Goal: Task Accomplishment & Management: Manage account settings

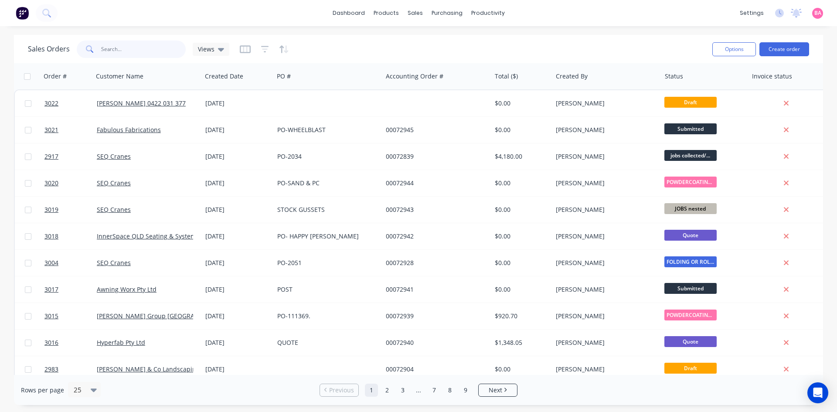
click at [110, 44] on input "text" at bounding box center [143, 49] width 85 height 17
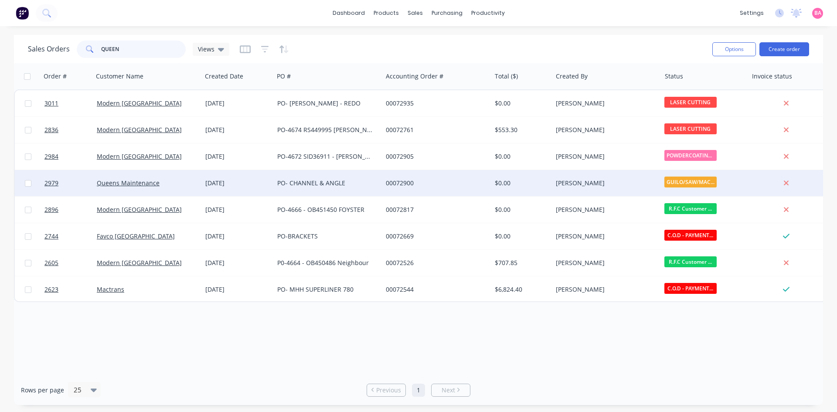
type input "QUEEN"
click at [43, 183] on div at bounding box center [67, 183] width 52 height 26
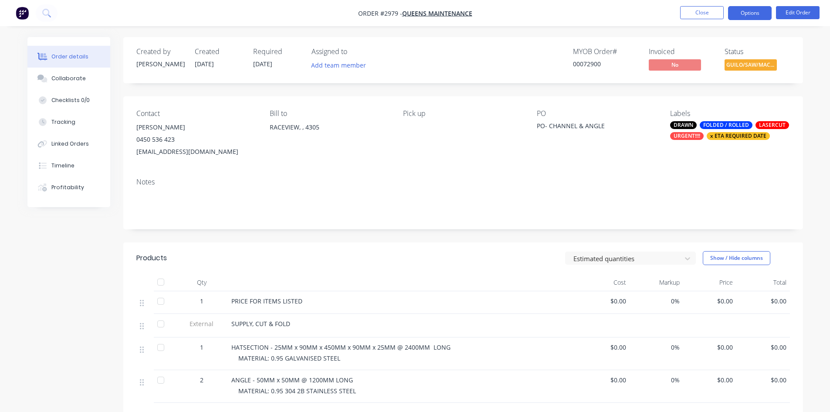
click at [741, 12] on button "Options" at bounding box center [750, 13] width 44 height 14
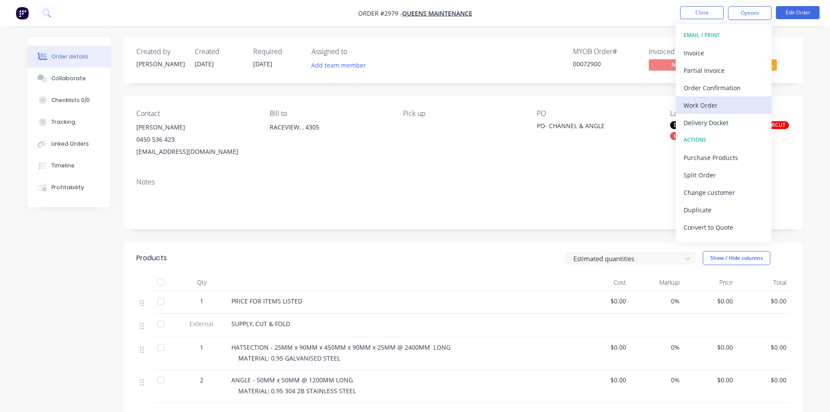
click at [700, 104] on div "Work Order" at bounding box center [724, 105] width 80 height 13
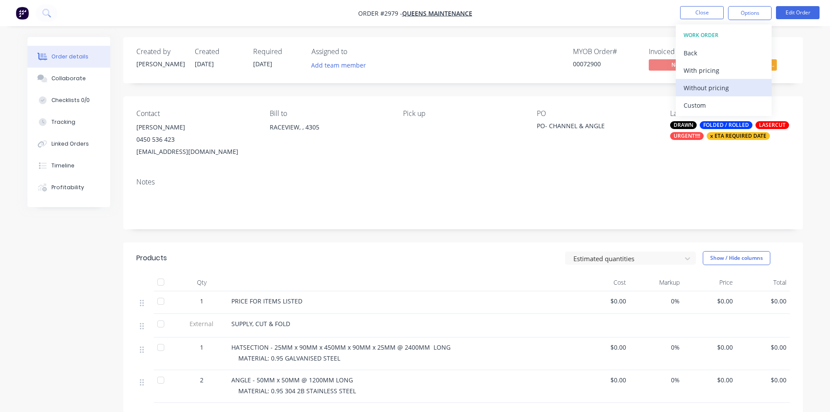
click at [710, 88] on div "Without pricing" at bounding box center [724, 88] width 80 height 13
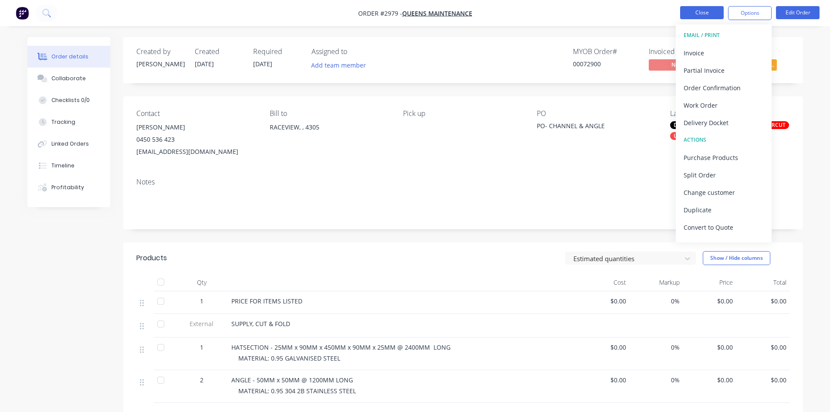
click at [705, 13] on button "Close" at bounding box center [702, 12] width 44 height 13
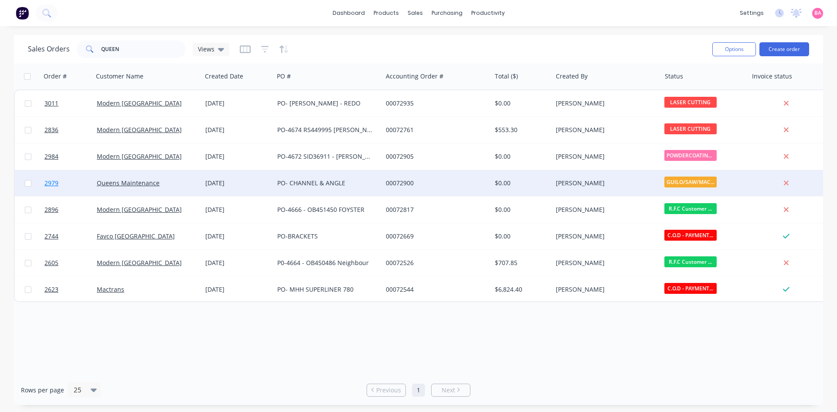
click at [48, 182] on span "2979" at bounding box center [51, 183] width 14 height 9
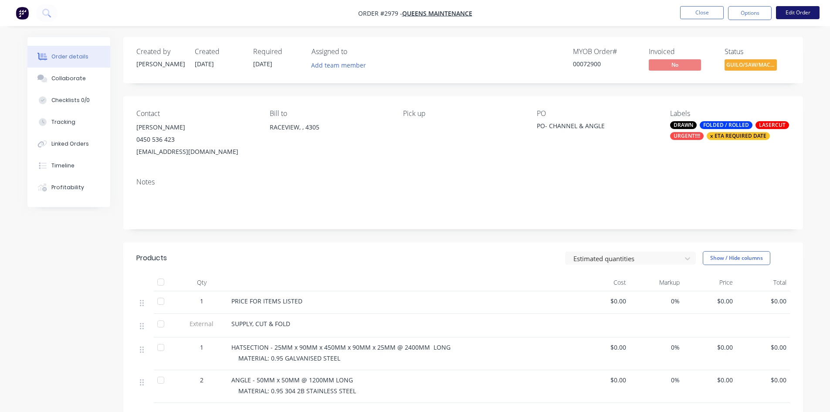
click at [802, 13] on button "Edit Order" at bounding box center [798, 12] width 44 height 13
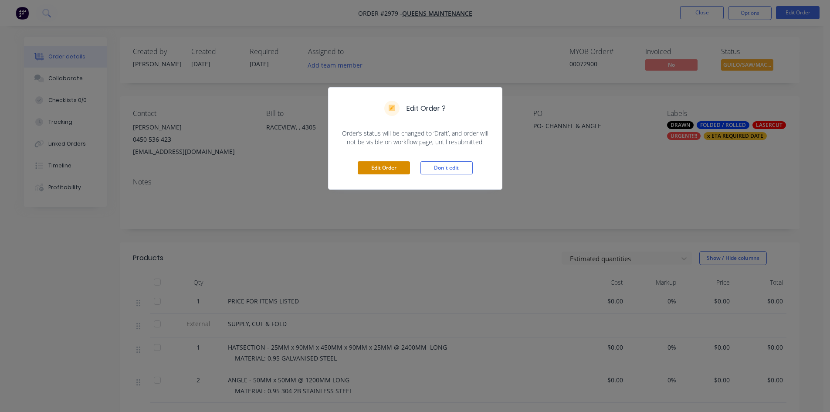
click at [394, 167] on button "Edit Order" at bounding box center [384, 167] width 52 height 13
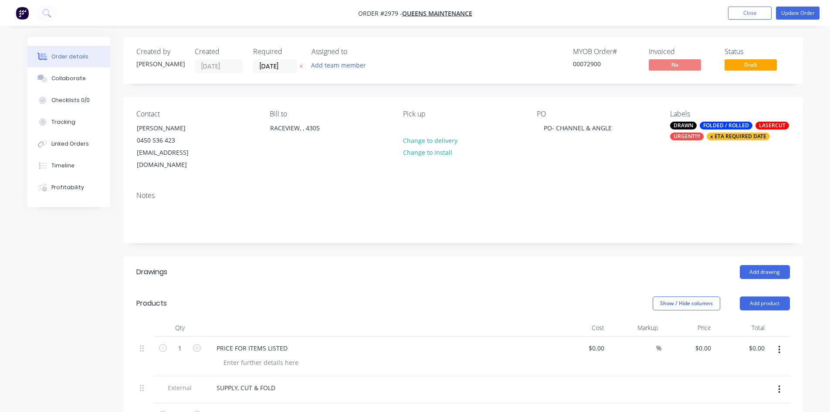
click at [300, 67] on icon "button" at bounding box center [301, 66] width 4 height 5
click at [291, 68] on input at bounding box center [277, 66] width 47 height 13
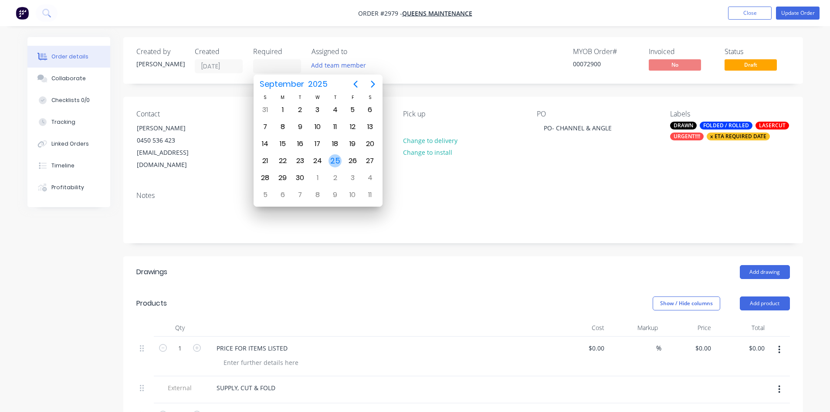
click at [335, 161] on div "25" at bounding box center [335, 160] width 13 height 13
type input "[DATE]"
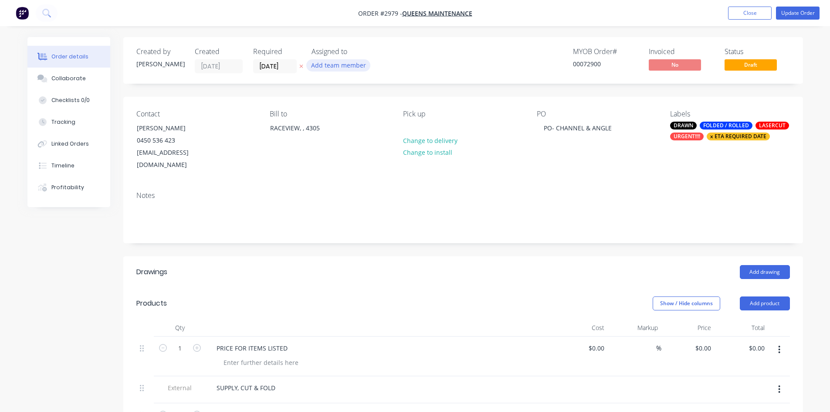
click at [345, 67] on button "Add team member" at bounding box center [338, 65] width 64 height 12
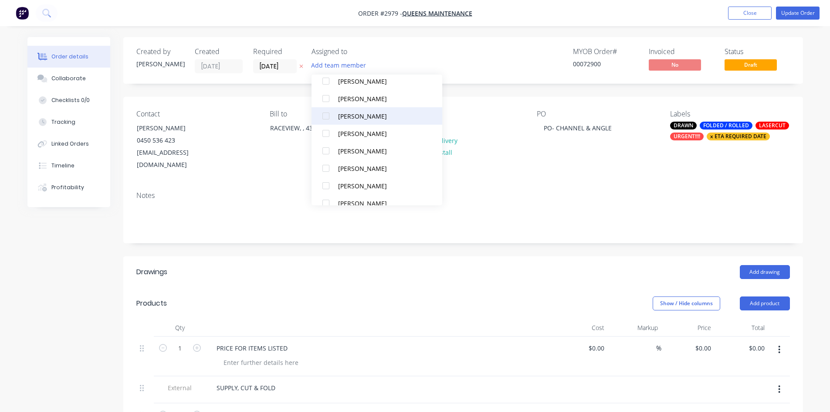
scroll to position [78, 0]
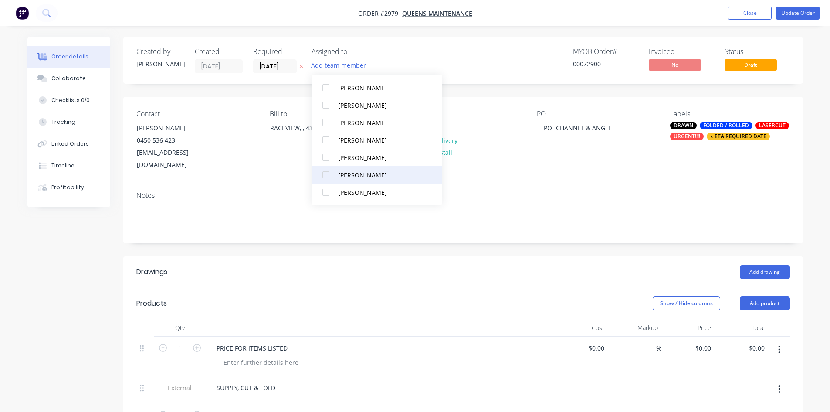
click at [323, 173] on div at bounding box center [325, 174] width 17 height 17
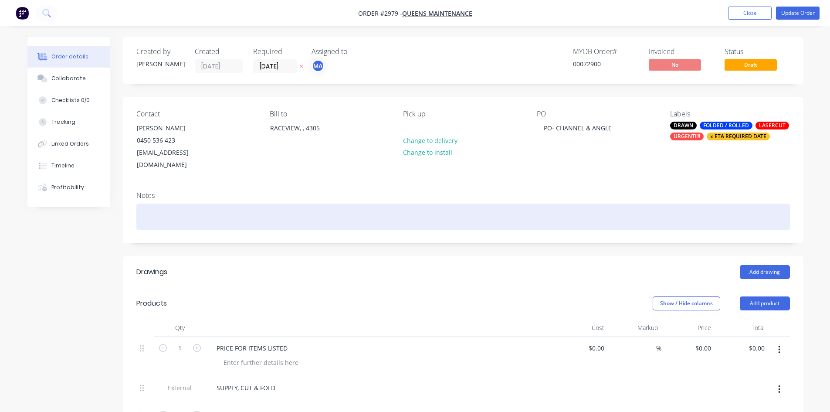
click at [513, 204] on div at bounding box center [463, 217] width 654 height 27
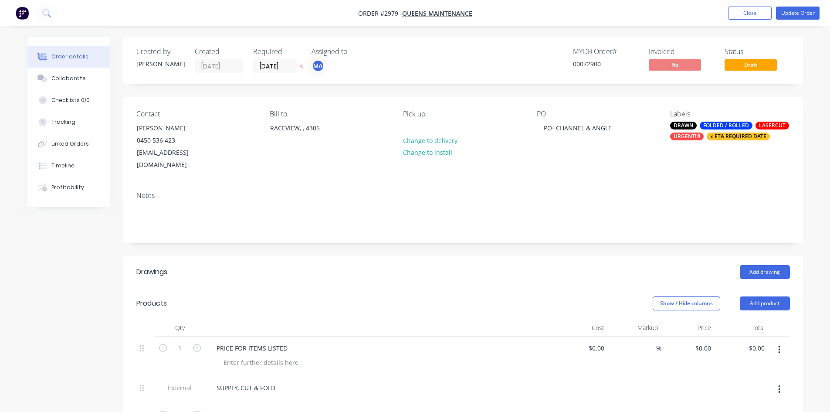
click at [740, 135] on div "x ETA REQUIRED DATE" at bounding box center [738, 136] width 63 height 8
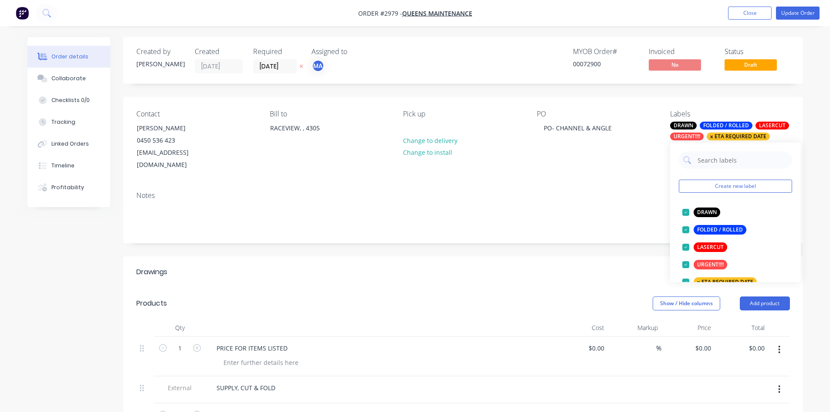
click at [630, 160] on div "Contact Kevin Claassens 0450 536 423 clasiek@gmail.com Bill to RACEVIEW, , 4305…" at bounding box center [463, 141] width 680 height 88
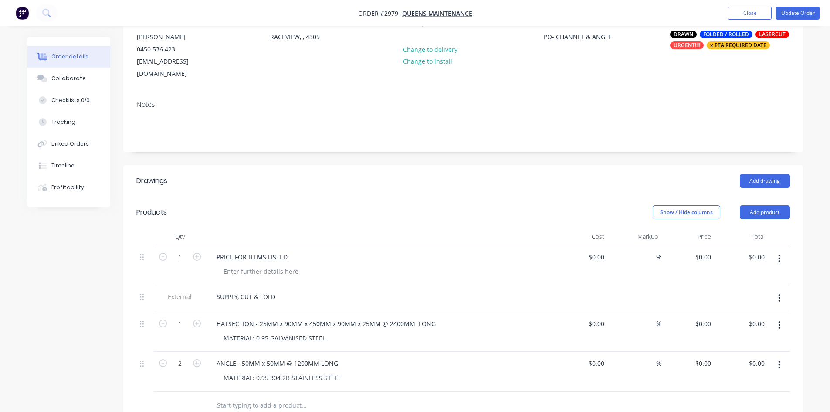
scroll to position [131, 0]
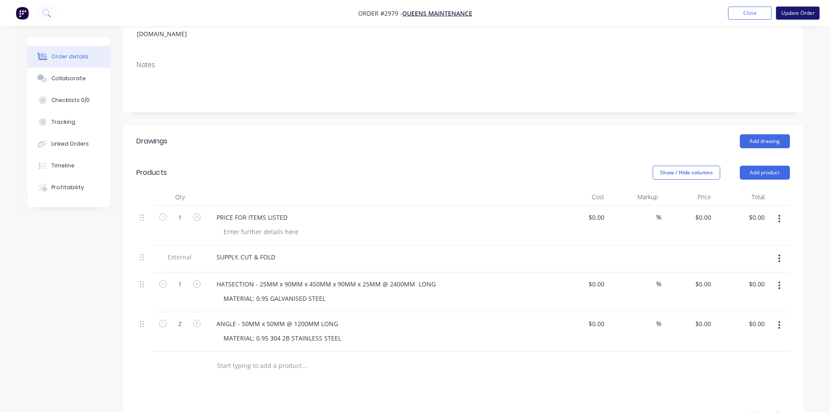
click at [813, 14] on button "Update Order" at bounding box center [798, 13] width 44 height 13
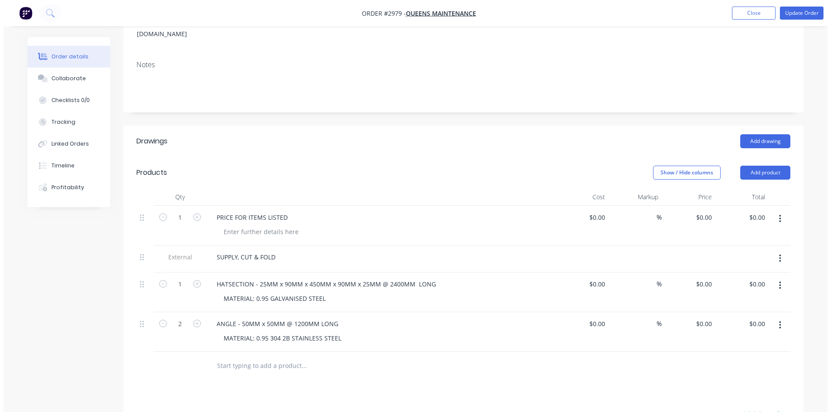
scroll to position [0, 0]
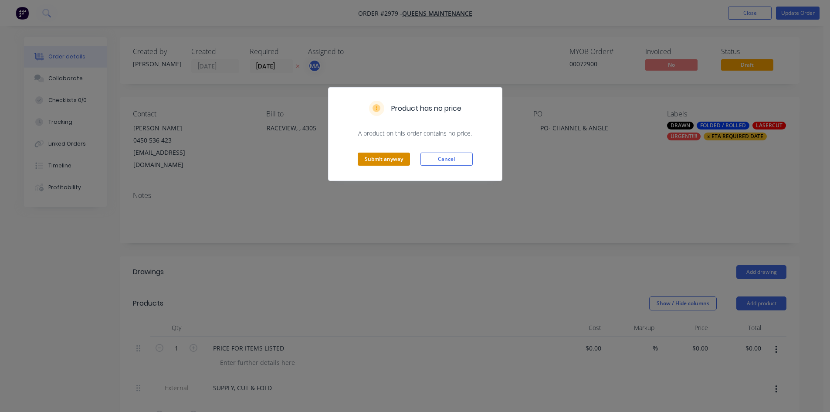
click at [381, 158] on button "Submit anyway" at bounding box center [384, 159] width 52 height 13
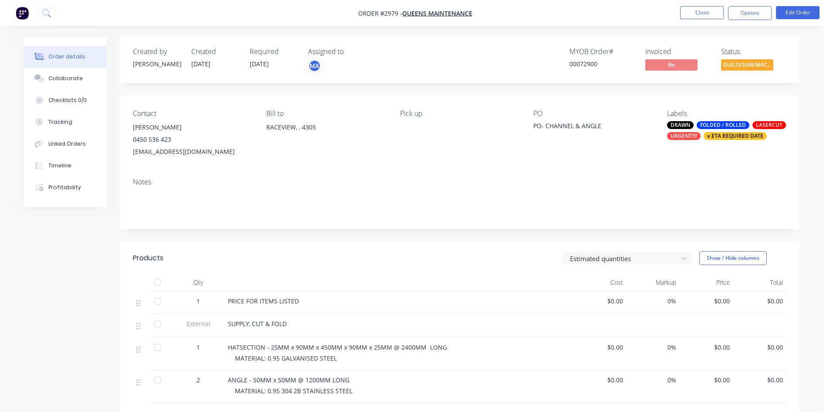
click at [701, 13] on button "Close" at bounding box center [702, 12] width 44 height 13
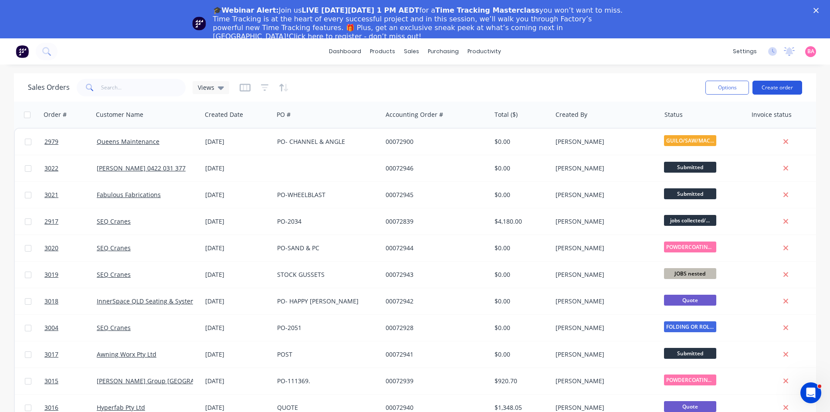
click at [777, 86] on button "Create order" at bounding box center [778, 88] width 50 height 14
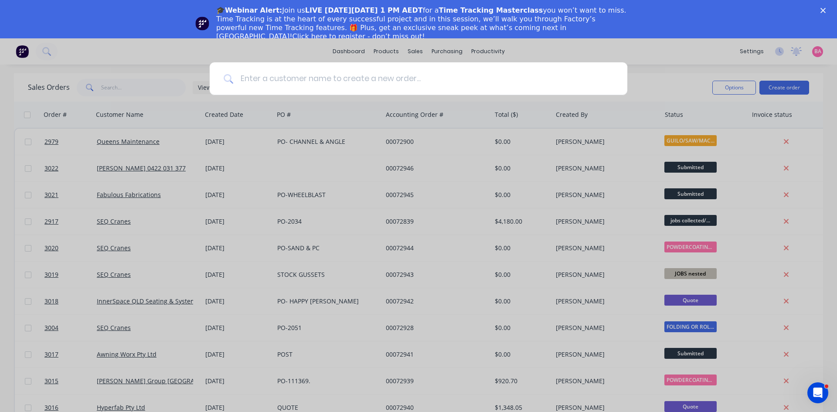
click at [265, 82] on input at bounding box center [423, 78] width 380 height 33
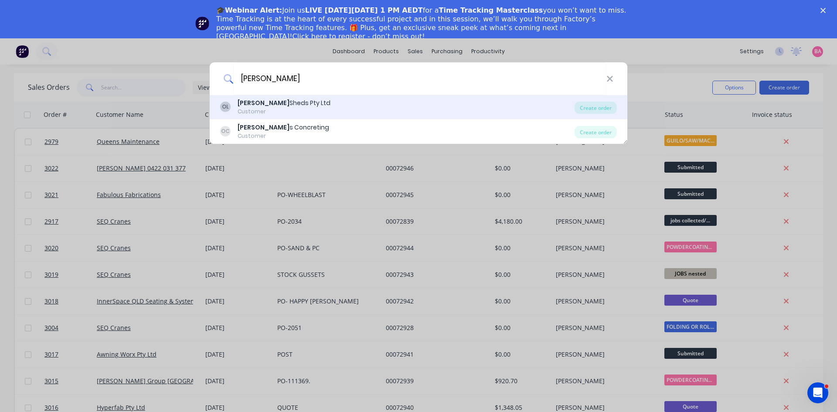
type input "[PERSON_NAME]"
click at [268, 106] on div "[PERSON_NAME] Sheds Pty Ltd" at bounding box center [284, 103] width 93 height 9
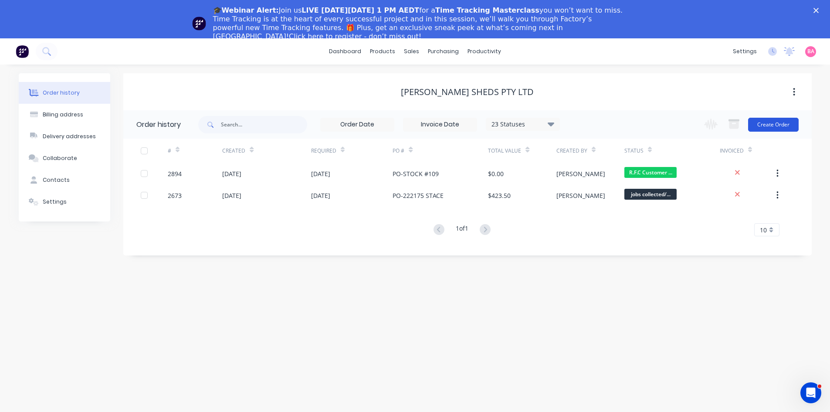
click at [778, 125] on button "Create Order" at bounding box center [773, 125] width 51 height 14
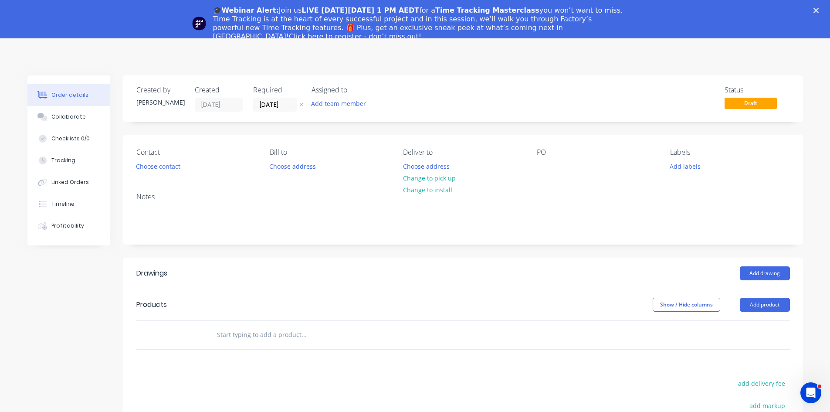
click at [302, 104] on icon "button" at bounding box center [300, 104] width 3 height 3
click at [273, 109] on input at bounding box center [277, 104] width 47 height 13
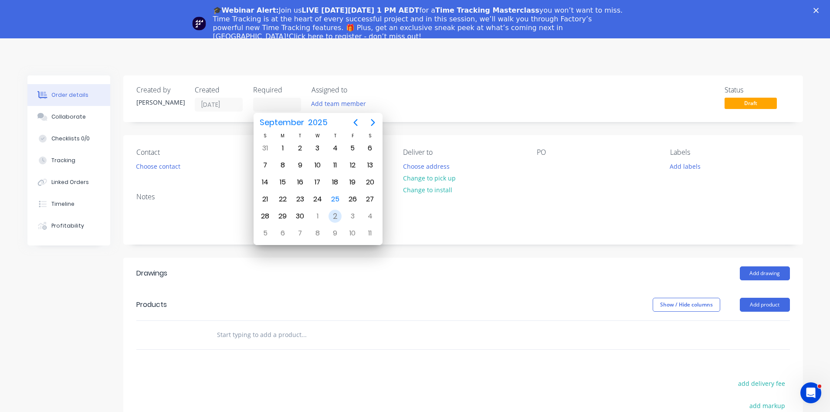
click at [338, 216] on div "2" at bounding box center [335, 216] width 13 height 13
type input "[DATE]"
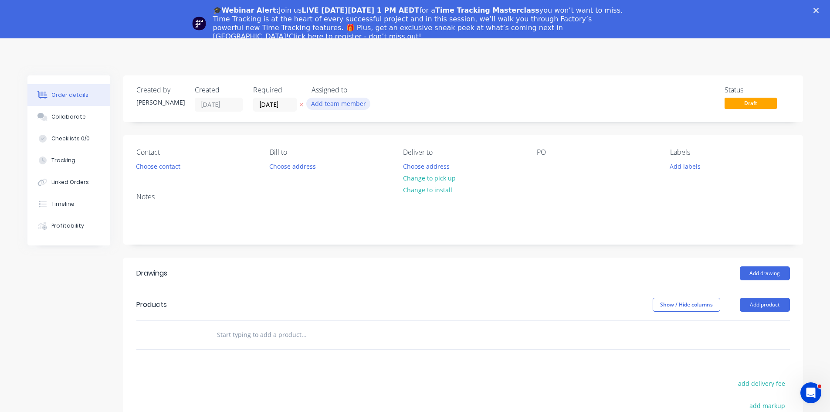
click at [347, 104] on button "Add team member" at bounding box center [338, 104] width 64 height 12
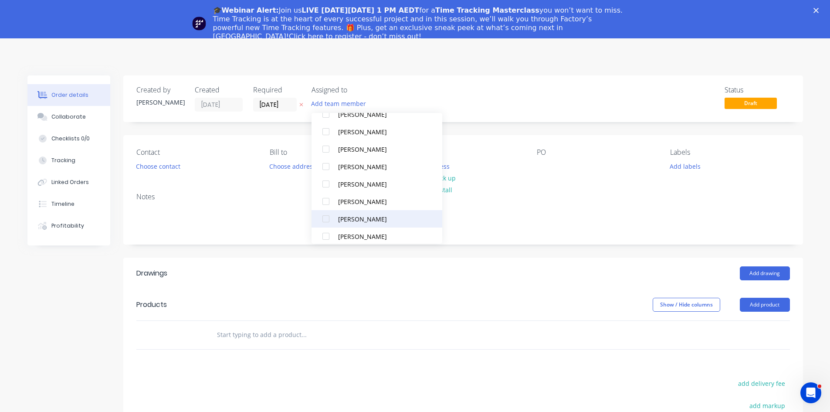
scroll to position [78, 0]
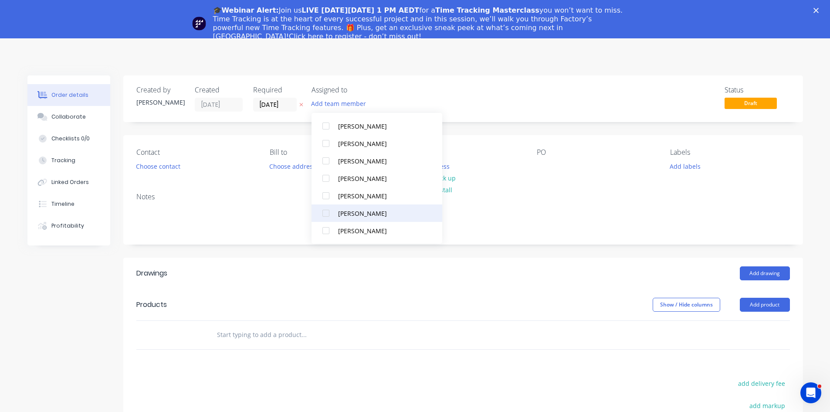
click at [326, 215] on div at bounding box center [325, 212] width 17 height 17
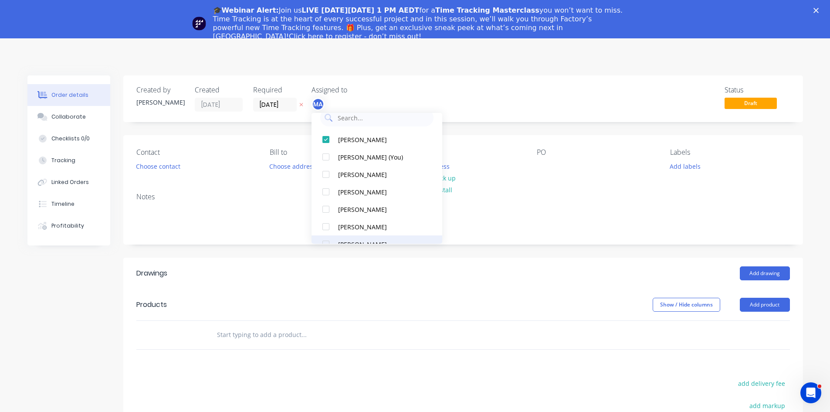
scroll to position [6, 0]
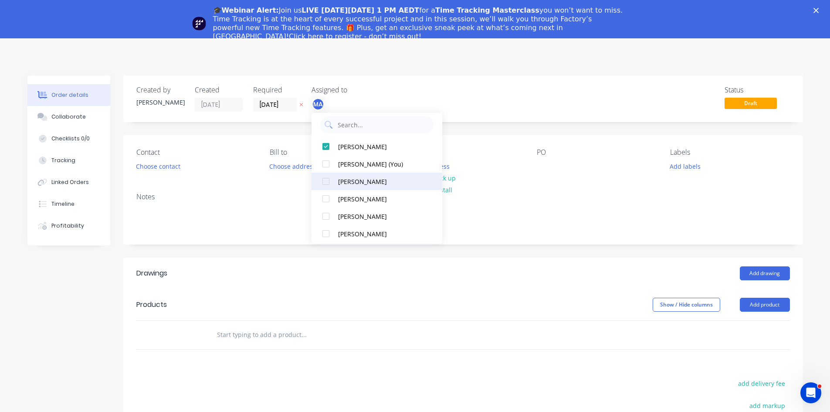
click at [326, 181] on div at bounding box center [325, 181] width 17 height 17
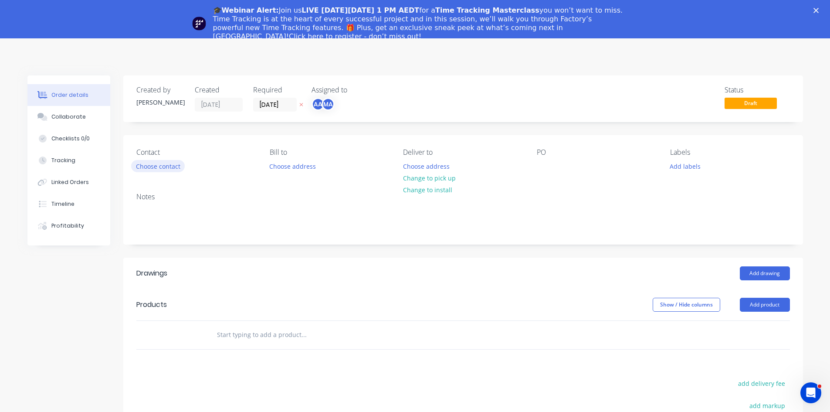
click at [158, 167] on button "Choose contact" at bounding box center [158, 166] width 54 height 12
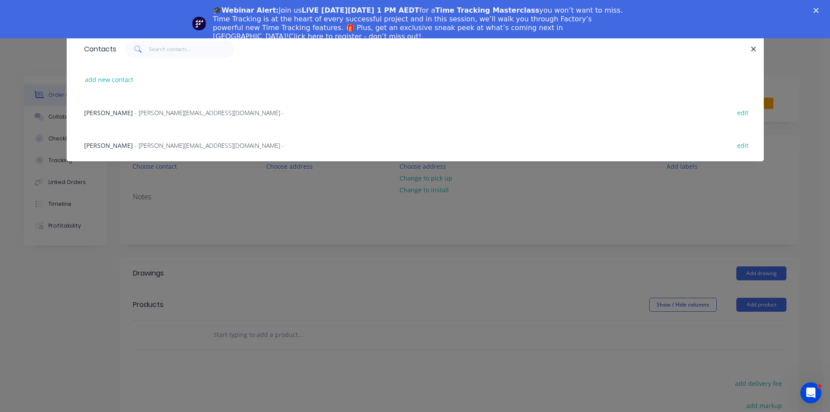
click at [98, 148] on span "[PERSON_NAME]" at bounding box center [108, 145] width 49 height 8
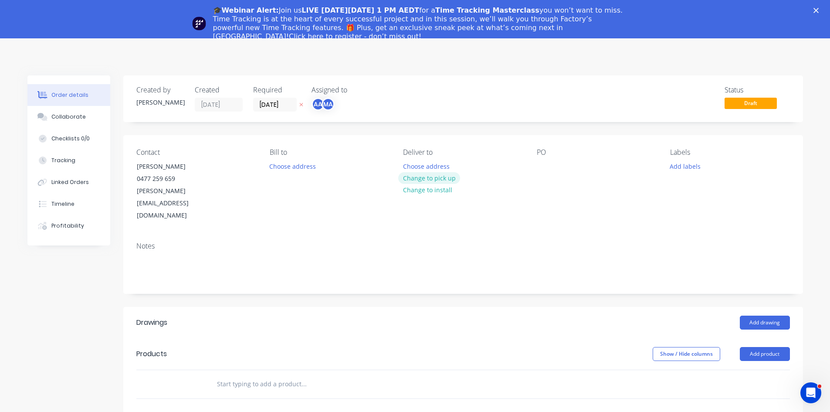
click at [442, 177] on button "Change to pick up" at bounding box center [429, 178] width 62 height 12
click at [545, 168] on div at bounding box center [544, 166] width 14 height 13
click at [690, 166] on button "Add labels" at bounding box center [686, 166] width 40 height 12
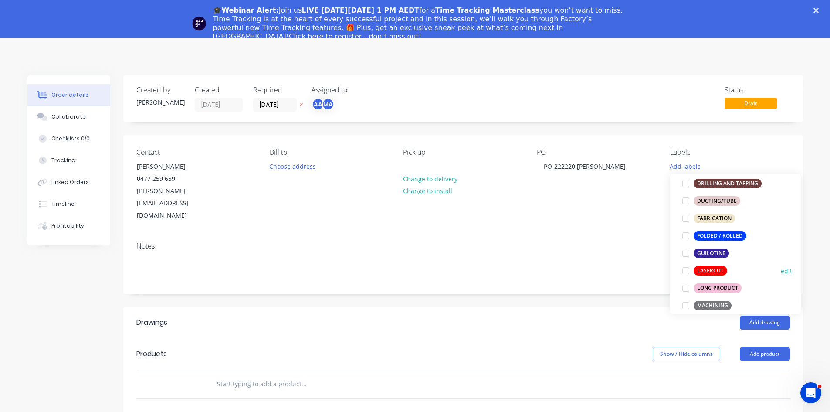
scroll to position [218, 0]
click at [683, 269] on div at bounding box center [685, 270] width 17 height 17
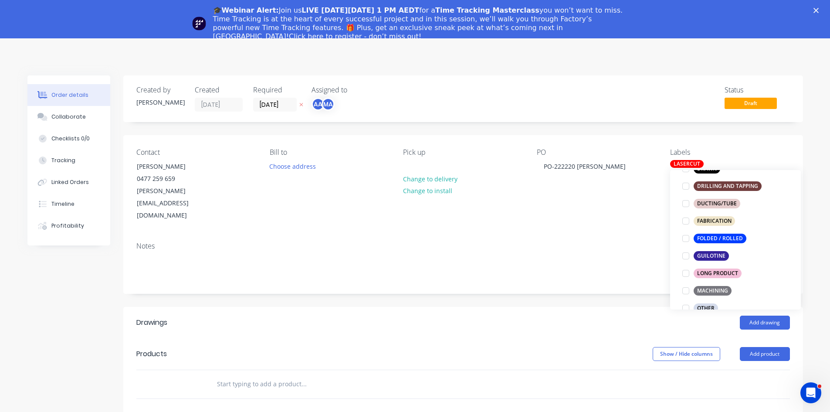
scroll to position [232, 0]
click at [683, 234] on div at bounding box center [685, 233] width 17 height 17
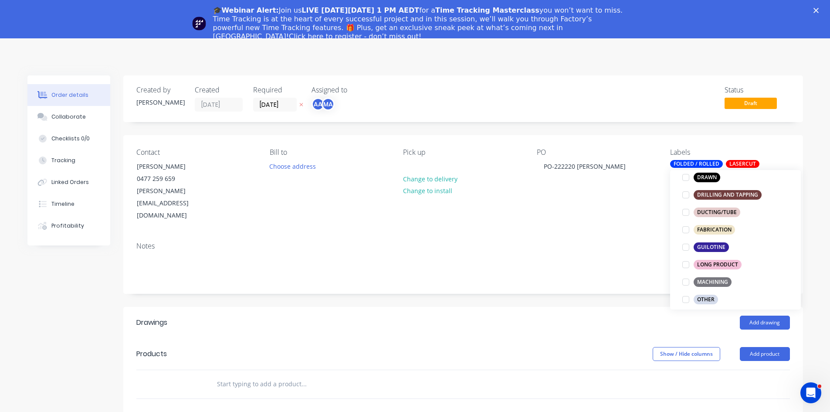
scroll to position [238, 0]
click at [689, 229] on div at bounding box center [685, 227] width 17 height 17
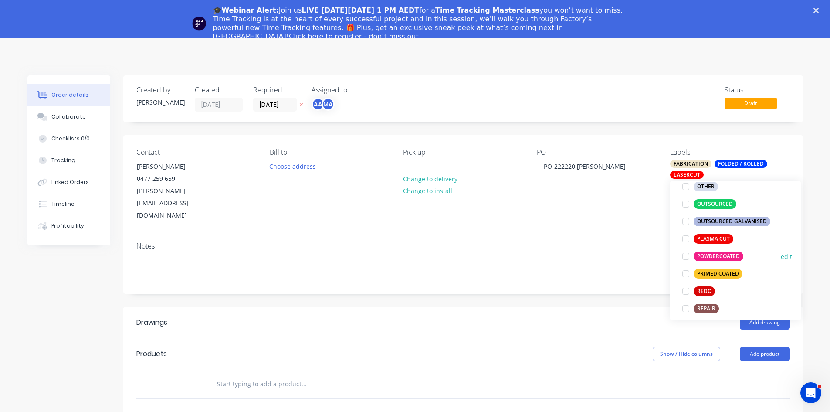
click at [687, 257] on div at bounding box center [685, 256] width 17 height 17
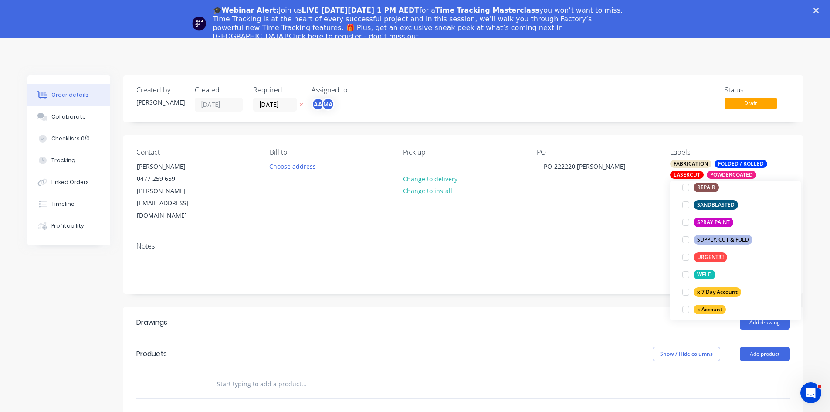
scroll to position [497, 0]
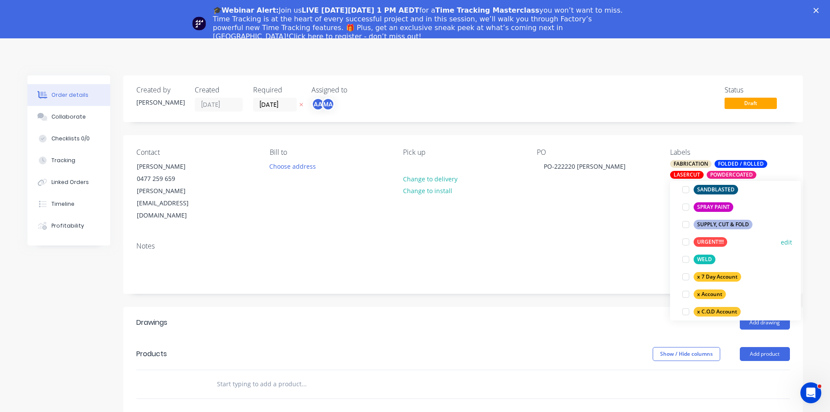
click at [688, 243] on div at bounding box center [685, 241] width 17 height 17
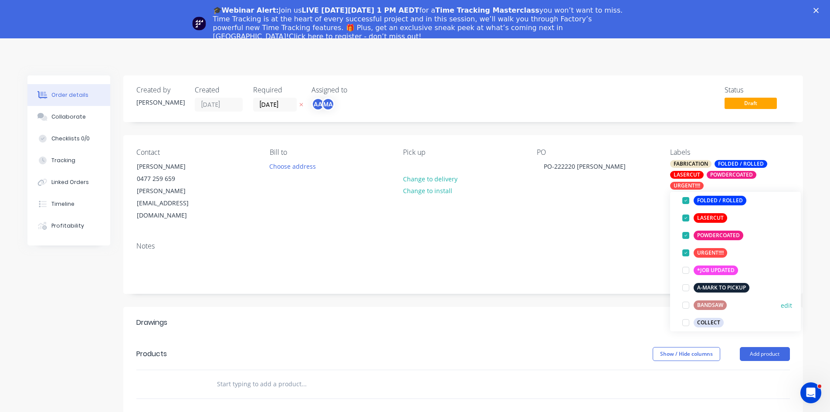
click at [751, 296] on div "BANDSAW edit" at bounding box center [735, 304] width 113 height 17
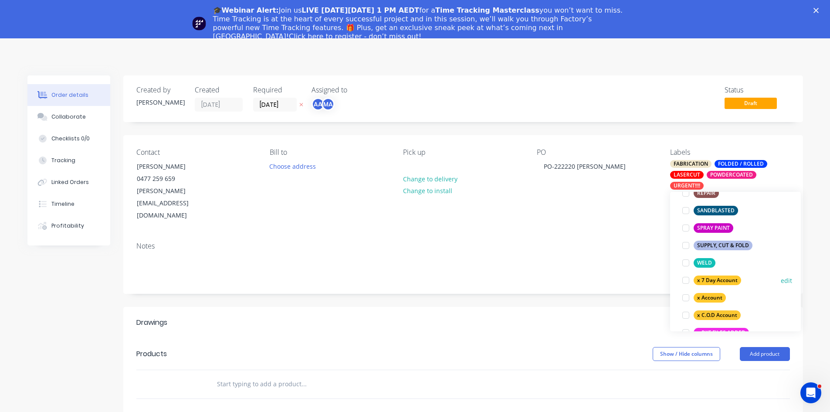
scroll to position [503, 0]
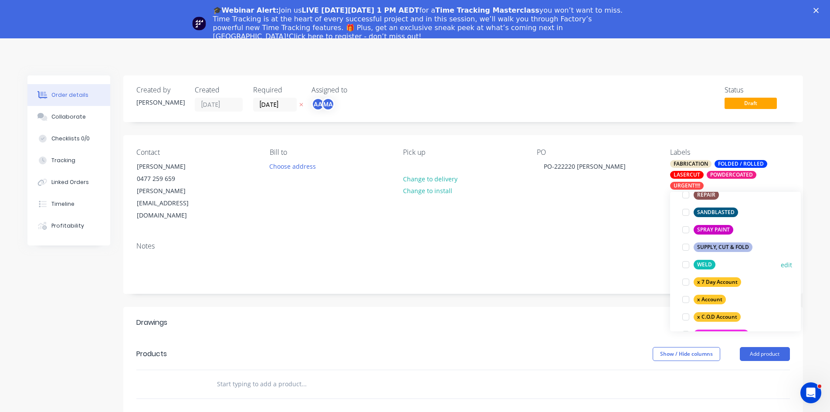
click at [684, 265] on div at bounding box center [685, 264] width 17 height 17
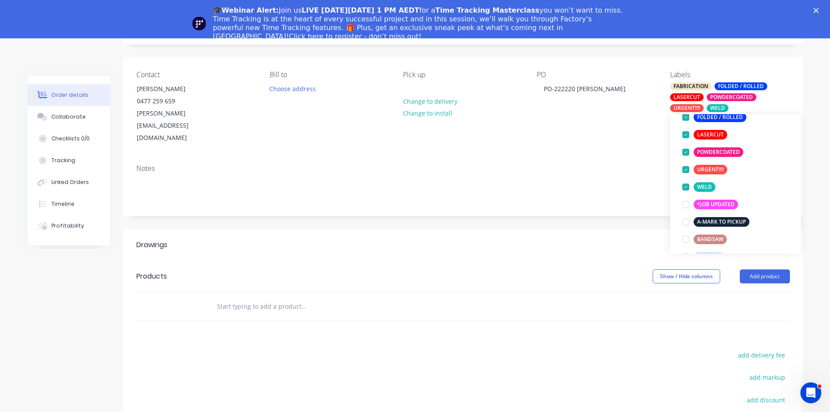
scroll to position [87, 0]
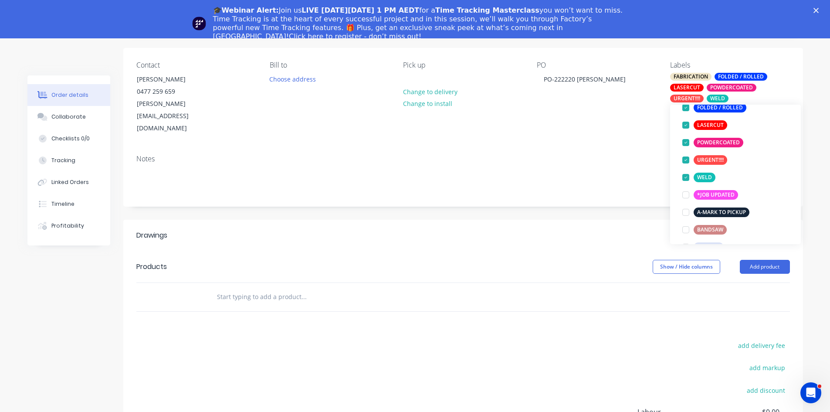
click at [687, 289] on div "Drawings Add drawing Products Show / Hide columns Add product add delivery fee …" at bounding box center [463, 370] width 680 height 301
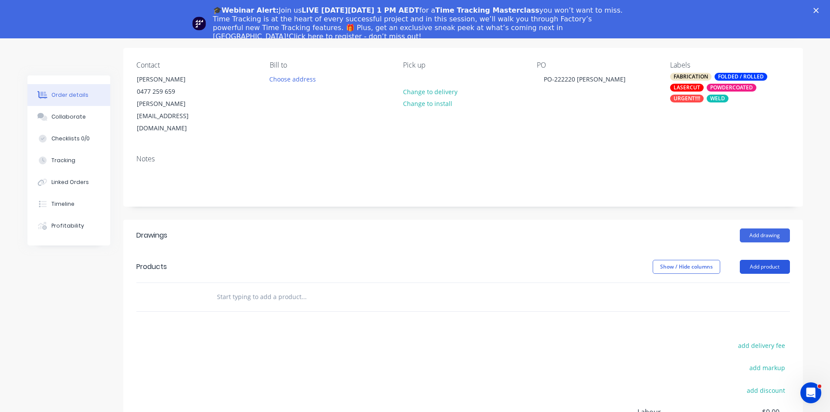
click at [759, 260] on button "Add product" at bounding box center [765, 267] width 50 height 14
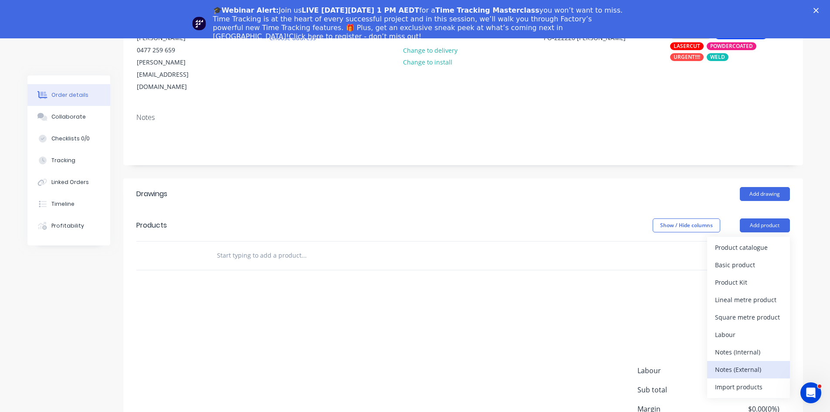
scroll to position [131, 0]
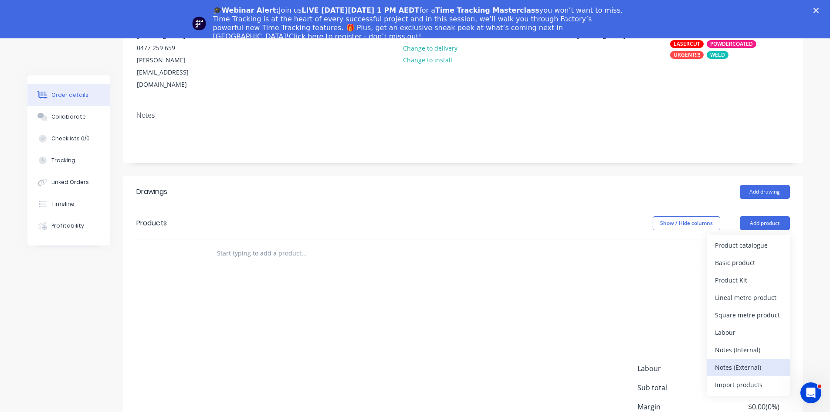
click at [758, 361] on div "Notes (External)" at bounding box center [748, 367] width 67 height 13
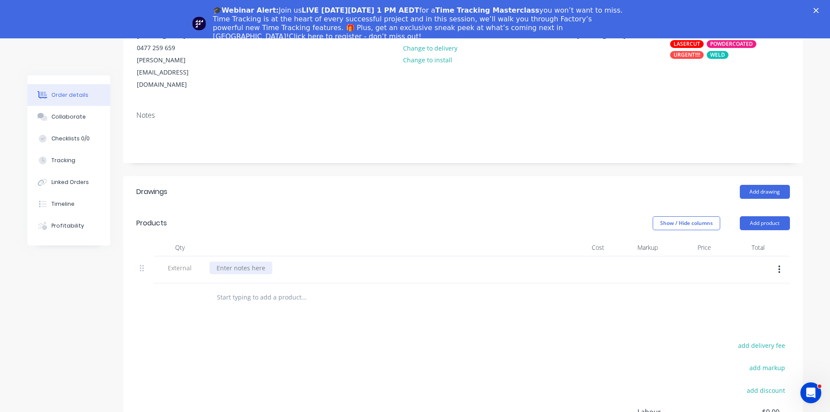
click at [235, 262] on div at bounding box center [241, 268] width 63 height 13
click at [289, 289] on input "text" at bounding box center [304, 297] width 174 height 17
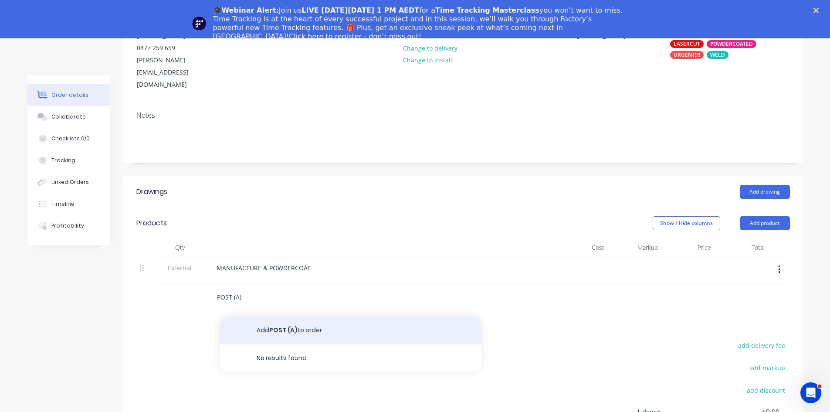
type input "POST (A)"
click at [299, 316] on button "Add POST (A) to order" at bounding box center [351, 330] width 262 height 28
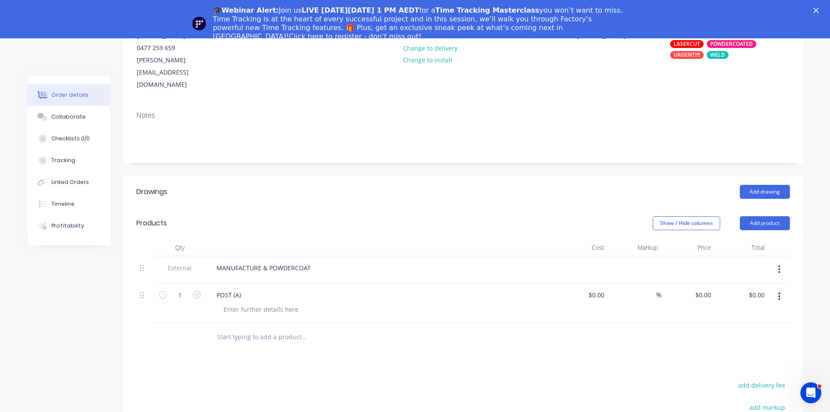
click at [228, 328] on input "text" at bounding box center [304, 336] width 174 height 17
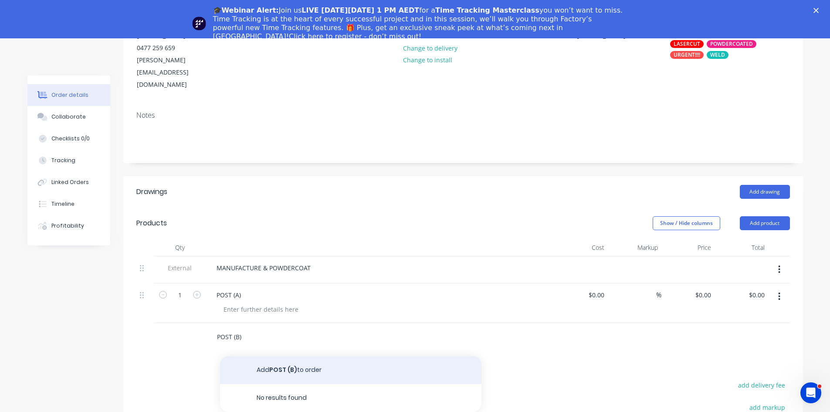
type input "POST (B)"
click at [284, 356] on button "Add POST (B) to order" at bounding box center [351, 370] width 262 height 28
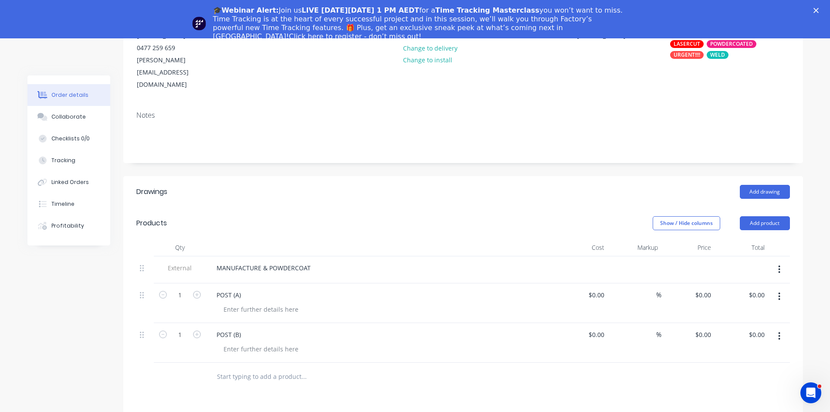
click at [272, 368] on input "text" at bounding box center [304, 376] width 174 height 17
type input "BB-R4-20"
click at [279, 396] on button "Add BB-R4-20 to order" at bounding box center [351, 410] width 262 height 28
click at [264, 408] on input "text" at bounding box center [304, 416] width 174 height 17
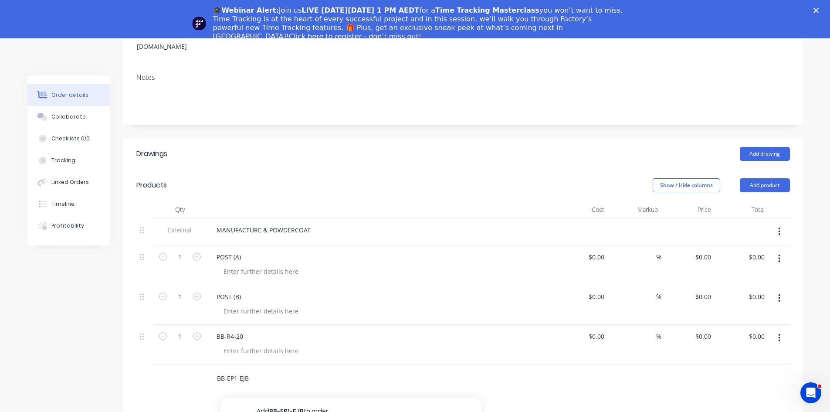
scroll to position [204, 0]
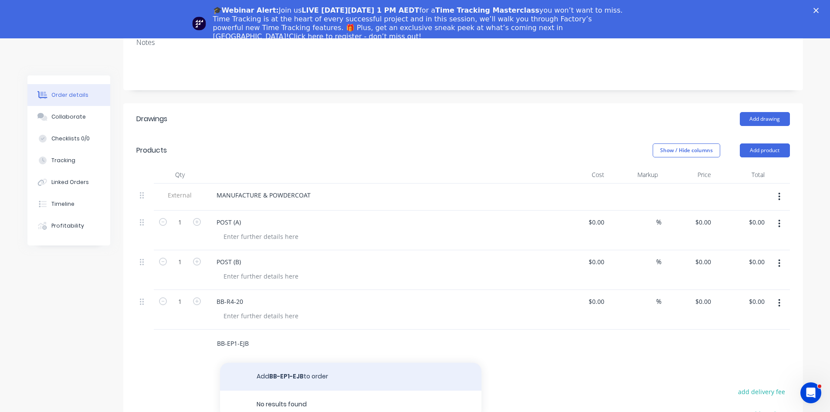
type input "BB-EP1-EJB"
click at [304, 363] on button "Add BB-EP1-EJB to order" at bounding box center [351, 377] width 262 height 28
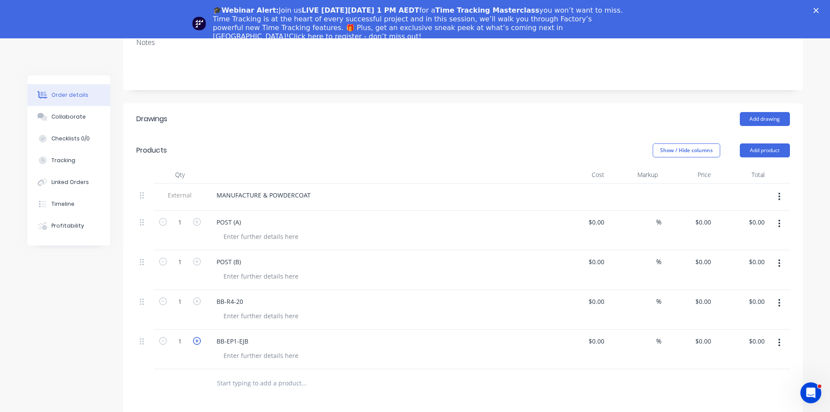
click at [198, 337] on icon "button" at bounding box center [197, 341] width 8 height 8
type input "2"
click at [238, 230] on div at bounding box center [261, 236] width 89 height 13
click at [272, 270] on div at bounding box center [261, 276] width 89 height 13
drag, startPoint x: 309, startPoint y: 212, endPoint x: 220, endPoint y: 215, distance: 89.4
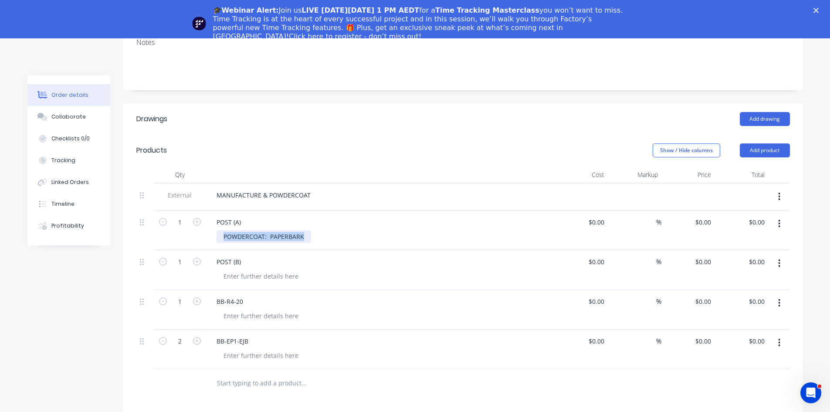
click at [217, 230] on div "POWDERCOAT: PAPERBARK" at bounding box center [264, 236] width 95 height 13
copy div "POWDERCOAT: PAPERBARK"
click at [247, 270] on div at bounding box center [261, 276] width 89 height 13
paste div
click at [248, 309] on div at bounding box center [261, 315] width 89 height 13
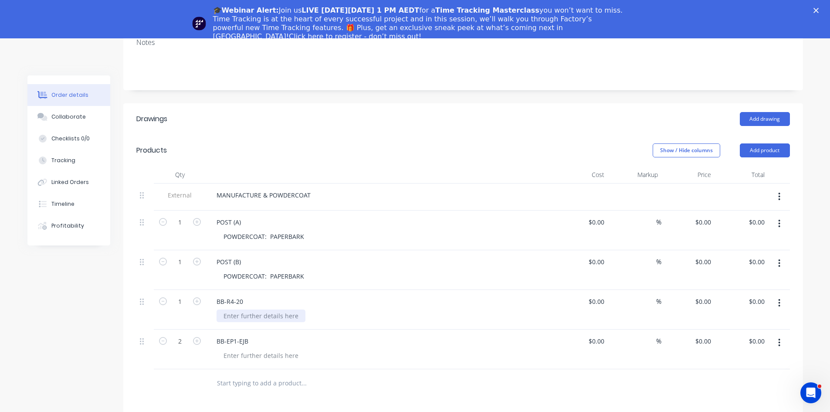
paste div
drag, startPoint x: 269, startPoint y: 292, endPoint x: 356, endPoint y: 290, distance: 86.8
click at [356, 309] on div "POWDERCOAT: PAPERBARK" at bounding box center [384, 315] width 335 height 13
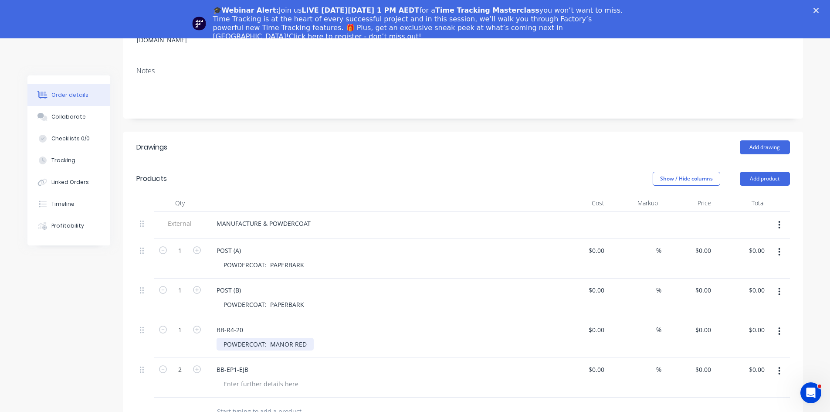
scroll to position [174, 0]
click at [306, 218] on div "MANUFACTURE & POWDERCOAT" at bounding box center [264, 224] width 108 height 13
click at [309, 218] on div "MANUFACTURE & POWDERCOAT" at bounding box center [264, 224] width 108 height 13
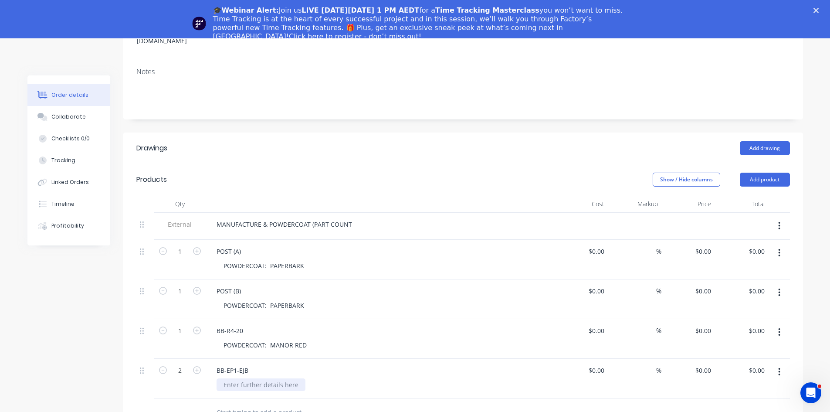
click at [273, 378] on div at bounding box center [261, 384] width 89 height 13
drag, startPoint x: 308, startPoint y: 321, endPoint x: 218, endPoint y: 321, distance: 89.8
click at [218, 339] on div "POWDERCOAT: MANOR RED" at bounding box center [265, 345] width 97 height 13
copy div "POWDERCOAT: MANOR RED"
click at [271, 378] on div at bounding box center [261, 384] width 89 height 13
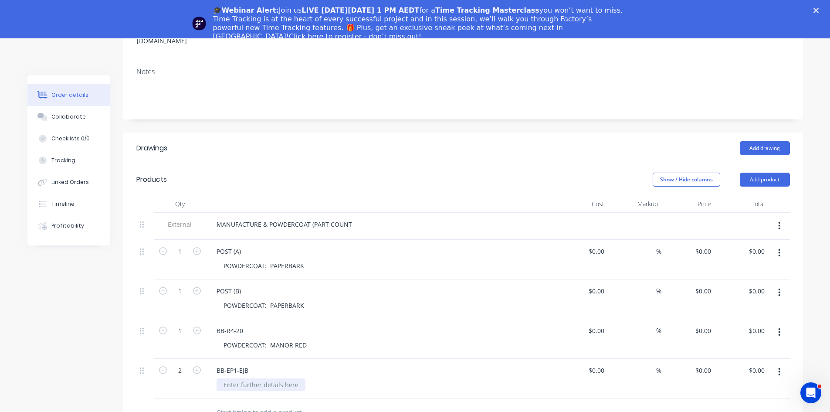
paste div
drag, startPoint x: 304, startPoint y: 359, endPoint x: 162, endPoint y: 353, distance: 141.8
click at [168, 359] on div "2 BB-EP1-EJB POWDERCOAT: MANOR RED $0.00 $0.00 % $0.00 $0.00 $0.00 $0.00" at bounding box center [463, 379] width 654 height 40
click at [248, 245] on div "POST (A)" at bounding box center [381, 251] width 342 height 13
click at [243, 245] on div "POST (A)" at bounding box center [229, 251] width 38 height 13
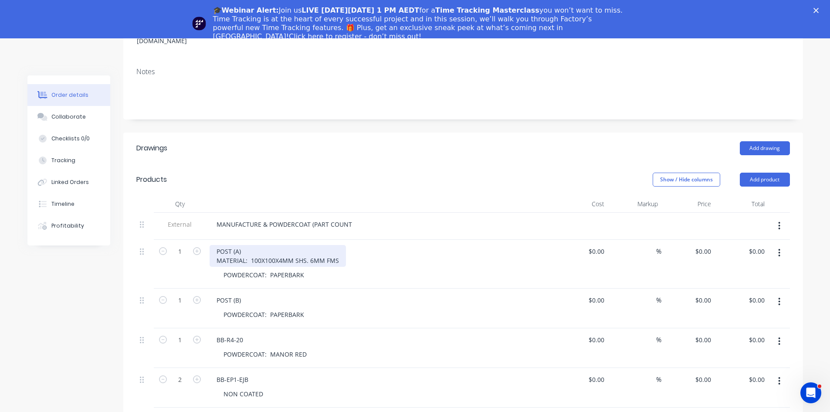
click at [305, 245] on div "POST (A) MATERIAL: 100X100X4MM SHS. 6MM FMS" at bounding box center [278, 256] width 136 height 22
drag, startPoint x: 247, startPoint y: 235, endPoint x: 228, endPoint y: 239, distance: 20.0
click at [207, 240] on div "POST (A) MATERIAL: 100X100X4MM SHS GAL, 6MM FMS POWDERCOAT: PAPERBARK" at bounding box center [380, 264] width 349 height 49
copy div "MATERIAL:"
click at [251, 294] on div "POST (B)" at bounding box center [381, 300] width 342 height 13
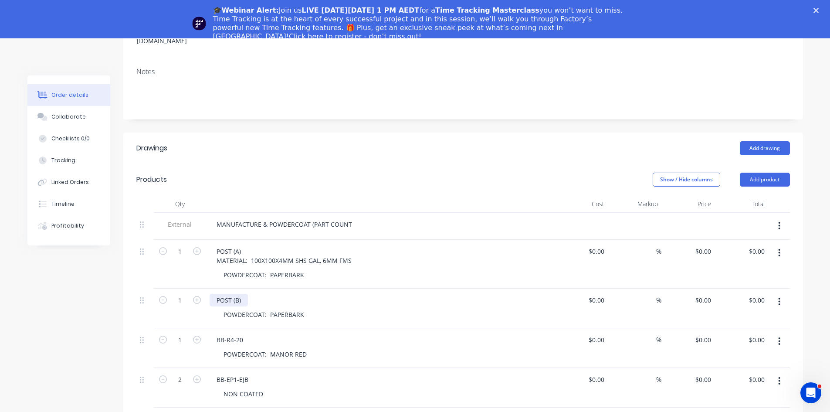
click at [242, 294] on div "POST (B)" at bounding box center [229, 300] width 38 height 13
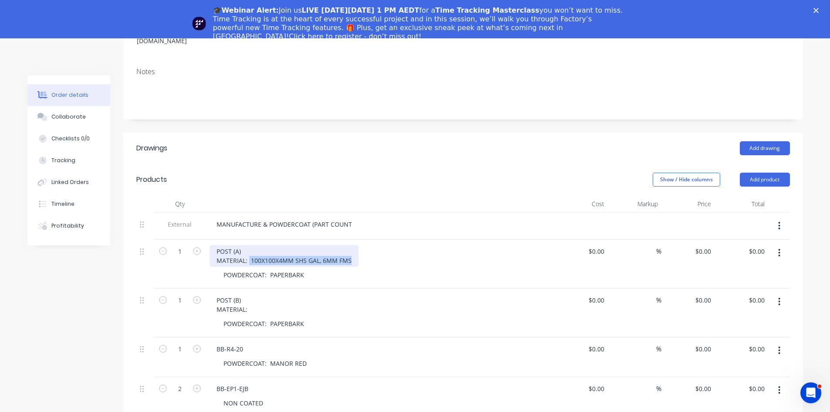
drag, startPoint x: 349, startPoint y: 237, endPoint x: 248, endPoint y: 234, distance: 100.3
click at [248, 245] on div "POST (A) MATERIAL: 100X100X4MM SHS GAL, 6MM FMS" at bounding box center [284, 256] width 149 height 22
copy div "100X100X4MM SHS GAL, 6MM FMS"
drag, startPoint x: 249, startPoint y: 285, endPoint x: 236, endPoint y: 288, distance: 13.9
click at [212, 294] on div "POST (B) MATERIAL:" at bounding box center [232, 305] width 45 height 22
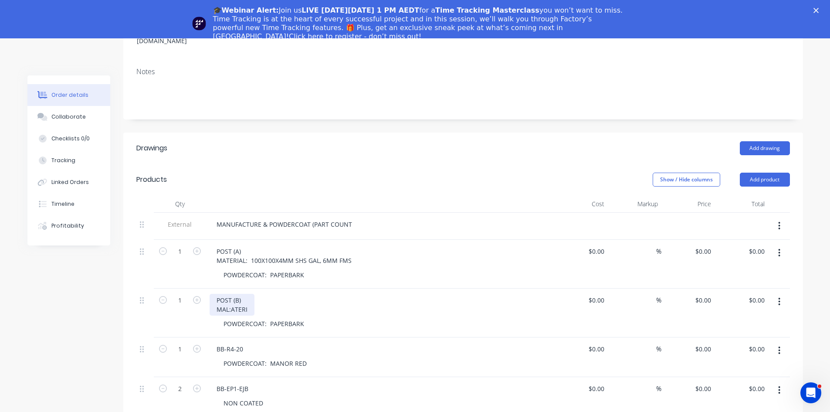
click at [215, 294] on div "POST (B) MAL: ATERI" at bounding box center [232, 305] width 45 height 22
drag, startPoint x: 215, startPoint y: 283, endPoint x: 256, endPoint y: 290, distance: 41.1
click at [256, 294] on div "POST (B) MAL: ATERI" at bounding box center [381, 305] width 342 height 22
click at [218, 294] on div "POST (B) 100X100X4MM SHS GAL, 6MM FMS" at bounding box center [267, 305] width 115 height 22
click at [217, 294] on div "POST (B) 100X100X4MM SHS GAL, 6MM FMS" at bounding box center [267, 305] width 115 height 22
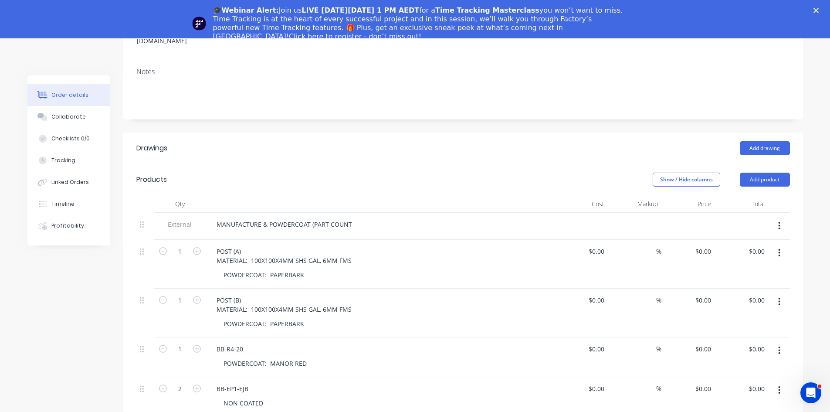
click at [257, 382] on div "BB-EP1-EJB" at bounding box center [381, 388] width 342 height 13
click at [252, 382] on div "BB-EP1-EJB" at bounding box center [233, 388] width 46 height 13
click at [249, 343] on div "BB-R4-20" at bounding box center [230, 349] width 41 height 13
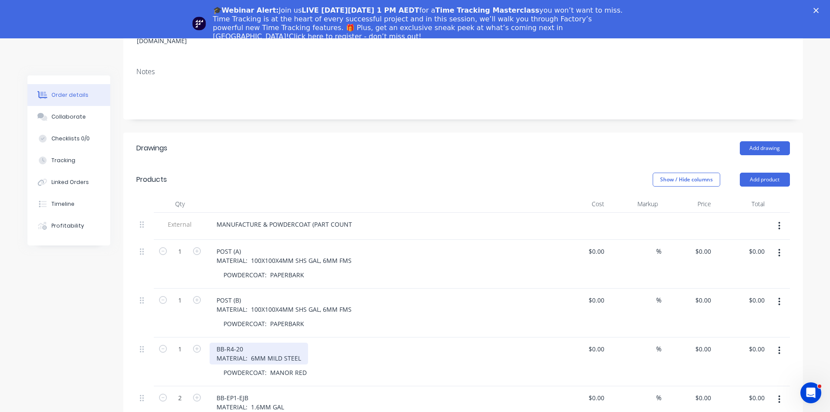
click at [249, 343] on div "BB-R4-20 MATERIAL: 6MM MILD STEEL" at bounding box center [259, 354] width 99 height 22
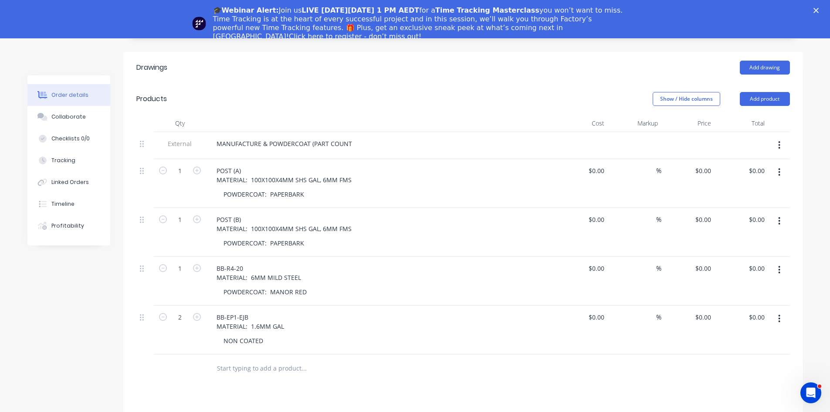
scroll to position [262, 0]
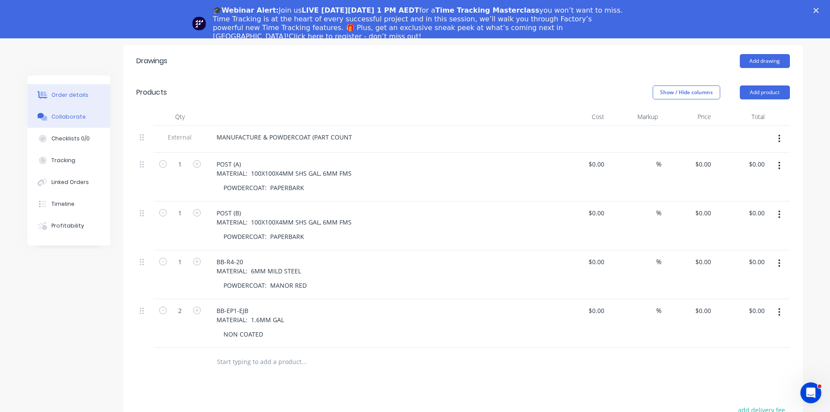
click at [64, 116] on div "Collaborate" at bounding box center [68, 117] width 34 height 8
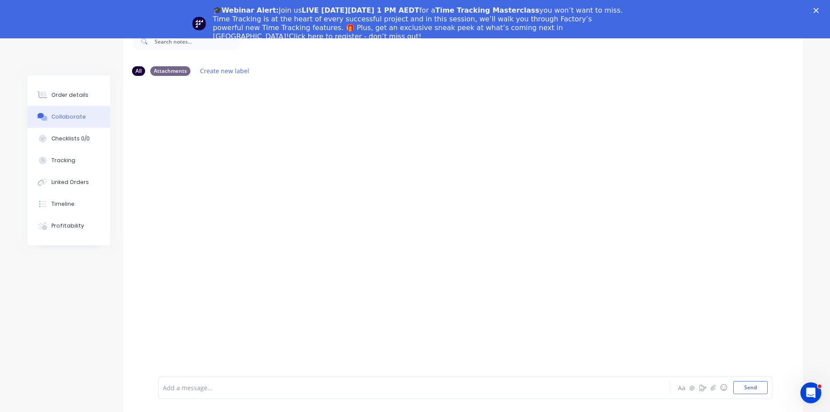
click at [215, 387] on div at bounding box center [389, 387] width 453 height 9
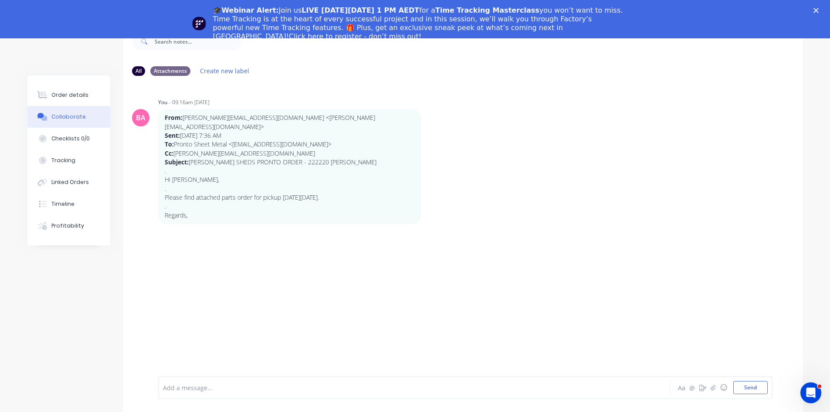
click at [204, 390] on div at bounding box center [389, 387] width 453 height 9
click at [751, 387] on button "Send" at bounding box center [751, 387] width 34 height 13
click at [192, 390] on div at bounding box center [389, 387] width 453 height 9
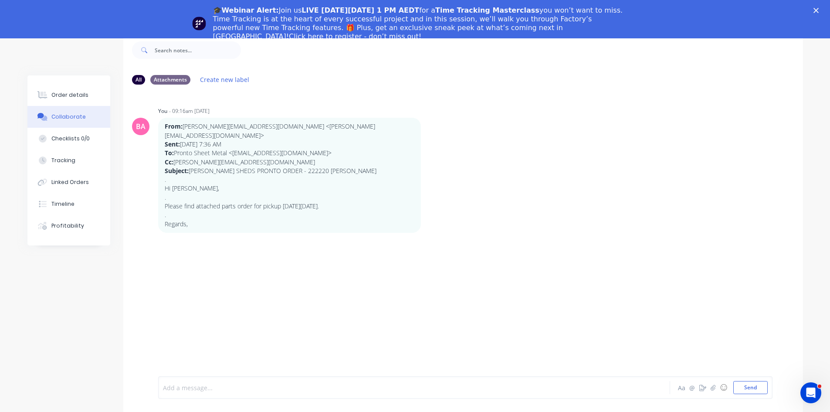
scroll to position [0, 0]
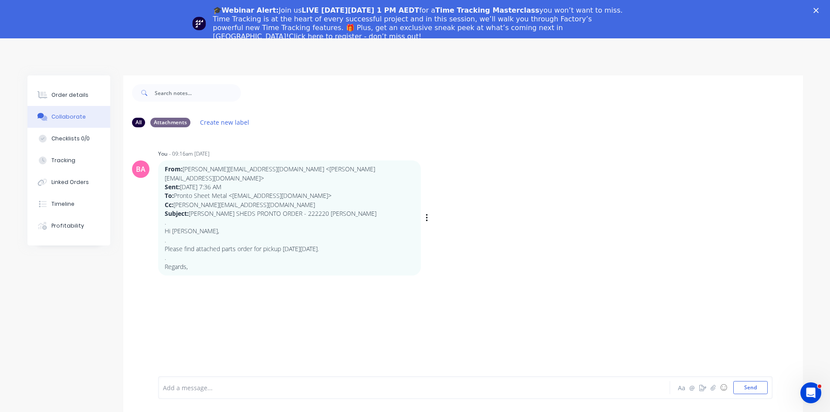
click at [193, 218] on p "." at bounding box center [290, 222] width 250 height 9
click at [426, 214] on icon "button" at bounding box center [427, 218] width 2 height 8
click at [431, 242] on button "Delete" at bounding box center [458, 248] width 55 height 14
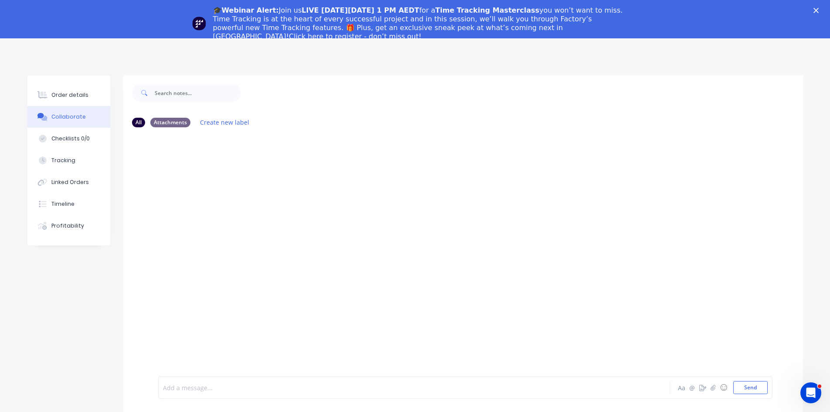
click at [187, 391] on div at bounding box center [389, 387] width 453 height 9
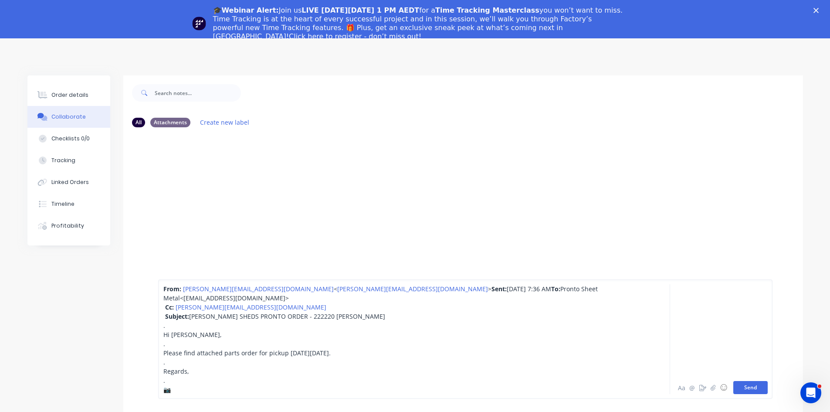
click at [756, 386] on button "Send" at bounding box center [751, 387] width 34 height 13
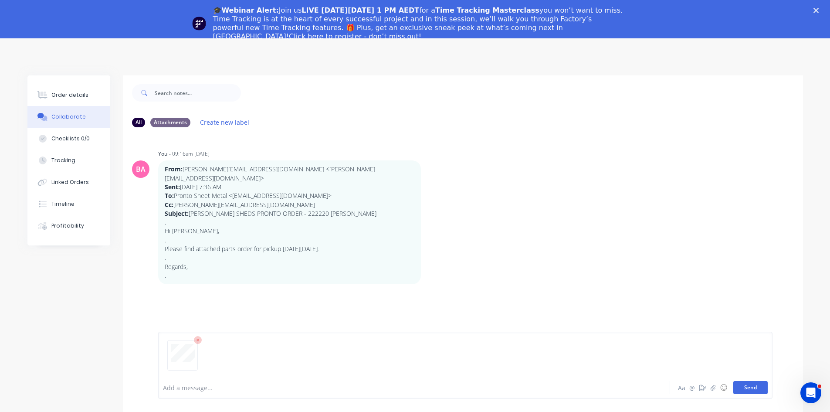
click at [751, 384] on button "Send" at bounding box center [751, 387] width 34 height 13
click at [752, 389] on button "Send" at bounding box center [751, 387] width 34 height 13
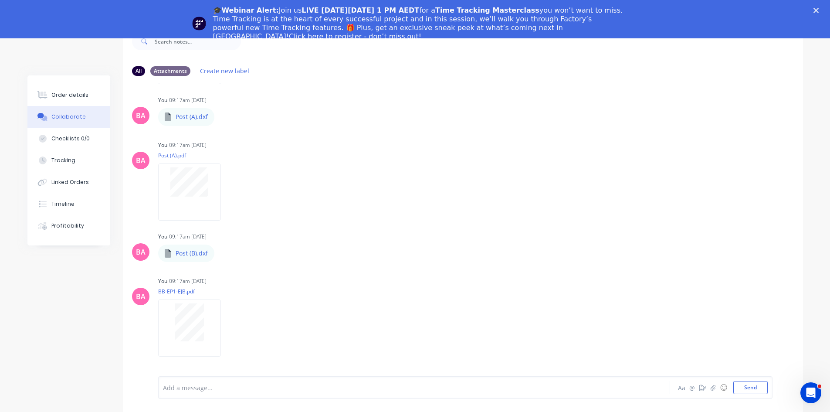
scroll to position [247, 0]
click at [76, 94] on div "Order details" at bounding box center [69, 95] width 37 height 8
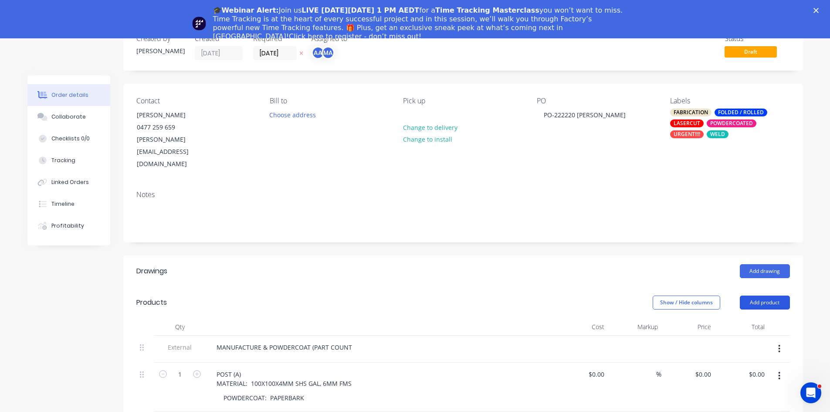
click at [765, 296] on button "Add product" at bounding box center [765, 303] width 50 height 14
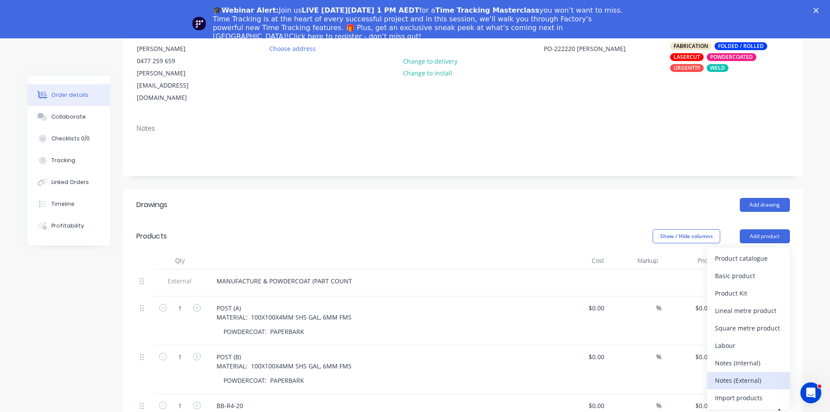
scroll to position [124, 0]
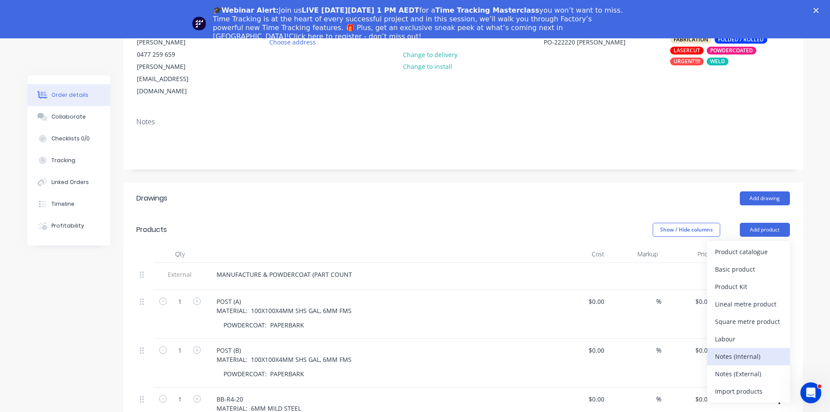
click at [741, 350] on div "Notes (Internal)" at bounding box center [748, 356] width 67 height 13
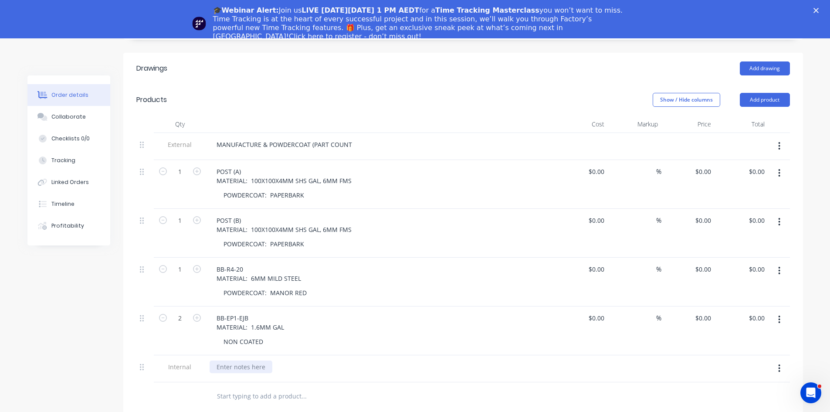
scroll to position [255, 0]
click at [227, 360] on div at bounding box center [241, 366] width 63 height 13
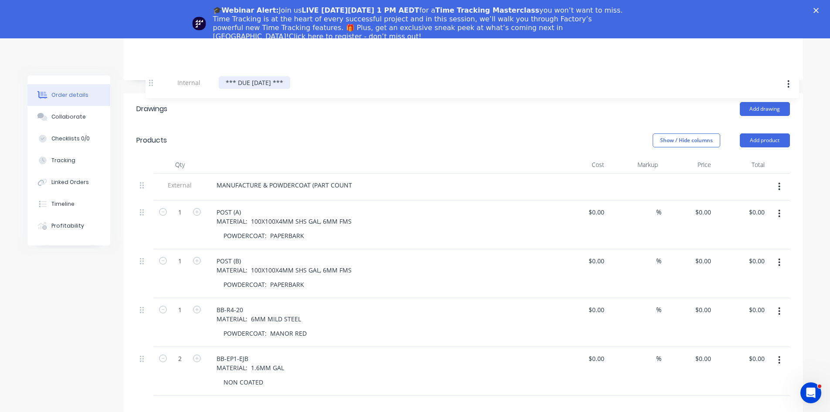
scroll to position [199, 0]
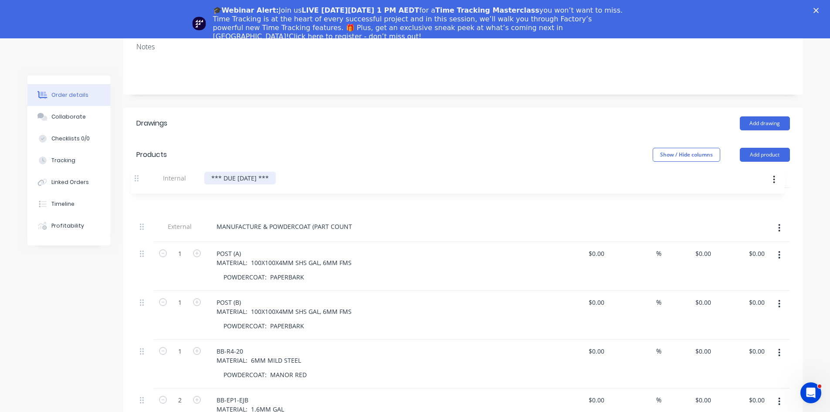
drag, startPoint x: 141, startPoint y: 344, endPoint x: 138, endPoint y: 177, distance: 167.0
click at [138, 188] on div "External MANUFACTURE & POWDERCOAT (PART COUNT 1 POST (A) MATERIAL: 100X100X4MM …" at bounding box center [463, 312] width 654 height 249
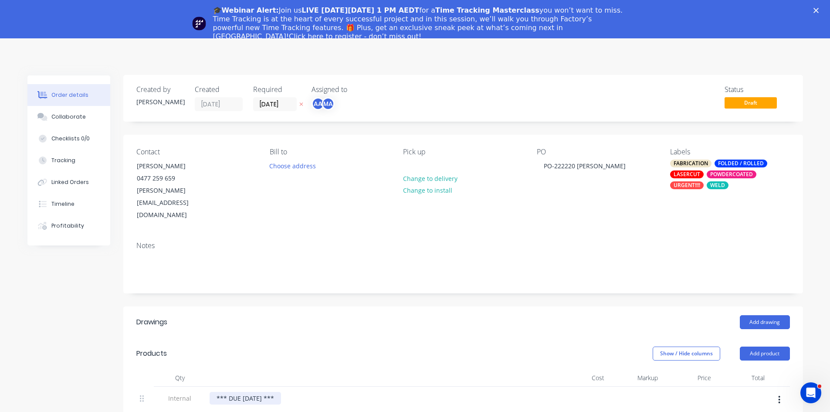
scroll to position [0, 0]
click at [819, 11] on icon "Close" at bounding box center [816, 10] width 5 height 5
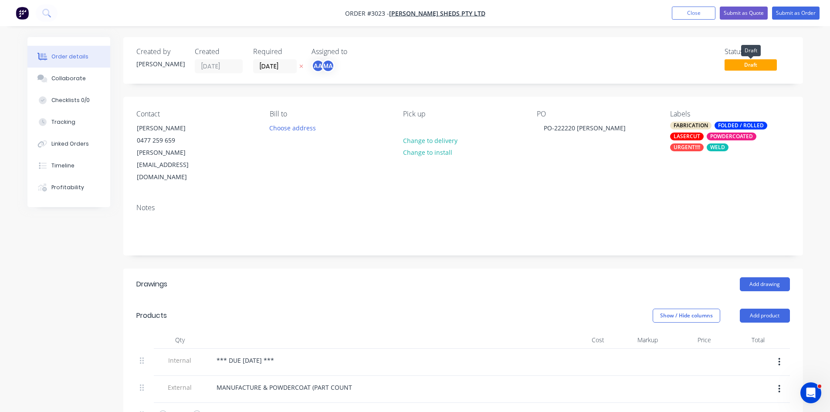
click at [756, 65] on span "Draft" at bounding box center [751, 64] width 52 height 11
click at [802, 13] on button "Submit as Order" at bounding box center [796, 13] width 48 height 13
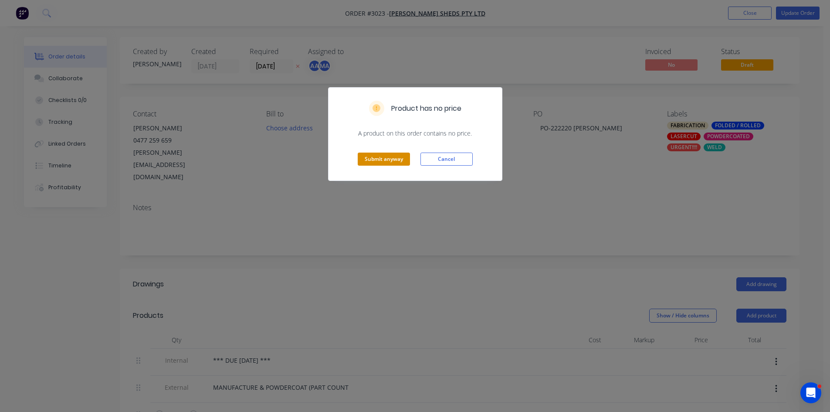
click at [389, 159] on button "Submit anyway" at bounding box center [384, 159] width 52 height 13
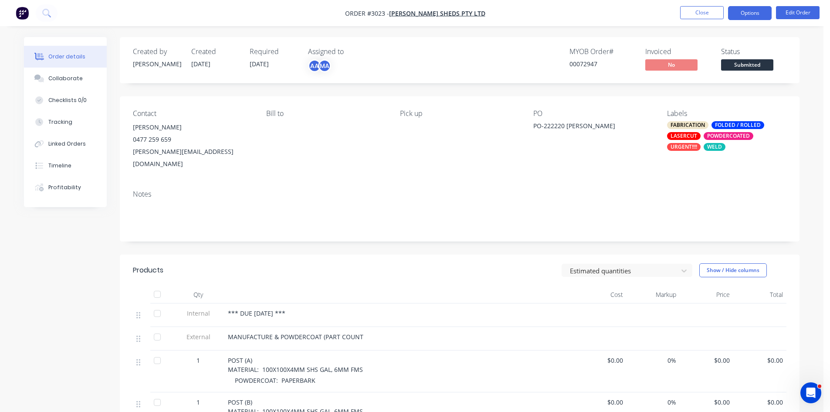
click at [747, 13] on button "Options" at bounding box center [750, 13] width 44 height 14
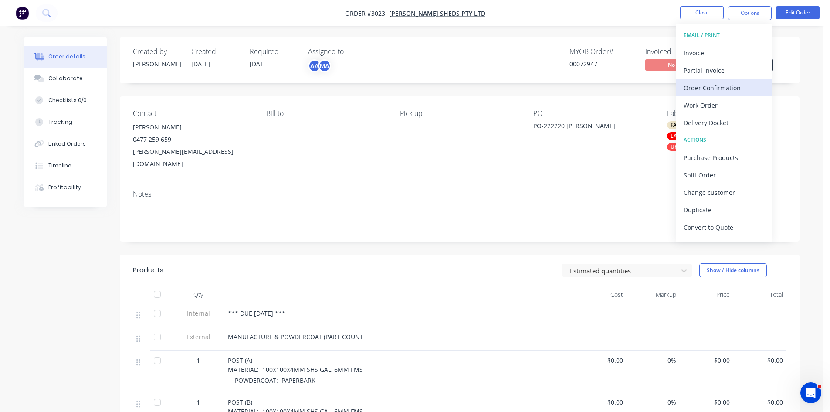
click at [727, 88] on div "Order Confirmation" at bounding box center [724, 88] width 80 height 13
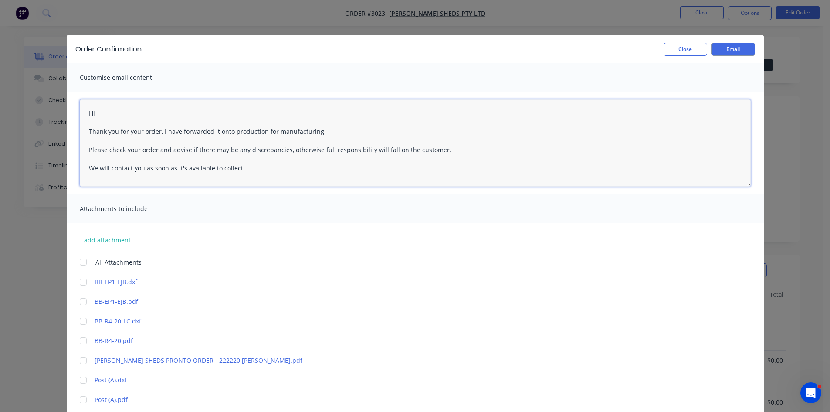
click at [92, 116] on textarea "Hi Thank you for your order, I have forwarded it onto production for manufactur…" at bounding box center [415, 142] width 671 height 87
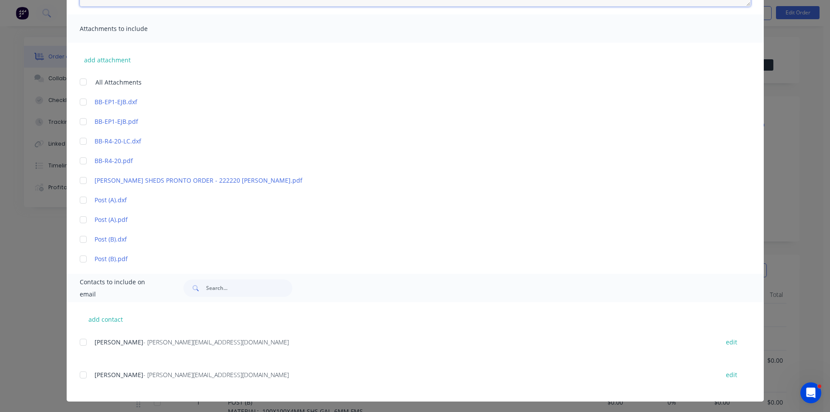
scroll to position [182, 0]
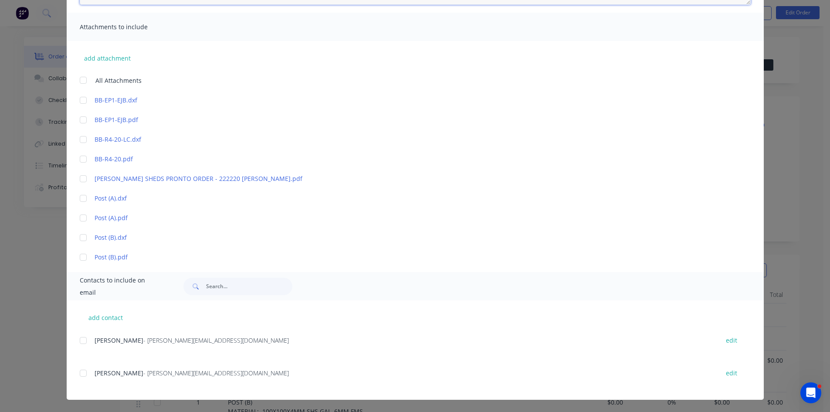
click at [80, 375] on div at bounding box center [83, 372] width 17 height 17
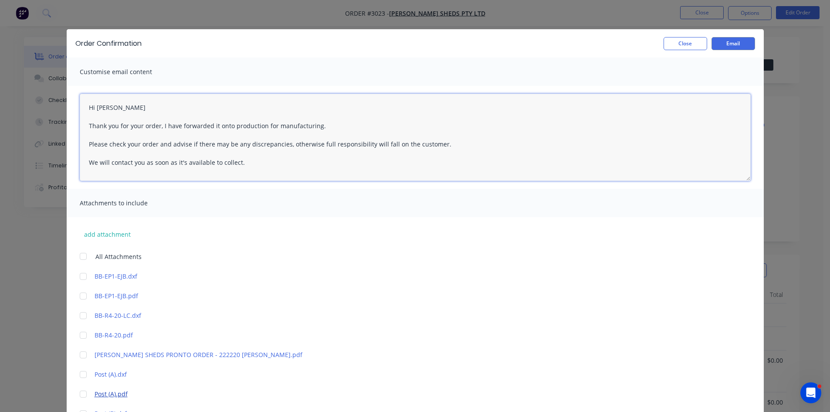
scroll to position [0, 0]
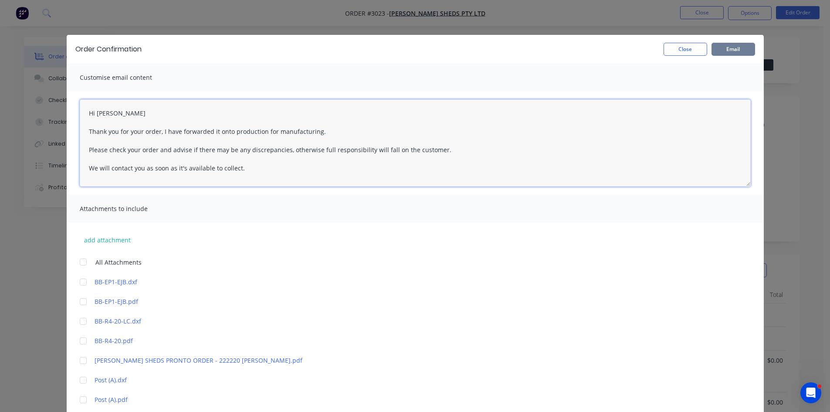
type textarea "Hi Martin Thank you for your order, I have forwarded it onto production for man…"
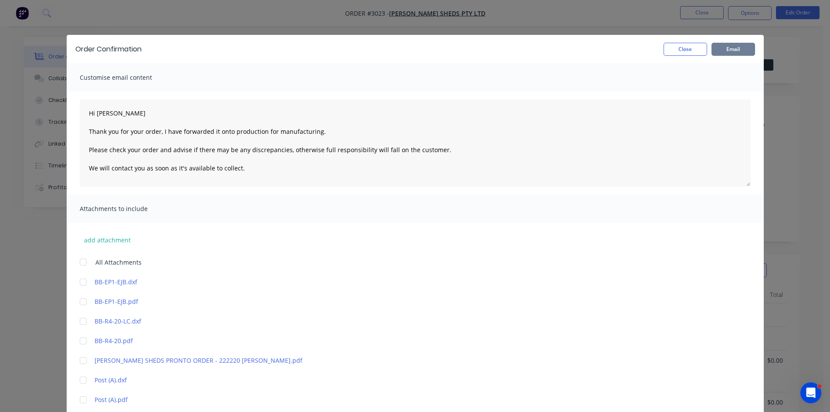
click at [737, 49] on button "Email" at bounding box center [734, 49] width 44 height 13
click at [703, 11] on div "Order Confirmation Close Email Customise email content Hi Martin Thank you for …" at bounding box center [415, 206] width 830 height 412
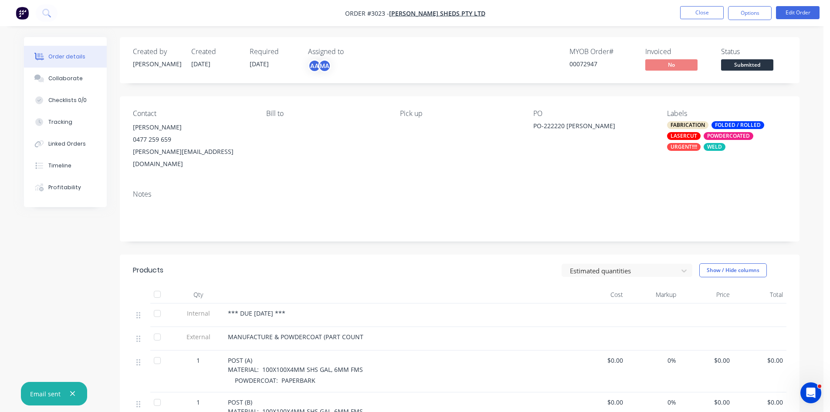
click at [703, 11] on button "Close" at bounding box center [702, 12] width 44 height 13
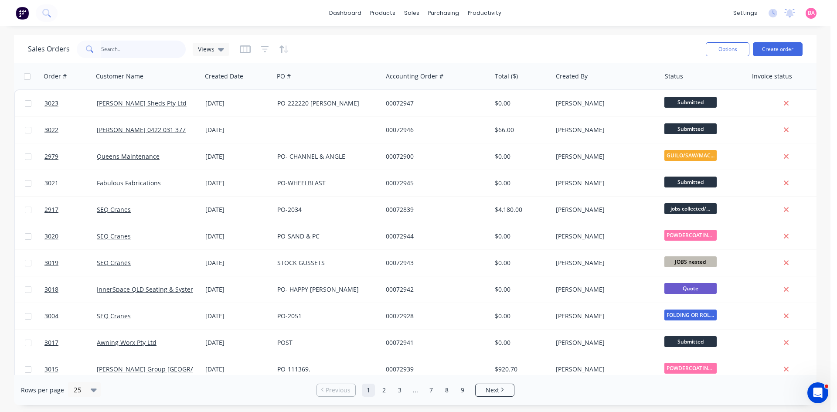
click at [121, 49] on input "text" at bounding box center [143, 49] width 85 height 17
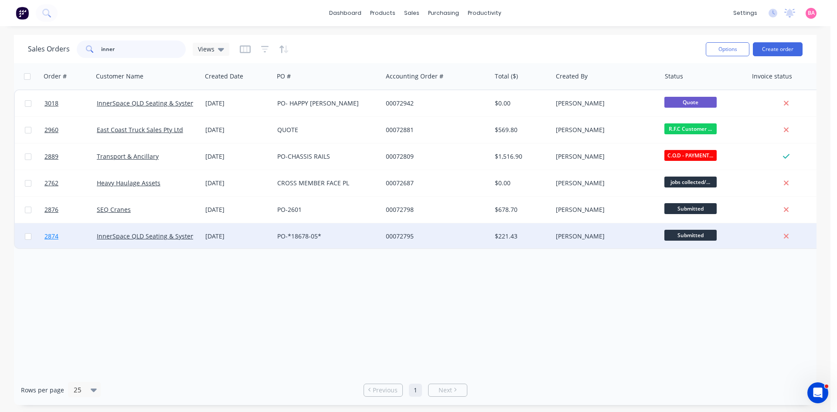
type input "inner"
click at [49, 236] on span "2874" at bounding box center [51, 236] width 14 height 9
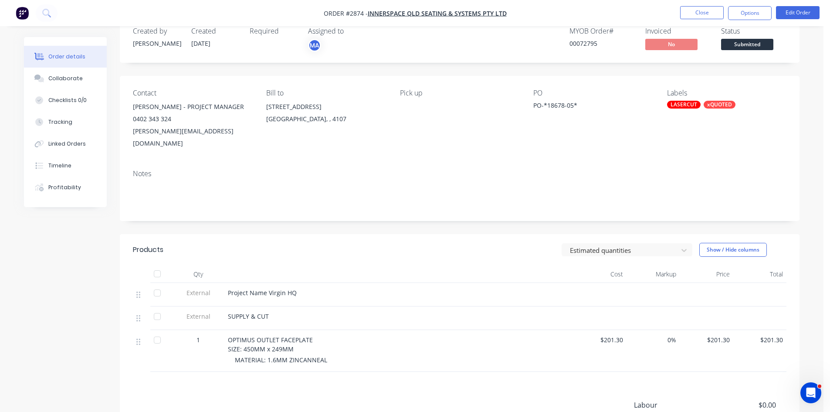
scroll to position [29, 0]
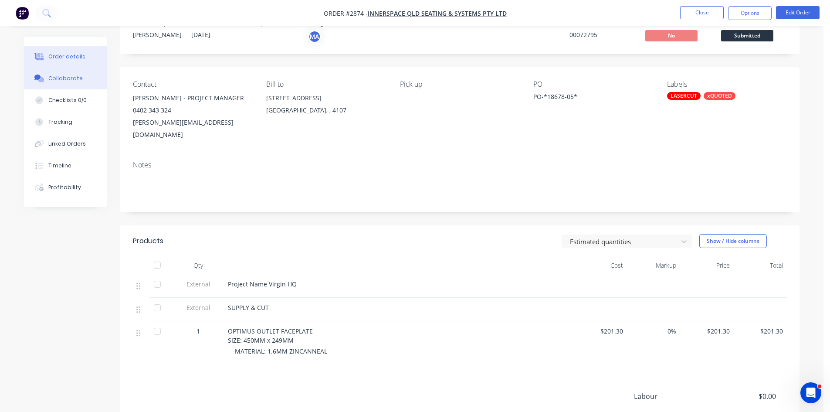
click at [69, 76] on div "Collaborate" at bounding box center [65, 79] width 34 height 8
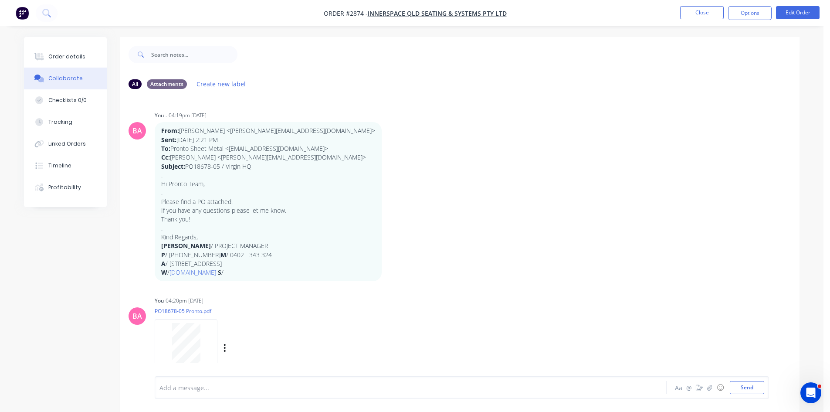
click at [201, 338] on div at bounding box center [186, 343] width 55 height 40
click at [59, 57] on div "Order details" at bounding box center [66, 57] width 37 height 8
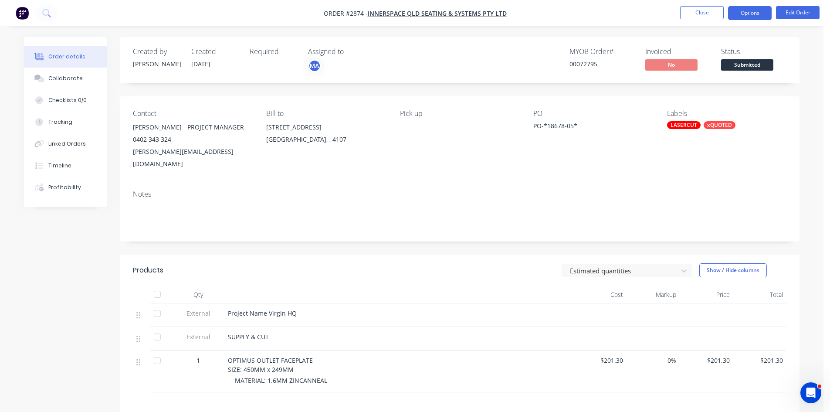
click at [755, 10] on button "Options" at bounding box center [750, 13] width 44 height 14
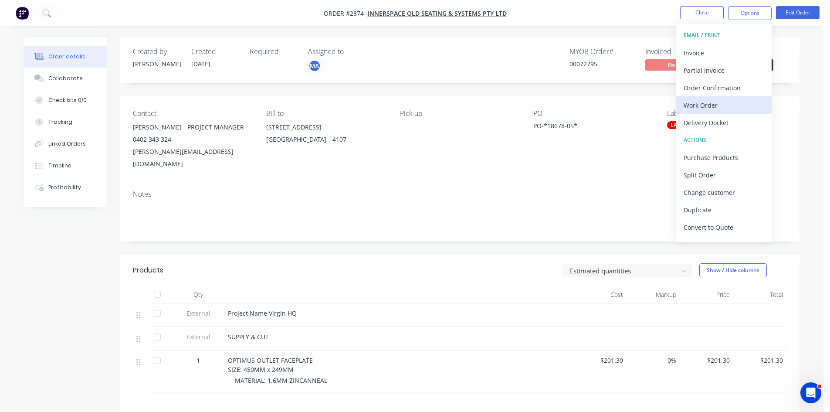
click at [707, 105] on div "Work Order" at bounding box center [724, 105] width 80 height 13
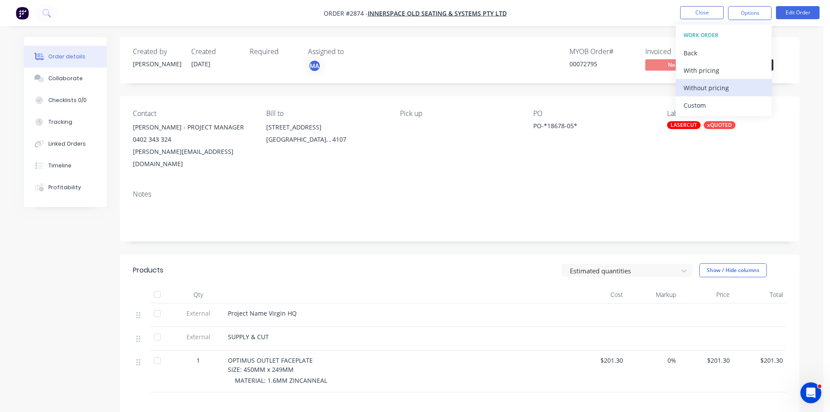
click at [715, 85] on div "Without pricing" at bounding box center [724, 88] width 80 height 13
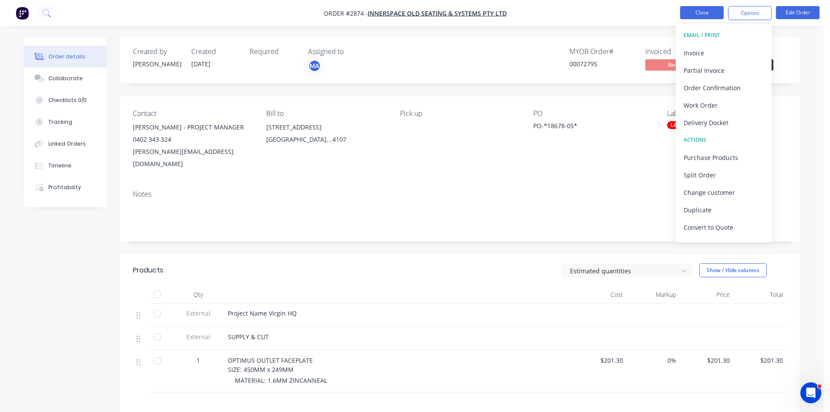
click at [711, 13] on button "Close" at bounding box center [702, 12] width 44 height 13
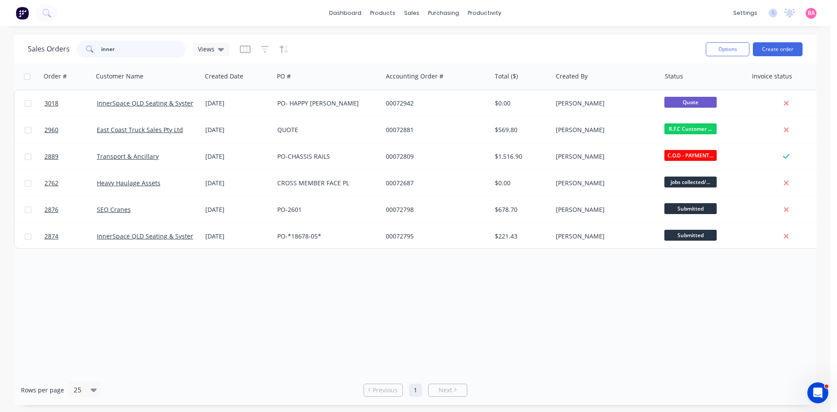
drag, startPoint x: 127, startPoint y: 48, endPoint x: 41, endPoint y: 35, distance: 86.8
click at [52, 38] on div "Sales Orders inner Views" at bounding box center [363, 48] width 671 height 21
type input "modern"
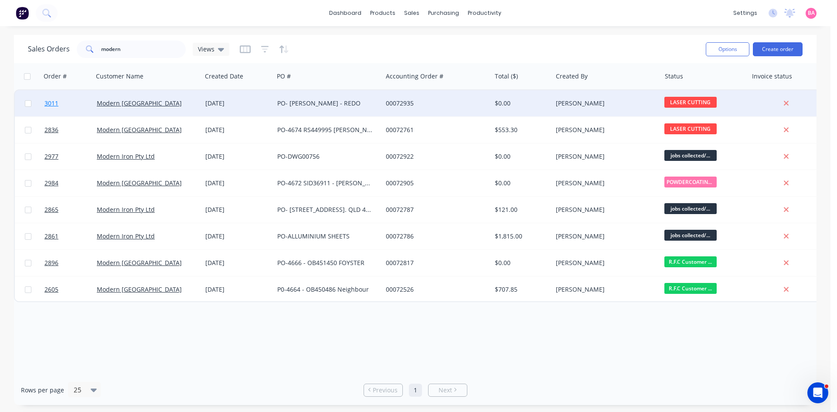
click at [46, 101] on span "3011" at bounding box center [51, 103] width 14 height 9
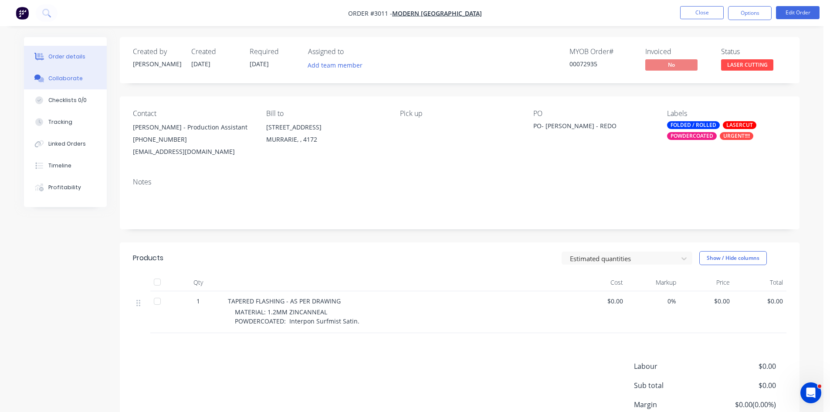
click at [61, 75] on div "Collaborate" at bounding box center [65, 79] width 34 height 8
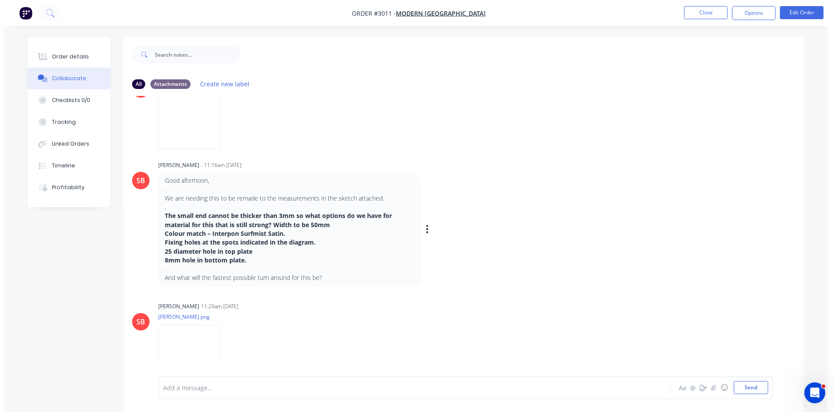
scroll to position [139, 0]
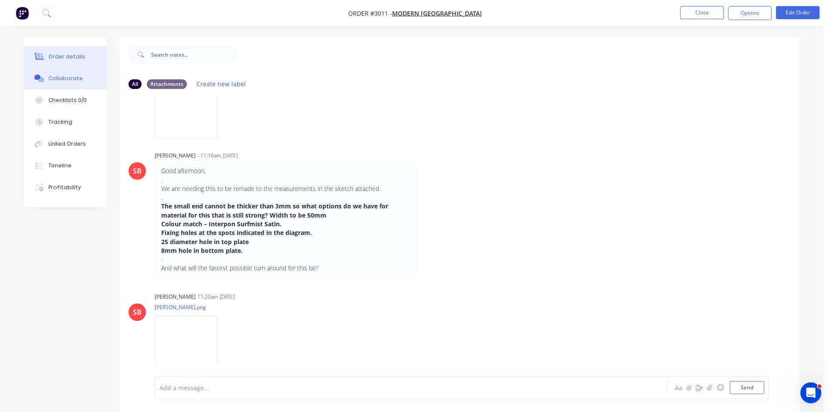
click at [71, 55] on div "Order details" at bounding box center [66, 57] width 37 height 8
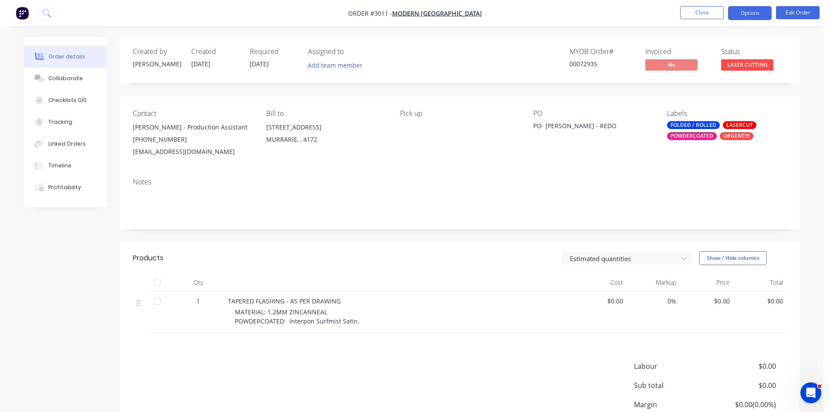
click at [750, 14] on button "Options" at bounding box center [750, 13] width 44 height 14
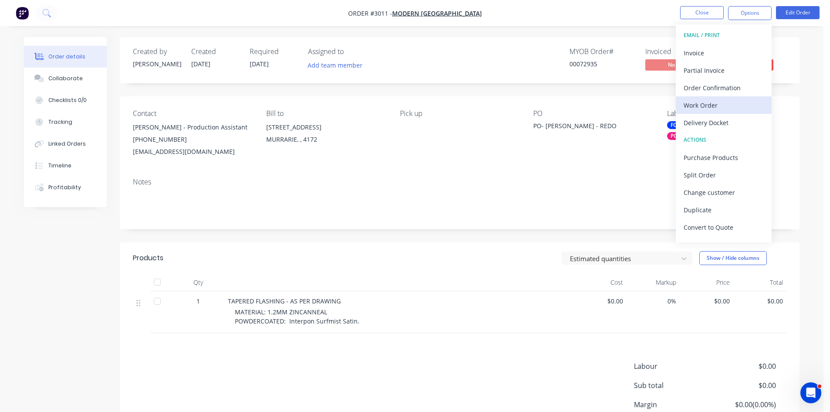
click at [713, 104] on div "Work Order" at bounding box center [724, 105] width 80 height 13
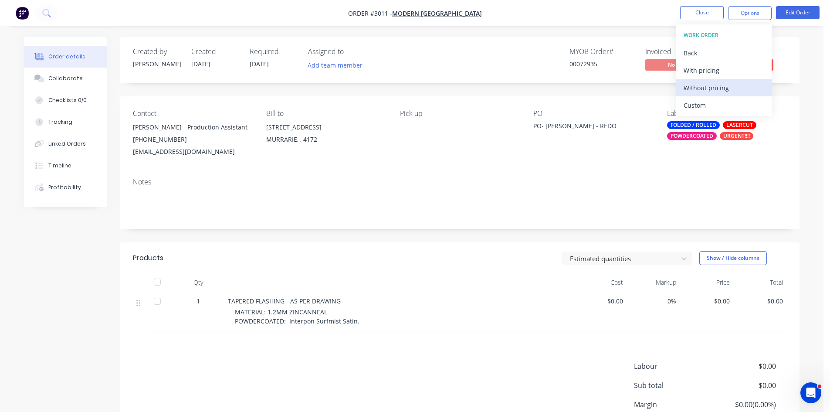
click at [713, 86] on div "Without pricing" at bounding box center [724, 88] width 80 height 13
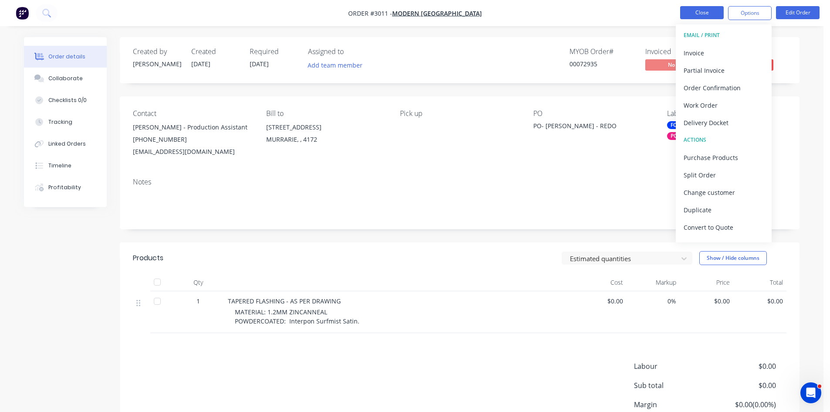
click at [705, 15] on button "Close" at bounding box center [702, 12] width 44 height 13
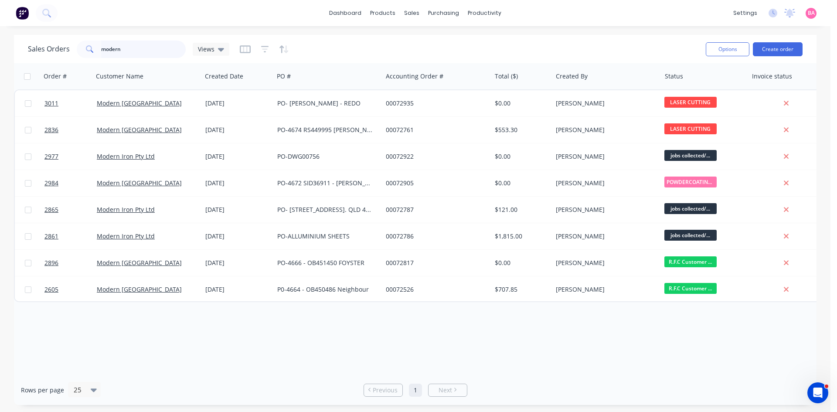
drag, startPoint x: 128, startPoint y: 50, endPoint x: 53, endPoint y: 38, distance: 75.4
click at [60, 39] on div "Sales Orders modern Views" at bounding box center [363, 48] width 671 height 21
type input "OZZIE"
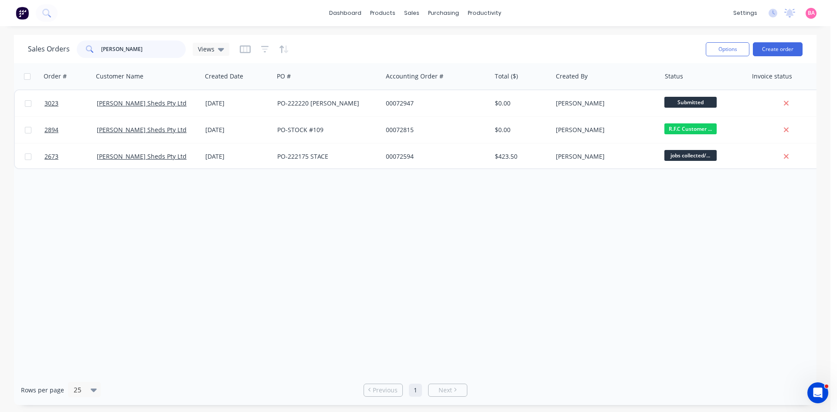
drag, startPoint x: 127, startPoint y: 47, endPoint x: 83, endPoint y: 45, distance: 44.1
click at [83, 45] on div "OZZIE" at bounding box center [131, 49] width 109 height 17
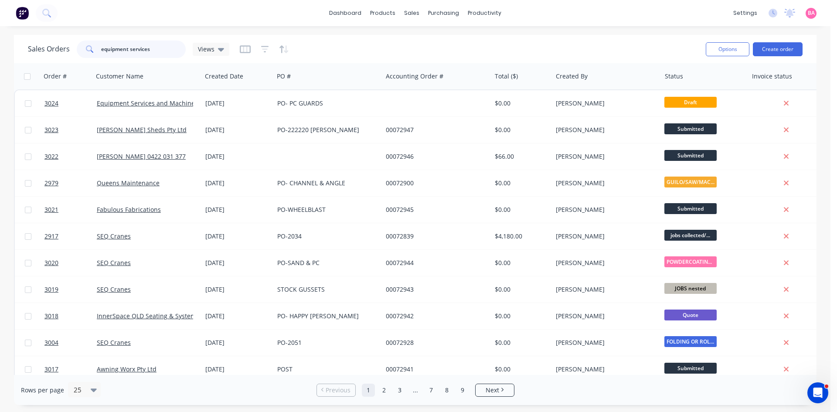
type input "equipment services"
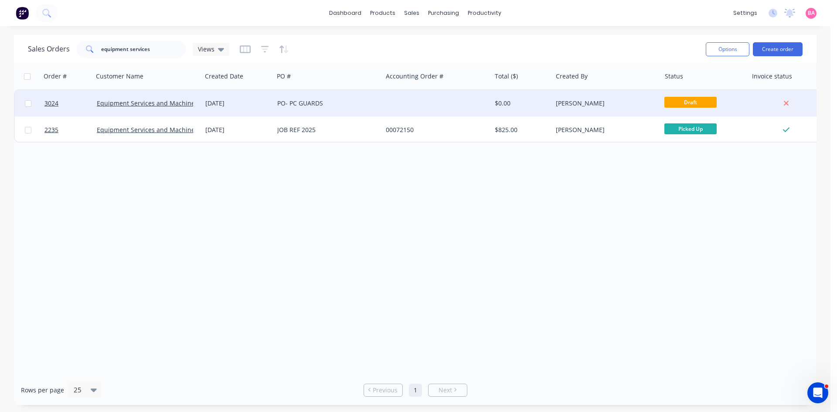
click at [43, 103] on div at bounding box center [67, 103] width 52 height 26
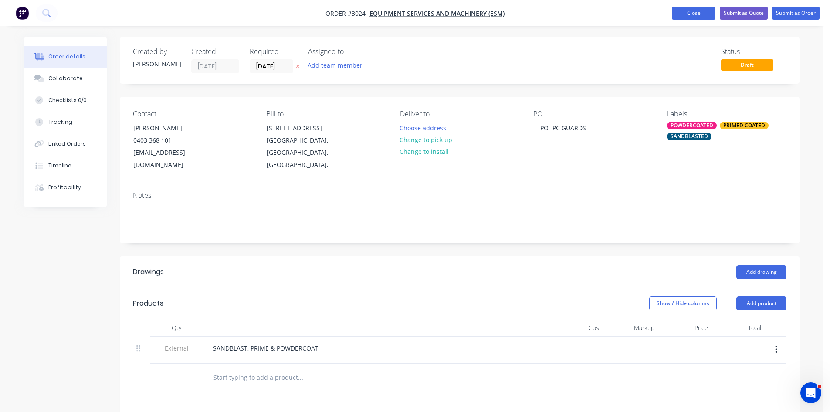
click at [693, 11] on button "Close" at bounding box center [694, 13] width 44 height 13
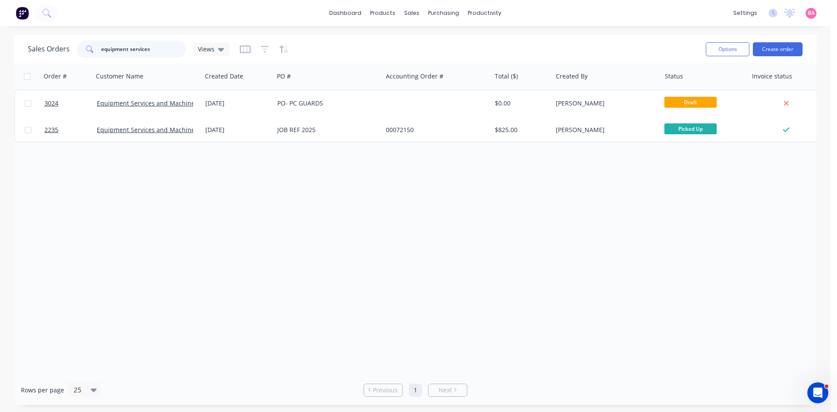
drag, startPoint x: 154, startPoint y: 50, endPoint x: 54, endPoint y: 52, distance: 100.7
click at [54, 52] on div "Sales Orders equipment services Views" at bounding box center [128, 49] width 201 height 17
click at [725, 49] on button "Options" at bounding box center [728, 49] width 44 height 14
click at [626, 207] on div "Order # Customer Name Created Date PO # Accounting Order # Total ($) Created By…" at bounding box center [415, 219] width 802 height 312
click at [443, 41] on div "Sales Orders" at bounding box center [444, 42] width 36 height 8
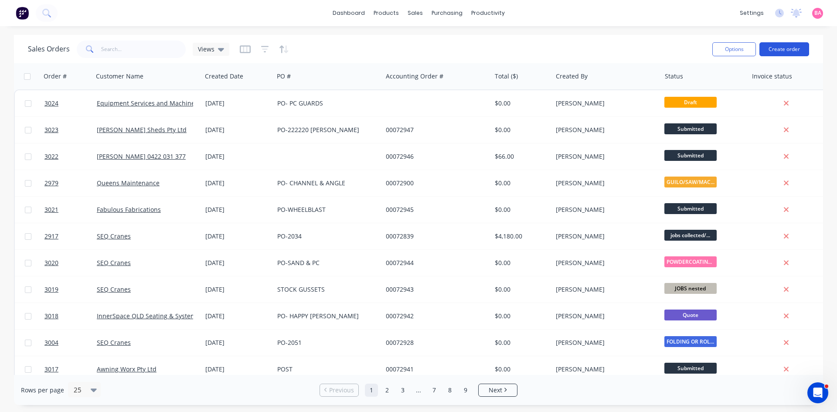
click at [789, 51] on button "Create order" at bounding box center [784, 49] width 50 height 14
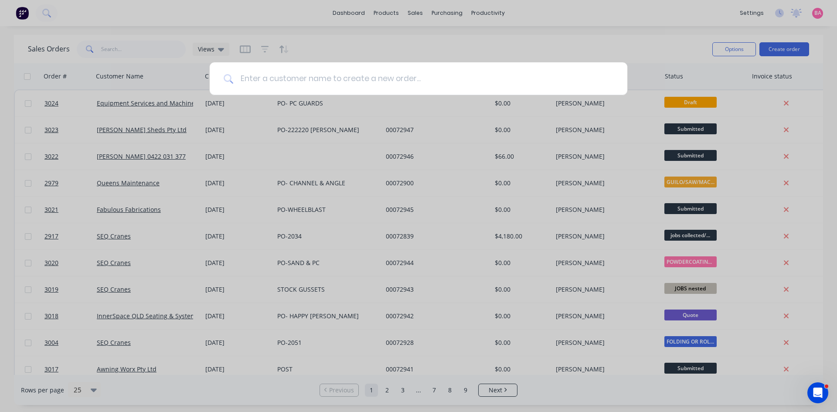
click at [283, 82] on input at bounding box center [423, 78] width 380 height 33
click at [328, 61] on div at bounding box center [418, 206] width 837 height 412
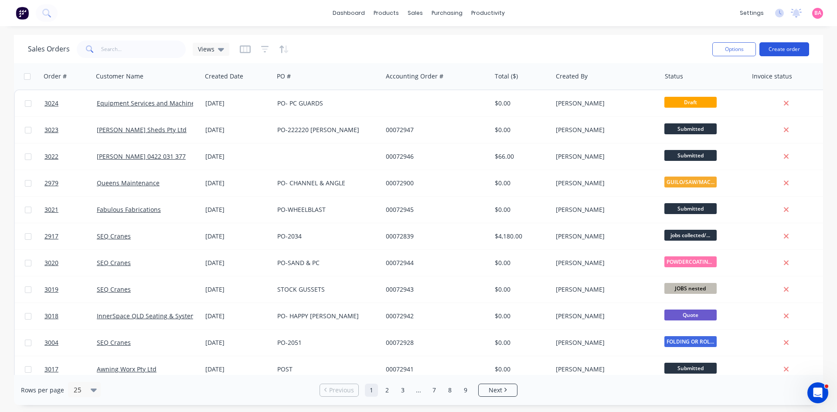
click at [781, 50] on button "Create order" at bounding box center [784, 49] width 50 height 14
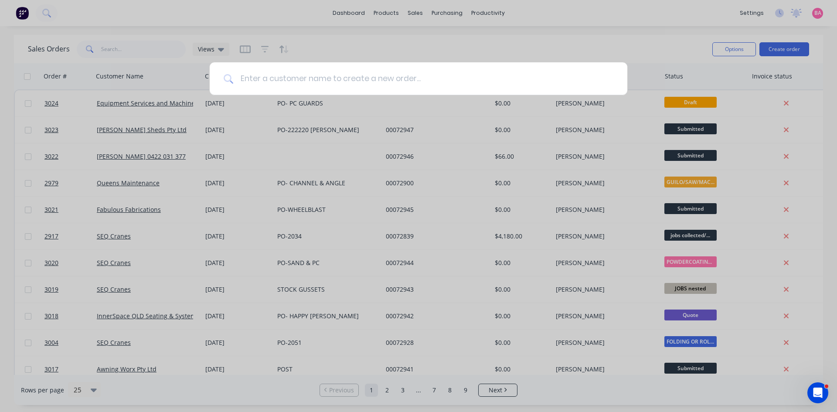
click at [367, 73] on input at bounding box center [423, 78] width 380 height 33
type input "base air"
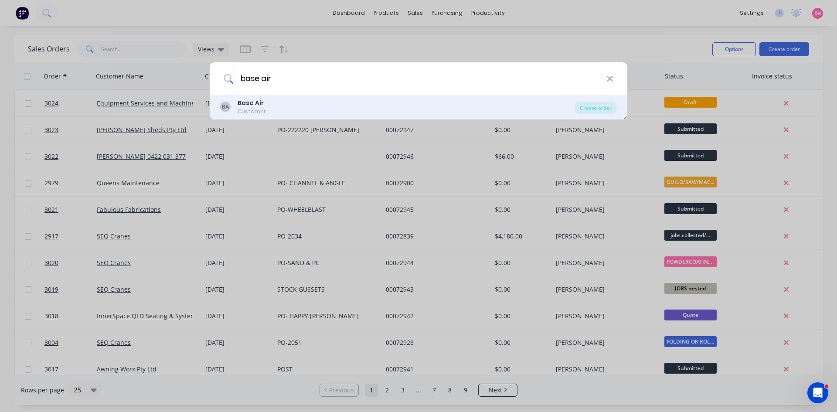
click at [262, 108] on div "Customer" at bounding box center [252, 112] width 28 height 8
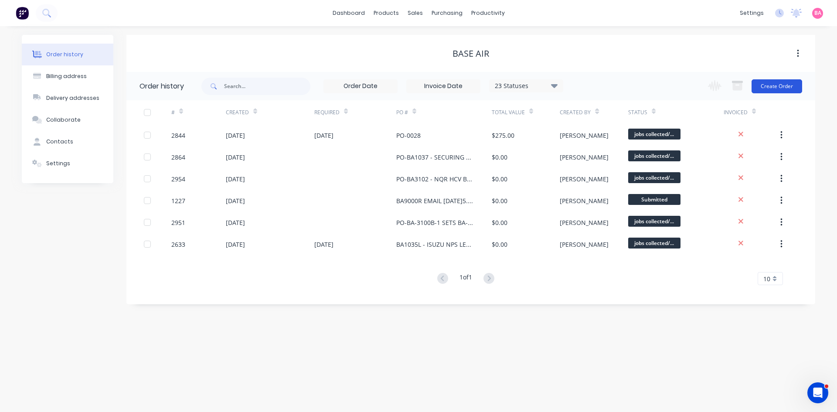
click at [781, 86] on button "Create Order" at bounding box center [776, 86] width 51 height 14
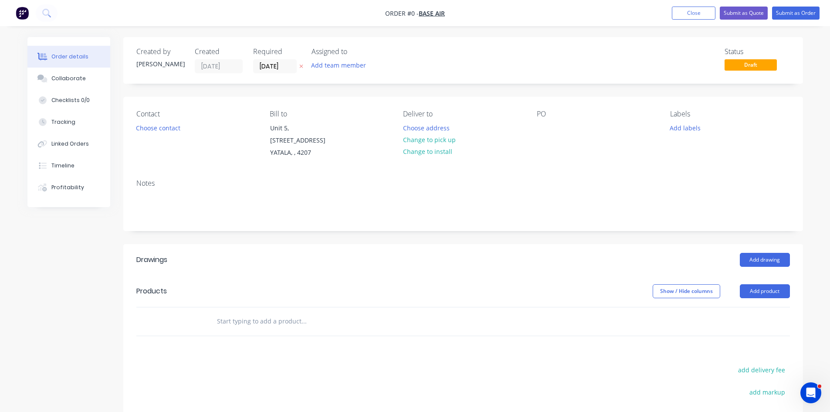
click at [301, 68] on icon "button" at bounding box center [301, 66] width 4 height 5
click at [337, 66] on button "Add team member" at bounding box center [338, 65] width 64 height 12
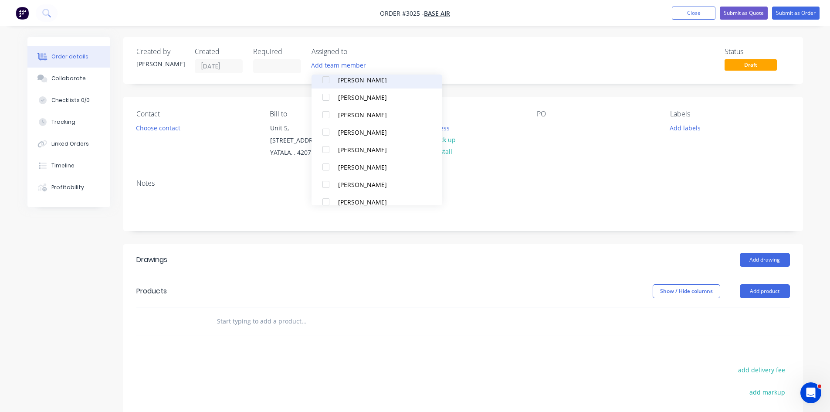
scroll to position [78, 0]
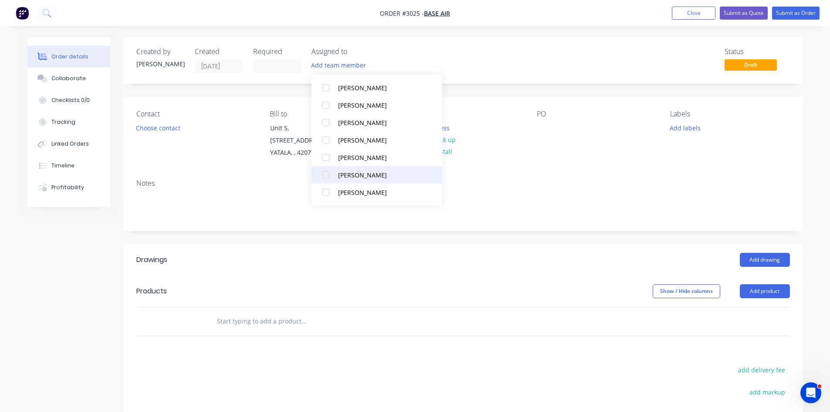
click at [325, 175] on div at bounding box center [325, 174] width 17 height 17
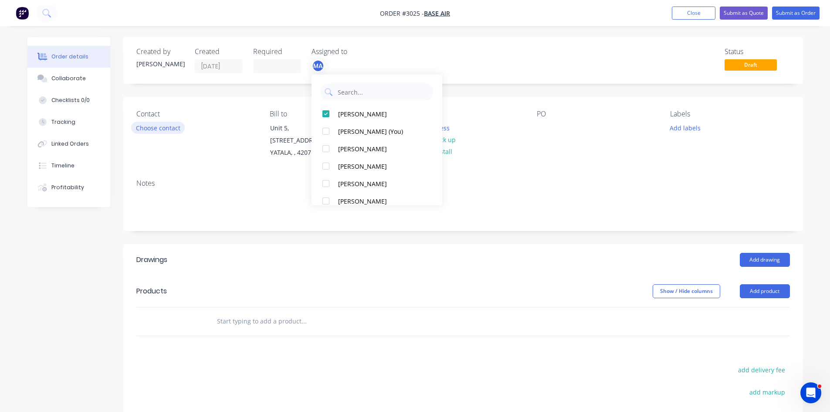
click at [160, 126] on button "Choose contact" at bounding box center [158, 128] width 54 height 12
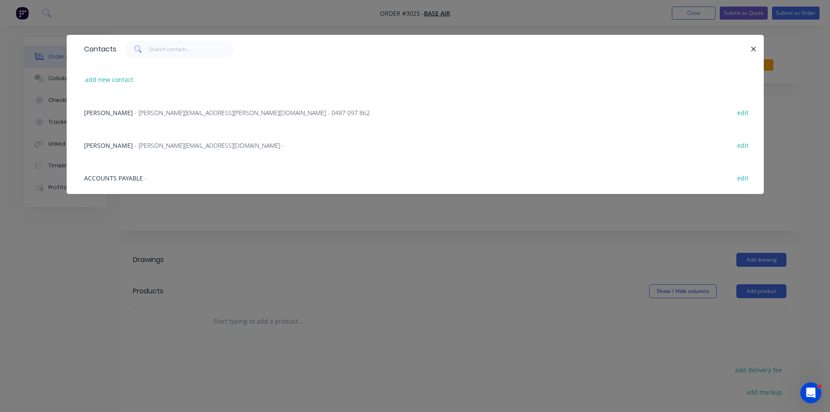
click at [136, 145] on span "- Tony.Thurgar@baseair.com -" at bounding box center [209, 145] width 149 height 8
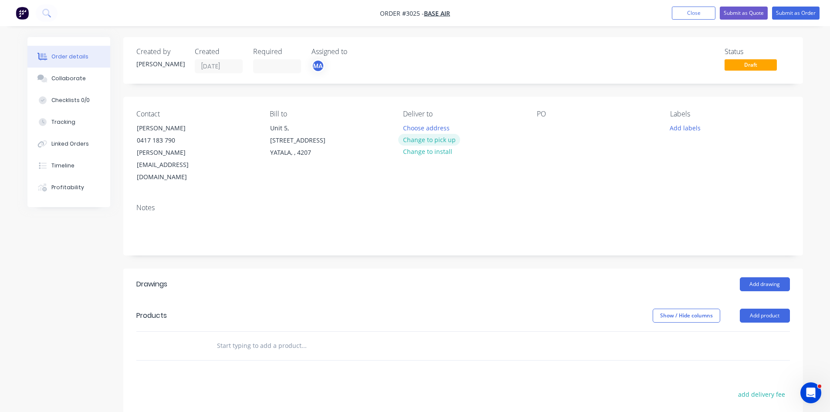
click at [435, 139] on button "Change to pick up" at bounding box center [429, 140] width 62 height 12
click at [541, 122] on div at bounding box center [544, 128] width 14 height 13
click at [589, 136] on div "PO-REAR/DRIVE OF N SERIES ISUZU - KIT NO-BA151SND)" at bounding box center [591, 133] width 109 height 22
click at [567, 136] on div "PO-REAR/DRIVE OF N SERIES ISUZU - KIT NO-BA151SND)" at bounding box center [591, 133] width 109 height 22
click at [554, 128] on div "PO-REAR/DRIVE OF N SERIES ISUZU - (KIT NO-BA151SND)" at bounding box center [591, 133] width 109 height 22
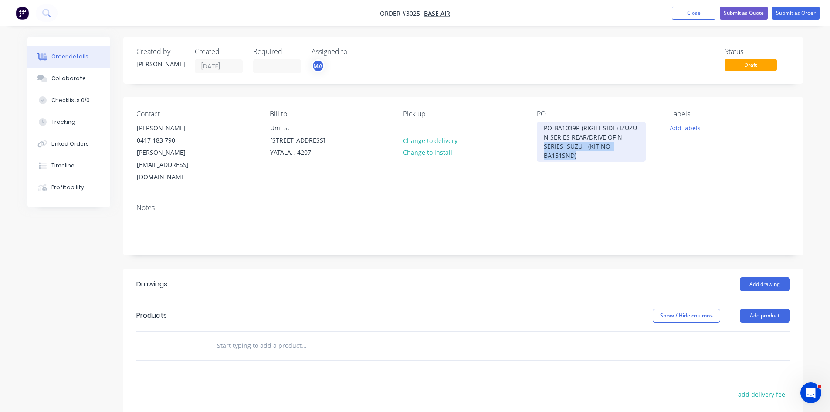
drag, startPoint x: 602, startPoint y: 156, endPoint x: 535, endPoint y: 145, distance: 68.1
click at [535, 145] on div "Contact TONY THURGAR 0417 183 790 Tony.Thurgar@baseair.com Bill to Unit 5, 53 –…" at bounding box center [463, 147] width 680 height 100
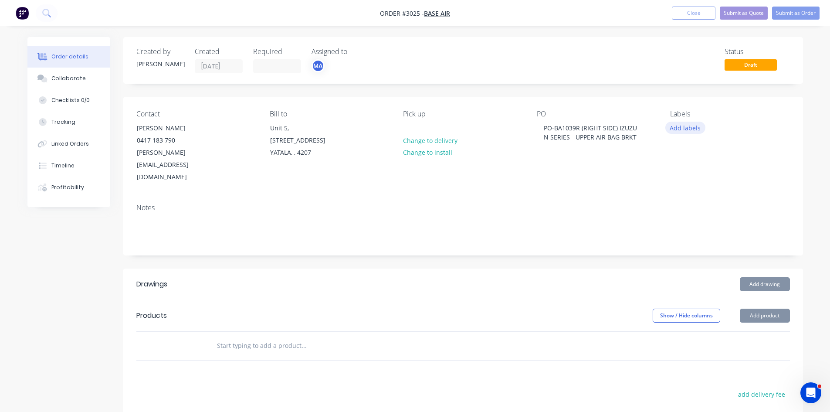
click at [683, 129] on button "Add labels" at bounding box center [686, 128] width 40 height 12
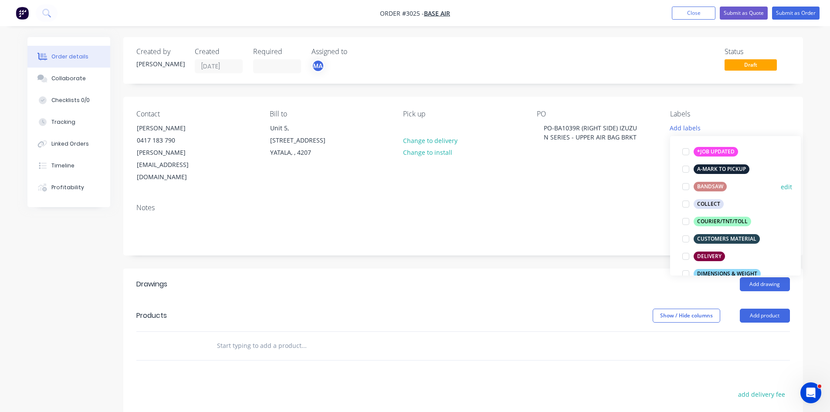
scroll to position [102, 0]
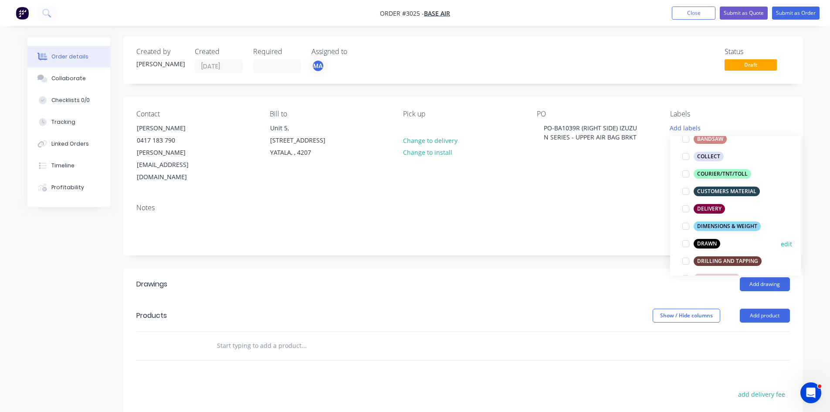
click at [688, 242] on div at bounding box center [685, 243] width 17 height 17
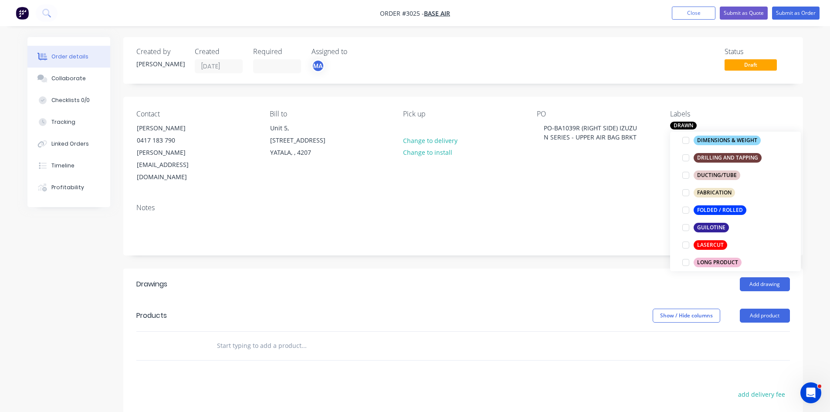
scroll to position [204, 0]
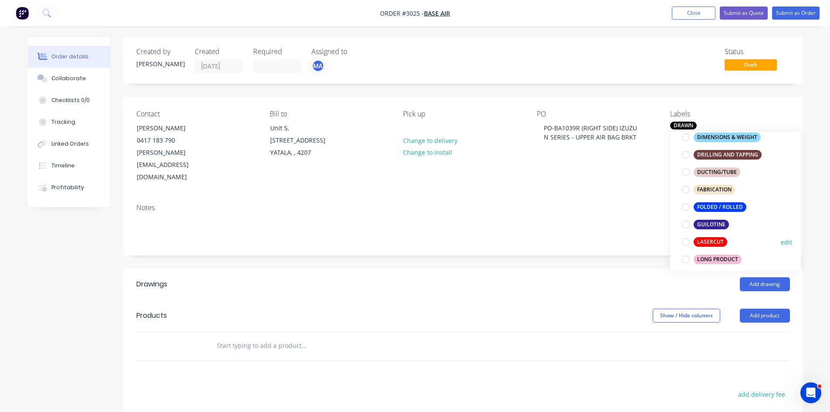
click at [683, 239] on div at bounding box center [685, 241] width 17 height 17
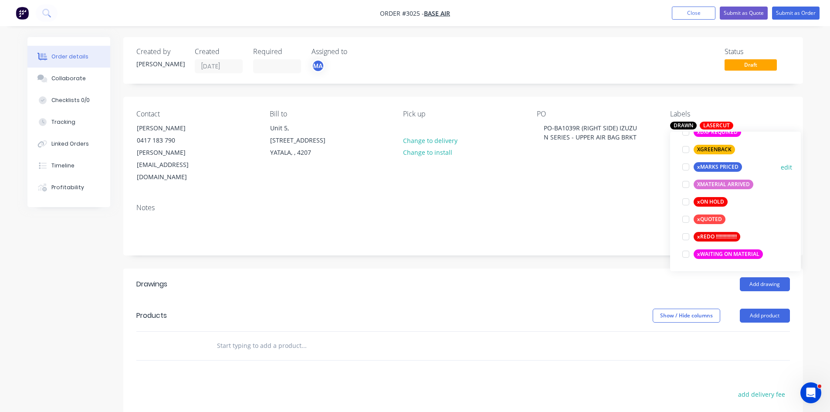
scroll to position [750, 0]
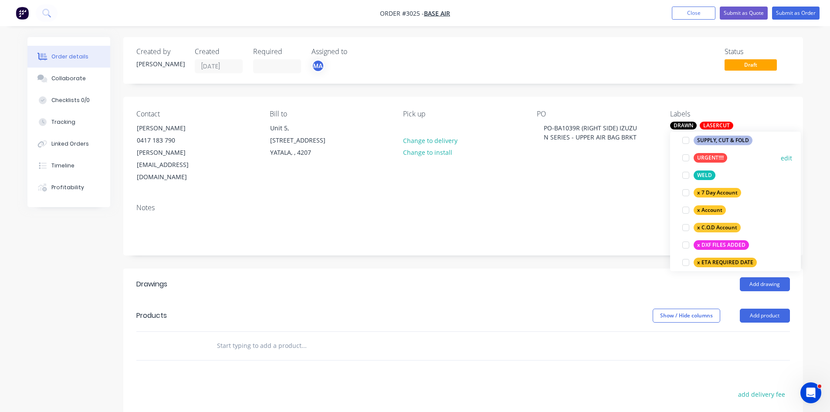
click at [684, 156] on div at bounding box center [685, 157] width 17 height 17
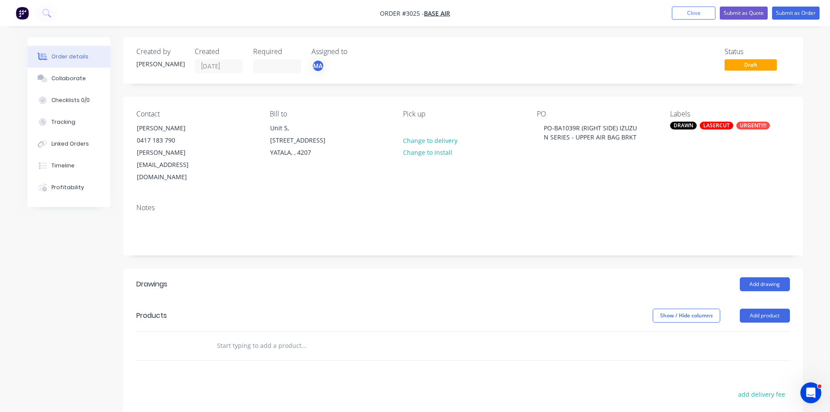
click at [285, 337] on input "text" at bounding box center [304, 345] width 174 height 17
type input "D"
click at [767, 309] on button "Add product" at bounding box center [765, 316] width 50 height 14
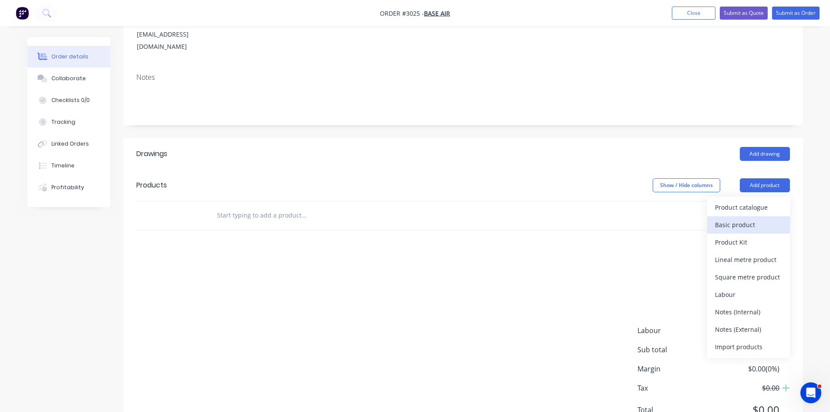
scroll to position [131, 0]
click at [748, 323] on div "Notes (External)" at bounding box center [748, 329] width 67 height 13
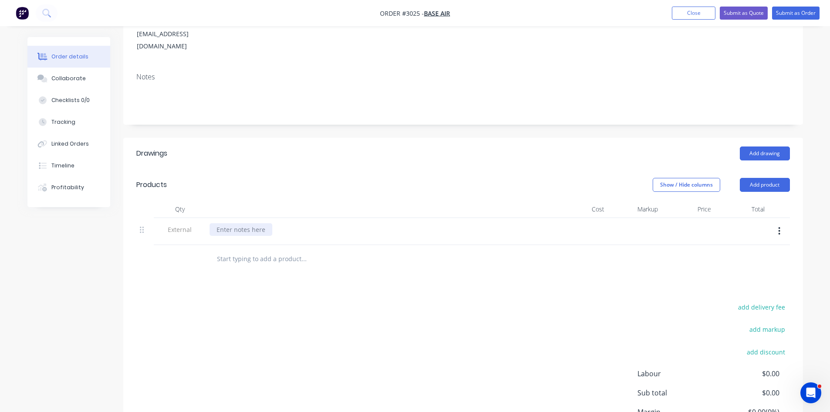
click at [240, 223] on div at bounding box center [241, 229] width 63 height 13
click at [248, 250] on input "text" at bounding box center [304, 258] width 174 height 17
click at [766, 178] on button "Add product" at bounding box center [765, 185] width 50 height 14
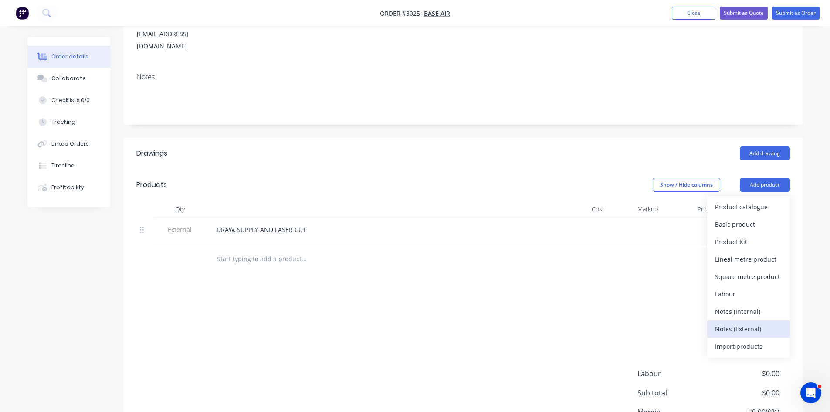
click at [744, 323] on div "Notes (External)" at bounding box center [748, 329] width 67 height 13
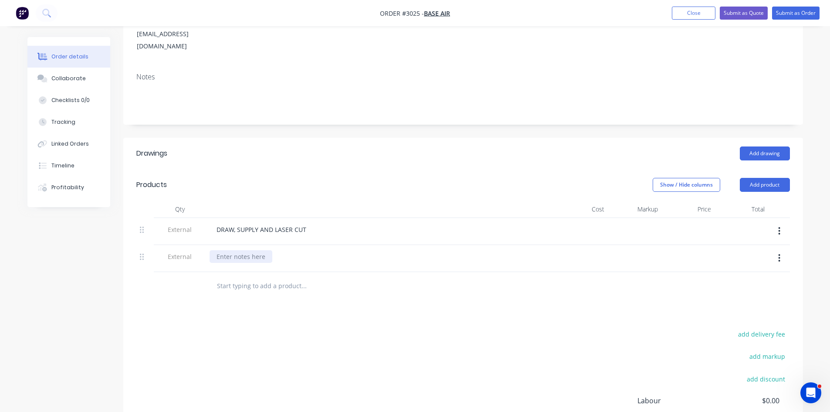
click at [254, 250] on div at bounding box center [241, 256] width 63 height 13
paste div
click at [251, 277] on input "text" at bounding box center [304, 285] width 174 height 17
click at [258, 277] on input "text" at bounding box center [304, 285] width 174 height 17
paste input "1. BA1038 Axle Linkage Bracket Require-2 per kit"
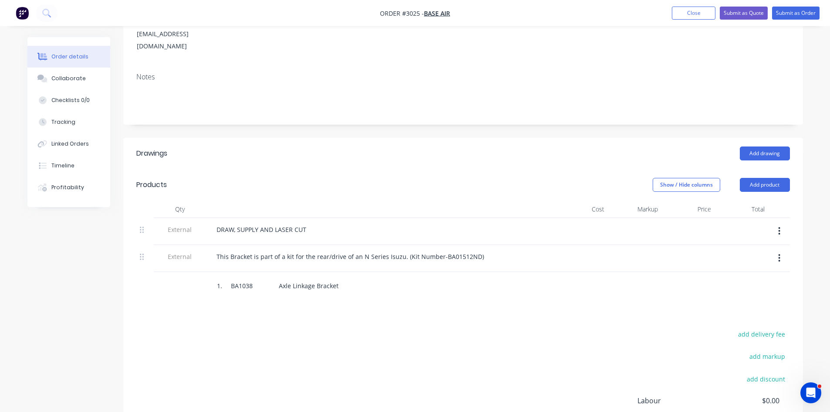
scroll to position [0, 149]
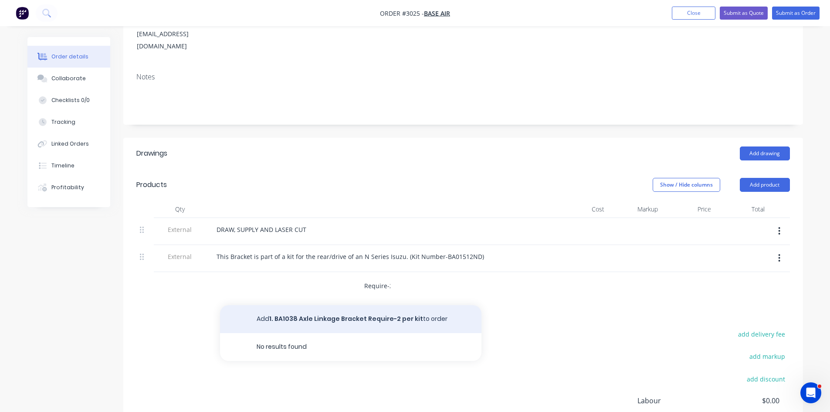
type input "1. BA1038 Axle Linkage Bracket Require-2 per kit"
click at [388, 305] on button "Add 1. BA1038 Axle Linkage Bracket Require-2 per kit to order" at bounding box center [351, 319] width 262 height 28
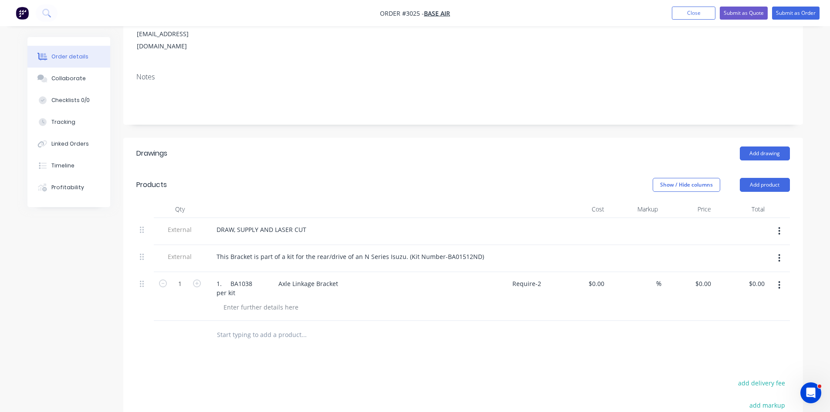
click at [263, 326] on input "text" at bounding box center [304, 334] width 174 height 17
paste input "2. BA1032L/R Lower Airbag Mount Bracket onto U Bolts Require-1 Left & 1 Right p…"
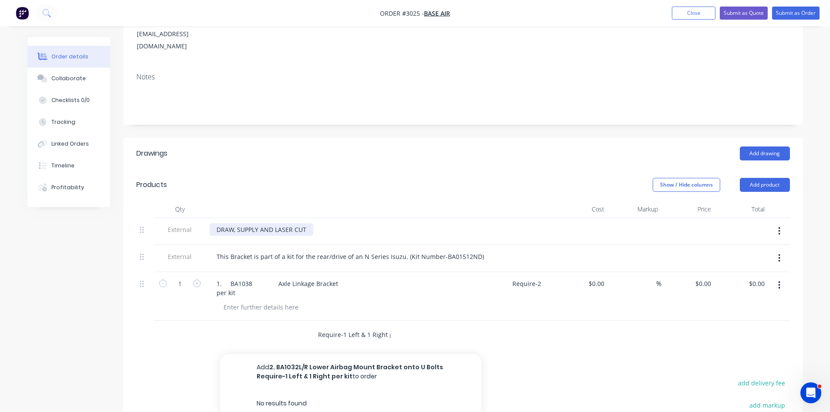
type input "2. BA1032L/R Lower Airbag Mount Bracket onto U Bolts Require-1 Left & 1 Right p…"
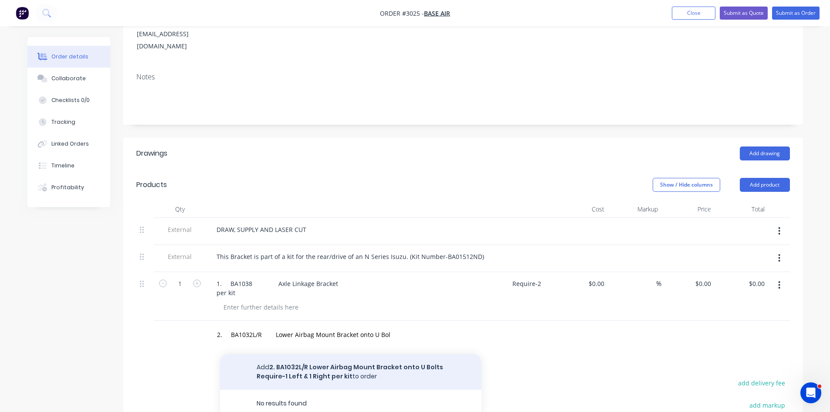
click at [351, 354] on button "Add 2. BA1032L/R Lower Airbag Mount Bracket onto U Bolts Require-1 Left & 1 Rig…" at bounding box center [351, 372] width 262 height 36
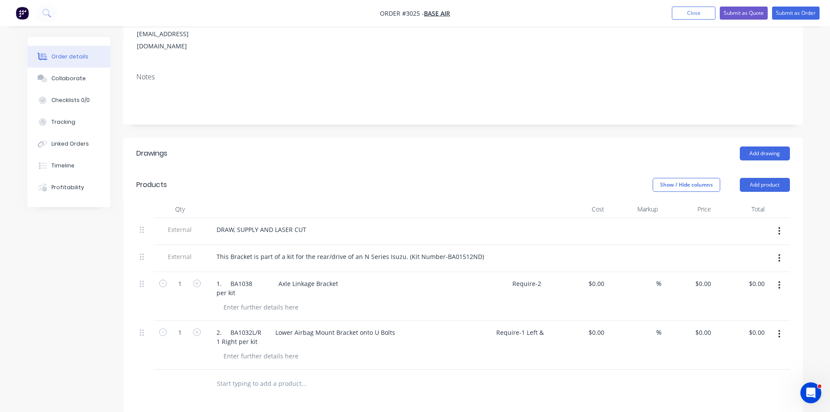
click at [278, 375] on input "text" at bounding box center [304, 383] width 174 height 17
paste input "3. BA3102 HCV Chassis mount Bracket-Universal to both sides Require-2 per kit"
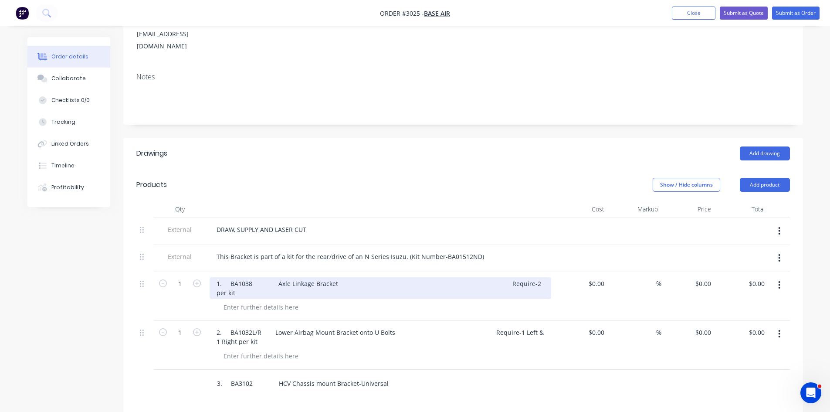
scroll to position [0, 132]
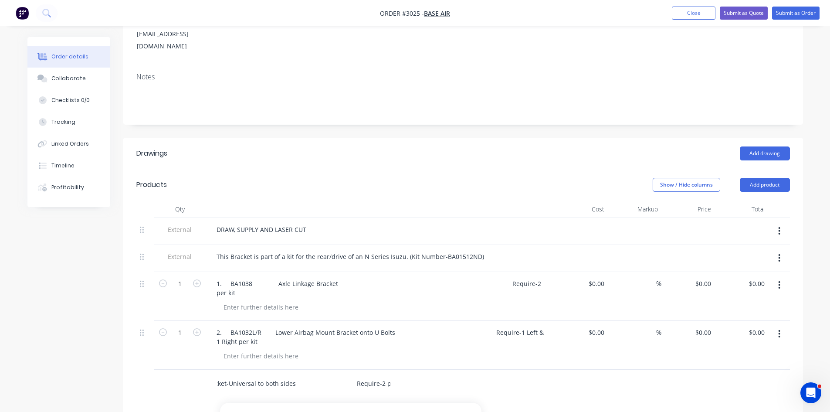
type input "3. BA3102 HCV Chassis mount Bracket-Universal to both sides Require-2 per kit"
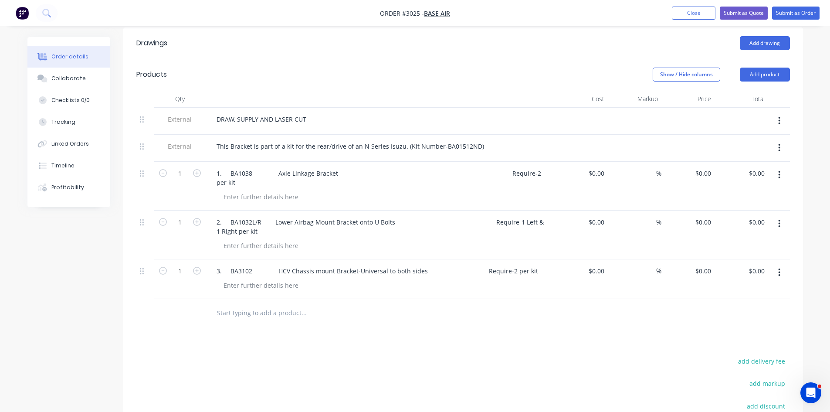
scroll to position [247, 0]
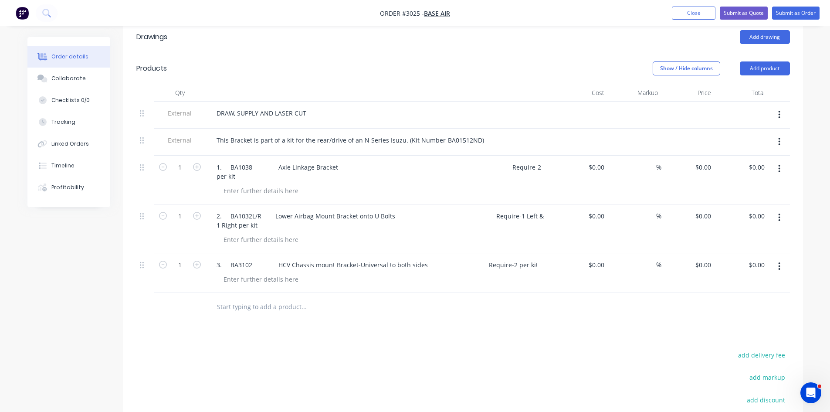
click at [262, 298] on input "text" at bounding box center [304, 306] width 174 height 17
paste input "4. BA1039L/R Upper Air Bag mount bracket-Chassis mounted left and right Require…"
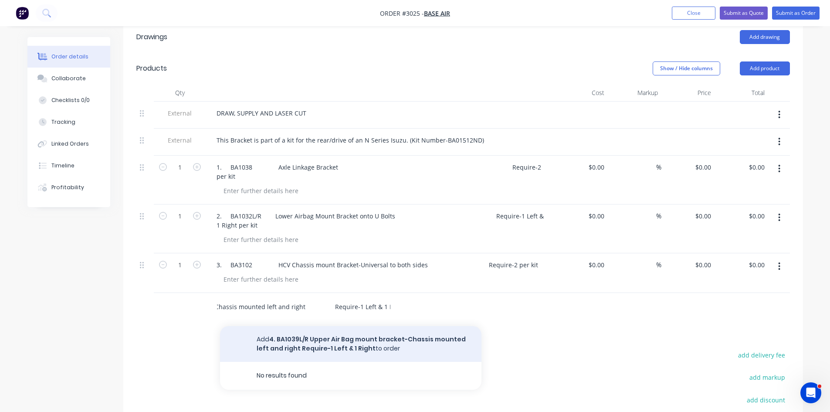
type input "4. BA1039L/R Upper Air Bag mount bracket-Chassis mounted left and right Require…"
click at [347, 326] on button "Add 4. BA1039L/R Upper Air Bag mount bracket-Chassis mounted left and right Req…" at bounding box center [351, 344] width 262 height 36
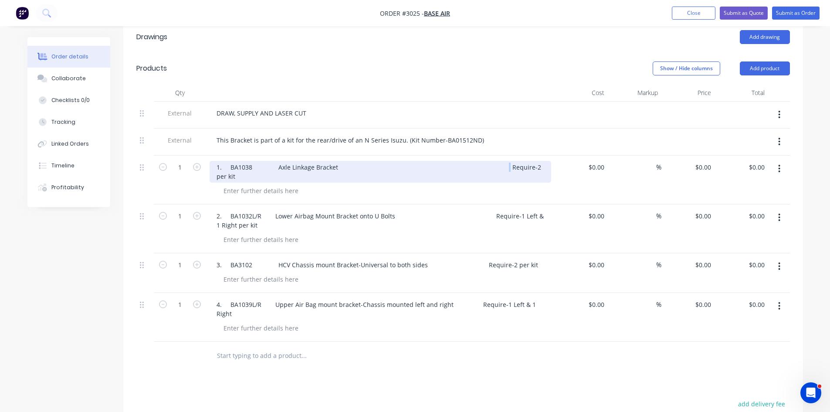
click at [489, 161] on div "1. BA1038 Axle Linkage Bracket Require-2 per kit" at bounding box center [381, 172] width 342 height 22
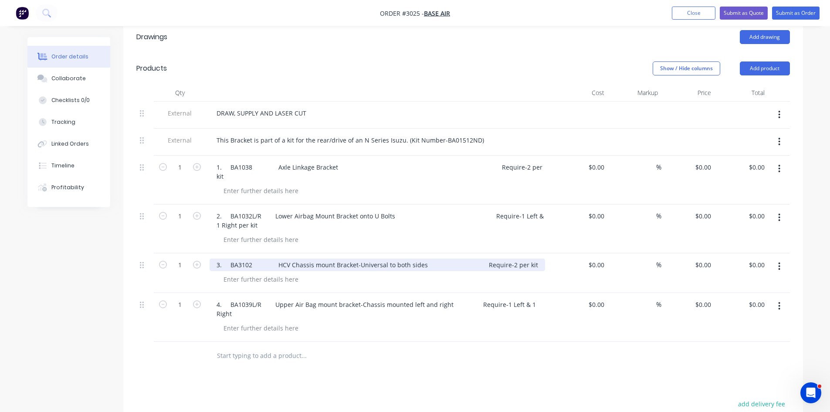
click at [476, 258] on div "3. BA3102 HCV Chassis mount Bracket-Universal to both sides Require-2 per kit" at bounding box center [378, 264] width 336 height 13
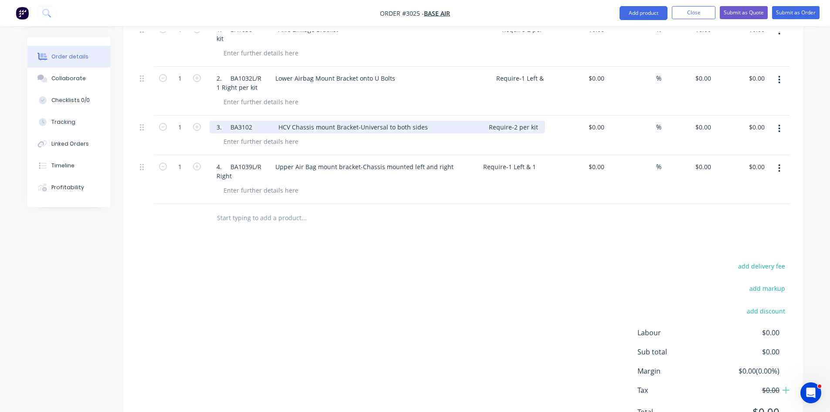
click at [475, 121] on div "3. BA3102 HCV Chassis mount Bracket-Universal to both sides Require-2 per kit" at bounding box center [378, 127] width 336 height 13
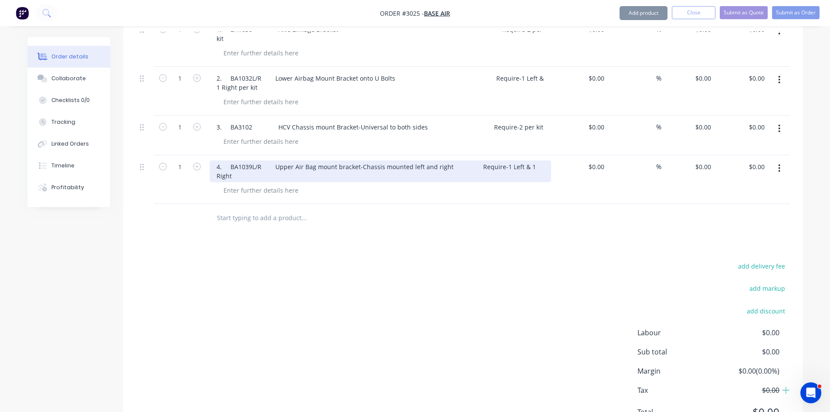
click at [471, 160] on div "4. BA1039L/R Upper Air Bag mount bracket-Chassis mounted left and right Require…" at bounding box center [381, 171] width 342 height 22
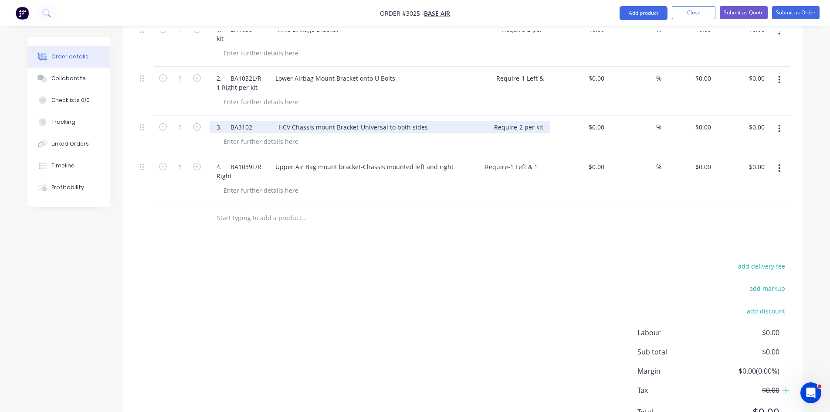
click at [481, 121] on div "3. BA3102 HCV Chassis mount Bracket-Universal to both sides Require-2 per kit" at bounding box center [380, 127] width 341 height 13
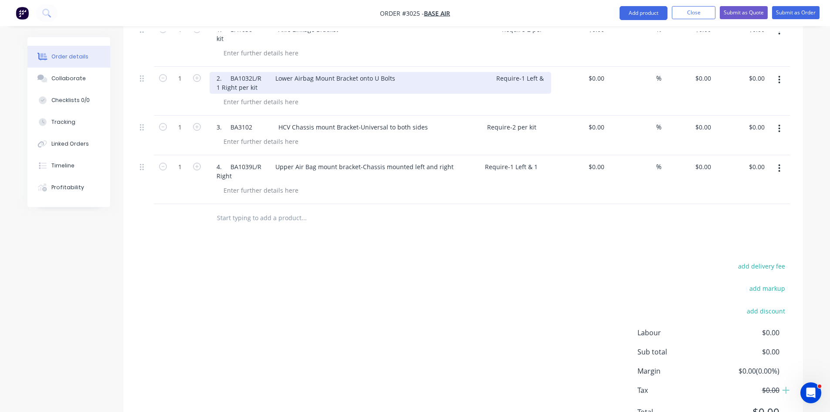
click at [481, 72] on div "2. BA1032L/R Lower Airbag Mount Bracket onto U Bolts Require-1 Left & 1 Right p…" at bounding box center [381, 83] width 342 height 22
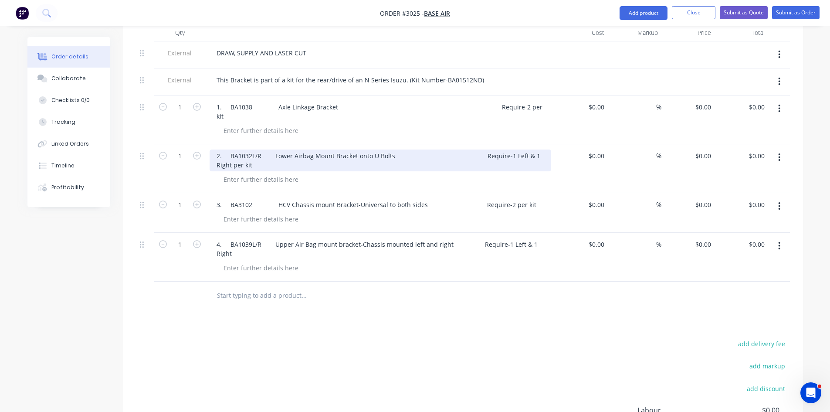
scroll to position [298, 0]
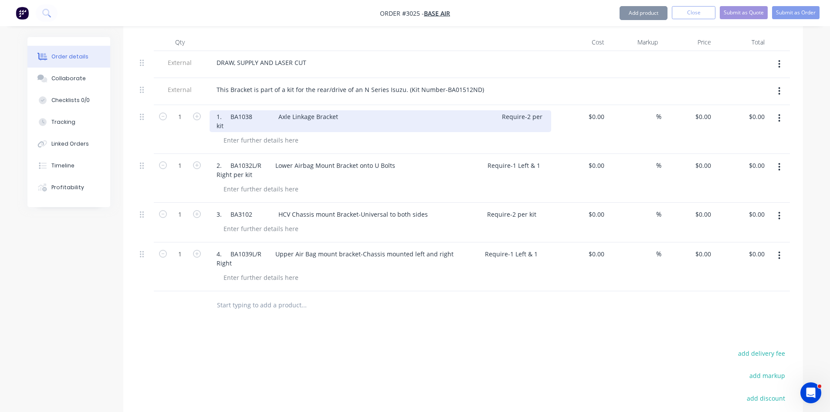
click at [483, 110] on div "1. BA1038 Axle Linkage Bracket Require-2 per kit" at bounding box center [381, 121] width 342 height 22
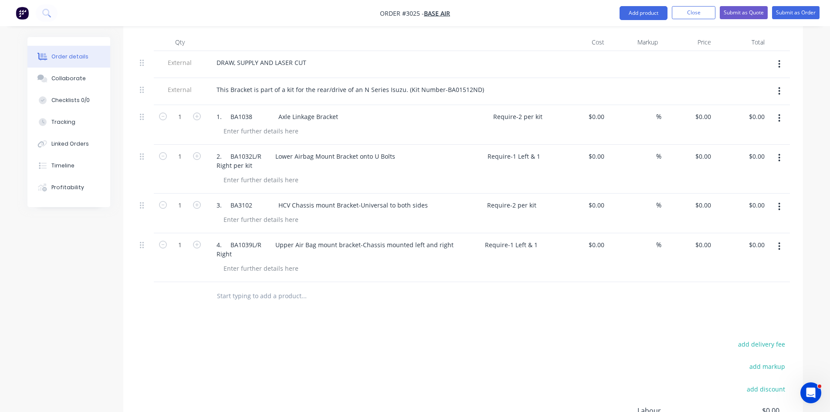
click at [382, 56] on div "DRAW, SUPPLY AND LASER CUT" at bounding box center [381, 62] width 342 height 13
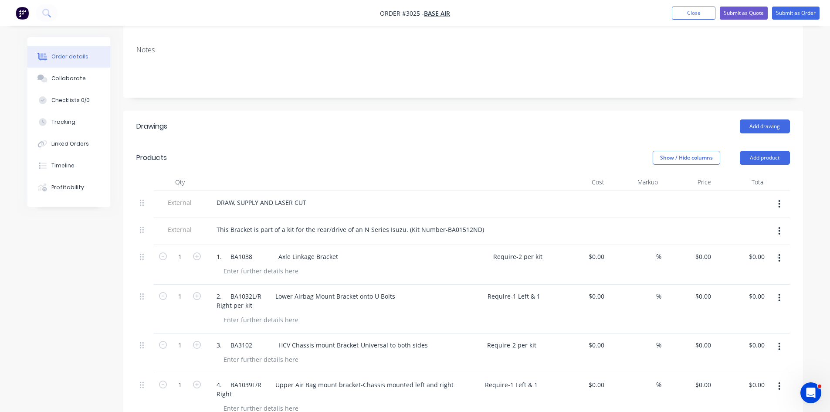
scroll to position [153, 0]
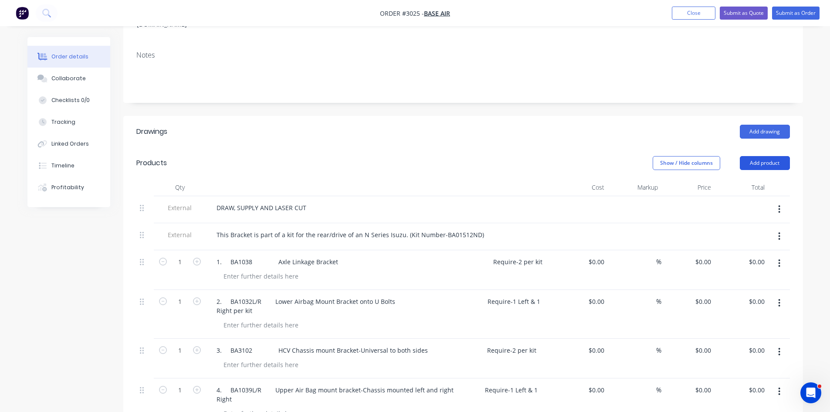
click at [764, 156] on button "Add product" at bounding box center [765, 163] width 50 height 14
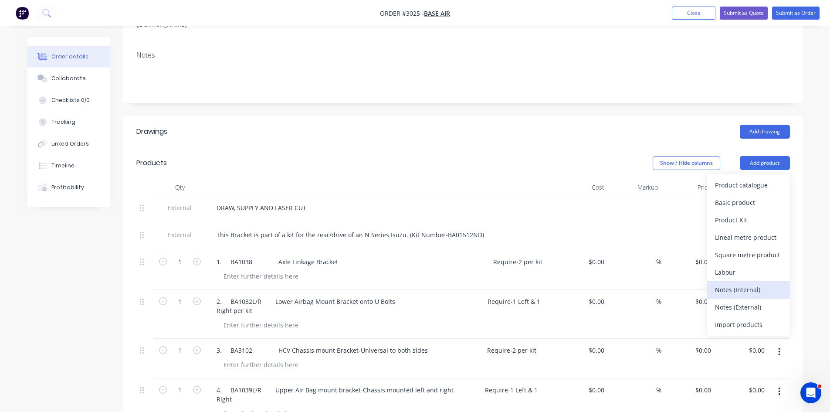
click at [739, 283] on div "Notes (Internal)" at bounding box center [748, 289] width 67 height 13
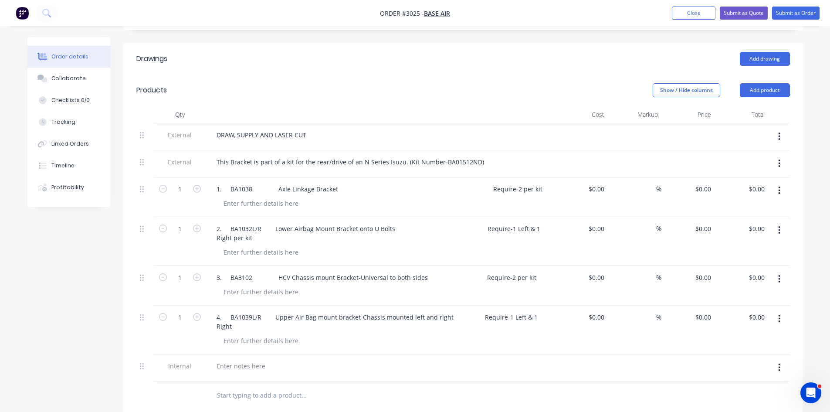
scroll to position [240, 0]
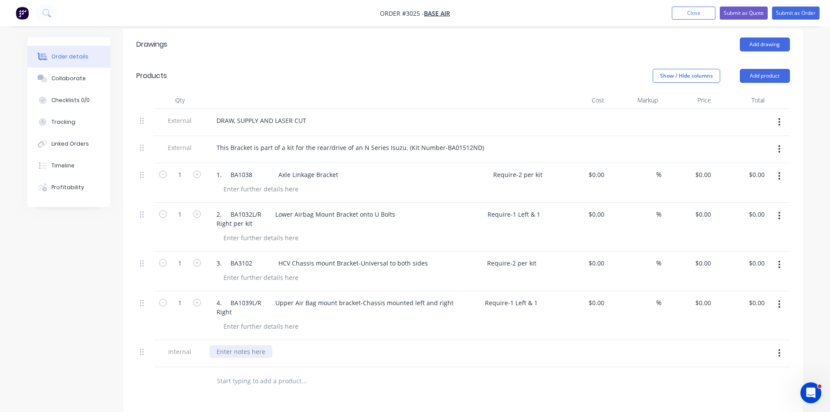
click at [238, 345] on div at bounding box center [241, 351] width 63 height 13
paste div
drag, startPoint x: 217, startPoint y: 318, endPoint x: 372, endPoint y: 323, distance: 154.8
click at [558, 360] on div "Qty Cost Markup Price Total External DRAW, SUPPLY AND LASER CUT External This B…" at bounding box center [463, 244] width 680 height 304
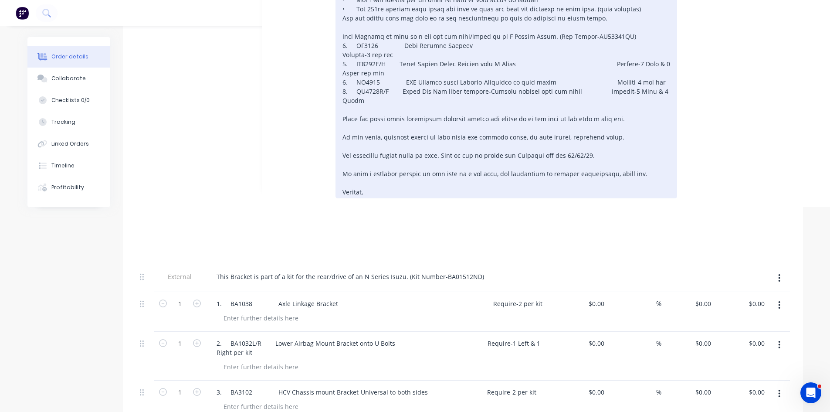
scroll to position [306, 0]
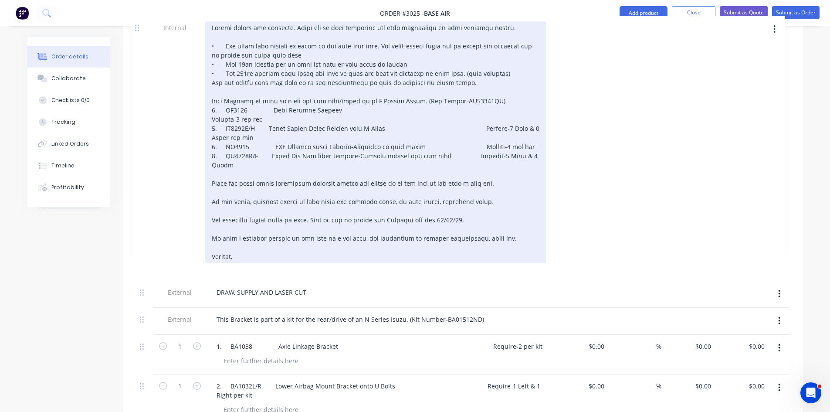
drag, startPoint x: 143, startPoint y: 102, endPoint x: 139, endPoint y: 27, distance: 75.5
click at [139, 27] on div "Products Show / Hide columns Add product Qty Cost Markup Price Total External D…" at bounding box center [463, 267] width 680 height 546
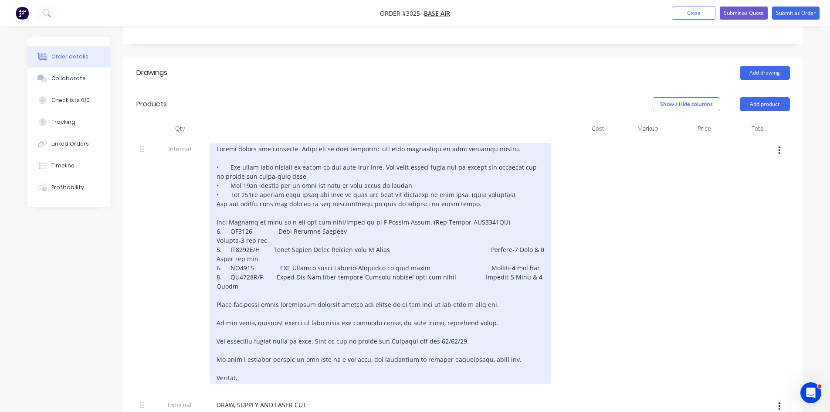
scroll to position [204, 0]
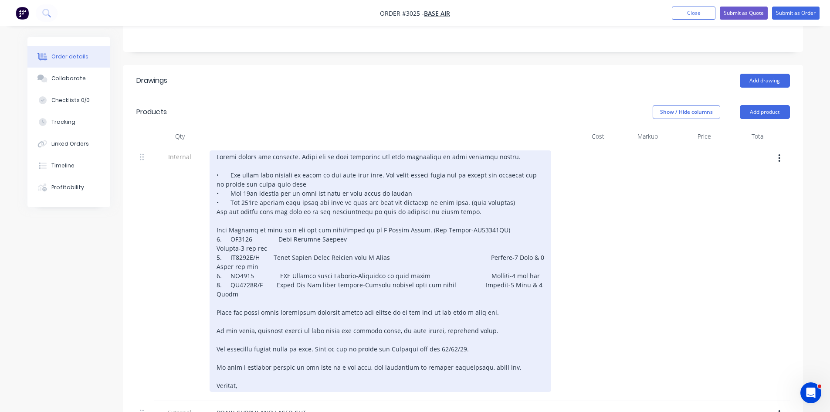
click at [215, 150] on div at bounding box center [381, 270] width 342 height 241
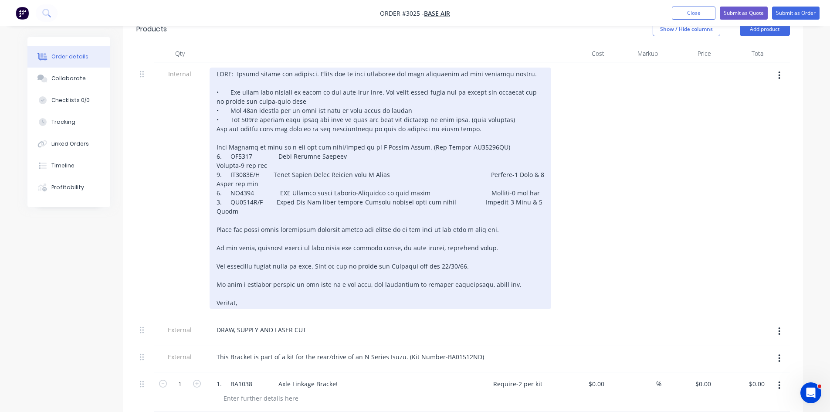
scroll to position [291, 0]
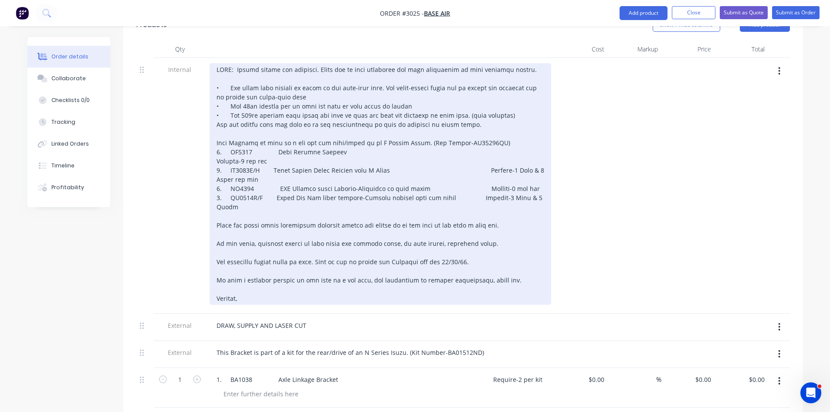
click at [490, 127] on div at bounding box center [381, 183] width 342 height 241
click at [480, 128] on div at bounding box center [381, 183] width 342 height 241
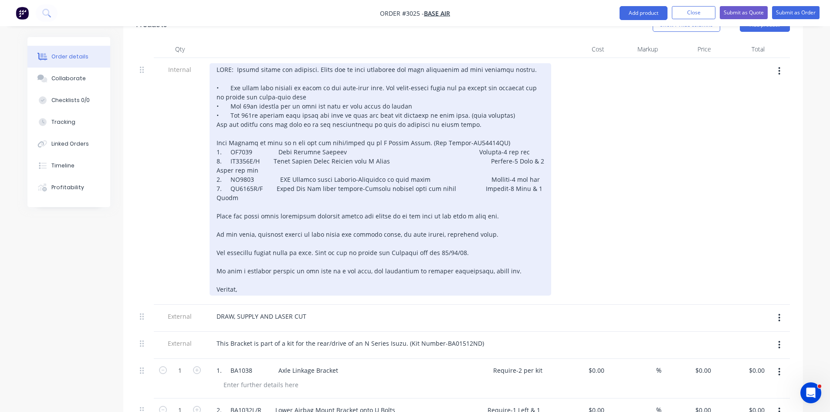
click at [481, 137] on div at bounding box center [381, 179] width 342 height 232
click at [476, 145] on div at bounding box center [381, 179] width 342 height 232
click at [472, 154] on div at bounding box center [381, 179] width 342 height 232
click at [454, 146] on div at bounding box center [381, 179] width 342 height 232
click at [454, 137] on div at bounding box center [381, 179] width 342 height 232
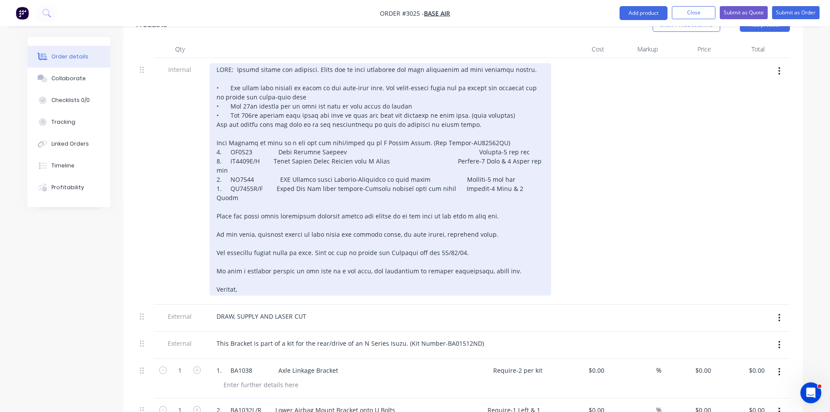
click at [453, 129] on div at bounding box center [381, 179] width 342 height 232
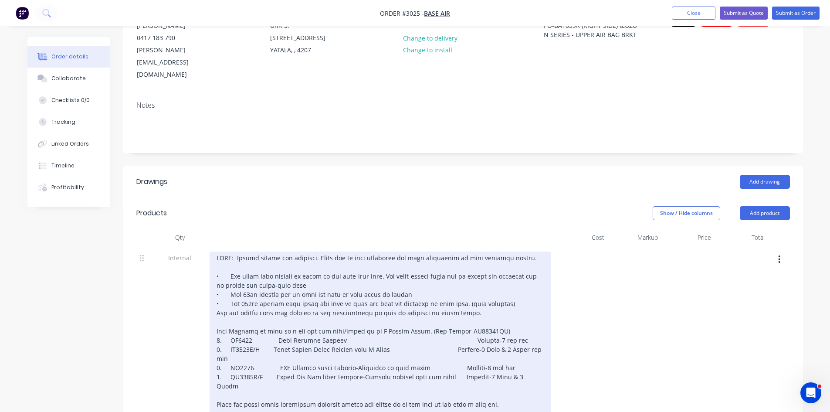
scroll to position [102, 0]
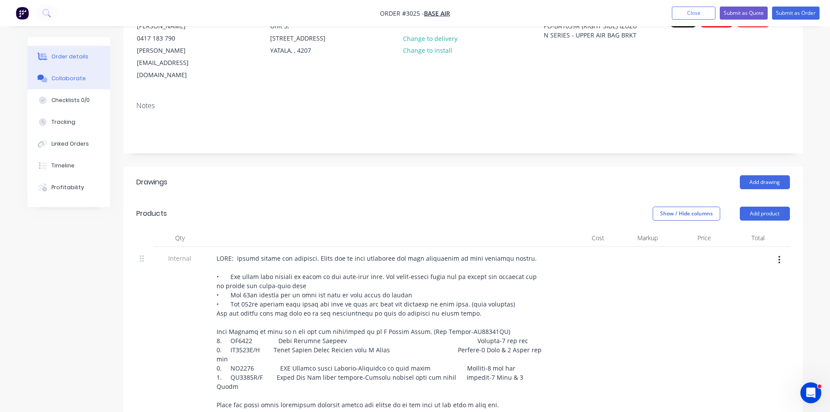
click at [68, 75] on div "Collaborate" at bounding box center [68, 79] width 34 height 8
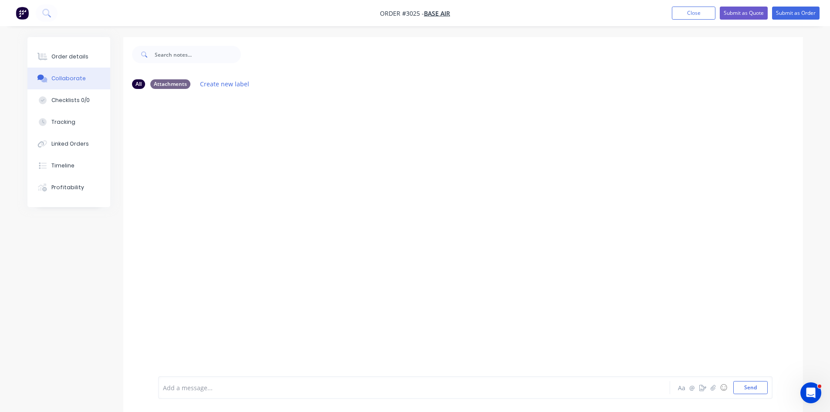
click at [219, 385] on div at bounding box center [389, 387] width 453 height 9
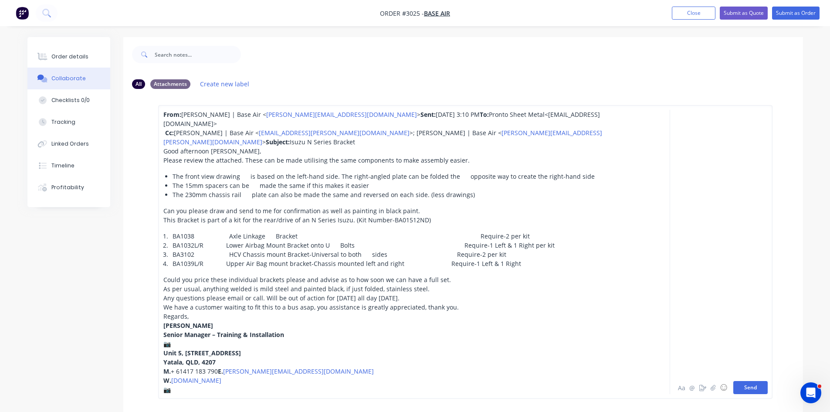
click at [754, 384] on button "Send" at bounding box center [751, 387] width 34 height 13
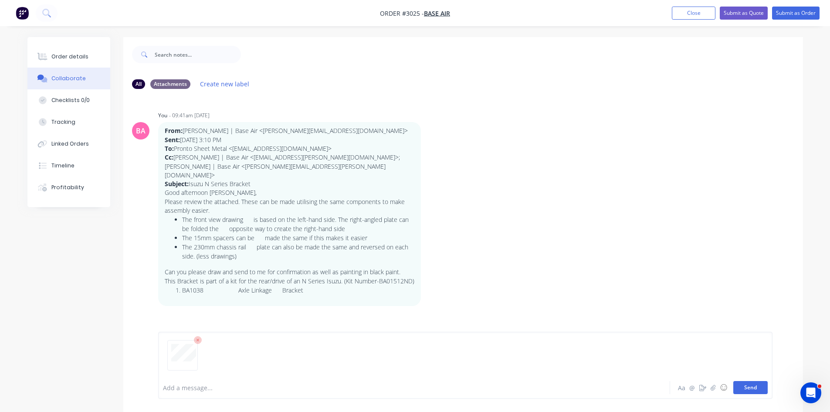
click at [752, 387] on button "Send" at bounding box center [751, 387] width 34 height 13
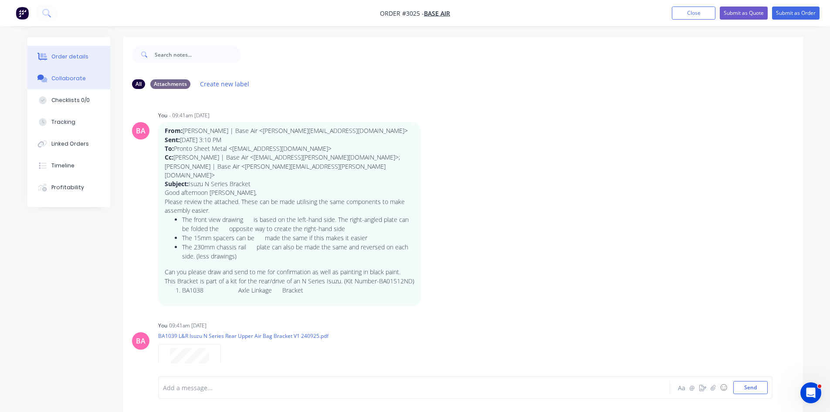
click at [77, 54] on div "Order details" at bounding box center [69, 57] width 37 height 8
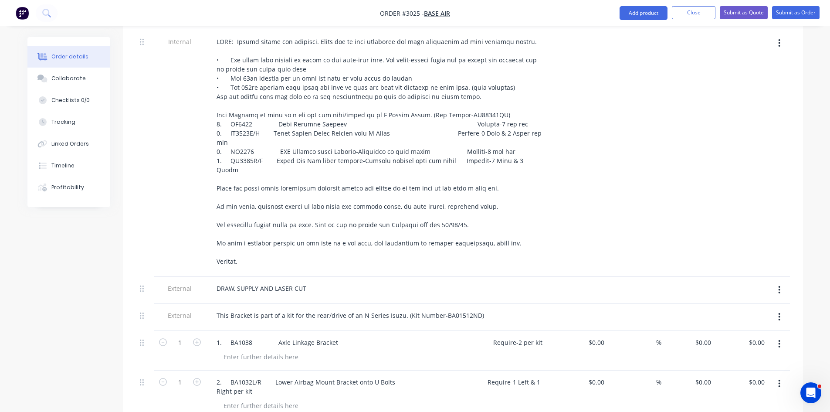
scroll to position [319, 0]
click at [316, 281] on div "DRAW, SUPPLY AND LASER CUT" at bounding box center [381, 287] width 342 height 13
click at [309, 281] on div "DRAW, SUPPLY AND LASER CUT" at bounding box center [262, 287] width 104 height 13
click at [260, 281] on div "DRAW, SUPPLY AND LASER CUT" at bounding box center [262, 287] width 104 height 13
drag, startPoint x: 324, startPoint y: 243, endPoint x: 369, endPoint y: 246, distance: 45.0
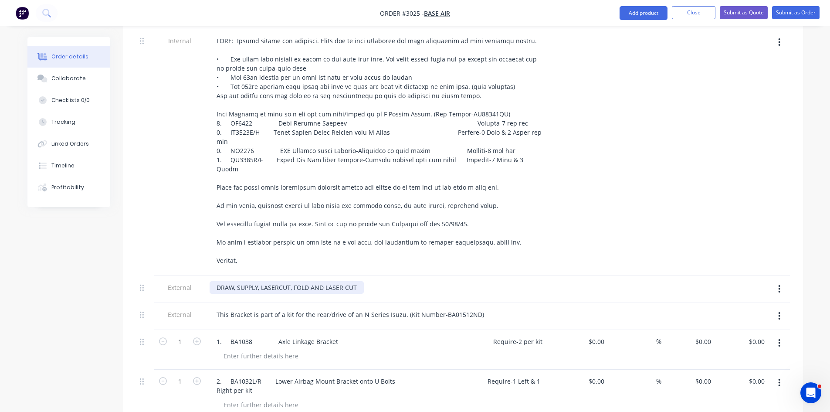
click at [369, 281] on div "DRAW, SUPPLY, LASERCUT, FOLD AND LASER CUT" at bounding box center [381, 287] width 342 height 13
click at [801, 12] on button "Submit as Order" at bounding box center [796, 12] width 48 height 13
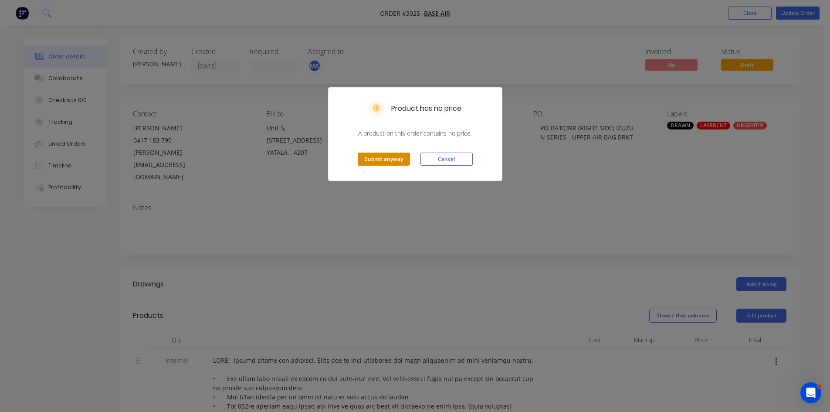
click at [379, 160] on button "Submit anyway" at bounding box center [384, 159] width 52 height 13
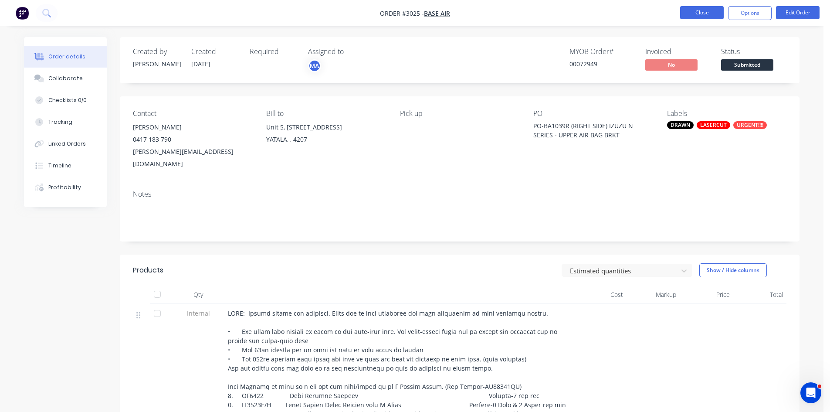
click at [710, 12] on button "Close" at bounding box center [702, 12] width 44 height 13
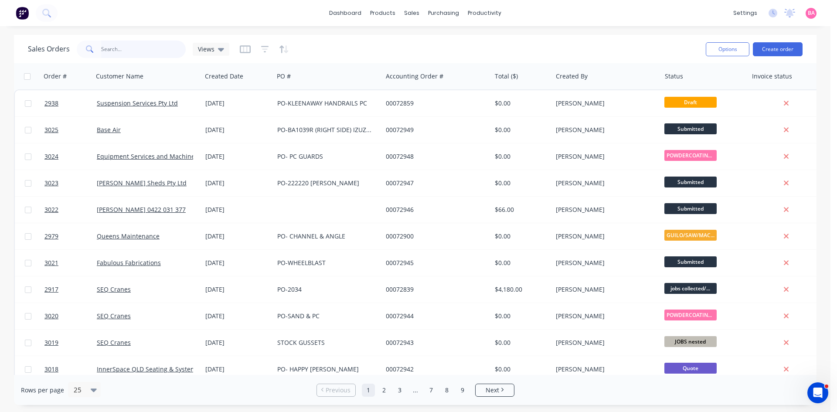
click at [127, 50] on input "text" at bounding box center [143, 49] width 85 height 17
type input "[PERSON_NAME]"
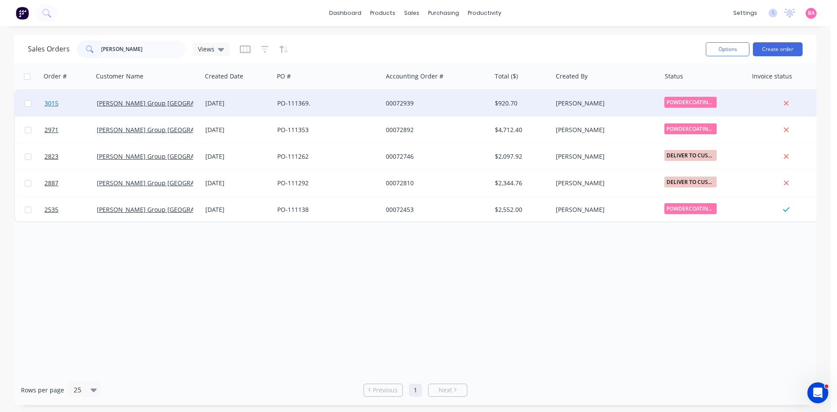
click at [52, 103] on span "3015" at bounding box center [51, 103] width 14 height 9
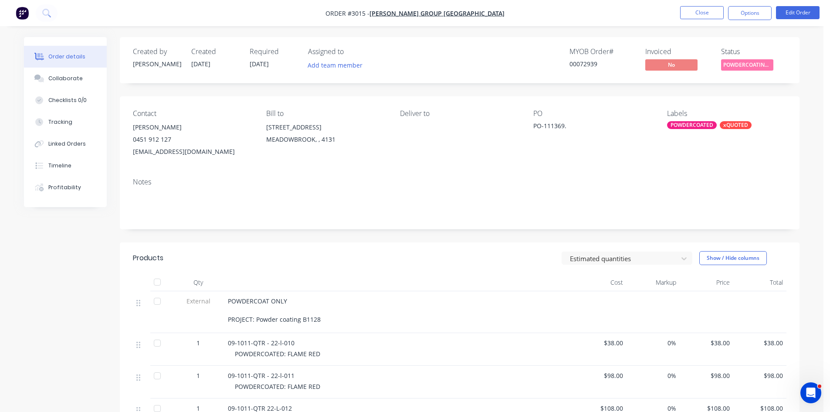
click at [570, 128] on div "PO-111369." at bounding box center [587, 127] width 109 height 12
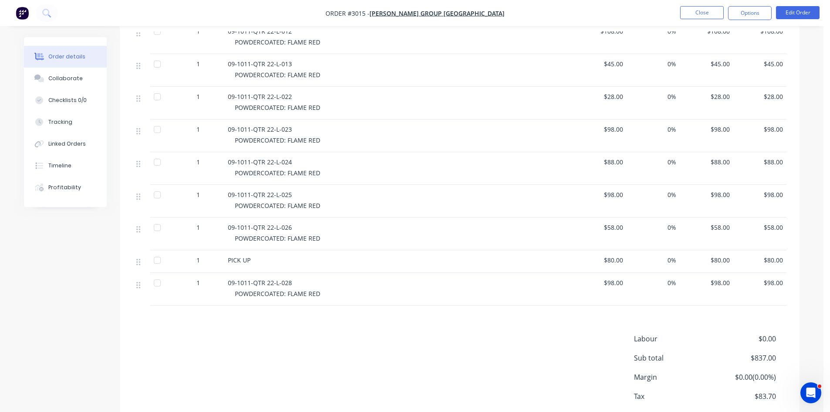
scroll to position [378, 0]
click at [702, 12] on button "Close" at bounding box center [702, 12] width 44 height 13
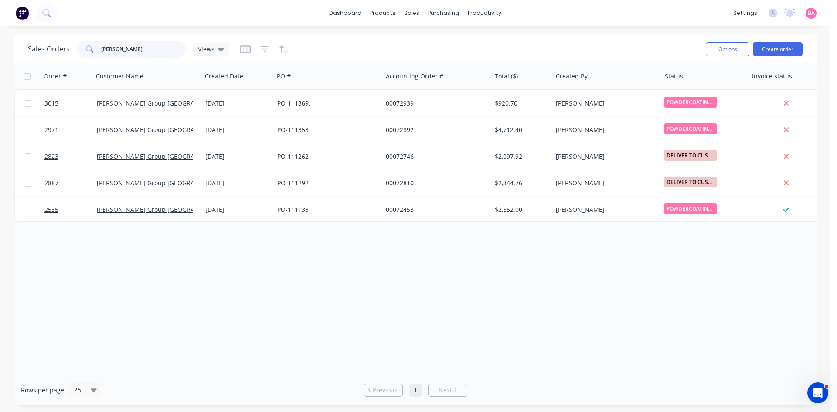
drag, startPoint x: 131, startPoint y: 48, endPoint x: 68, endPoint y: 47, distance: 63.2
click at [68, 47] on div "Sales Orders BRADBURY Views" at bounding box center [128, 49] width 201 height 17
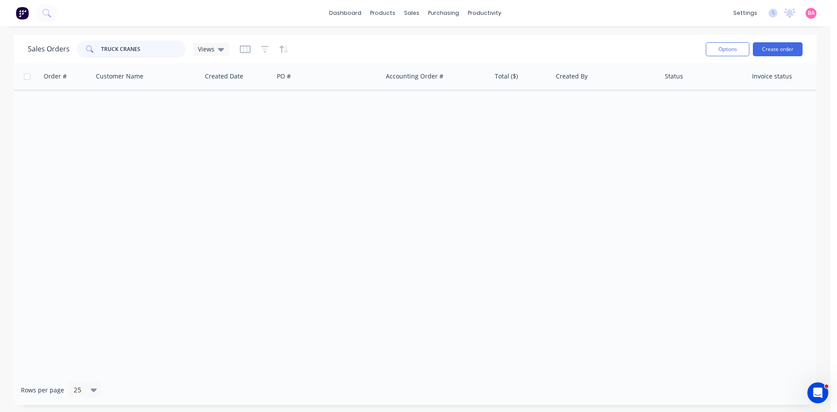
drag, startPoint x: 145, startPoint y: 43, endPoint x: 62, endPoint y: 45, distance: 82.9
click at [62, 45] on div "Sales Orders TRUCK CRANES Views" at bounding box center [128, 49] width 201 height 17
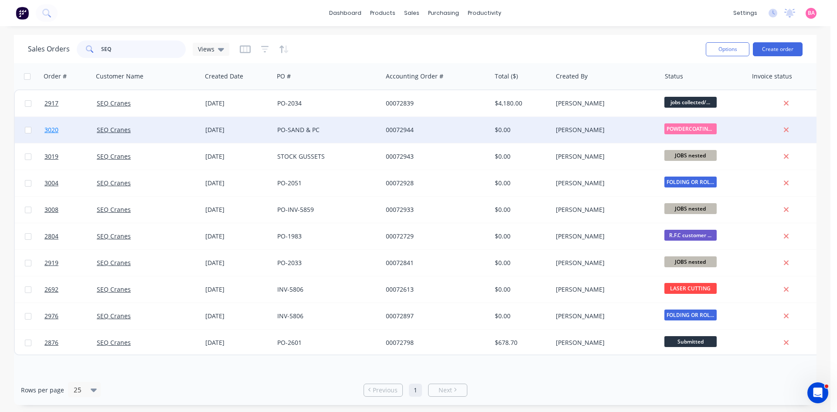
type input "SEQ"
click at [53, 129] on span "3020" at bounding box center [51, 130] width 14 height 9
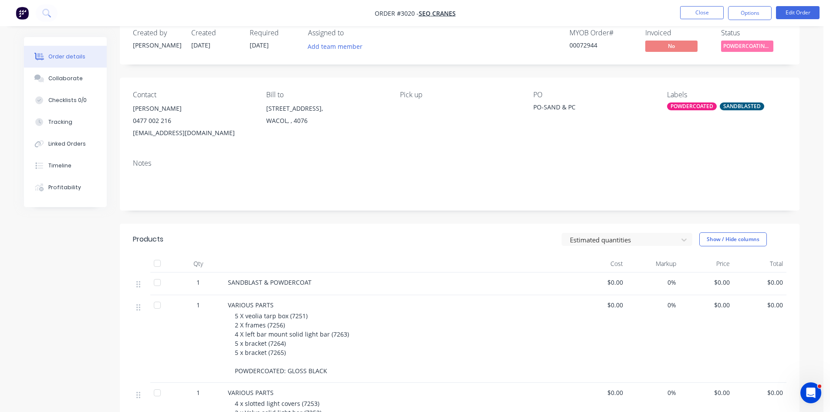
scroll to position [14, 0]
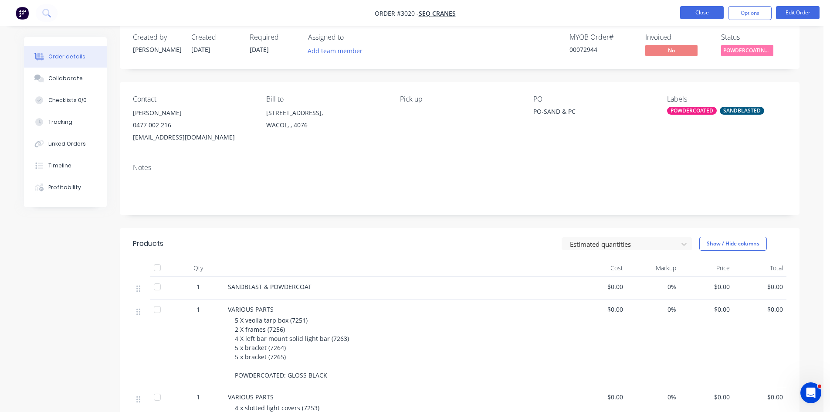
click at [703, 11] on button "Close" at bounding box center [702, 12] width 44 height 13
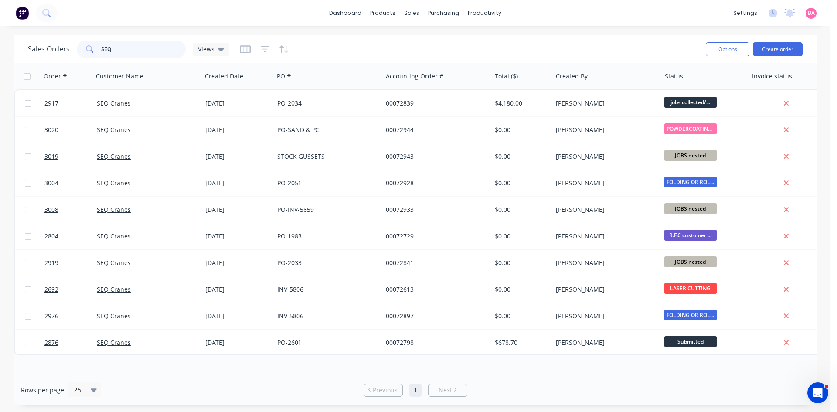
drag, startPoint x: 138, startPoint y: 50, endPoint x: 76, endPoint y: 48, distance: 61.5
click at [77, 48] on div "SEQ" at bounding box center [131, 49] width 109 height 17
type input "2708"
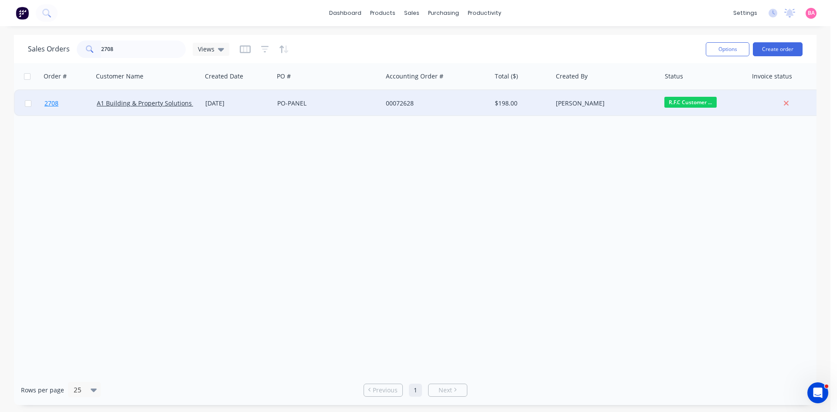
click at [52, 103] on span "2708" at bounding box center [51, 103] width 14 height 9
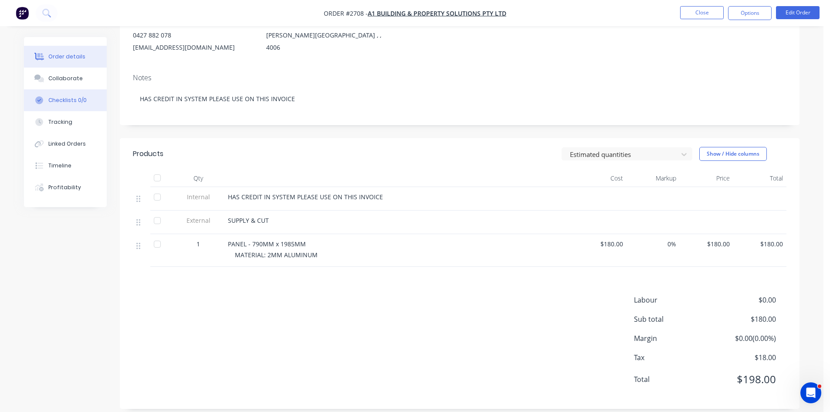
scroll to position [114, 0]
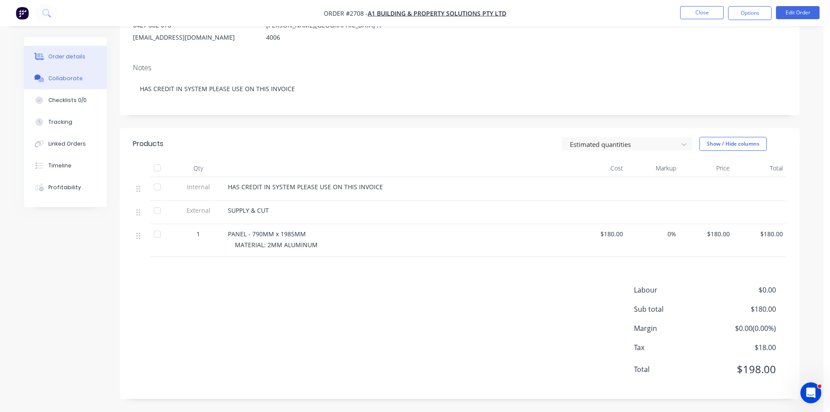
click at [70, 80] on div "Collaborate" at bounding box center [65, 79] width 34 height 8
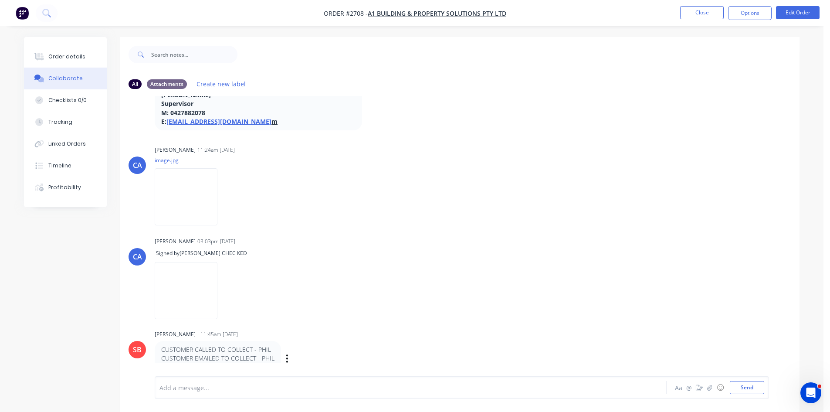
scroll to position [13, 0]
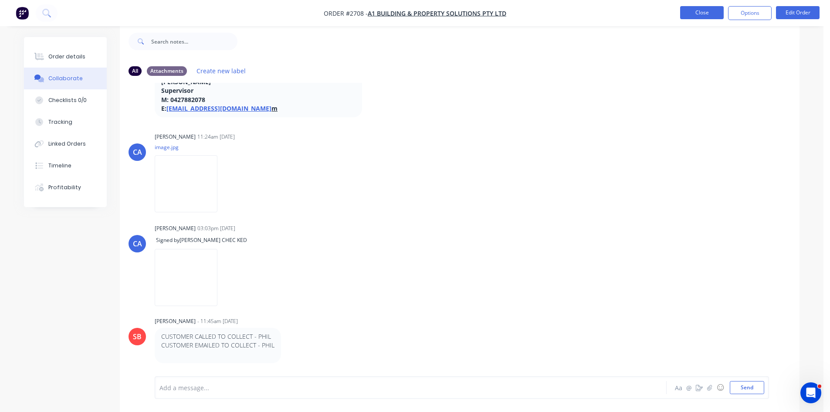
click at [706, 8] on button "Close" at bounding box center [702, 12] width 44 height 13
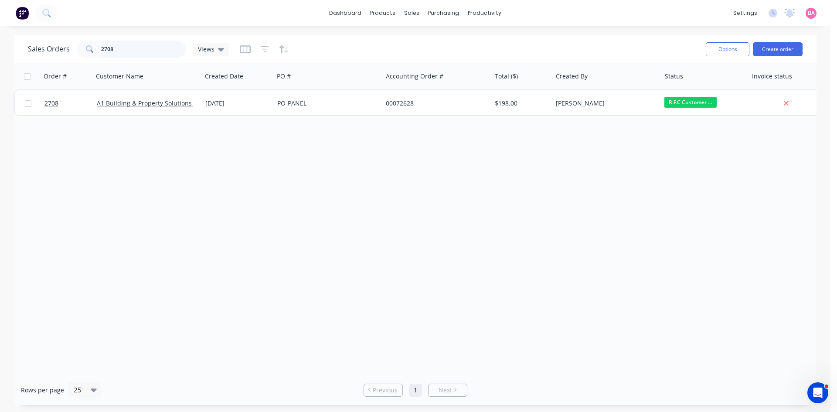
drag, startPoint x: 102, startPoint y: 48, endPoint x: 85, endPoint y: 48, distance: 17.0
click at [85, 48] on div "2708" at bounding box center [131, 49] width 109 height 17
type input "2775"
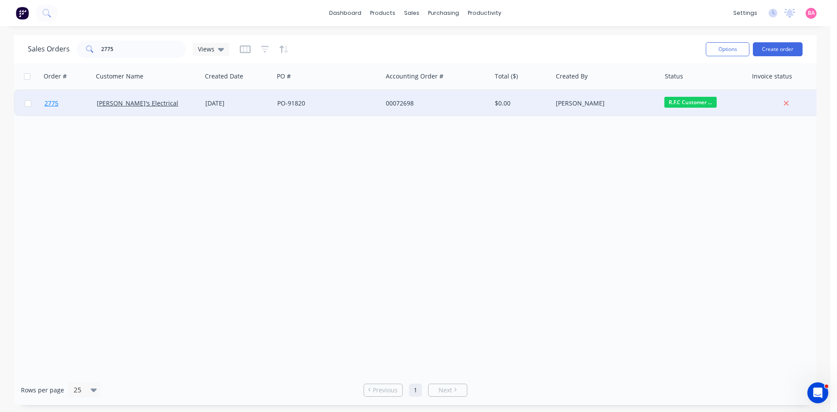
click at [47, 101] on span "2775" at bounding box center [51, 103] width 14 height 9
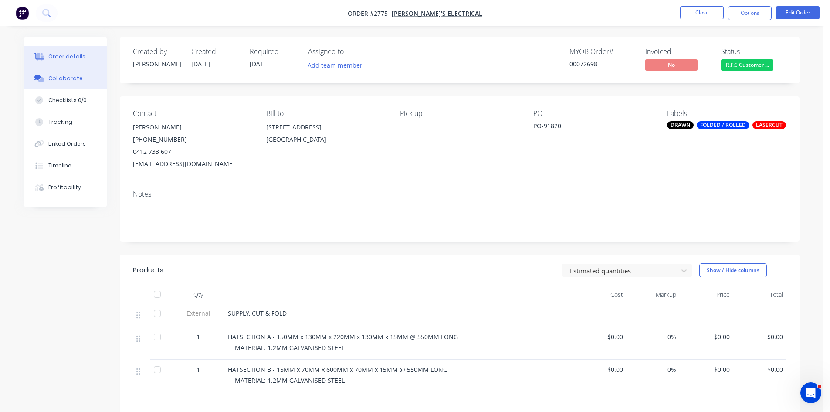
click at [70, 80] on div "Collaborate" at bounding box center [65, 79] width 34 height 8
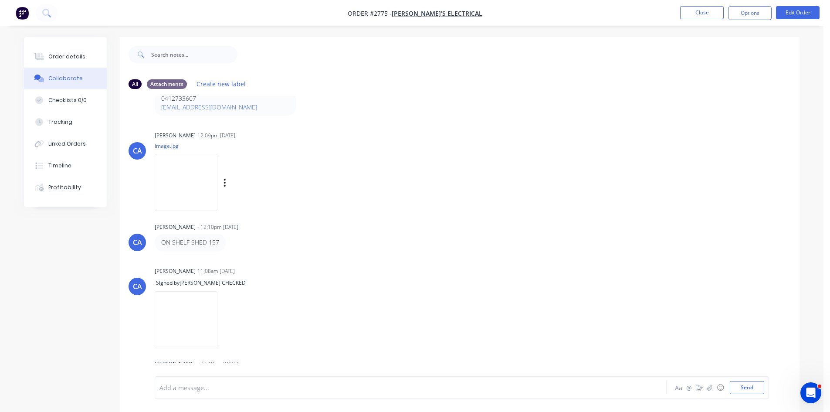
scroll to position [359, 0]
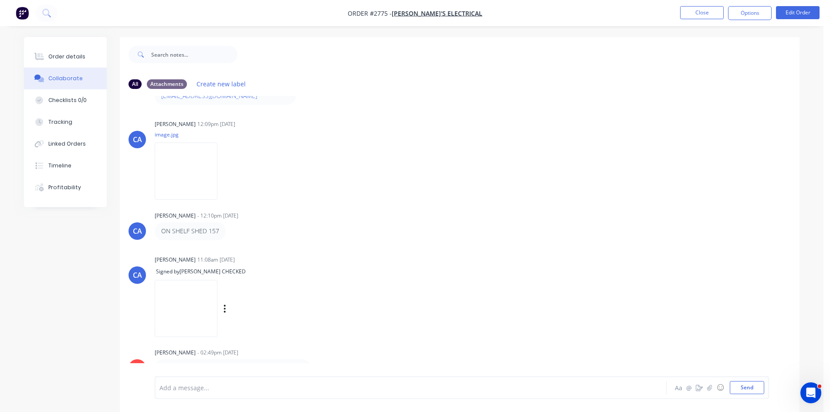
click at [468, 288] on div "CA Chris Abrahams 11:08am 09/09/25 Signed by AARON CHECKED Labels Delete" at bounding box center [460, 293] width 680 height 80
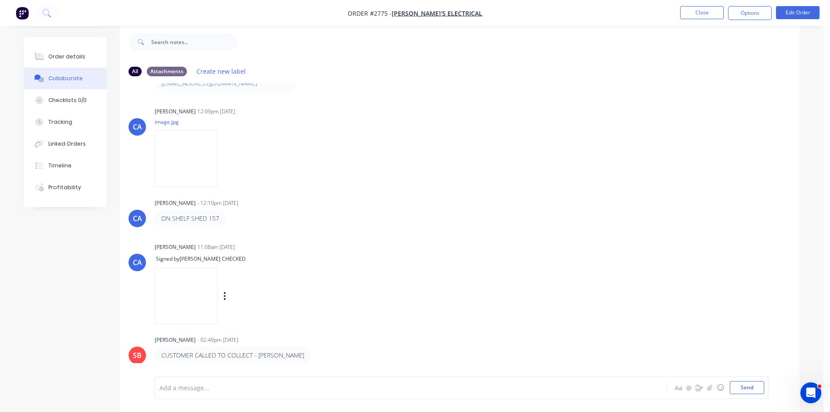
scroll to position [13, 0]
click at [700, 13] on button "Close" at bounding box center [702, 12] width 44 height 13
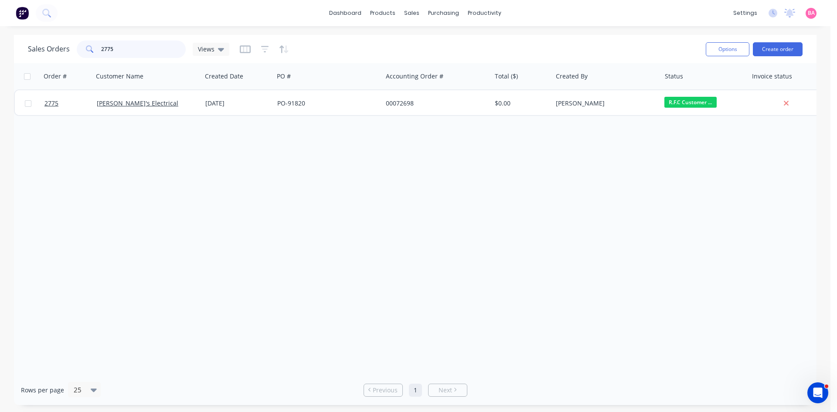
drag, startPoint x: 122, startPoint y: 49, endPoint x: 90, endPoint y: 49, distance: 31.8
click at [90, 49] on div "2775" at bounding box center [131, 49] width 109 height 17
type input "2428"
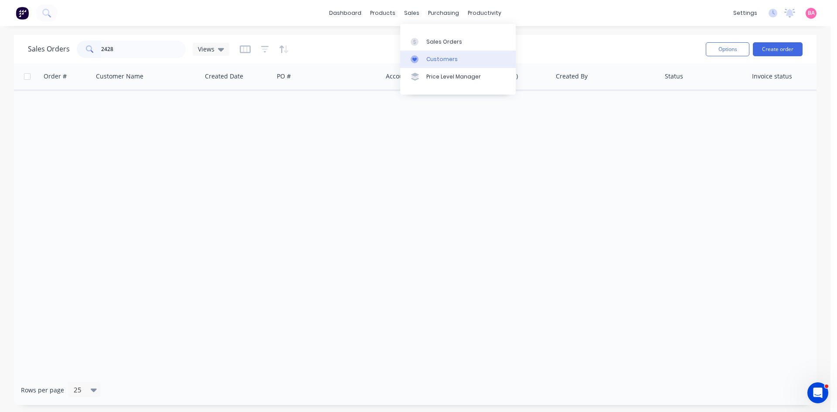
click at [445, 58] on div "Customers" at bounding box center [441, 59] width 31 height 8
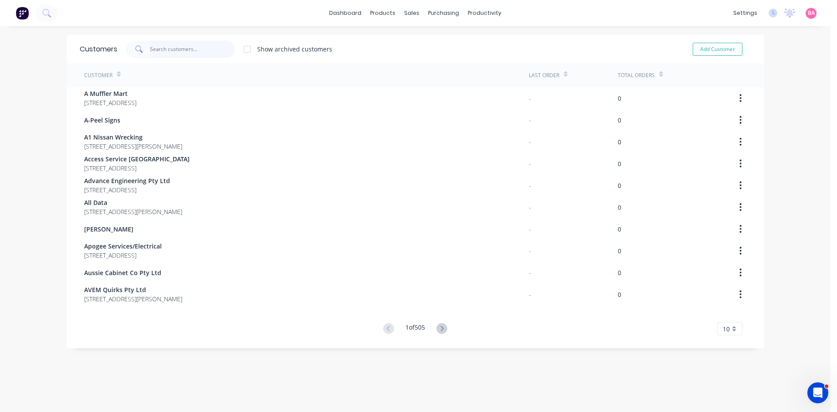
click at [167, 50] on input "text" at bounding box center [192, 49] width 85 height 17
click at [269, 7] on div "dashboard products sales purchasing productivity dashboard products Product Cat…" at bounding box center [415, 13] width 830 height 26
click at [435, 41] on div "Sales Orders" at bounding box center [441, 42] width 36 height 8
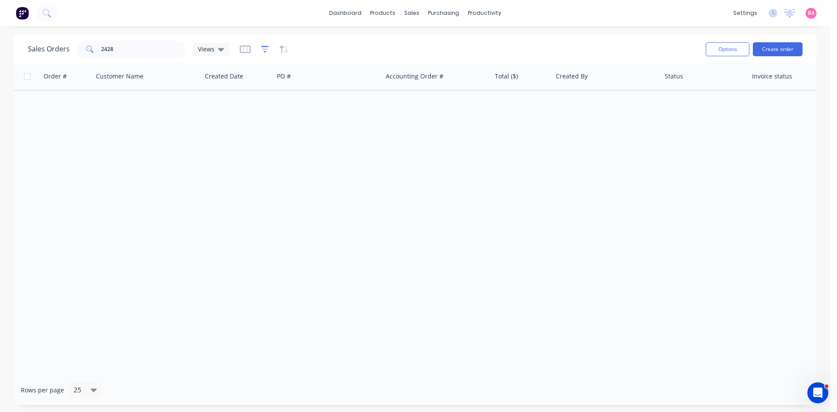
click at [265, 48] on icon "button" at bounding box center [265, 49] width 8 height 9
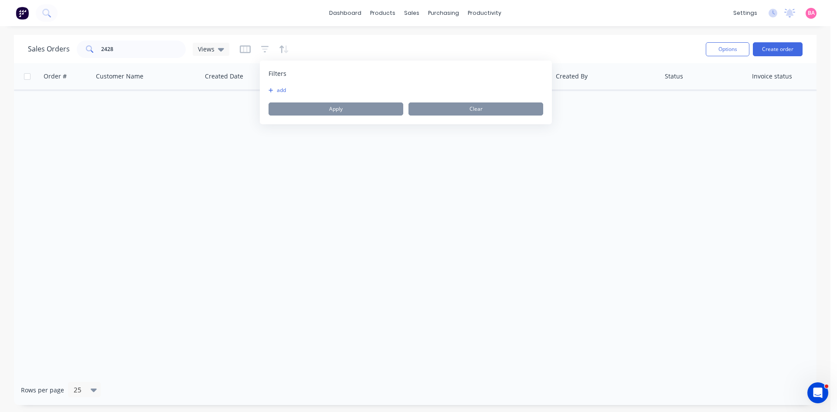
click at [281, 88] on button "add" at bounding box center [279, 90] width 22 height 7
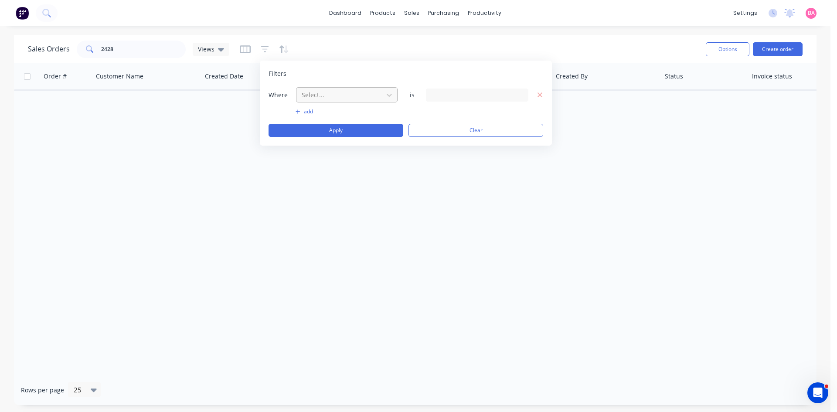
click at [331, 94] on div at bounding box center [340, 94] width 78 height 11
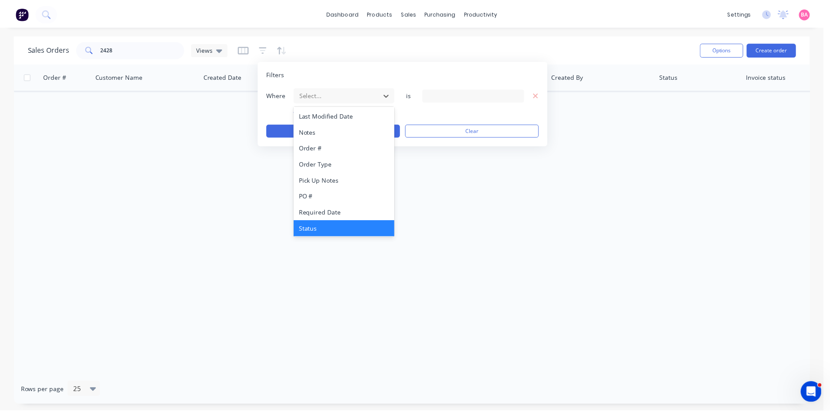
scroll to position [228, 0]
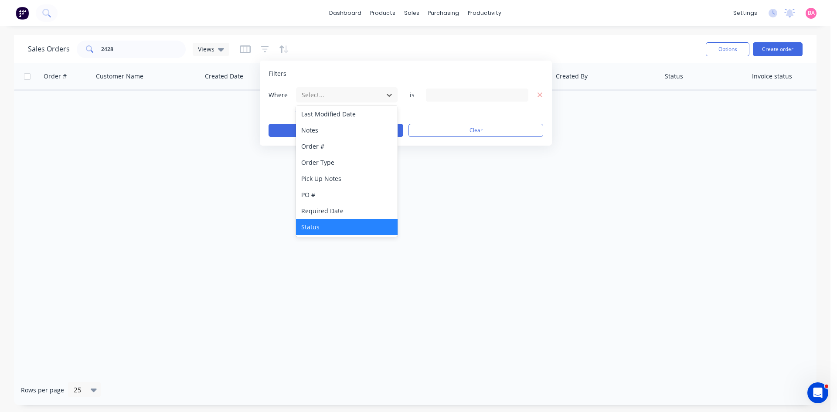
click at [323, 224] on div "Status" at bounding box center [347, 227] width 102 height 16
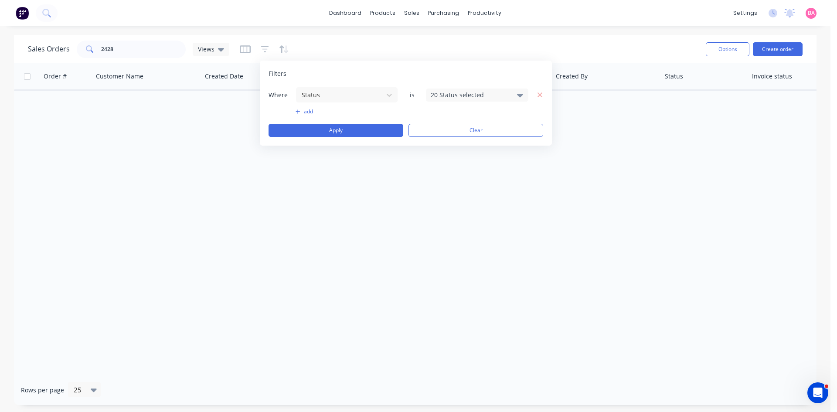
click at [523, 94] on icon at bounding box center [520, 95] width 6 height 3
click at [442, 140] on div at bounding box center [439, 142] width 17 height 17
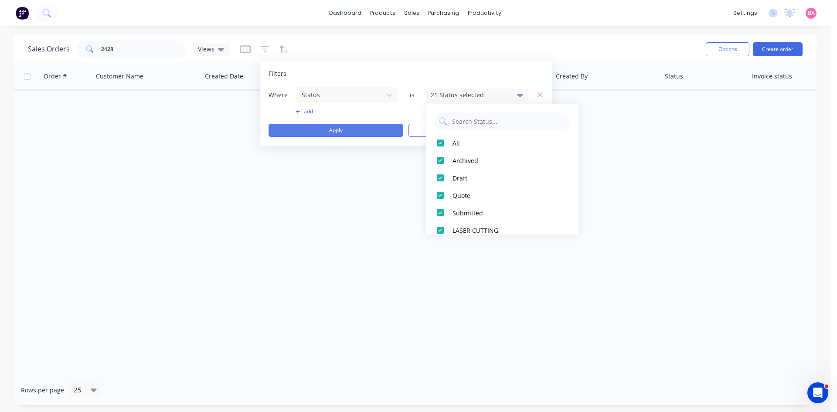
click at [352, 126] on button "Apply" at bounding box center [335, 130] width 135 height 13
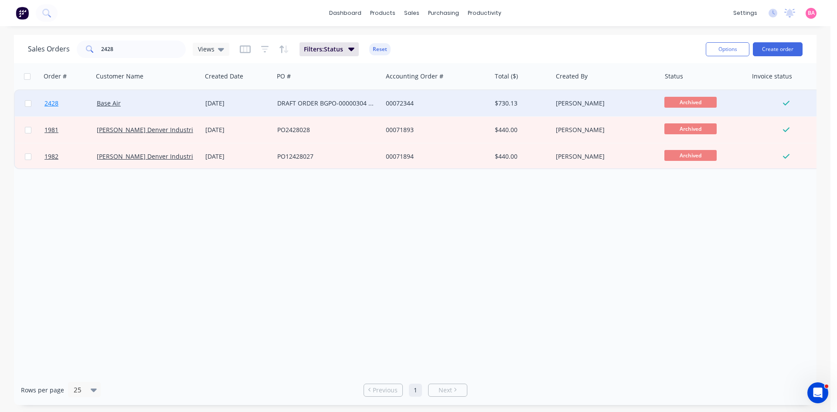
click at [48, 99] on span "2428" at bounding box center [51, 103] width 14 height 9
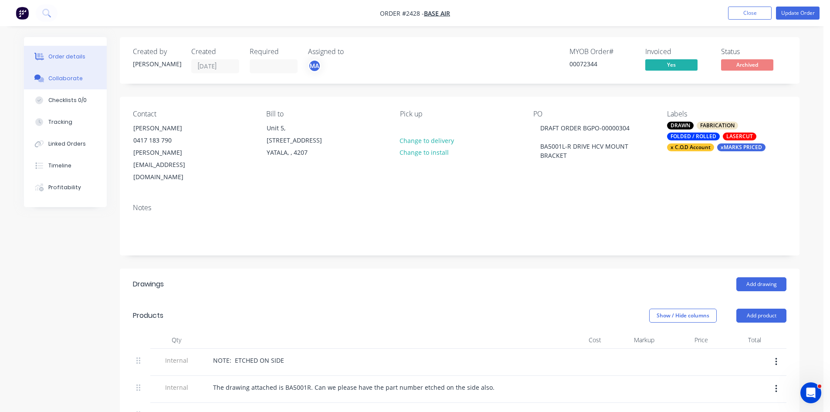
click at [65, 81] on div "Collaborate" at bounding box center [65, 79] width 34 height 8
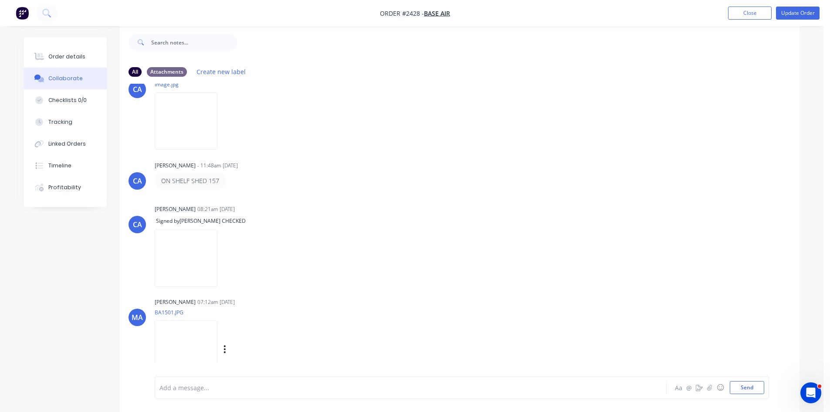
scroll to position [13, 0]
click at [217, 392] on div at bounding box center [386, 387] width 453 height 9
click at [744, 387] on button "Send" at bounding box center [747, 387] width 34 height 13
click at [754, 13] on button "Close" at bounding box center [750, 13] width 44 height 13
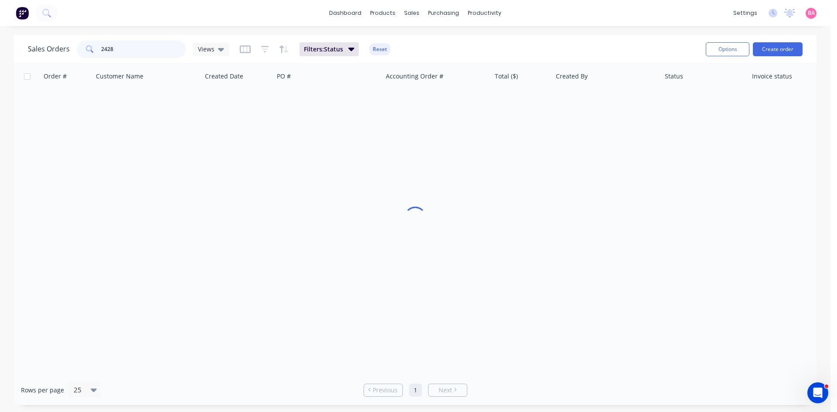
drag, startPoint x: 120, startPoint y: 48, endPoint x: 33, endPoint y: 46, distance: 87.2
click at [33, 46] on div "Sales Orders 2428 Views" at bounding box center [128, 49] width 201 height 17
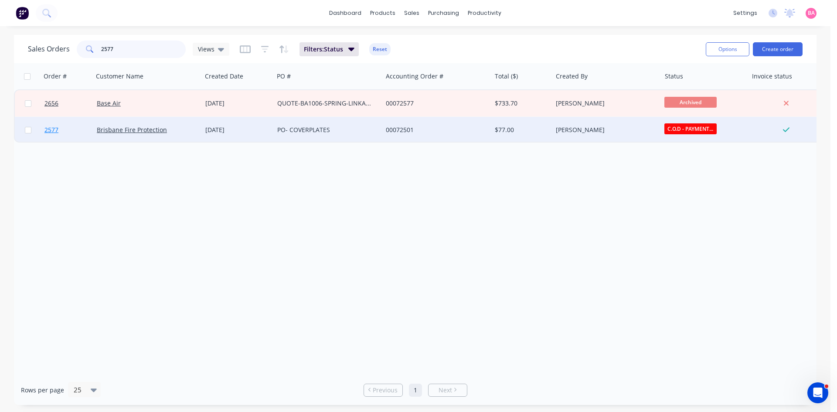
type input "2577"
click at [52, 129] on span "2577" at bounding box center [51, 130] width 14 height 9
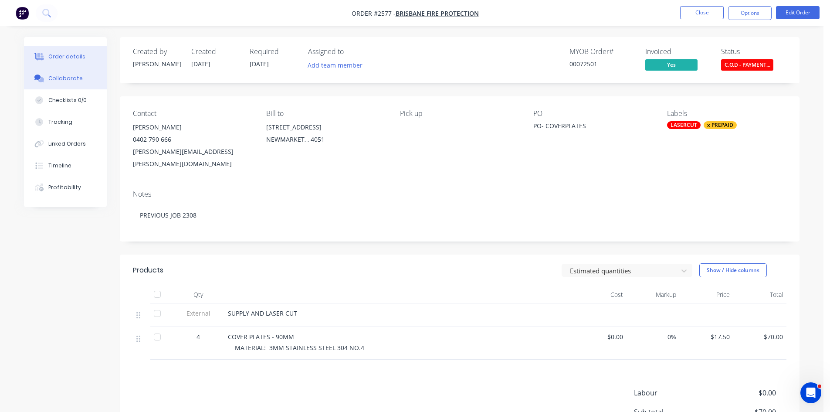
click at [61, 78] on div "Collaborate" at bounding box center [65, 79] width 34 height 8
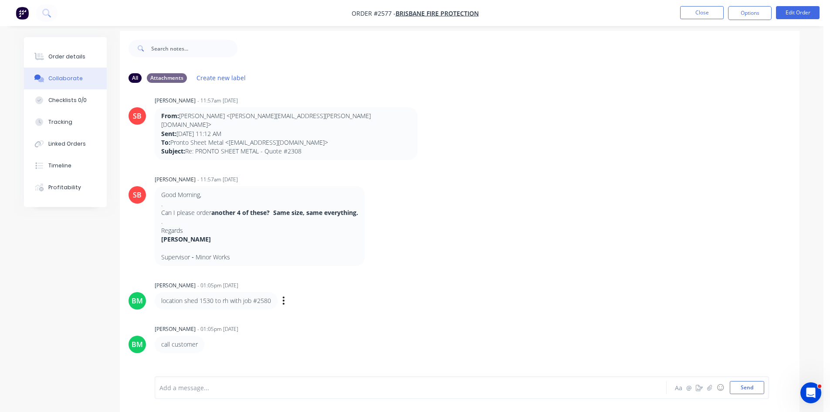
scroll to position [13, 0]
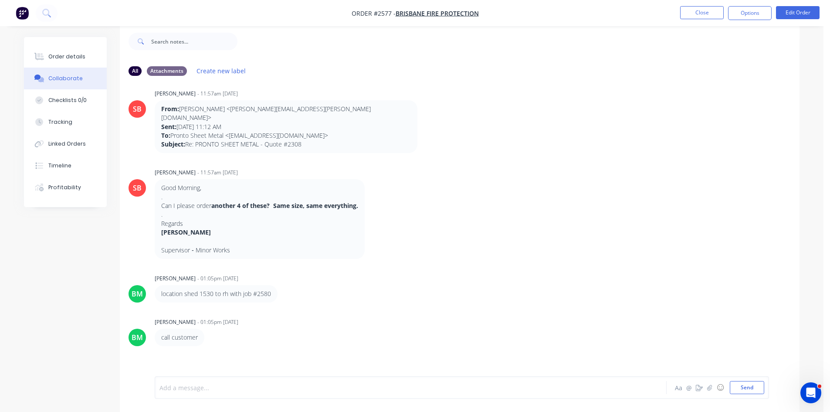
click at [180, 386] on div at bounding box center [386, 387] width 453 height 9
click at [757, 387] on button "Send" at bounding box center [747, 387] width 34 height 13
drag, startPoint x: 692, startPoint y: 376, endPoint x: 669, endPoint y: 380, distance: 23.1
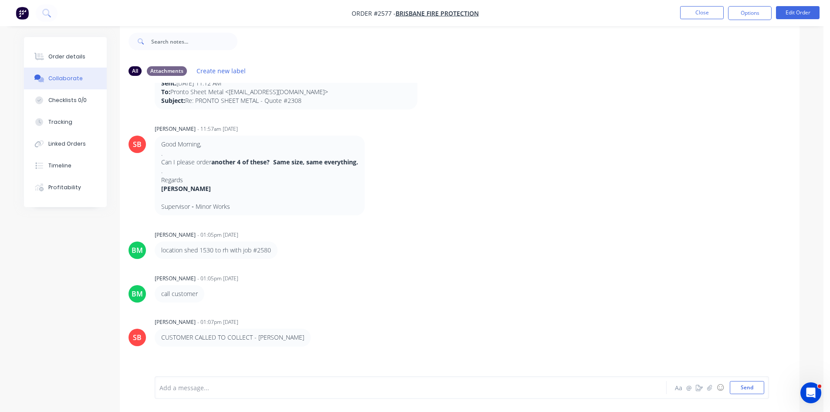
scroll to position [436, 0]
click at [710, 16] on button "Close" at bounding box center [702, 12] width 44 height 13
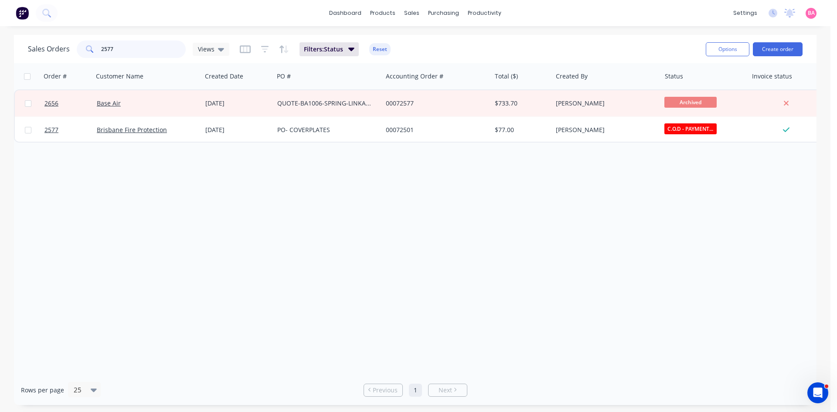
drag, startPoint x: 124, startPoint y: 53, endPoint x: 71, endPoint y: 49, distance: 52.9
click at [85, 50] on div "2577" at bounding box center [131, 49] width 109 height 17
type input "3022"
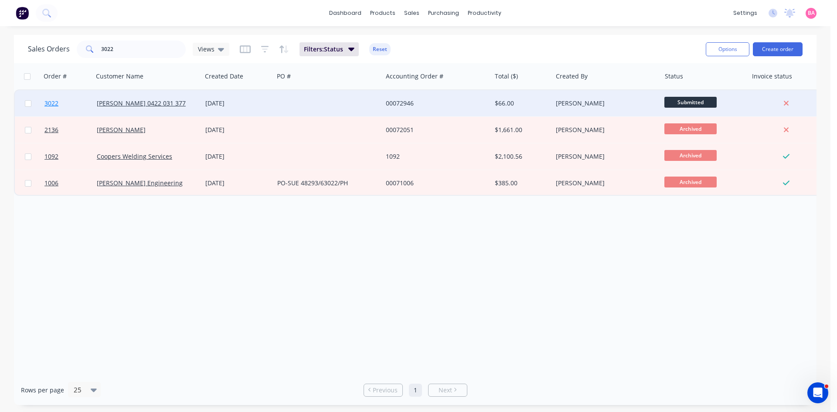
click at [50, 101] on span "3022" at bounding box center [51, 103] width 14 height 9
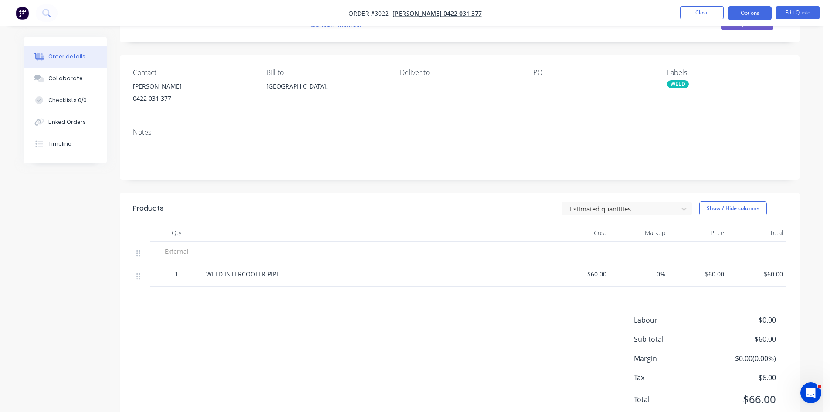
scroll to position [44, 0]
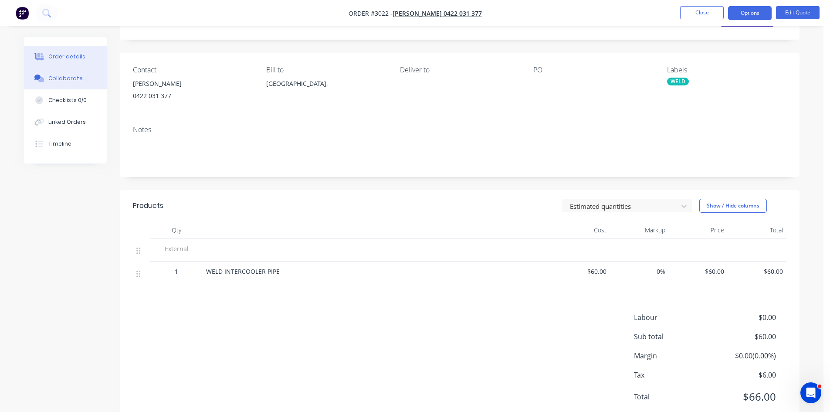
click at [61, 75] on div "Collaborate" at bounding box center [65, 79] width 34 height 8
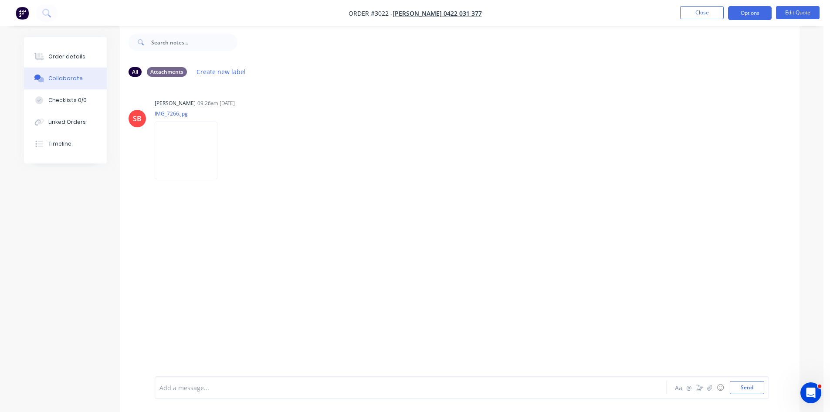
scroll to position [13, 0]
click at [203, 388] on div at bounding box center [386, 387] width 453 height 9
click at [698, 388] on icon "button" at bounding box center [699, 387] width 7 height 6
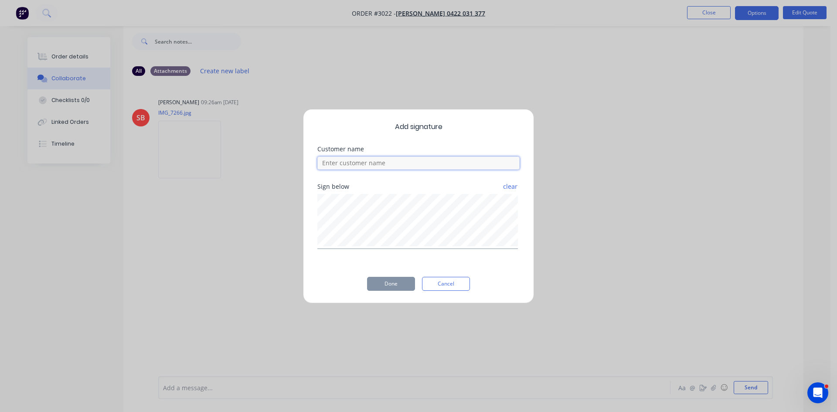
click at [395, 161] on input at bounding box center [418, 162] width 202 height 13
type input "M"
click at [399, 282] on button "Done" at bounding box center [391, 284] width 48 height 14
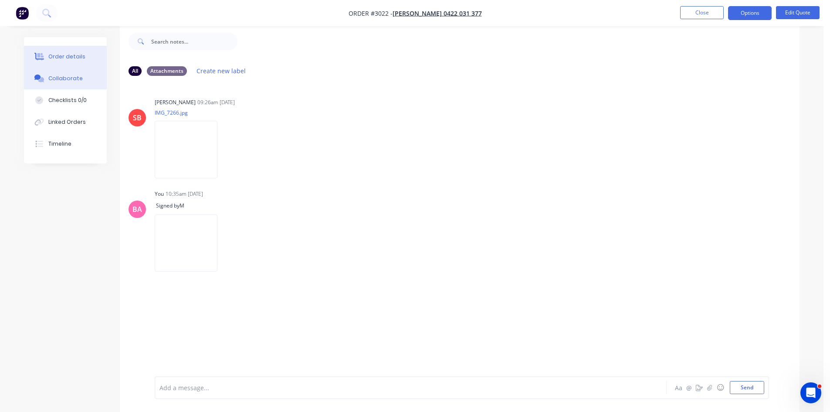
click at [71, 56] on div "Order details" at bounding box center [66, 57] width 37 height 8
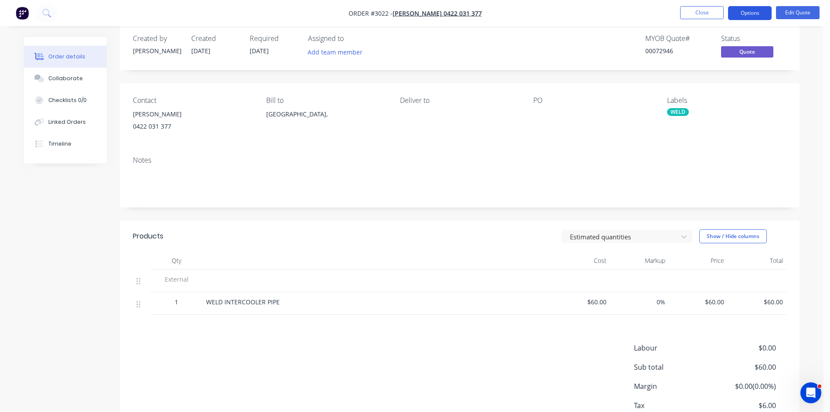
click at [751, 11] on button "Options" at bounding box center [750, 13] width 44 height 14
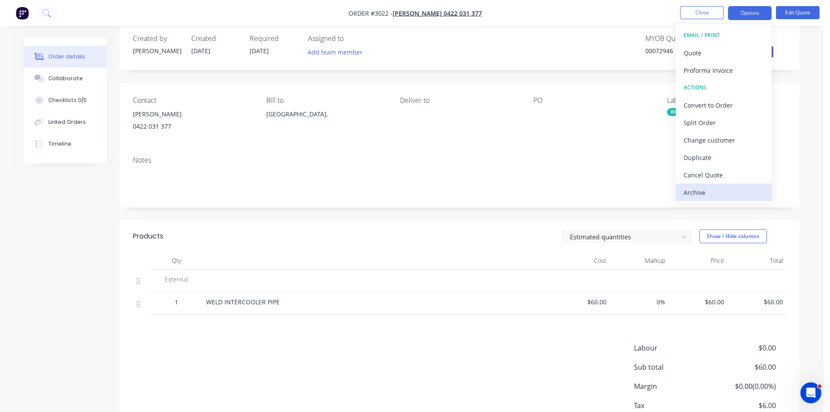
click at [702, 193] on div "Archive" at bounding box center [724, 192] width 80 height 13
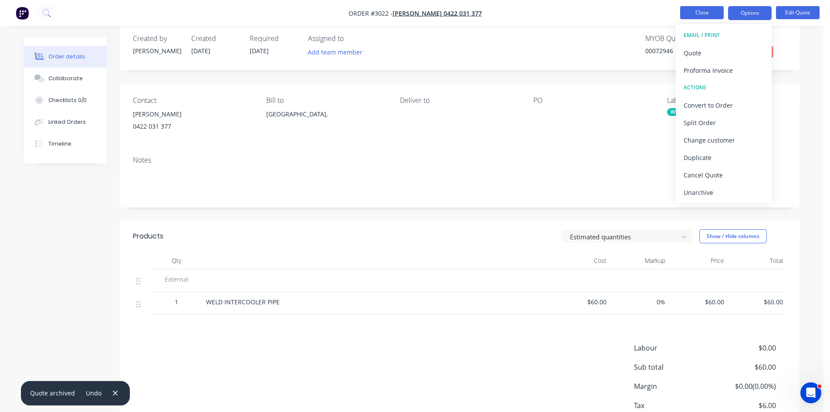
click at [705, 13] on button "Close" at bounding box center [702, 12] width 44 height 13
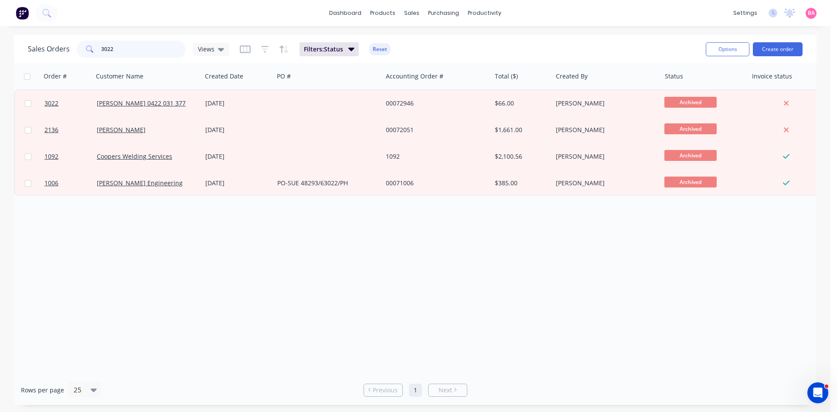
drag, startPoint x: 122, startPoint y: 45, endPoint x: 44, endPoint y: 37, distance: 78.4
click at [44, 37] on div "Sales Orders 3022 Views Filters: Status Reset Options Create order" at bounding box center [415, 49] width 802 height 28
type input "2775"
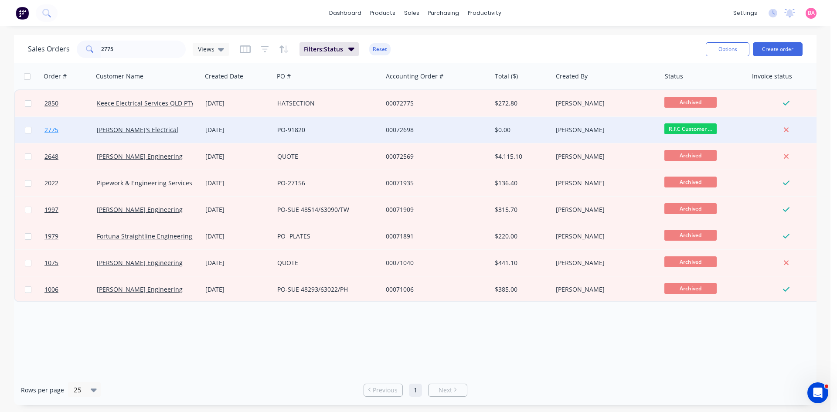
click at [49, 129] on span "2775" at bounding box center [51, 130] width 14 height 9
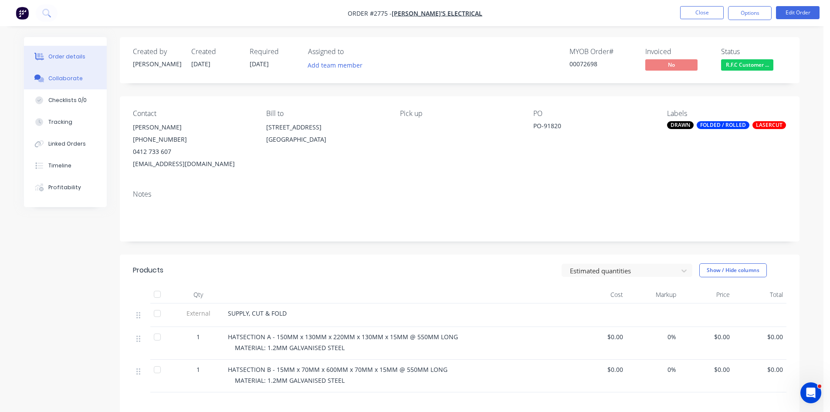
click at [71, 79] on div "Collaborate" at bounding box center [65, 79] width 34 height 8
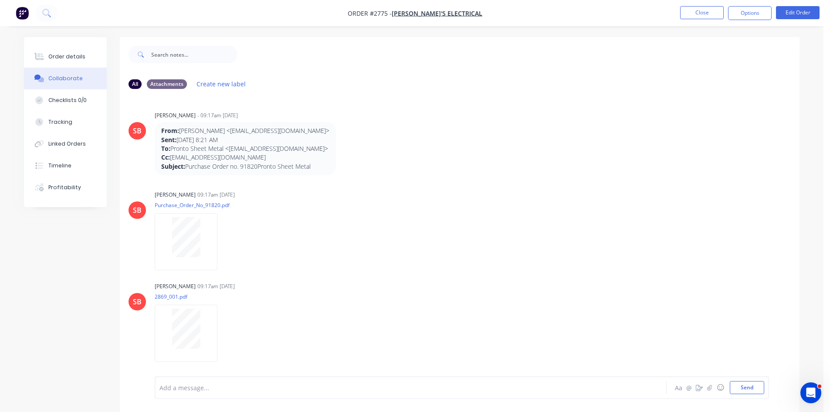
click at [202, 390] on div at bounding box center [386, 387] width 453 height 9
click at [740, 385] on button "Send" at bounding box center [747, 387] width 34 height 13
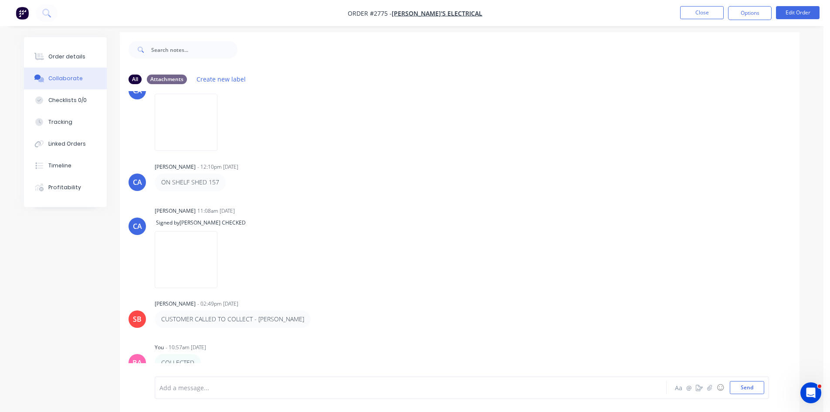
scroll to position [13, 0]
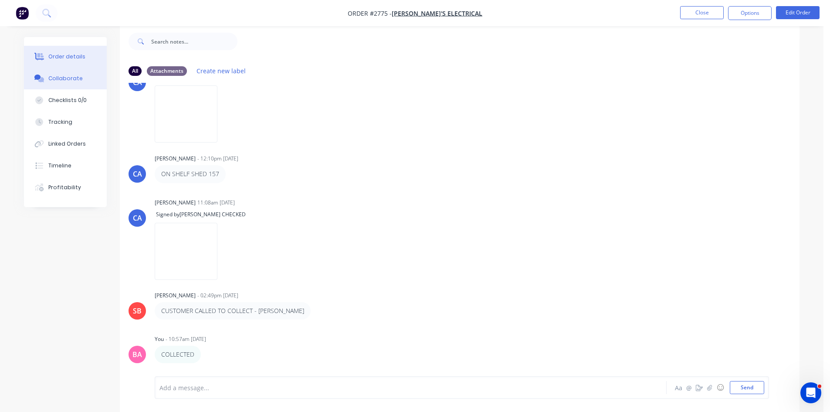
click at [71, 57] on div "Order details" at bounding box center [66, 57] width 37 height 8
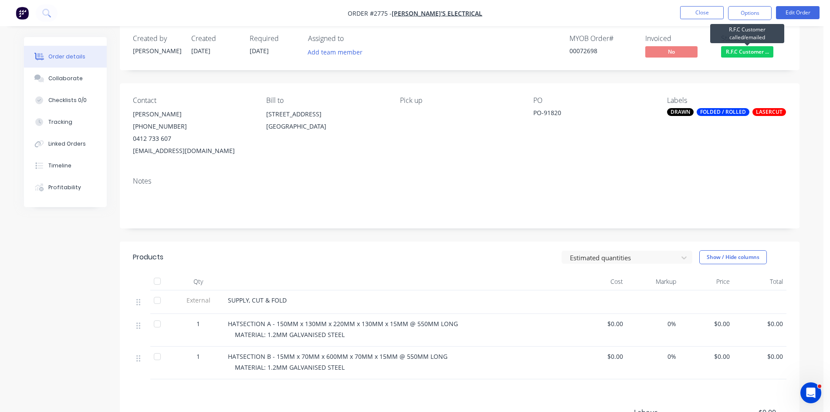
click at [747, 52] on span "R.F.C Customer ..." at bounding box center [747, 51] width 52 height 11
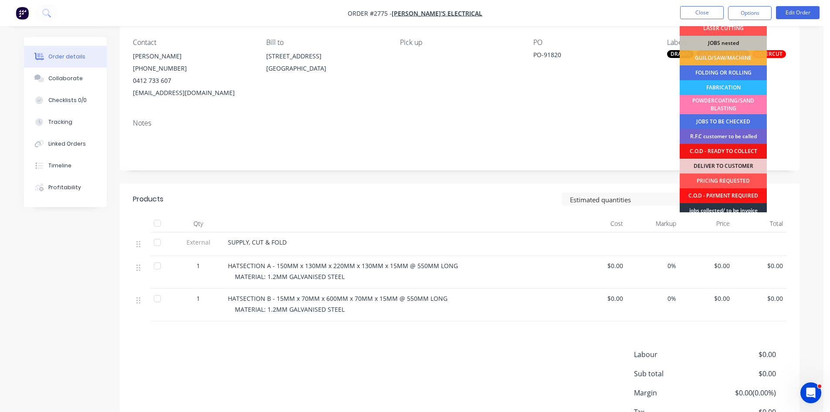
click at [729, 208] on div "jobs collected/ to be invoice" at bounding box center [723, 210] width 87 height 15
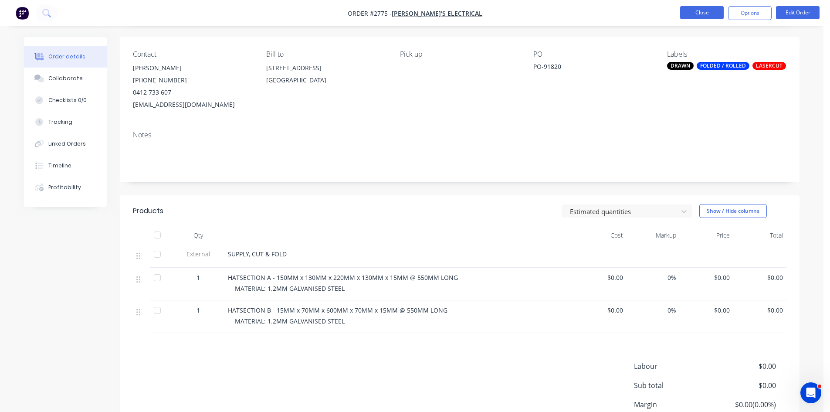
click at [707, 7] on button "Close" at bounding box center [702, 12] width 44 height 13
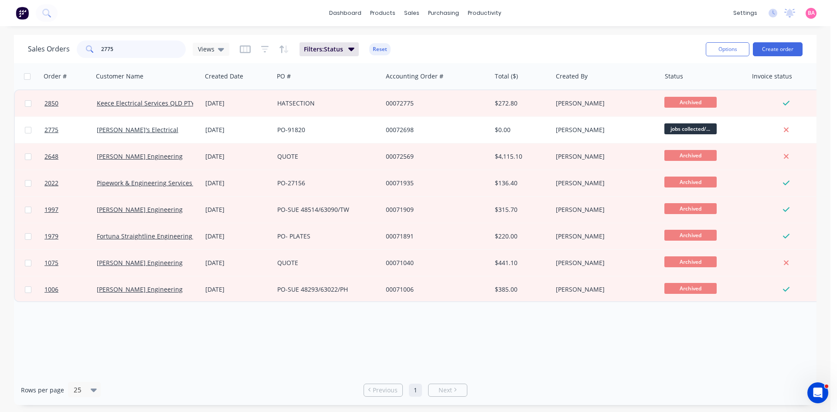
drag, startPoint x: 119, startPoint y: 46, endPoint x: 89, endPoint y: 46, distance: 30.1
click at [89, 46] on div "2775" at bounding box center [131, 49] width 109 height 17
type input "2428"
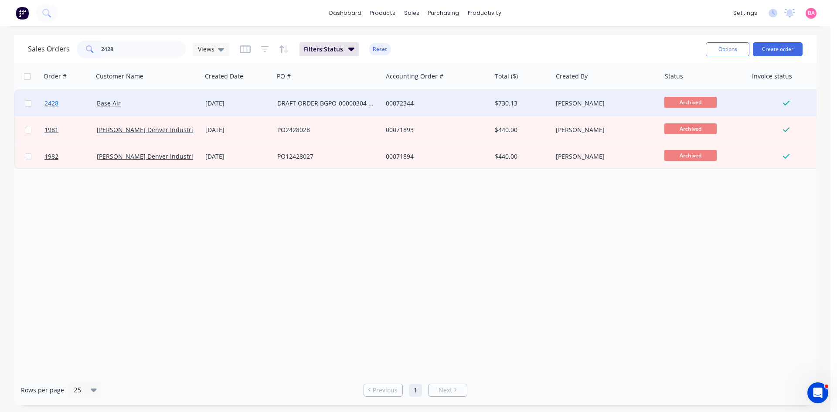
click at [48, 101] on span "2428" at bounding box center [51, 103] width 14 height 9
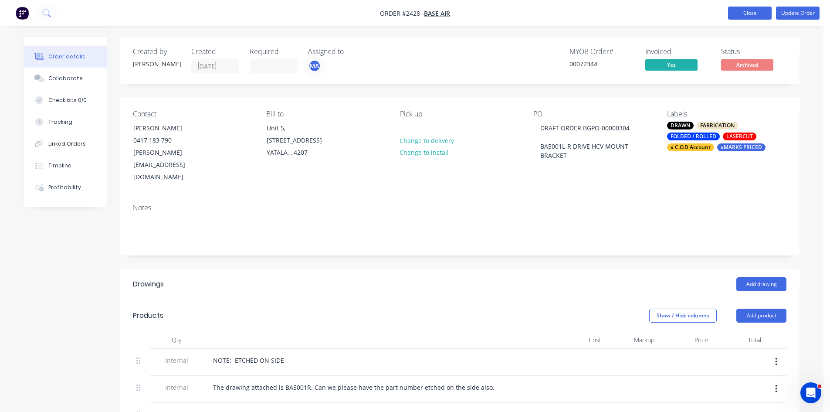
click at [758, 10] on button "Close" at bounding box center [750, 13] width 44 height 13
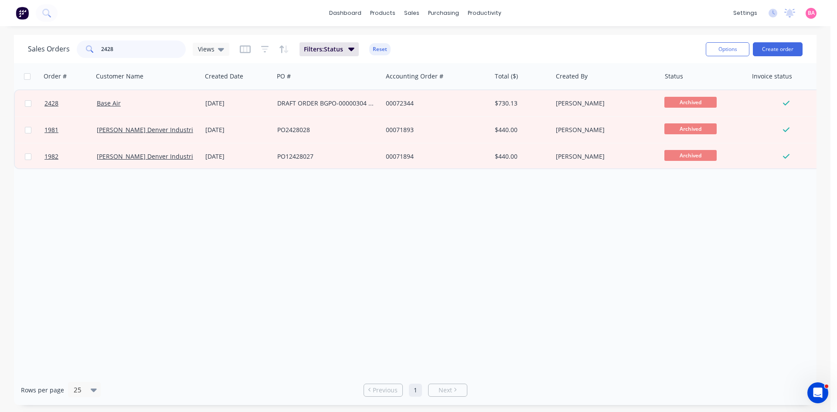
drag, startPoint x: 119, startPoint y: 48, endPoint x: 75, endPoint y: 42, distance: 43.5
click at [75, 42] on div "Sales Orders 2428 Views" at bounding box center [128, 49] width 201 height 17
type input "2937"
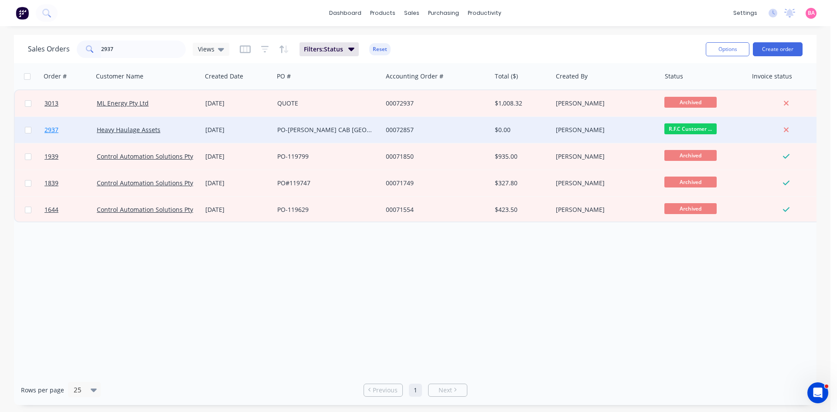
click at [51, 128] on span "2937" at bounding box center [51, 130] width 14 height 9
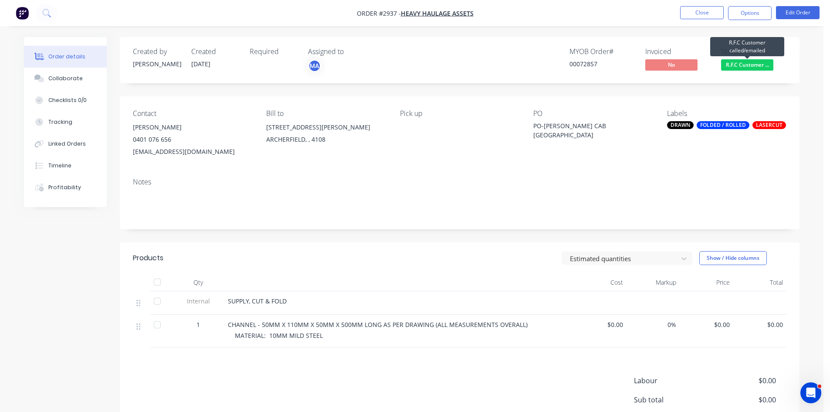
click at [757, 63] on span "R.F.C Customer ..." at bounding box center [747, 64] width 52 height 11
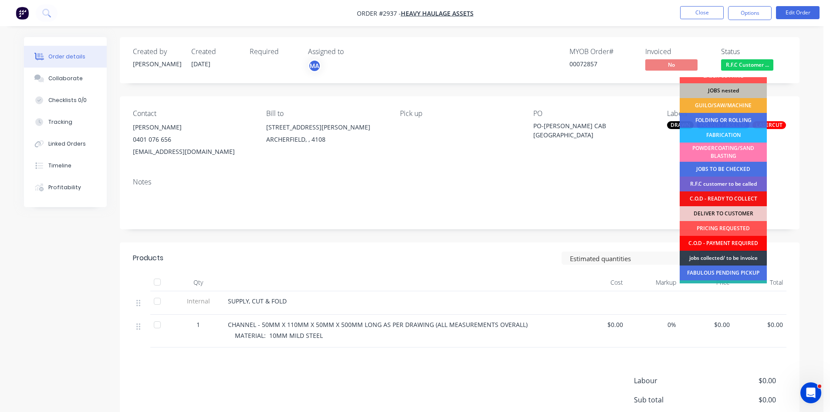
scroll to position [50, 0]
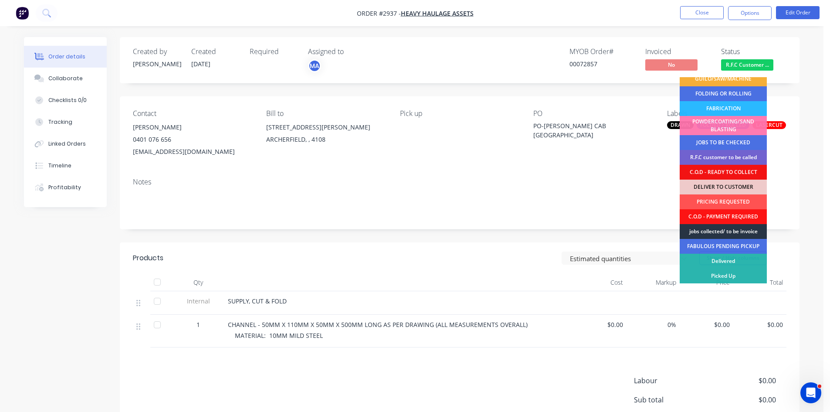
click at [734, 230] on div "jobs collected/ to be invoice" at bounding box center [723, 231] width 87 height 15
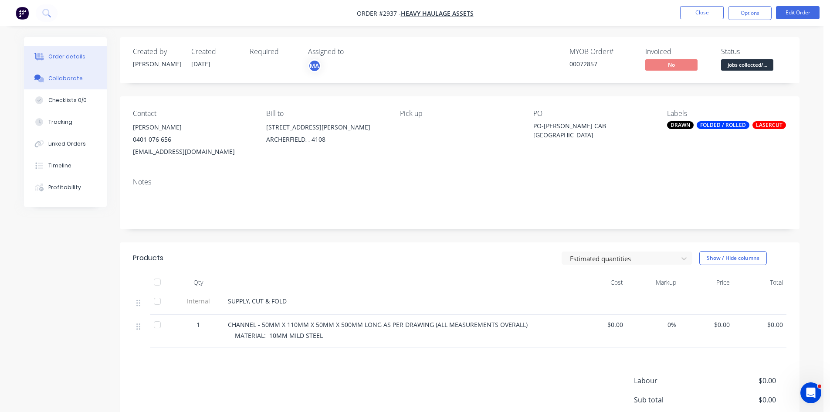
click at [65, 78] on div "Collaborate" at bounding box center [65, 79] width 34 height 8
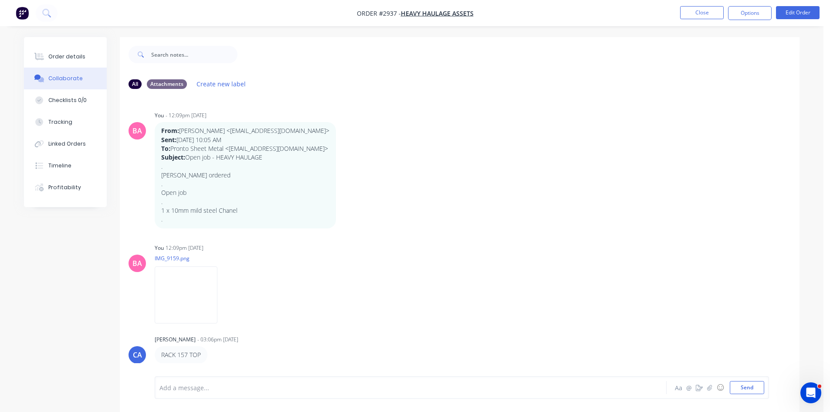
click at [213, 390] on div at bounding box center [386, 387] width 453 height 9
click at [747, 393] on button "Send" at bounding box center [747, 387] width 34 height 13
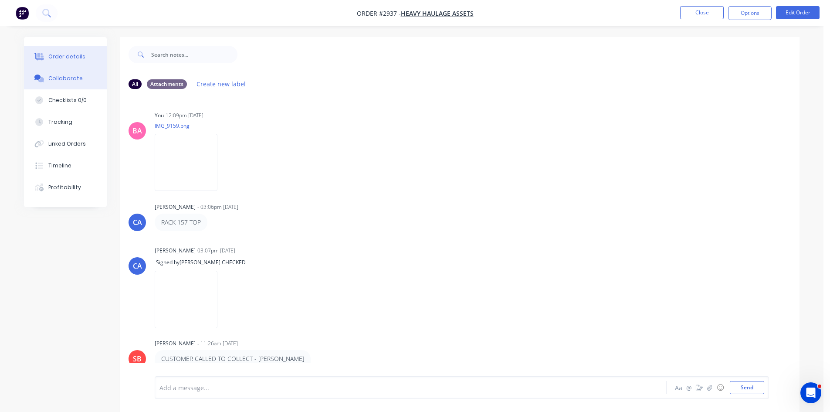
click at [61, 52] on button "Order details" at bounding box center [65, 57] width 83 height 22
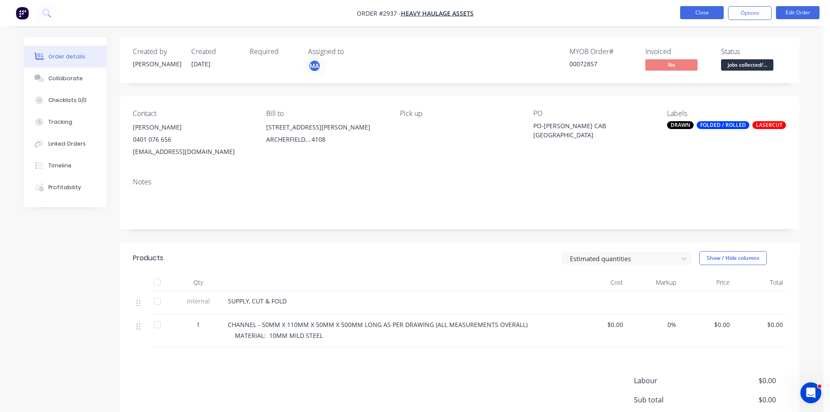
click at [707, 7] on button "Close" at bounding box center [702, 12] width 44 height 13
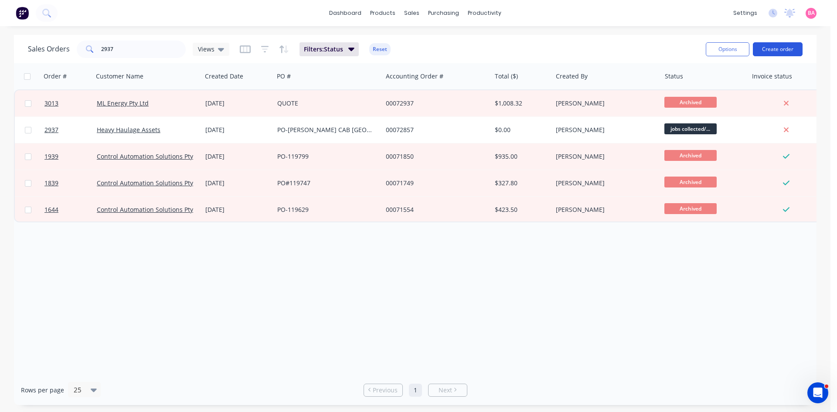
click at [782, 47] on button "Create order" at bounding box center [778, 49] width 50 height 14
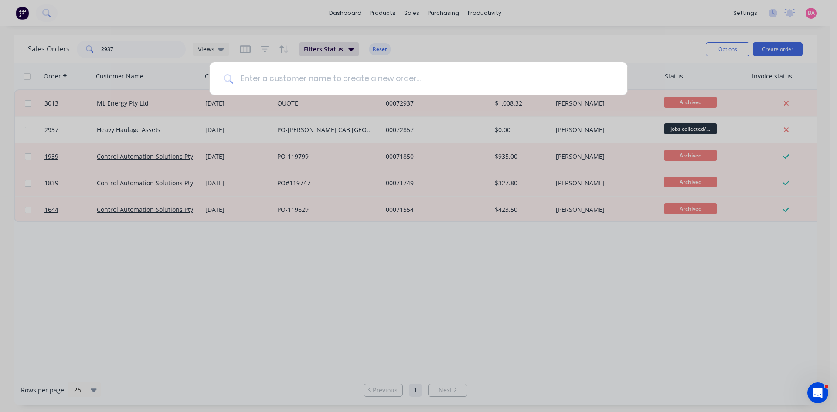
click at [384, 83] on input at bounding box center [423, 78] width 380 height 33
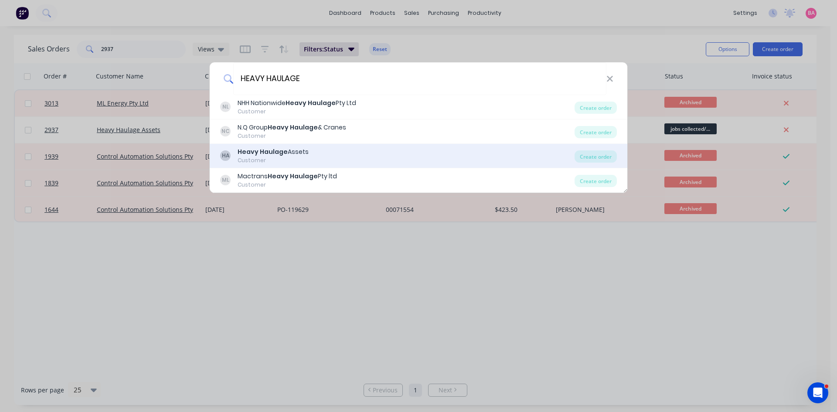
type input "HEAVY HAULAGE"
click at [266, 153] on b "Heavy Haulage" at bounding box center [263, 151] width 50 height 9
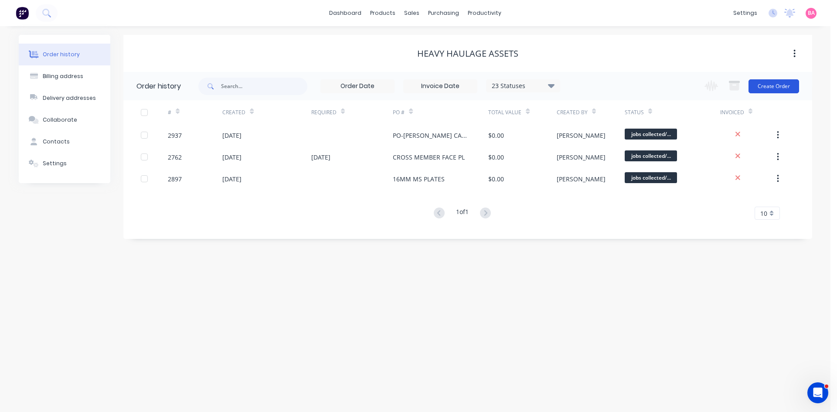
click at [779, 85] on button "Create Order" at bounding box center [773, 86] width 51 height 14
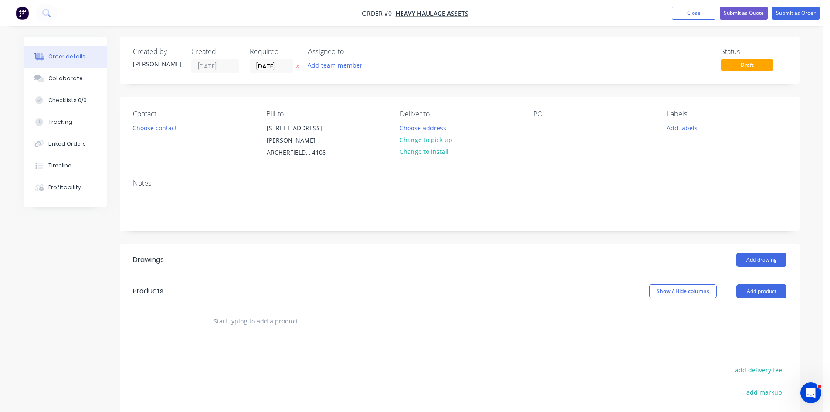
click at [297, 67] on icon "button" at bounding box center [297, 66] width 3 height 3
click at [325, 66] on button "Add team member" at bounding box center [335, 65] width 64 height 12
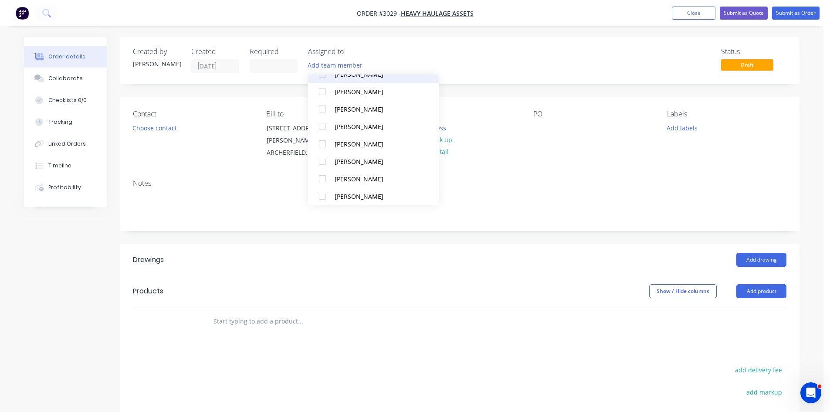
scroll to position [78, 0]
click at [322, 174] on div at bounding box center [322, 174] width 17 height 17
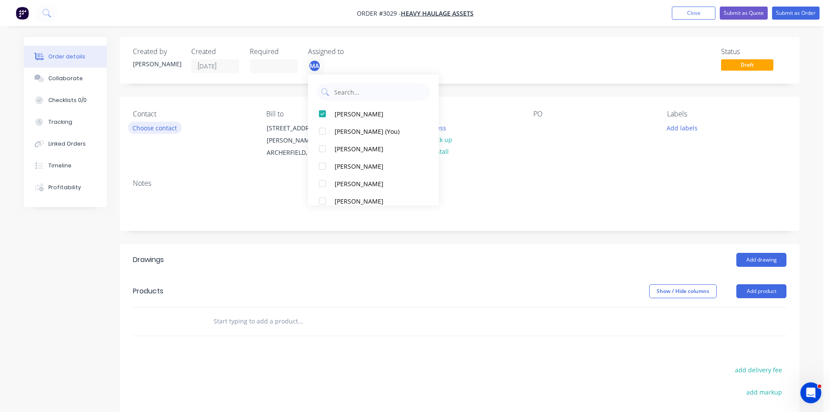
click at [160, 130] on button "Choose contact" at bounding box center [155, 128] width 54 height 12
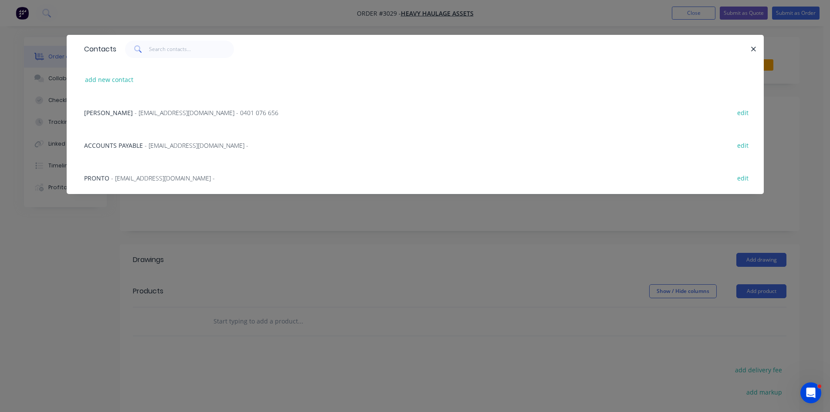
click at [135, 113] on span "- dp@2heavy.co - 0401 076 656" at bounding box center [207, 113] width 144 height 8
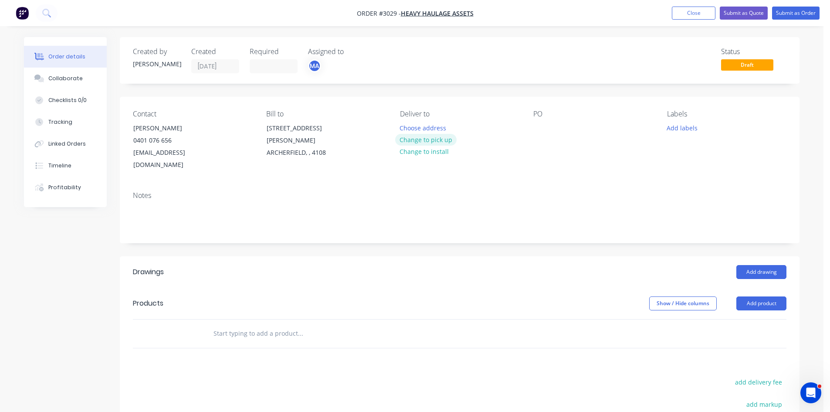
click at [418, 137] on button "Change to pick up" at bounding box center [426, 140] width 62 height 12
click at [536, 128] on div at bounding box center [540, 128] width 14 height 13
click at [767, 296] on button "Add product" at bounding box center [762, 303] width 50 height 14
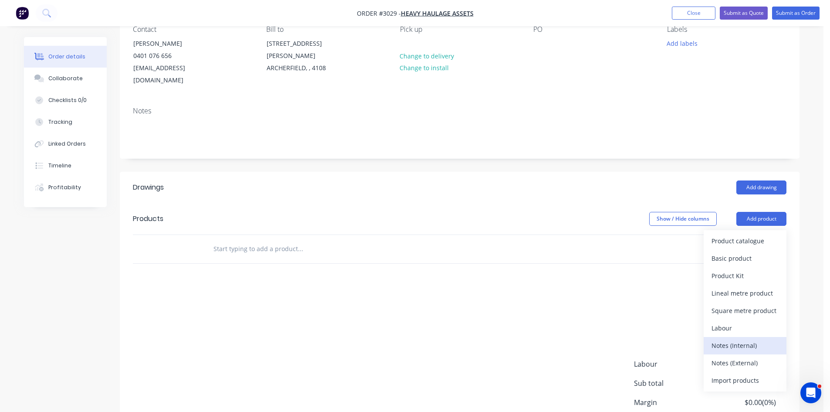
scroll to position [102, 0]
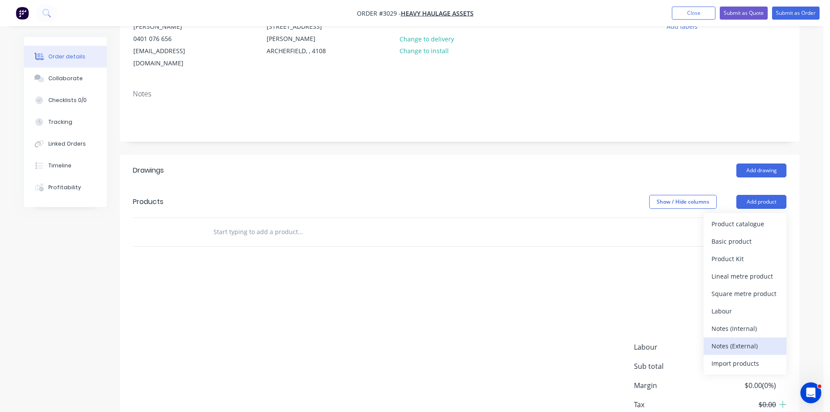
click at [745, 340] on div "Notes (External)" at bounding box center [745, 346] width 67 height 13
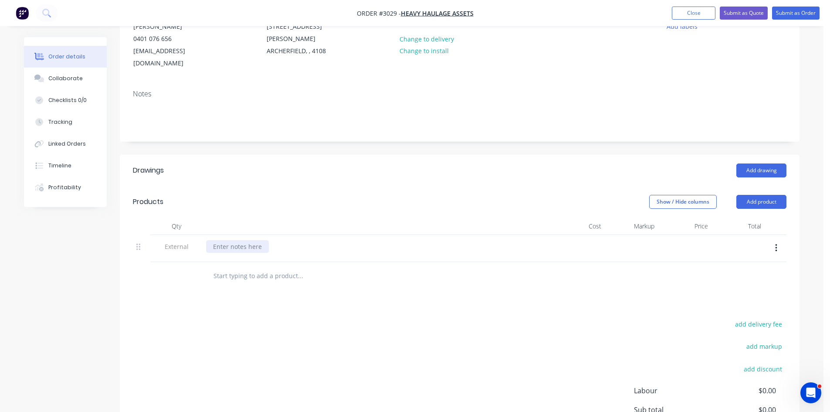
click at [251, 240] on div at bounding box center [237, 246] width 63 height 13
click at [240, 267] on input "text" at bounding box center [300, 275] width 174 height 17
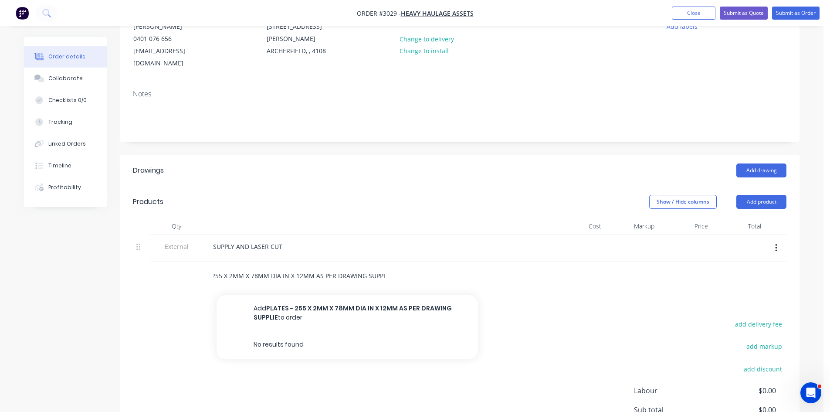
scroll to position [0, 33]
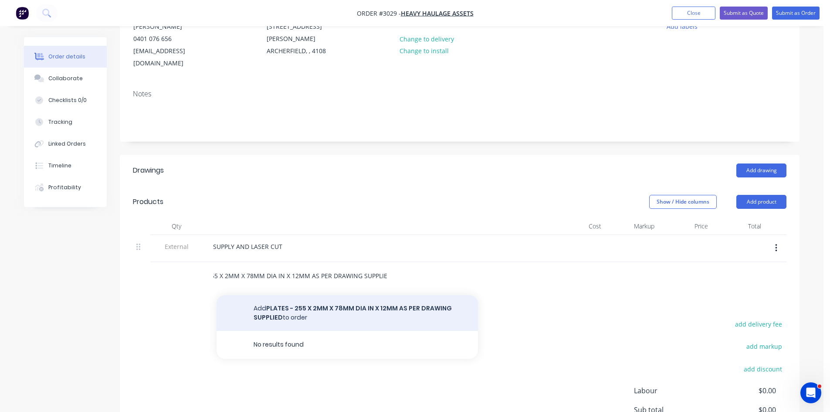
type input "PLATES - 255 X 2MM X 78MM DIA IN X 12MM AS PER DRAWING SUPPLIED"
click at [350, 303] on button "Add PLATES - 255 X 2MM X 78MM DIA IN X 12MM AS PER DRAWING SUPPLIED to order" at bounding box center [348, 313] width 262 height 36
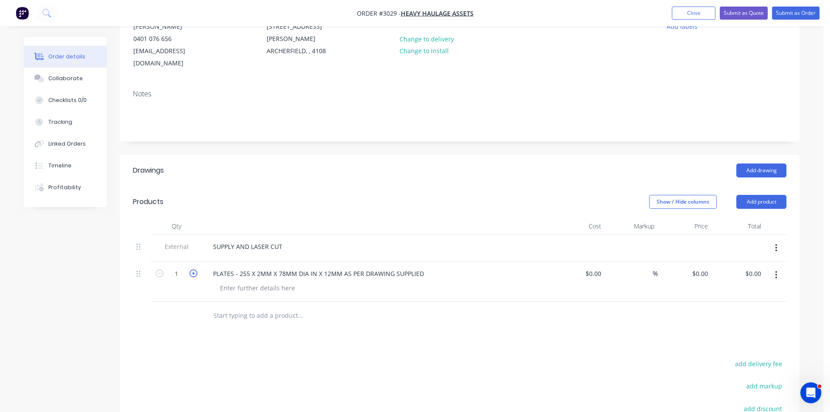
click at [196, 269] on icon "button" at bounding box center [194, 273] width 8 height 8
type input "2"
click at [245, 282] on div at bounding box center [257, 288] width 89 height 13
click at [64, 81] on div "Collaborate" at bounding box center [65, 79] width 34 height 8
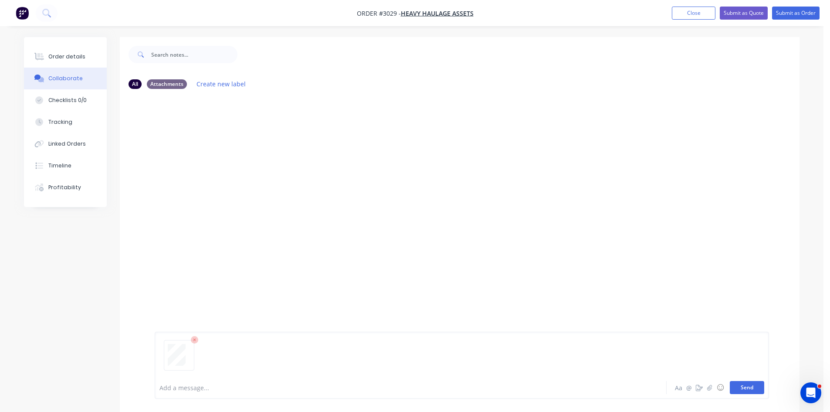
click at [735, 387] on button "Send" at bounding box center [747, 387] width 34 height 13
click at [59, 55] on div "Order details" at bounding box center [66, 57] width 37 height 8
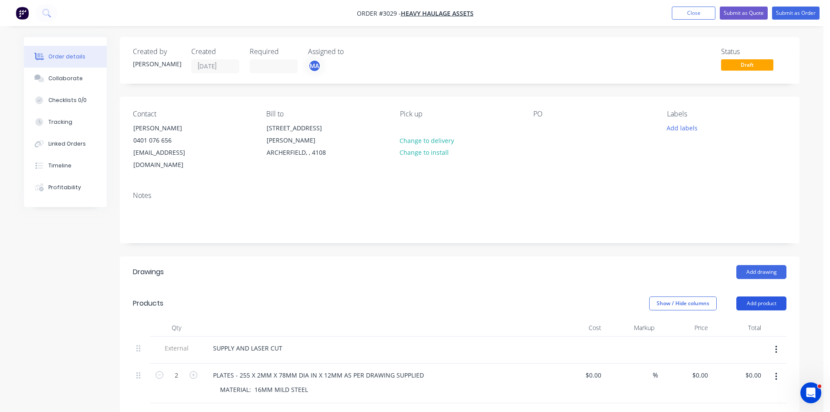
click at [762, 296] on button "Add product" at bounding box center [762, 303] width 50 height 14
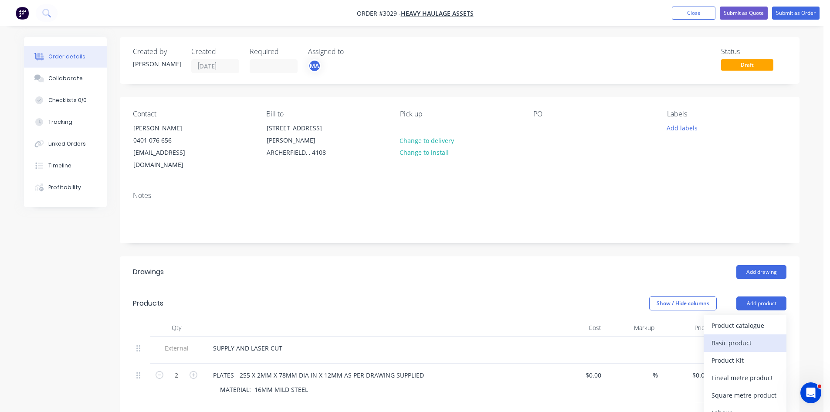
scroll to position [73, 0]
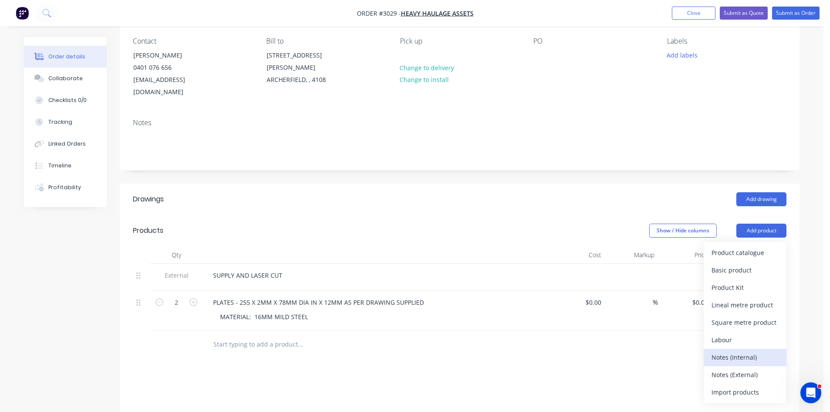
click at [731, 351] on div "Notes (Internal)" at bounding box center [745, 357] width 67 height 13
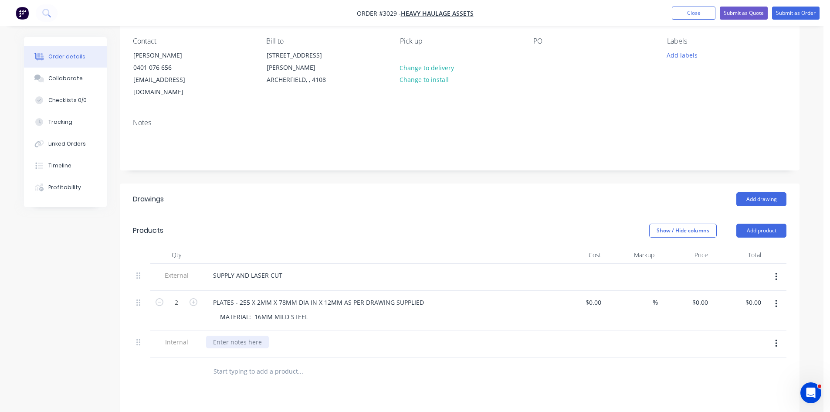
click at [241, 336] on div at bounding box center [237, 342] width 63 height 13
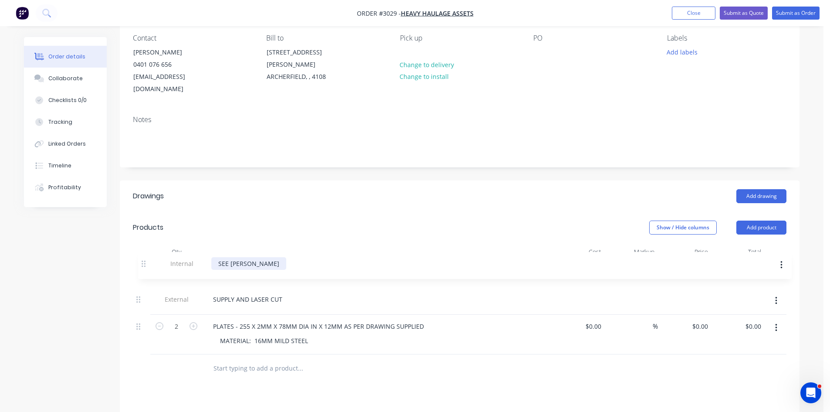
drag, startPoint x: 137, startPoint y: 333, endPoint x: 143, endPoint y: 262, distance: 70.8
click at [143, 262] on div "External SUPPLY AND LASER CUT 2 PLATES - 255 X 2MM X 78MM DIA IN X 12MM AS PER …" at bounding box center [460, 308] width 654 height 94
click at [800, 10] on button "Submit as Order" at bounding box center [796, 13] width 48 height 13
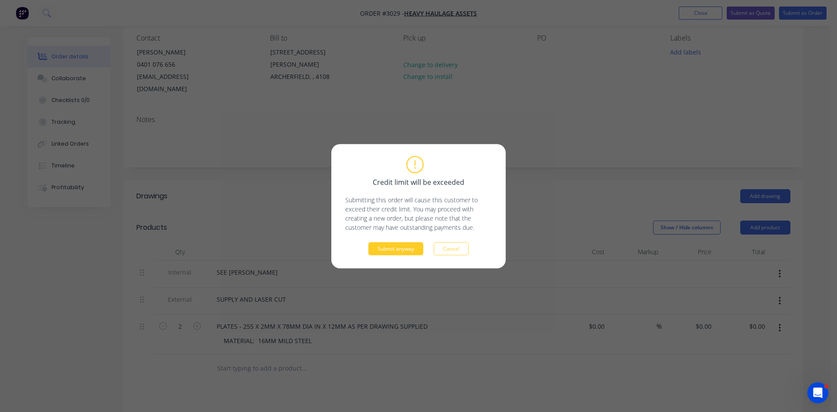
click at [408, 250] on button "Submit anyway" at bounding box center [395, 248] width 55 height 13
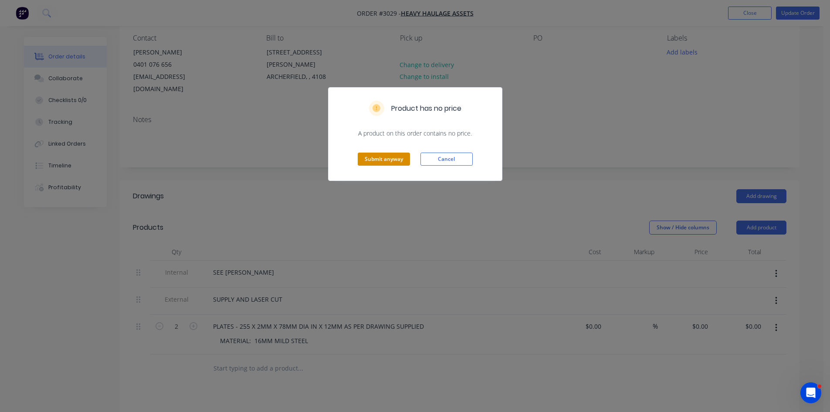
click at [381, 160] on button "Submit anyway" at bounding box center [384, 159] width 52 height 13
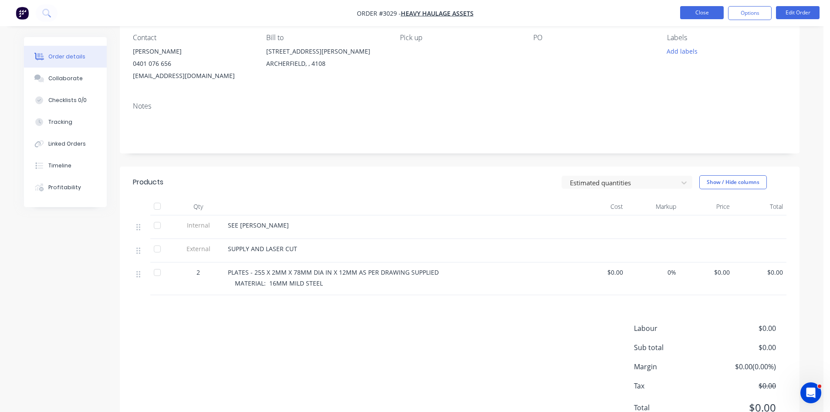
click at [703, 14] on button "Close" at bounding box center [702, 12] width 44 height 13
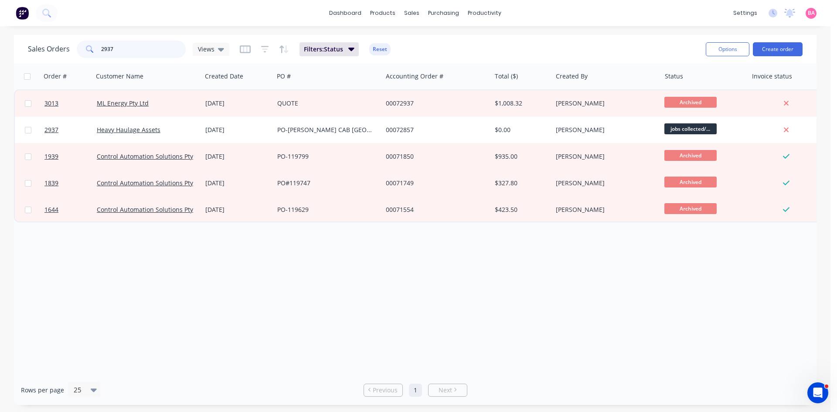
drag, startPoint x: 121, startPoint y: 47, endPoint x: 90, endPoint y: 46, distance: 31.0
click at [90, 46] on div "2937" at bounding box center [131, 49] width 109 height 17
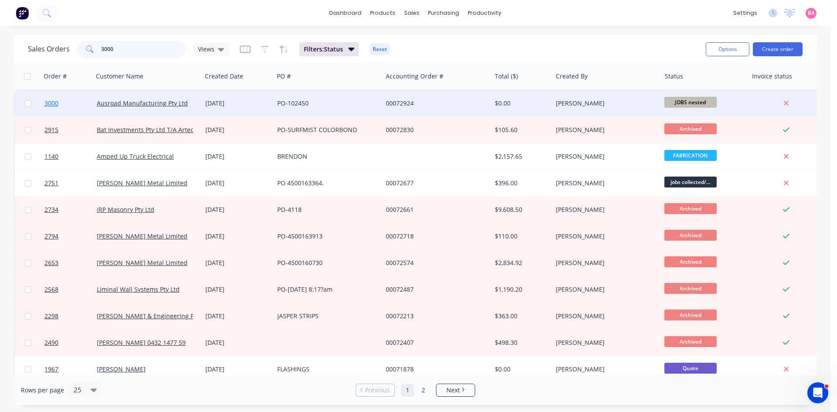
type input "3000"
click at [53, 104] on span "3000" at bounding box center [51, 103] width 14 height 9
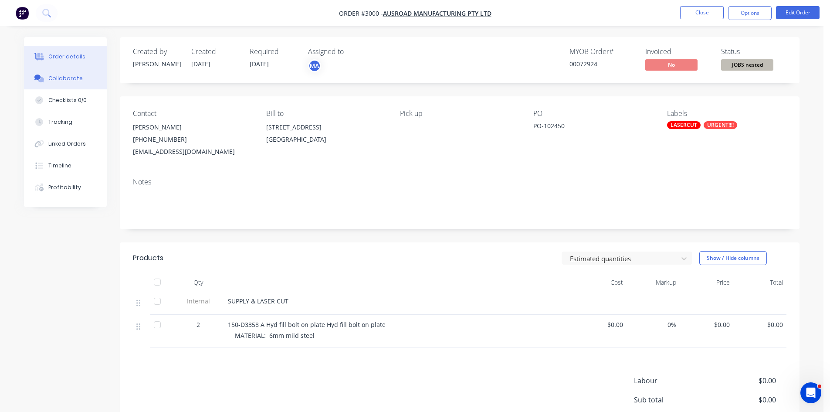
click at [61, 77] on div "Collaborate" at bounding box center [65, 79] width 34 height 8
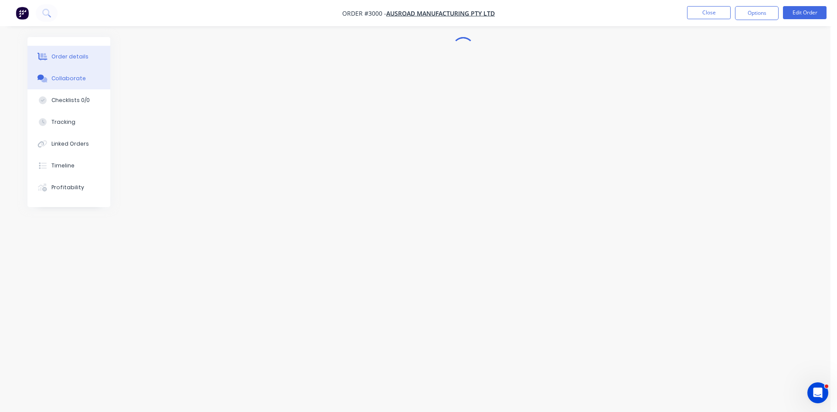
click at [68, 55] on div "Order details" at bounding box center [69, 57] width 37 height 8
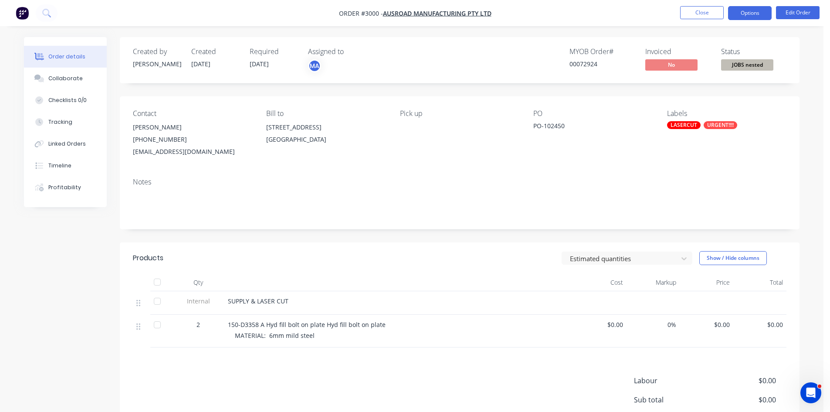
click at [761, 11] on button "Options" at bounding box center [750, 13] width 44 height 14
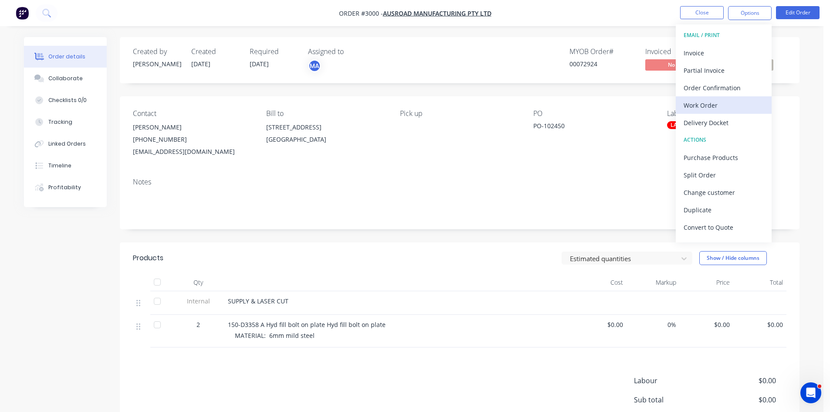
click at [698, 103] on div "Work Order" at bounding box center [724, 105] width 80 height 13
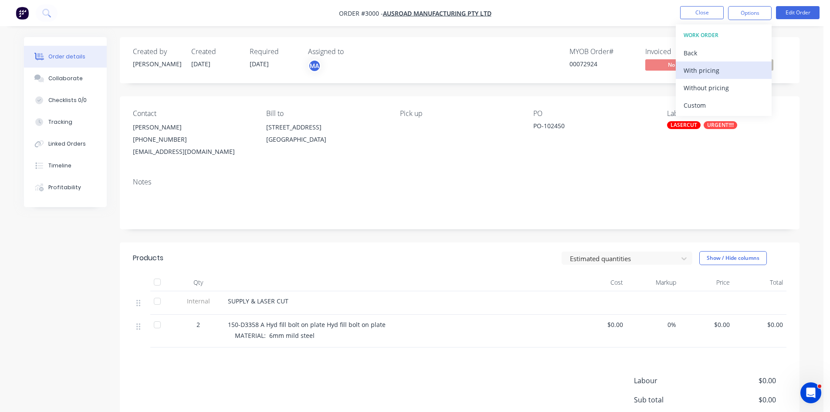
click at [710, 69] on div "With pricing" at bounding box center [724, 70] width 80 height 13
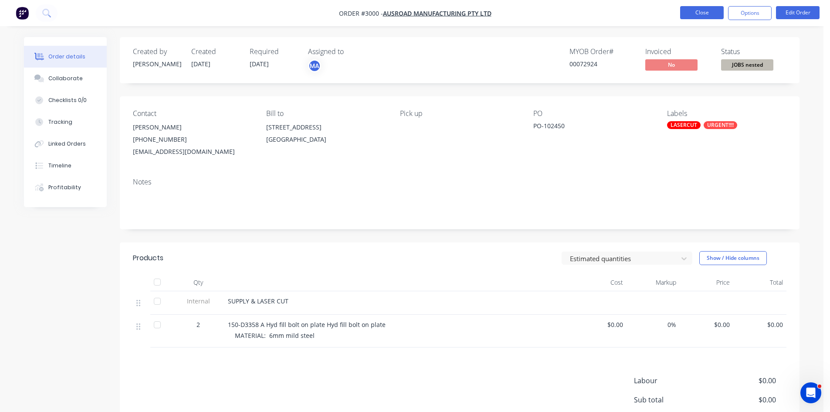
click at [709, 10] on button "Close" at bounding box center [702, 12] width 44 height 13
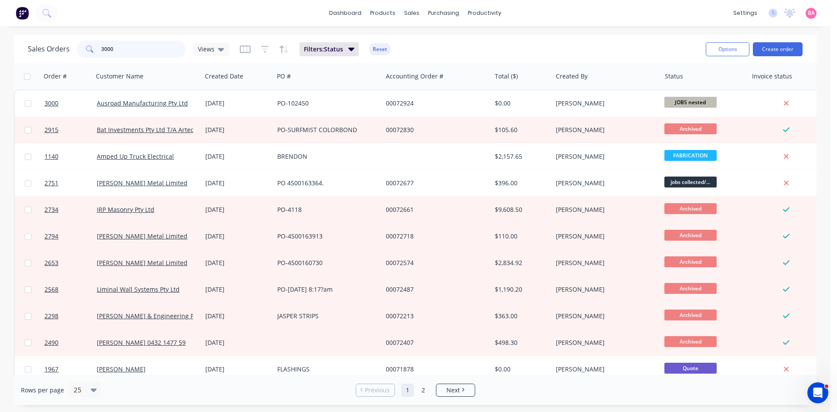
drag, startPoint x: 122, startPoint y: 48, endPoint x: 12, endPoint y: 34, distance: 111.2
click at [12, 34] on div "dashboard products sales purchasing productivity dashboard products Product Cat…" at bounding box center [415, 206] width 830 height 412
click at [438, 37] on link "Sales Orders" at bounding box center [458, 41] width 116 height 17
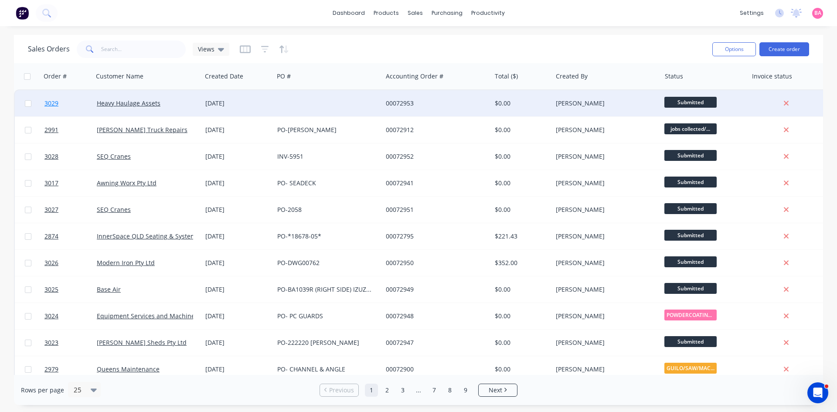
click at [53, 103] on span "3029" at bounding box center [51, 103] width 14 height 9
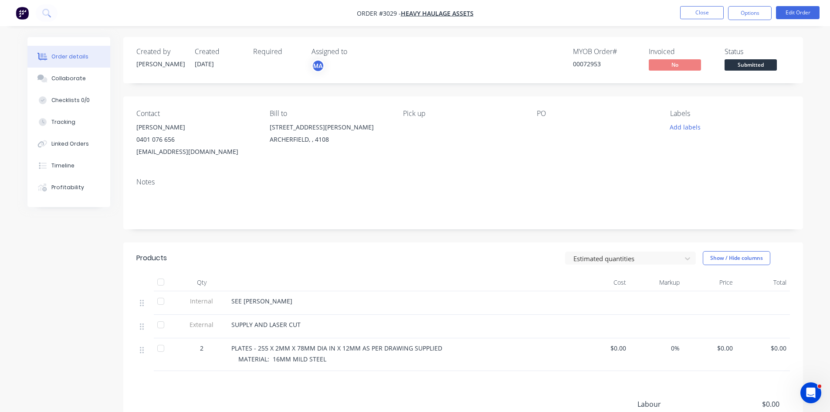
click at [544, 128] on div at bounding box center [591, 127] width 109 height 12
click at [795, 10] on button "Edit Order" at bounding box center [798, 12] width 44 height 13
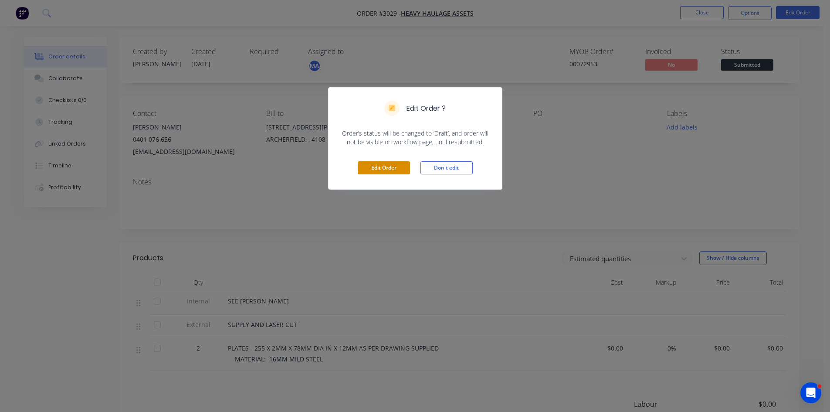
click at [388, 168] on button "Edit Order" at bounding box center [384, 167] width 52 height 13
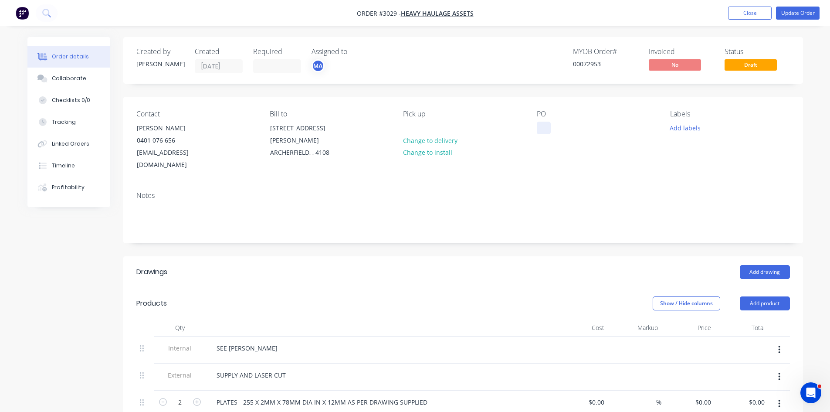
click at [541, 126] on div at bounding box center [544, 128] width 14 height 13
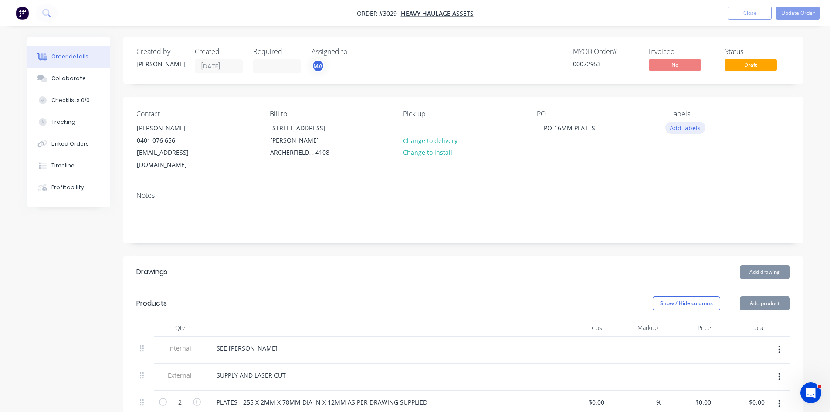
click at [677, 126] on button "Add labels" at bounding box center [686, 128] width 40 height 12
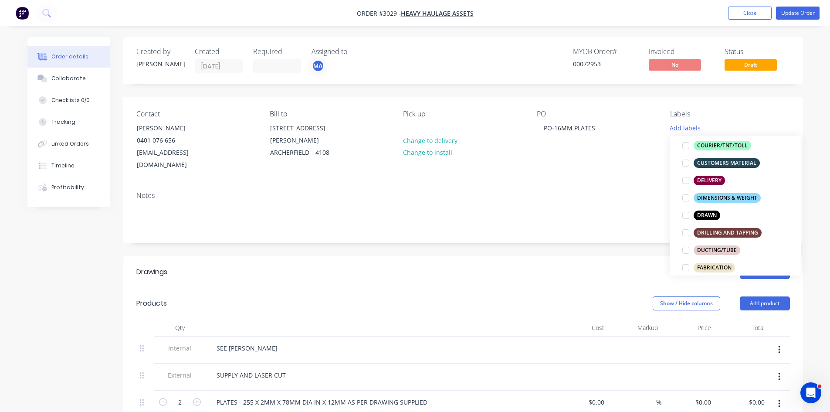
scroll to position [131, 0]
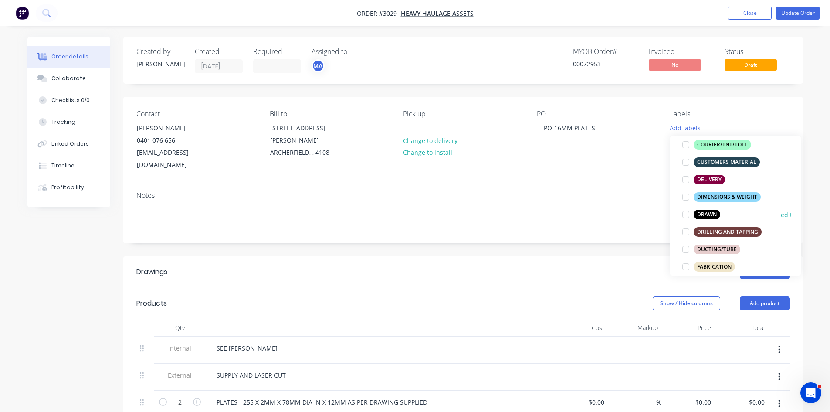
click at [687, 214] on div at bounding box center [685, 214] width 17 height 17
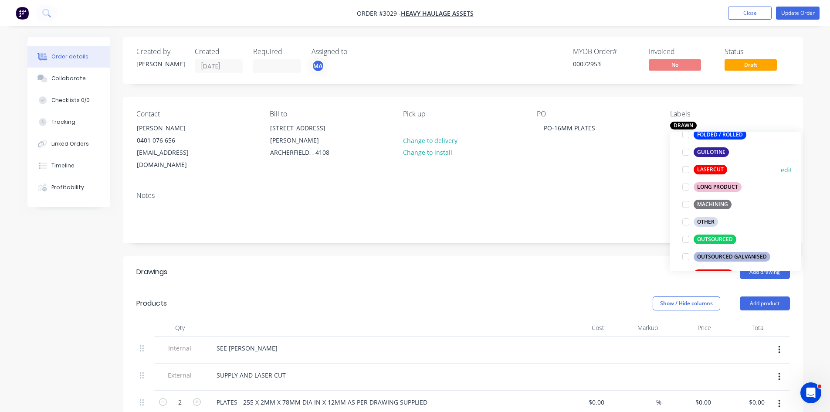
click at [688, 168] on div at bounding box center [685, 169] width 17 height 17
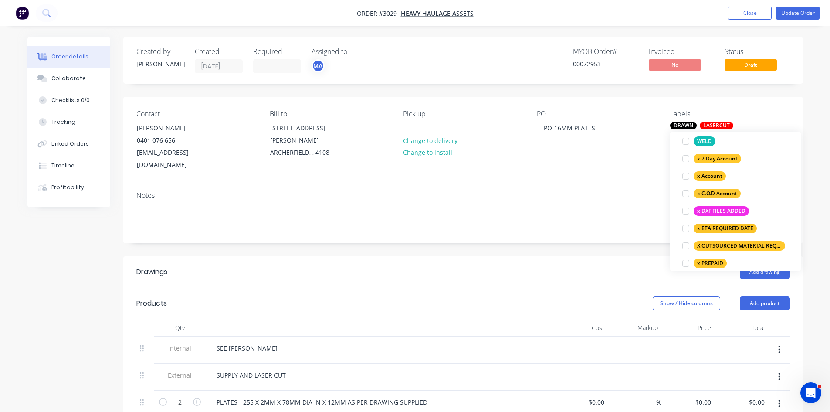
scroll to position [587, 0]
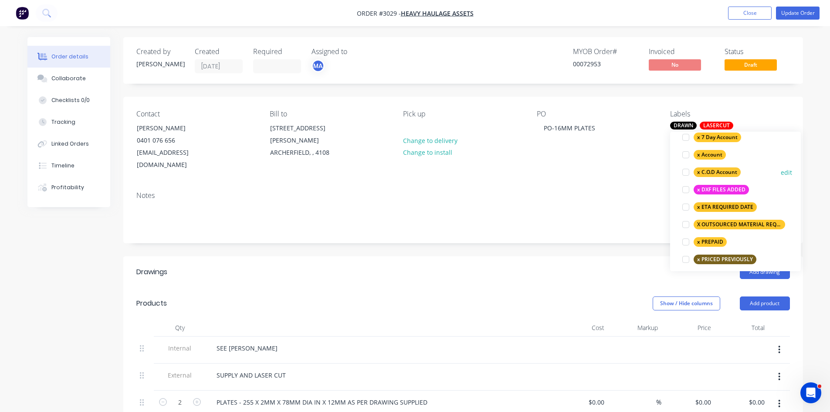
click at [686, 173] on div at bounding box center [685, 171] width 17 height 17
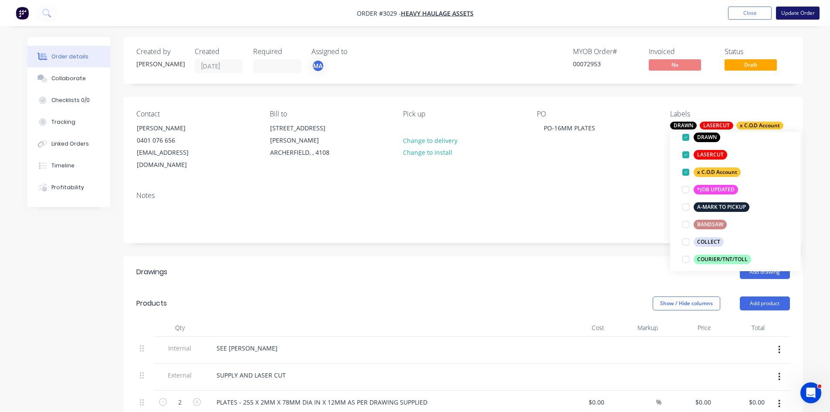
click at [796, 11] on button "Update Order" at bounding box center [798, 13] width 44 height 13
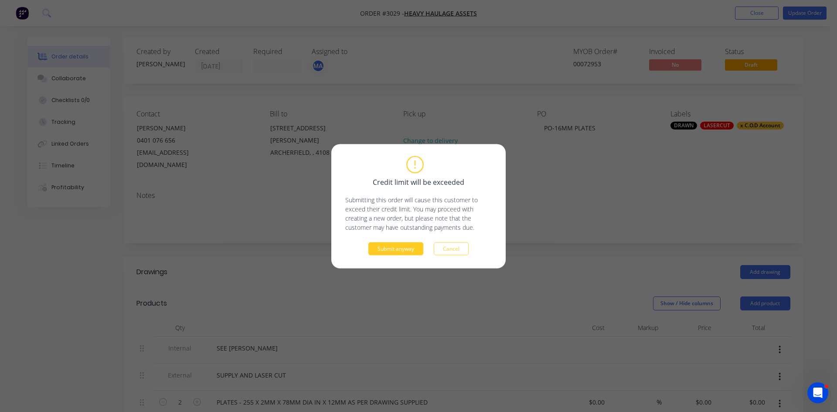
click at [405, 248] on button "Submit anyway" at bounding box center [395, 248] width 55 height 13
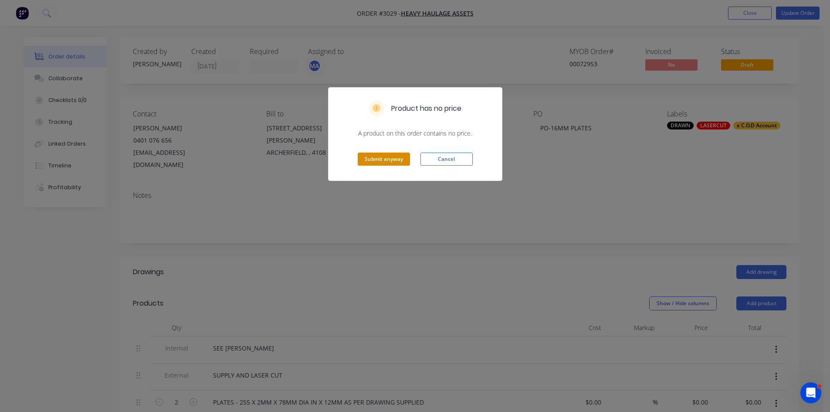
click at [371, 159] on button "Submit anyway" at bounding box center [384, 159] width 52 height 13
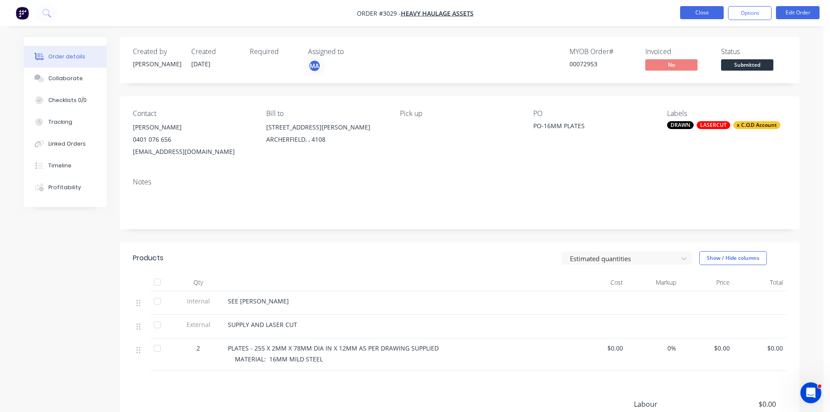
click at [706, 10] on button "Close" at bounding box center [702, 12] width 44 height 13
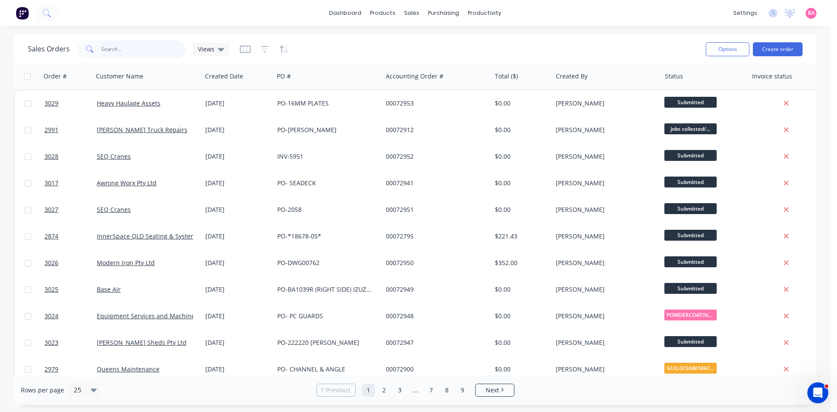
click at [139, 51] on input "text" at bounding box center [143, 49] width 85 height 17
type input "2960"
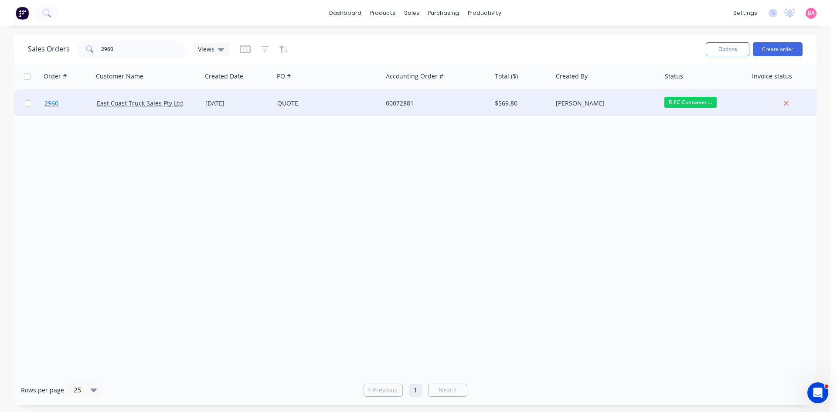
click at [50, 102] on span "2960" at bounding box center [51, 103] width 14 height 9
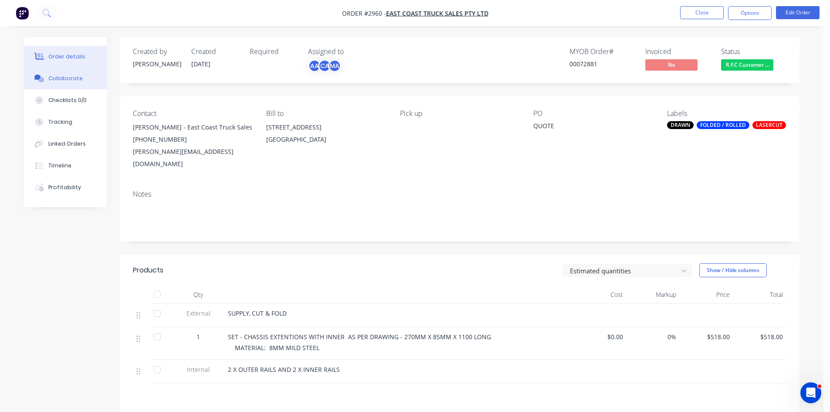
click at [54, 79] on div "Collaborate" at bounding box center [65, 79] width 34 height 8
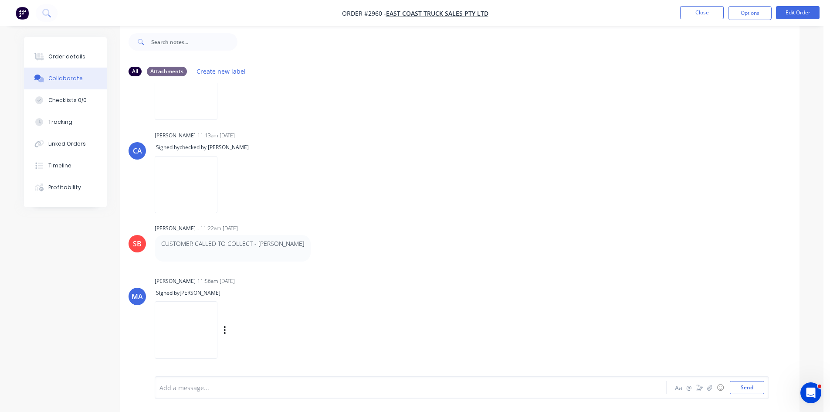
scroll to position [13, 0]
drag, startPoint x: 233, startPoint y: 326, endPoint x: 510, endPoint y: 233, distance: 292.1
click at [510, 233] on div "SB Sandra Booker - 11:22am 24/09/25 CUSTOMER CALLED TO COLLECT - CHRIS Labels E…" at bounding box center [460, 241] width 680 height 40
click at [71, 55] on div "Order details" at bounding box center [66, 57] width 37 height 8
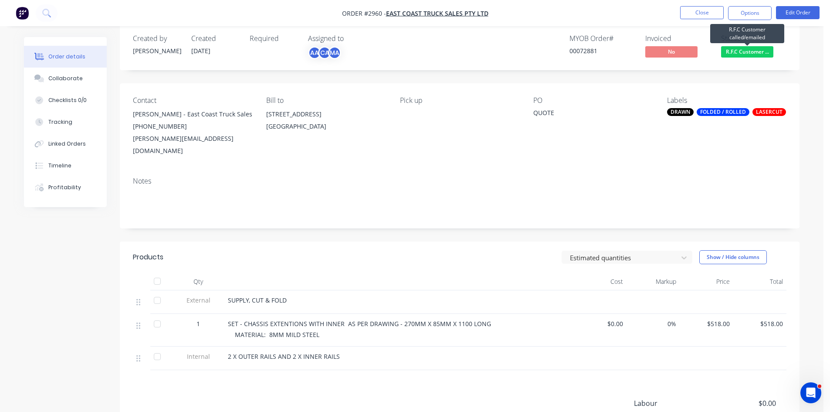
click at [755, 48] on span "R.F.C Customer ..." at bounding box center [747, 51] width 52 height 11
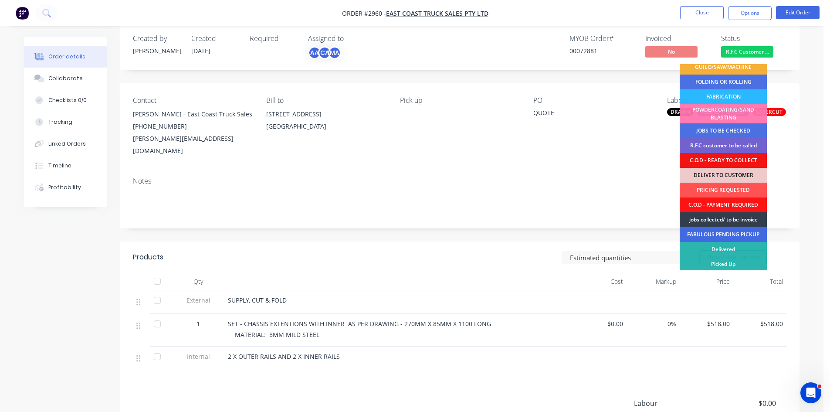
scroll to position [50, 0]
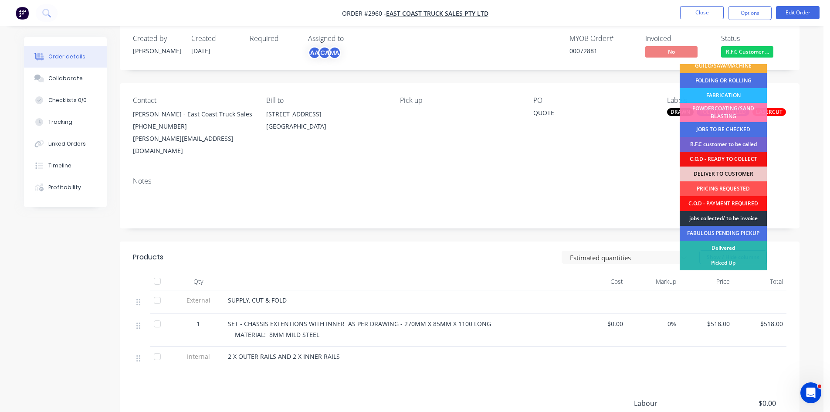
click at [737, 217] on div "jobs collected/ to be invoice" at bounding box center [723, 218] width 87 height 15
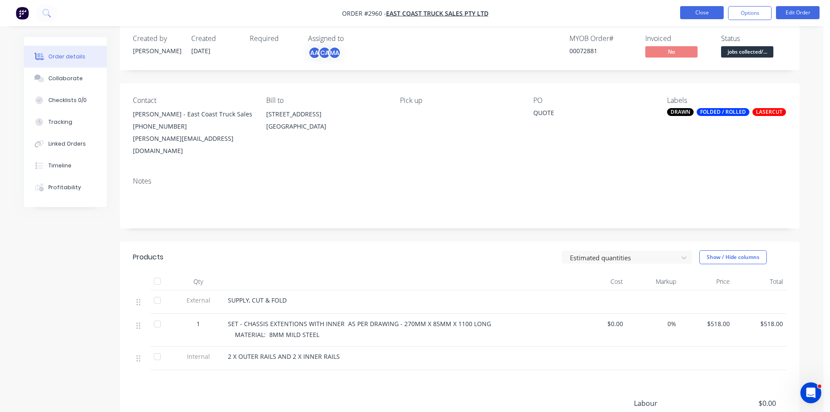
click at [717, 10] on button "Close" at bounding box center [702, 12] width 44 height 13
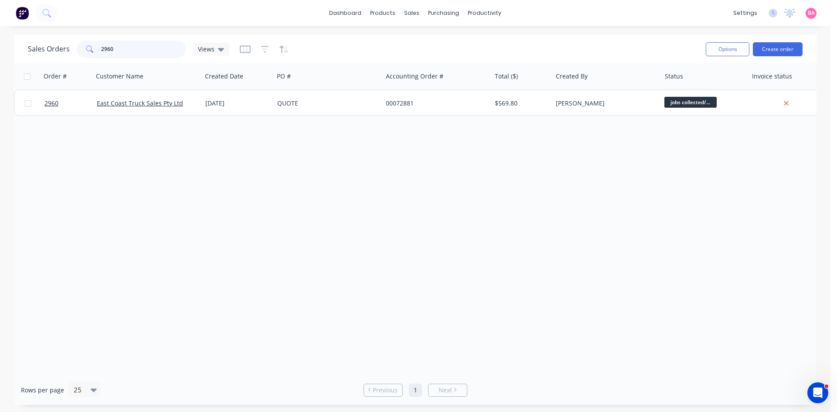
drag, startPoint x: 112, startPoint y: 48, endPoint x: 82, endPoint y: 44, distance: 30.7
click at [82, 44] on div "2960" at bounding box center [131, 49] width 109 height 17
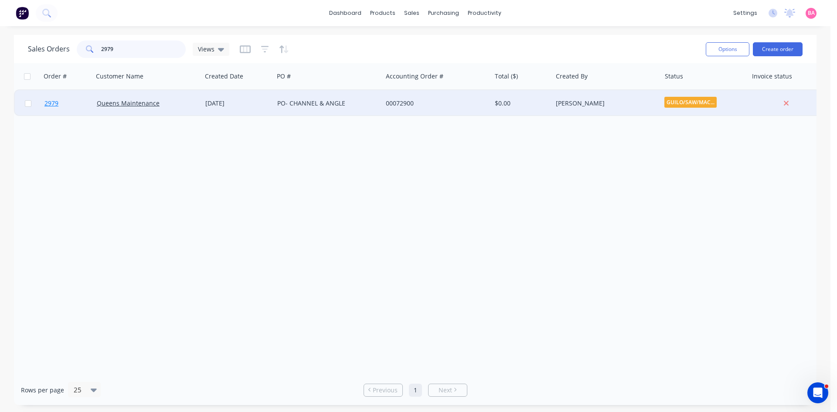
type input "2979"
click at [51, 102] on span "2979" at bounding box center [51, 103] width 14 height 9
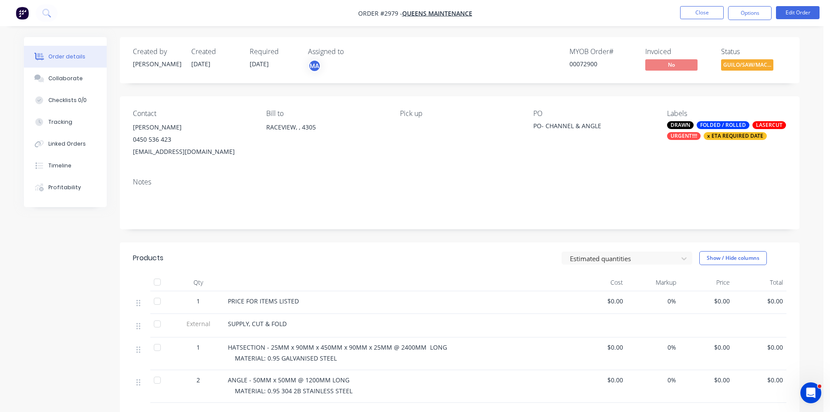
click at [157, 381] on div at bounding box center [157, 379] width 17 height 17
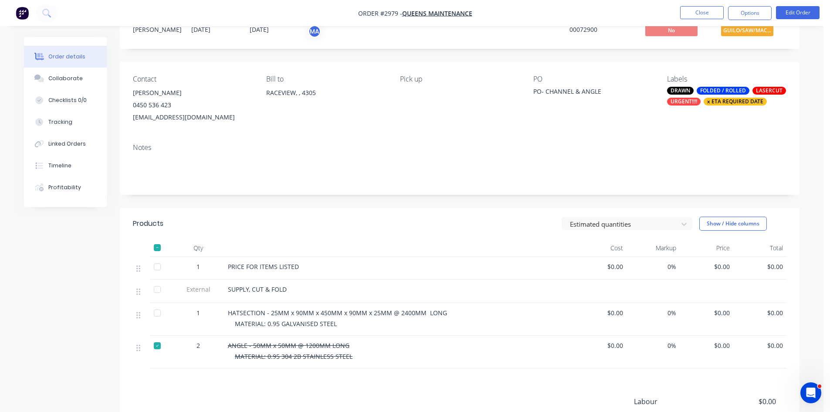
scroll to position [29, 0]
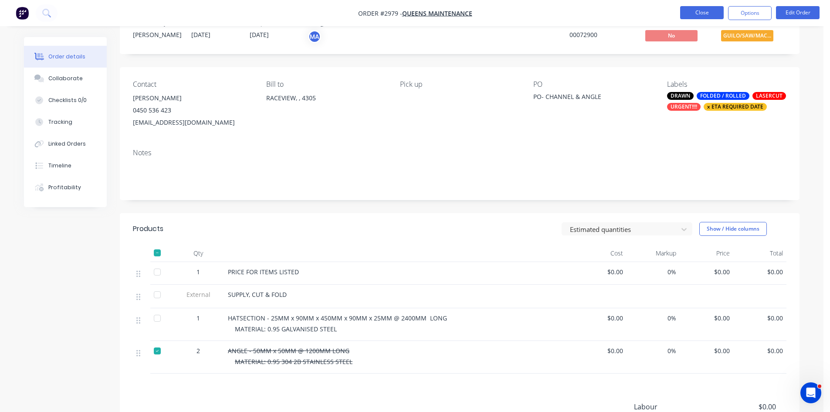
click at [707, 14] on button "Close" at bounding box center [702, 12] width 44 height 13
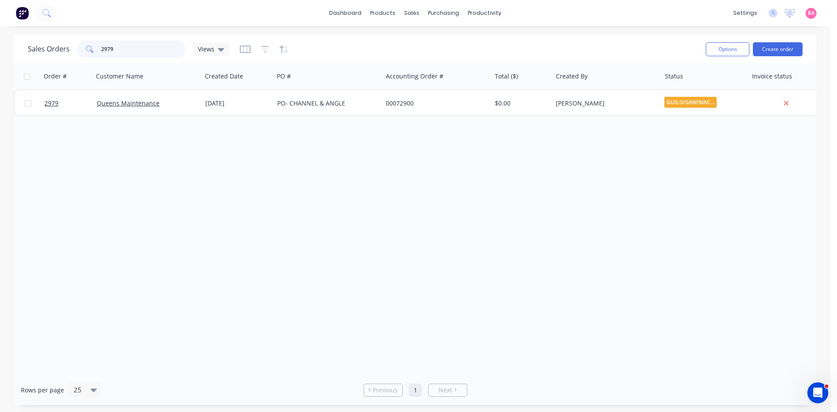
drag, startPoint x: 124, startPoint y: 51, endPoint x: 41, endPoint y: 48, distance: 82.9
click at [41, 48] on div "Sales Orders 2979 Views" at bounding box center [128, 49] width 201 height 17
type input "2924"
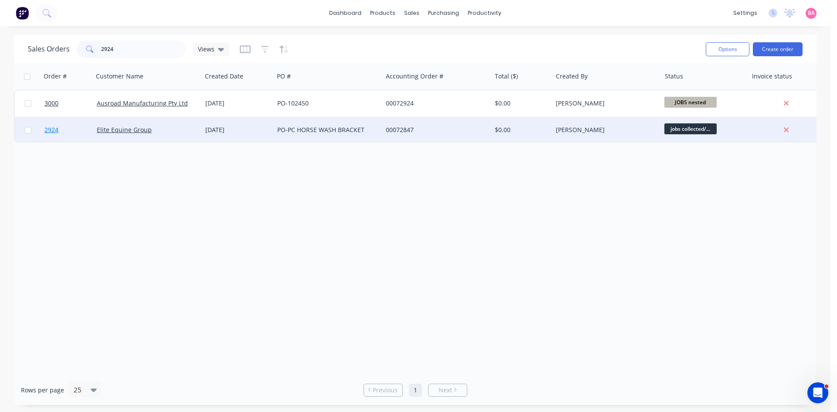
click at [52, 131] on span "2924" at bounding box center [51, 130] width 14 height 9
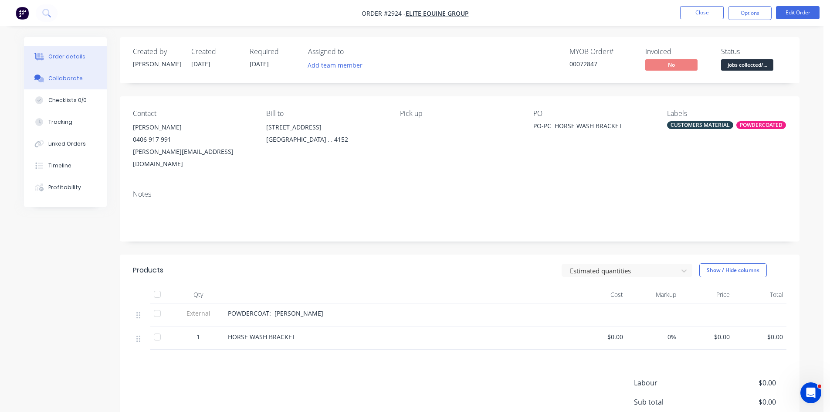
click at [71, 78] on div "Collaborate" at bounding box center [65, 79] width 34 height 8
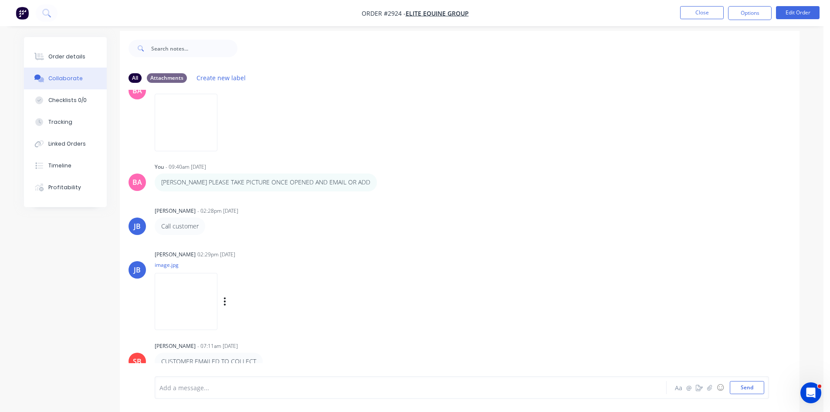
scroll to position [13, 0]
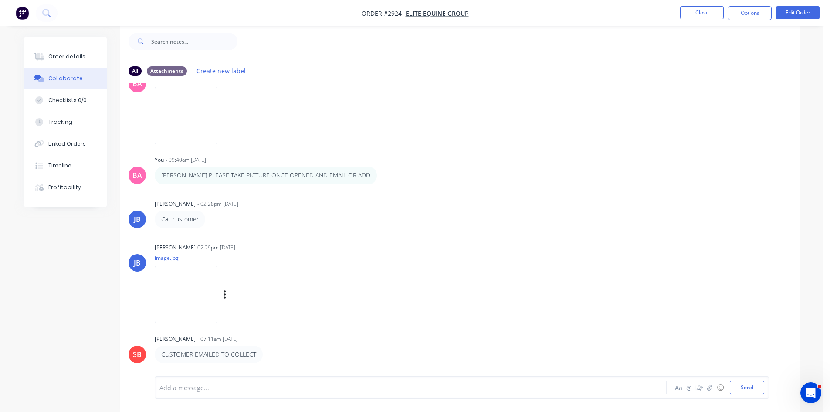
click at [448, 314] on div "JB Josh Bailey 02:29pm 18/09/25 image.jpg Labels Download Delete" at bounding box center [460, 280] width 680 height 78
click at [212, 384] on div at bounding box center [386, 387] width 453 height 9
click at [747, 384] on button "Send" at bounding box center [747, 387] width 34 height 13
click at [68, 53] on div "Order details" at bounding box center [66, 57] width 37 height 8
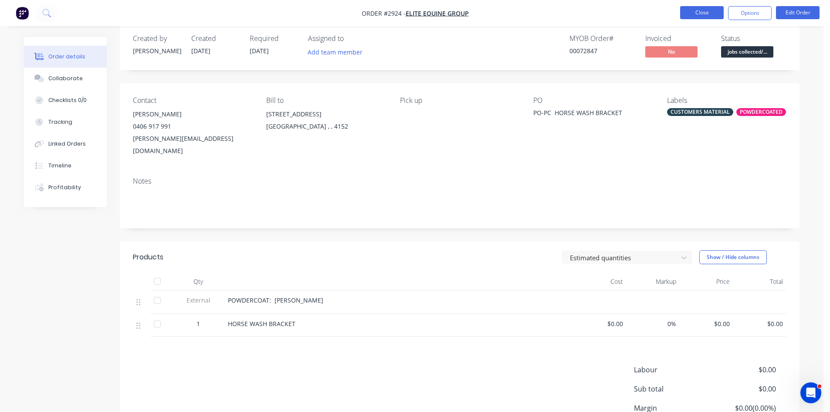
click at [712, 15] on button "Close" at bounding box center [702, 12] width 44 height 13
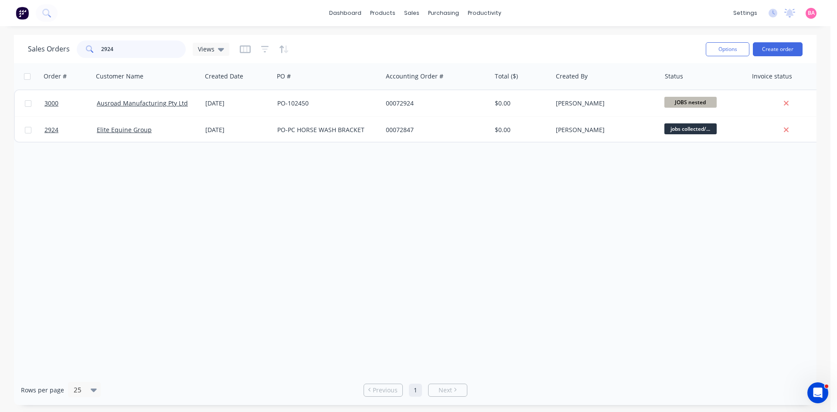
drag, startPoint x: 116, startPoint y: 48, endPoint x: 89, endPoint y: 47, distance: 27.0
click at [89, 47] on div "2924" at bounding box center [131, 49] width 109 height 17
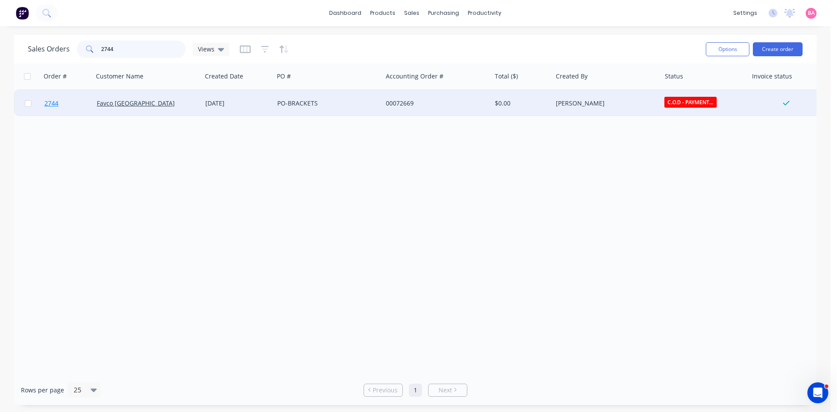
type input "2744"
click at [51, 102] on span "2744" at bounding box center [51, 103] width 14 height 9
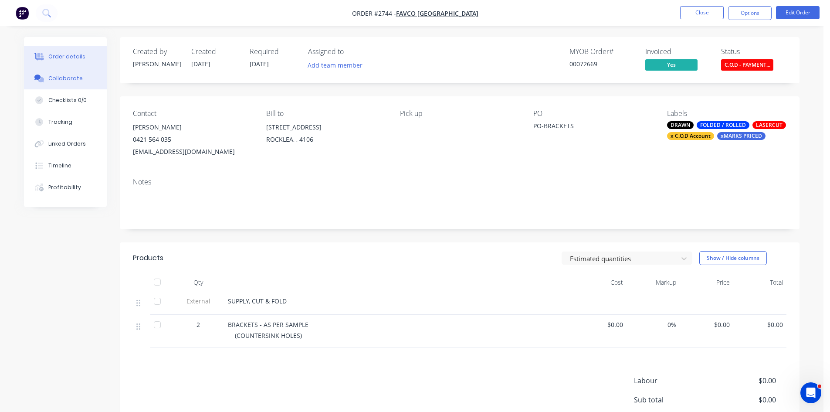
click at [67, 78] on div "Collaborate" at bounding box center [65, 79] width 34 height 8
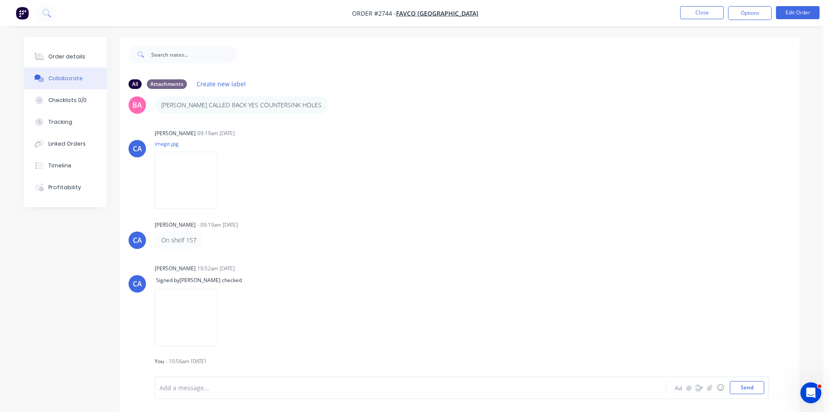
scroll to position [353, 0]
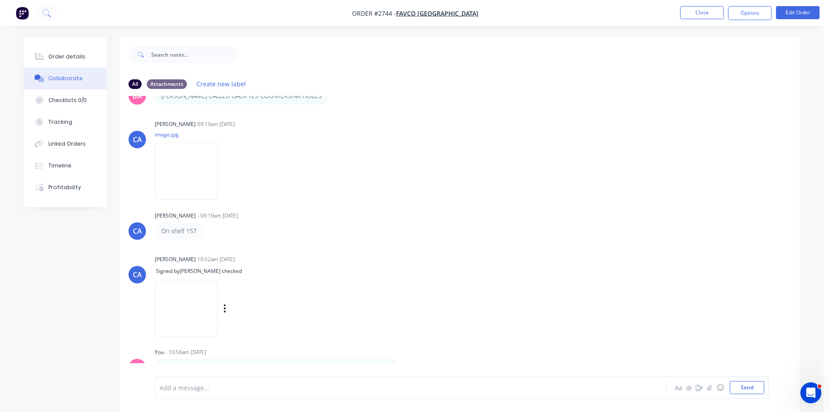
click at [315, 277] on div "Labels Delete" at bounding box center [235, 308] width 160 height 67
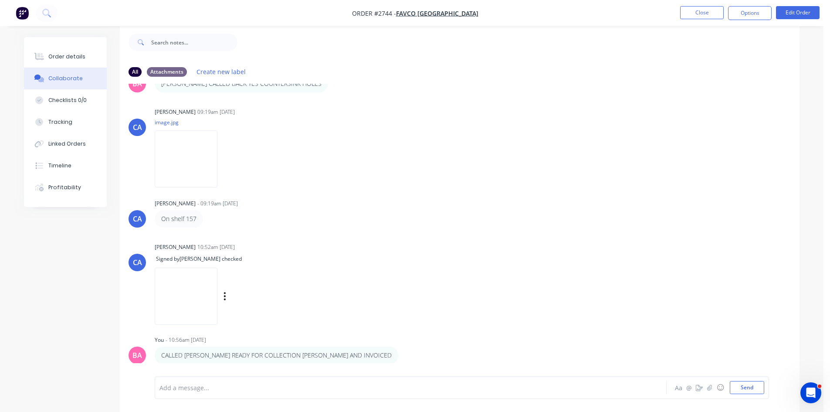
scroll to position [13, 0]
click at [199, 151] on img at bounding box center [186, 157] width 63 height 57
click at [251, 392] on div "Add a message..." at bounding box center [387, 387] width 454 height 13
click at [746, 385] on button "Send" at bounding box center [747, 387] width 34 height 13
click at [196, 393] on div "Add a message..." at bounding box center [387, 387] width 454 height 13
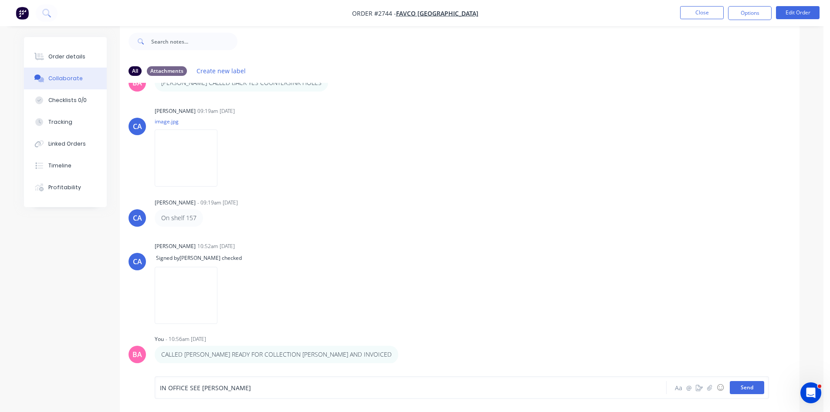
click at [745, 386] on button "Send" at bounding box center [747, 387] width 34 height 13
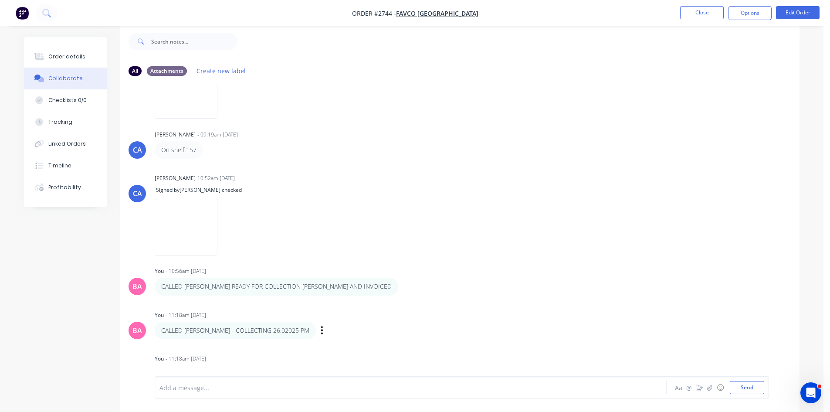
scroll to position [441, 0]
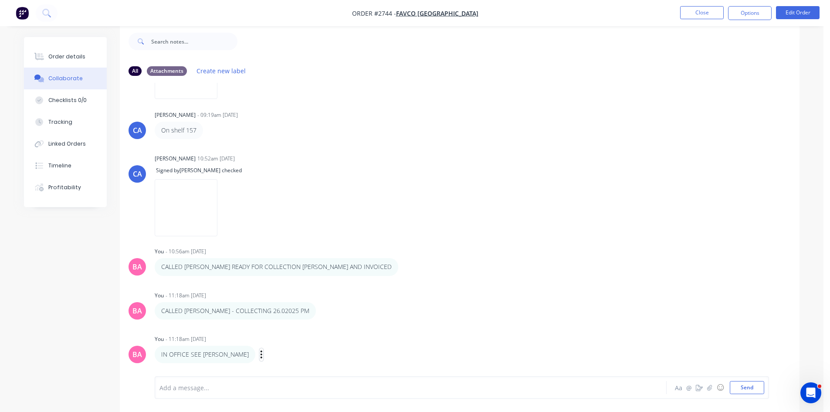
click at [260, 355] on button "button" at bounding box center [261, 354] width 3 height 13
click at [266, 352] on button "Delete" at bounding box center [293, 354] width 55 height 14
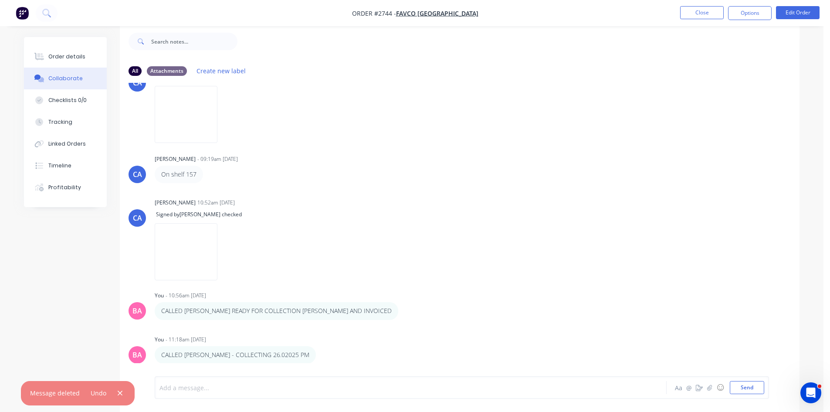
click at [210, 384] on div at bounding box center [386, 387] width 453 height 9
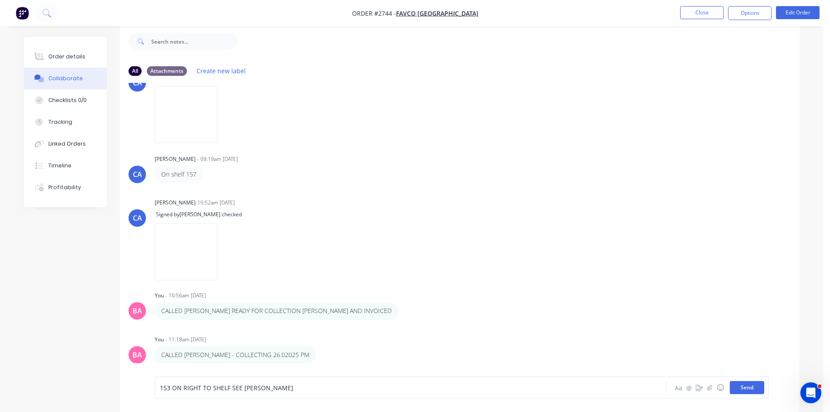
click at [750, 386] on button "Send" at bounding box center [747, 387] width 34 height 13
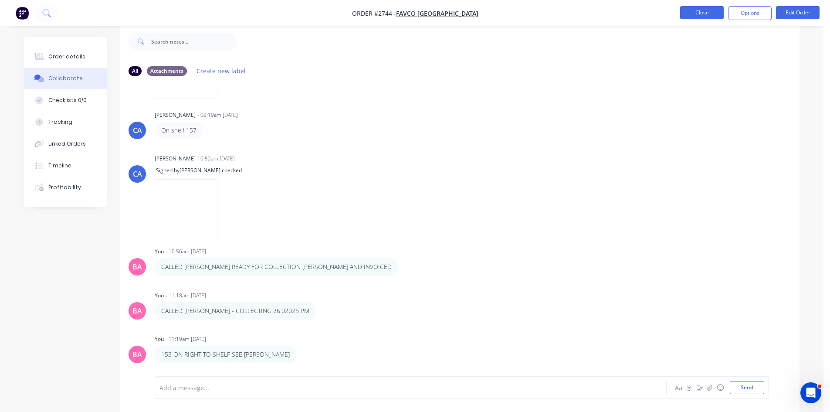
click at [697, 12] on button "Close" at bounding box center [702, 12] width 44 height 13
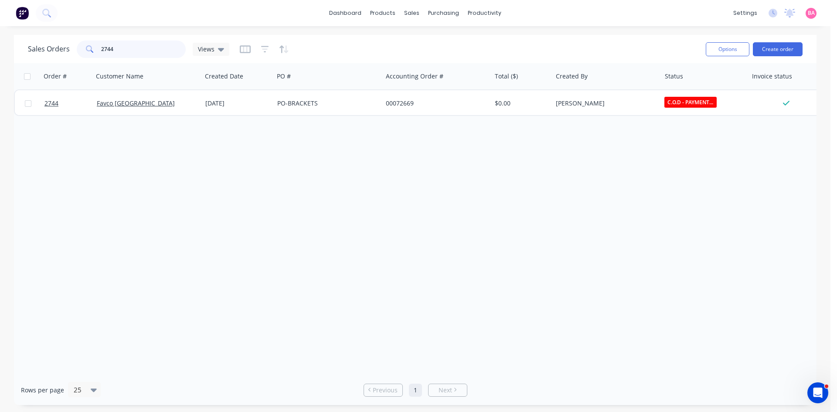
drag, startPoint x: 126, startPoint y: 48, endPoint x: 58, endPoint y: 48, distance: 68.4
click at [58, 48] on div "Sales Orders 2744 Views" at bounding box center [128, 49] width 201 height 17
type input "2486"
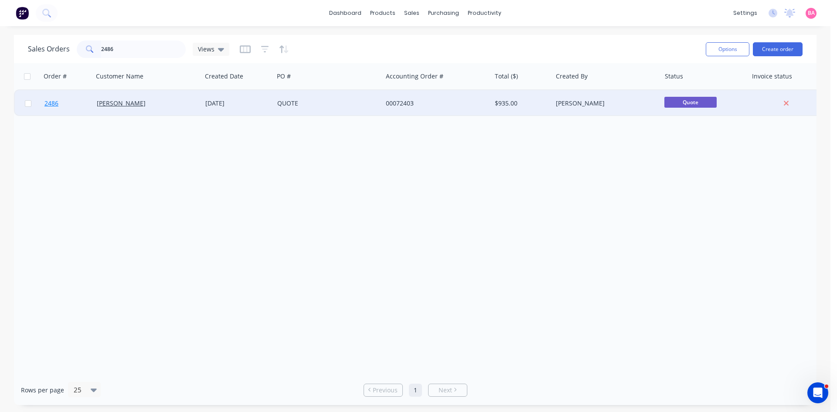
click at [51, 103] on span "2486" at bounding box center [51, 103] width 14 height 9
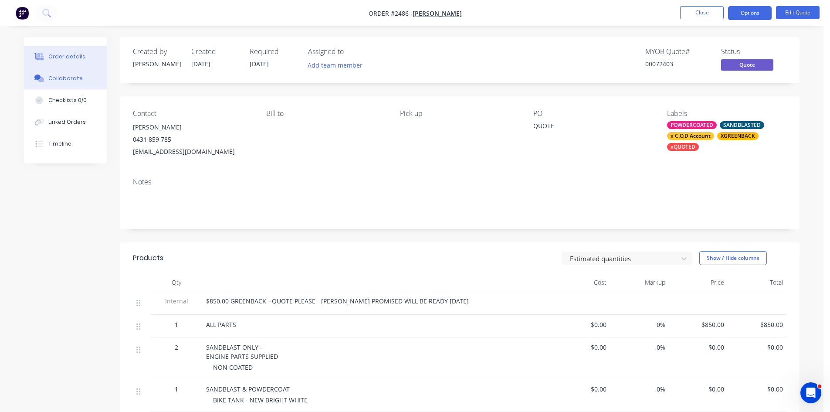
click at [68, 73] on button "Collaborate" at bounding box center [65, 79] width 83 height 22
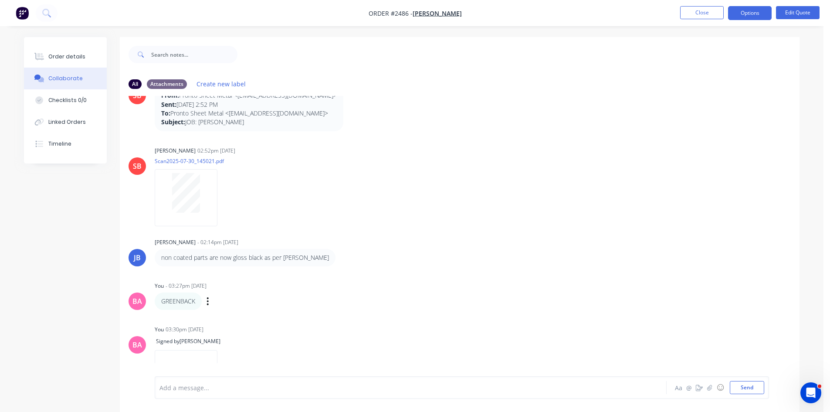
scroll to position [71, 0]
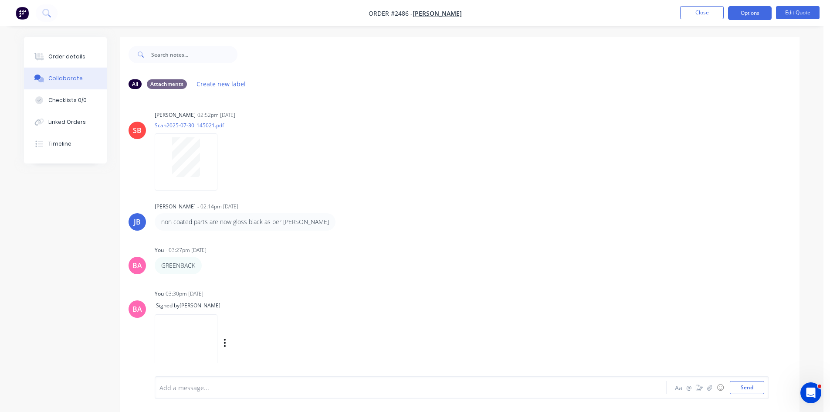
click at [466, 336] on div "BA You 03:30pm 10/09/25 Signed by MARK Labels Delete" at bounding box center [460, 327] width 680 height 80
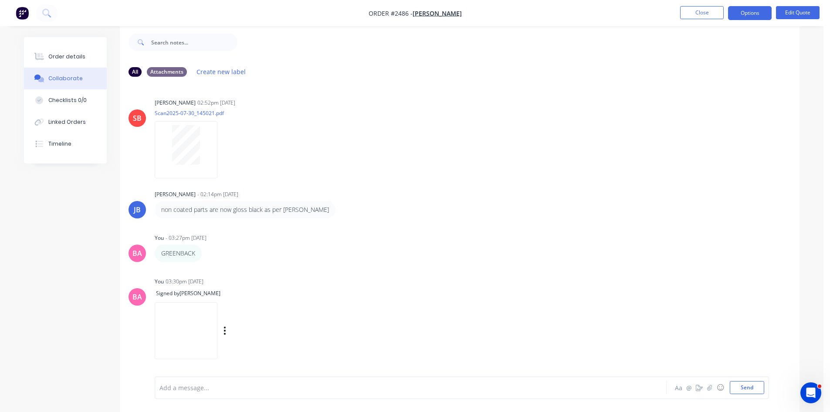
scroll to position [13, 0]
click at [74, 56] on div "Order details" at bounding box center [66, 57] width 37 height 8
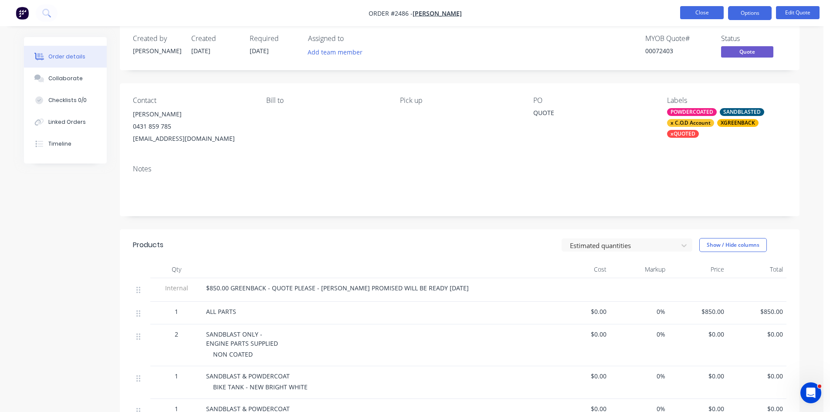
click at [696, 13] on button "Close" at bounding box center [702, 12] width 44 height 13
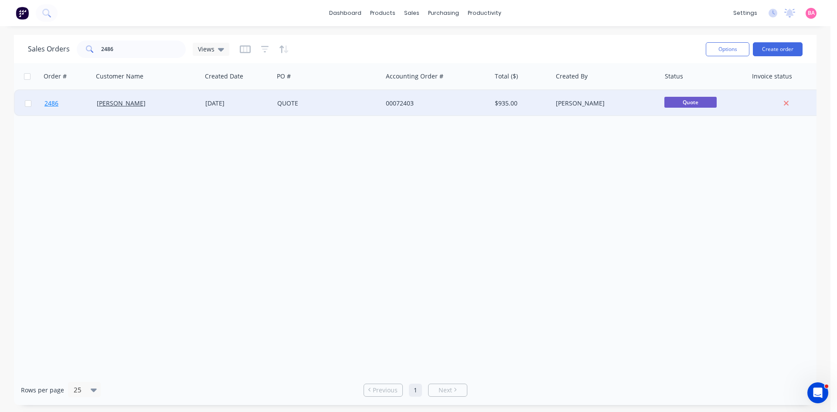
click at [49, 102] on span "2486" at bounding box center [51, 103] width 14 height 9
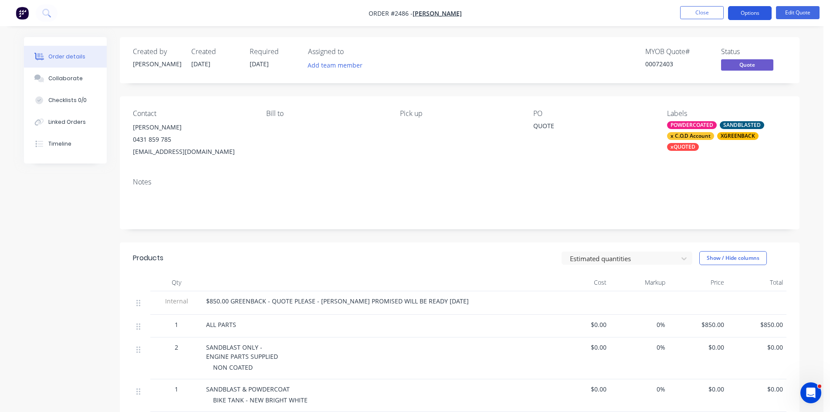
click at [743, 14] on button "Options" at bounding box center [750, 13] width 44 height 14
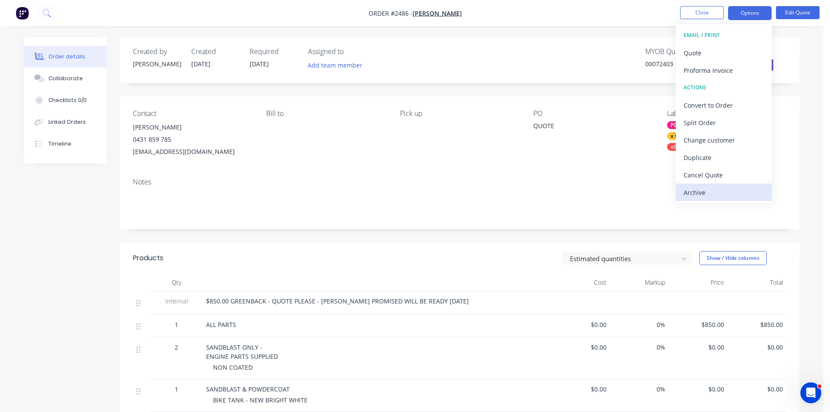
click at [695, 194] on div "Archive" at bounding box center [724, 192] width 80 height 13
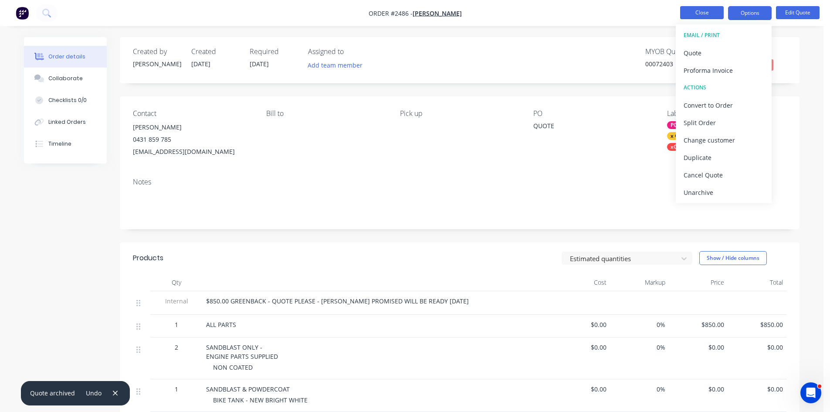
click at [706, 14] on button "Close" at bounding box center [702, 12] width 44 height 13
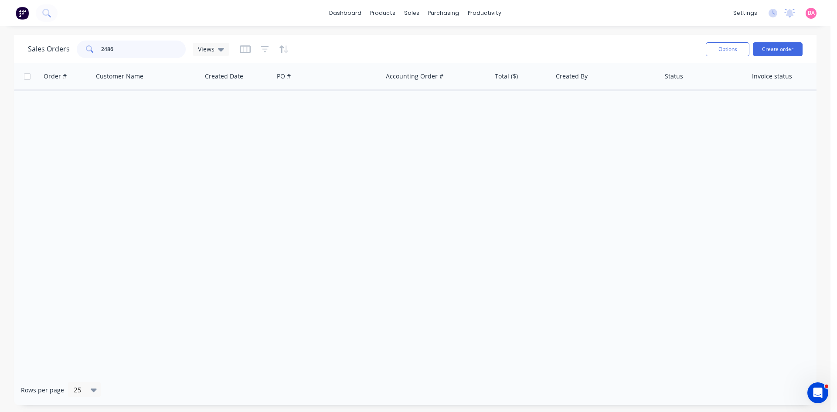
drag, startPoint x: 120, startPoint y: 50, endPoint x: -17, endPoint y: 27, distance: 138.7
click at [0, 27] on html "dashboard products sales purchasing productivity dashboard products Product Cat…" at bounding box center [418, 206] width 837 height 412
type input "2612"
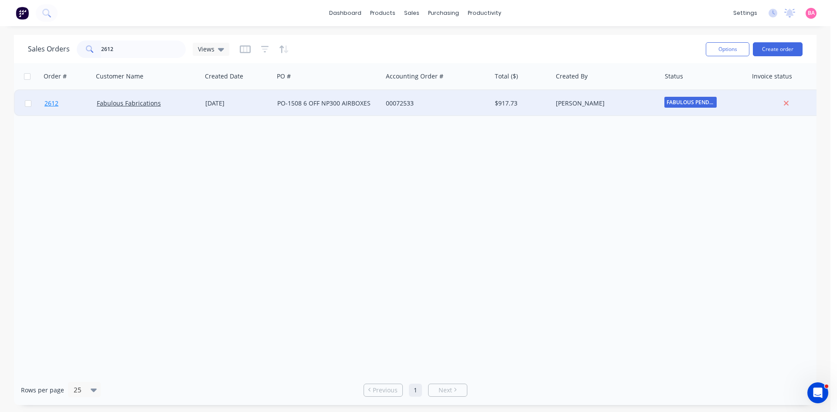
click at [50, 104] on span "2612" at bounding box center [51, 103] width 14 height 9
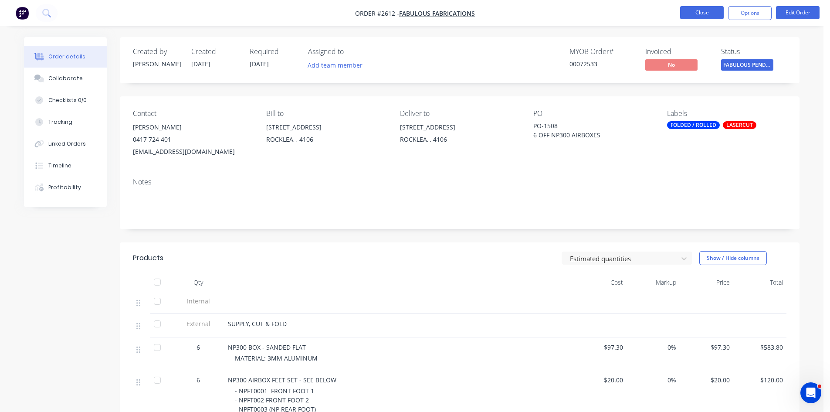
click at [701, 12] on button "Close" at bounding box center [702, 12] width 44 height 13
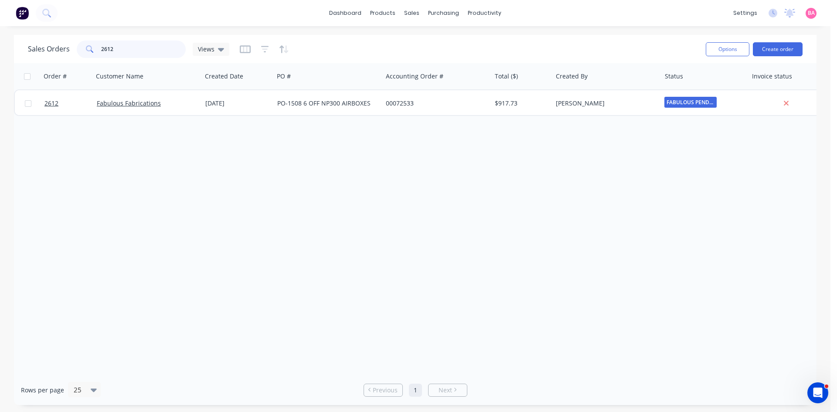
drag, startPoint x: 119, startPoint y: 51, endPoint x: 90, endPoint y: 47, distance: 28.5
click at [90, 47] on div "2612" at bounding box center [131, 49] width 109 height 17
type input "2543"
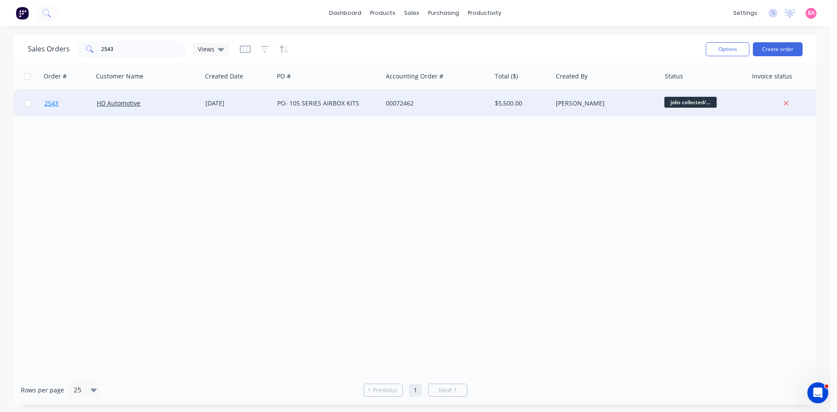
click at [50, 101] on span "2543" at bounding box center [51, 103] width 14 height 9
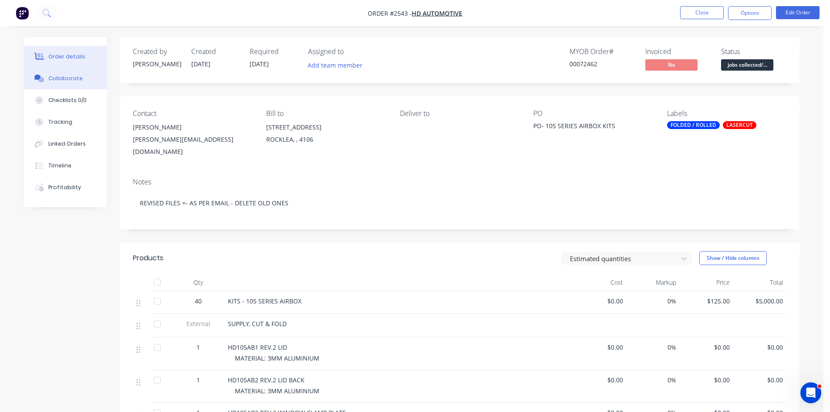
click at [61, 77] on div "Collaborate" at bounding box center [65, 79] width 34 height 8
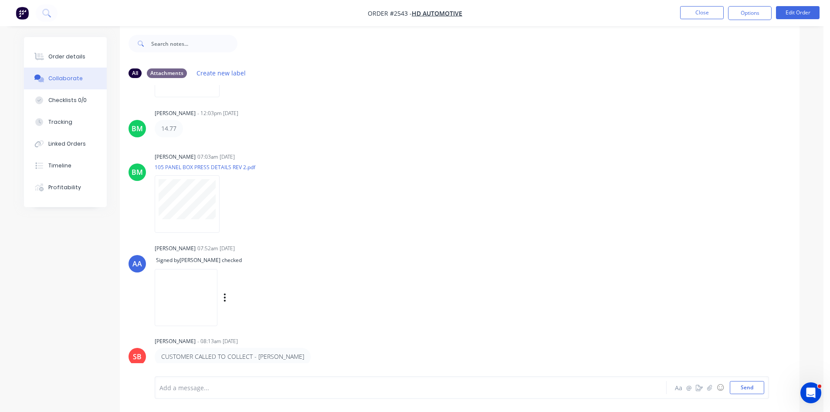
scroll to position [13, 0]
click at [71, 55] on div "Order details" at bounding box center [66, 57] width 37 height 8
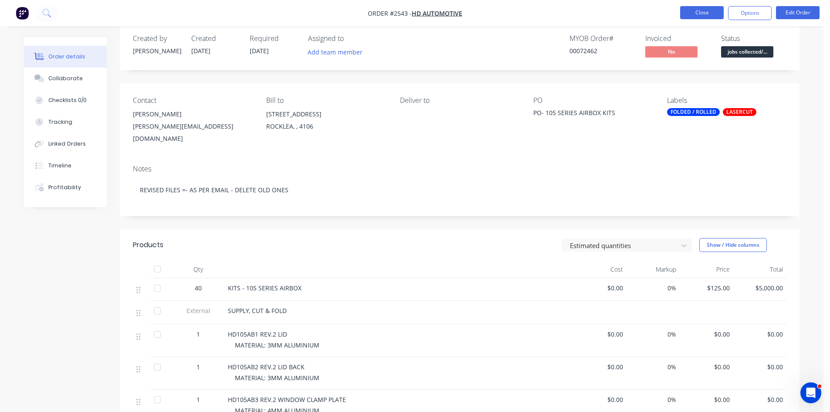
click at [696, 11] on button "Close" at bounding box center [702, 12] width 44 height 13
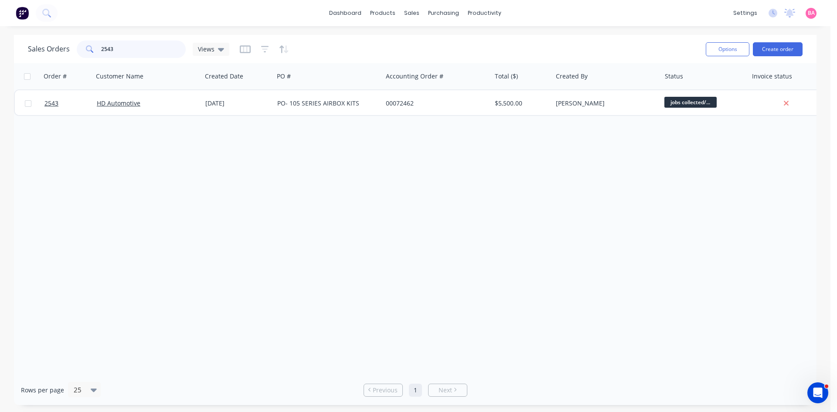
drag, startPoint x: 118, startPoint y: 51, endPoint x: 10, endPoint y: 34, distance: 108.6
click at [10, 34] on div "dashboard products sales purchasing productivity dashboard products Product Cat…" at bounding box center [415, 206] width 830 height 412
type input "2551"
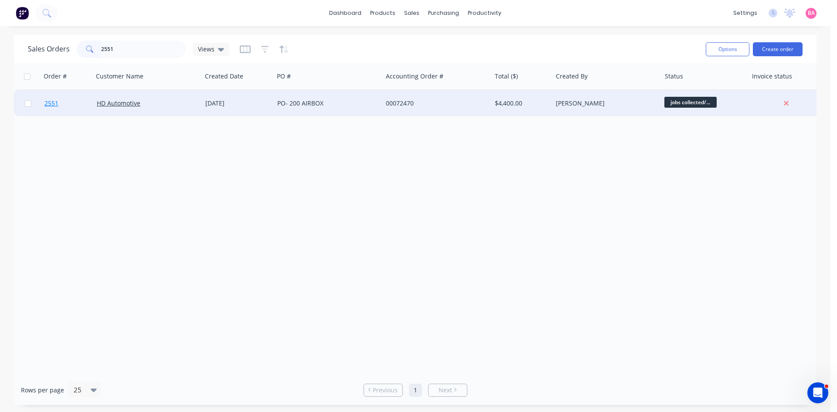
click at [50, 104] on span "2551" at bounding box center [51, 103] width 14 height 9
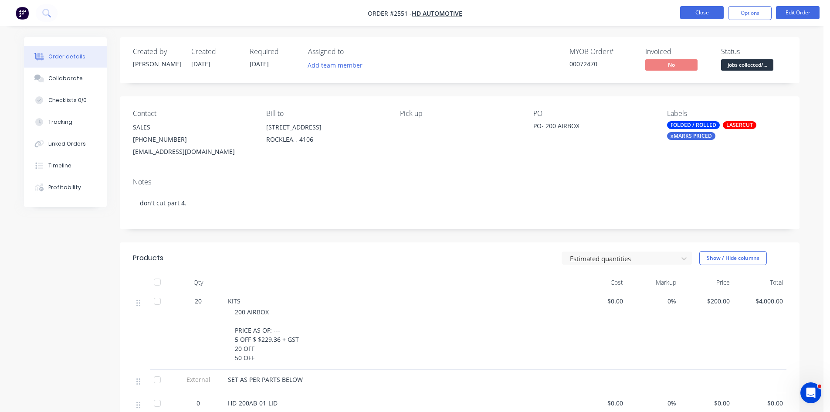
click at [699, 10] on button "Close" at bounding box center [702, 12] width 44 height 13
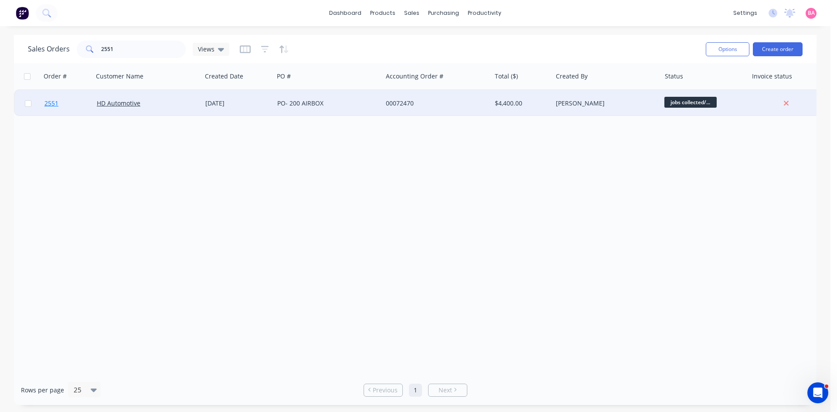
click at [51, 102] on span "2551" at bounding box center [51, 103] width 14 height 9
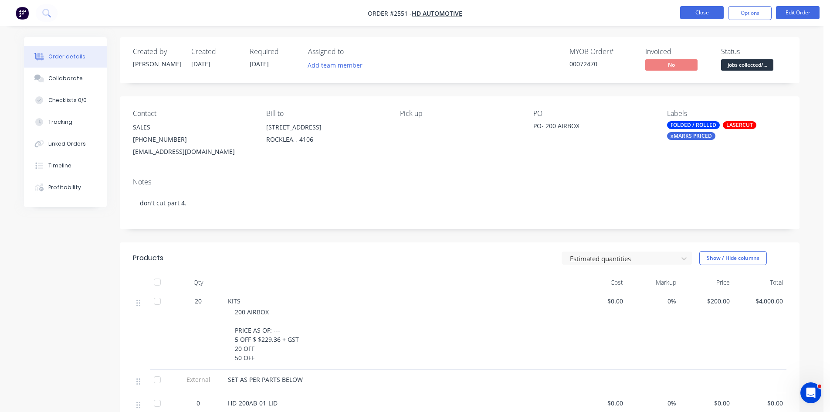
click at [699, 13] on button "Close" at bounding box center [702, 12] width 44 height 13
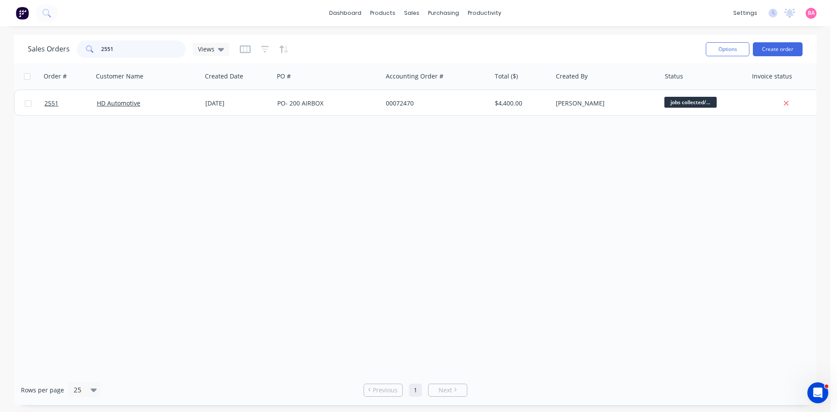
drag, startPoint x: 123, startPoint y: 48, endPoint x: 65, endPoint y: 48, distance: 58.0
click at [65, 48] on div "Sales Orders 2551 Views" at bounding box center [128, 49] width 201 height 17
click at [119, 50] on input "2551" at bounding box center [143, 49] width 85 height 17
drag, startPoint x: 119, startPoint y: 50, endPoint x: 83, endPoint y: 50, distance: 36.2
click at [83, 50] on div "2551" at bounding box center [131, 49] width 109 height 17
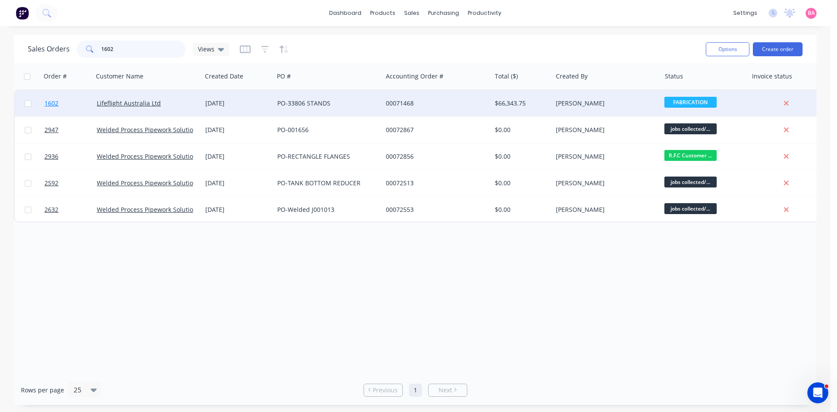
type input "1602"
click at [50, 103] on span "1602" at bounding box center [51, 103] width 14 height 9
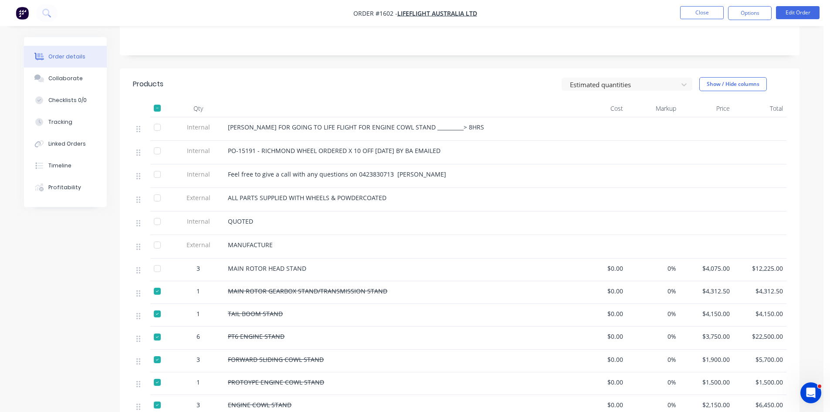
scroll to position [160, 0]
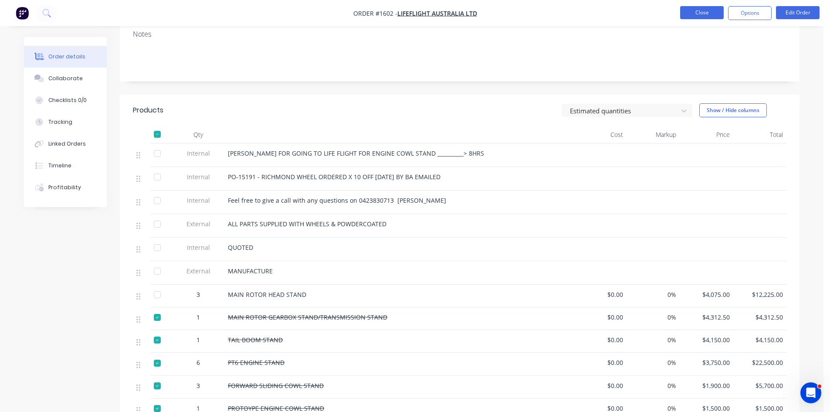
click at [703, 12] on button "Close" at bounding box center [702, 12] width 44 height 13
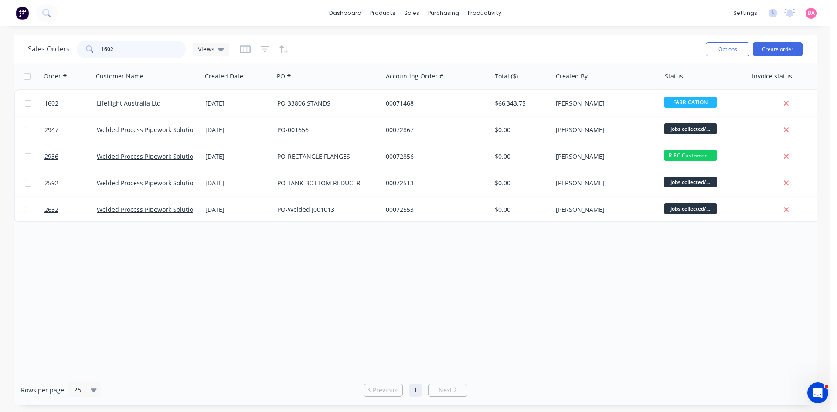
drag, startPoint x: 119, startPoint y: 52, endPoint x: 79, endPoint y: 52, distance: 40.5
click at [79, 52] on div "1602" at bounding box center [131, 49] width 109 height 17
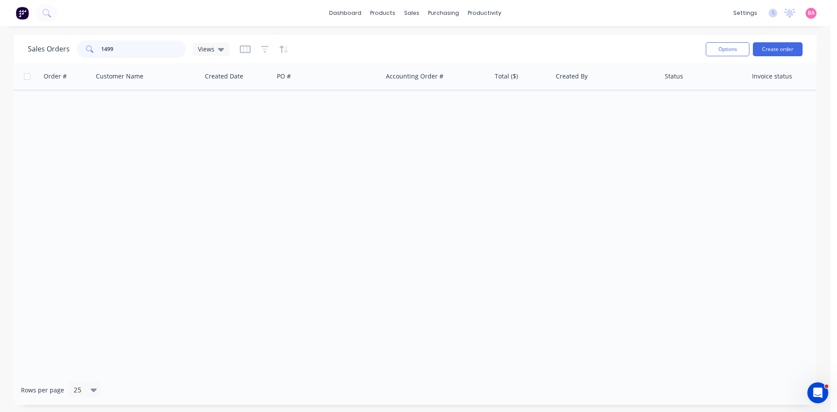
click at [136, 49] on input "1499" at bounding box center [143, 49] width 85 height 17
click at [264, 51] on icon "button" at bounding box center [265, 49] width 8 height 9
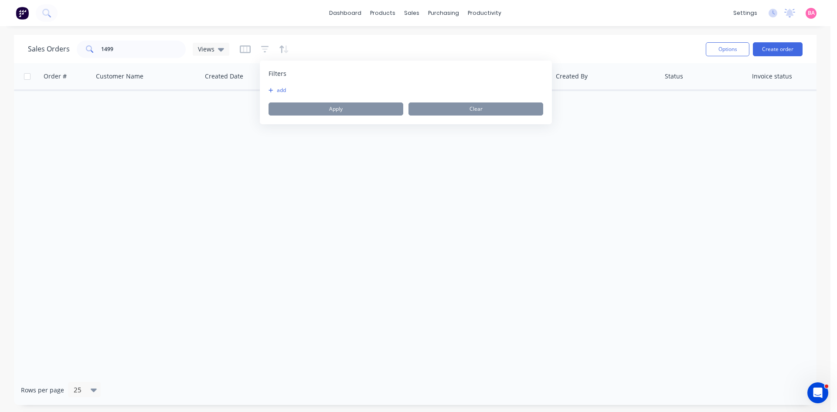
click at [278, 92] on button "add" at bounding box center [279, 90] width 22 height 7
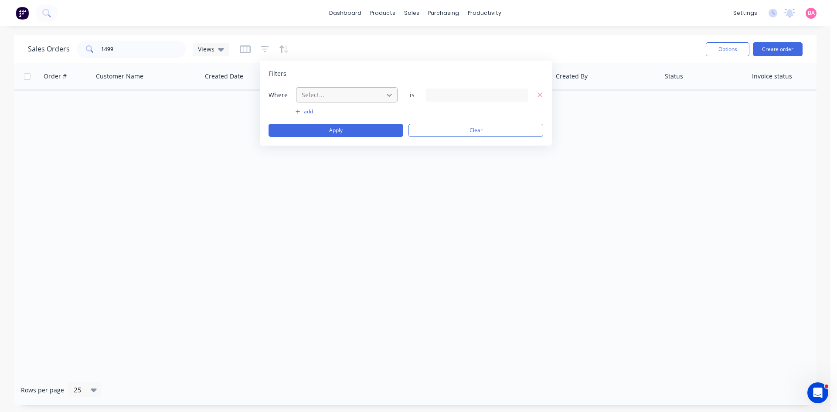
click at [392, 93] on icon at bounding box center [389, 95] width 9 height 9
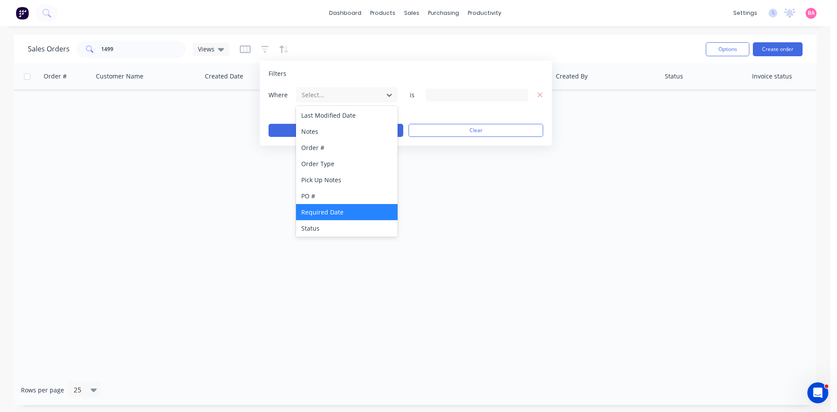
scroll to position [228, 0]
click at [318, 227] on div "Status" at bounding box center [347, 227] width 102 height 16
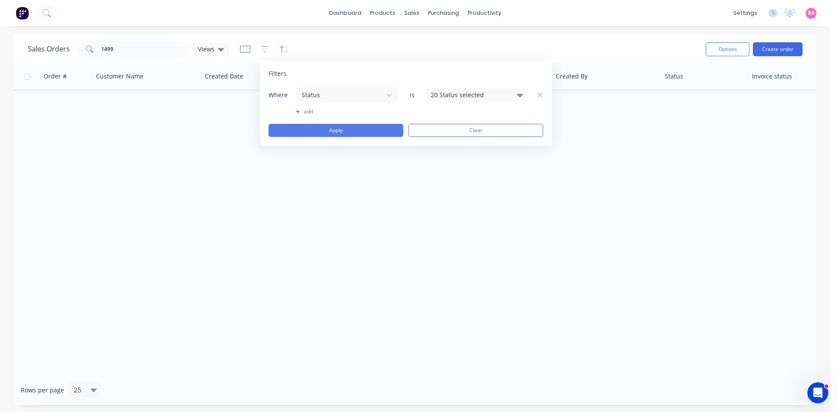
click at [336, 128] on button "Apply" at bounding box center [335, 130] width 135 height 13
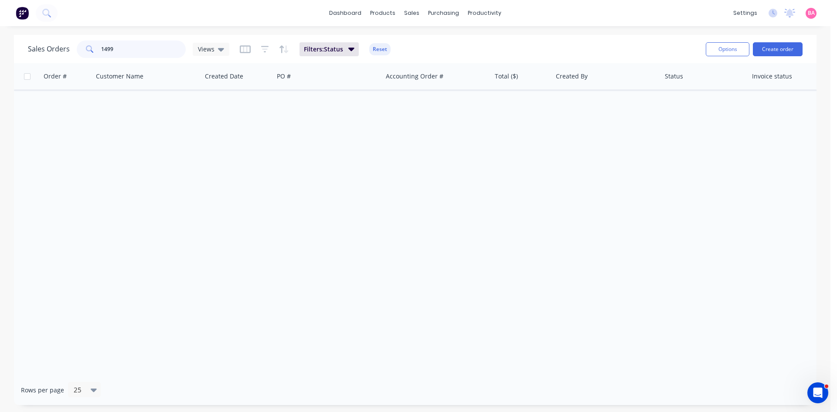
drag, startPoint x: 122, startPoint y: 54, endPoint x: 94, endPoint y: 48, distance: 28.6
click at [94, 48] on div "1499" at bounding box center [131, 49] width 109 height 17
drag, startPoint x: 150, startPoint y: 49, endPoint x: 71, endPoint y: 48, distance: 79.3
click at [71, 48] on div "Sales Orders 1499 Views" at bounding box center [128, 49] width 201 height 17
type input "1499"
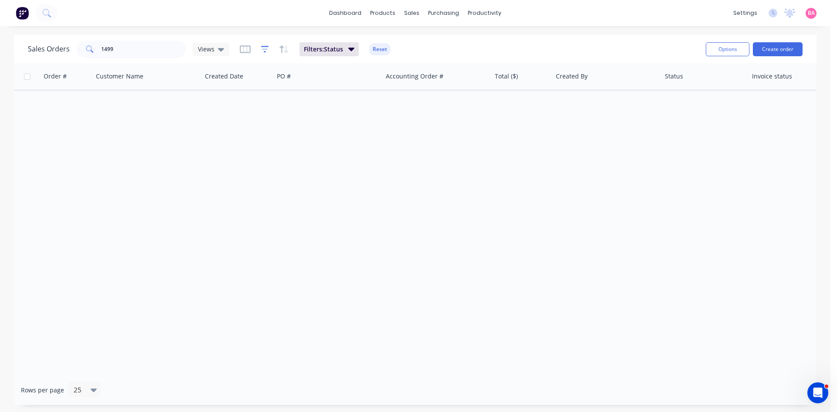
click at [261, 47] on icon "button" at bounding box center [265, 49] width 8 height 9
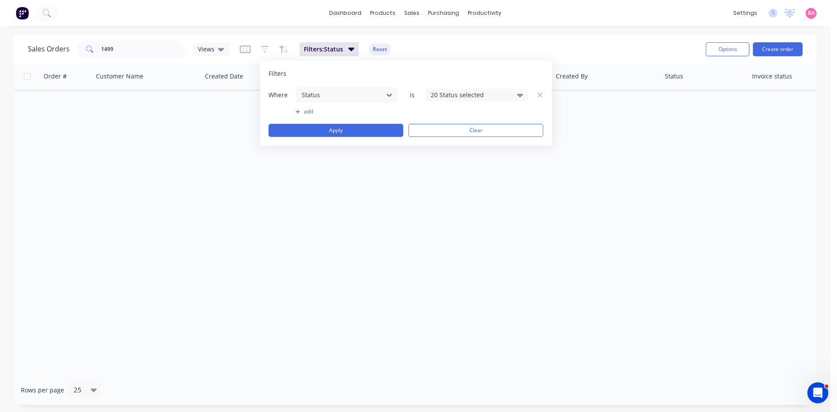
click at [524, 95] on div "20 Status selected" at bounding box center [477, 94] width 102 height 13
click at [444, 141] on div at bounding box center [439, 142] width 17 height 17
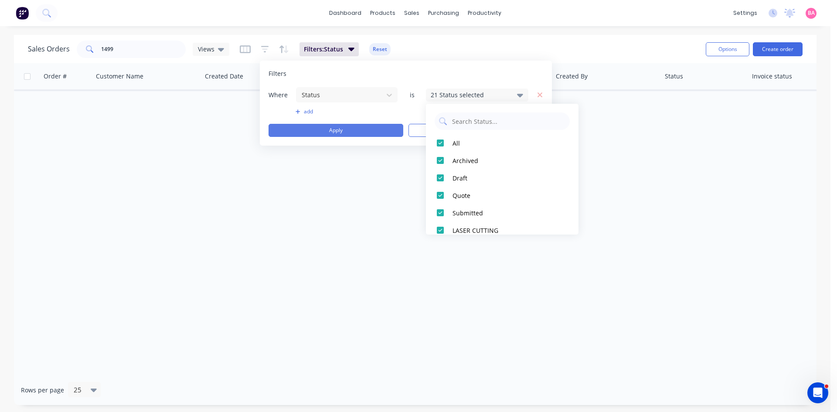
click at [341, 127] on button "Apply" at bounding box center [335, 130] width 135 height 13
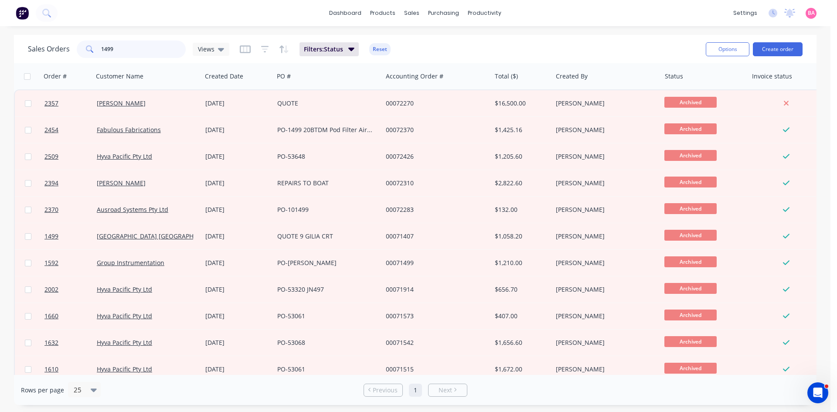
click at [122, 53] on input "1499" at bounding box center [143, 49] width 85 height 17
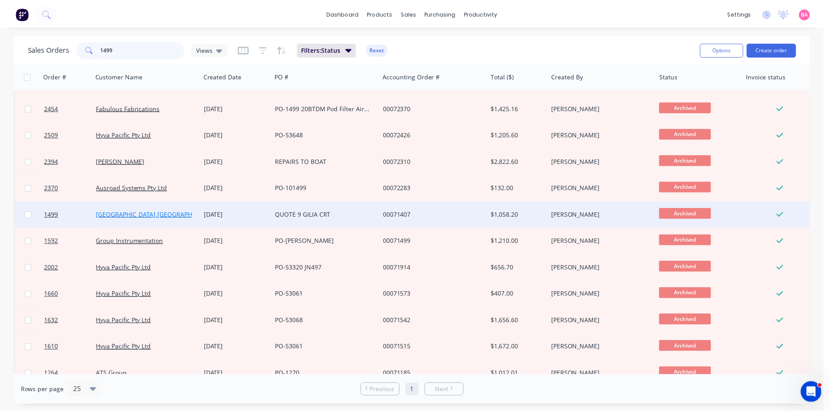
scroll to position [38, 0]
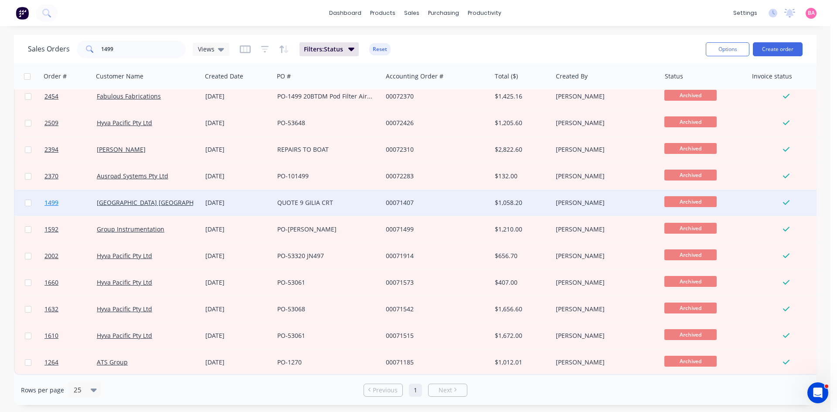
click at [49, 198] on span "1499" at bounding box center [51, 202] width 14 height 9
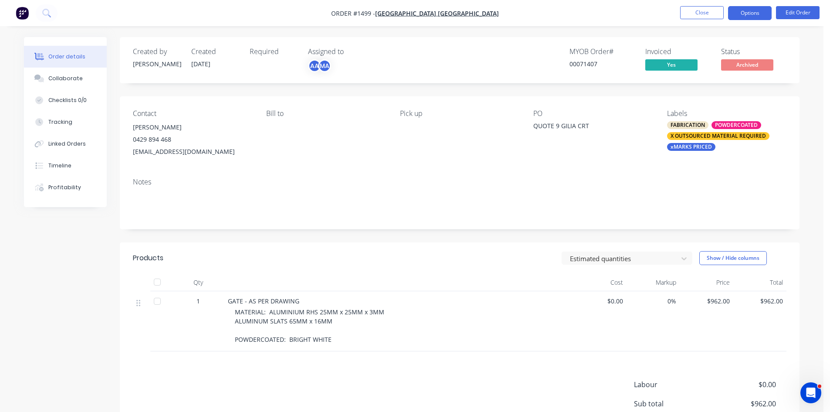
click at [756, 10] on button "Options" at bounding box center [750, 13] width 44 height 14
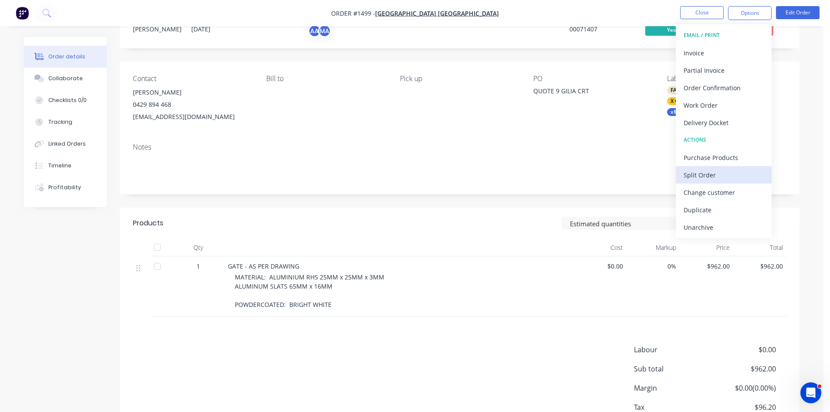
scroll to position [58, 0]
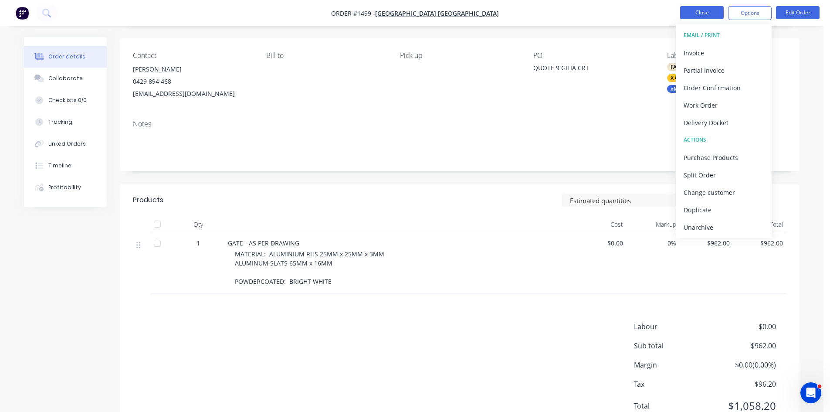
click at [687, 10] on button "Close" at bounding box center [702, 12] width 44 height 13
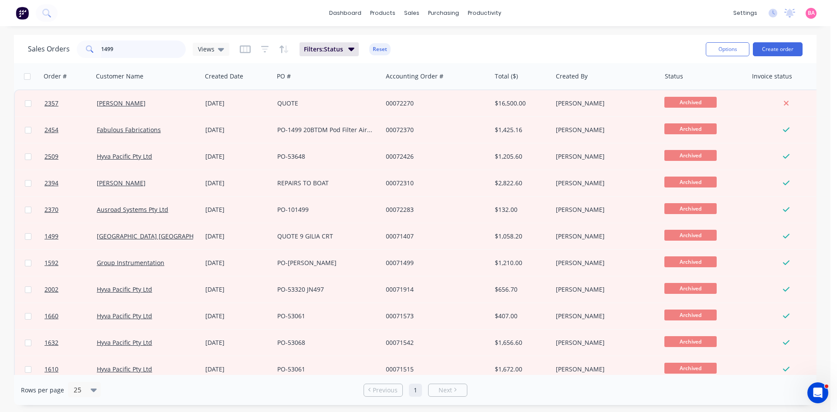
drag, startPoint x: 120, startPoint y: 47, endPoint x: -67, endPoint y: 22, distance: 188.7
click at [0, 22] on html "dashboard products sales purchasing productivity dashboard products Product Cat…" at bounding box center [418, 206] width 837 height 412
type input "2783"
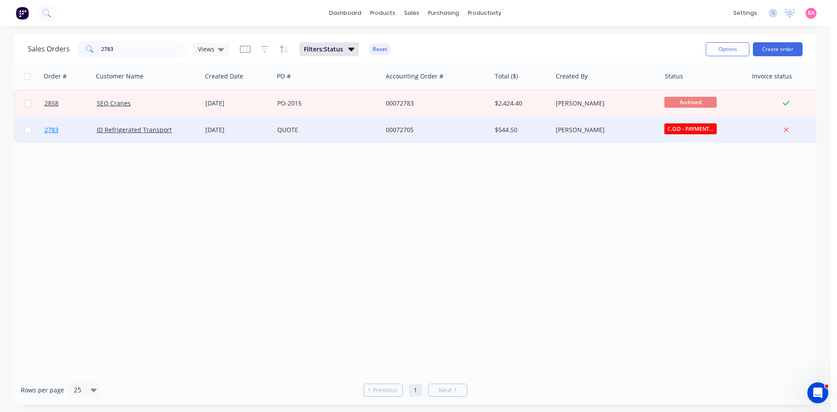
click at [54, 131] on span "2783" at bounding box center [51, 130] width 14 height 9
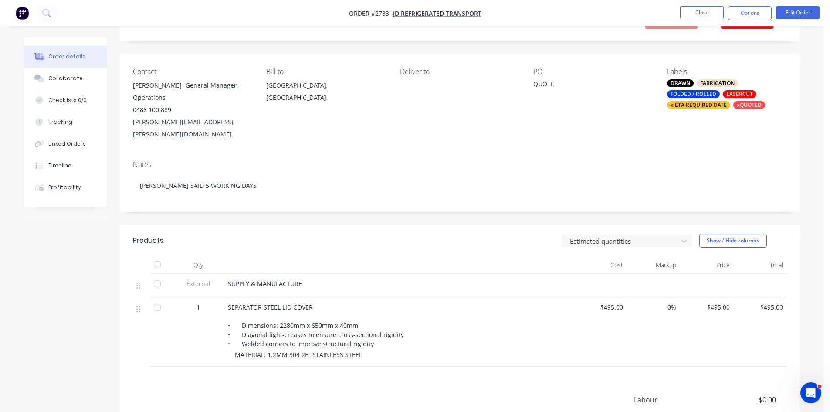
scroll to position [58, 0]
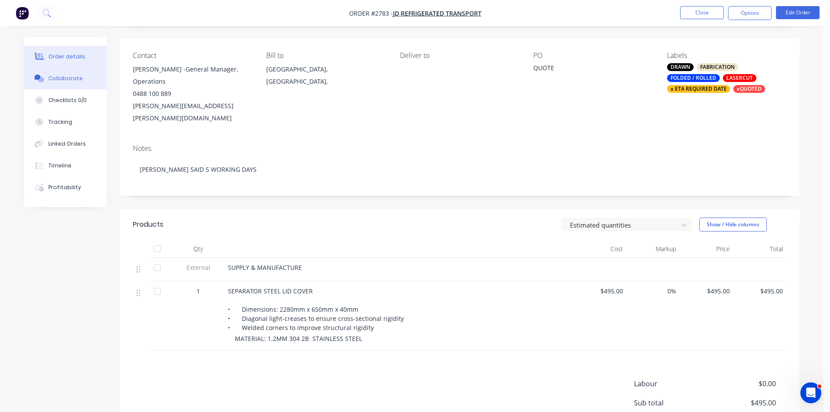
click at [72, 74] on button "Collaborate" at bounding box center [65, 79] width 83 height 22
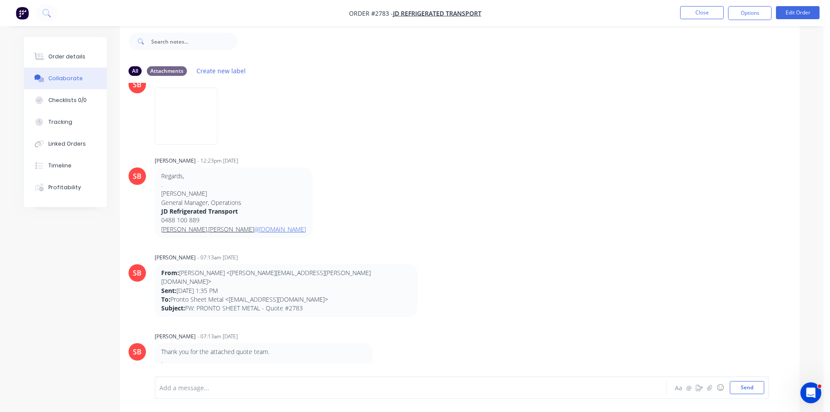
scroll to position [388, 0]
click at [80, 55] on div "Order details" at bounding box center [66, 57] width 37 height 8
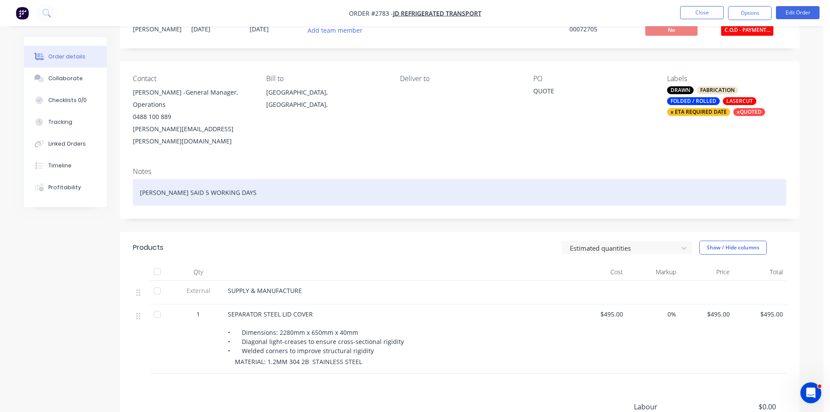
scroll to position [57, 0]
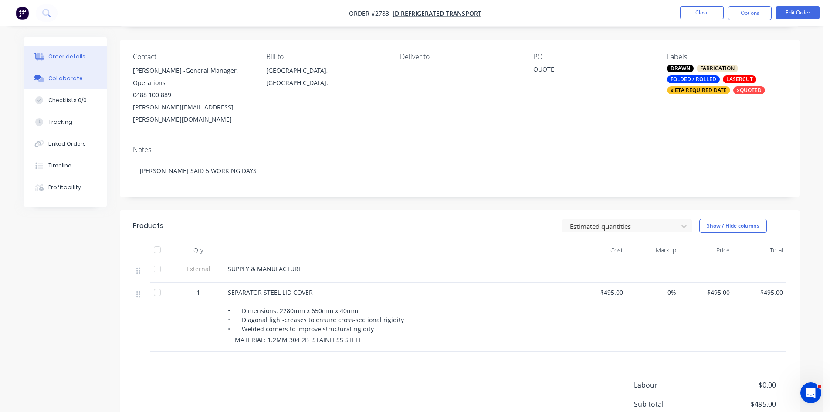
click at [71, 74] on button "Collaborate" at bounding box center [65, 79] width 83 height 22
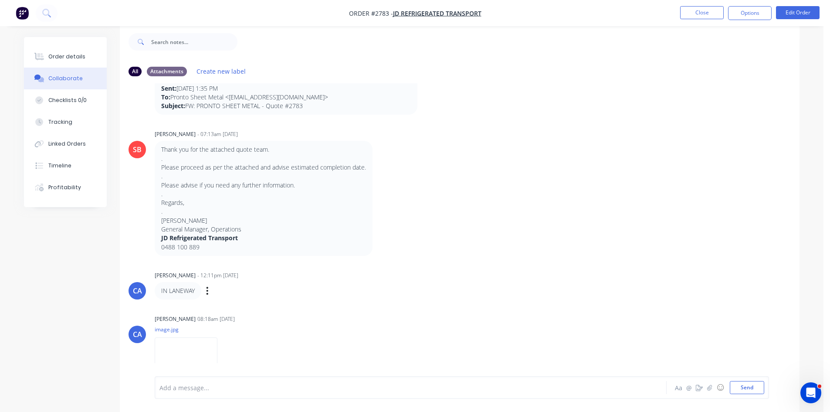
scroll to position [13, 0]
click at [229, 385] on div at bounding box center [386, 387] width 453 height 9
click at [754, 388] on button "Send" at bounding box center [747, 387] width 34 height 13
click at [68, 54] on div "Order details" at bounding box center [66, 57] width 37 height 8
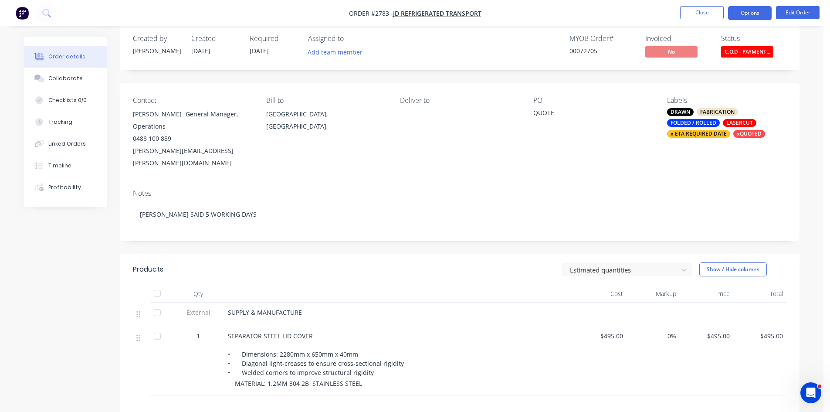
click at [756, 10] on button "Options" at bounding box center [750, 13] width 44 height 14
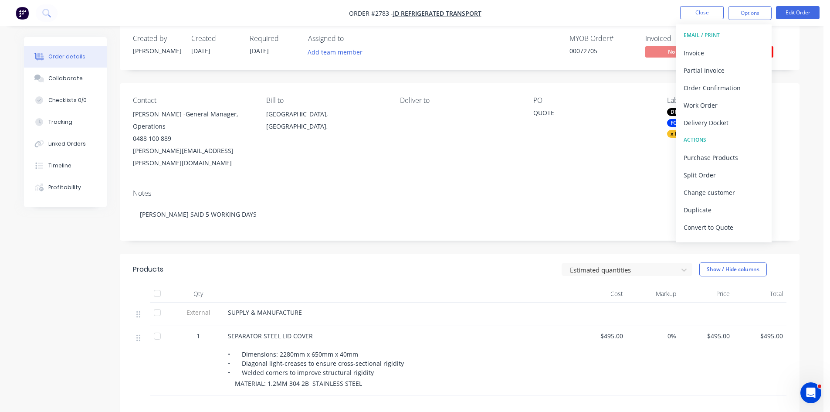
click at [615, 109] on div "QUOTE" at bounding box center [587, 114] width 109 height 12
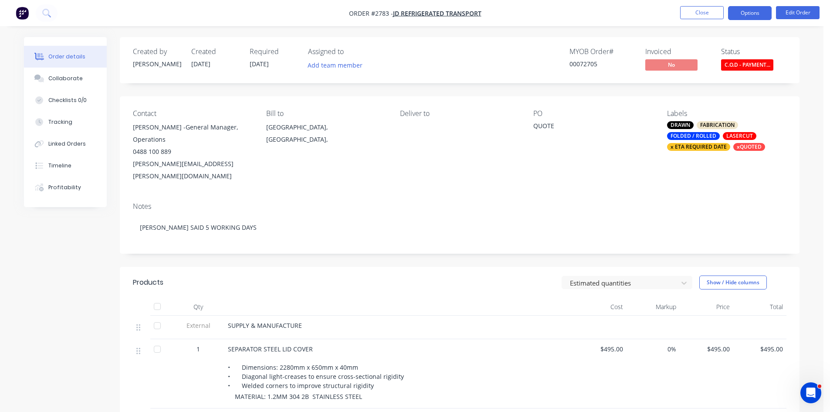
click at [751, 10] on button "Options" at bounding box center [750, 13] width 44 height 14
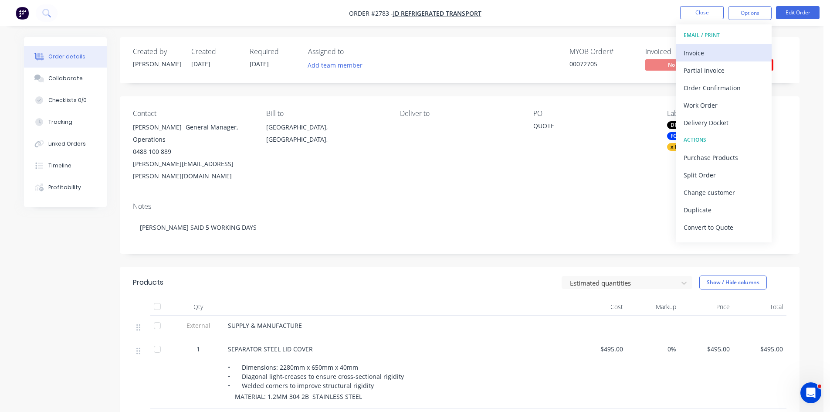
click at [696, 52] on div "Invoice" at bounding box center [724, 53] width 80 height 13
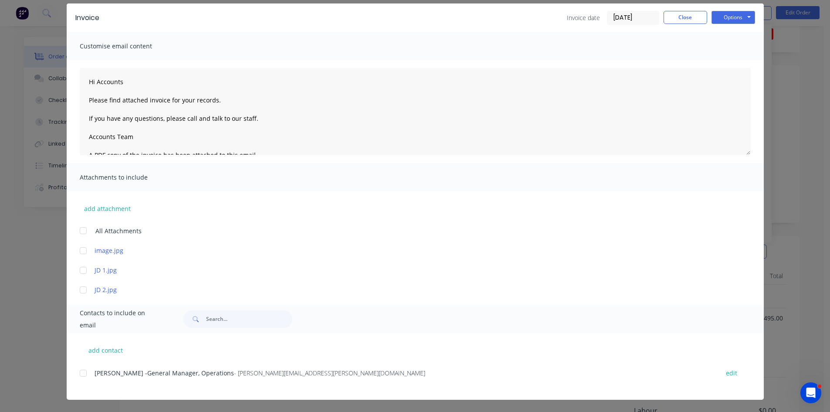
scroll to position [58, 0]
click at [80, 373] on div at bounding box center [83, 372] width 17 height 17
click at [738, 12] on button "Options" at bounding box center [734, 17] width 44 height 13
click at [734, 59] on button "Email" at bounding box center [740, 61] width 56 height 14
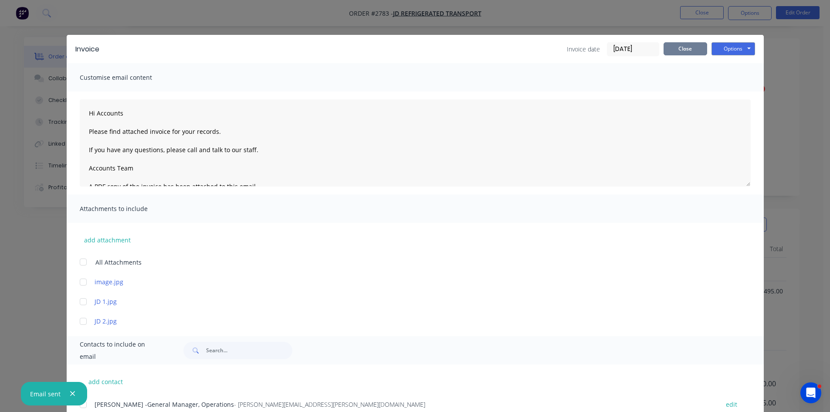
click at [682, 46] on button "Close" at bounding box center [686, 48] width 44 height 13
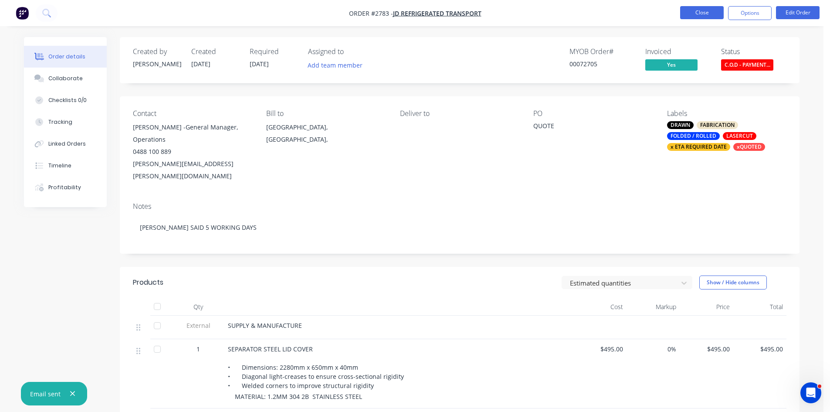
click at [704, 10] on button "Close" at bounding box center [702, 12] width 44 height 13
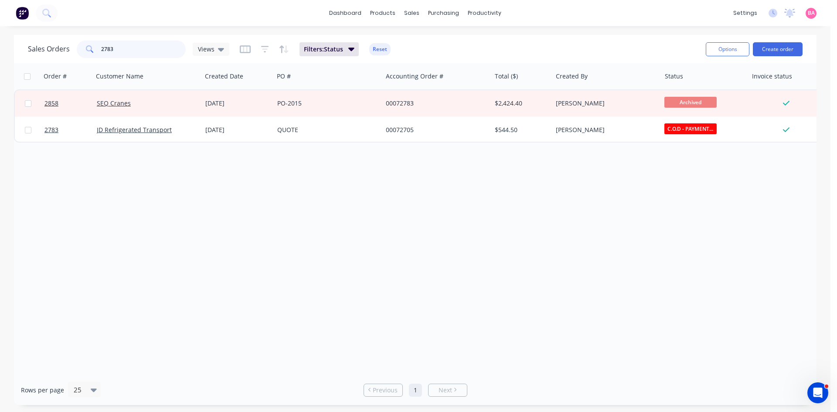
drag, startPoint x: 150, startPoint y: 47, endPoint x: 18, endPoint y: 38, distance: 132.8
click at [21, 39] on div "Sales Orders 2783 Views Filters: Status Reset Options Create order" at bounding box center [415, 49] width 802 height 28
type input "2916"
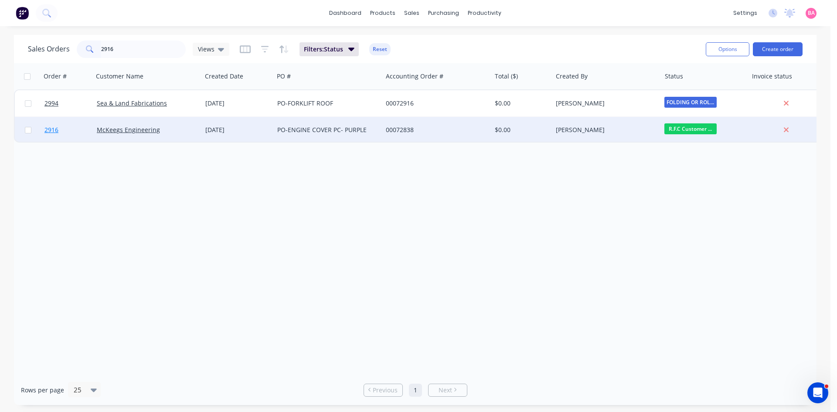
click at [54, 130] on span "2916" at bounding box center [51, 130] width 14 height 9
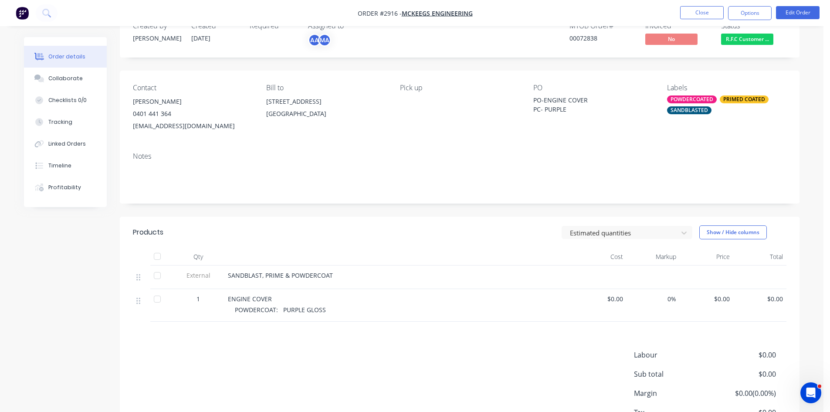
scroll to position [29, 0]
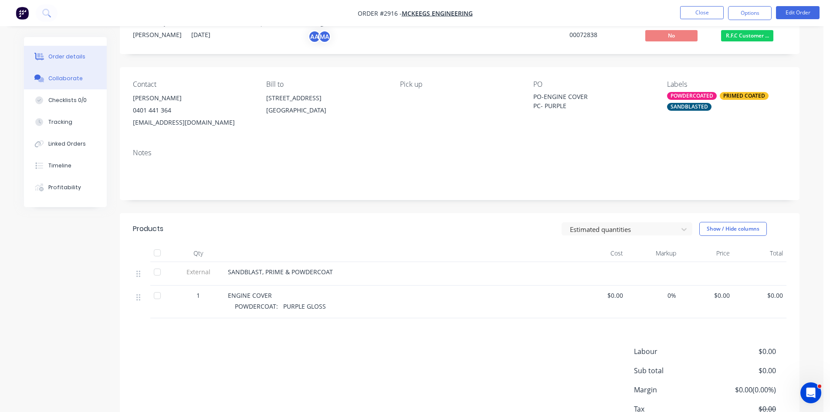
click at [58, 77] on div "Collaborate" at bounding box center [65, 79] width 34 height 8
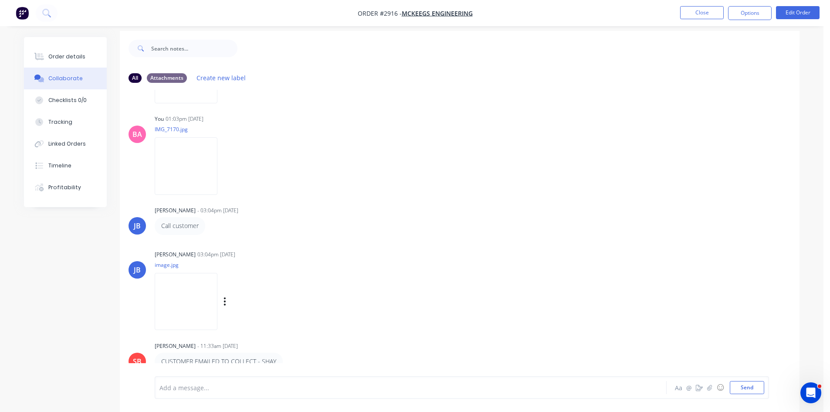
scroll to position [13, 0]
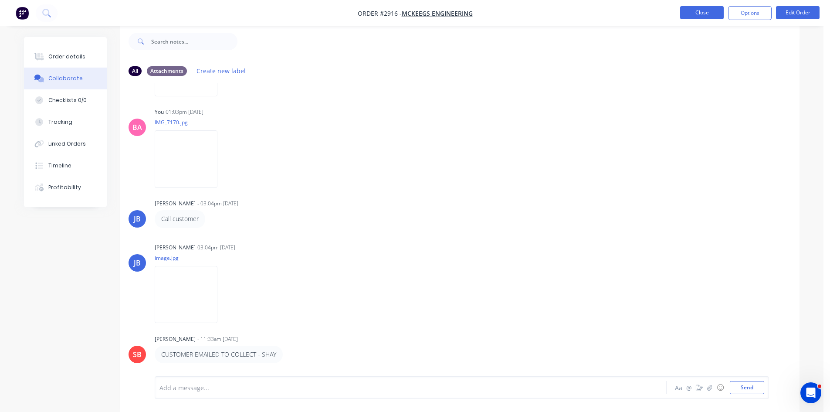
click at [698, 14] on button "Close" at bounding box center [702, 12] width 44 height 13
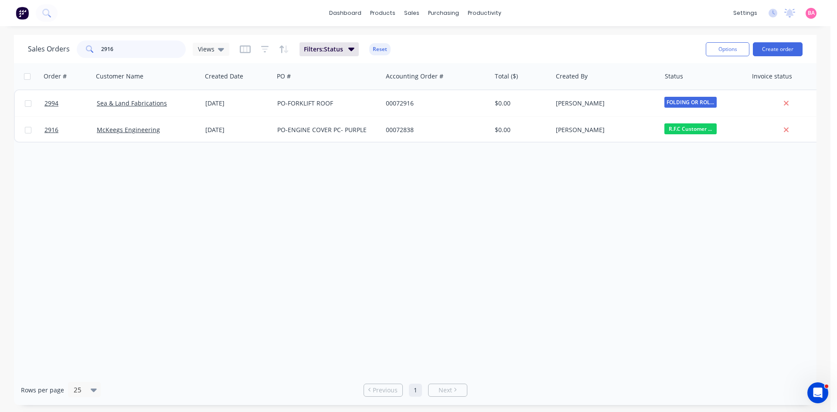
drag, startPoint x: 123, startPoint y: 48, endPoint x: 25, endPoint y: 46, distance: 98.1
click at [25, 46] on div "Sales Orders 2916 Views Filters: Status Reset Options Create order" at bounding box center [415, 49] width 802 height 28
type input "2896"
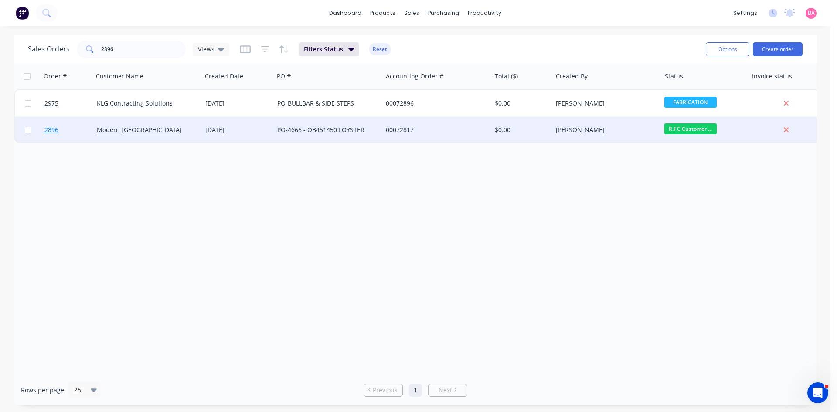
click at [52, 130] on span "2896" at bounding box center [51, 130] width 14 height 9
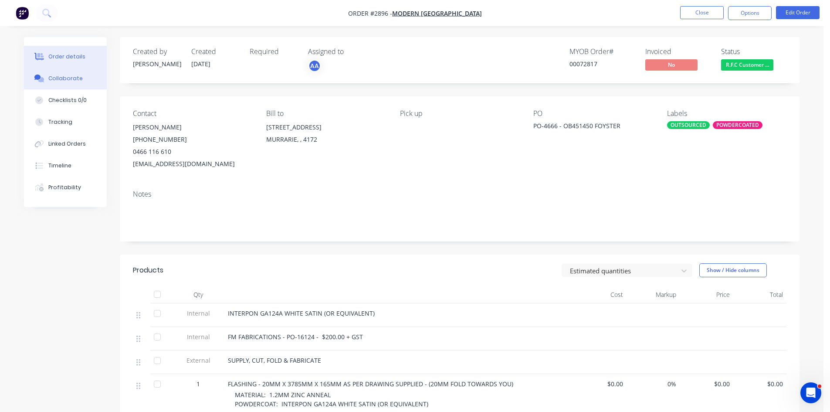
click at [66, 75] on div "Collaborate" at bounding box center [65, 79] width 34 height 8
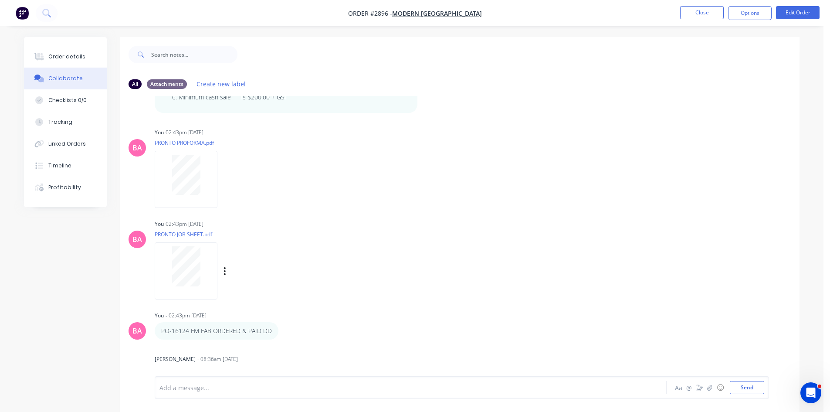
scroll to position [471, 0]
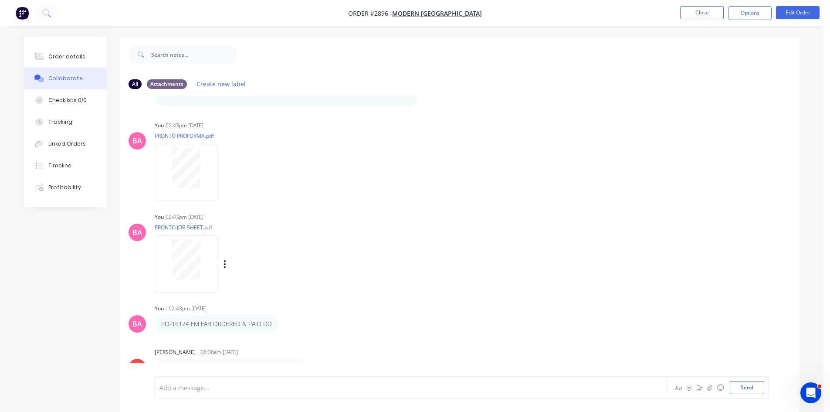
click at [365, 277] on div "You 02:43pm 11/09/25 PRONTO JOB SHEET.pdf Labels Download Delete" at bounding box center [291, 250] width 272 height 78
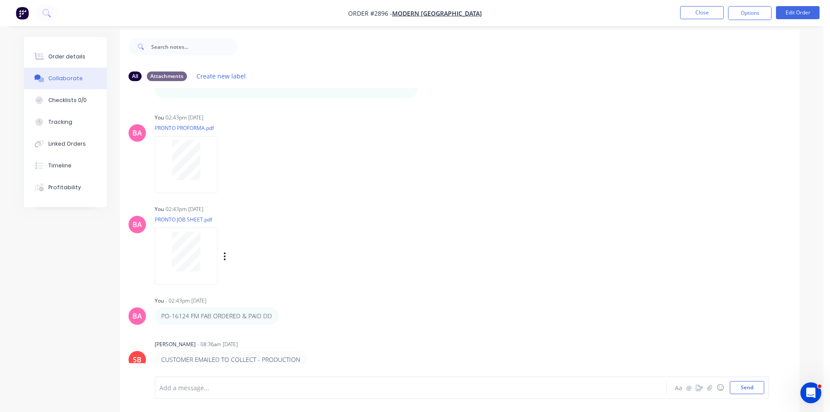
scroll to position [13, 0]
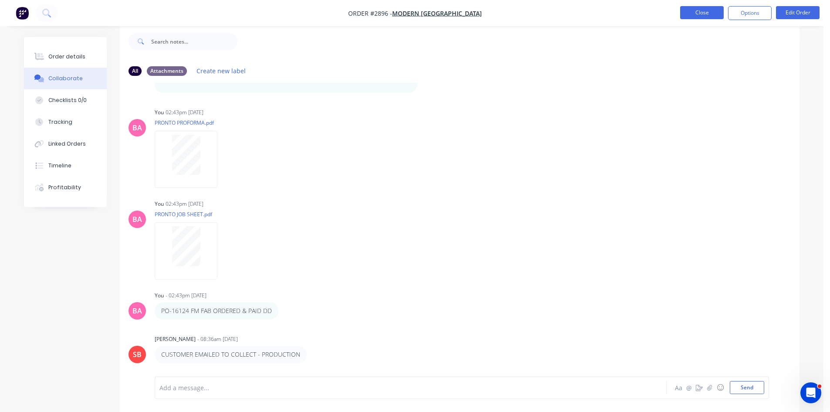
click at [710, 13] on button "Close" at bounding box center [702, 12] width 44 height 13
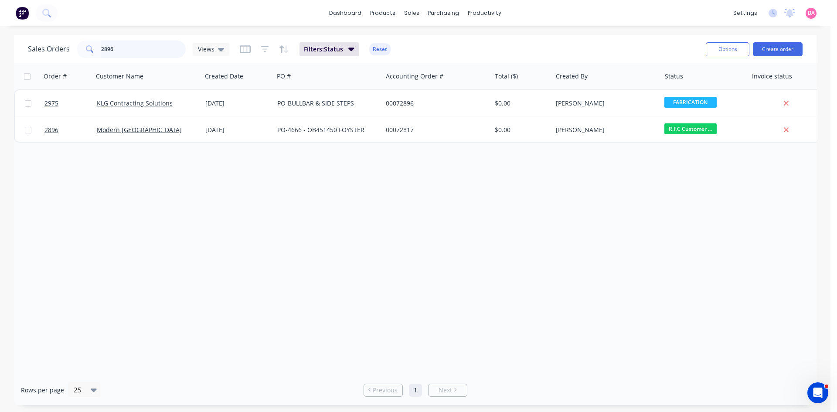
drag, startPoint x: 114, startPoint y: 47, endPoint x: 0, endPoint y: 26, distance: 115.6
click at [9, 30] on div "dashboard products sales purchasing productivity dashboard products Product Cat…" at bounding box center [415, 206] width 830 height 412
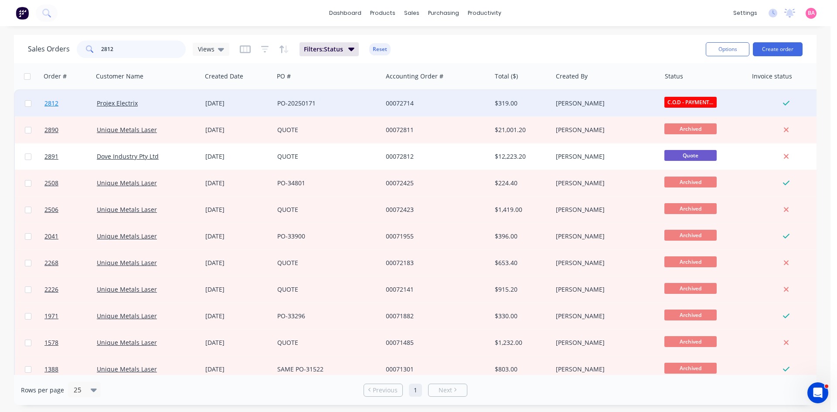
type input "2812"
click at [47, 104] on span "2812" at bounding box center [51, 103] width 14 height 9
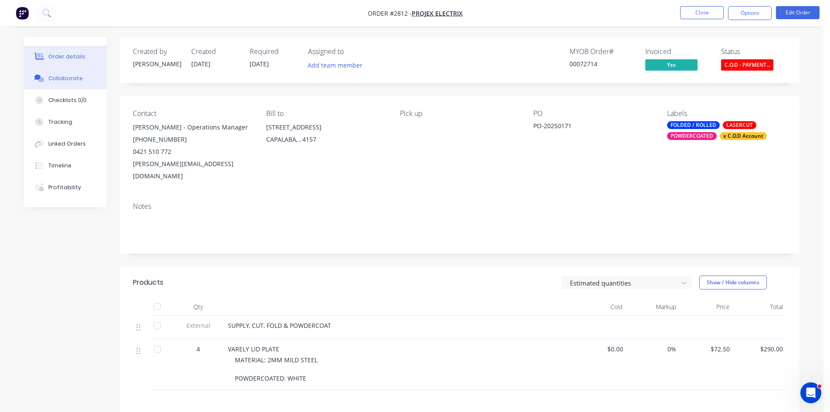
click at [54, 76] on div "Collaborate" at bounding box center [65, 79] width 34 height 8
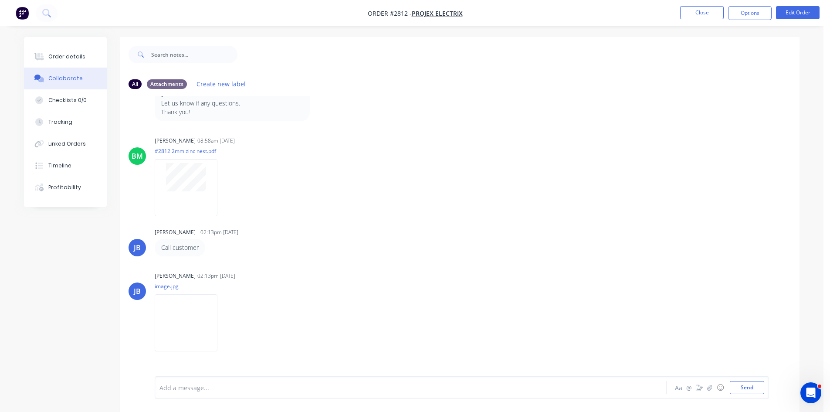
scroll to position [358, 0]
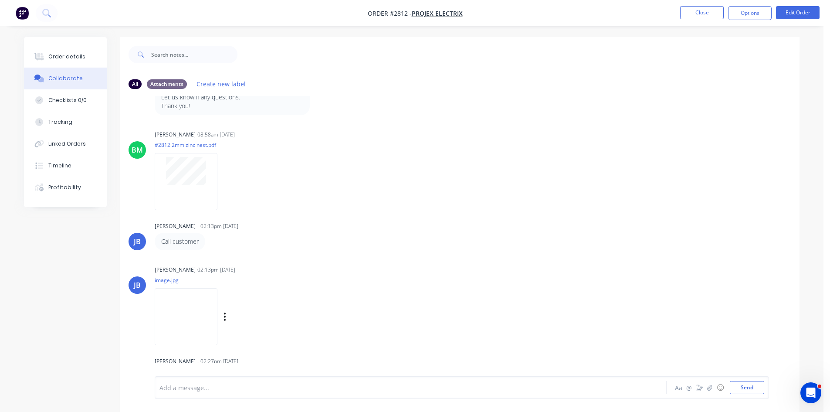
click at [268, 291] on div "Labels Download Delete" at bounding box center [235, 316] width 160 height 65
click at [309, 276] on p "image.jpg" at bounding box center [235, 279] width 160 height 7
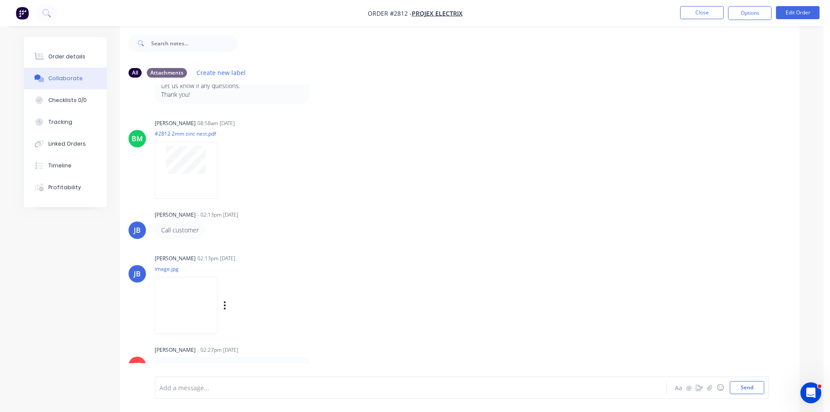
scroll to position [13, 0]
click at [701, 9] on button "Close" at bounding box center [702, 12] width 44 height 13
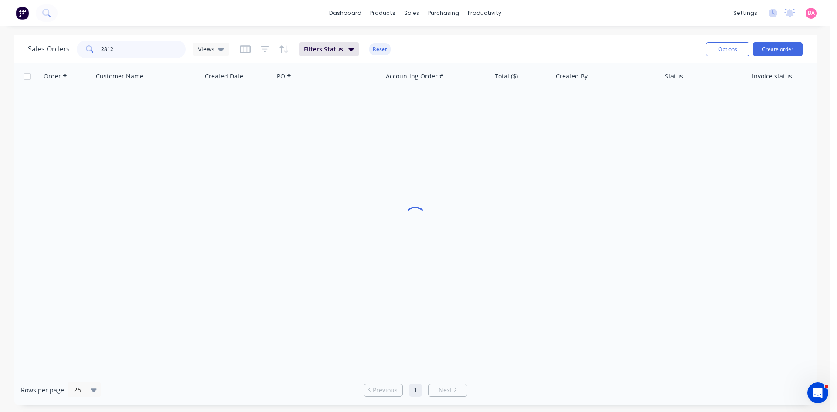
drag, startPoint x: 117, startPoint y: 48, endPoint x: 81, endPoint y: 46, distance: 36.2
click at [81, 46] on div "2812" at bounding box center [131, 49] width 109 height 17
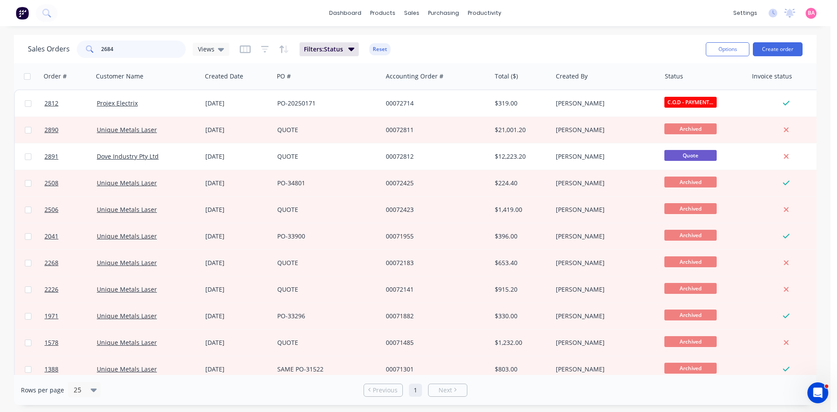
type input "2684"
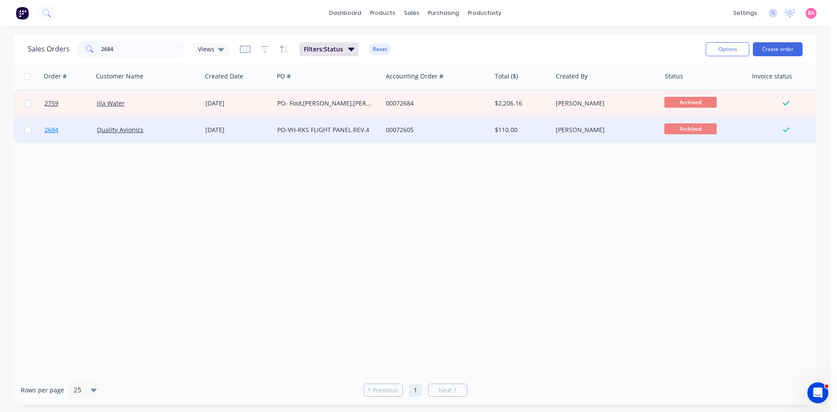
click at [49, 128] on span "2684" at bounding box center [51, 130] width 14 height 9
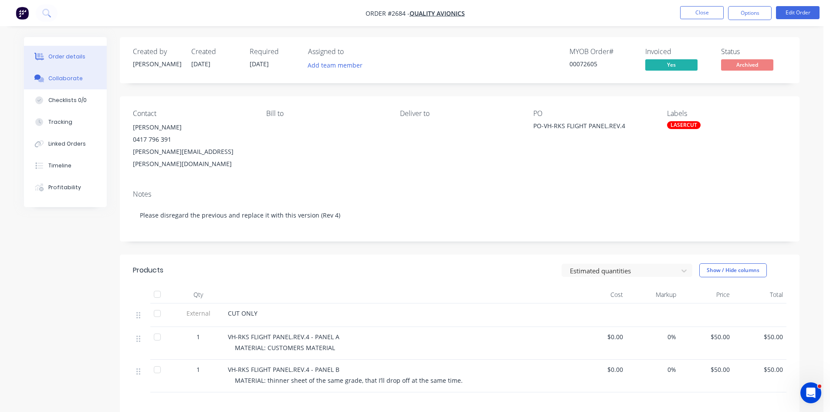
click at [71, 78] on div "Collaborate" at bounding box center [65, 79] width 34 height 8
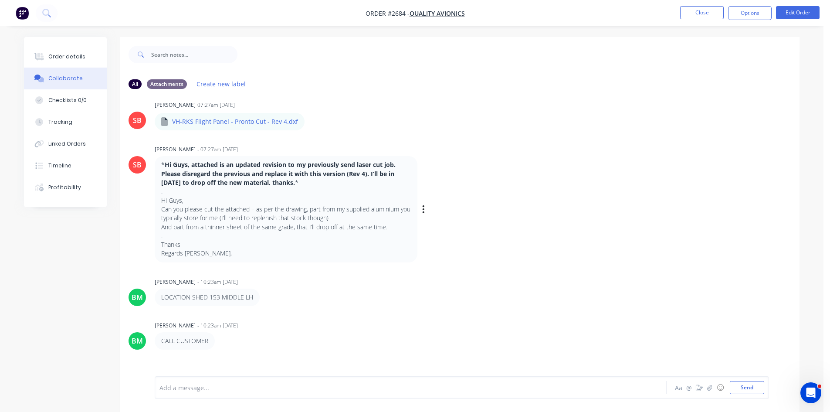
scroll to position [116, 0]
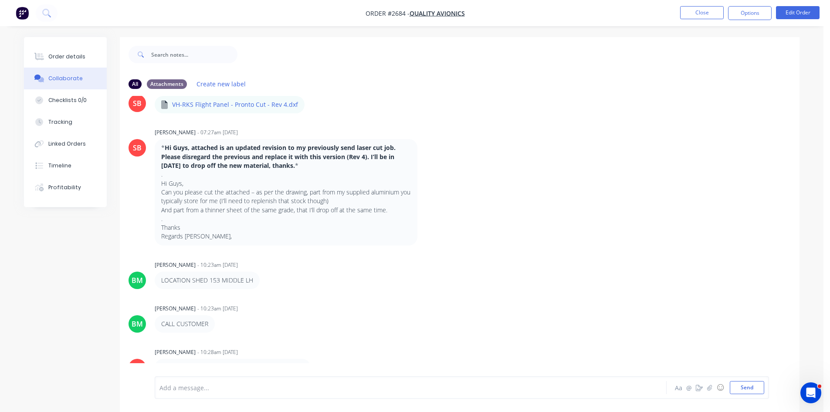
click at [352, 332] on div "SB Sandra Booker - 07:27am 20/08/25 From: Rowan Kelly <rowan.kelly@qualityavion…" at bounding box center [460, 236] width 680 height 280
click at [74, 51] on button "Order details" at bounding box center [65, 57] width 83 height 22
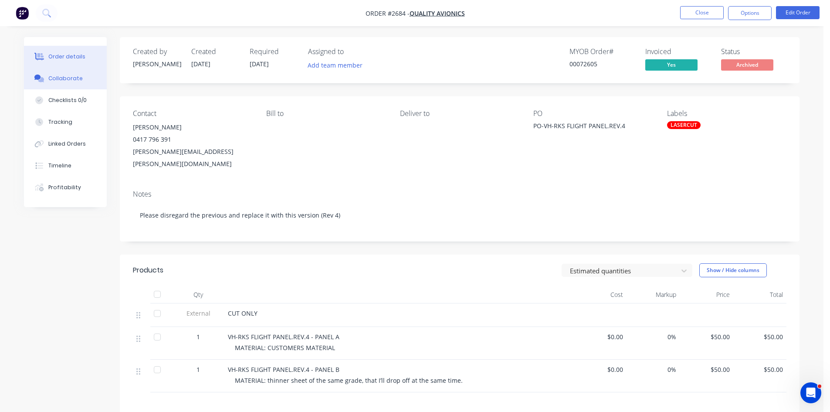
click at [64, 79] on div "Collaborate" at bounding box center [65, 79] width 34 height 8
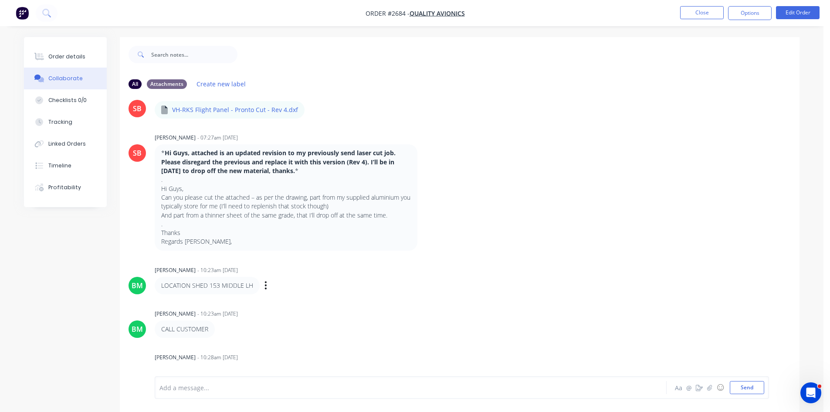
scroll to position [116, 0]
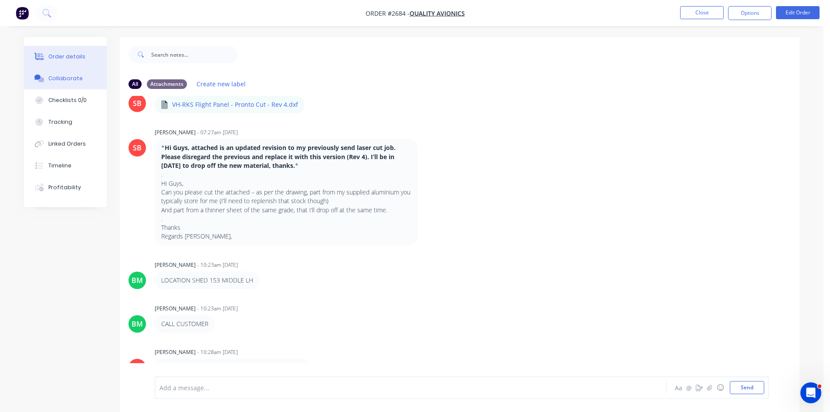
click at [73, 54] on div "Order details" at bounding box center [66, 57] width 37 height 8
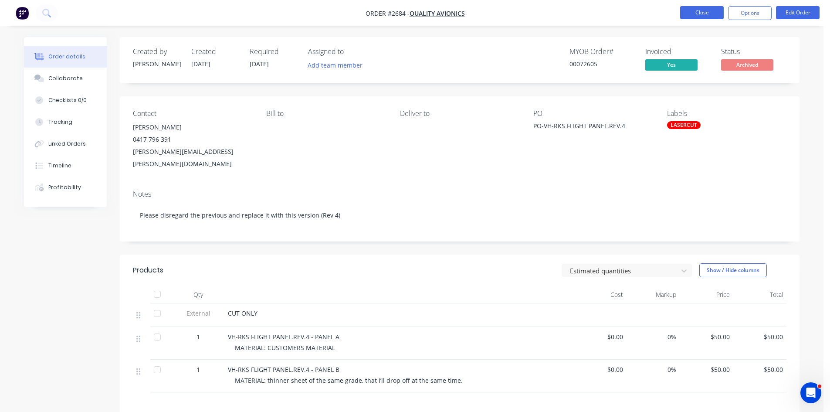
click at [711, 10] on button "Close" at bounding box center [702, 12] width 44 height 13
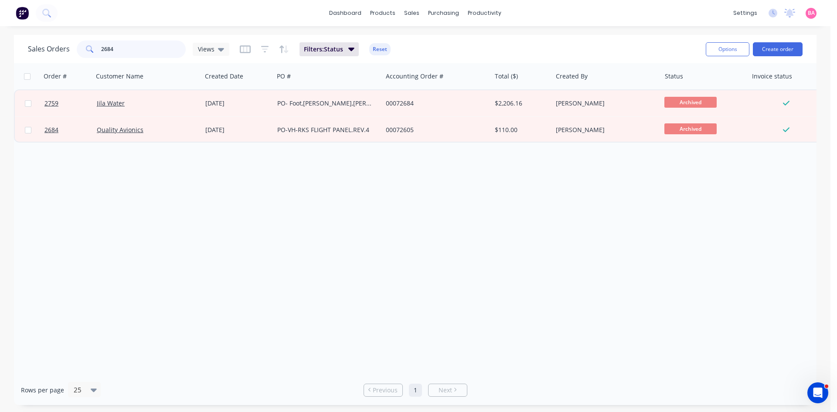
drag, startPoint x: 116, startPoint y: 48, endPoint x: 71, endPoint y: 43, distance: 45.2
click at [71, 43] on div "Sales Orders 2684 Views" at bounding box center [128, 49] width 201 height 17
type input "3021"
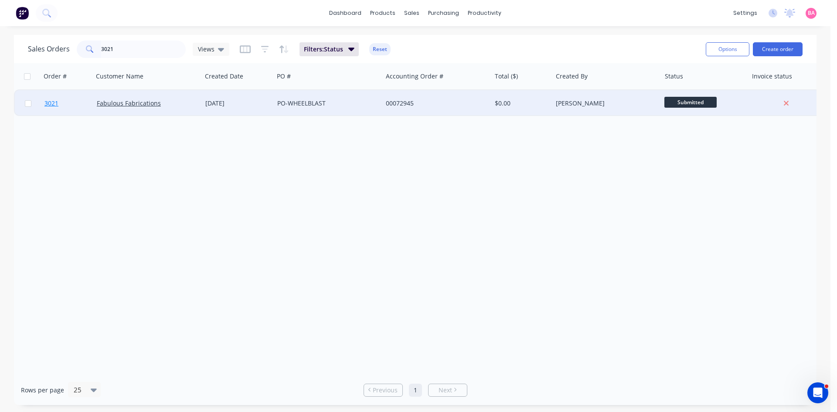
click at [49, 101] on span "3021" at bounding box center [51, 103] width 14 height 9
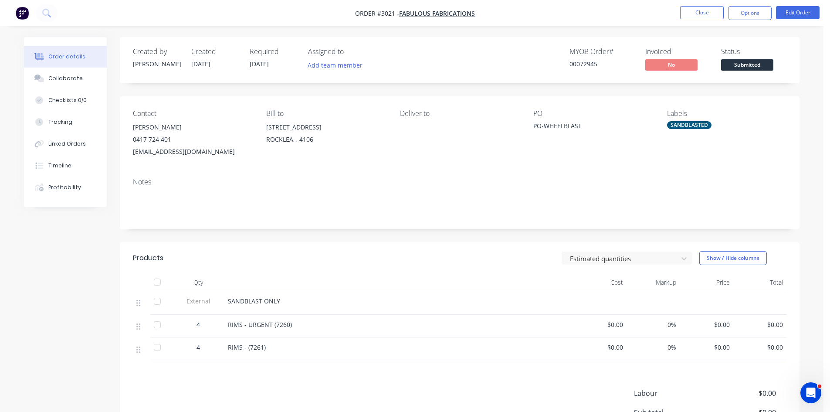
click at [156, 326] on div at bounding box center [157, 324] width 17 height 17
click at [58, 79] on div "Collaborate" at bounding box center [65, 79] width 34 height 8
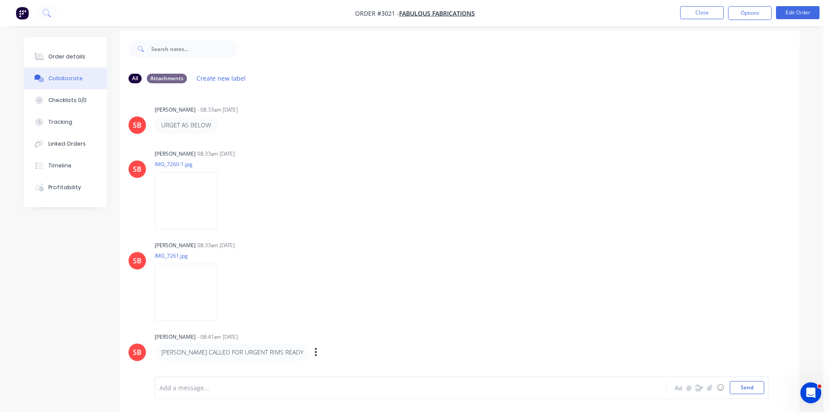
scroll to position [13, 0]
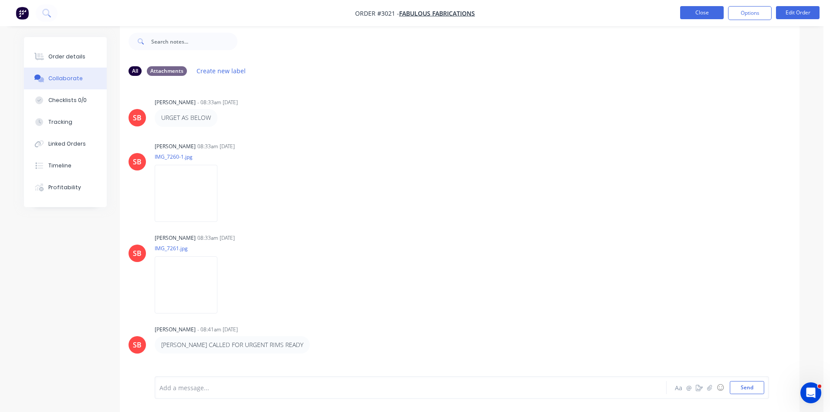
click at [704, 10] on button "Close" at bounding box center [702, 12] width 44 height 13
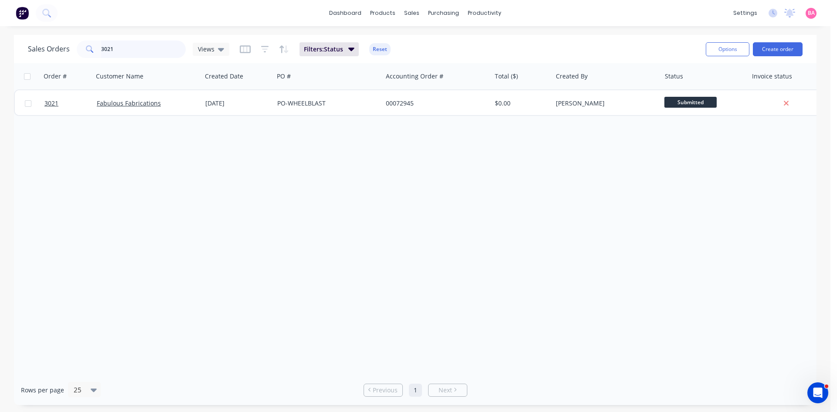
drag, startPoint x: 119, startPoint y: 52, endPoint x: 55, endPoint y: 42, distance: 64.9
click at [57, 42] on div "Sales Orders 3021 Views" at bounding box center [128, 49] width 201 height 17
type input "2863"
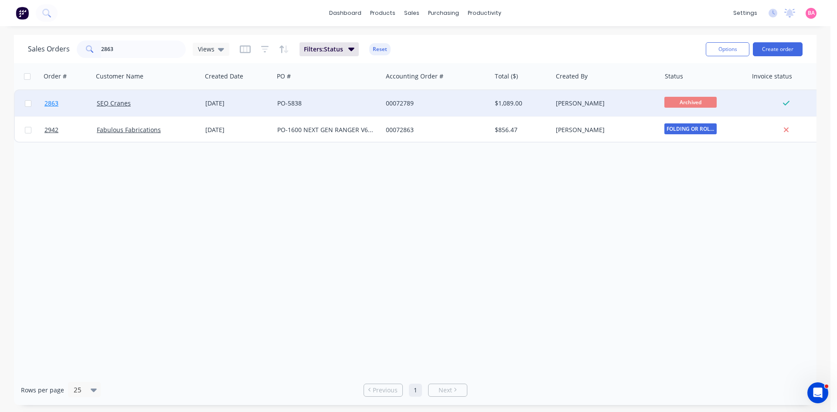
click at [54, 102] on span "2863" at bounding box center [51, 103] width 14 height 9
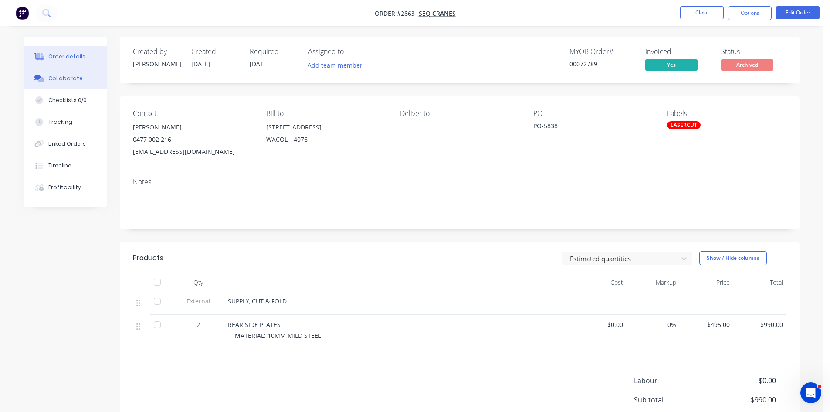
click at [66, 77] on div "Collaborate" at bounding box center [65, 79] width 34 height 8
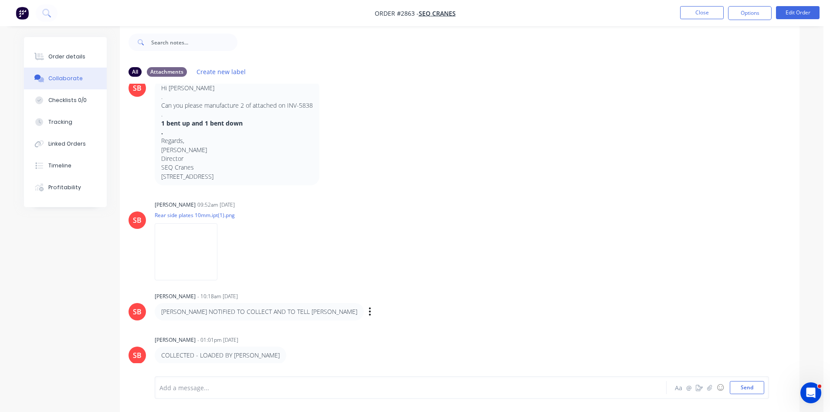
scroll to position [13, 0]
click at [59, 53] on div "Order details" at bounding box center [66, 57] width 37 height 8
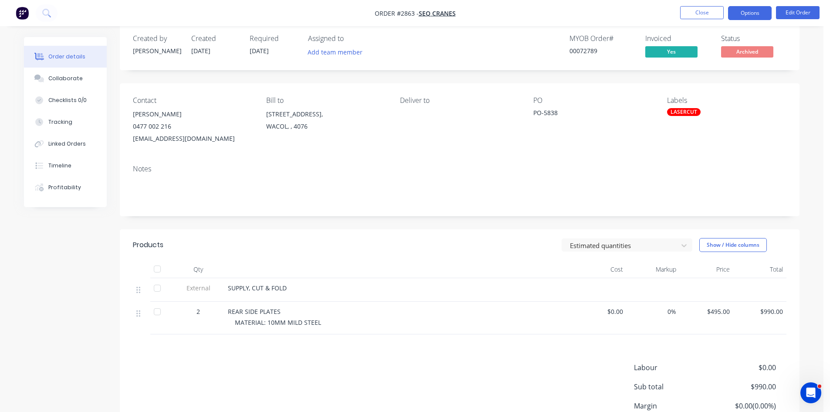
click at [749, 12] on button "Options" at bounding box center [750, 13] width 44 height 14
click at [710, 11] on button "Close" at bounding box center [702, 12] width 44 height 13
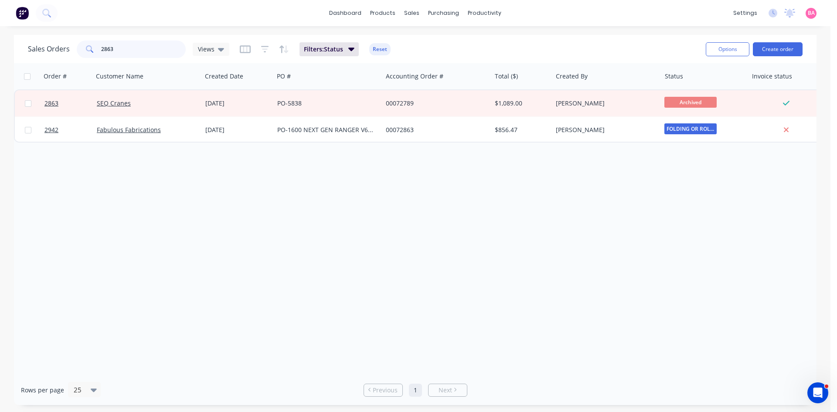
drag, startPoint x: 120, startPoint y: 45, endPoint x: 37, endPoint y: 37, distance: 83.2
click at [37, 37] on div "Sales Orders 2863 Views Filters: Status Reset Options Create order" at bounding box center [415, 49] width 802 height 28
type input "2938"
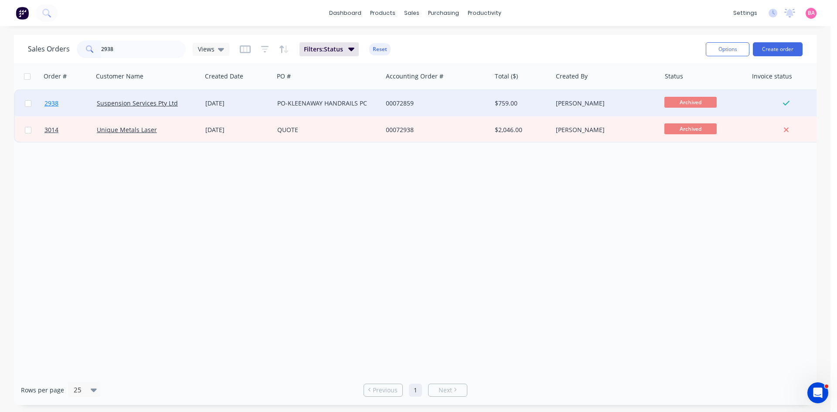
click at [50, 103] on span "2938" at bounding box center [51, 103] width 14 height 9
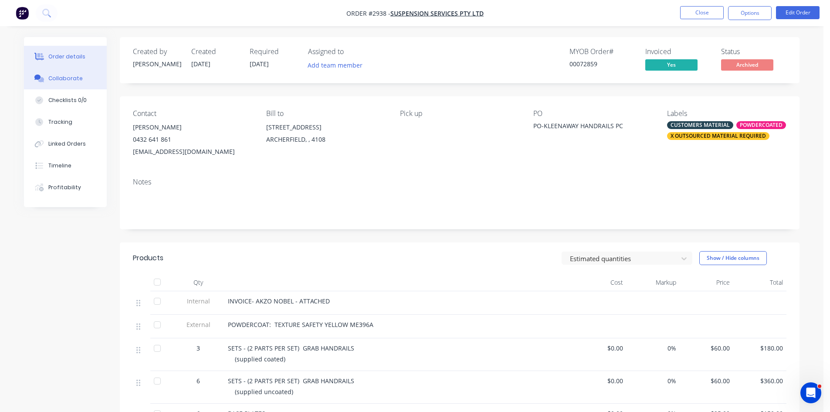
click at [62, 75] on div "Collaborate" at bounding box center [65, 79] width 34 height 8
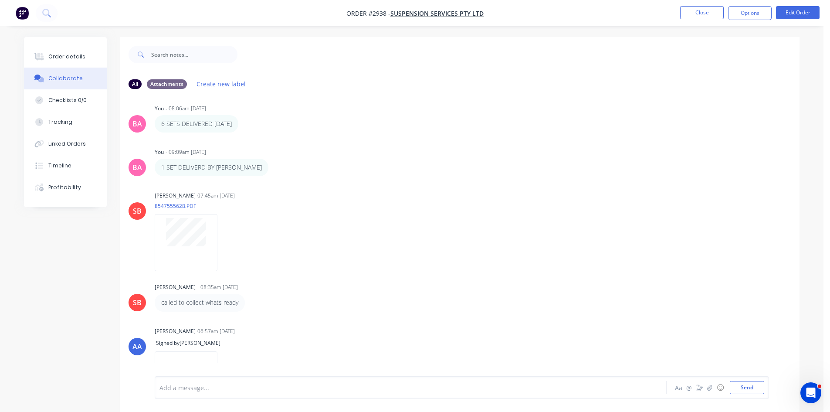
scroll to position [271, 0]
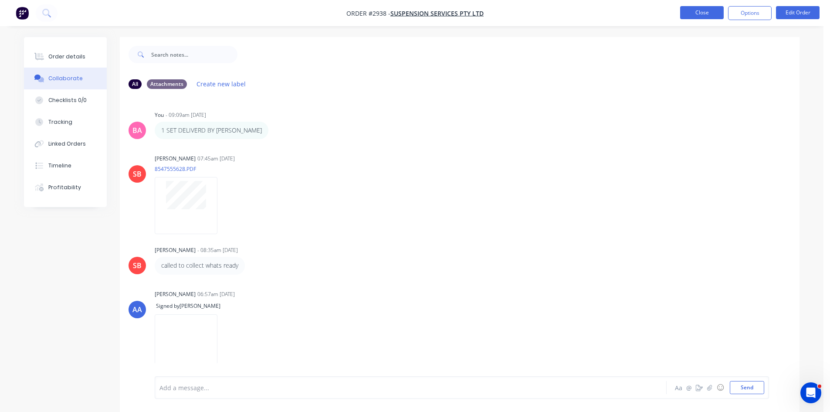
click at [703, 10] on button "Close" at bounding box center [702, 12] width 44 height 13
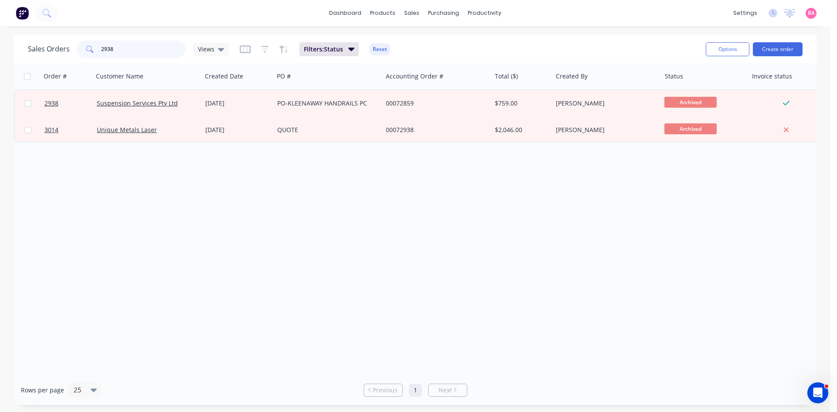
drag, startPoint x: 118, startPoint y: 49, endPoint x: 86, endPoint y: 48, distance: 31.8
click at [86, 48] on div "2938" at bounding box center [131, 49] width 109 height 17
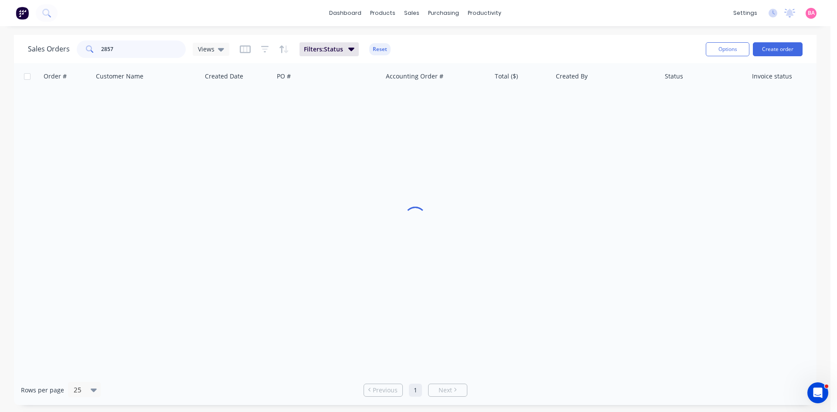
type input "2857"
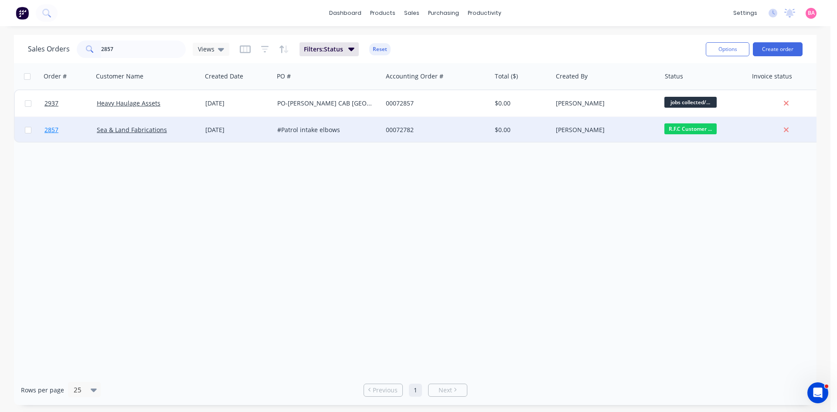
click at [49, 130] on span "2857" at bounding box center [51, 130] width 14 height 9
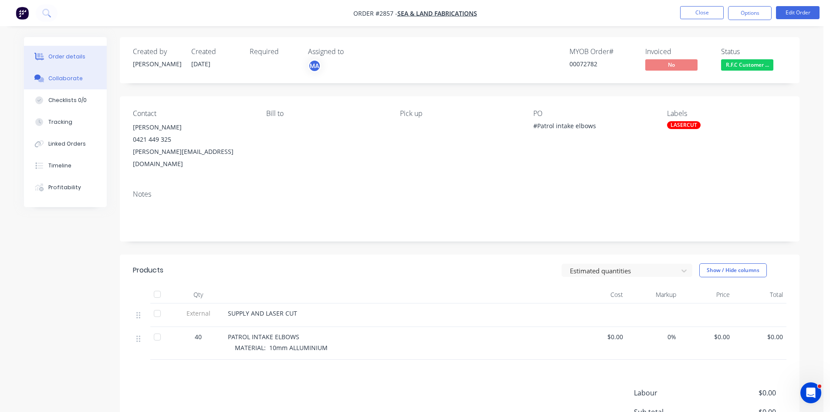
click at [51, 75] on div "Collaborate" at bounding box center [65, 79] width 34 height 8
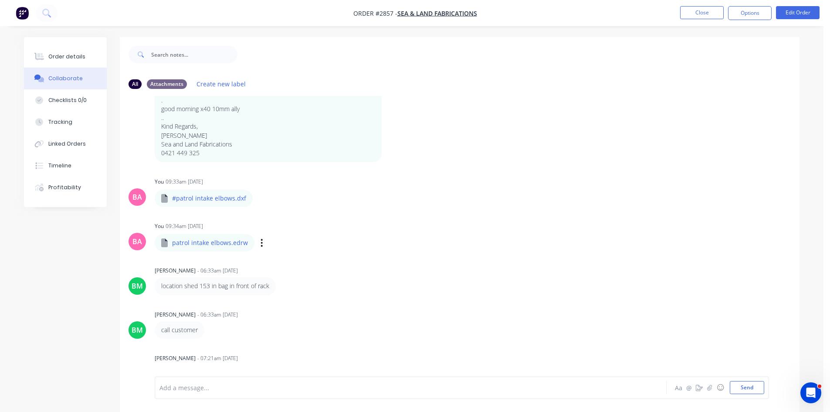
scroll to position [72, 0]
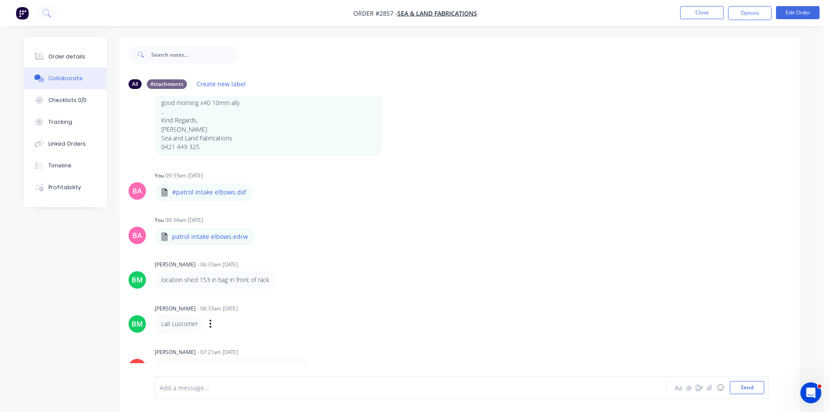
click at [346, 323] on div "call customer Labels Edit Delete" at bounding box center [291, 323] width 272 height 17
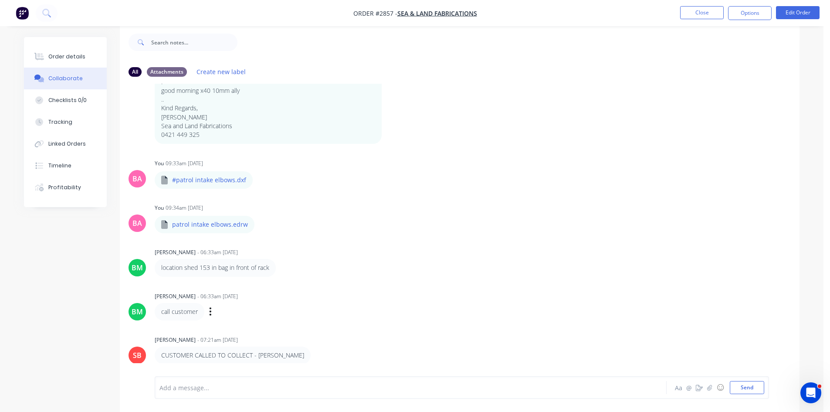
scroll to position [13, 0]
click at [68, 54] on div "Order details" at bounding box center [66, 57] width 37 height 8
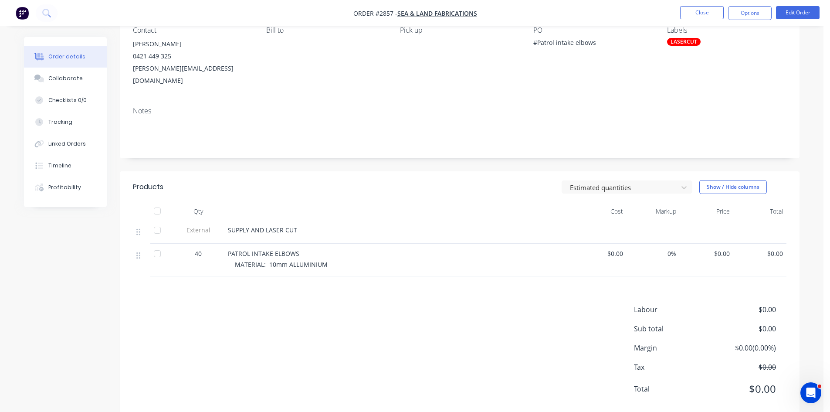
scroll to position [86, 0]
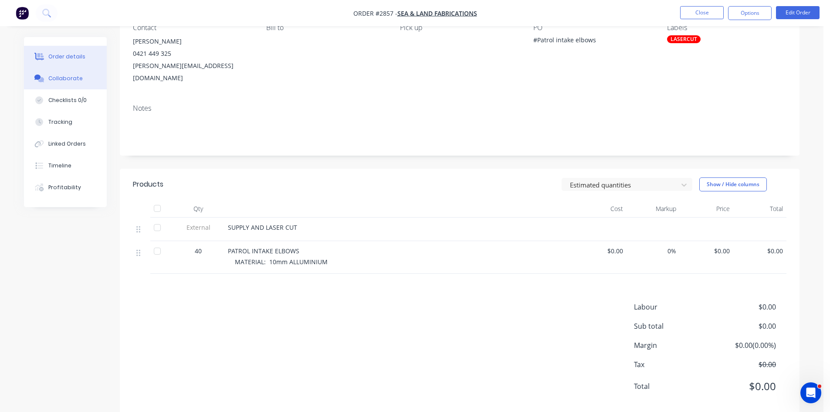
click at [67, 78] on div "Collaborate" at bounding box center [65, 79] width 34 height 8
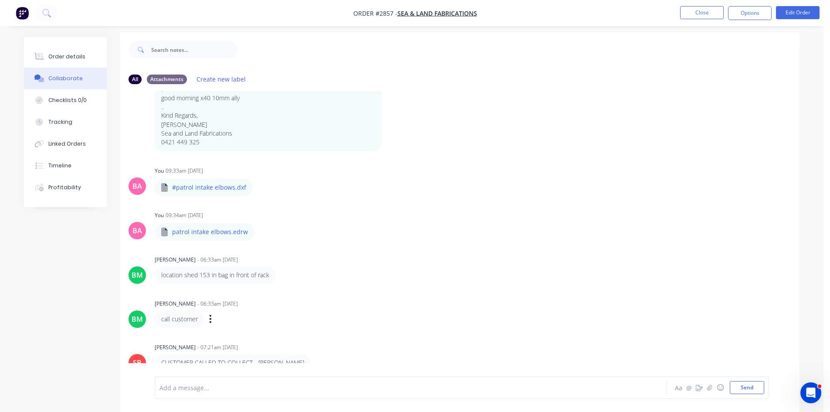
scroll to position [13, 0]
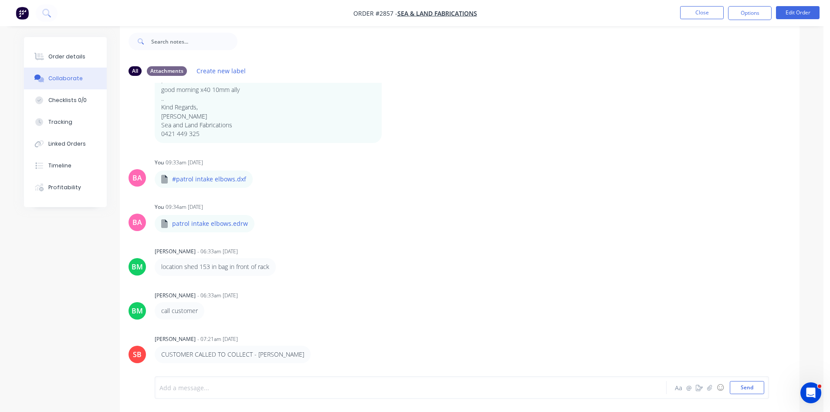
click at [264, 391] on div at bounding box center [386, 387] width 453 height 9
click at [282, 390] on div "delivered to Aaron house by Matthew" at bounding box center [386, 387] width 453 height 9
click at [752, 391] on button "Send" at bounding box center [747, 387] width 34 height 13
click at [68, 59] on div "Order details" at bounding box center [66, 57] width 37 height 8
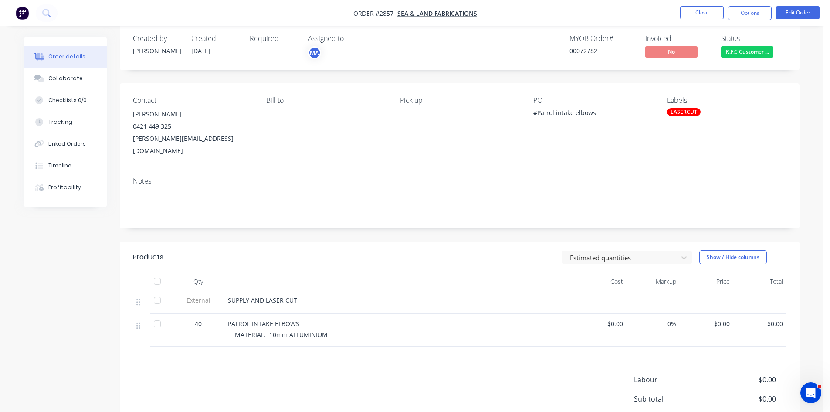
click at [739, 52] on span "R.F.C Customer ..." at bounding box center [747, 51] width 52 height 11
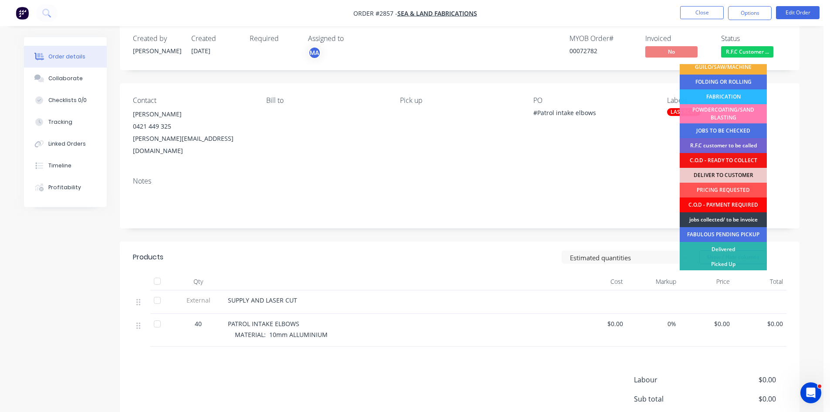
scroll to position [50, 0]
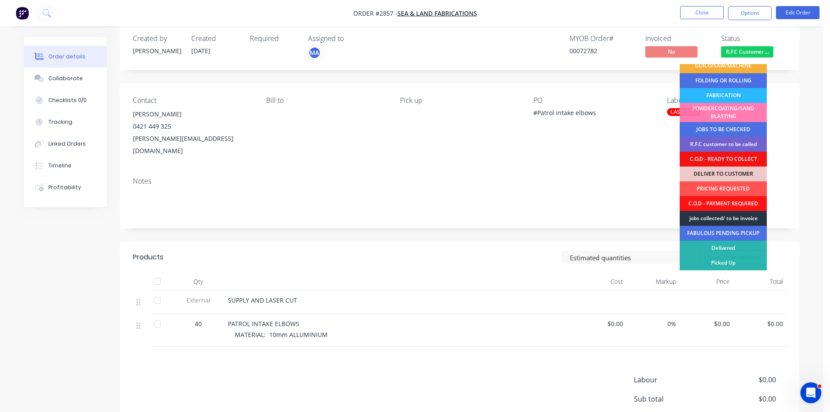
click at [739, 215] on div "jobs collected/ to be invoice" at bounding box center [723, 218] width 87 height 15
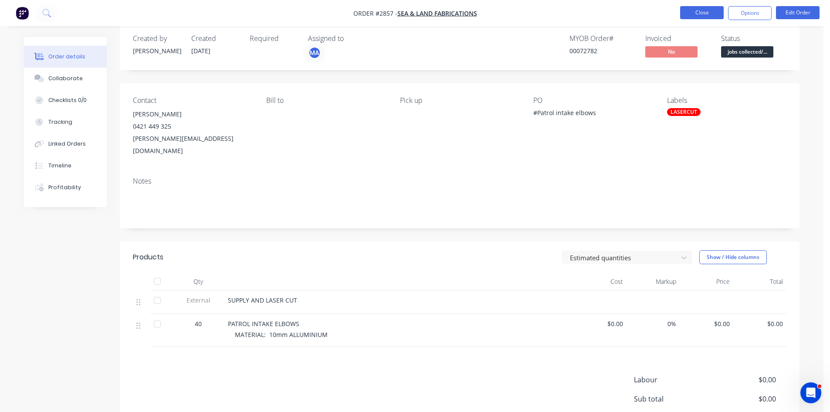
click at [703, 10] on button "Close" at bounding box center [702, 12] width 44 height 13
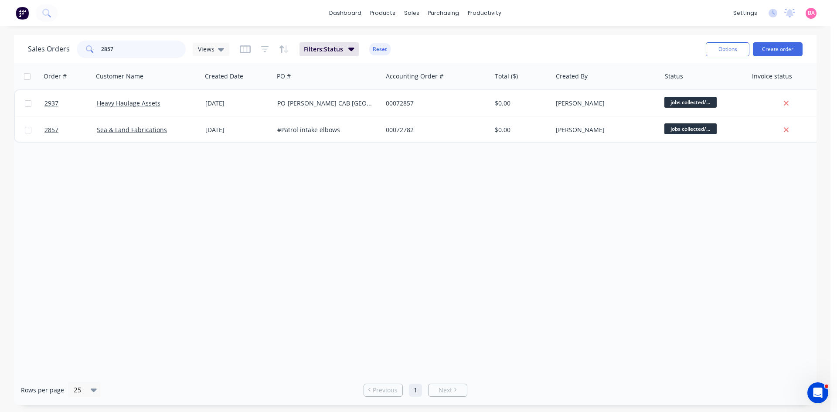
drag, startPoint x: 131, startPoint y: 47, endPoint x: 70, endPoint y: 41, distance: 60.9
click at [70, 41] on div "Sales Orders 2857 Views" at bounding box center [128, 49] width 201 height 17
type input "2863"
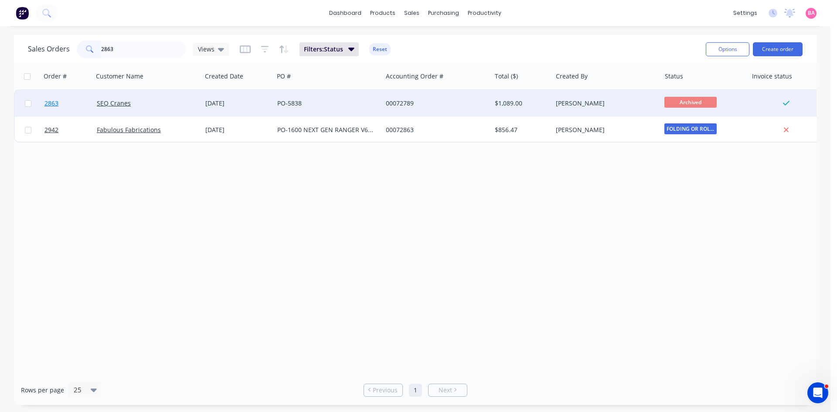
click at [48, 102] on span "2863" at bounding box center [51, 103] width 14 height 9
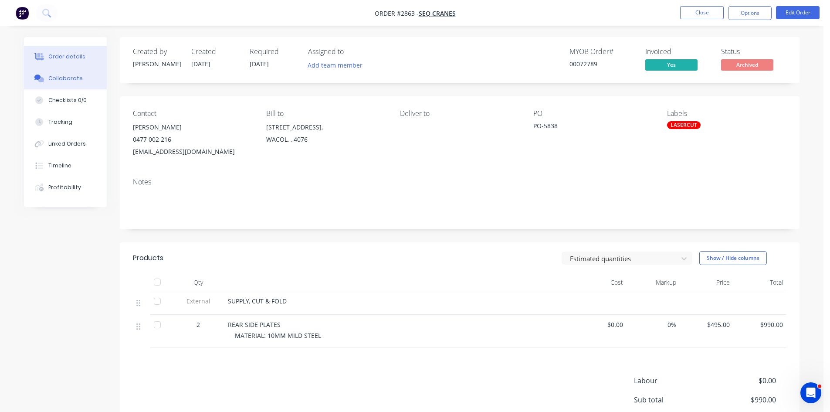
click at [58, 79] on div "Collaborate" at bounding box center [65, 79] width 34 height 8
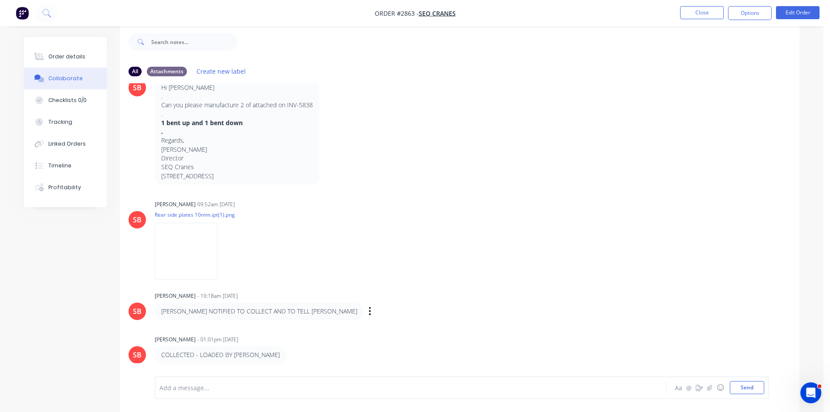
scroll to position [13, 0]
click at [69, 57] on div "Order details" at bounding box center [66, 57] width 37 height 8
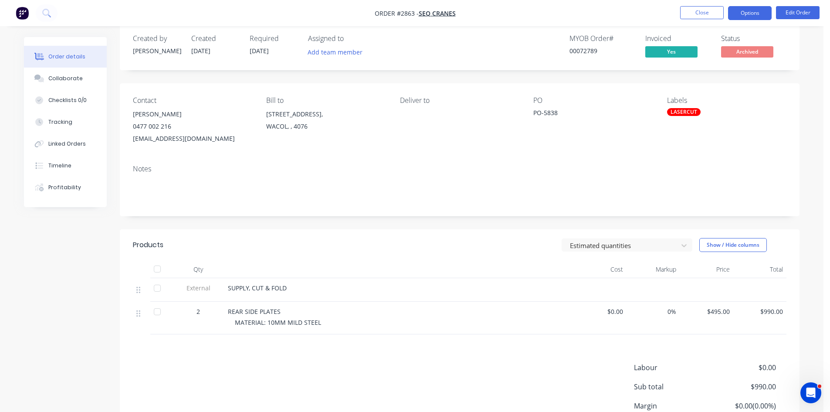
click at [746, 12] on button "Options" at bounding box center [750, 13] width 44 height 14
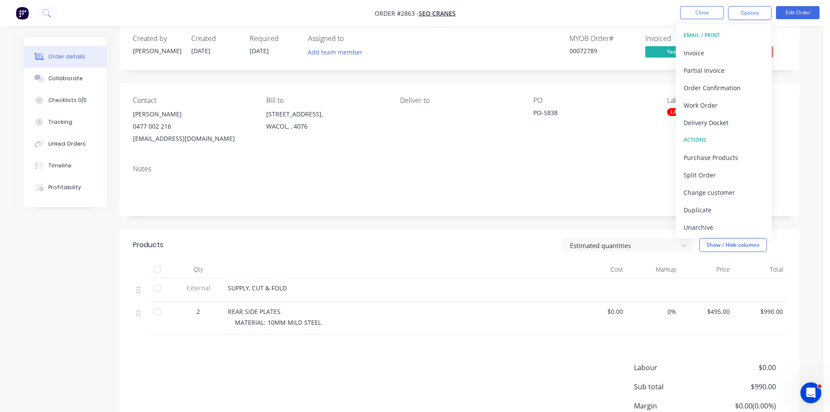
click at [529, 148] on div "Contact Jade Riseley 0477 002 216 jade.riseley@seqcranes.com Bill to Unit 1/42 …" at bounding box center [460, 120] width 680 height 75
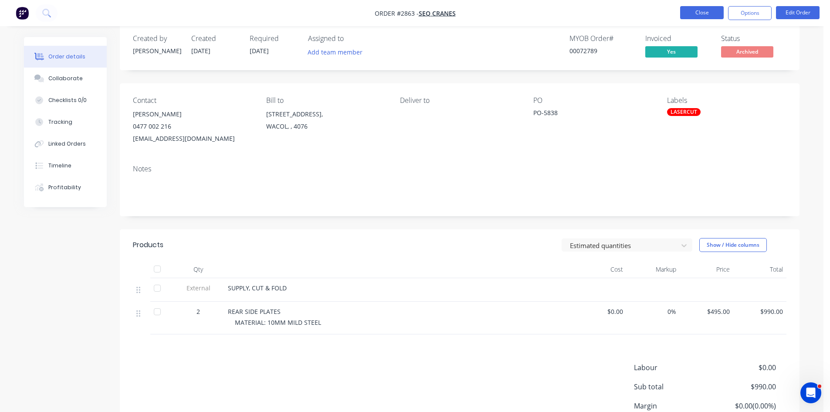
click at [699, 13] on button "Close" at bounding box center [702, 12] width 44 height 13
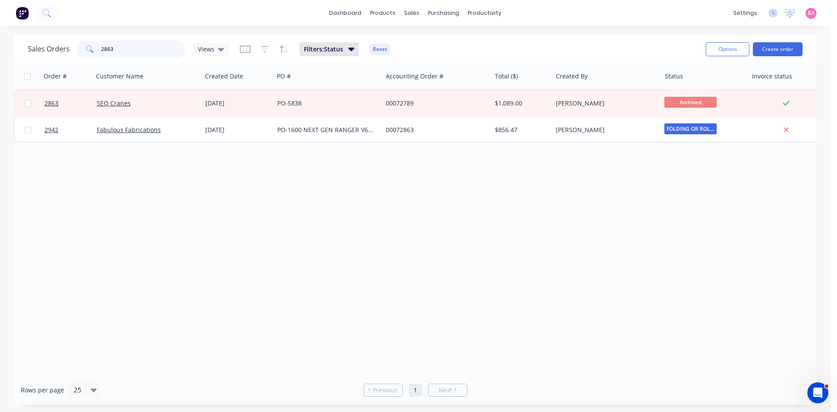
drag, startPoint x: 132, startPoint y: 47, endPoint x: 52, endPoint y: 44, distance: 79.8
click at [52, 44] on div "Sales Orders 2863 Views" at bounding box center [128, 49] width 201 height 17
type input "2763"
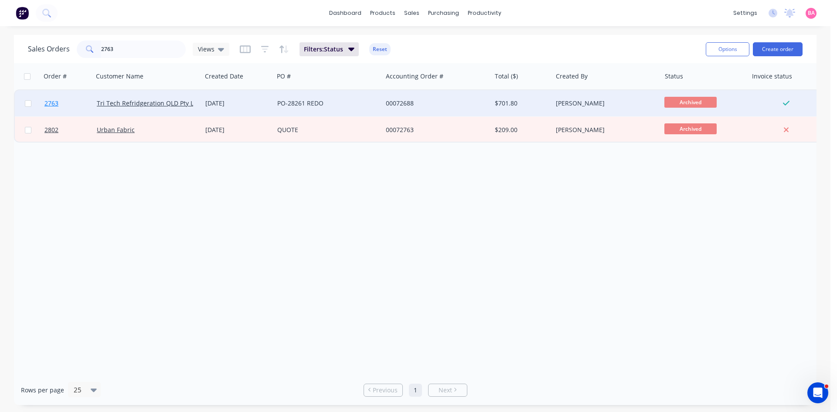
click at [50, 103] on span "2763" at bounding box center [51, 103] width 14 height 9
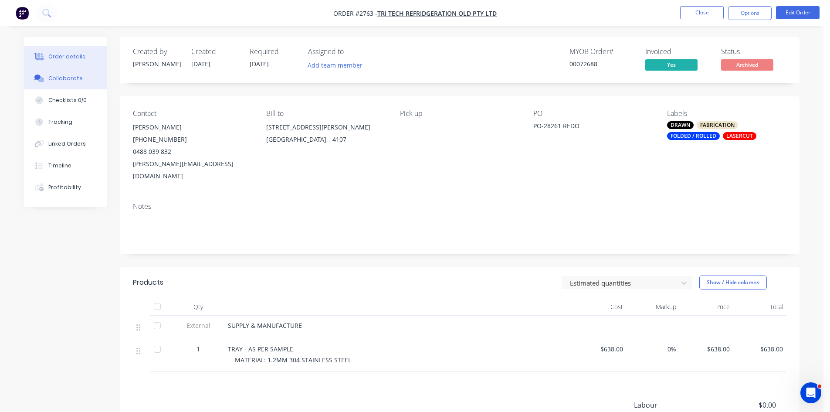
click at [65, 75] on div "Collaborate" at bounding box center [65, 79] width 34 height 8
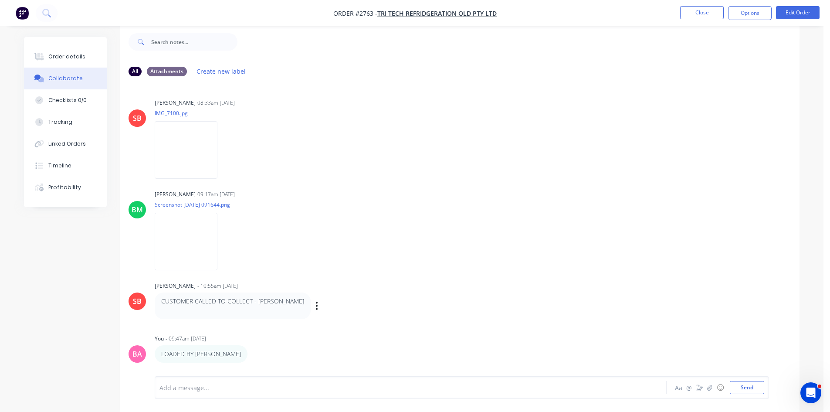
scroll to position [13, 0]
click at [51, 54] on div "Order details" at bounding box center [66, 57] width 37 height 8
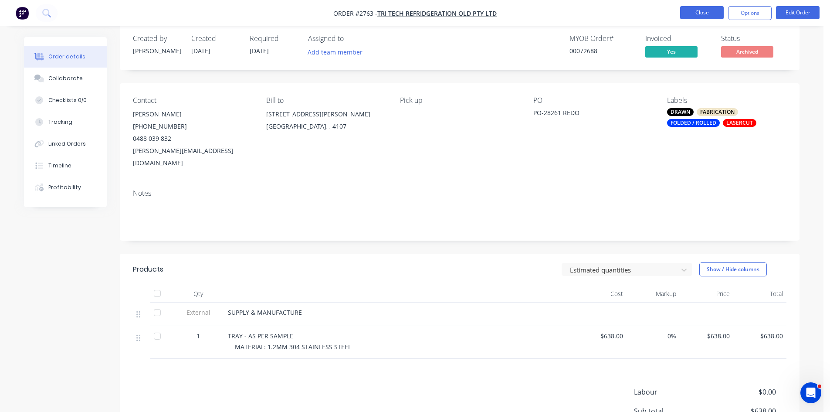
click at [703, 14] on button "Close" at bounding box center [702, 12] width 44 height 13
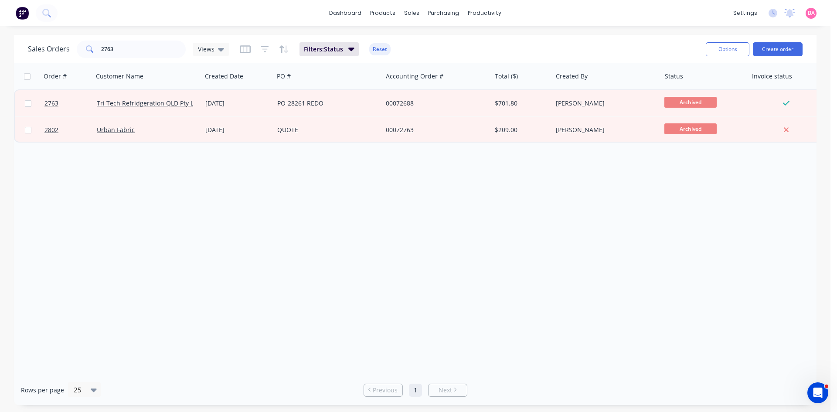
drag, startPoint x: 156, startPoint y: 58, endPoint x: 86, endPoint y: 49, distance: 70.3
click at [86, 49] on div "Sales Orders 2763 Views Filters: Status Reset" at bounding box center [363, 48] width 671 height 21
click at [323, 306] on div "Order # Customer Name Created Date PO # Accounting Order # Total ($) Created By…" at bounding box center [415, 219] width 802 height 312
drag, startPoint x: 115, startPoint y: 50, endPoint x: 68, endPoint y: 45, distance: 46.9
click at [68, 45] on div "Sales Orders 2763 Views" at bounding box center [128, 49] width 201 height 17
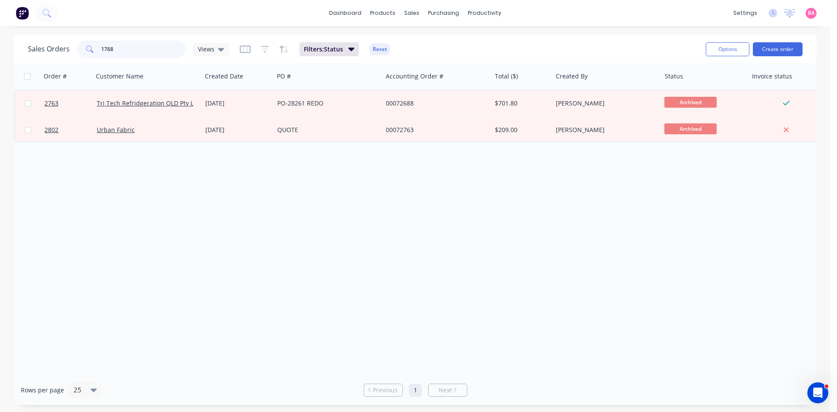
type input "1768"
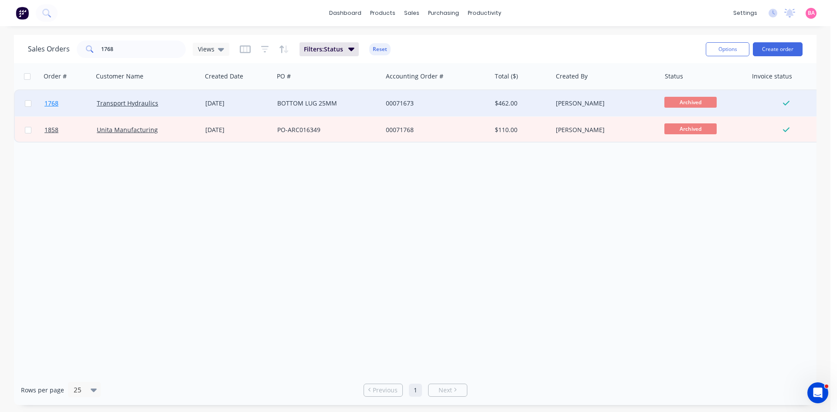
click at [50, 100] on span "1768" at bounding box center [51, 103] width 14 height 9
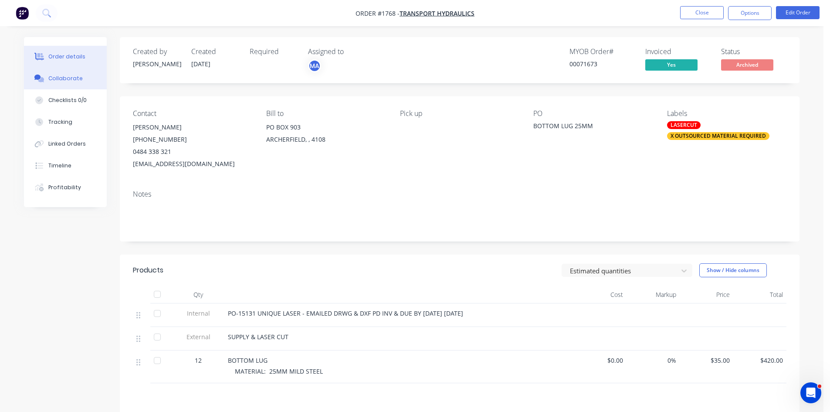
click at [58, 77] on div "Collaborate" at bounding box center [65, 79] width 34 height 8
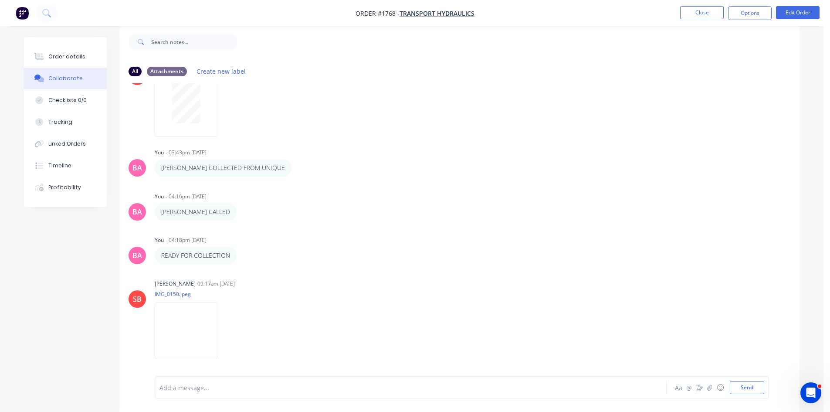
scroll to position [13, 0]
click at [256, 380] on div "Add a message... Aa @ ☺ Send" at bounding box center [462, 387] width 615 height 23
click at [239, 390] on div at bounding box center [386, 387] width 453 height 9
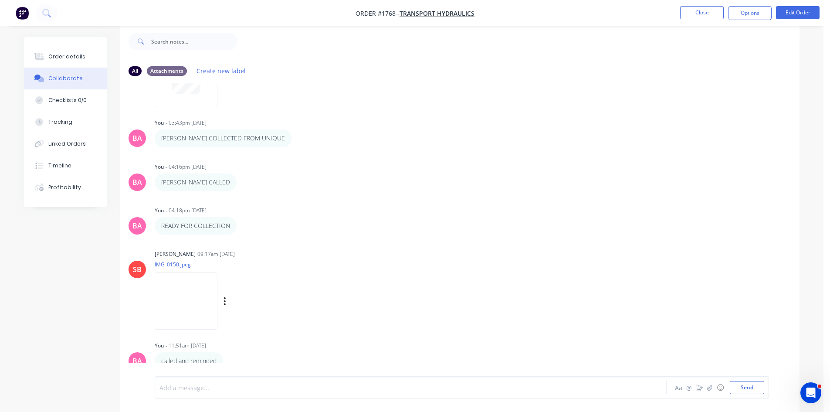
scroll to position [1086, 0]
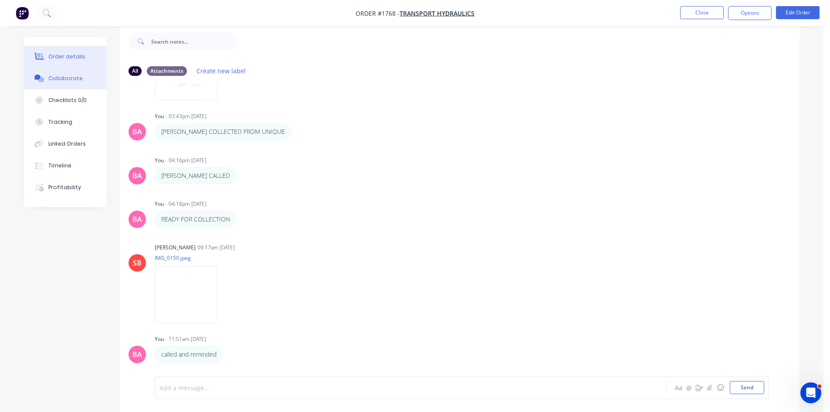
click at [69, 57] on div "Order details" at bounding box center [66, 57] width 37 height 8
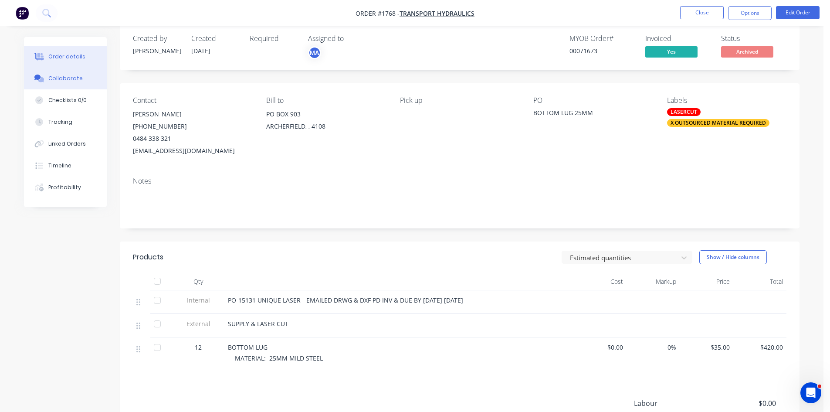
click at [71, 78] on div "Collaborate" at bounding box center [65, 79] width 34 height 8
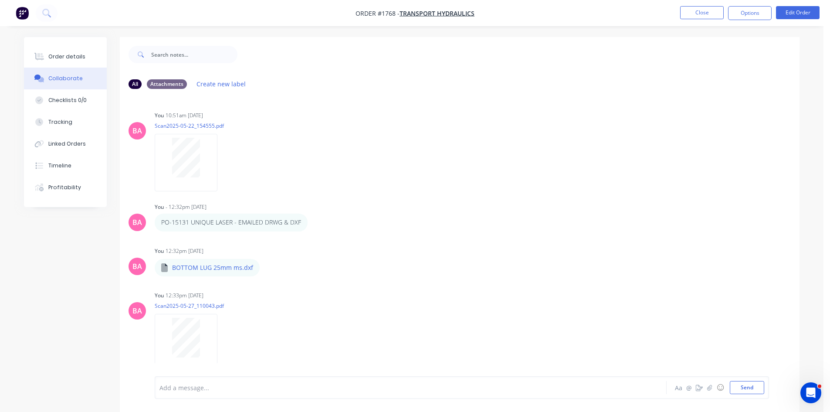
click at [210, 389] on div at bounding box center [386, 387] width 453 height 9
click at [78, 54] on div "Order details" at bounding box center [66, 57] width 37 height 8
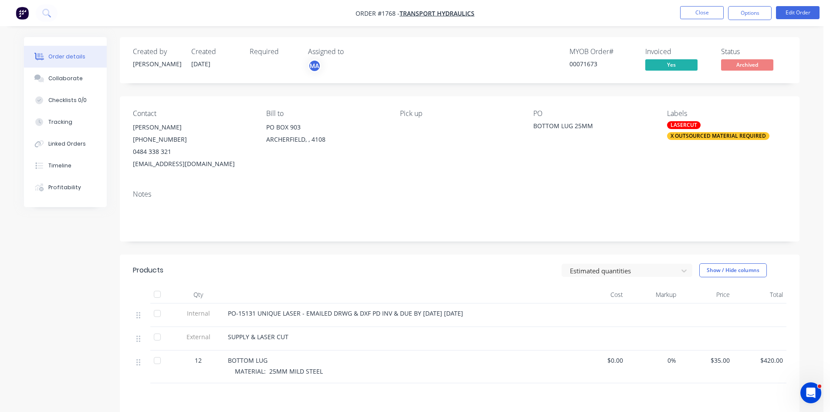
click at [160, 153] on div "0484 338 321" at bounding box center [192, 152] width 119 height 12
click at [801, 14] on button "Edit Order" at bounding box center [798, 12] width 44 height 13
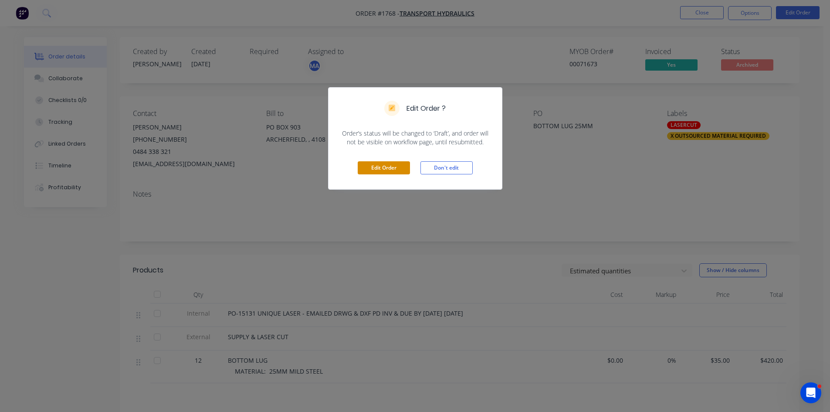
click at [380, 167] on button "Edit Order" at bounding box center [384, 167] width 52 height 13
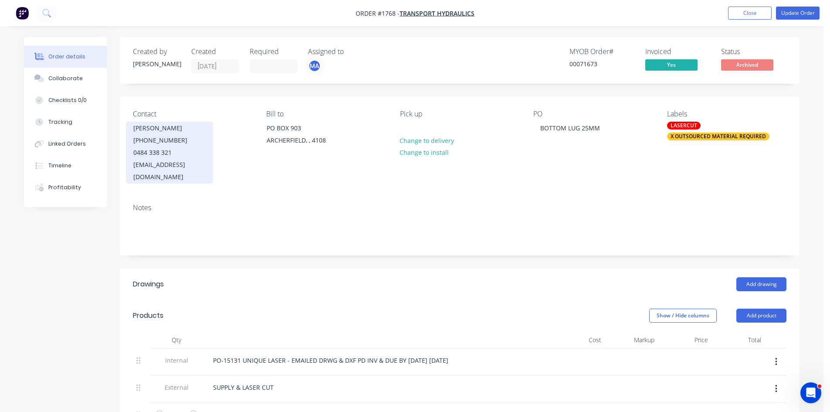
click at [172, 141] on div "(07) 3274 1511" at bounding box center [169, 140] width 72 height 12
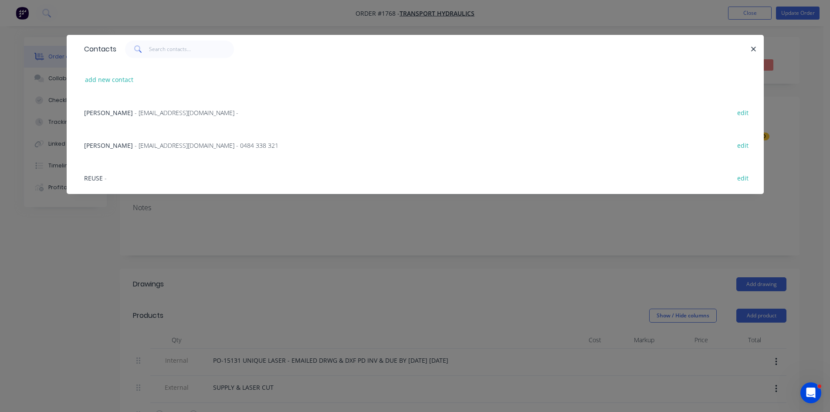
click at [166, 111] on span "- trans.hyd@bigpond.com.au -" at bounding box center [187, 113] width 104 height 8
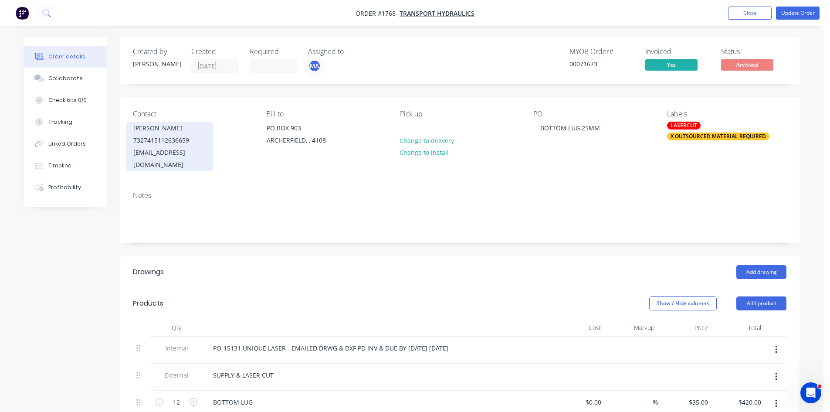
click at [159, 139] on div "7327415112636659" at bounding box center [169, 140] width 72 height 12
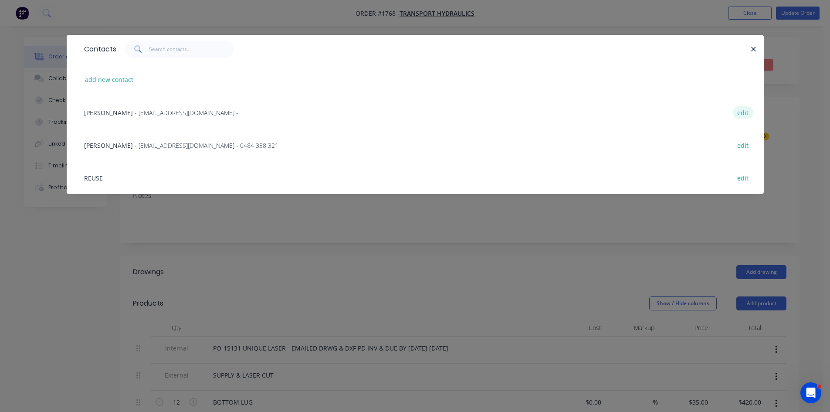
click at [745, 113] on button "edit" at bounding box center [743, 112] width 20 height 12
select select "AU"
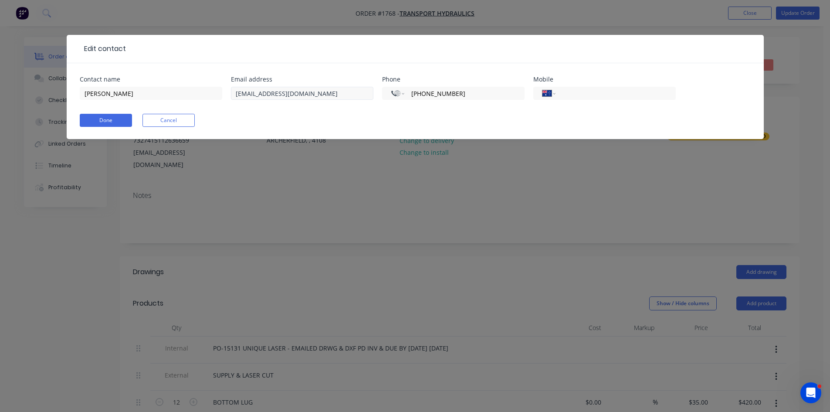
drag, startPoint x: 398, startPoint y: 90, endPoint x: 359, endPoint y: 91, distance: 39.2
click at [360, 91] on div "Contact name Phillip Page Email address trans.hyd@bigpond.com.au Phone Internat…" at bounding box center [415, 93] width 671 height 34
select select "AU"
type input "(07) 3274 5055"
click at [590, 90] on input "tel" at bounding box center [614, 93] width 105 height 10
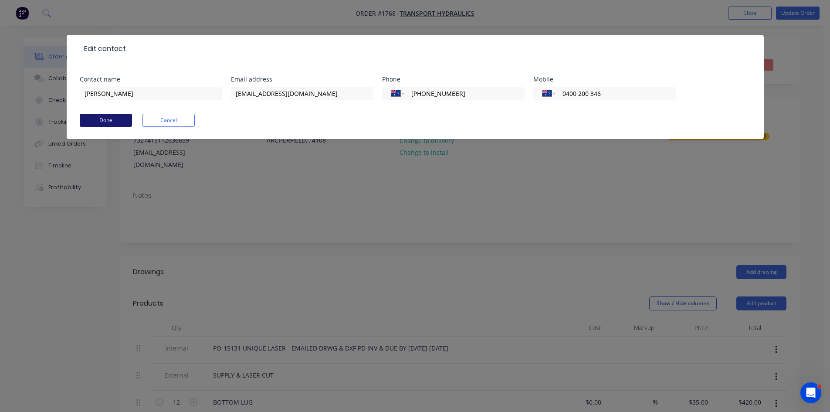
type input "0400 200 346"
click at [96, 117] on button "Done" at bounding box center [106, 120] width 52 height 13
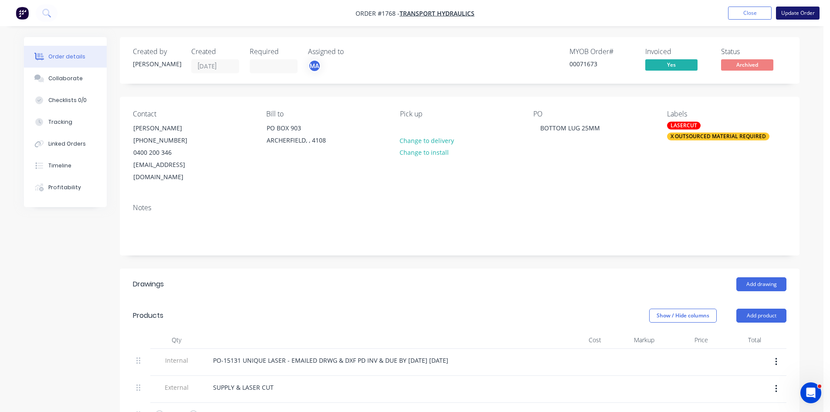
click at [805, 15] on button "Update Order" at bounding box center [798, 13] width 44 height 13
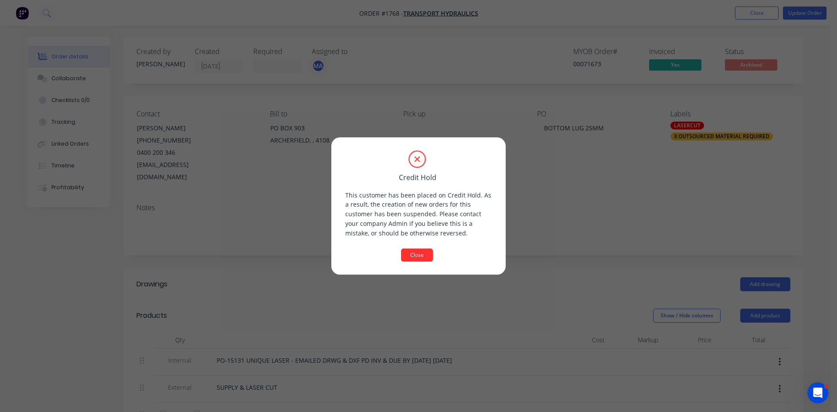
click at [414, 253] on button "Close" at bounding box center [417, 254] width 32 height 13
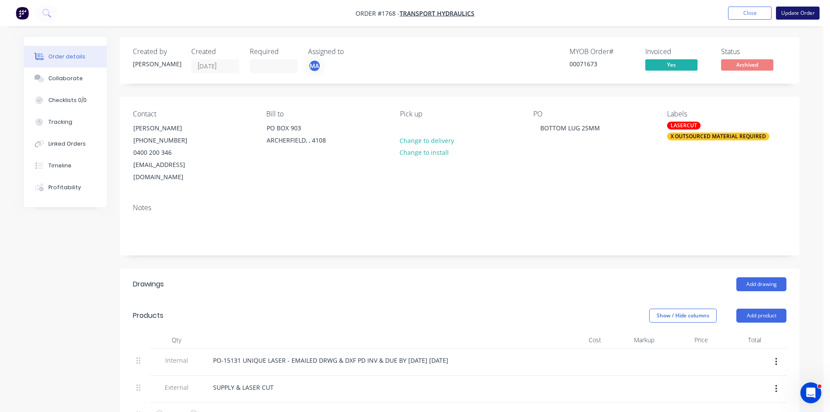
click at [801, 14] on button "Update Order" at bounding box center [798, 13] width 44 height 13
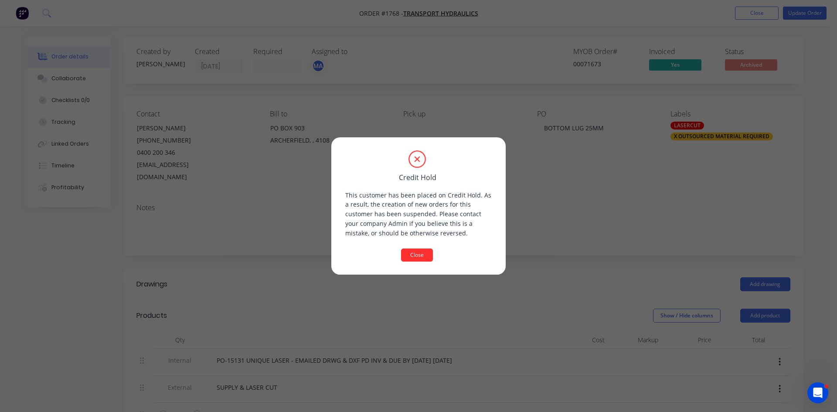
click at [414, 256] on button "Close" at bounding box center [417, 254] width 32 height 13
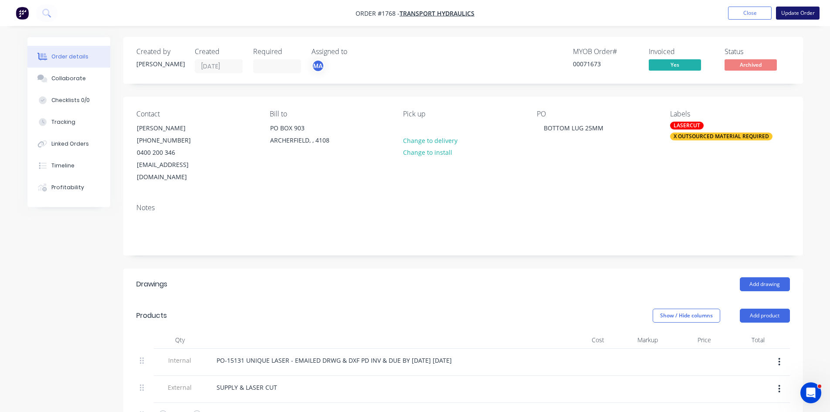
click at [793, 12] on button "Update Order" at bounding box center [798, 13] width 44 height 13
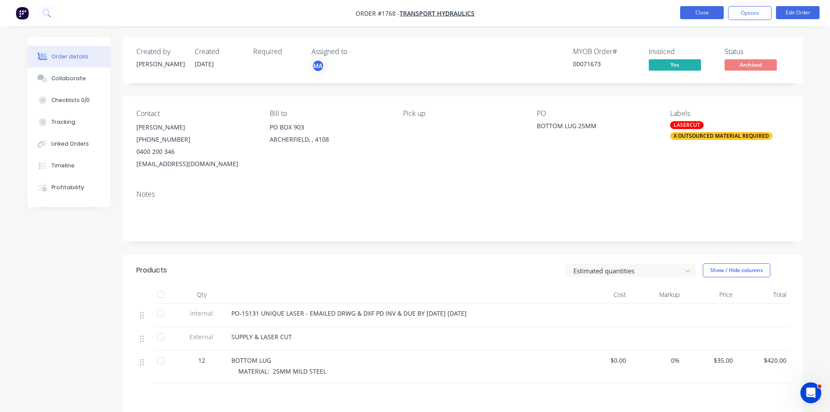
click at [707, 14] on button "Close" at bounding box center [702, 12] width 44 height 13
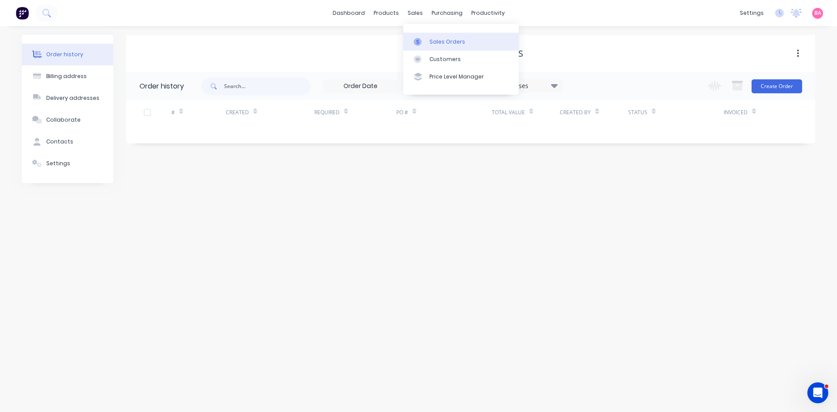
click at [442, 41] on div "Sales Orders" at bounding box center [447, 42] width 36 height 8
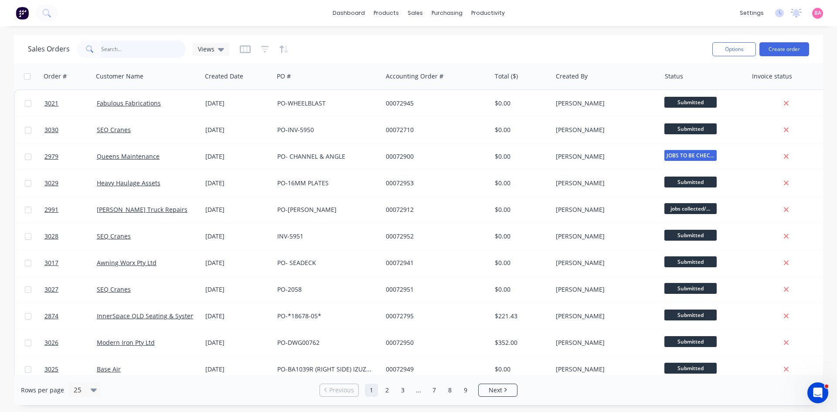
click at [140, 50] on input "text" at bounding box center [143, 49] width 85 height 17
type input "2866"
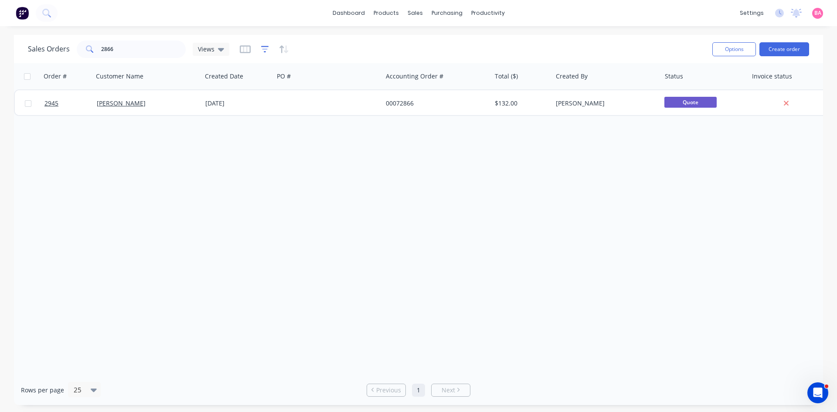
click at [267, 45] on icon "button" at bounding box center [265, 49] width 8 height 9
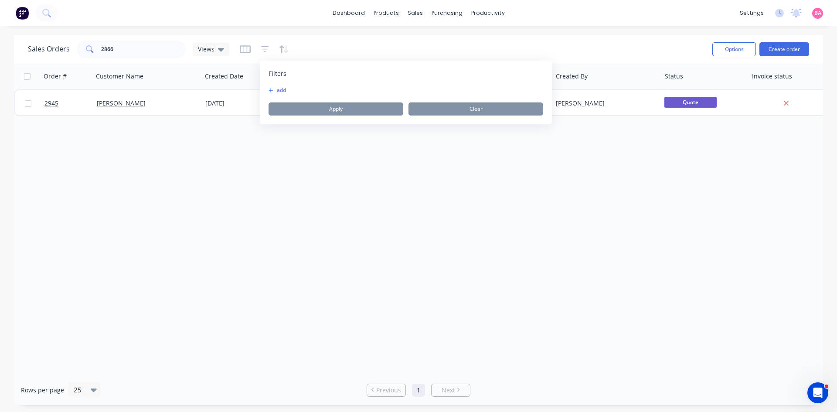
click at [278, 91] on button "add" at bounding box center [279, 90] width 22 height 7
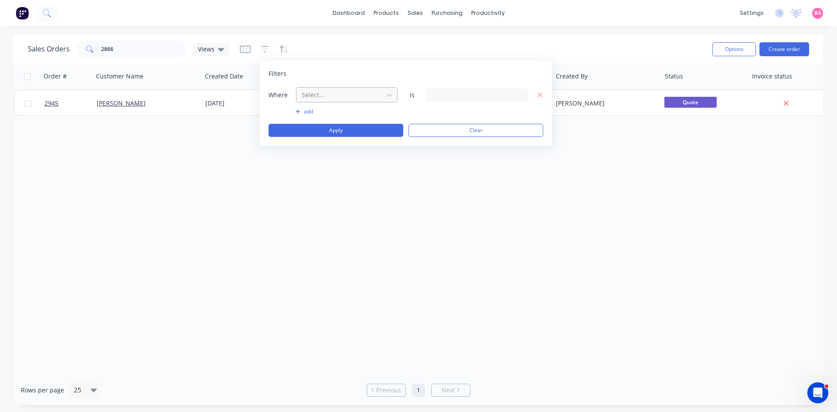
click at [335, 98] on div at bounding box center [340, 94] width 78 height 11
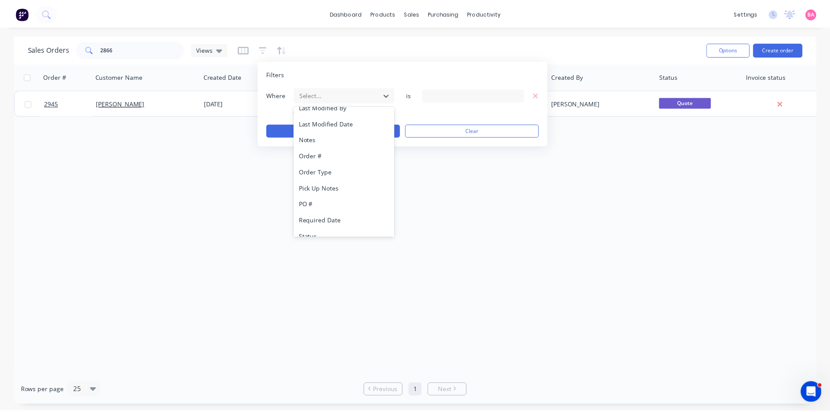
scroll to position [228, 0]
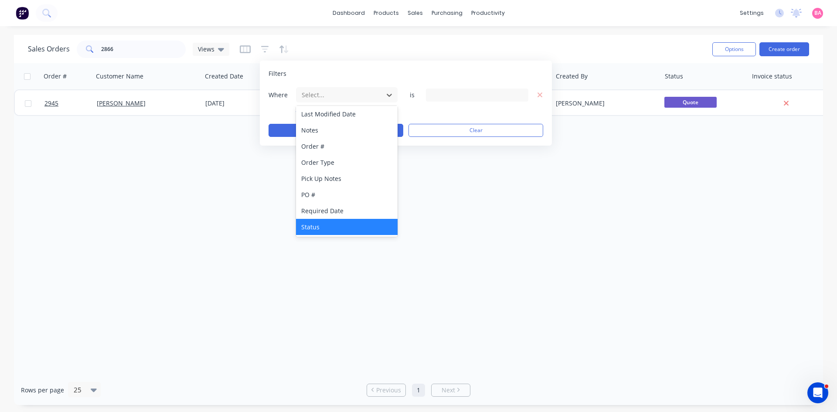
click at [308, 230] on div "Status" at bounding box center [347, 227] width 102 height 16
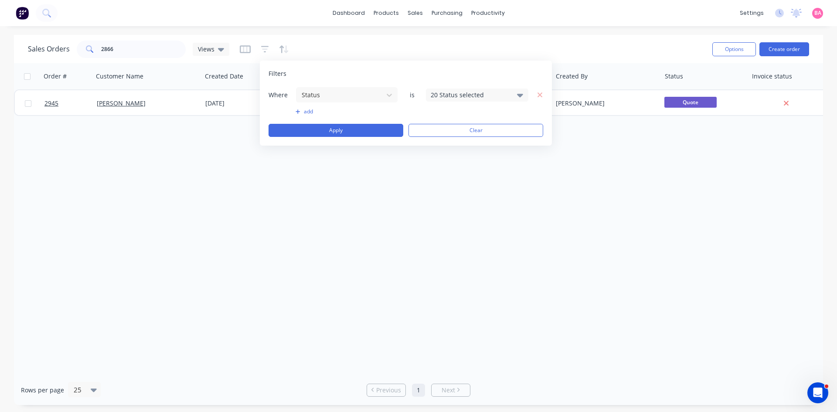
click at [520, 93] on icon at bounding box center [520, 95] width 6 height 10
click at [452, 144] on button "All" at bounding box center [502, 142] width 153 height 17
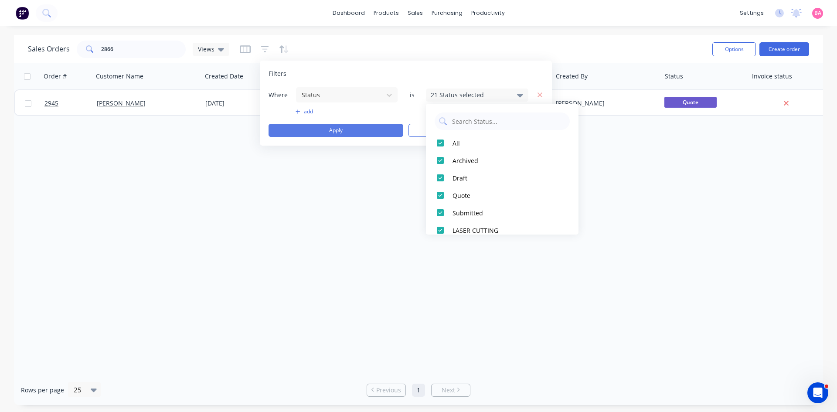
click at [335, 130] on button "Apply" at bounding box center [335, 130] width 135 height 13
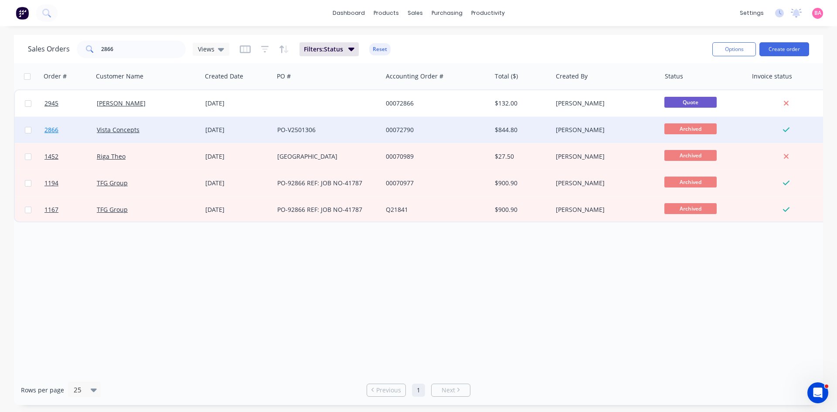
click at [48, 129] on span "2866" at bounding box center [51, 130] width 14 height 9
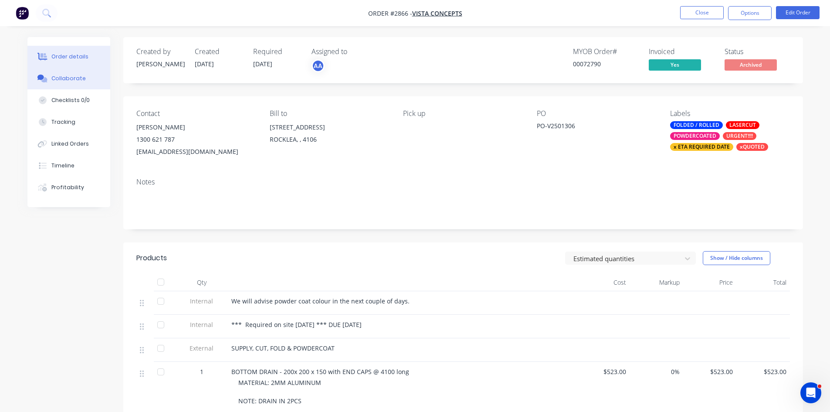
click at [76, 79] on div "Collaborate" at bounding box center [68, 79] width 34 height 8
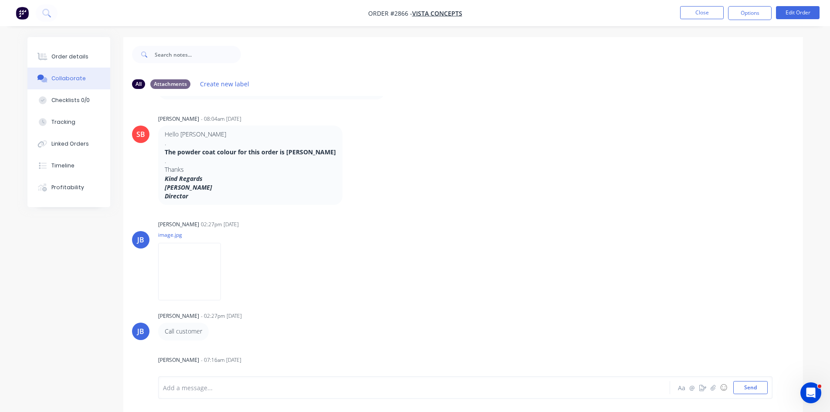
scroll to position [990, 0]
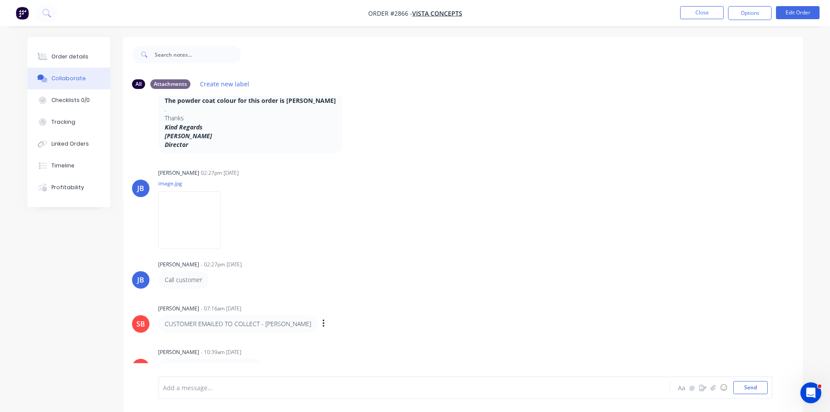
click at [446, 324] on div "SB [PERSON_NAME] - 07:16am [DATE] CUSTOMER EMAILED TO COLLECT - [PERSON_NAME] L…" at bounding box center [463, 317] width 680 height 31
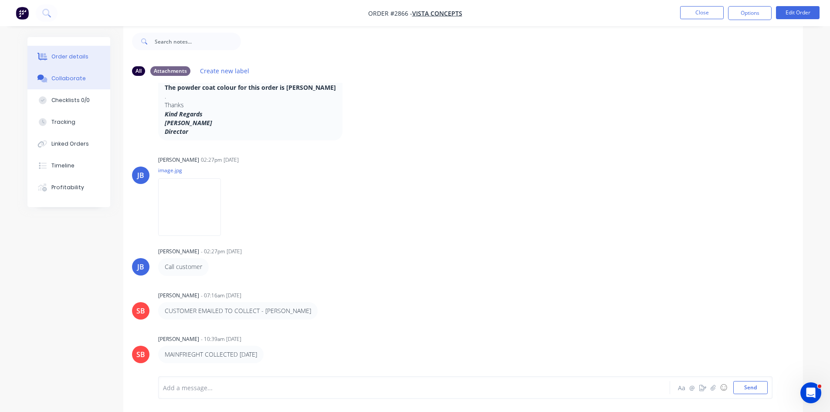
click at [68, 52] on button "Order details" at bounding box center [68, 57] width 83 height 22
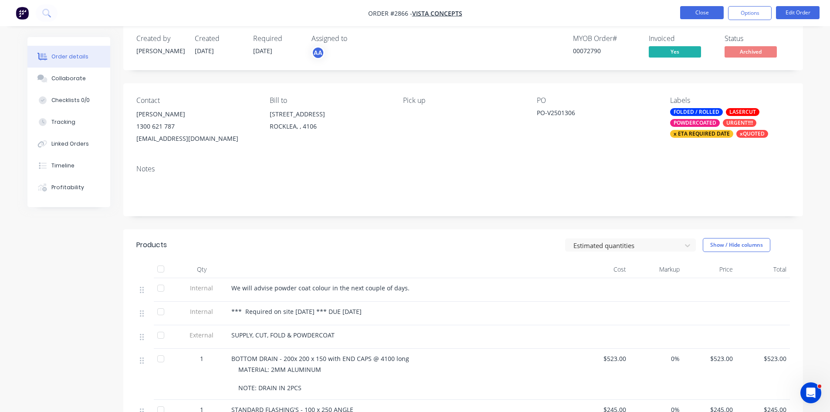
click at [708, 15] on button "Close" at bounding box center [702, 12] width 44 height 13
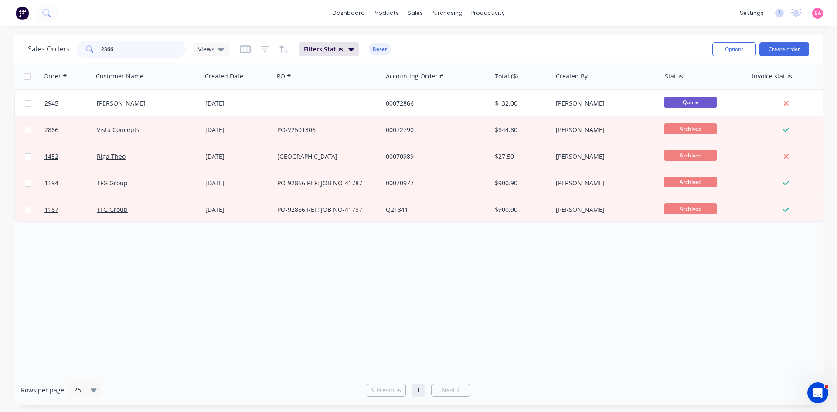
drag, startPoint x: 128, startPoint y: 43, endPoint x: 30, endPoint y: 37, distance: 98.3
click at [33, 37] on div "Sales Orders 2866 Views Filters: Status Reset Options Create order" at bounding box center [418, 49] width 809 height 28
type input "2390"
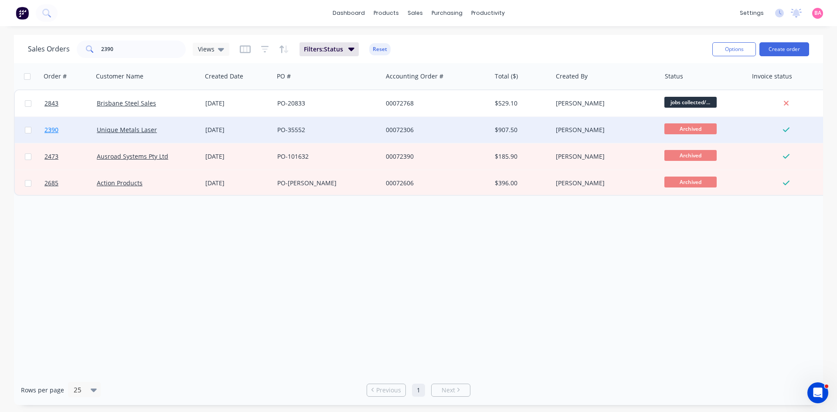
click at [51, 127] on span "2390" at bounding box center [51, 130] width 14 height 9
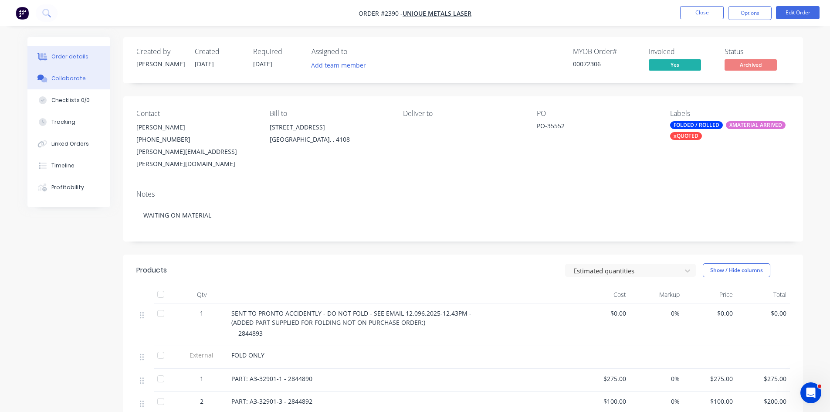
click at [68, 80] on div "Collaborate" at bounding box center [68, 79] width 34 height 8
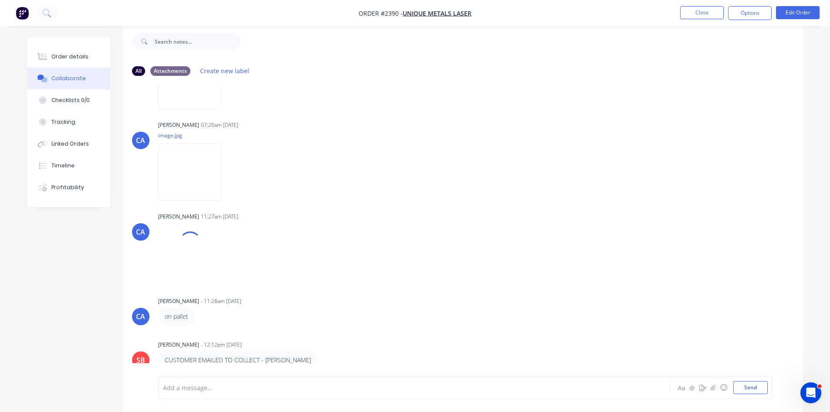
scroll to position [3542, 0]
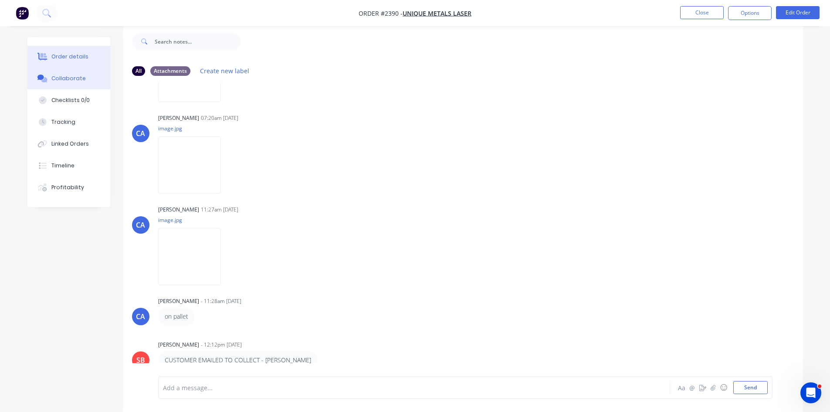
click at [70, 59] on div "Order details" at bounding box center [69, 57] width 37 height 8
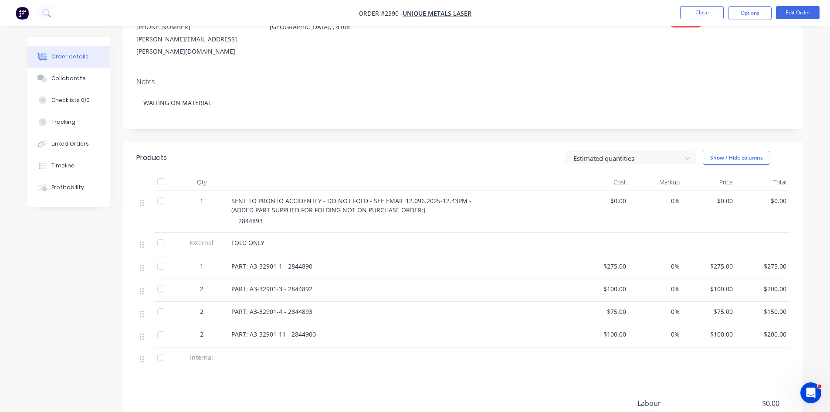
scroll to position [25, 0]
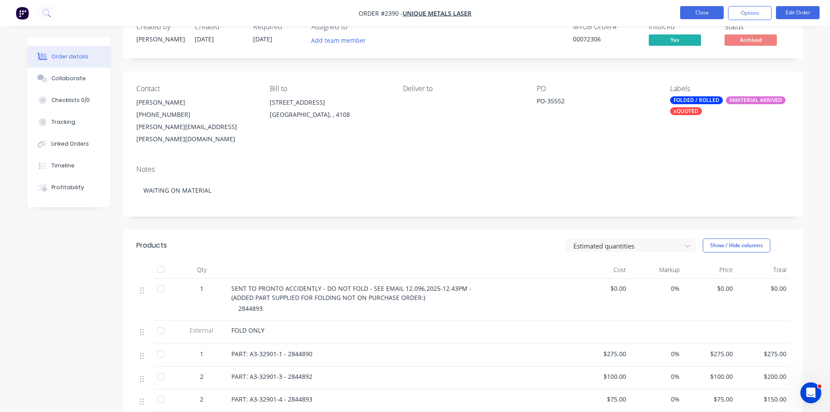
click at [700, 13] on button "Close" at bounding box center [702, 12] width 44 height 13
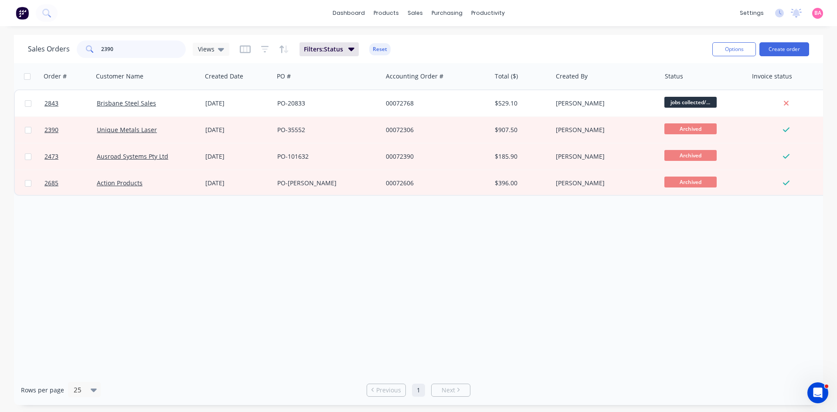
drag, startPoint x: 105, startPoint y: 48, endPoint x: 75, endPoint y: 47, distance: 31.0
click at [75, 47] on div "Sales Orders 2390 Views" at bounding box center [128, 49] width 201 height 17
type input "2709"
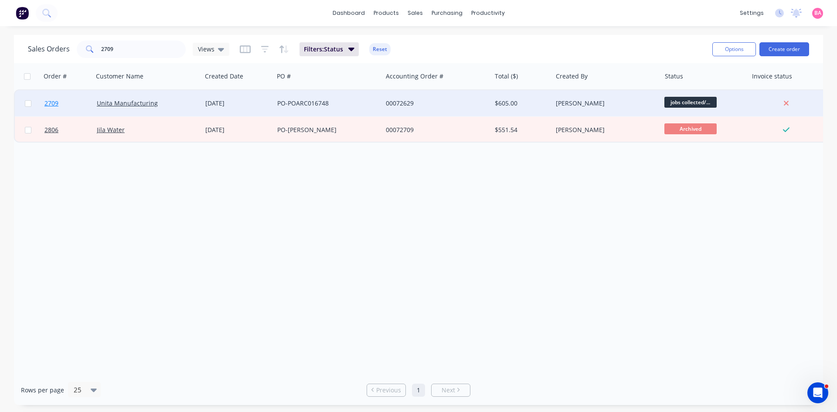
click at [48, 102] on span "2709" at bounding box center [51, 103] width 14 height 9
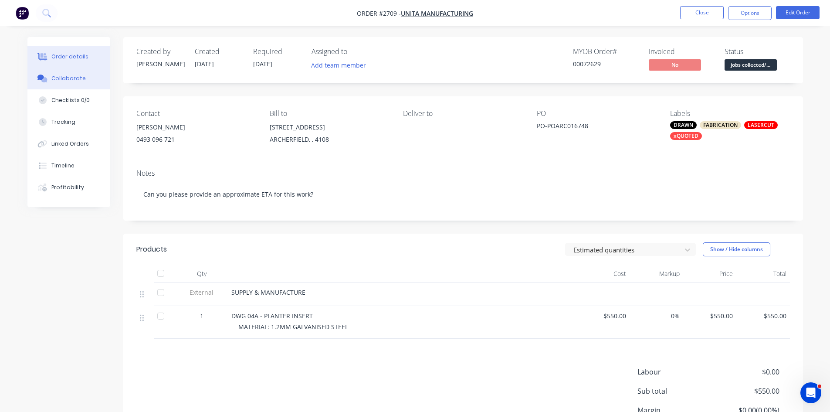
click at [58, 75] on div "Collaborate" at bounding box center [68, 79] width 34 height 8
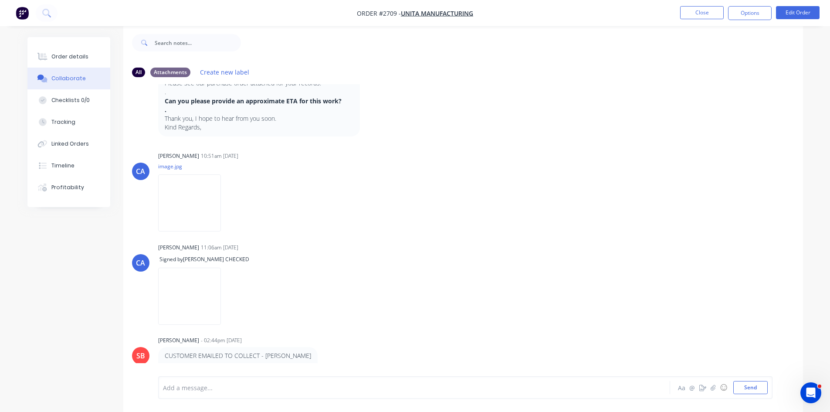
scroll to position [13, 0]
click at [68, 58] on div "Order details" at bounding box center [69, 57] width 37 height 8
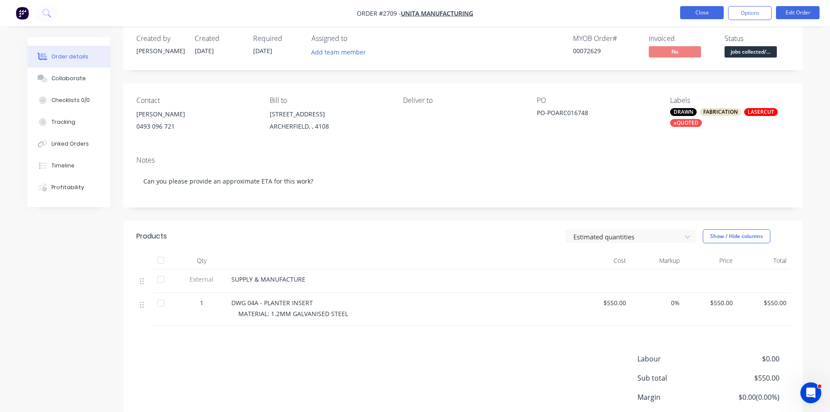
click at [697, 11] on button "Close" at bounding box center [702, 12] width 44 height 13
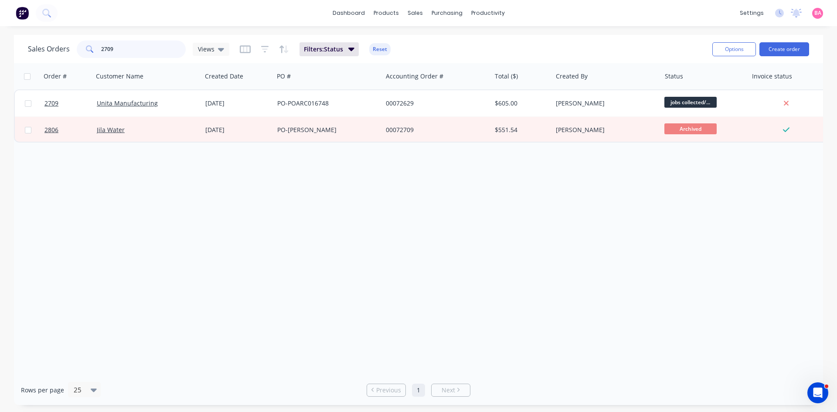
drag, startPoint x: 99, startPoint y: 44, endPoint x: 32, endPoint y: 34, distance: 67.9
click at [35, 36] on div "Sales Orders 2709 Views Filters: Status Reset Options Create order" at bounding box center [418, 49] width 809 height 28
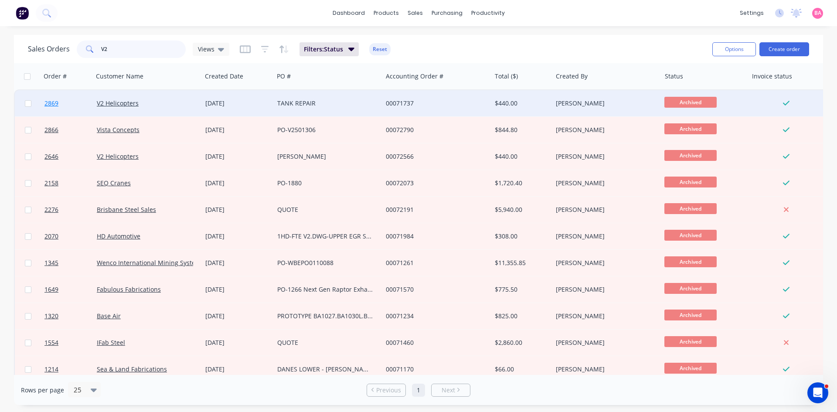
type input "V2"
click at [51, 102] on span "2869" at bounding box center [51, 103] width 14 height 9
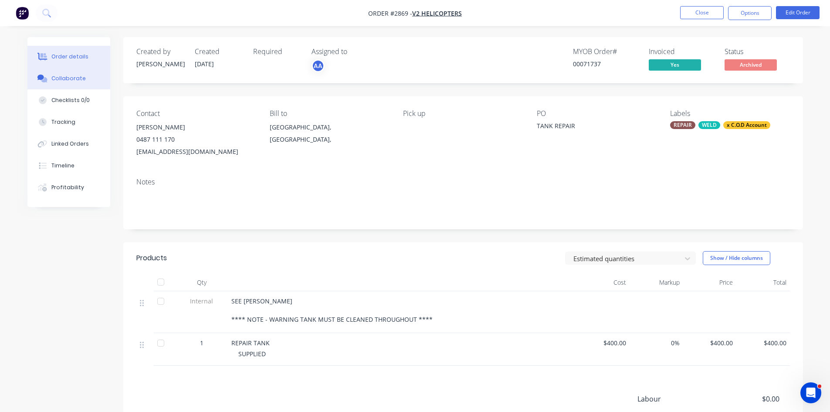
click at [71, 75] on div "Collaborate" at bounding box center [68, 79] width 34 height 8
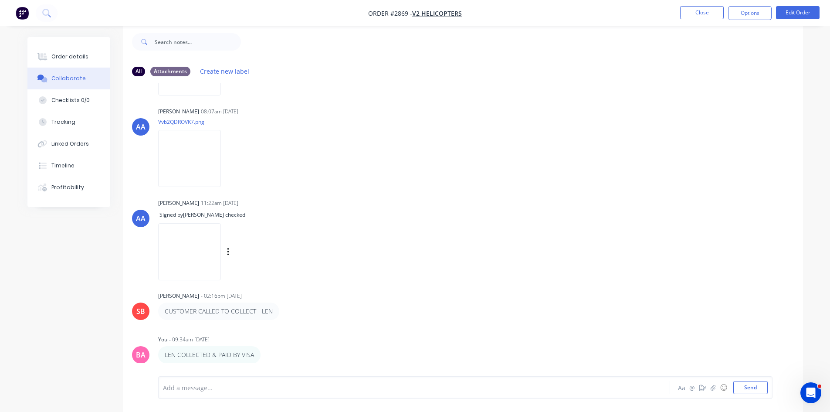
scroll to position [13, 0]
click at [76, 55] on div "Order details" at bounding box center [69, 57] width 37 height 8
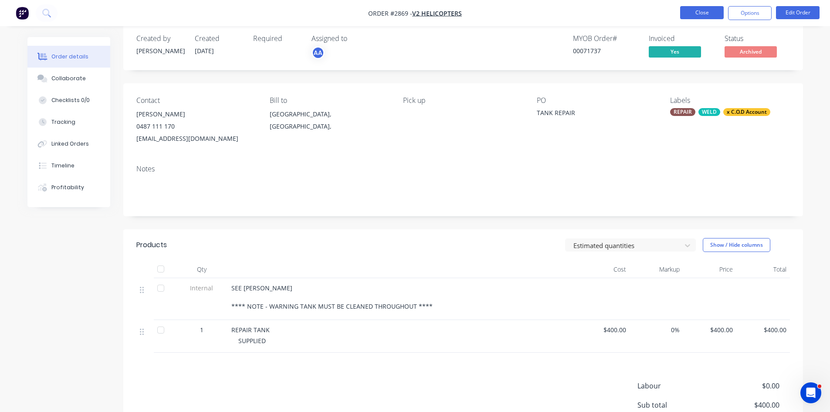
click at [695, 14] on button "Close" at bounding box center [702, 12] width 44 height 13
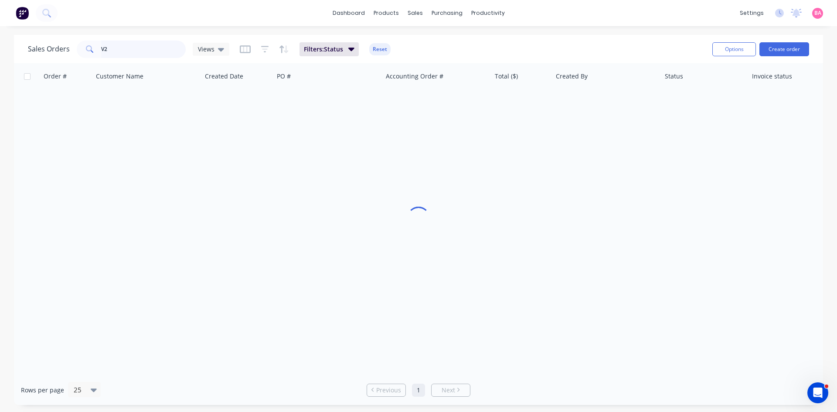
drag, startPoint x: 114, startPoint y: 47, endPoint x: 28, endPoint y: 41, distance: 85.6
click at [28, 41] on div "Sales Orders V2 Views" at bounding box center [128, 49] width 201 height 17
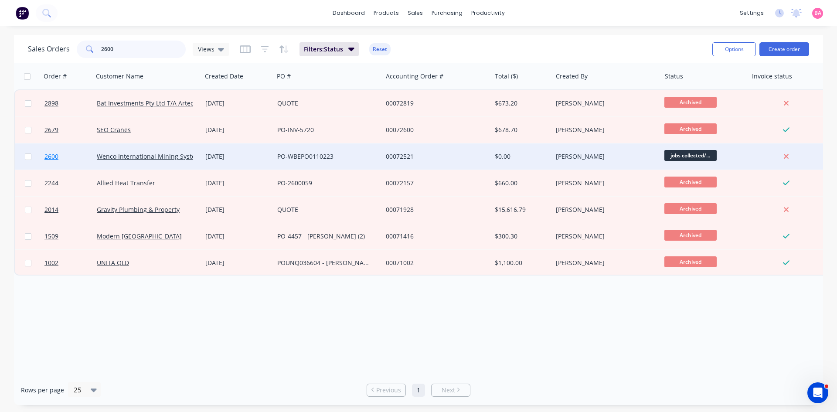
type input "2600"
click at [50, 155] on span "2600" at bounding box center [51, 156] width 14 height 9
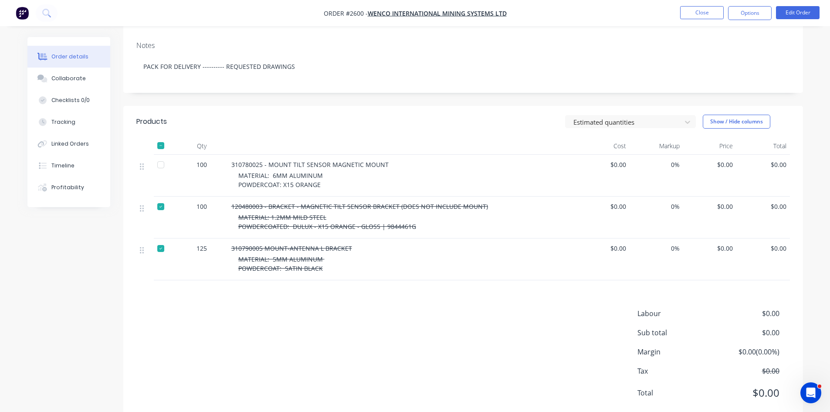
scroll to position [131, 0]
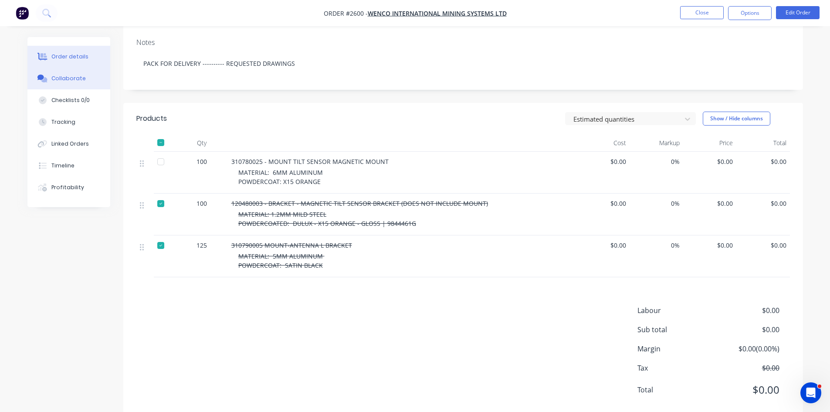
click at [69, 78] on div "Collaborate" at bounding box center [68, 79] width 34 height 8
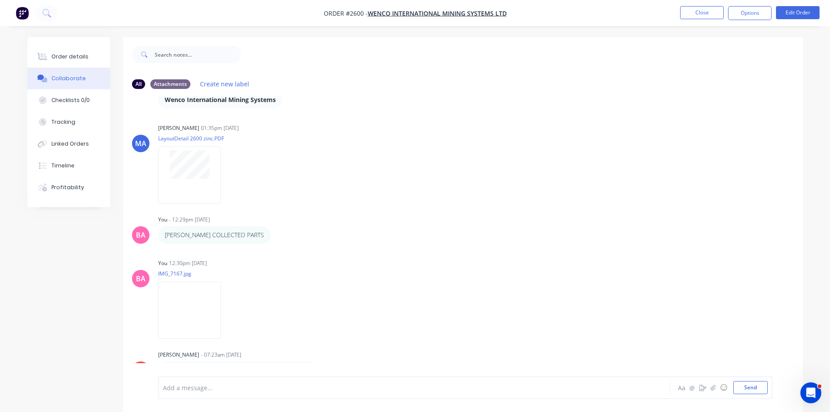
scroll to position [983, 0]
click at [365, 298] on div "You 12:30pm [DATE] IMG_7167.jpg Labels Download Delete" at bounding box center [294, 293] width 272 height 78
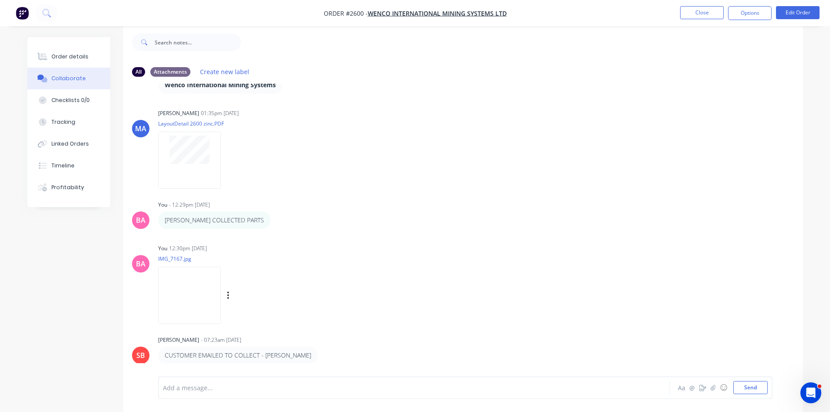
scroll to position [13, 0]
click at [190, 290] on img at bounding box center [189, 294] width 63 height 57
click at [693, 14] on button "Close" at bounding box center [702, 12] width 44 height 13
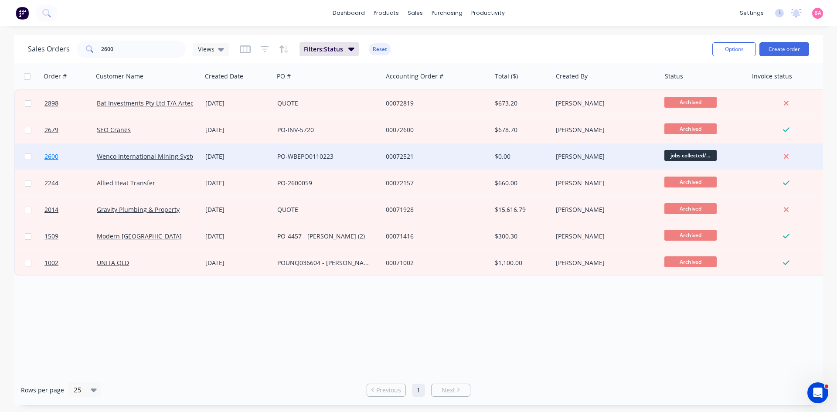
click at [53, 157] on span "2600" at bounding box center [51, 156] width 14 height 9
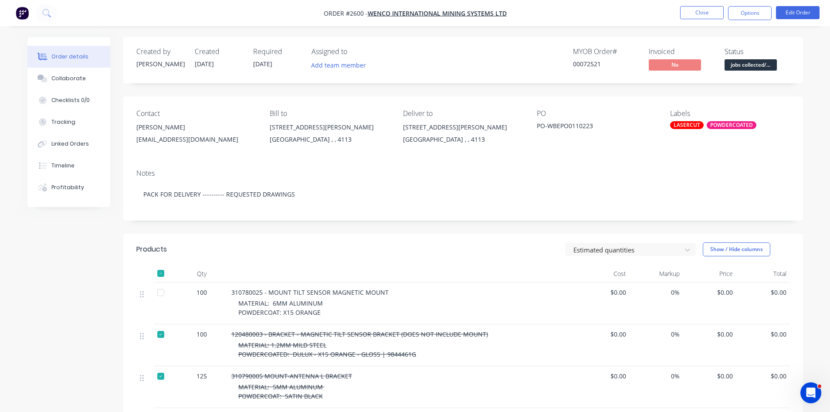
click at [163, 292] on div at bounding box center [160, 292] width 17 height 17
click at [62, 78] on div "Collaborate" at bounding box center [68, 79] width 34 height 8
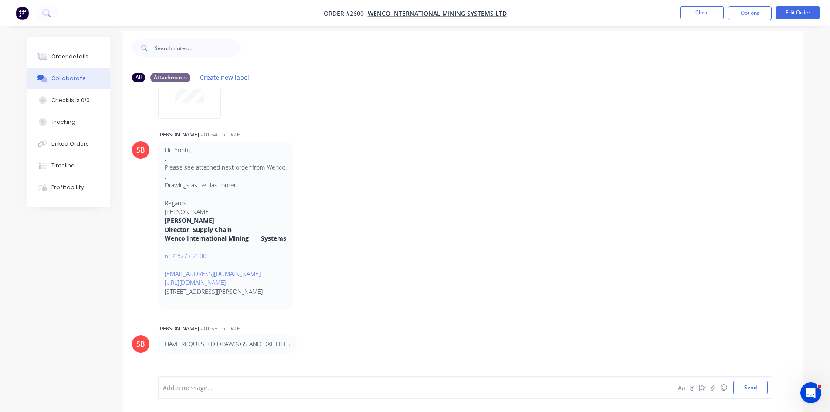
scroll to position [13, 0]
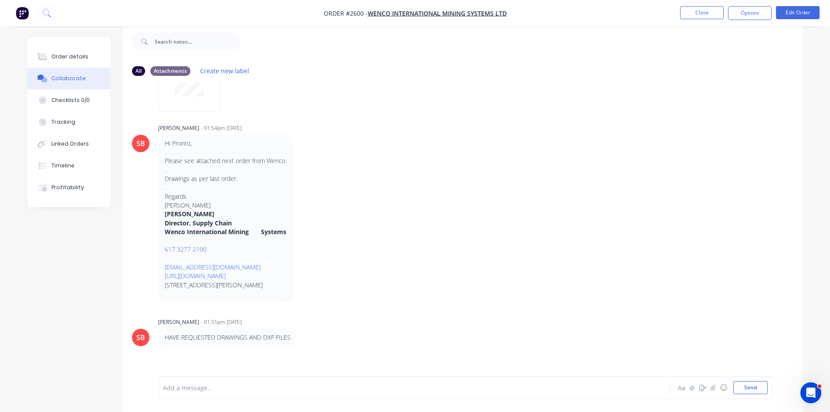
click at [207, 390] on div at bounding box center [389, 387] width 453 height 9
click at [743, 385] on button "Send" at bounding box center [751, 387] width 34 height 13
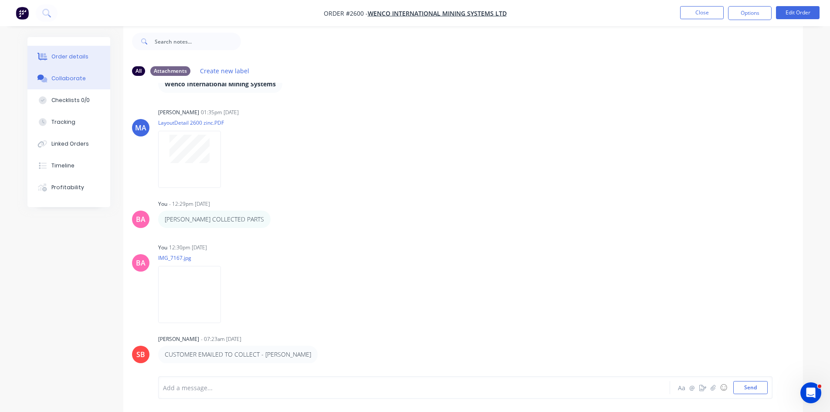
click at [64, 50] on button "Order details" at bounding box center [68, 57] width 83 height 22
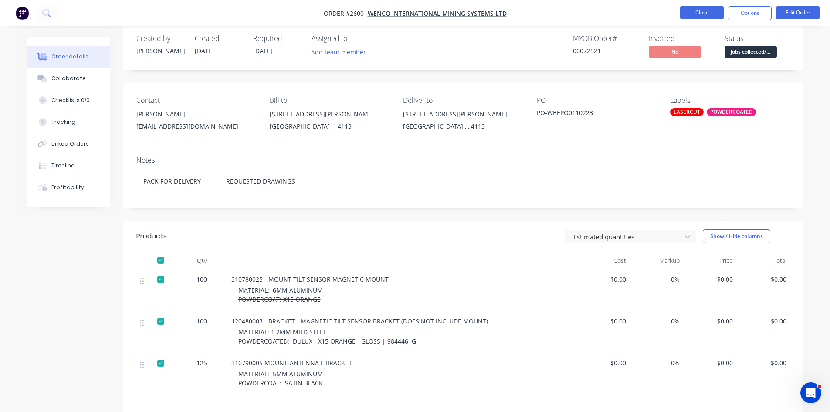
click at [705, 11] on button "Close" at bounding box center [702, 12] width 44 height 13
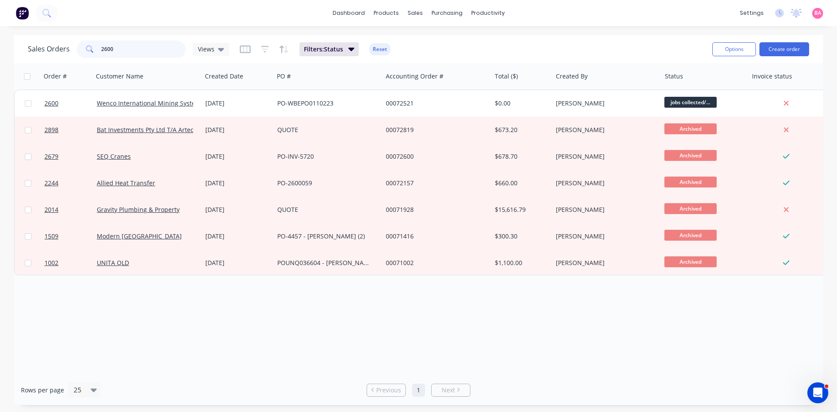
drag, startPoint x: 122, startPoint y: 41, endPoint x: 80, endPoint y: 44, distance: 42.0
click at [82, 44] on div "2600" at bounding box center [131, 49] width 109 height 17
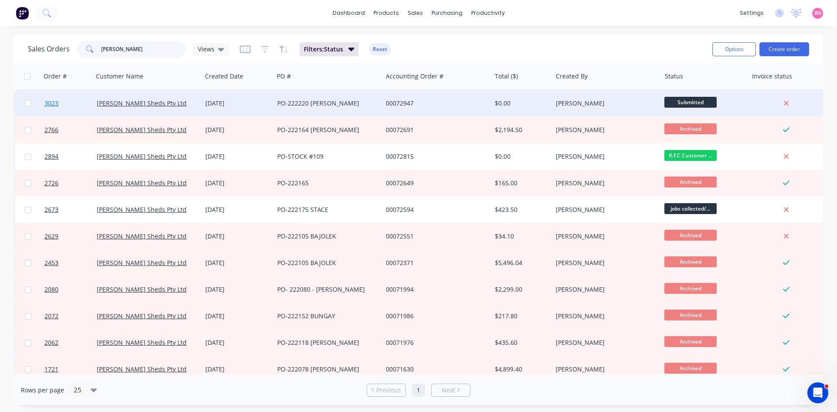
type input "[PERSON_NAME]"
click at [52, 103] on span "3023" at bounding box center [51, 103] width 14 height 9
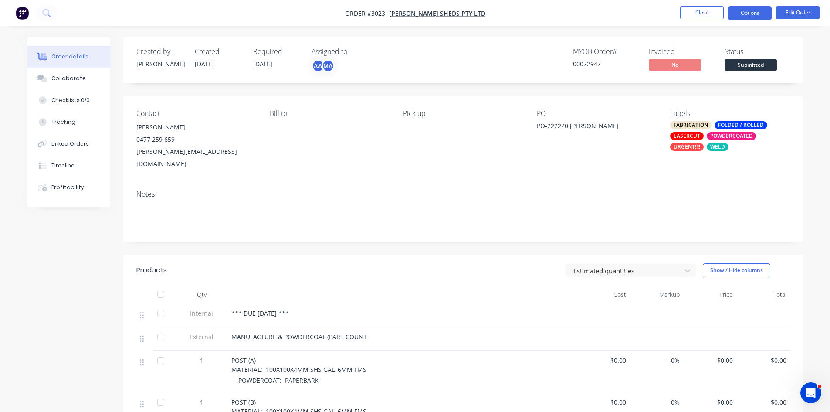
click at [750, 13] on button "Options" at bounding box center [750, 13] width 44 height 14
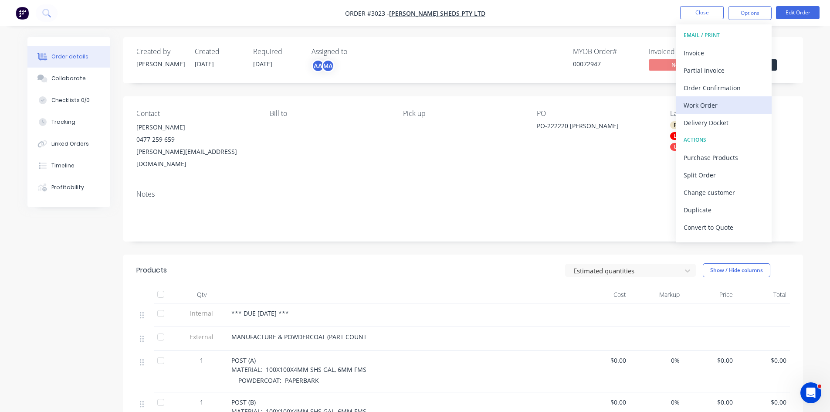
click at [705, 105] on div "Work Order" at bounding box center [724, 105] width 80 height 13
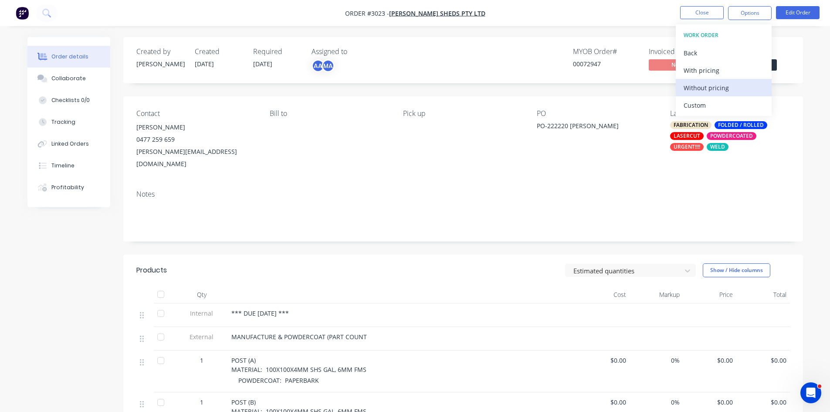
click at [701, 83] on div "Without pricing" at bounding box center [724, 88] width 80 height 13
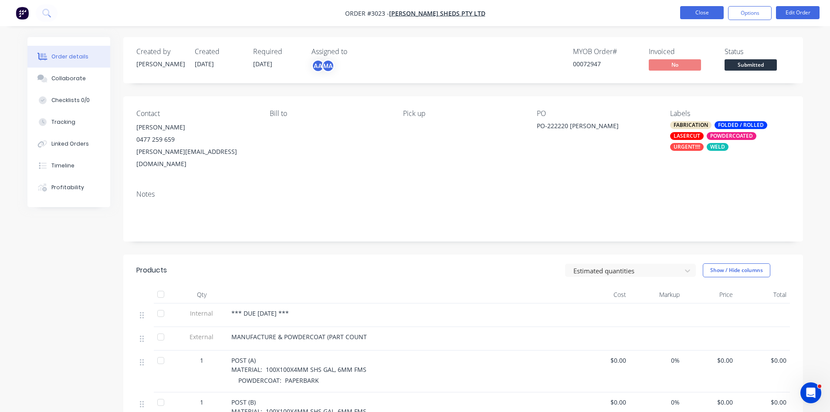
click at [698, 12] on button "Close" at bounding box center [702, 12] width 44 height 13
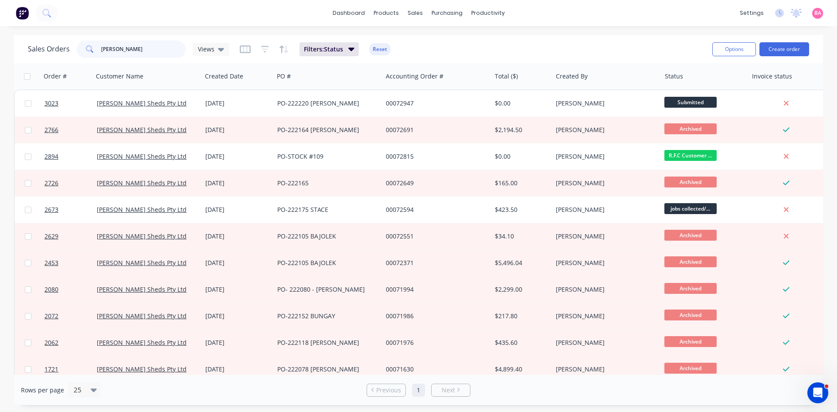
drag, startPoint x: 122, startPoint y: 47, endPoint x: 21, endPoint y: 28, distance: 102.8
click at [22, 31] on div "dashboard products sales purchasing productivity dashboard products Product Cat…" at bounding box center [418, 206] width 837 height 412
type input "[PERSON_NAME]"
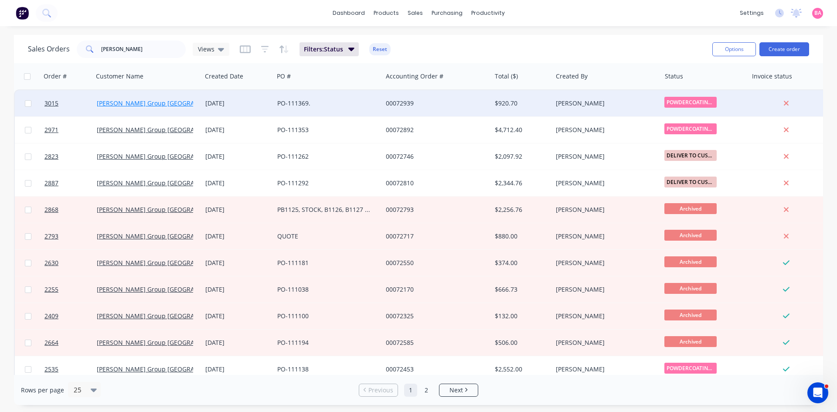
click at [110, 102] on link "[PERSON_NAME] Group [GEOGRAPHIC_DATA]" at bounding box center [162, 103] width 131 height 8
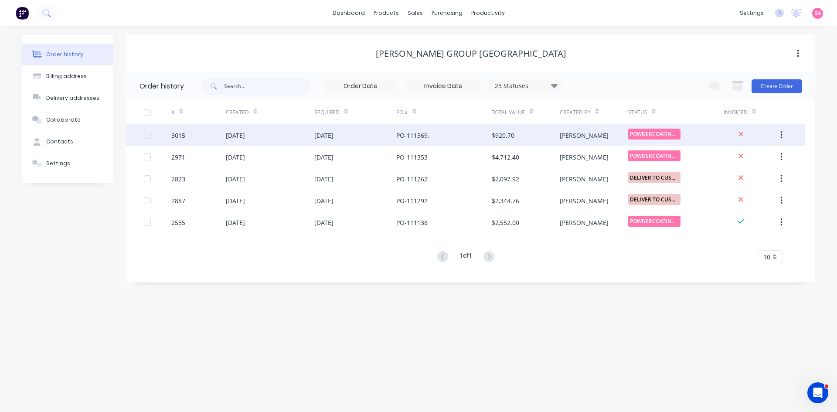
click at [178, 136] on div "3015" at bounding box center [178, 135] width 14 height 9
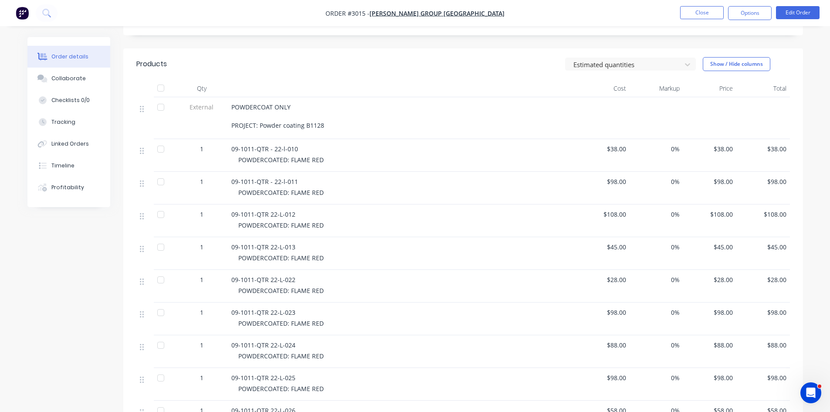
scroll to position [174, 0]
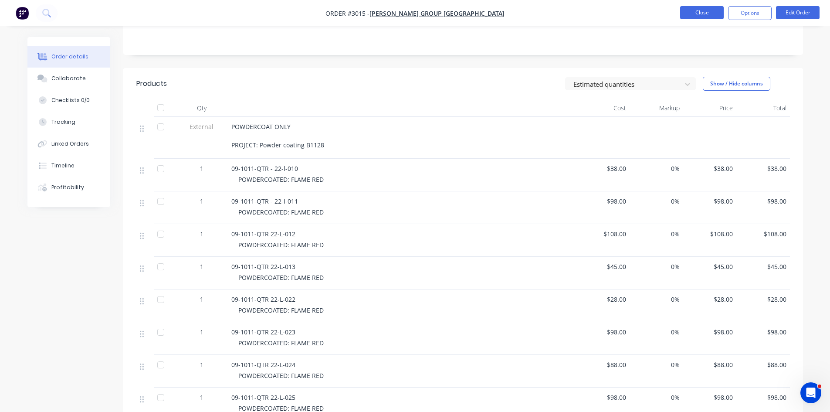
click at [714, 15] on button "Close" at bounding box center [702, 12] width 44 height 13
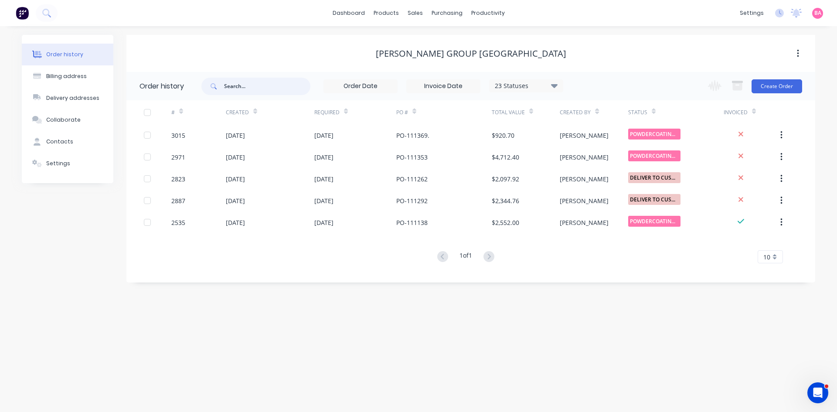
click at [250, 88] on input "text" at bounding box center [267, 86] width 86 height 17
type input "RUBY RED"
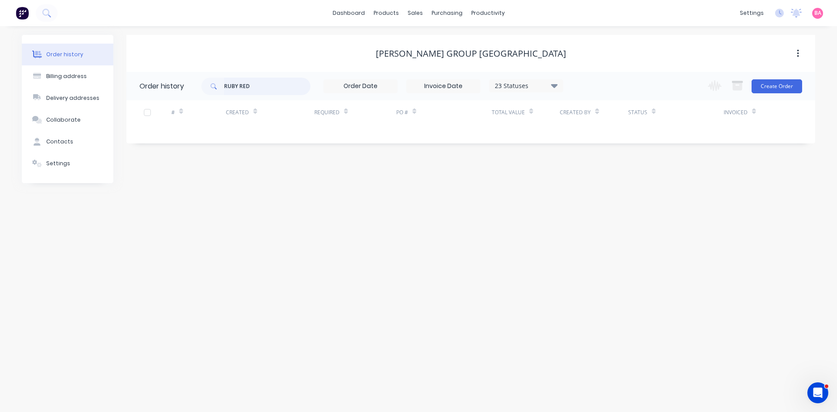
drag, startPoint x: 257, startPoint y: 84, endPoint x: 152, endPoint y: 77, distance: 105.3
click at [152, 77] on header "Order history RUBY RED 23 Statuses Invoice Status Invoiced Not Invoiced Partial…" at bounding box center [470, 86] width 689 height 28
type input "111353"
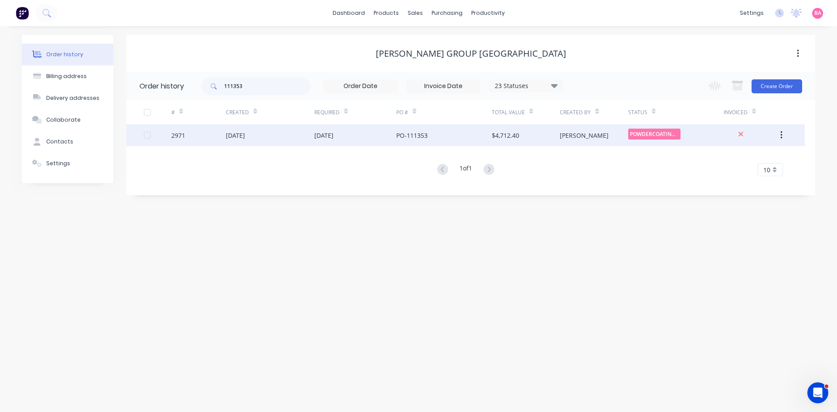
click at [239, 137] on div "[DATE]" at bounding box center [235, 135] width 19 height 9
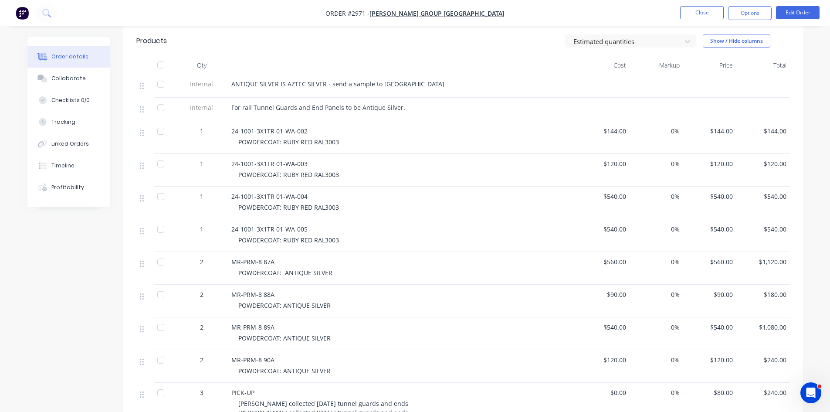
scroll to position [218, 0]
click at [73, 78] on div "Collaborate" at bounding box center [68, 79] width 34 height 8
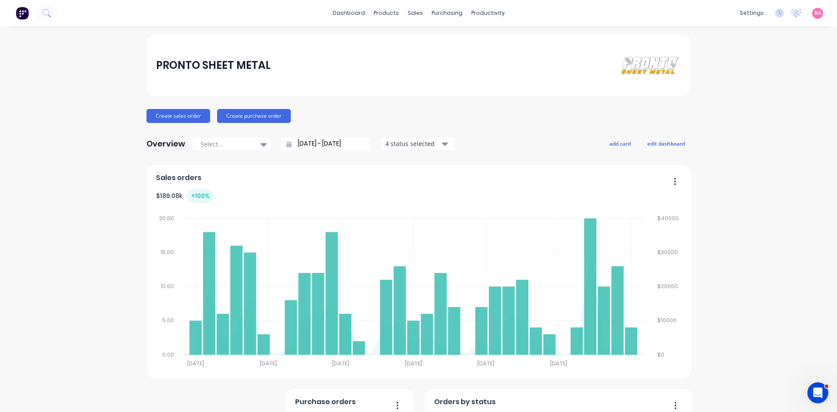
click at [442, 143] on icon "button" at bounding box center [445, 144] width 6 height 3
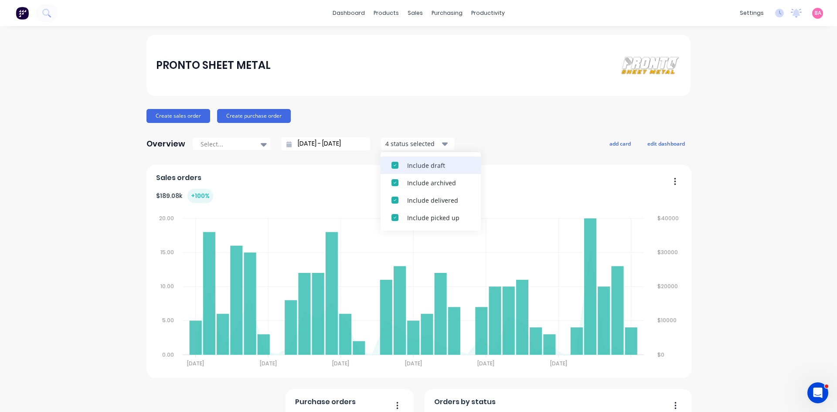
click at [389, 163] on div "button" at bounding box center [394, 164] width 17 height 17
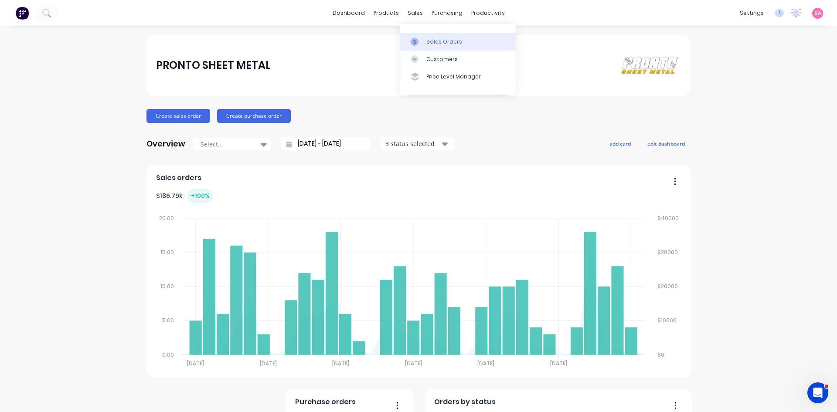
click at [447, 41] on div "Sales Orders" at bounding box center [444, 42] width 36 height 8
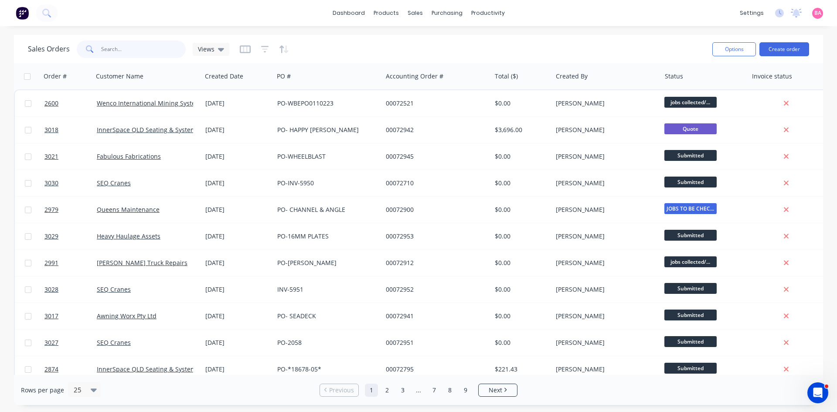
click at [116, 45] on input "text" at bounding box center [143, 49] width 85 height 17
type input "BRADBURY"
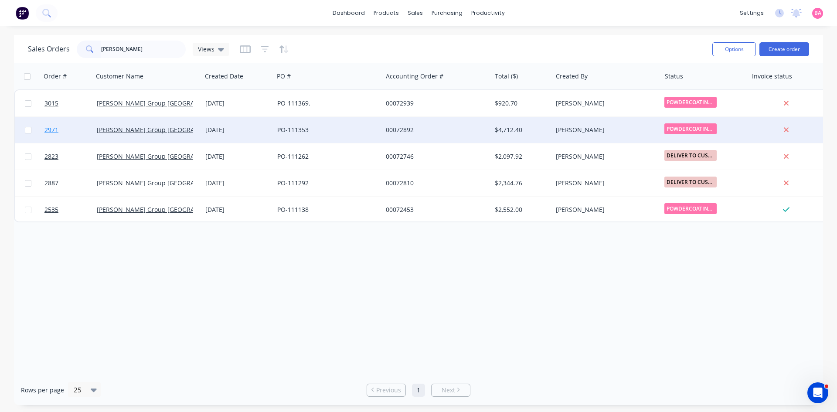
click at [46, 129] on span "2971" at bounding box center [51, 130] width 14 height 9
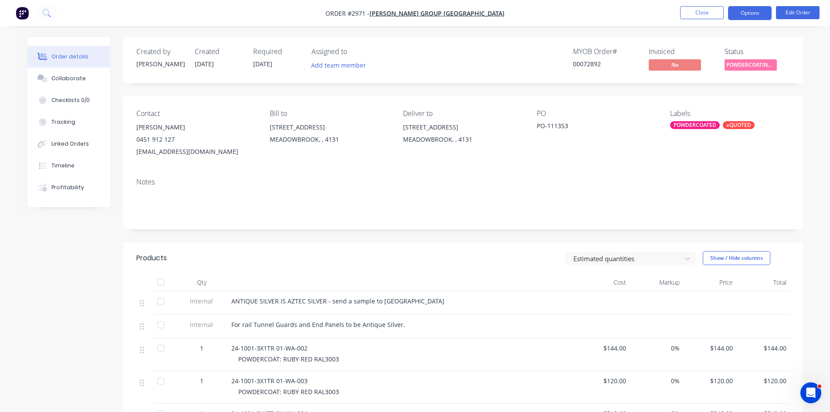
click at [753, 13] on button "Options" at bounding box center [750, 13] width 44 height 14
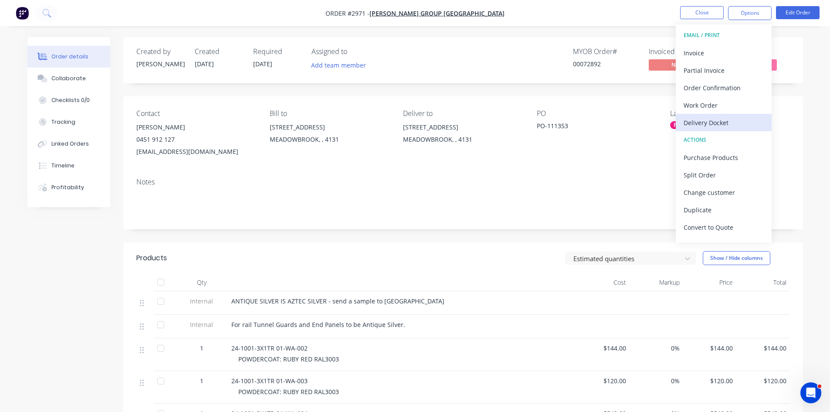
click at [716, 120] on div "Delivery Docket" at bounding box center [724, 122] width 80 height 13
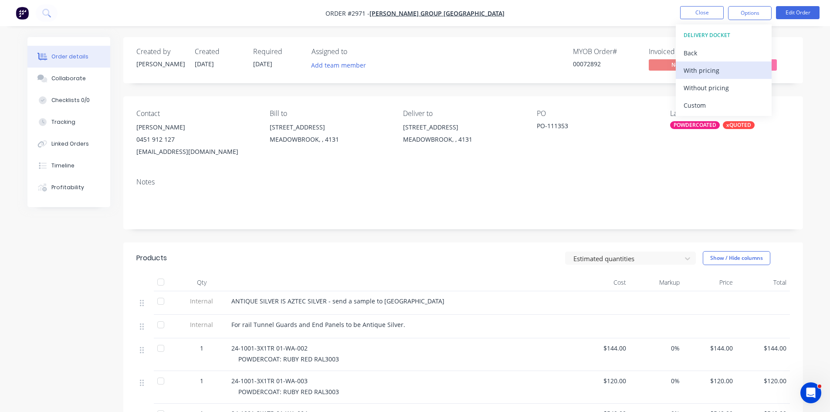
click at [712, 71] on div "With pricing" at bounding box center [724, 70] width 80 height 13
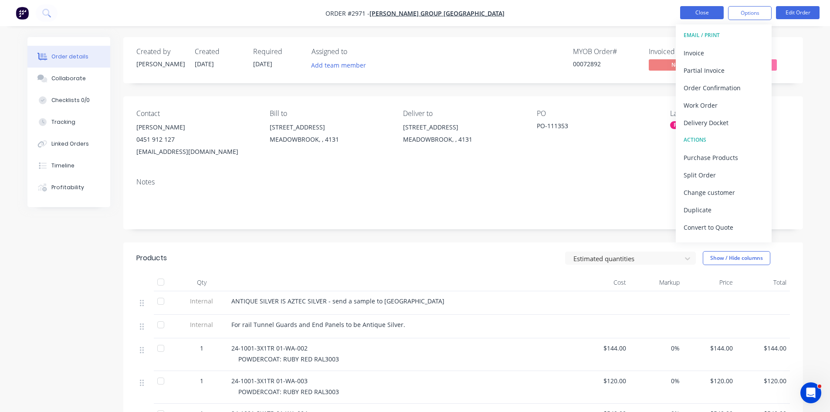
click at [701, 9] on button "Close" at bounding box center [702, 12] width 44 height 13
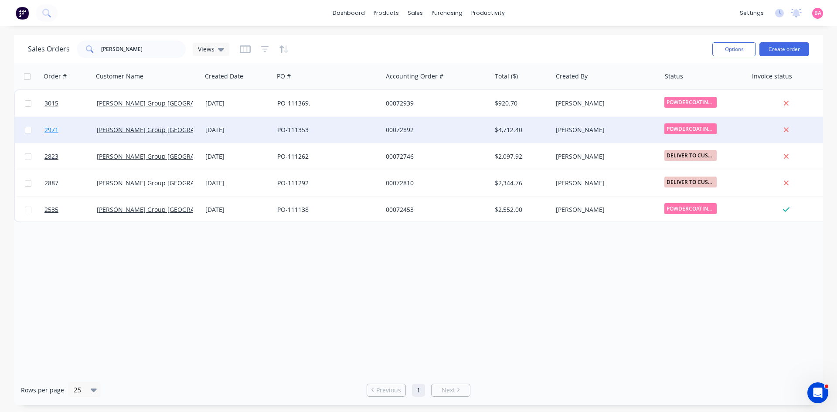
click at [54, 129] on span "2971" at bounding box center [51, 130] width 14 height 9
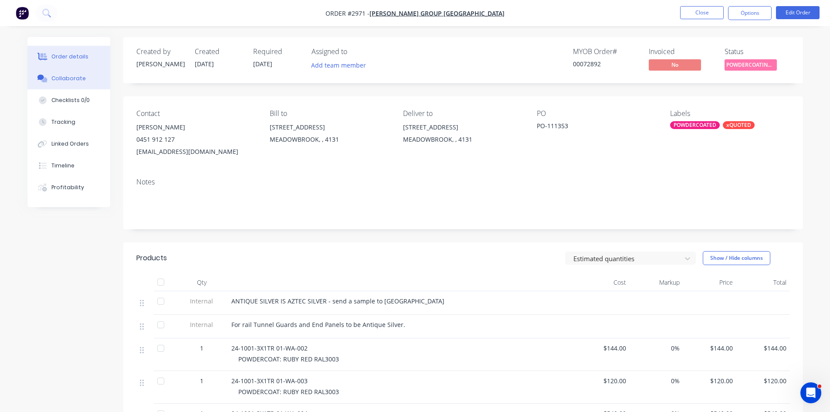
click at [64, 76] on div "Collaborate" at bounding box center [68, 79] width 34 height 8
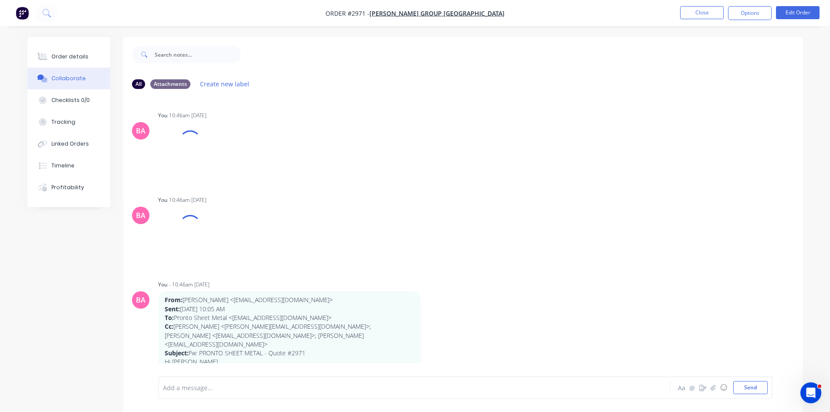
click at [251, 384] on div at bounding box center [389, 387] width 453 height 9
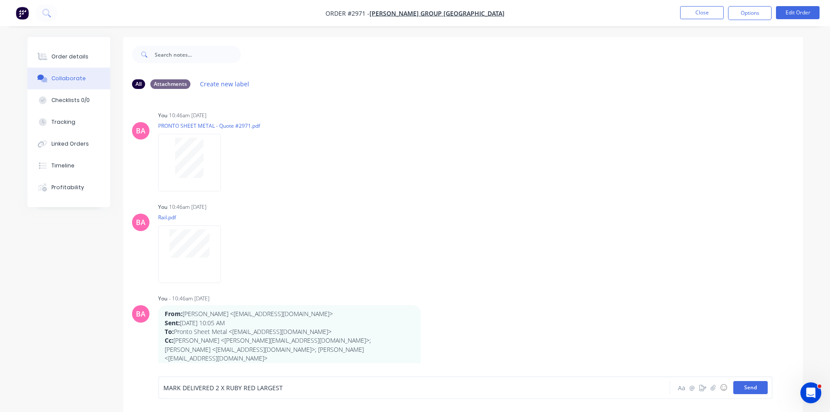
click at [751, 389] on button "Send" at bounding box center [751, 387] width 34 height 13
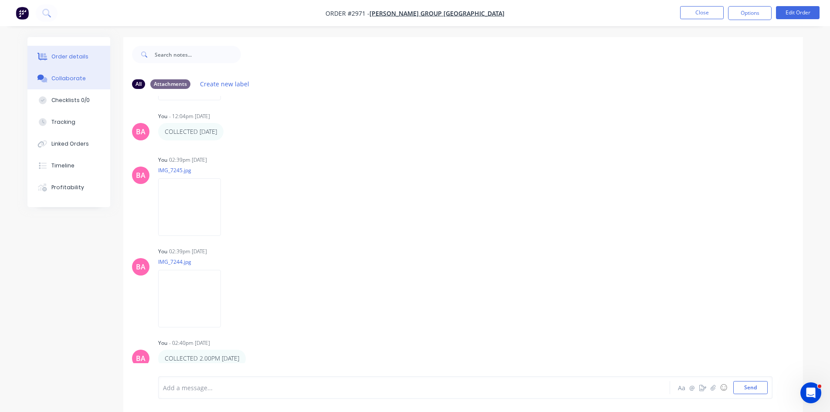
click at [58, 61] on button "Order details" at bounding box center [68, 57] width 83 height 22
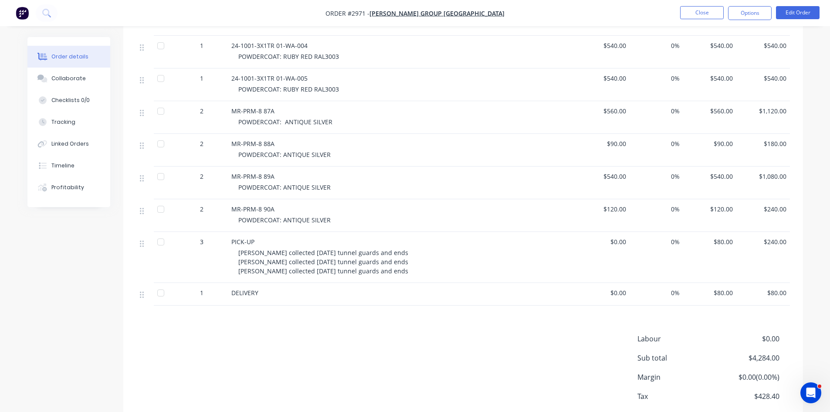
scroll to position [417, 0]
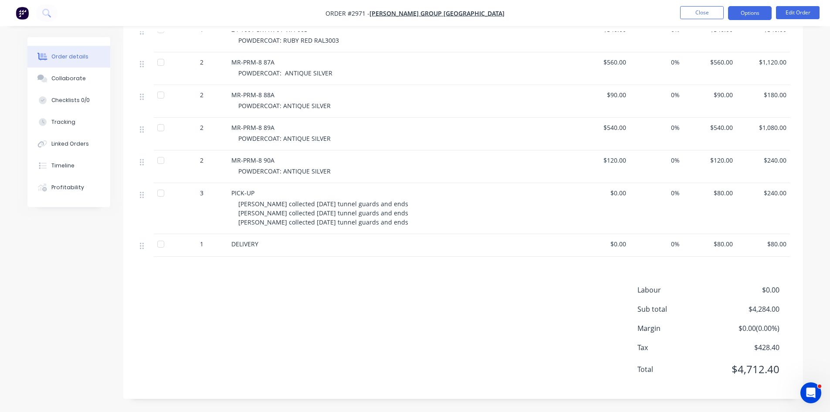
click at [747, 14] on button "Options" at bounding box center [750, 13] width 44 height 14
click at [745, 10] on button "Options" at bounding box center [750, 13] width 44 height 14
click at [798, 13] on button "Edit Order" at bounding box center [798, 12] width 44 height 13
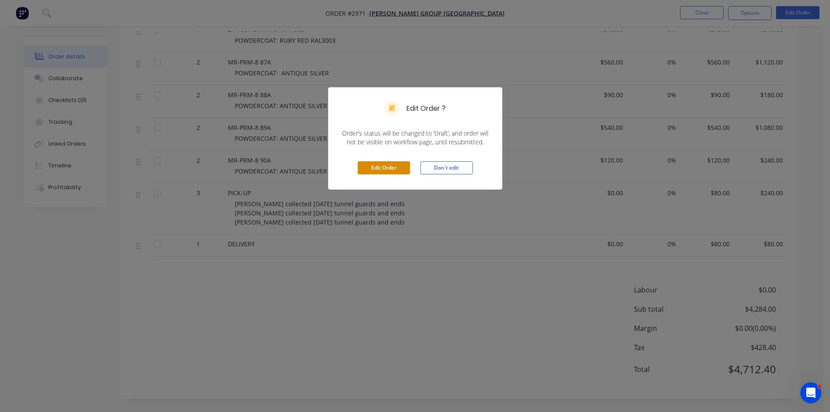
click at [394, 168] on button "Edit Order" at bounding box center [384, 167] width 52 height 13
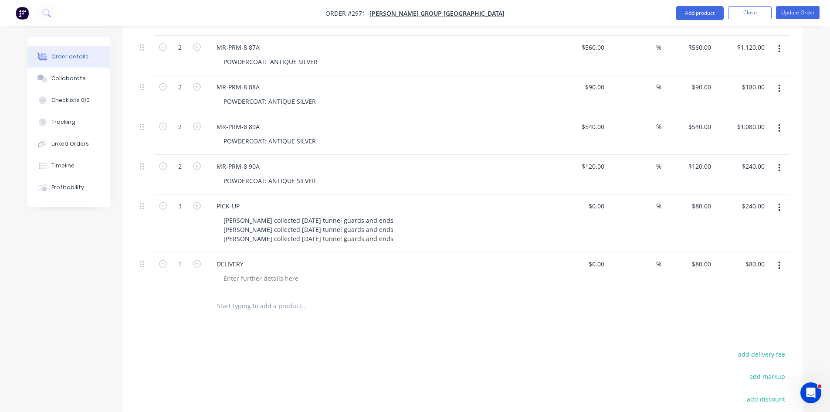
scroll to position [523, 0]
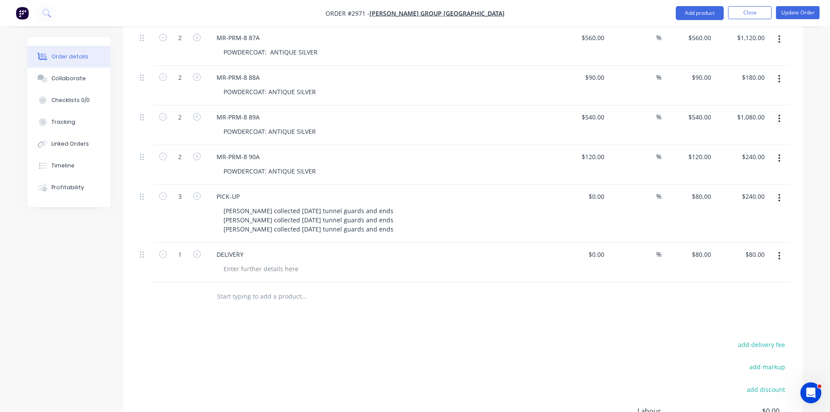
click at [263, 288] on input "text" at bounding box center [304, 296] width 174 height 17
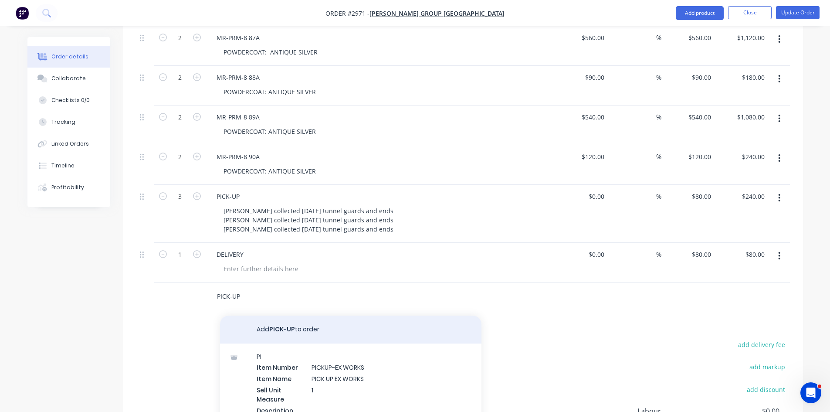
type input "PICK-UP"
click at [288, 319] on button "Add PICK-UP to order" at bounding box center [351, 330] width 262 height 28
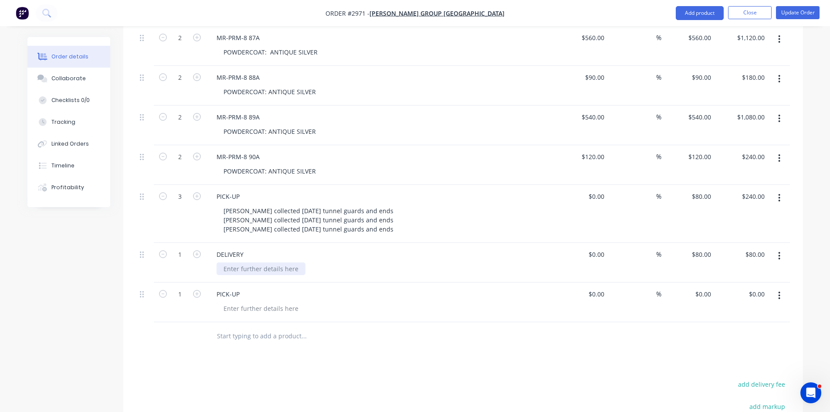
click at [238, 262] on div at bounding box center [261, 268] width 89 height 13
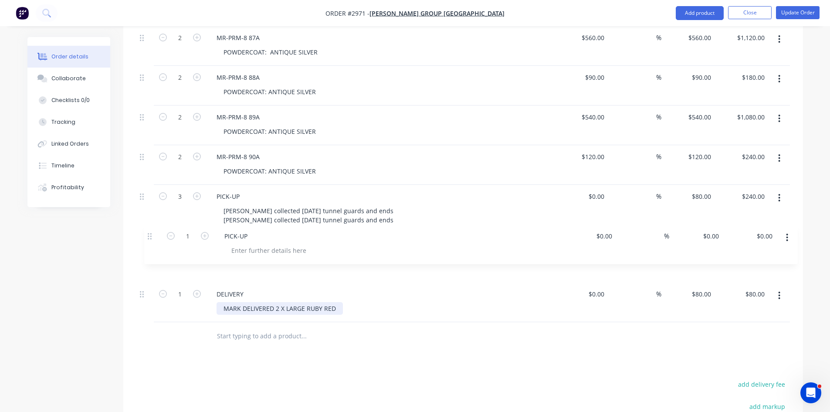
drag, startPoint x: 141, startPoint y: 282, endPoint x: 149, endPoint y: 232, distance: 50.8
click at [149, 232] on div "Internal ANTIQUE SILVER IS AZTEC SILVER - send a sample to Bradbury Internal Fo…" at bounding box center [463, 67] width 654 height 509
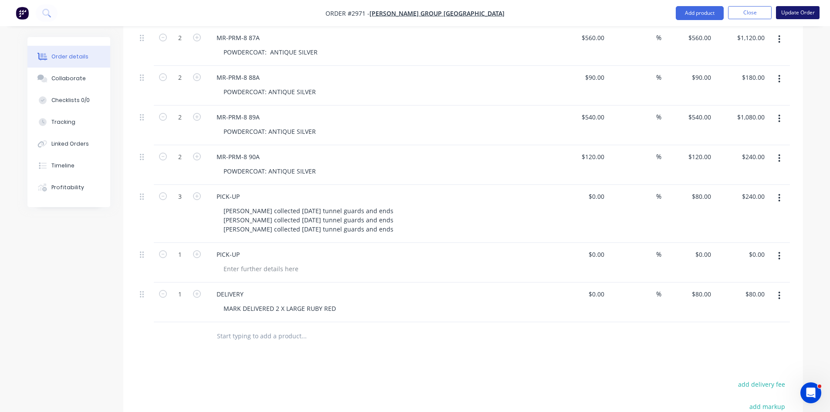
click at [796, 11] on button "Update Order" at bounding box center [798, 12] width 44 height 13
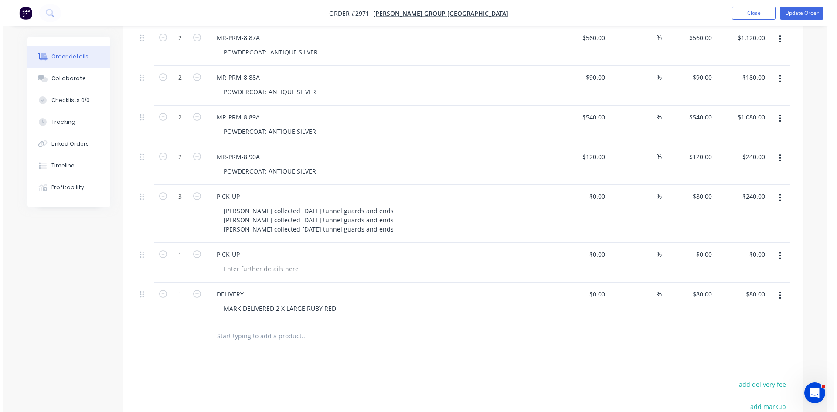
scroll to position [0, 0]
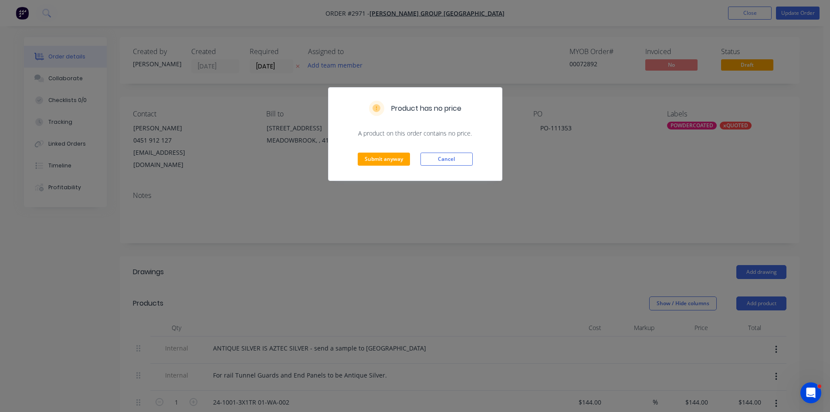
click at [391, 149] on div "Submit anyway Cancel" at bounding box center [415, 159] width 173 height 43
click at [387, 160] on button "Submit anyway" at bounding box center [384, 159] width 52 height 13
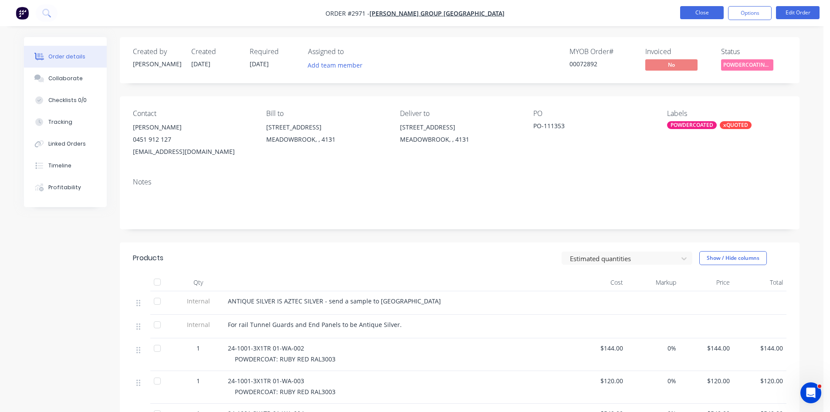
click at [700, 9] on button "Close" at bounding box center [702, 12] width 44 height 13
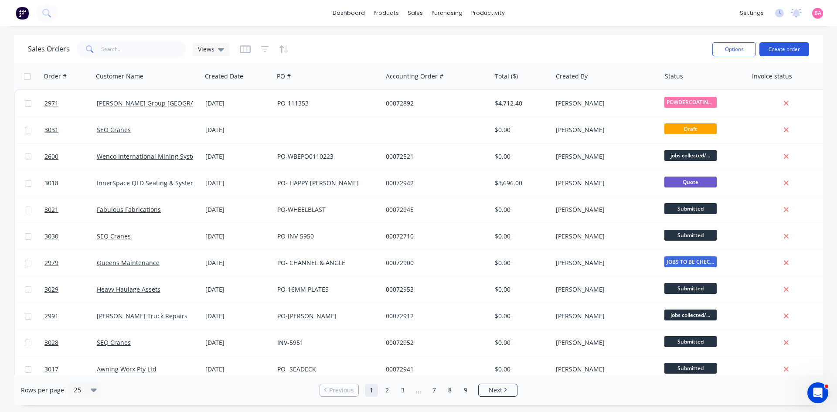
click at [795, 49] on button "Create order" at bounding box center [784, 49] width 50 height 14
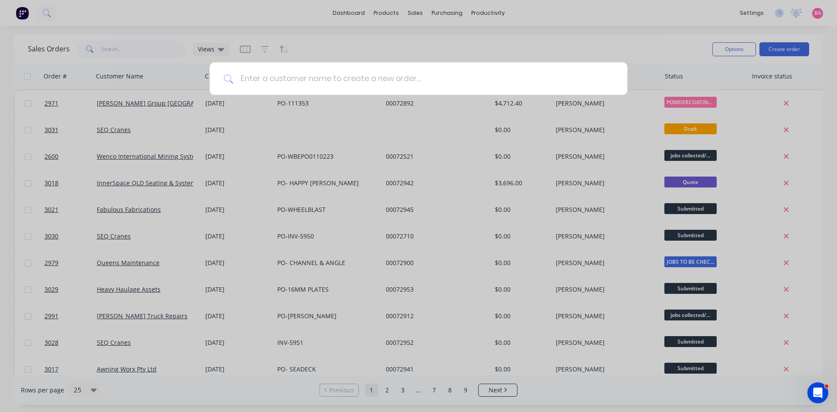
click at [377, 77] on input at bounding box center [423, 78] width 380 height 33
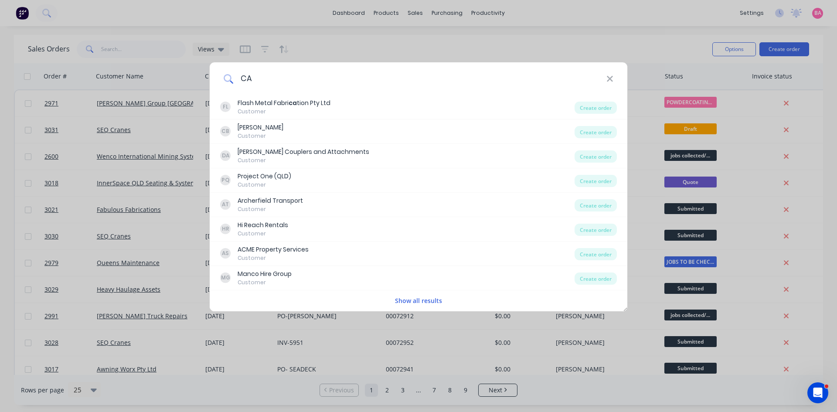
type input "C"
type input "j"
type input "[PERSON_NAME]"
click at [613, 78] on icon at bounding box center [609, 79] width 7 height 10
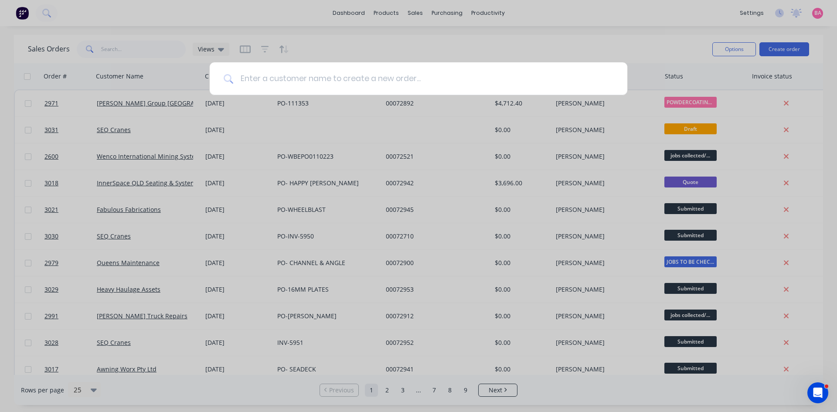
click at [394, 82] on input at bounding box center [423, 78] width 380 height 33
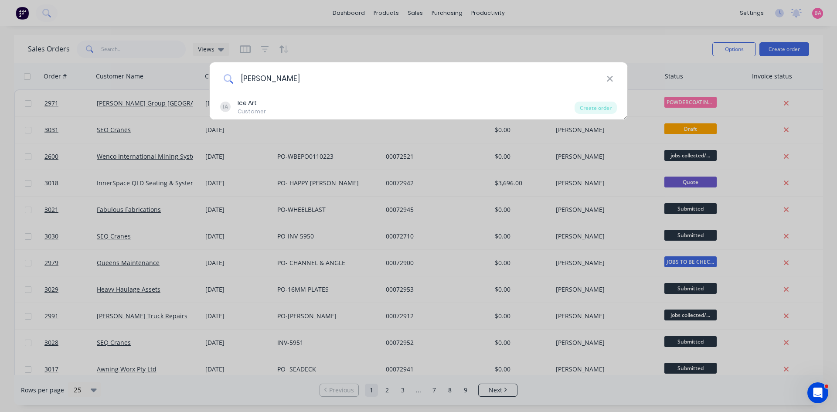
drag, startPoint x: 294, startPoint y: 80, endPoint x: 234, endPoint y: 75, distance: 59.9
click at [234, 75] on input "[PERSON_NAME]" at bounding box center [419, 78] width 373 height 33
type input "[PERSON_NAME]"
click at [416, 10] on div "[PERSON_NAME] IA Ice Art Customer Create order" at bounding box center [418, 206] width 837 height 412
click at [613, 79] on div "[PERSON_NAME]" at bounding box center [419, 78] width 418 height 33
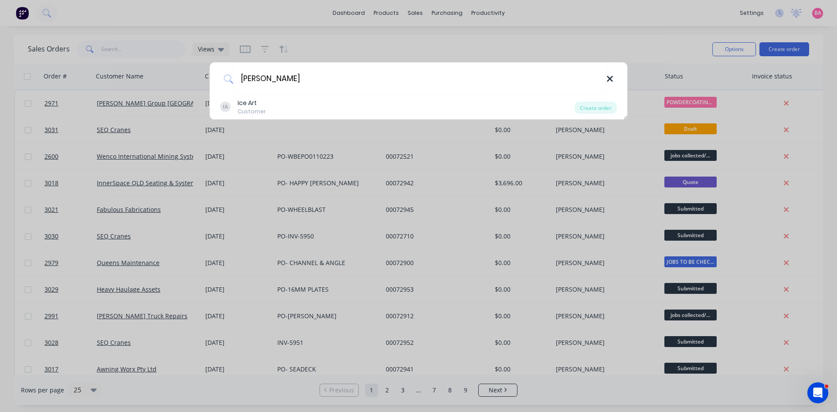
click at [612, 79] on icon at bounding box center [609, 79] width 7 height 10
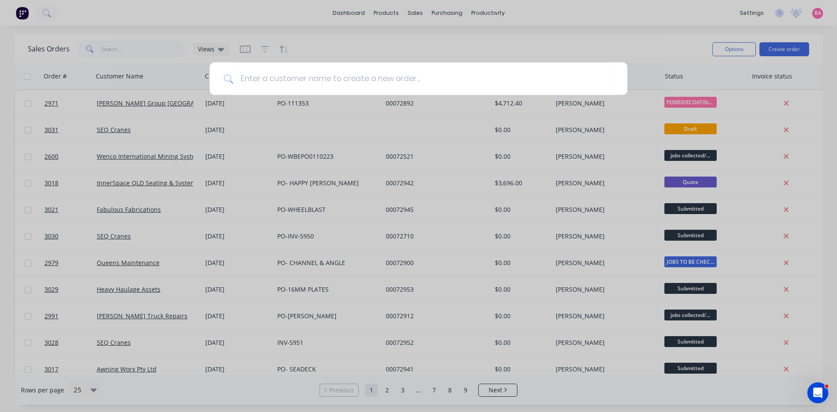
click at [417, 13] on div at bounding box center [418, 206] width 837 height 412
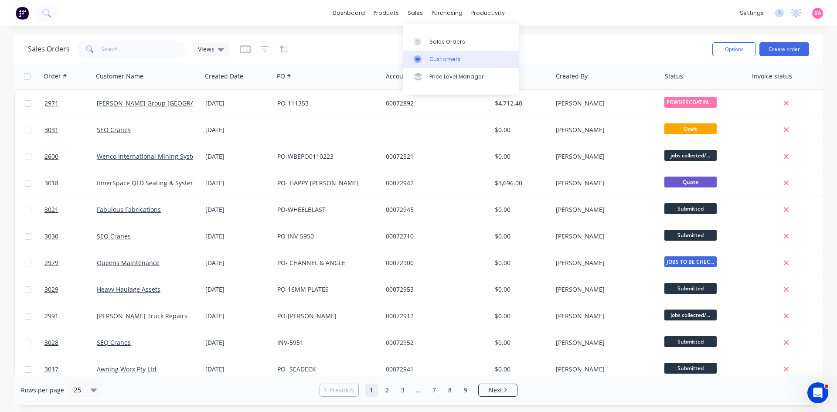
click at [449, 58] on div "Customers" at bounding box center [444, 59] width 31 height 8
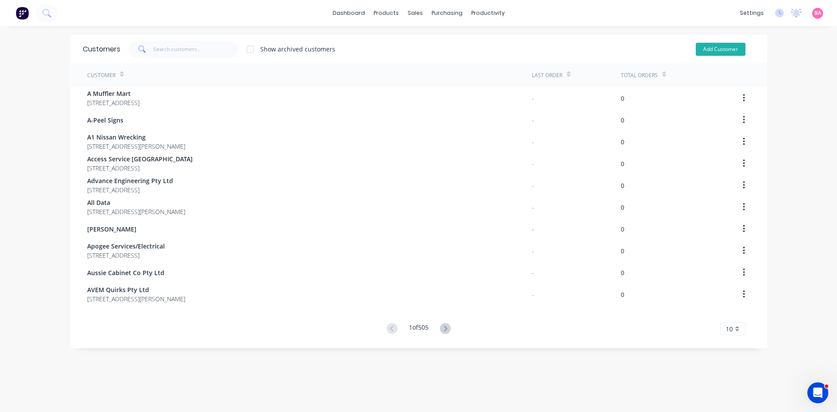
click at [720, 48] on button "Add Customer" at bounding box center [721, 49] width 50 height 13
select select "AU"
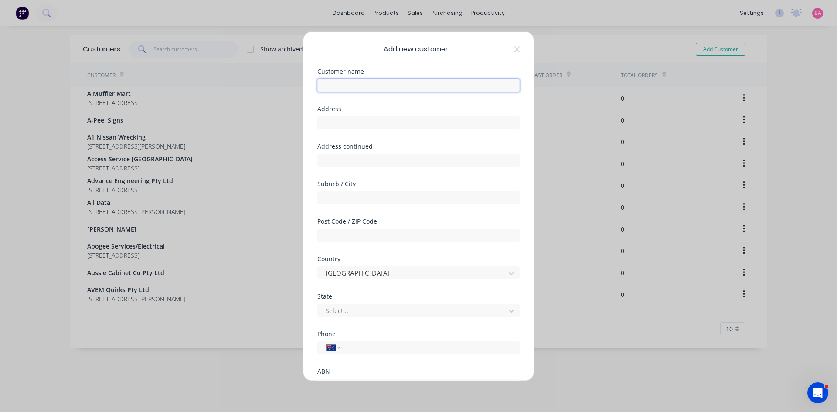
click at [351, 85] on input "text" at bounding box center [418, 85] width 202 height 13
paste input "[PERSON_NAME]"
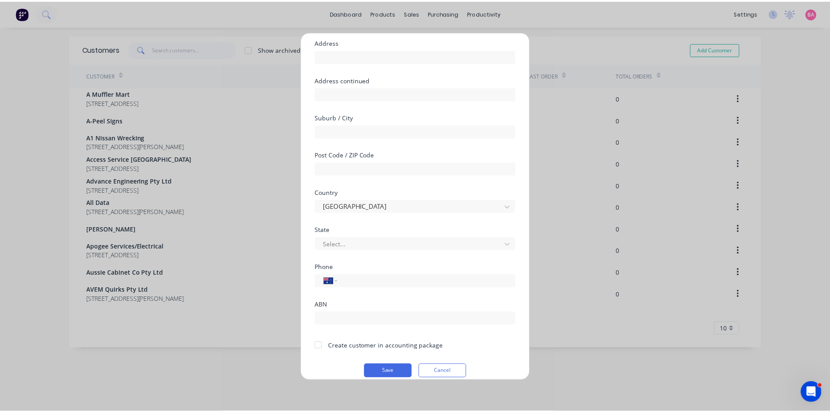
scroll to position [73, 0]
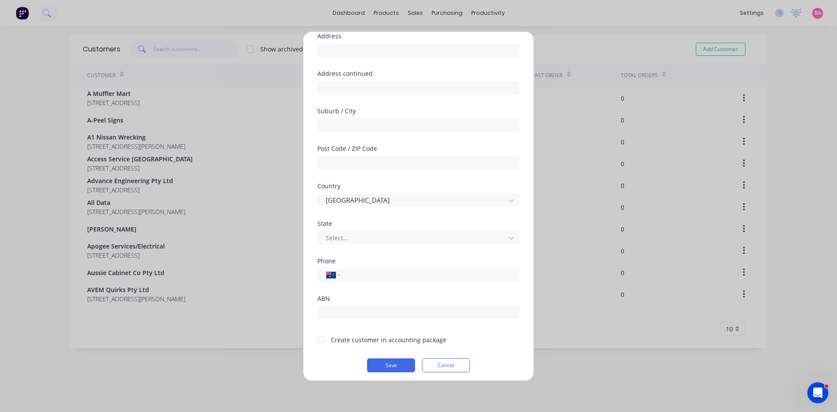
type input "[PERSON_NAME]"
click at [323, 340] on div at bounding box center [320, 339] width 17 height 17
click at [393, 367] on button "Save" at bounding box center [391, 365] width 48 height 14
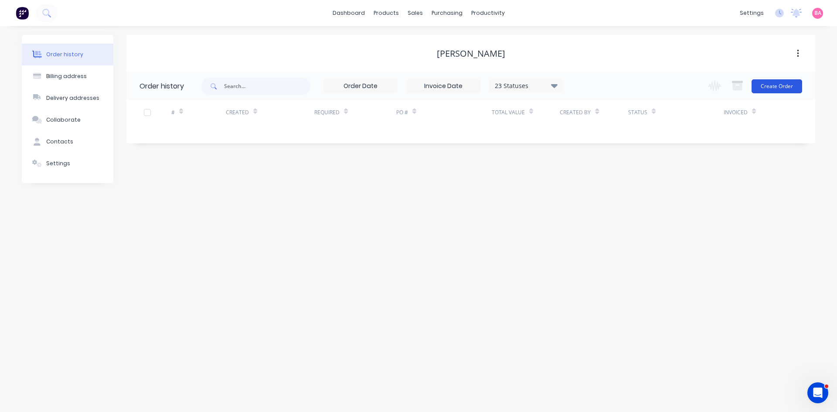
click at [778, 87] on button "Create Order" at bounding box center [776, 86] width 51 height 14
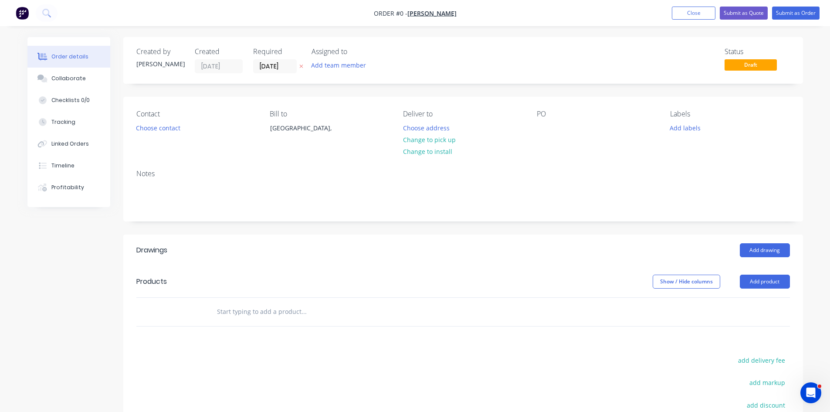
click at [302, 66] on icon "button" at bounding box center [301, 66] width 4 height 5
click at [340, 66] on button "Add team member" at bounding box center [338, 65] width 64 height 12
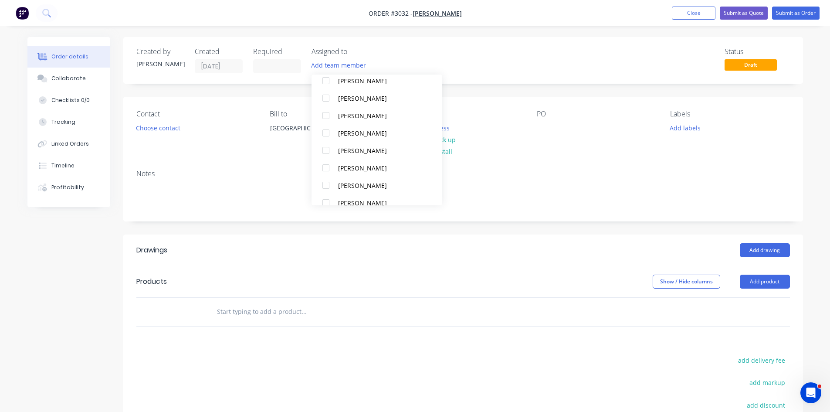
scroll to position [78, 0]
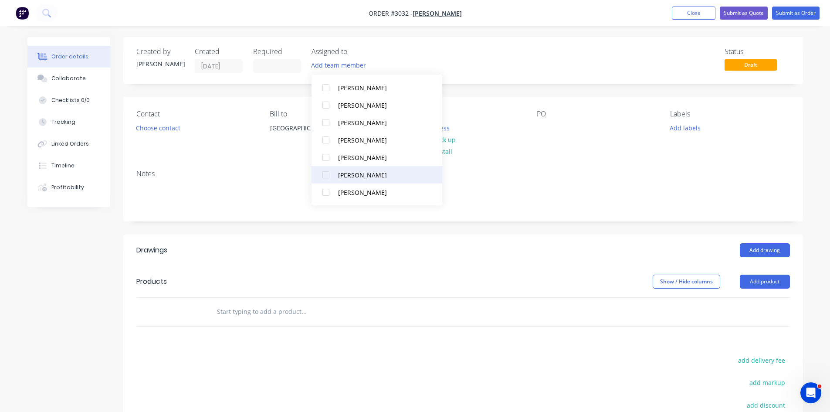
click at [327, 175] on div at bounding box center [325, 174] width 17 height 17
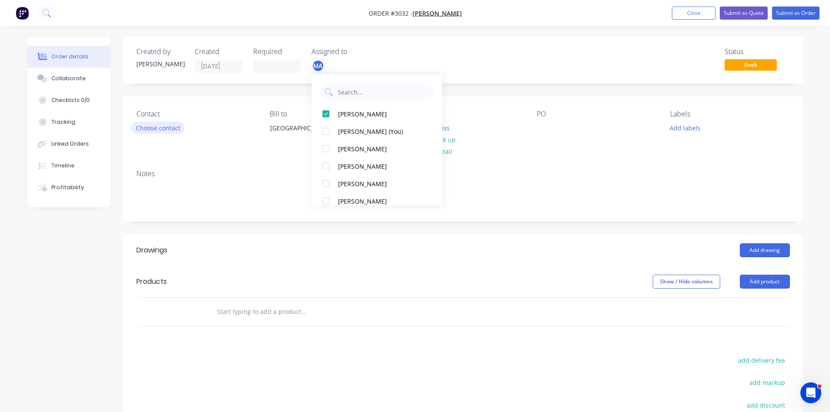
click at [147, 127] on button "Choose contact" at bounding box center [158, 128] width 54 height 12
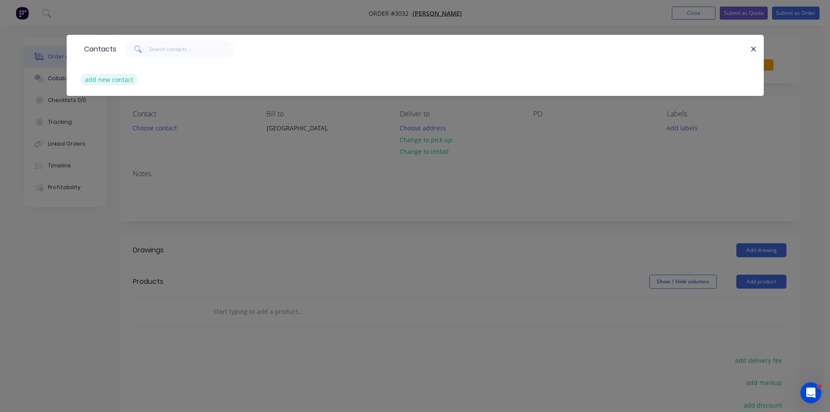
click at [112, 81] on button "add new contact" at bounding box center [110, 80] width 58 height 12
select select "AU"
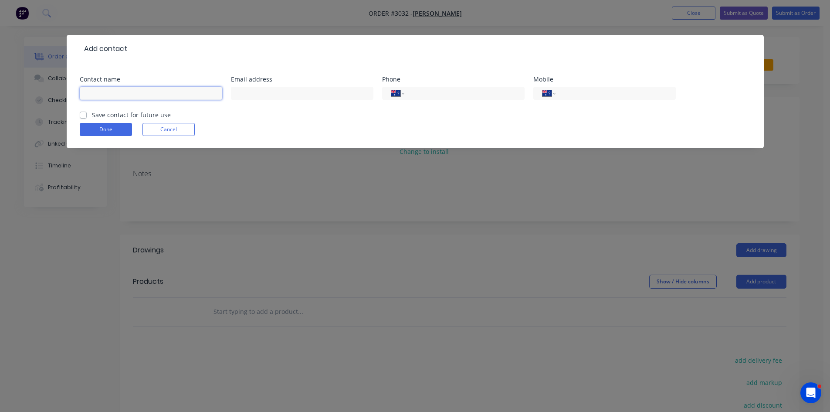
click at [142, 93] on input "text" at bounding box center [151, 93] width 143 height 13
paste input "[PERSON_NAME]"
type input "[PERSON_NAME]"
click at [594, 95] on input "tel" at bounding box center [614, 93] width 105 height 10
click at [92, 112] on label "Save contact for future use" at bounding box center [131, 114] width 79 height 9
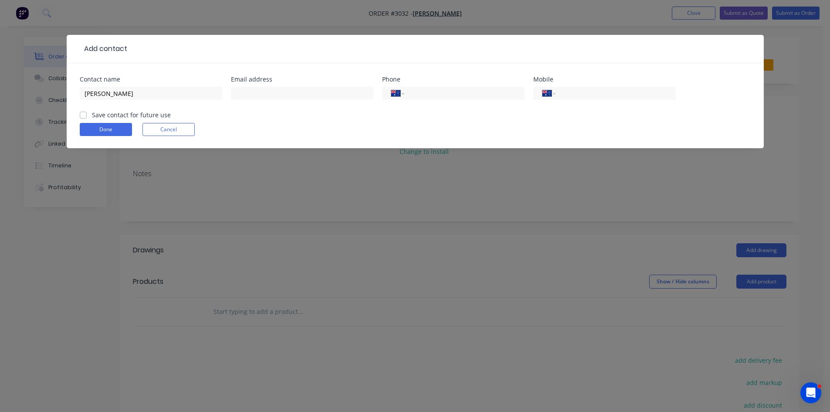
click at [83, 112] on input "Save contact for future use" at bounding box center [83, 114] width 7 height 8
checkbox input "true"
click at [101, 128] on button "Done" at bounding box center [106, 129] width 52 height 13
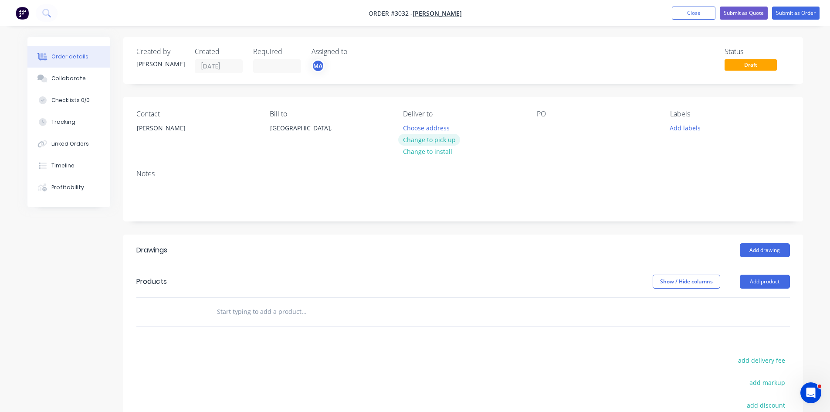
click at [439, 139] on button "Change to pick up" at bounding box center [429, 140] width 62 height 12
click at [536, 125] on div "Contact [PERSON_NAME] Bill to [GEOGRAPHIC_DATA], Pick up Change to delivery Cha…" at bounding box center [463, 130] width 680 height 66
click at [543, 126] on div at bounding box center [544, 128] width 14 height 13
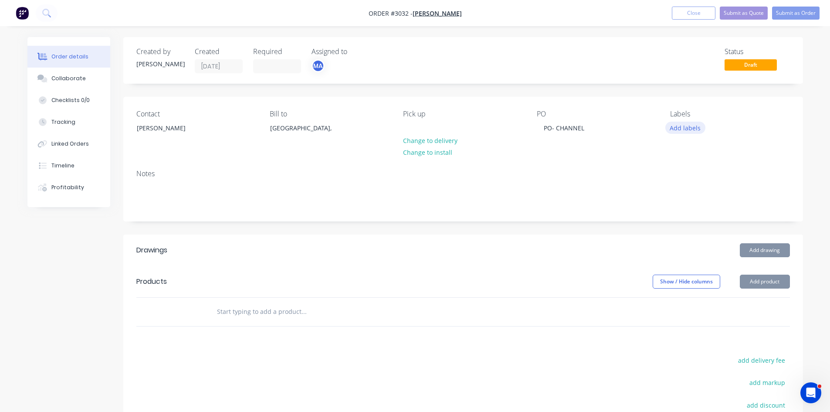
click at [692, 127] on button "Add labels" at bounding box center [686, 128] width 40 height 12
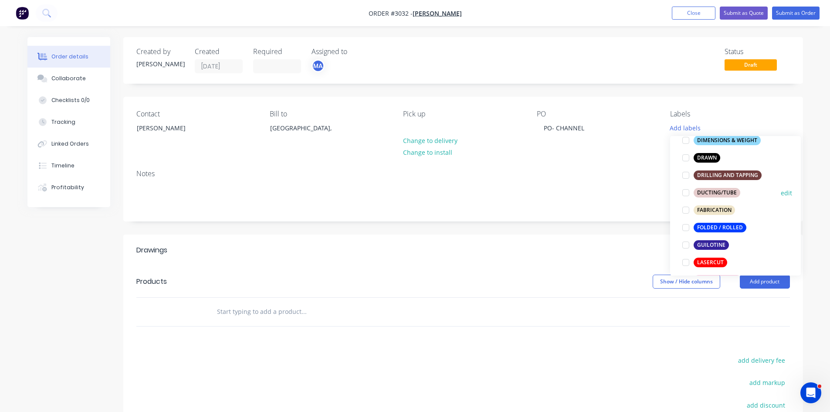
scroll to position [189, 0]
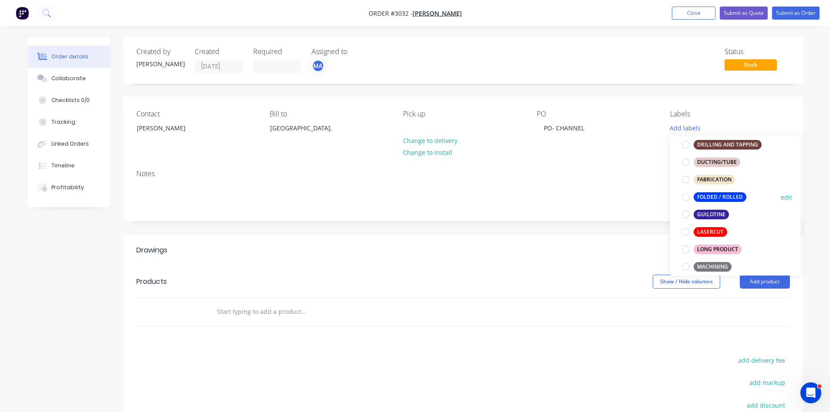
click at [686, 196] on div at bounding box center [685, 196] width 17 height 17
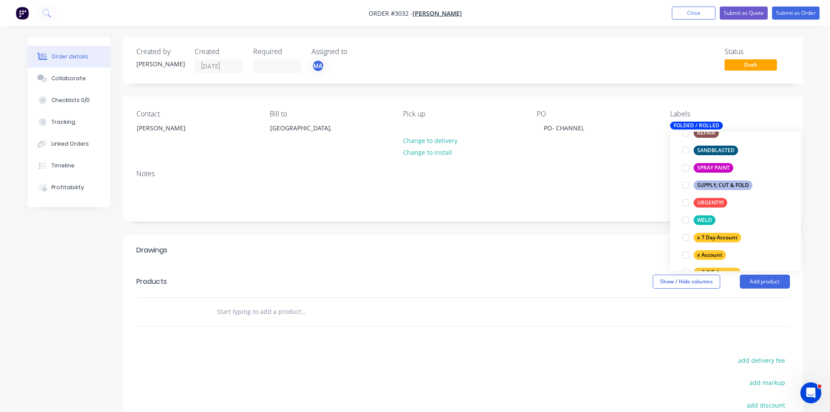
scroll to position [488, 0]
click at [687, 185] on div at bounding box center [685, 183] width 17 height 17
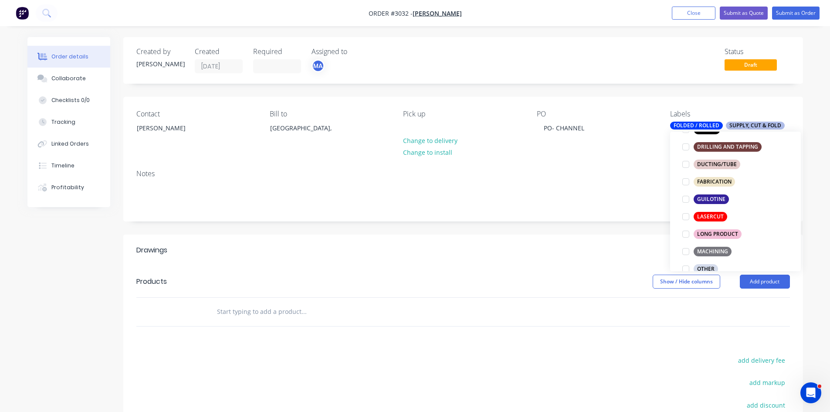
scroll to position [247, 0]
click at [686, 200] on div at bounding box center [685, 198] width 17 height 17
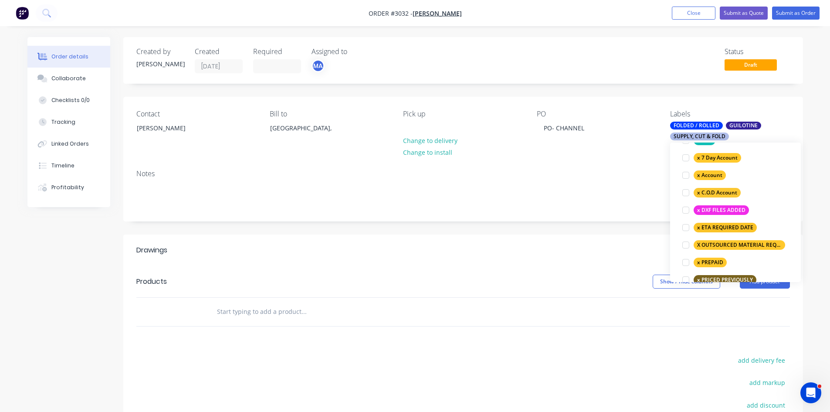
scroll to position [561, 0]
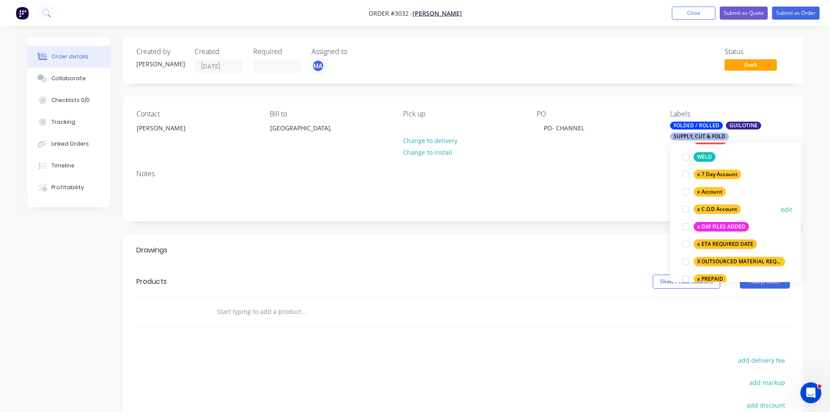
click at [686, 208] on div at bounding box center [685, 208] width 17 height 17
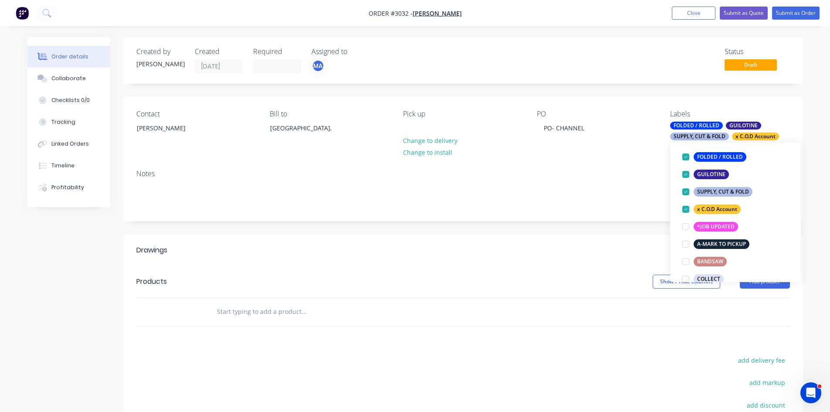
click at [265, 315] on input "text" at bounding box center [304, 311] width 174 height 17
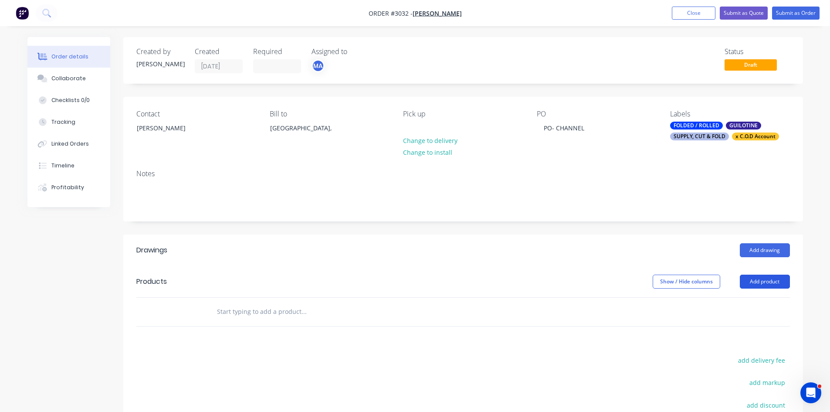
click at [764, 280] on button "Add product" at bounding box center [765, 282] width 50 height 14
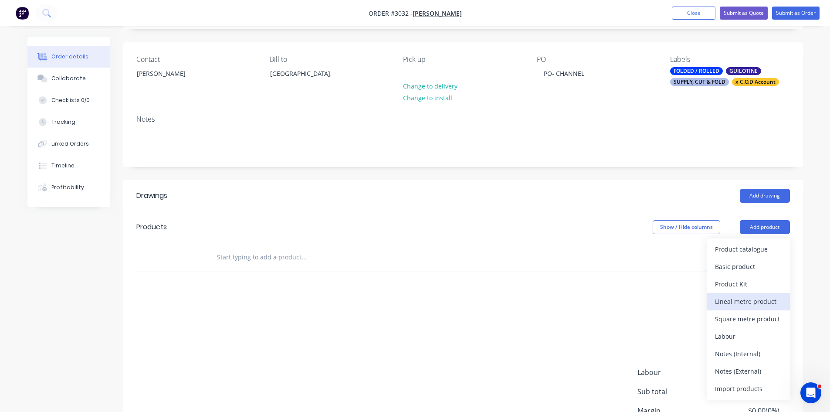
scroll to position [58, 0]
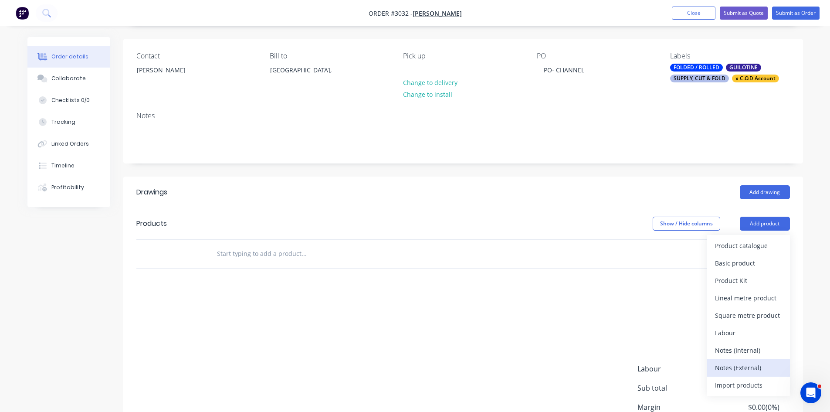
click at [746, 368] on div "Notes (External)" at bounding box center [748, 367] width 67 height 13
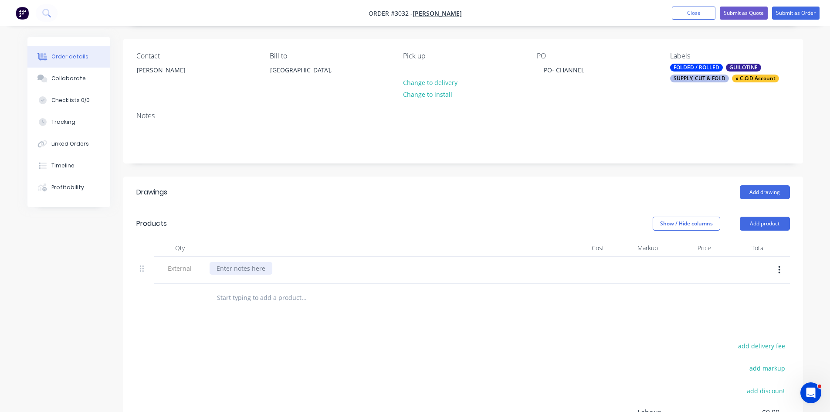
click at [244, 270] on div at bounding box center [241, 268] width 63 height 13
click at [255, 302] on input "text" at bounding box center [304, 297] width 174 height 17
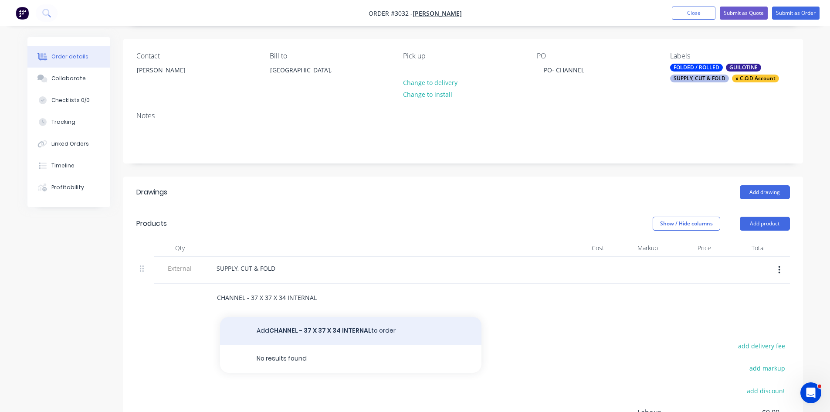
type input "CHANNEL - 37 X 37 X 34 INTERNAL"
click at [344, 326] on button "Add CHANNEL - 37 X 37 X 34 INTERNAL to order" at bounding box center [351, 331] width 262 height 28
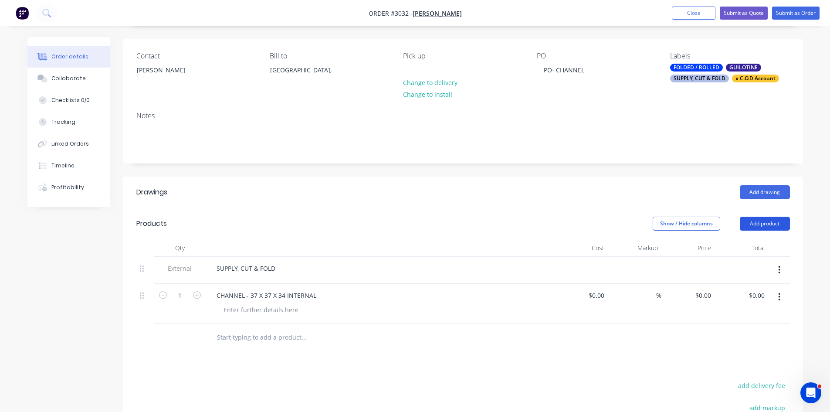
click at [762, 218] on button "Add product" at bounding box center [765, 224] width 50 height 14
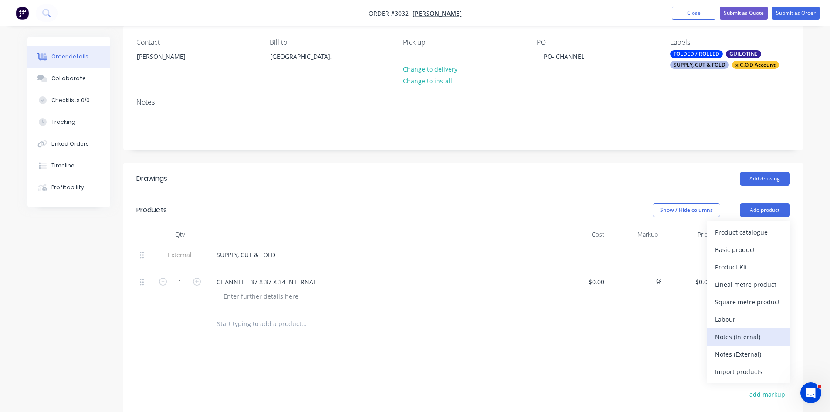
scroll to position [73, 0]
click at [745, 335] on div "Notes (Internal)" at bounding box center [748, 335] width 67 height 13
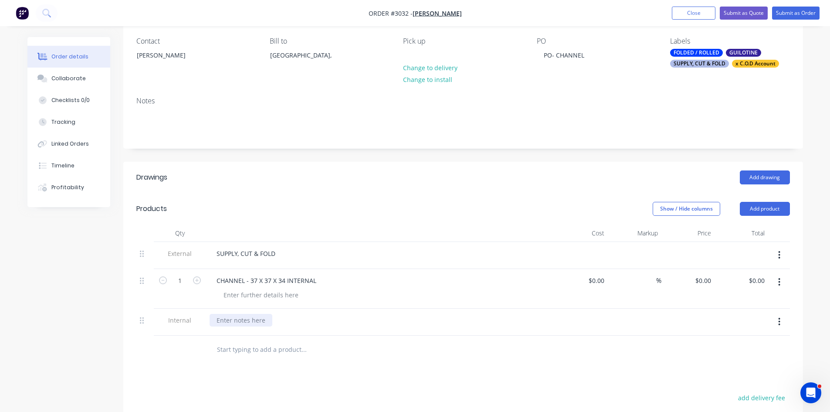
click at [252, 323] on div at bounding box center [241, 320] width 63 height 13
drag, startPoint x: 285, startPoint y: 281, endPoint x: 380, endPoint y: 281, distance: 95.0
click at [380, 281] on div "CHANNEL - 37 X 37 X 34 INTERNAL" at bounding box center [381, 280] width 342 height 13
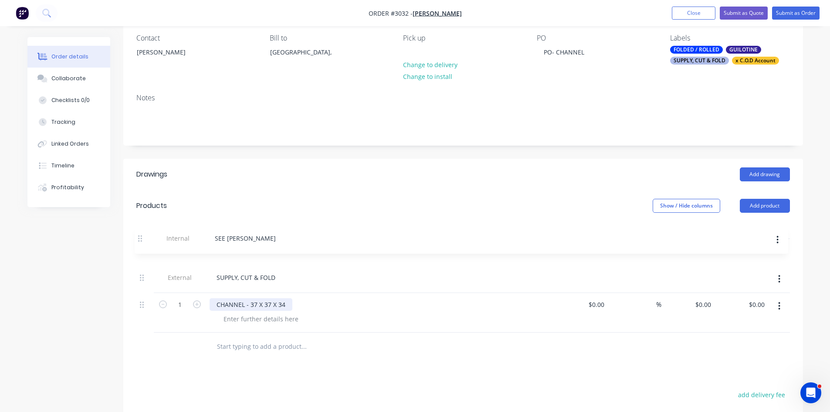
drag, startPoint x: 141, startPoint y: 322, endPoint x: 140, endPoint y: 233, distance: 88.5
click at [140, 233] on div "Qty Cost Markup Price Total External SUPPLY, CUT & FOLD 1 CHANNEL - 37 X 37 X 3…" at bounding box center [463, 276] width 654 height 111
click at [244, 319] on div at bounding box center [261, 319] width 89 height 13
drag, startPoint x: 246, startPoint y: 306, endPoint x: 341, endPoint y: 302, distance: 95.5
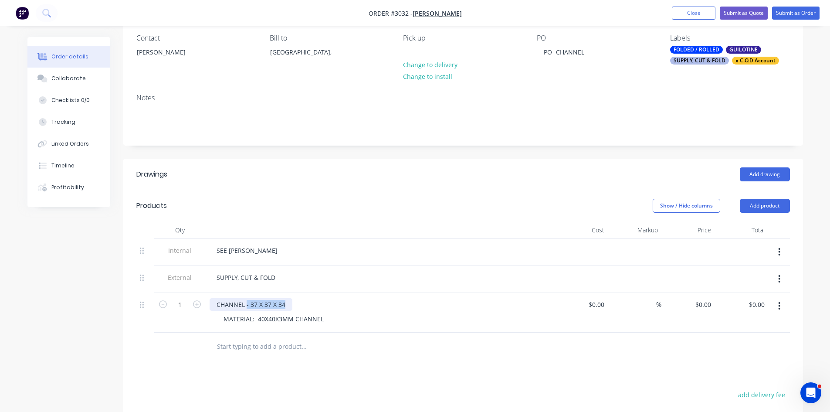
click at [341, 302] on div "CHANNEL - 37 X 37 X 34" at bounding box center [381, 304] width 342 height 13
click at [766, 202] on button "Add product" at bounding box center [765, 206] width 50 height 14
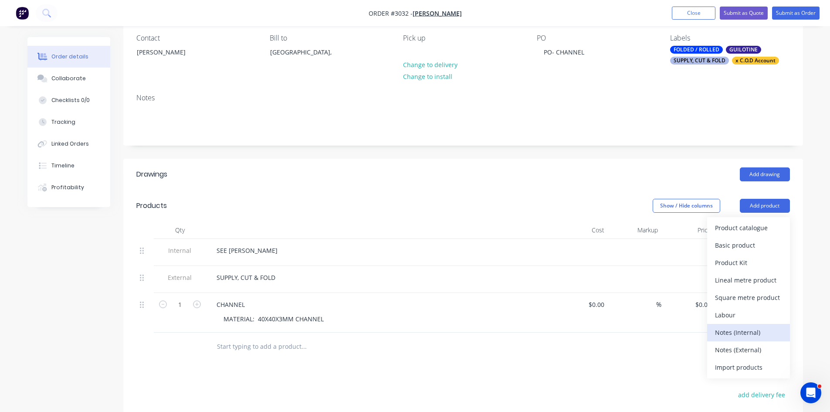
click at [745, 331] on div "Notes (Internal)" at bounding box center [748, 332] width 67 height 13
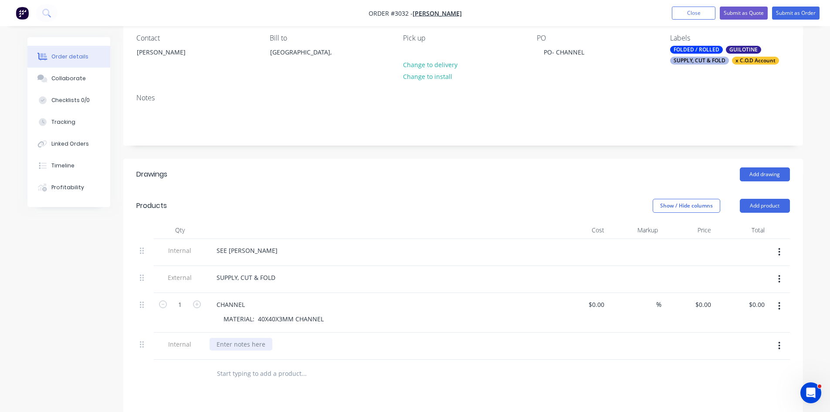
click at [241, 345] on div at bounding box center [241, 344] width 63 height 13
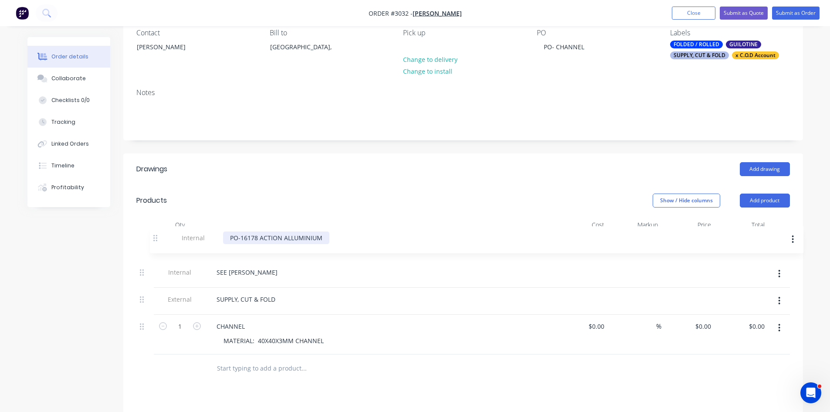
drag, startPoint x: 140, startPoint y: 344, endPoint x: 156, endPoint y: 237, distance: 108.4
click at [156, 237] on div "Internal SEE [PERSON_NAME] External SUPPLY, CUT & FOLD 1 CHANNEL MATERIAL: 40X4…" at bounding box center [463, 294] width 654 height 121
click at [74, 78] on div "Collaborate" at bounding box center [68, 79] width 34 height 8
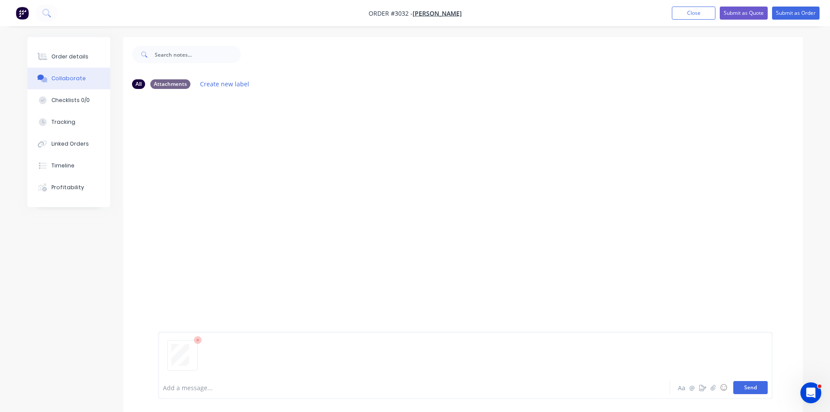
click at [747, 388] on button "Send" at bounding box center [751, 387] width 34 height 13
click at [75, 54] on div "Order details" at bounding box center [69, 57] width 37 height 8
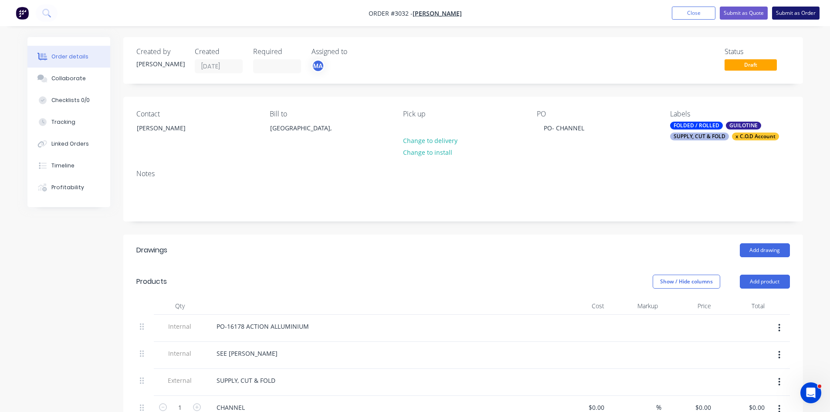
click at [794, 10] on button "Submit as Order" at bounding box center [796, 13] width 48 height 13
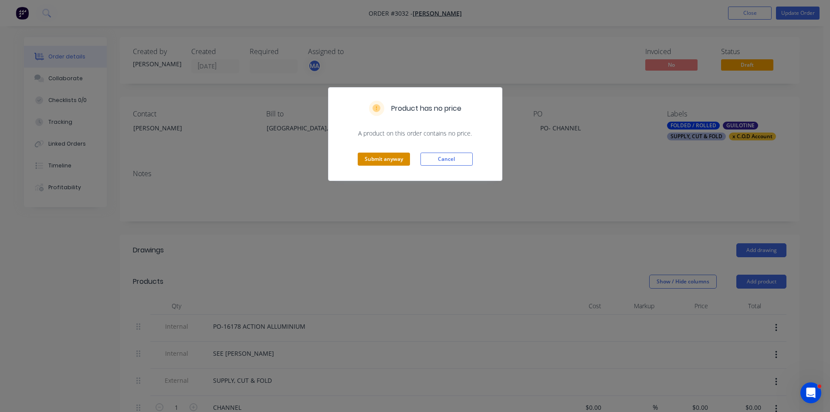
click at [384, 159] on button "Submit anyway" at bounding box center [384, 159] width 52 height 13
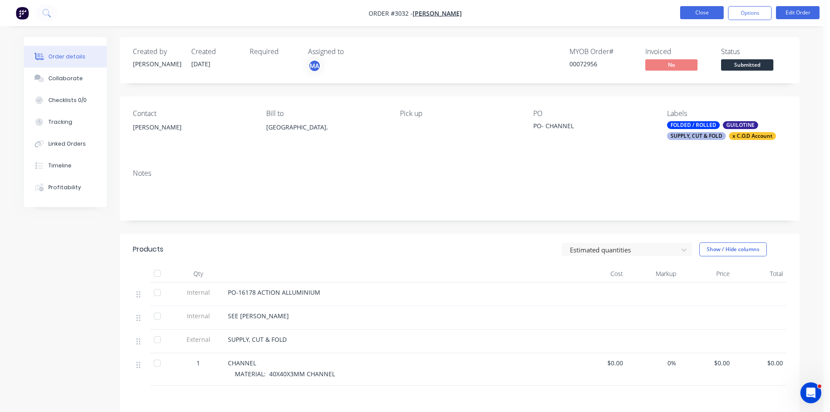
click at [703, 8] on button "Close" at bounding box center [702, 12] width 44 height 13
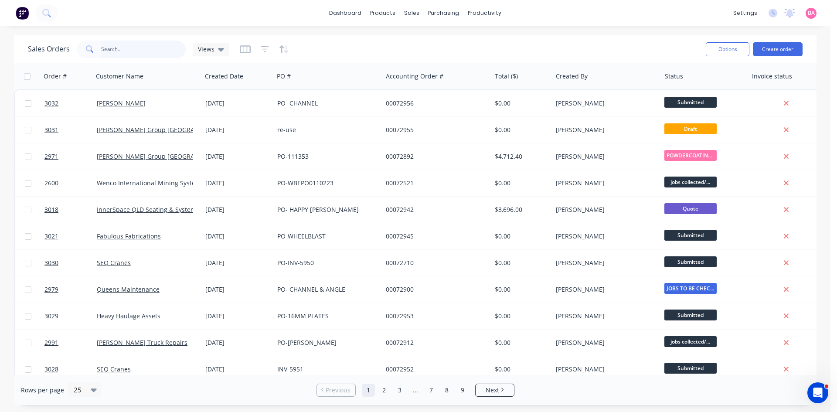
click at [128, 50] on input "text" at bounding box center [143, 49] width 85 height 17
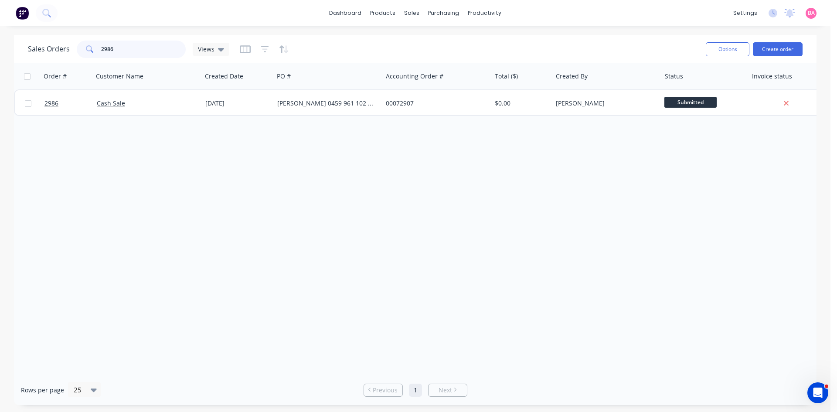
drag, startPoint x: 122, startPoint y: 49, endPoint x: 97, endPoint y: 49, distance: 25.3
click at [97, 49] on div "2986" at bounding box center [131, 49] width 109 height 17
type input "2"
type input "2926"
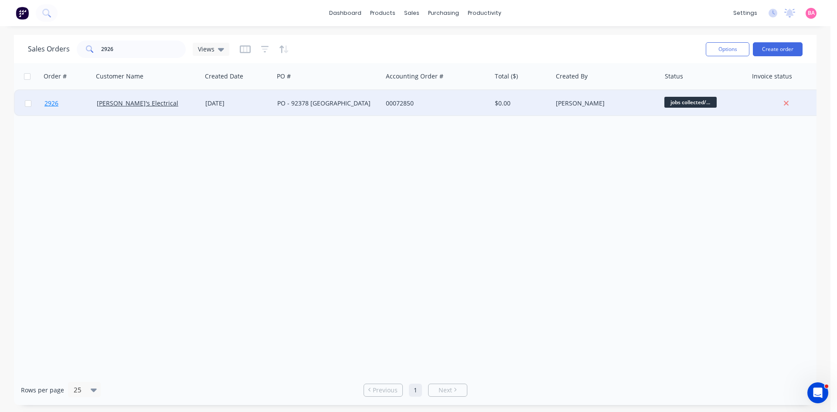
click at [54, 101] on span "2926" at bounding box center [51, 103] width 14 height 9
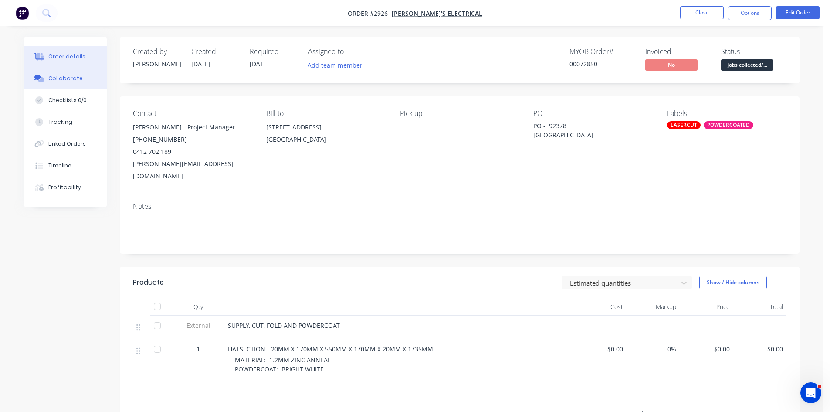
click at [71, 77] on div "Collaborate" at bounding box center [65, 79] width 34 height 8
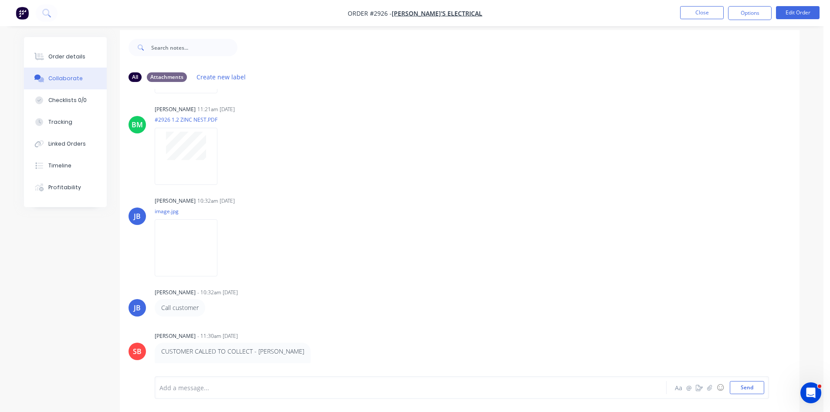
scroll to position [13, 0]
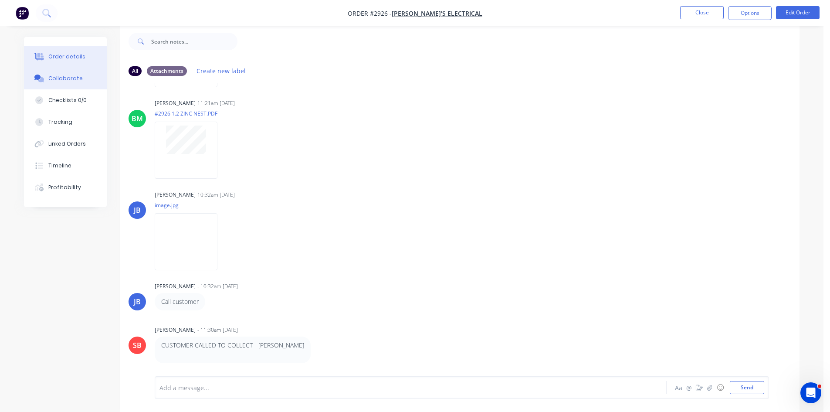
click at [58, 53] on div "Order details" at bounding box center [66, 57] width 37 height 8
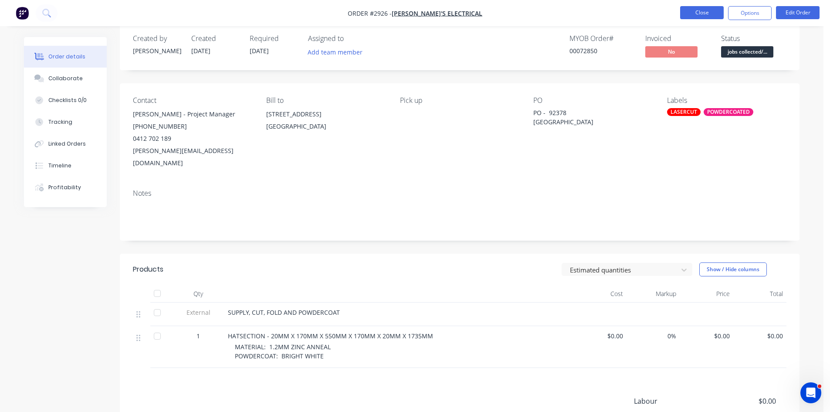
click at [706, 12] on button "Close" at bounding box center [702, 12] width 44 height 13
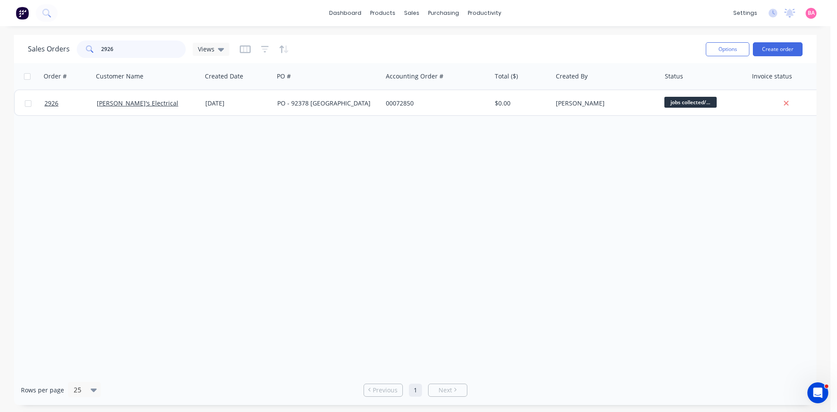
drag, startPoint x: 123, startPoint y: 48, endPoint x: 41, endPoint y: 47, distance: 82.4
click at [48, 48] on div "Sales Orders 2926 Views" at bounding box center [128, 49] width 201 height 17
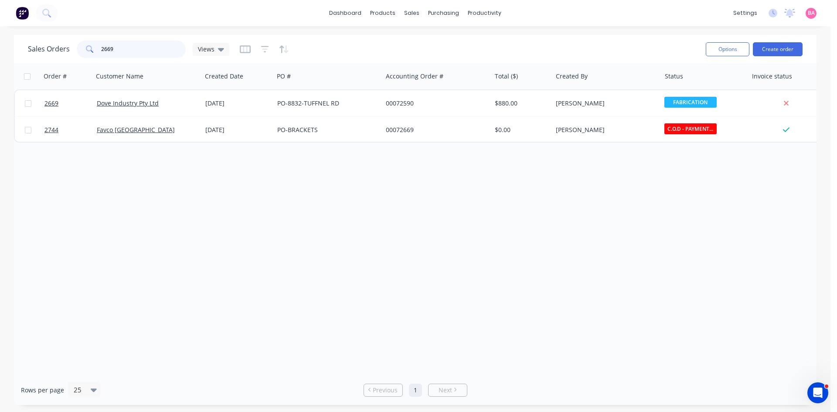
drag, startPoint x: 117, startPoint y: 48, endPoint x: -28, endPoint y: 30, distance: 146.2
click at [0, 30] on html "dashboard products sales purchasing productivity dashboard products Product Cat…" at bounding box center [418, 206] width 837 height 412
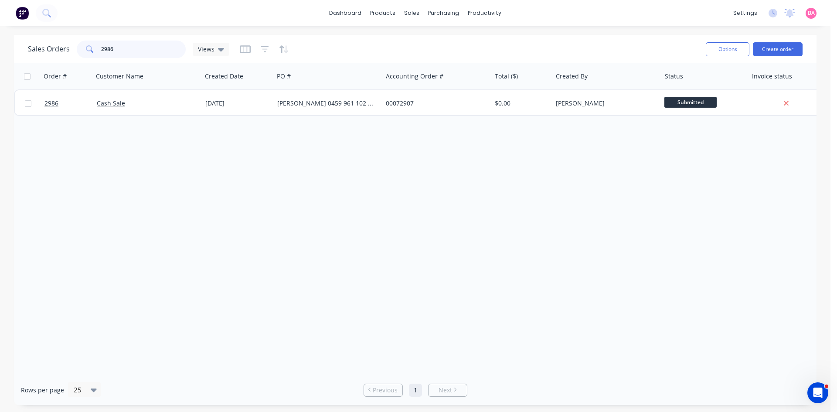
drag, startPoint x: 112, startPoint y: 53, endPoint x: 8, endPoint y: 51, distance: 103.7
click at [8, 51] on div "Sales Orders 2986 Views Options Create order Order # Customer Name Created Date…" at bounding box center [415, 220] width 830 height 370
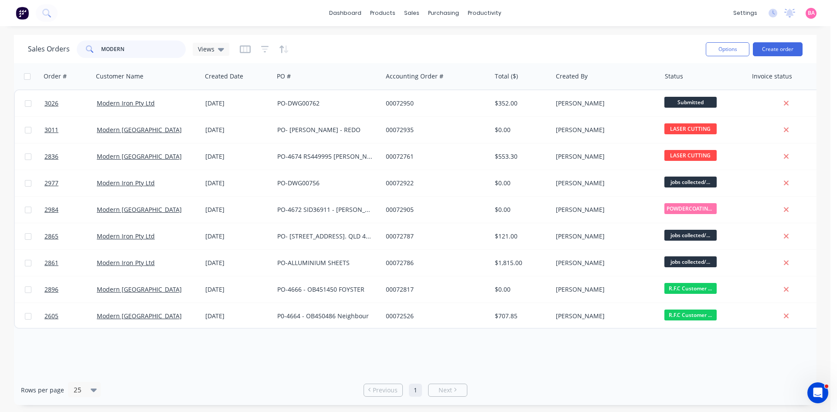
drag, startPoint x: 129, startPoint y: 51, endPoint x: 34, endPoint y: 46, distance: 95.6
click at [34, 46] on div "Sales Orders MODERN Views" at bounding box center [128, 49] width 201 height 17
type input "ausroad"
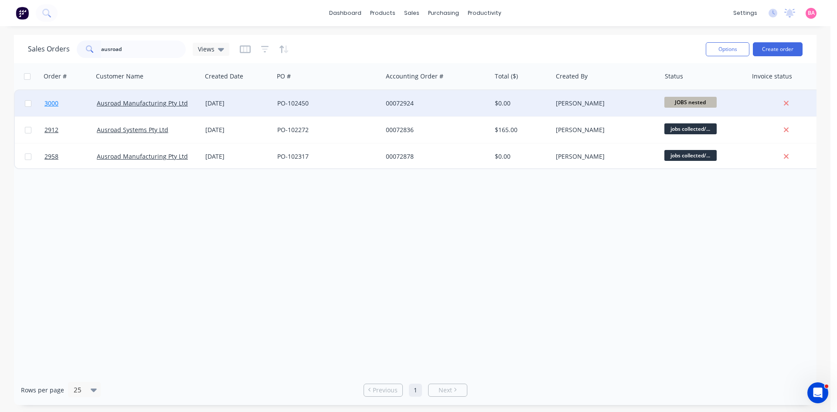
click at [51, 104] on span "3000" at bounding box center [51, 103] width 14 height 9
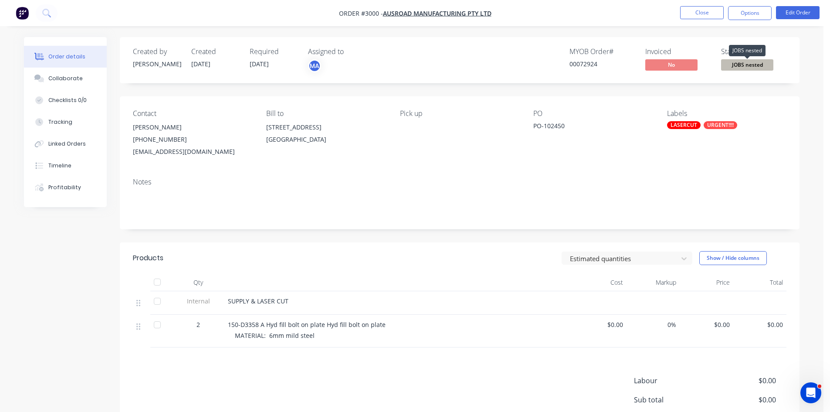
click at [753, 65] on span "JOBS nested" at bounding box center [747, 64] width 52 height 11
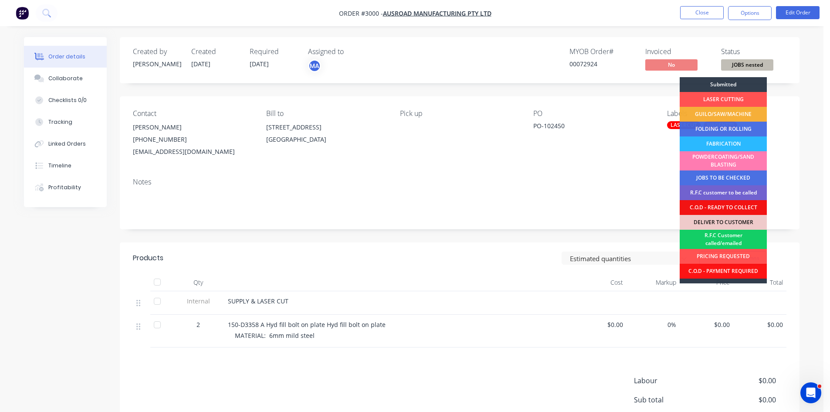
click at [732, 239] on div "R.F.C Customer called/emailed" at bounding box center [723, 239] width 87 height 19
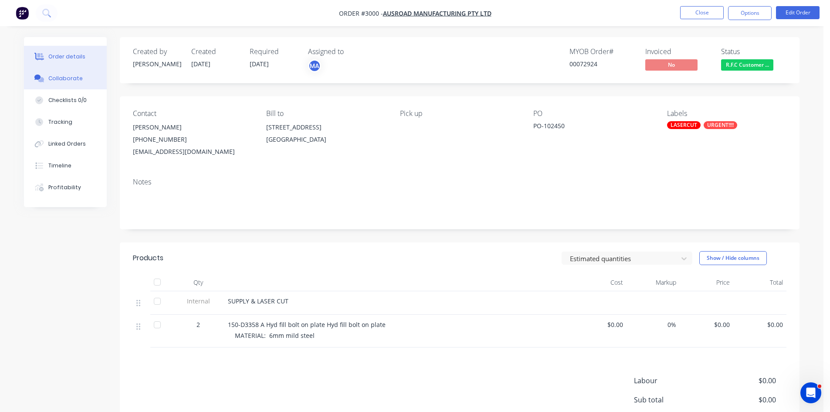
click at [58, 77] on div "Collaborate" at bounding box center [65, 79] width 34 height 8
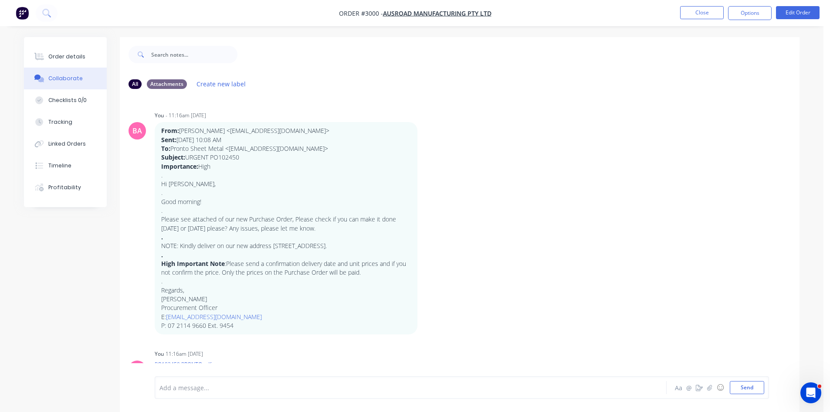
click at [204, 389] on div at bounding box center [386, 387] width 453 height 9
drag, startPoint x: 204, startPoint y: 389, endPoint x: 105, endPoint y: 376, distance: 98.9
click at [111, 376] on div "All Attachments Create new label BA You - 11:16am [DATE] From: [PERSON_NAME] <[…" at bounding box center [412, 231] width 776 height 388
click at [759, 386] on button "Send" at bounding box center [747, 387] width 34 height 13
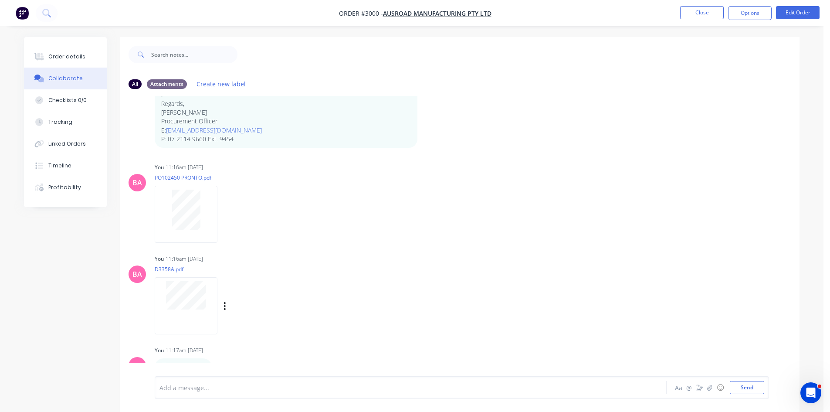
click at [422, 253] on div "You 11:16am [DATE] D3358A.pdf Labels Download Delete" at bounding box center [291, 291] width 272 height 78
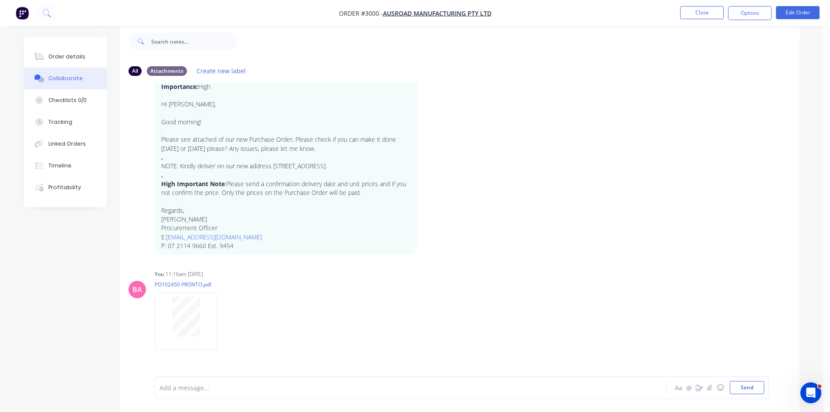
scroll to position [55, 0]
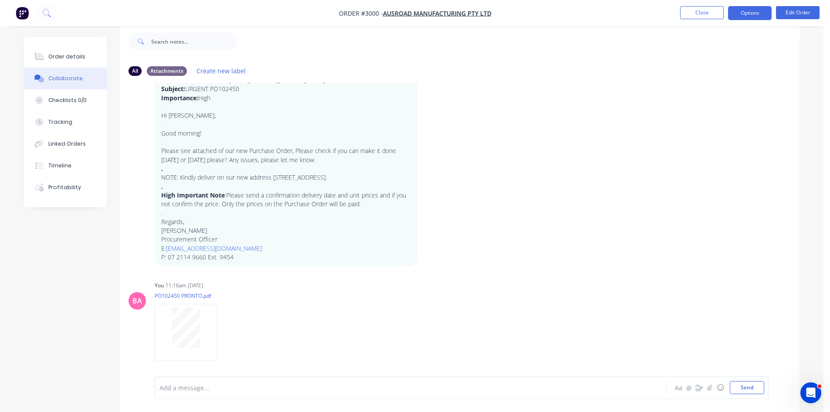
click at [755, 10] on button "Options" at bounding box center [750, 13] width 44 height 14
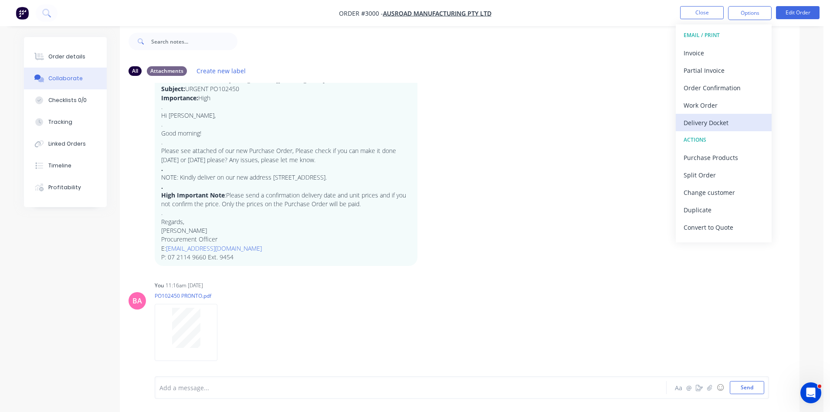
click at [707, 119] on div "Delivery Docket" at bounding box center [724, 122] width 80 height 13
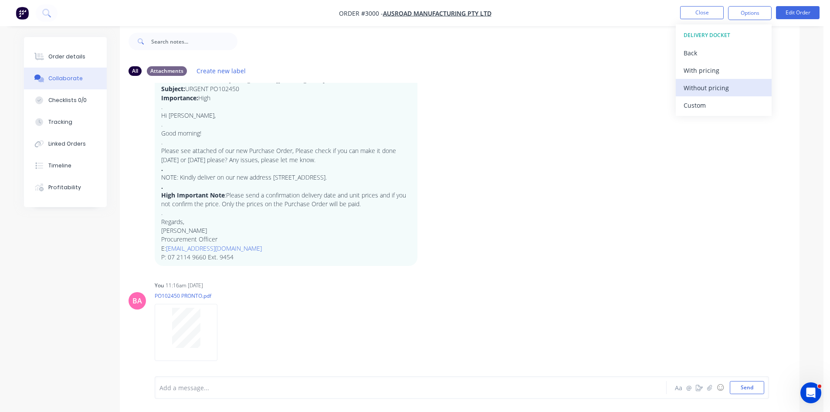
click at [710, 88] on div "Without pricing" at bounding box center [724, 88] width 80 height 13
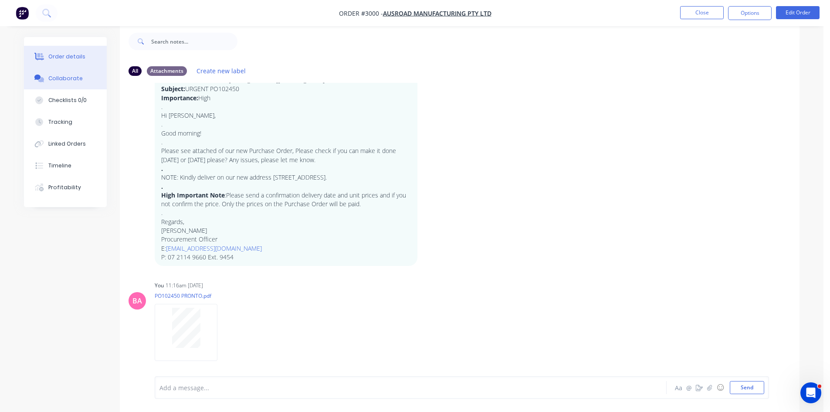
click at [67, 54] on div "Order details" at bounding box center [66, 57] width 37 height 8
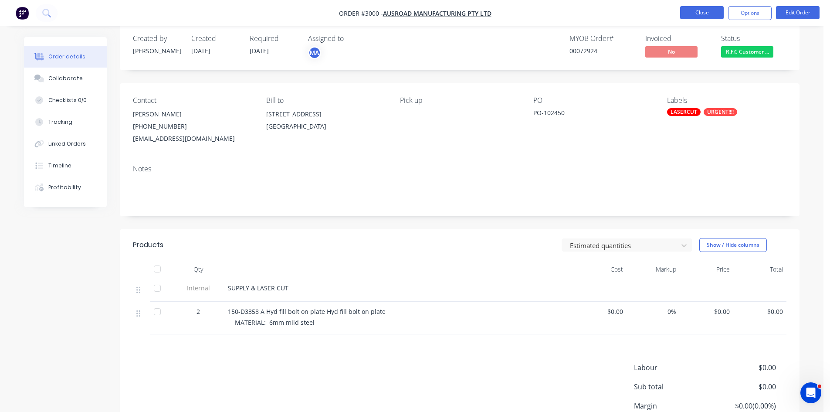
click at [704, 9] on button "Close" at bounding box center [702, 12] width 44 height 13
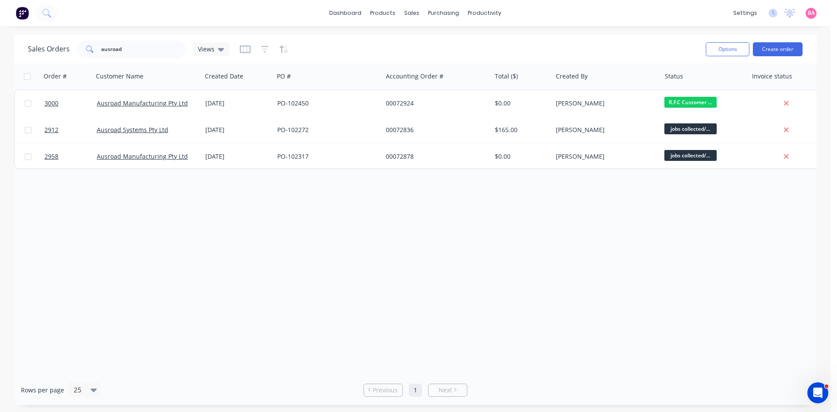
click at [268, 48] on div at bounding box center [264, 49] width 49 height 14
click at [264, 48] on icon "button" at bounding box center [265, 49] width 8 height 9
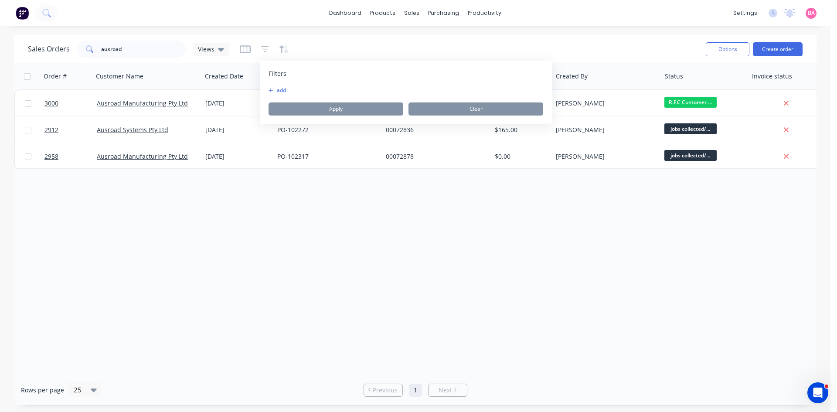
click at [276, 90] on button "add" at bounding box center [279, 90] width 22 height 7
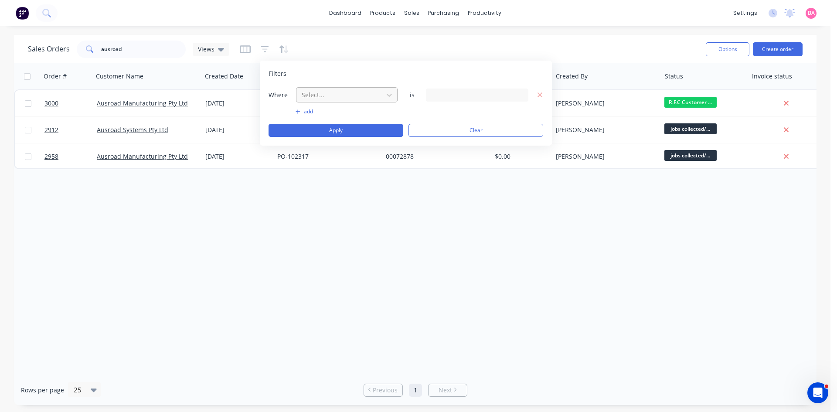
click at [376, 95] on div at bounding box center [340, 94] width 78 height 11
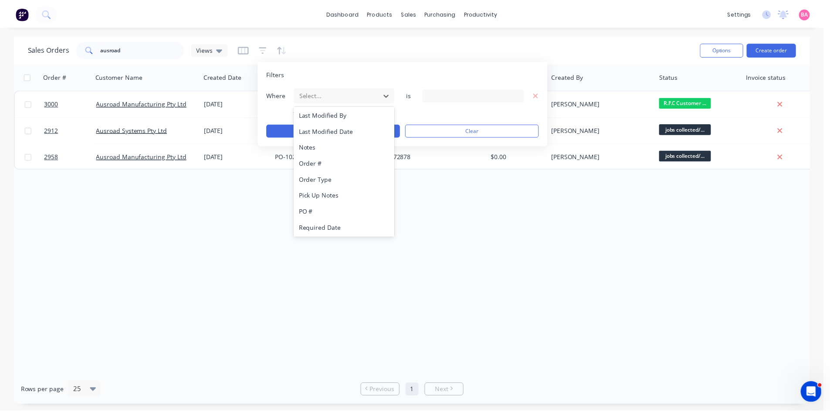
scroll to position [228, 0]
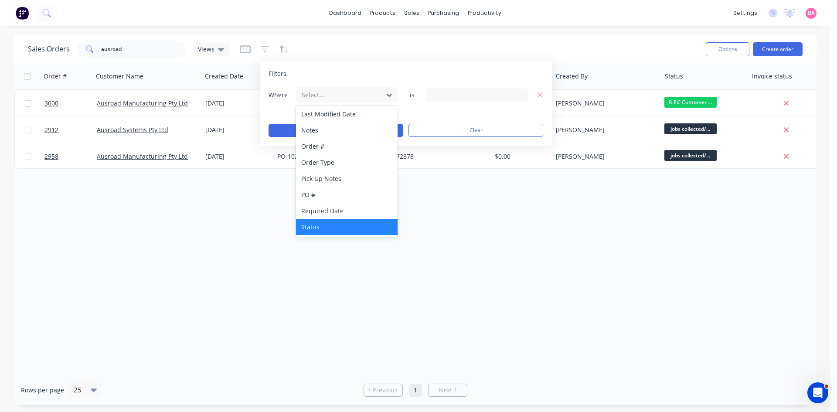
click at [314, 227] on div "Status" at bounding box center [347, 227] width 102 height 16
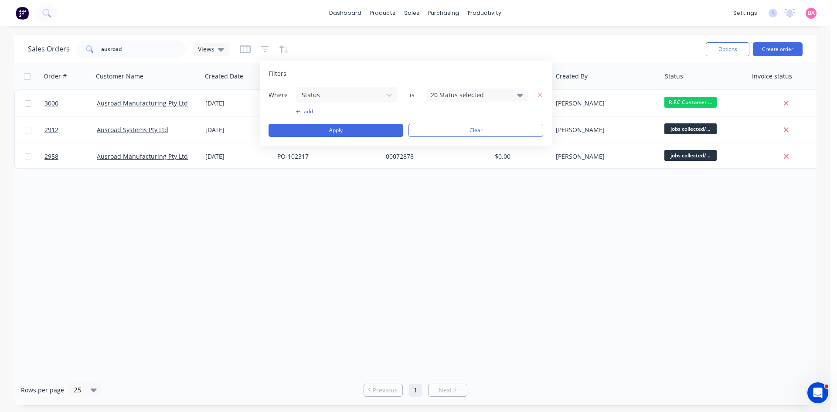
click at [520, 95] on icon at bounding box center [520, 95] width 6 height 3
click at [440, 143] on div at bounding box center [439, 142] width 17 height 17
click at [355, 126] on button "Apply" at bounding box center [335, 130] width 135 height 13
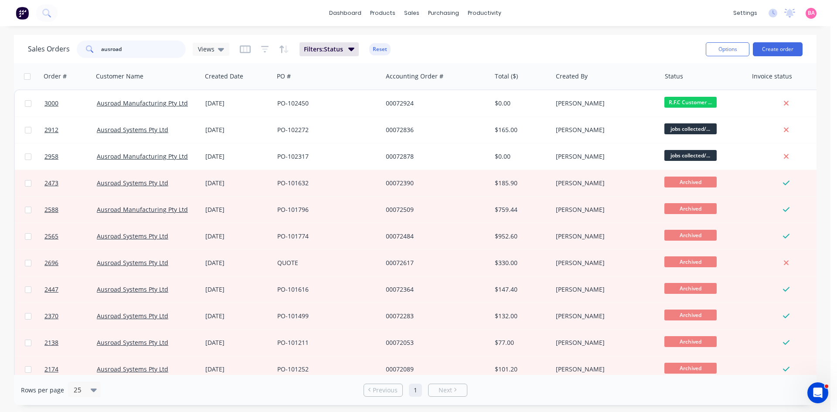
drag, startPoint x: 126, startPoint y: 48, endPoint x: 46, endPoint y: 37, distance: 80.1
click at [46, 37] on div "Sales Orders ausroad Views Filters: Status Reset Options Create order" at bounding box center [415, 49] width 802 height 28
type input "[PERSON_NAME]"
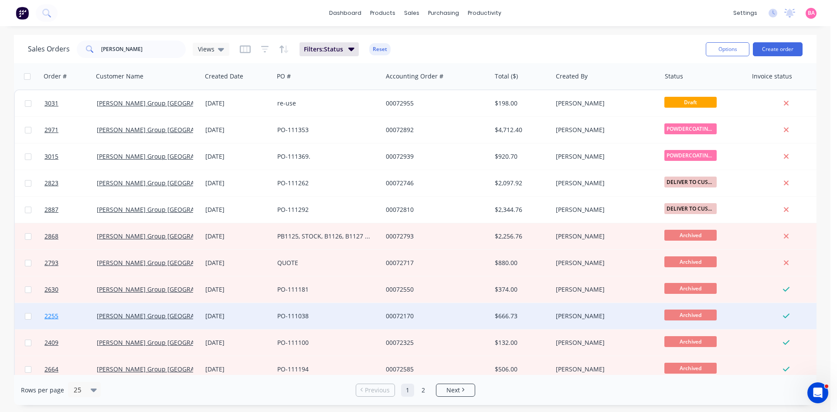
click at [53, 315] on span "2255" at bounding box center [51, 316] width 14 height 9
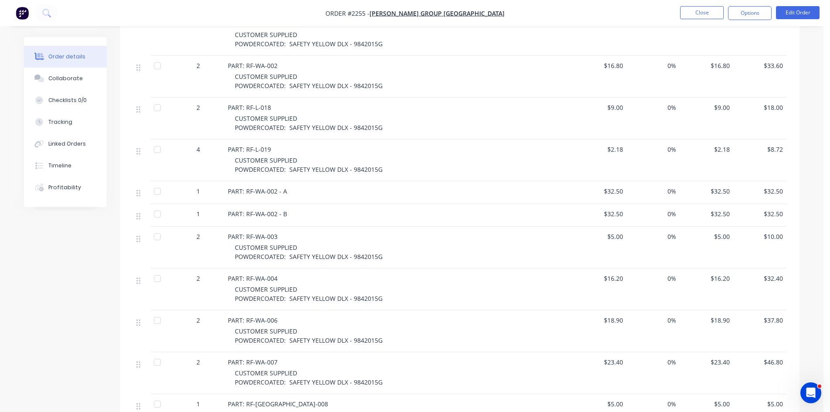
scroll to position [378, 0]
click at [710, 10] on button "Close" at bounding box center [702, 12] width 44 height 13
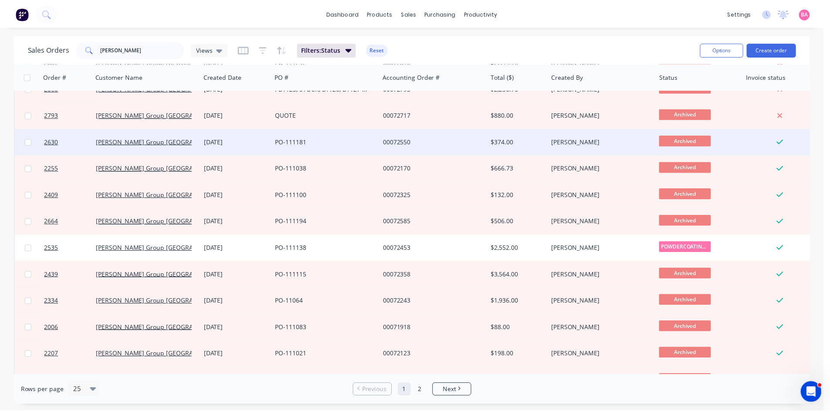
scroll to position [189, 0]
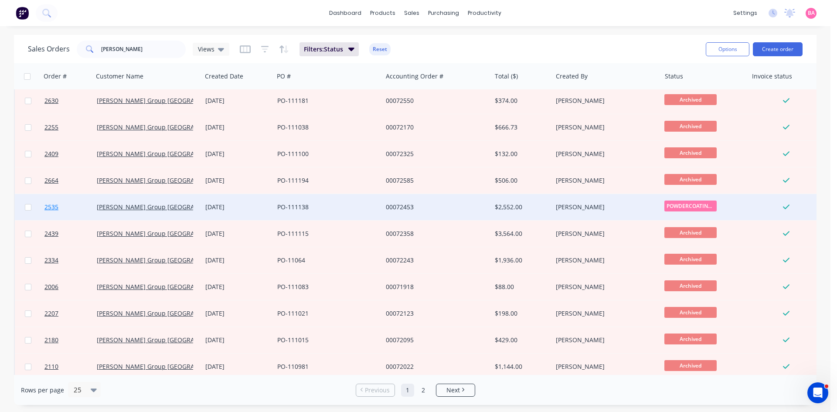
click at [51, 206] on span "2535" at bounding box center [51, 207] width 14 height 9
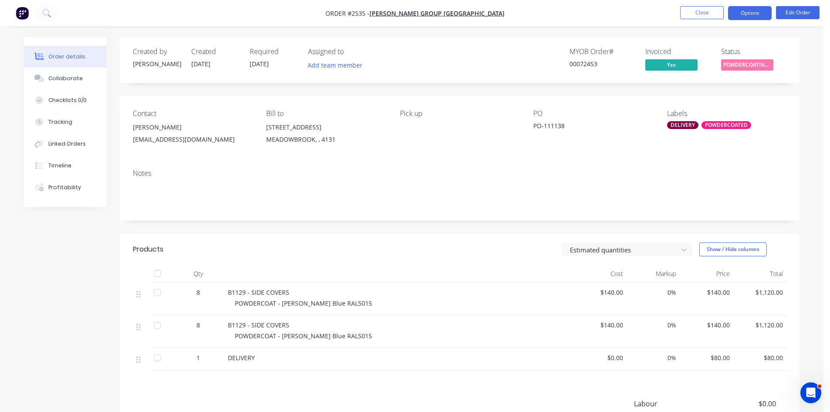
click at [747, 12] on button "Options" at bounding box center [750, 13] width 44 height 14
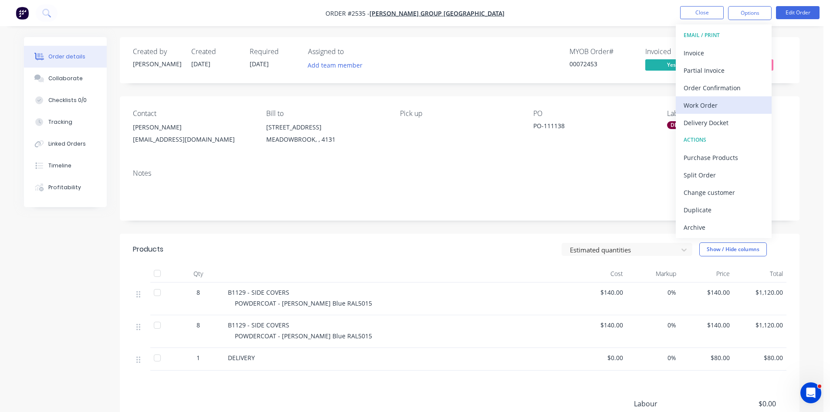
click at [709, 105] on div "Work Order" at bounding box center [724, 105] width 80 height 13
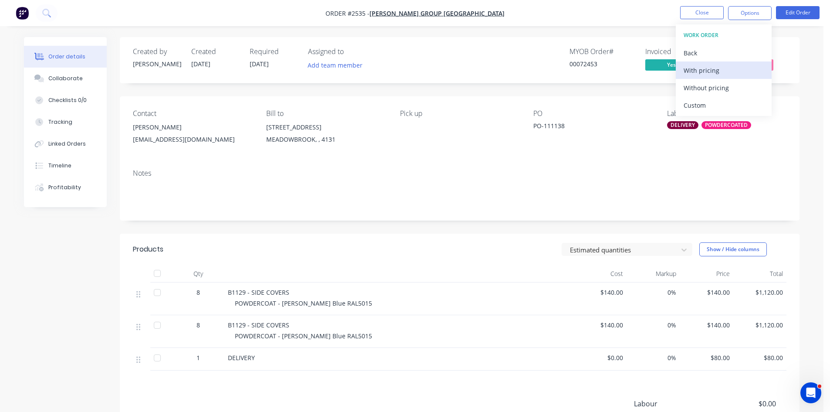
click at [705, 68] on div "With pricing" at bounding box center [724, 70] width 80 height 13
click at [640, 123] on div "PO-111138" at bounding box center [587, 127] width 109 height 12
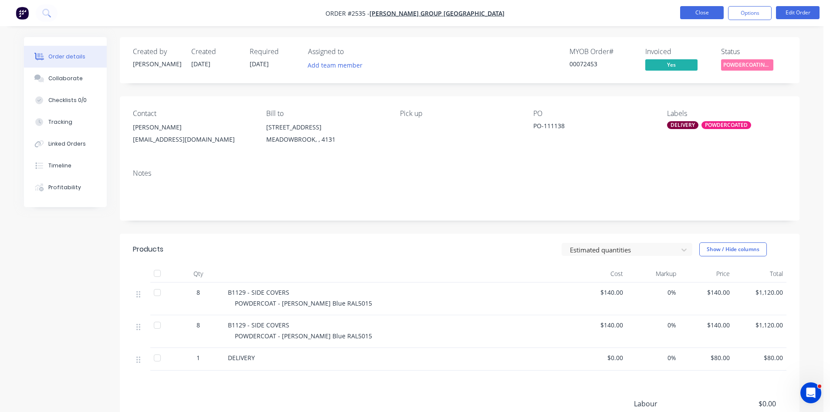
click at [707, 11] on button "Close" at bounding box center [702, 12] width 44 height 13
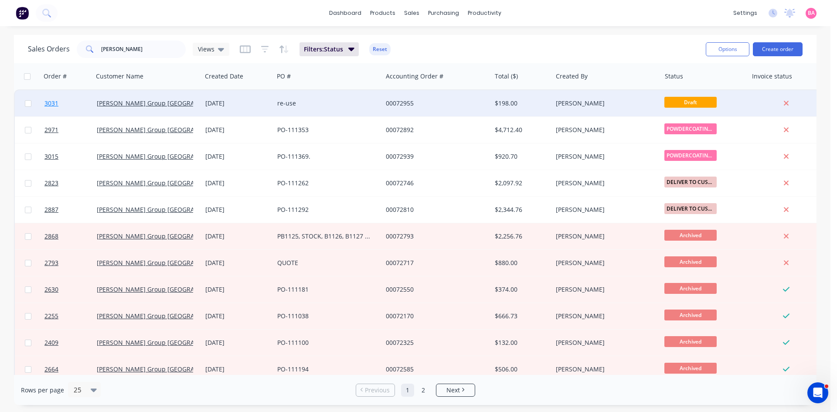
click at [46, 103] on span "3031" at bounding box center [51, 103] width 14 height 9
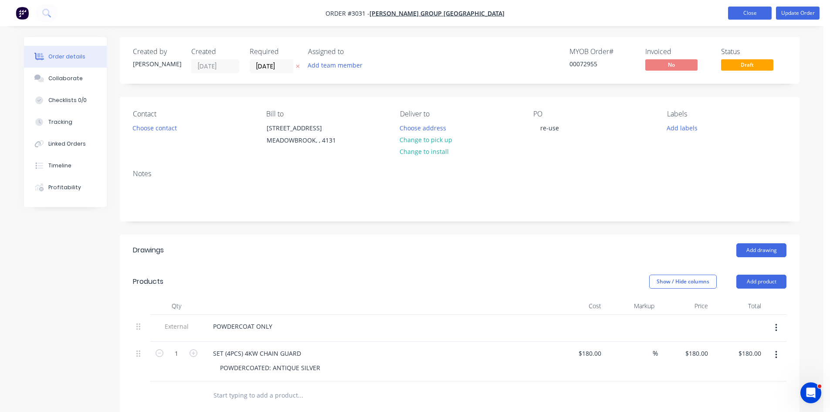
click at [744, 16] on button "Close" at bounding box center [750, 13] width 44 height 13
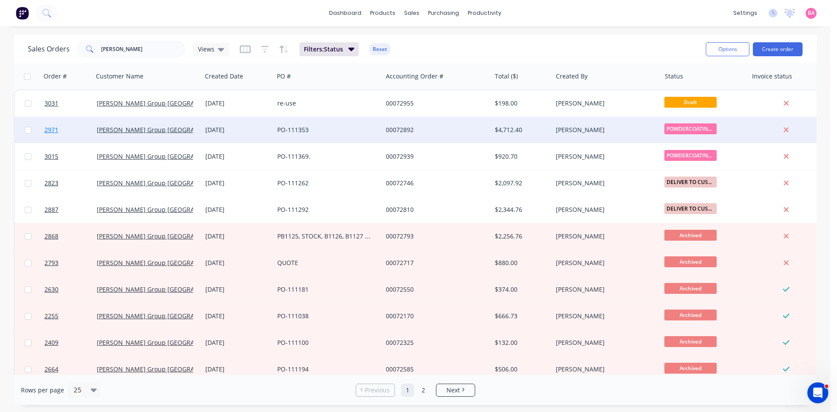
click at [47, 129] on span "2971" at bounding box center [51, 130] width 14 height 9
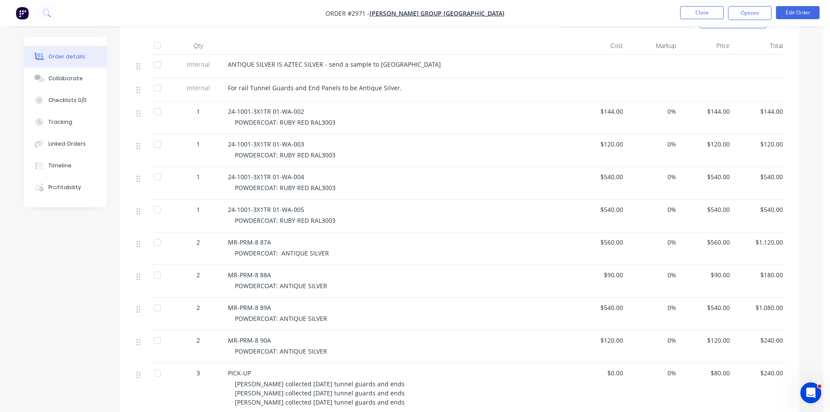
scroll to position [232, 0]
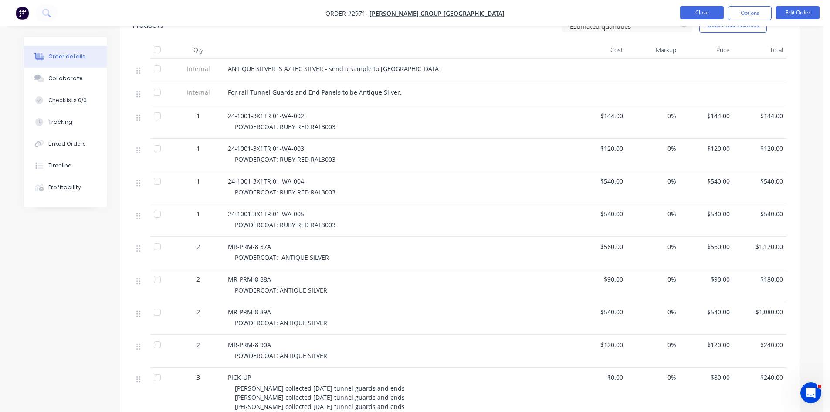
click at [702, 11] on button "Close" at bounding box center [702, 12] width 44 height 13
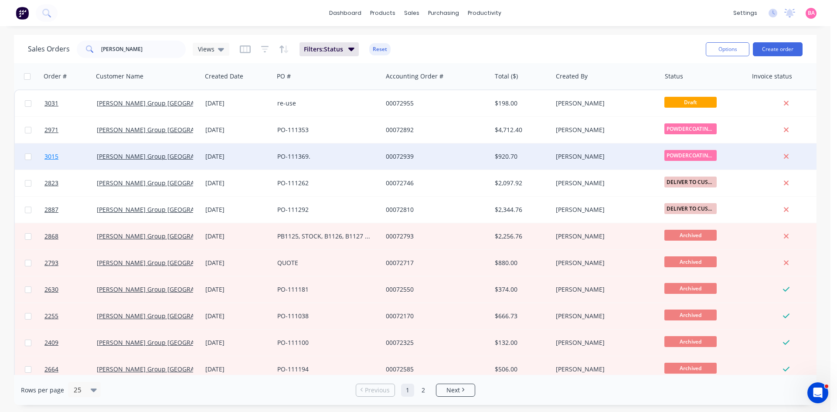
click at [50, 156] on span "3015" at bounding box center [51, 156] width 14 height 9
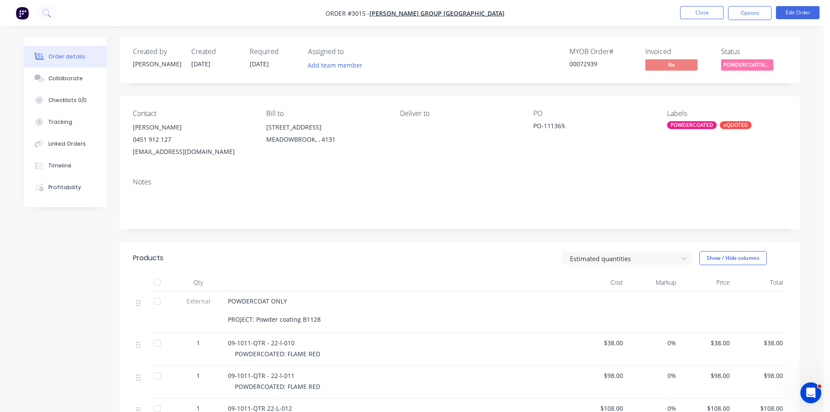
click at [571, 126] on div "PO-111369." at bounding box center [587, 127] width 109 height 12
click at [569, 127] on div "PO-111369." at bounding box center [587, 127] width 109 height 12
click at [757, 14] on button "Options" at bounding box center [750, 13] width 44 height 14
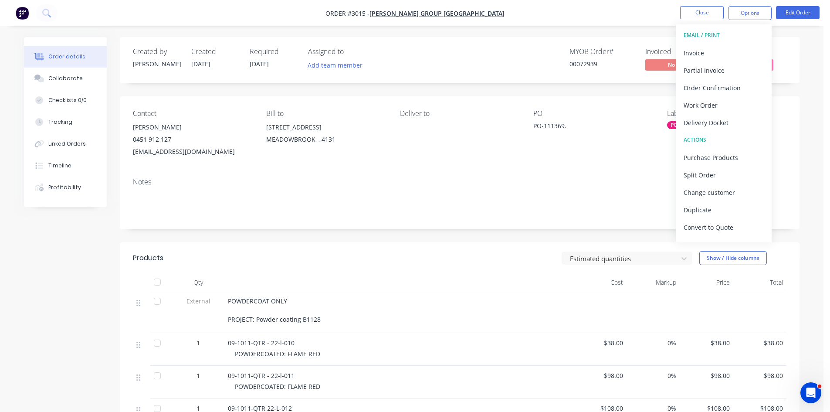
click at [578, 126] on div "PO-111369." at bounding box center [587, 127] width 109 height 12
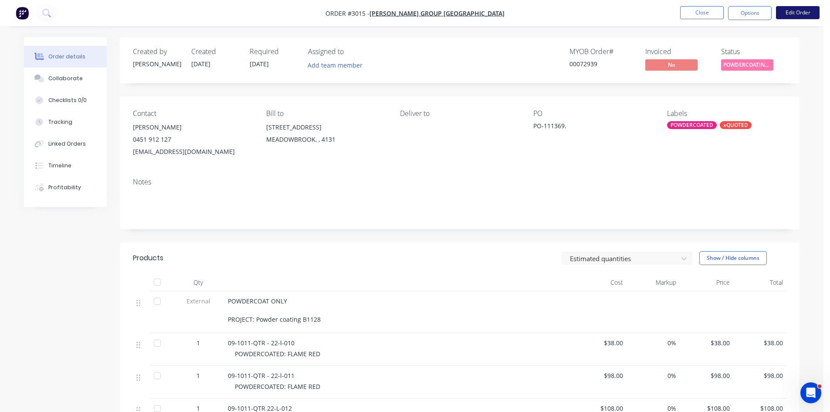
click at [800, 12] on button "Edit Order" at bounding box center [798, 12] width 44 height 13
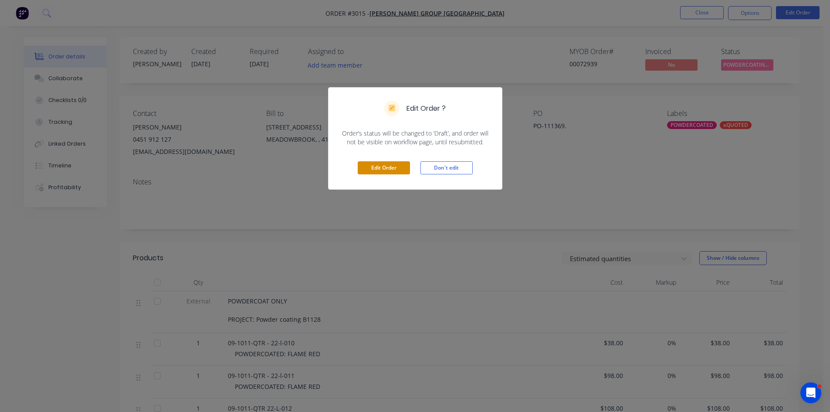
click at [385, 164] on button "Edit Order" at bounding box center [384, 167] width 52 height 13
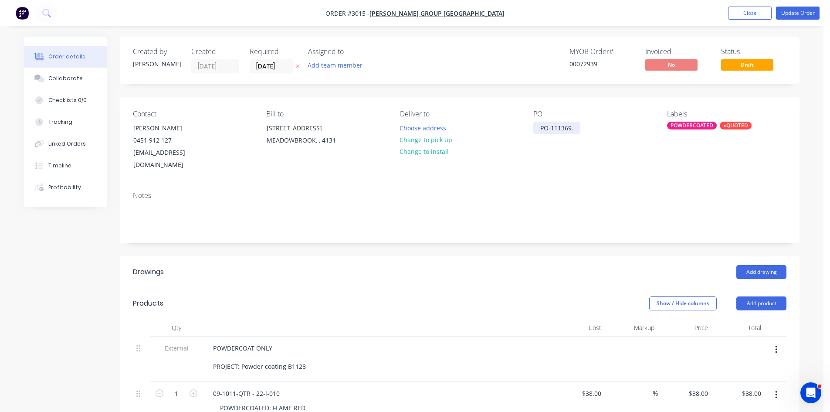
click at [573, 126] on div "PO-111369." at bounding box center [556, 128] width 47 height 13
click at [804, 15] on button "Update Order" at bounding box center [798, 13] width 44 height 13
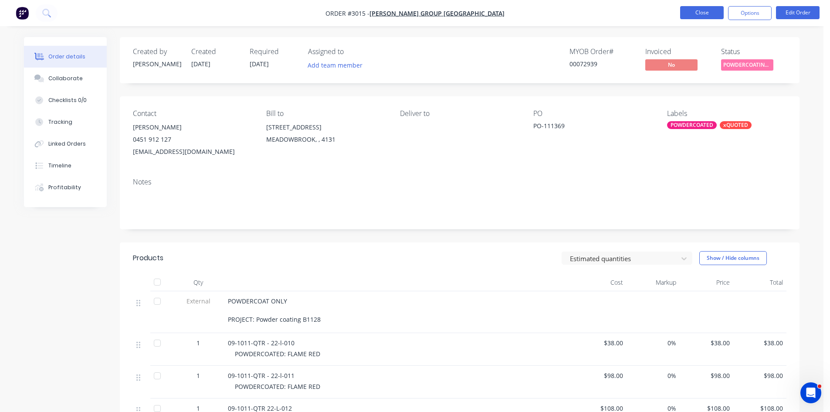
click at [709, 12] on button "Close" at bounding box center [702, 12] width 44 height 13
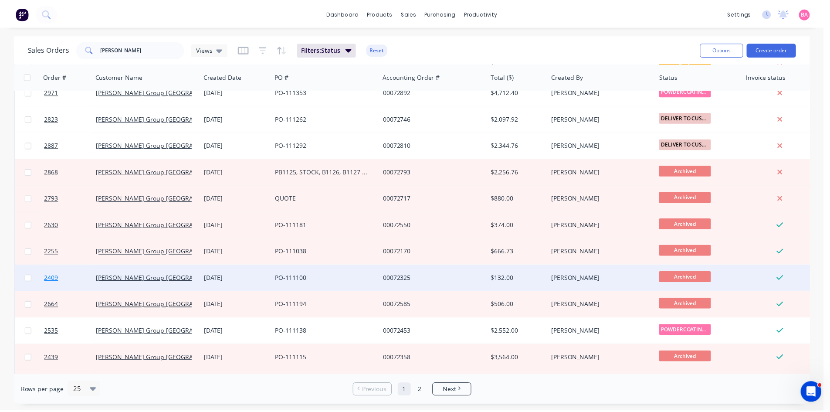
scroll to position [73, 0]
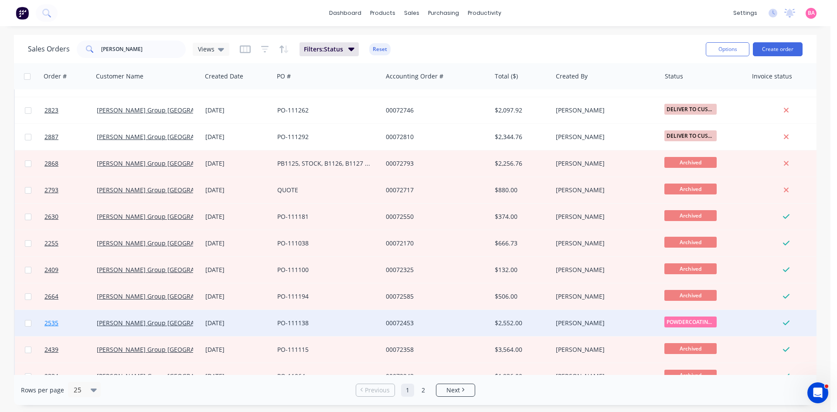
click at [49, 323] on span "2535" at bounding box center [51, 323] width 14 height 9
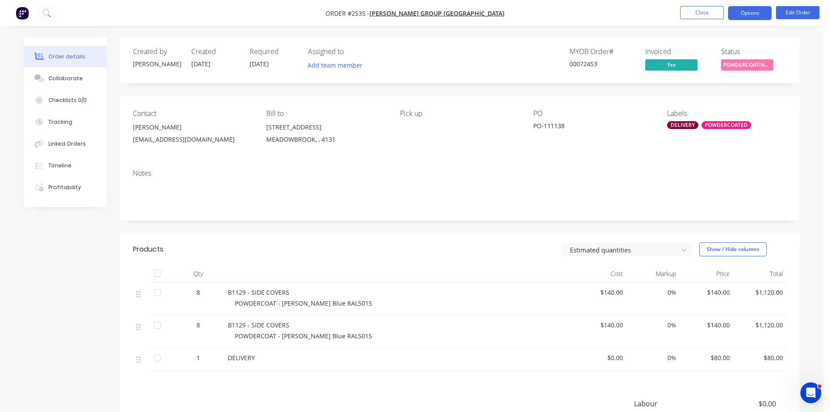
click at [748, 14] on button "Options" at bounding box center [750, 13] width 44 height 14
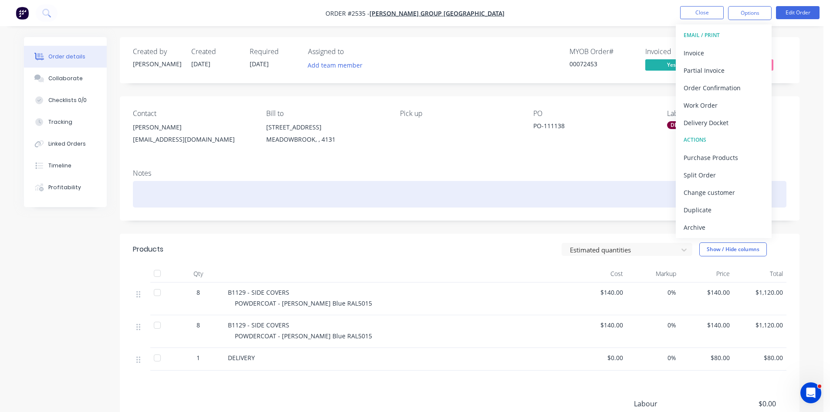
click at [576, 202] on div at bounding box center [460, 194] width 654 height 27
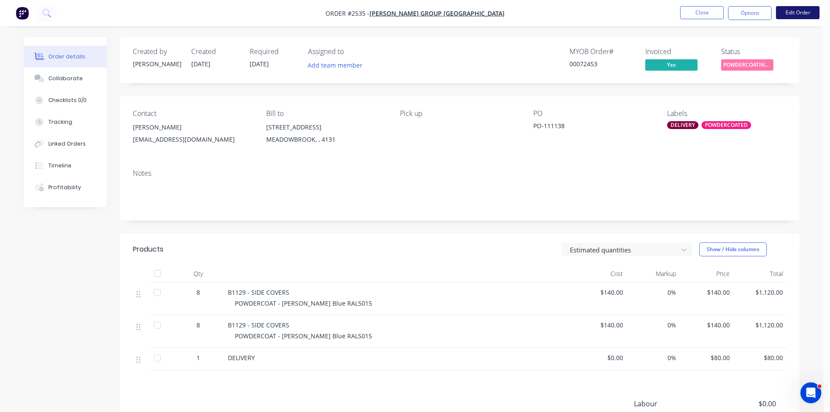
click at [798, 13] on button "Edit Order" at bounding box center [798, 12] width 44 height 13
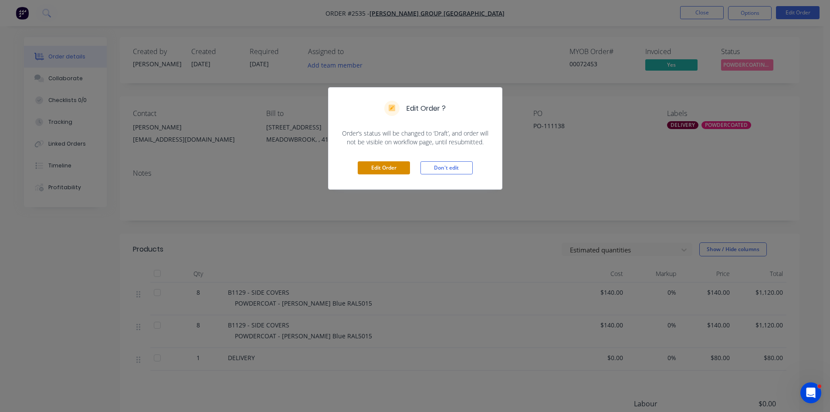
click at [387, 169] on button "Edit Order" at bounding box center [384, 167] width 52 height 13
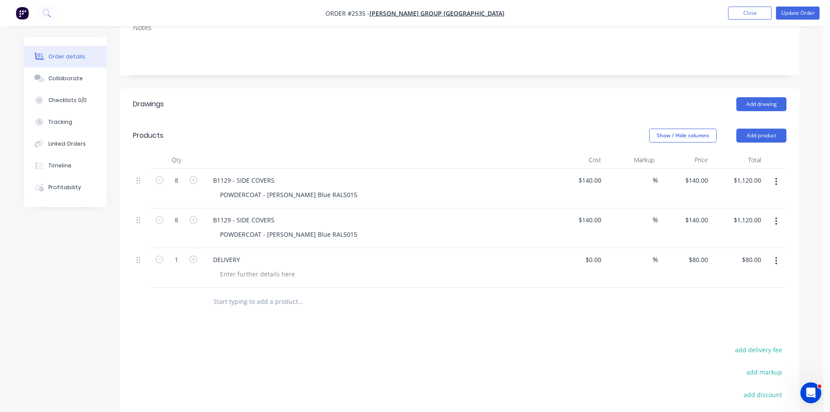
scroll to position [160, 0]
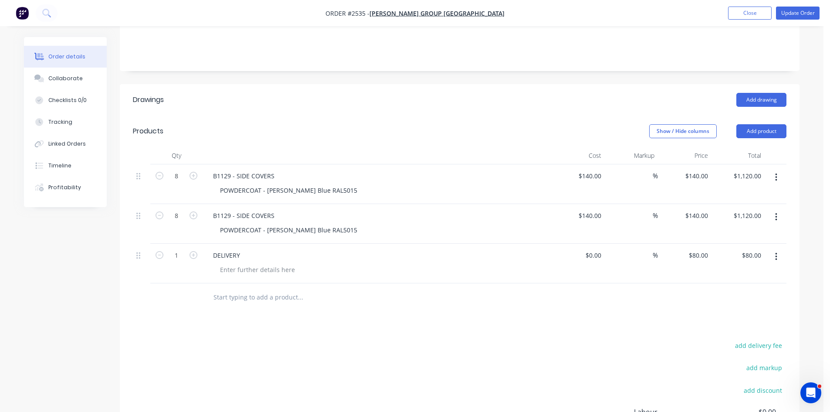
click at [237, 289] on input "text" at bounding box center [300, 297] width 174 height 17
click at [759, 124] on button "Add product" at bounding box center [762, 131] width 50 height 14
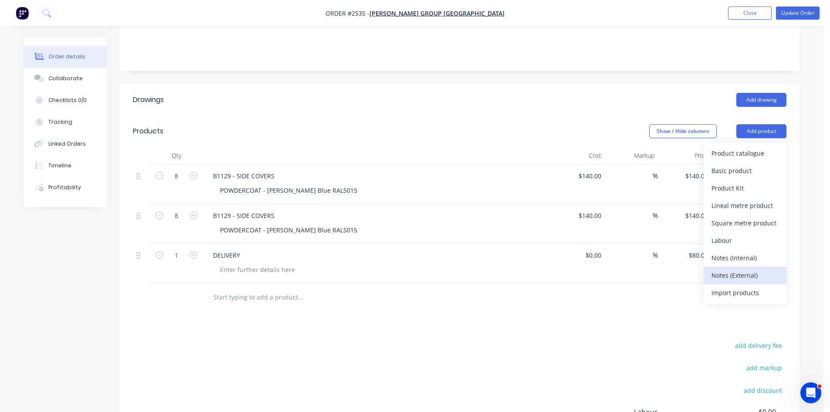
click at [741, 269] on div "Notes (External)" at bounding box center [745, 275] width 67 height 13
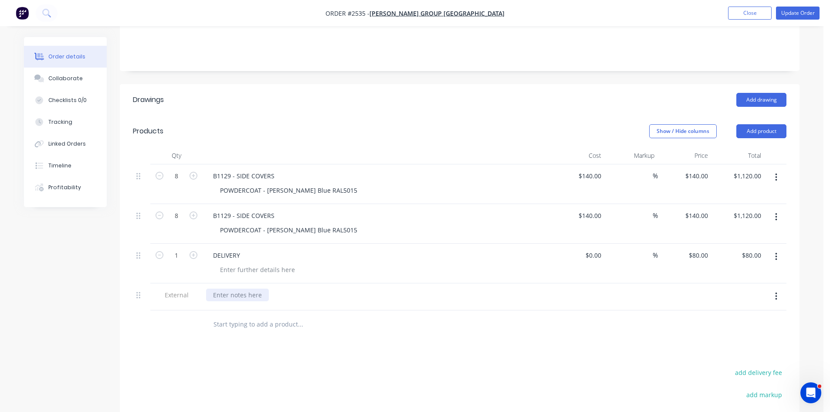
click at [244, 290] on div at bounding box center [237, 295] width 63 height 13
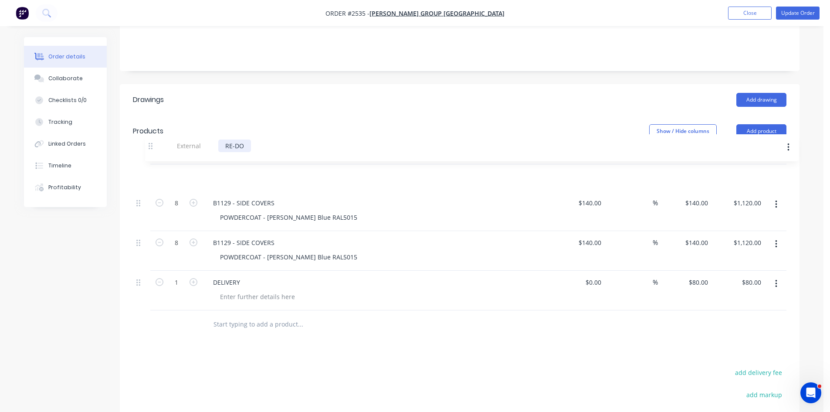
drag, startPoint x: 137, startPoint y: 287, endPoint x: 151, endPoint y: 143, distance: 144.9
click at [151, 147] on div "Qty Cost Markup Price Total 8 B1129 - SIDE COVERS POWDERCOAT - [PERSON_NAME] Bl…" at bounding box center [460, 228] width 654 height 163
click at [414, 336] on div "Drawings Add drawing Products Show / Hide columns Add product Qty Cost Markup P…" at bounding box center [460, 316] width 680 height 464
click at [241, 170] on div "RE-DO 2" at bounding box center [225, 176] width 38 height 13
click at [758, 124] on button "Add product" at bounding box center [762, 131] width 50 height 14
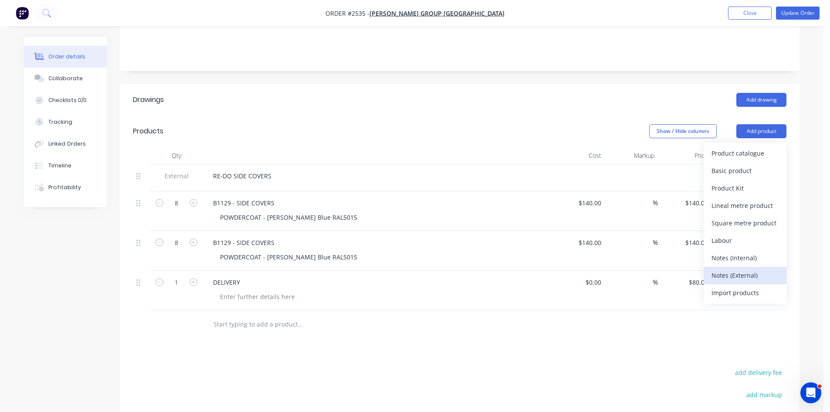
click at [743, 269] on div "Notes (External)" at bounding box center [745, 275] width 67 height 13
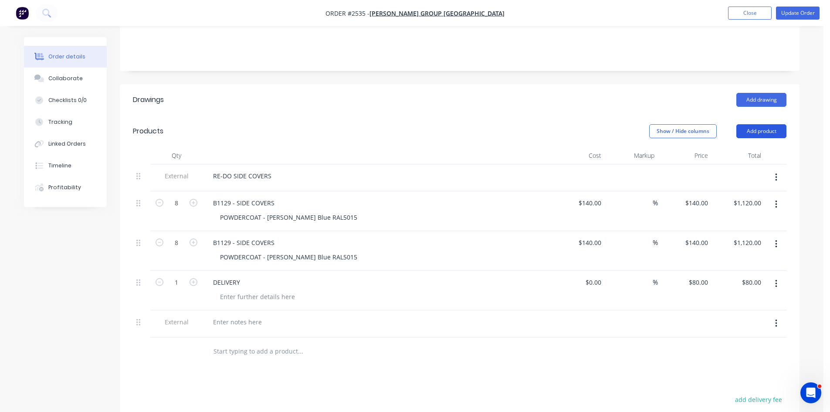
click at [765, 124] on button "Add product" at bounding box center [762, 131] width 50 height 14
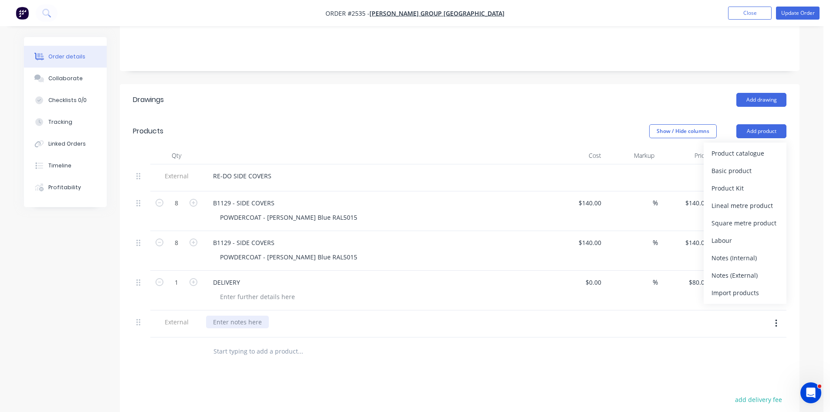
click at [242, 318] on div at bounding box center [237, 322] width 63 height 13
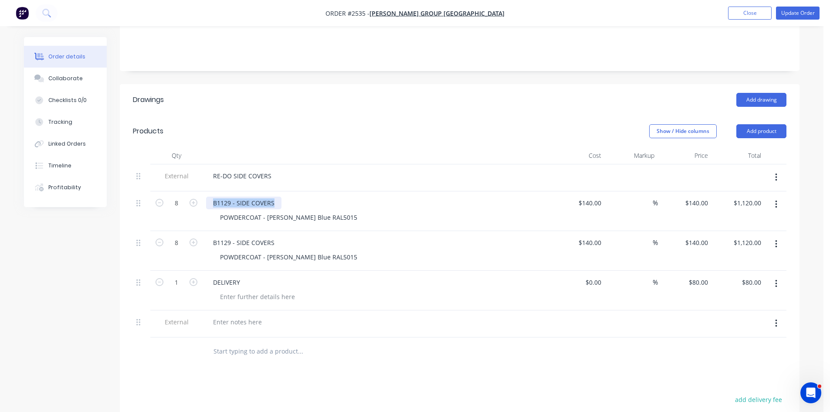
drag, startPoint x: 275, startPoint y: 193, endPoint x: 203, endPoint y: 191, distance: 72.4
click at [203, 191] on div "B1129 - SIDE COVERS POWDERCOAT - [PERSON_NAME] Blue RAL5015" at bounding box center [377, 211] width 349 height 40
copy div "B1129 - SIDE COVERS"
click at [232, 316] on div at bounding box center [237, 322] width 63 height 13
click at [255, 316] on div at bounding box center [237, 322] width 63 height 13
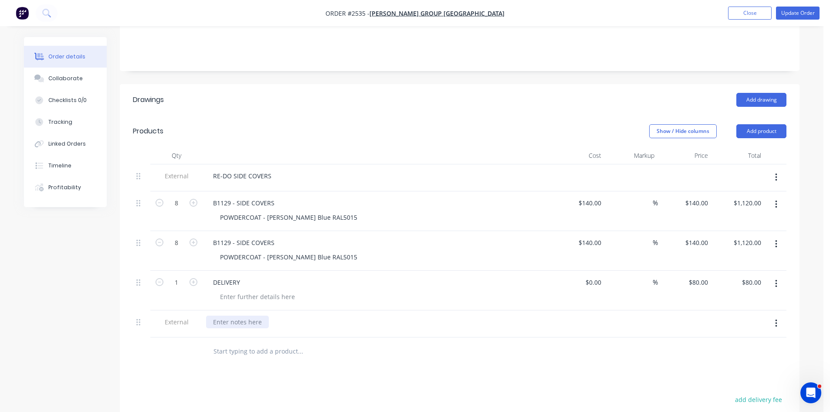
paste div
click at [276, 348] on input "text" at bounding box center [300, 351] width 174 height 17
drag, startPoint x: 275, startPoint y: 232, endPoint x: 208, endPoint y: 232, distance: 66.7
click at [208, 236] on div "B1129 - SIDE COVERS" at bounding box center [243, 242] width 75 height 13
copy div "B1129 - SIDE COVERS"
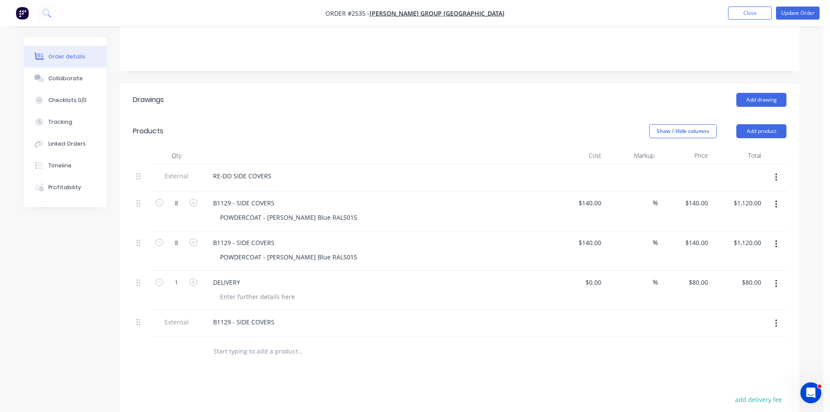
click at [245, 343] on input "text" at bounding box center [300, 351] width 174 height 17
paste input "B1129 - SIDE COVERS"
type input "B1129 - SIDE COVERS"
click at [279, 370] on button "Add B1129 - SIDE COVERS to order" at bounding box center [348, 384] width 262 height 28
click at [71, 82] on div "Collaborate" at bounding box center [65, 79] width 34 height 8
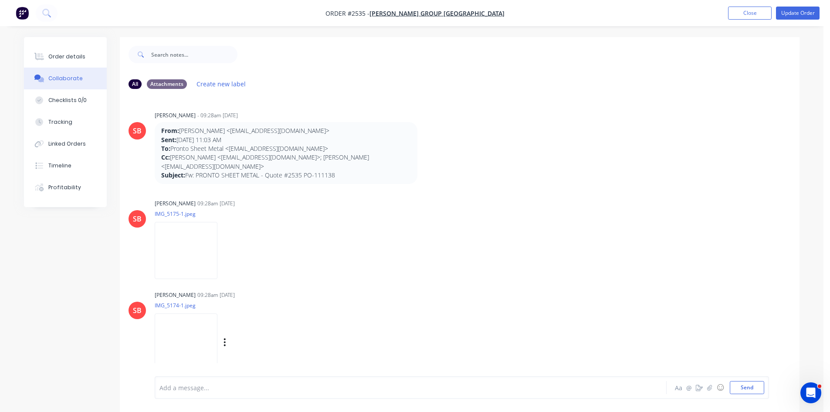
click at [180, 343] on img at bounding box center [186, 341] width 63 height 57
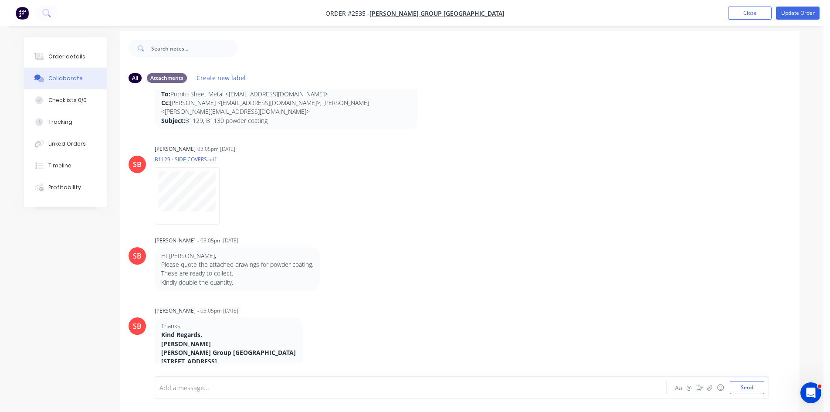
scroll to position [13, 0]
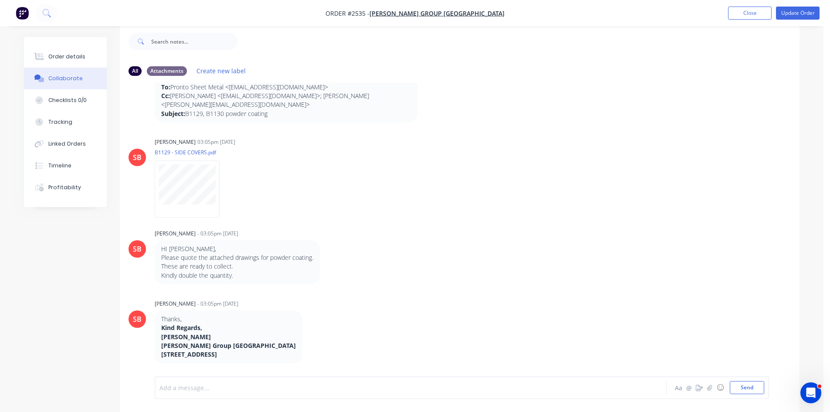
click at [210, 386] on div at bounding box center [386, 387] width 453 height 9
click at [252, 387] on span "[PERSON_NAME] COLLECTED REDO B1129 - SIDE COVERS" at bounding box center [243, 388] width 166 height 8
click at [286, 391] on div "[PERSON_NAME] COLLECTED REDO - SIDE COVERS" at bounding box center [386, 387] width 453 height 9
click at [751, 386] on button "Send" at bounding box center [747, 387] width 34 height 13
click at [67, 51] on button "Order details" at bounding box center [65, 57] width 83 height 22
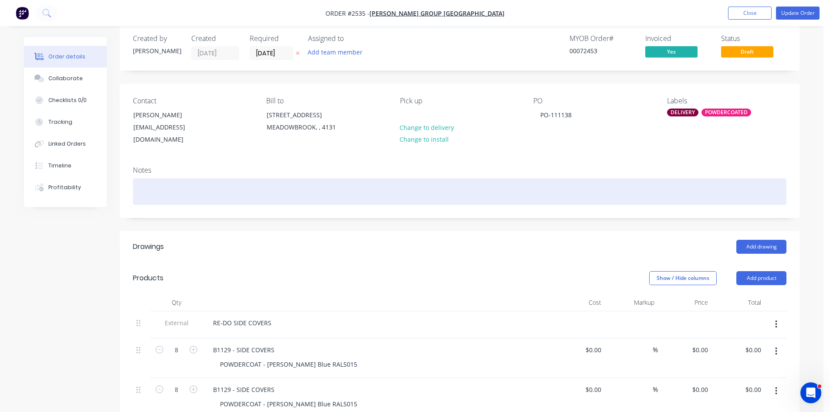
type input "$140.00"
type input "$1,120.00"
type input "$140.00"
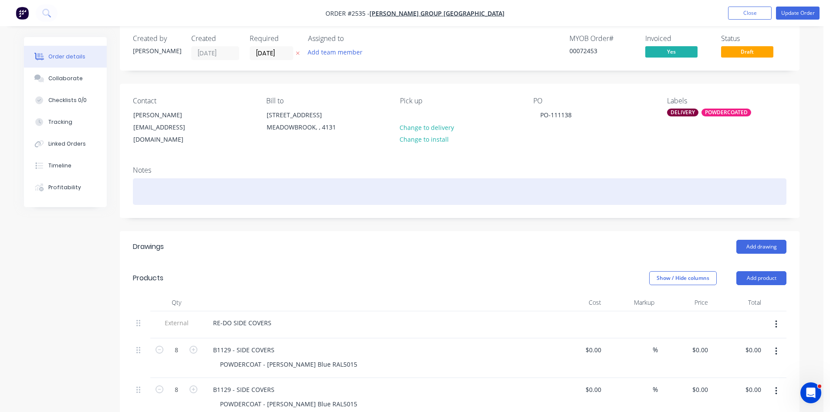
type input "$1,120.00"
type input "$80.00"
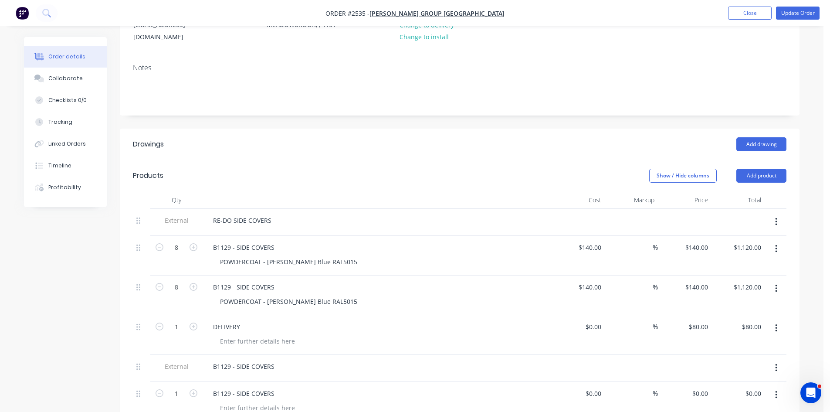
scroll to position [158, 0]
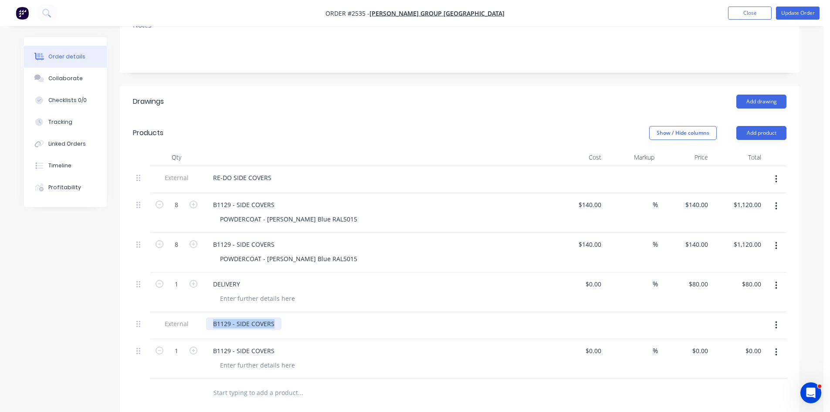
drag, startPoint x: 279, startPoint y: 315, endPoint x: 209, endPoint y: 306, distance: 71.1
click at [209, 312] on div "B1129 - SIDE COVERS" at bounding box center [377, 325] width 349 height 27
click at [776, 320] on icon "button" at bounding box center [776, 325] width 2 height 10
click at [720, 359] on div "Delete" at bounding box center [745, 365] width 67 height 13
click at [234, 359] on input "text" at bounding box center [300, 365] width 174 height 17
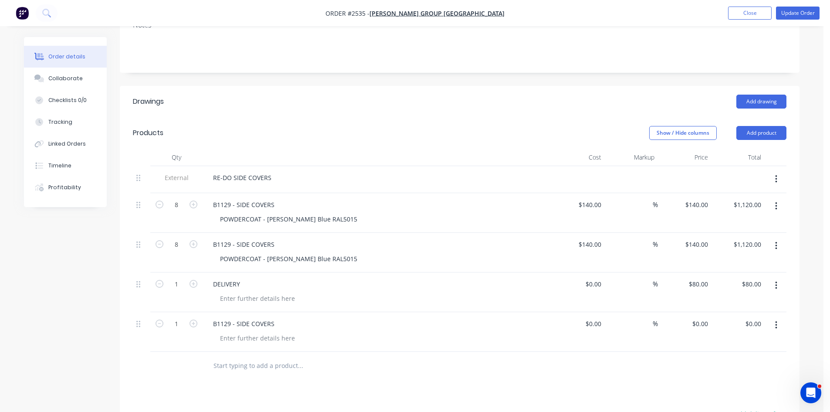
paste input "B1129 - SIDE COVERS"
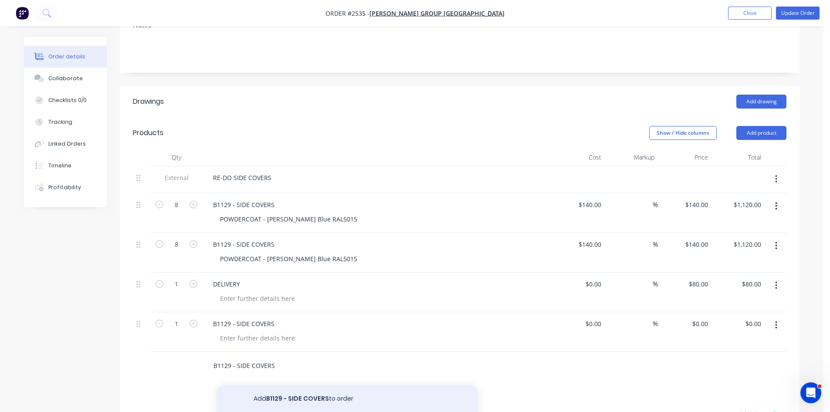
type input "B1129 - SIDE COVERS"
click at [297, 390] on button "Add B1129 - SIDE COVERS to order" at bounding box center [348, 399] width 262 height 28
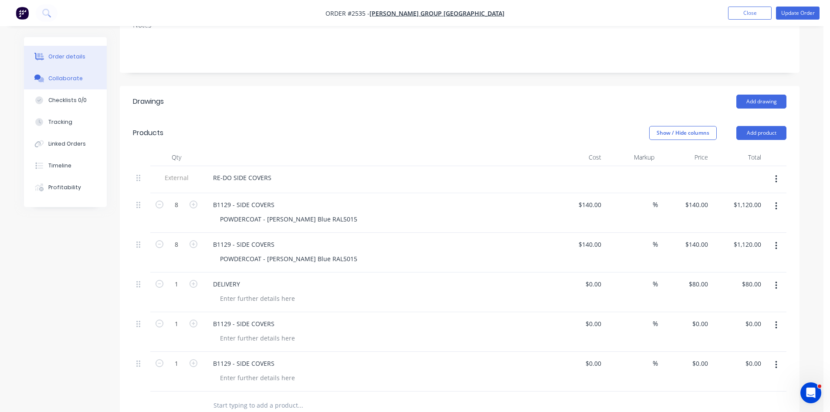
click at [61, 78] on div "Collaborate" at bounding box center [65, 79] width 34 height 8
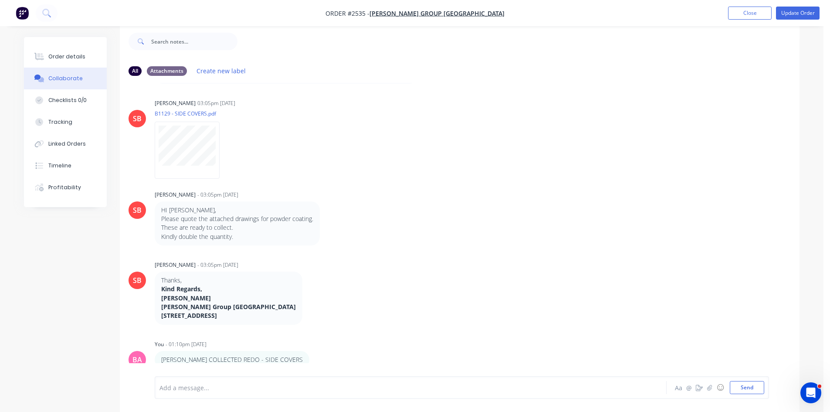
scroll to position [677, 0]
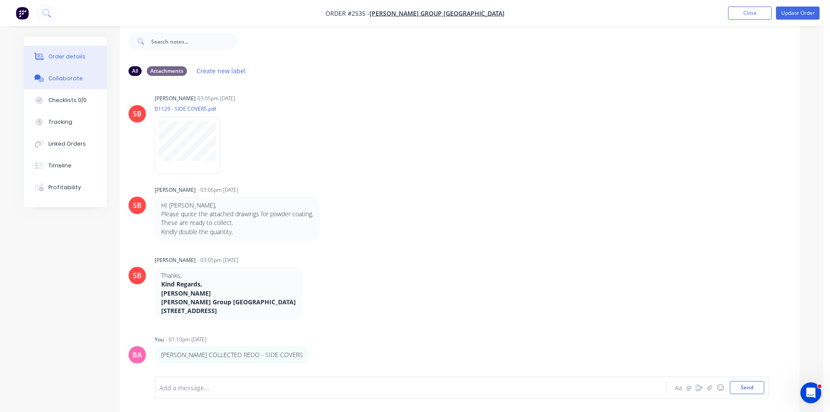
click at [52, 53] on div "Order details" at bounding box center [66, 57] width 37 height 8
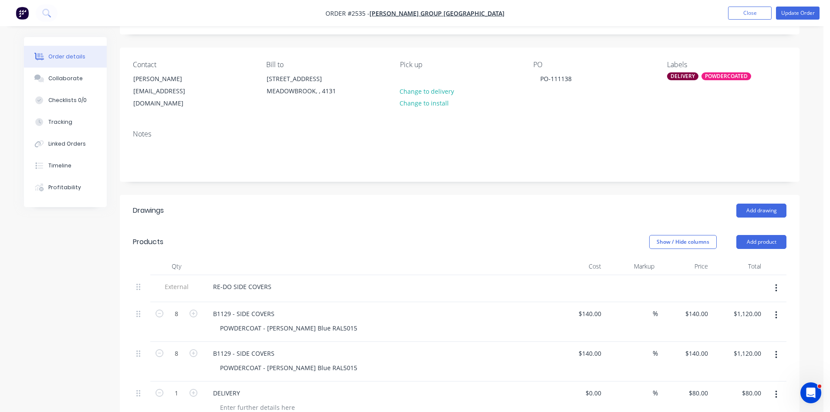
scroll to position [27, 0]
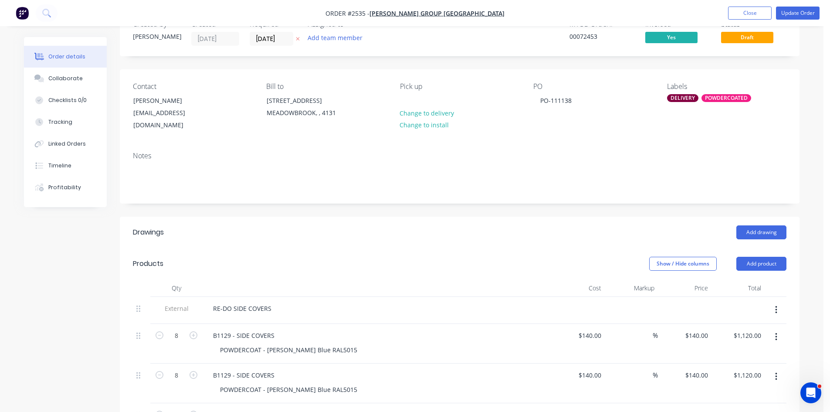
click at [687, 98] on div "DELIVERY" at bounding box center [682, 98] width 31 height 8
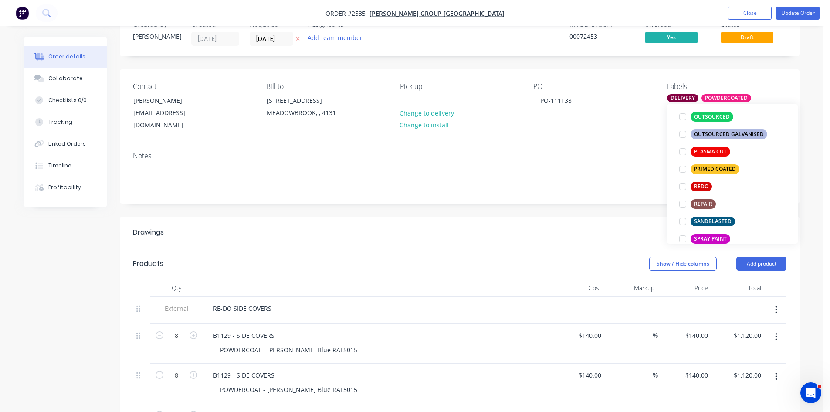
scroll to position [392, 0]
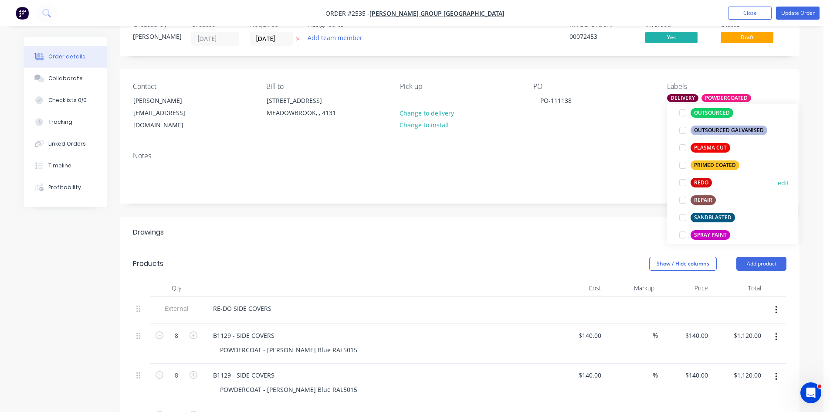
click at [681, 182] on div at bounding box center [682, 182] width 17 height 17
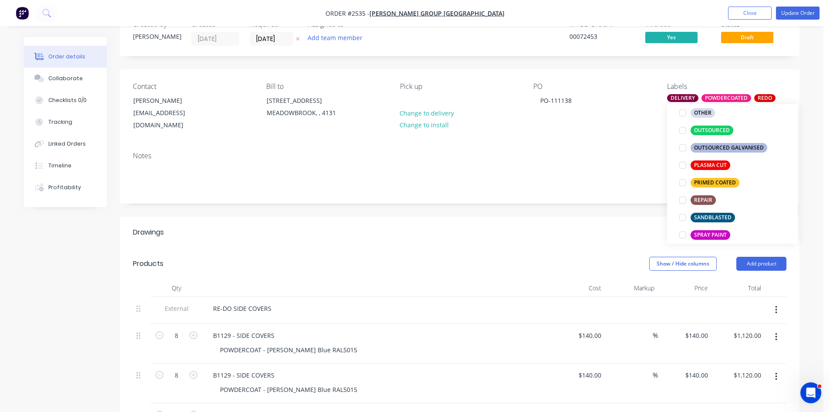
scroll to position [26, 0]
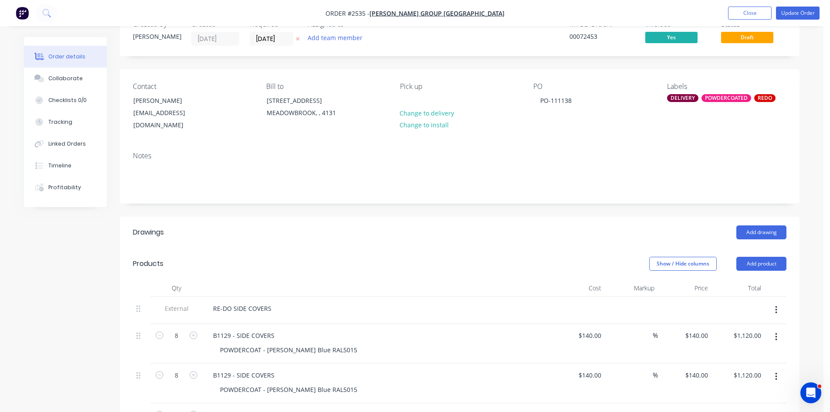
click at [626, 119] on div "PO PO-111138" at bounding box center [592, 106] width 119 height 49
click at [573, 103] on div "PO-111138" at bounding box center [555, 100] width 45 height 13
click at [539, 98] on div "PO-111138" at bounding box center [555, 100] width 45 height 13
click at [575, 108] on div "REDO-25.09.2025 PO-111138" at bounding box center [565, 105] width 64 height 22
click at [590, 98] on div "REDO-25.09.2025 PO-111138" at bounding box center [565, 105] width 64 height 22
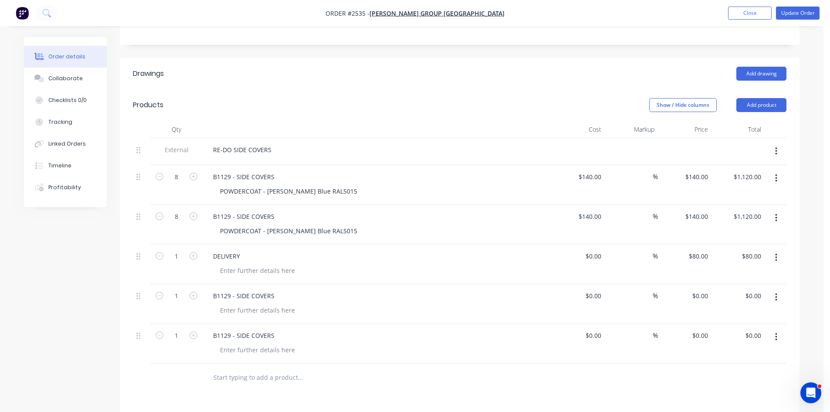
scroll to position [187, 0]
click at [195, 290] on icon "button" at bounding box center [194, 294] width 8 height 8
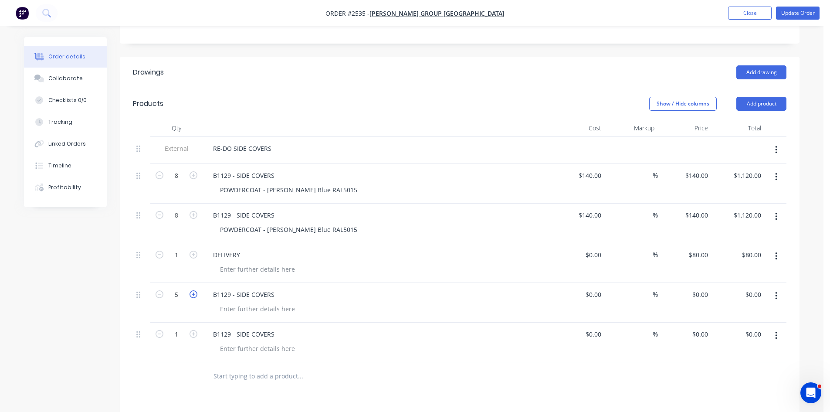
click at [195, 290] on icon "button" at bounding box center [194, 294] width 8 height 8
click at [160, 290] on icon "button" at bounding box center [160, 294] width 8 height 8
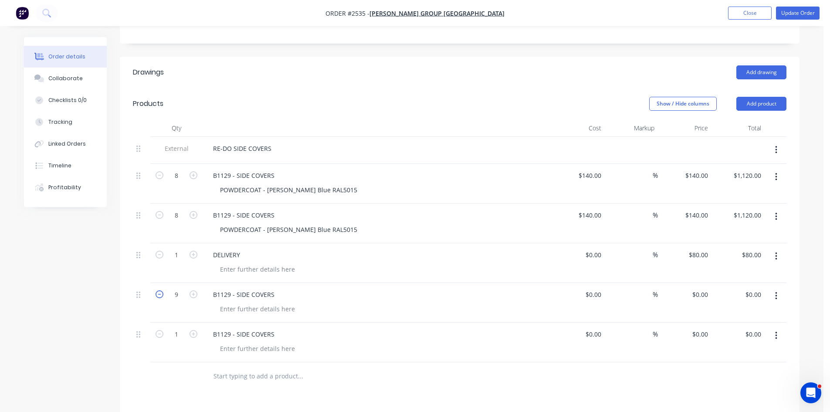
type input "8"
click at [777, 331] on icon "button" at bounding box center [776, 336] width 2 height 10
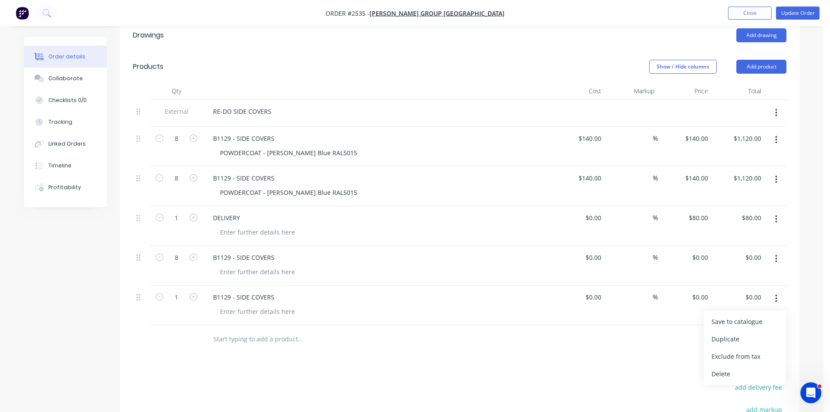
scroll to position [231, 0]
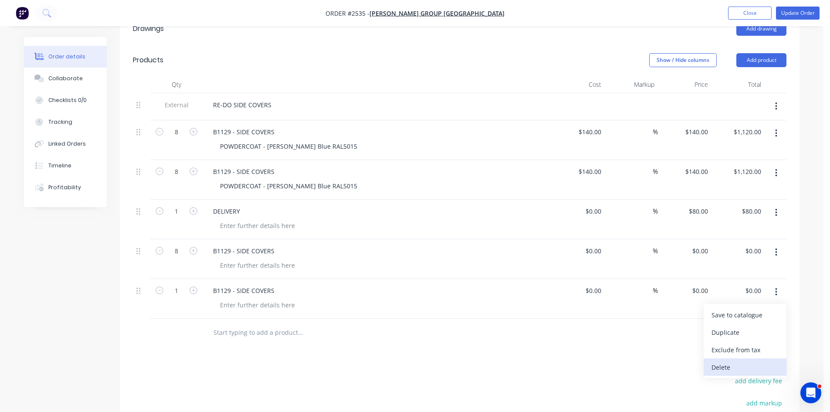
click at [727, 361] on div "Delete" at bounding box center [745, 367] width 67 height 13
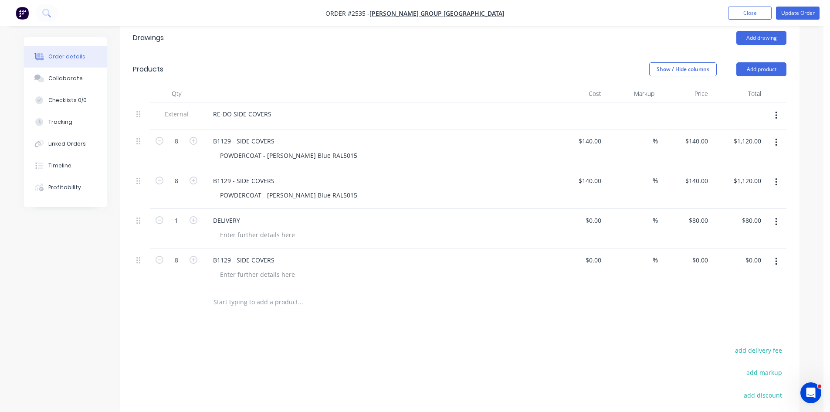
scroll to position [173, 0]
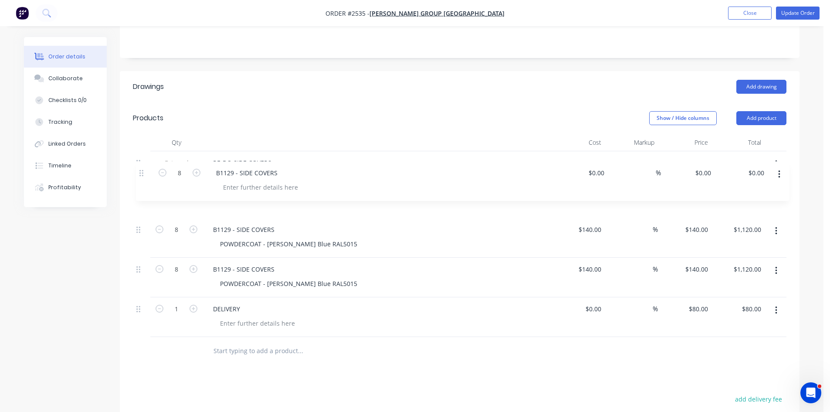
drag, startPoint x: 139, startPoint y: 303, endPoint x: 144, endPoint y: 170, distance: 133.5
click at [144, 170] on div "External RE-DO SIDE COVERS 8 B1129 - SIDE COVERS POWDERCOAT - [PERSON_NAME] Blu…" at bounding box center [460, 244] width 654 height 186
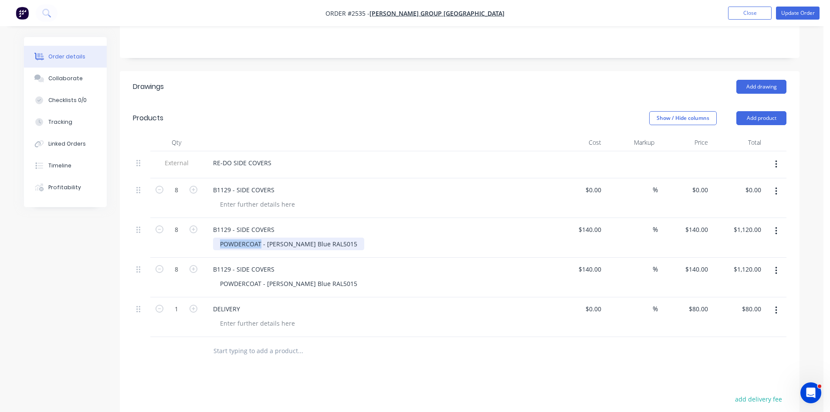
drag, startPoint x: 260, startPoint y: 238, endPoint x: 207, endPoint y: 237, distance: 52.3
click at [207, 237] on div "B1129 - SIDE COVERS POWDERCOAT - [PERSON_NAME] Blue RAL5015" at bounding box center [377, 238] width 349 height 40
copy div "POWDERCOAT"
click at [237, 198] on div at bounding box center [257, 204] width 89 height 13
paste div
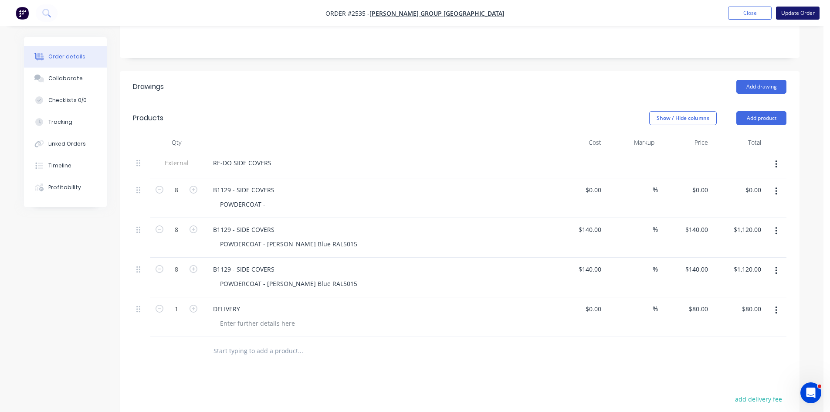
click at [803, 11] on button "Update Order" at bounding box center [798, 13] width 44 height 13
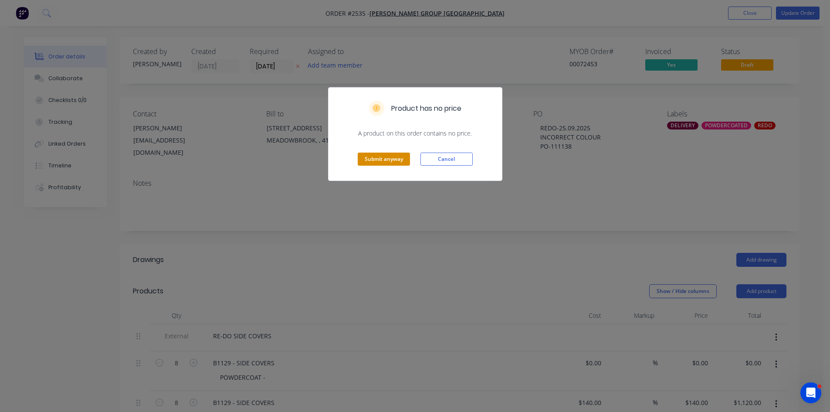
click at [377, 155] on button "Submit anyway" at bounding box center [384, 159] width 52 height 13
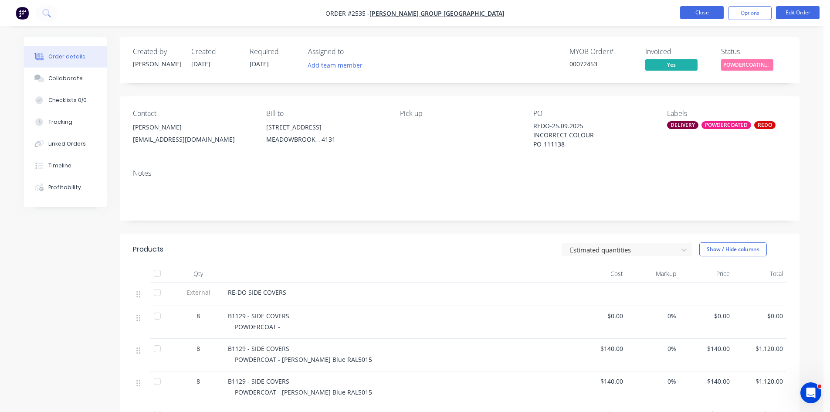
click at [701, 9] on button "Close" at bounding box center [702, 12] width 44 height 13
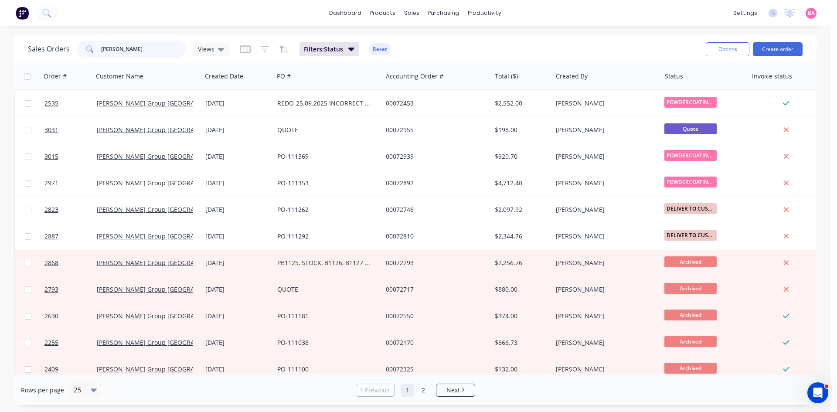
drag, startPoint x: 122, startPoint y: 48, endPoint x: 42, endPoint y: 48, distance: 80.6
click at [50, 48] on div "Sales Orders [PERSON_NAME] Views" at bounding box center [128, 49] width 201 height 17
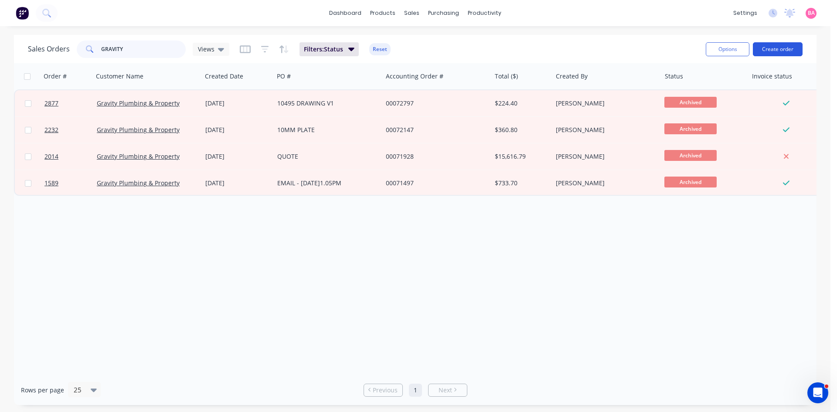
type input "GRAVITY"
click at [778, 47] on button "Create order" at bounding box center [778, 49] width 50 height 14
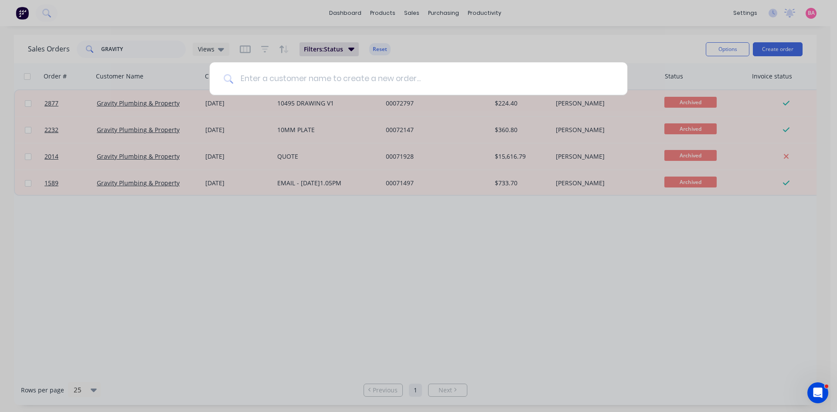
click at [361, 80] on input at bounding box center [423, 78] width 380 height 33
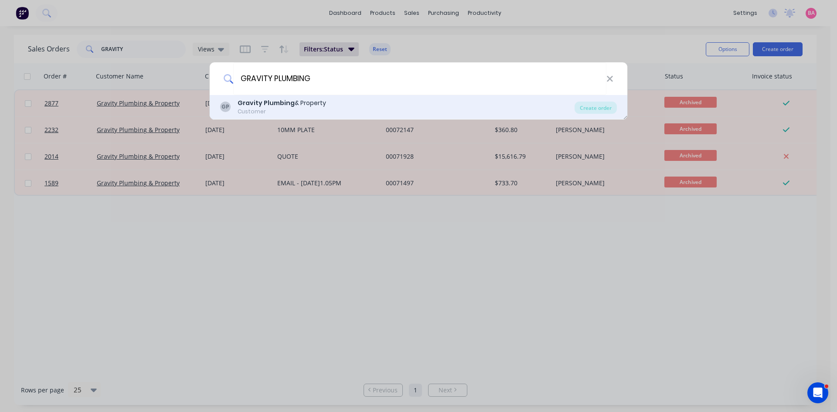
type input "GRAVITY PLUMBING"
click at [272, 103] on b "Gravity Plumbing" at bounding box center [266, 103] width 57 height 9
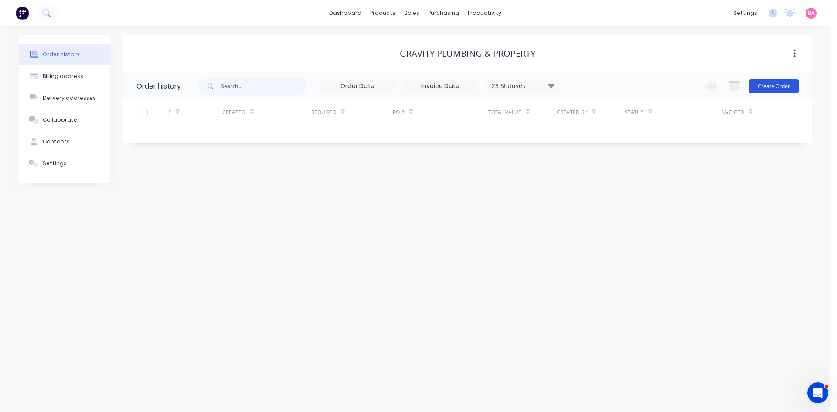
click at [776, 84] on button "Create Order" at bounding box center [773, 86] width 51 height 14
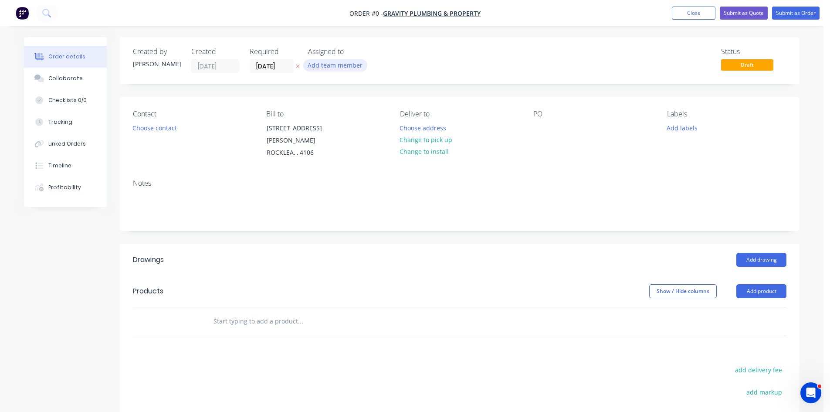
click at [330, 64] on button "Add team member" at bounding box center [335, 65] width 64 height 12
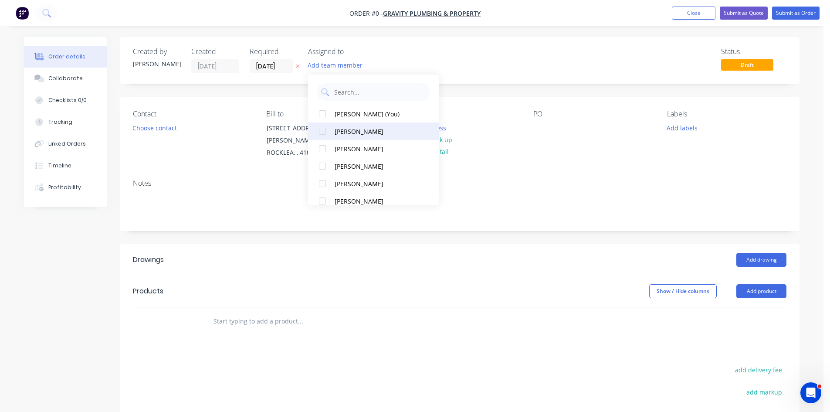
click at [339, 129] on div "[PERSON_NAME]" at bounding box center [378, 131] width 87 height 9
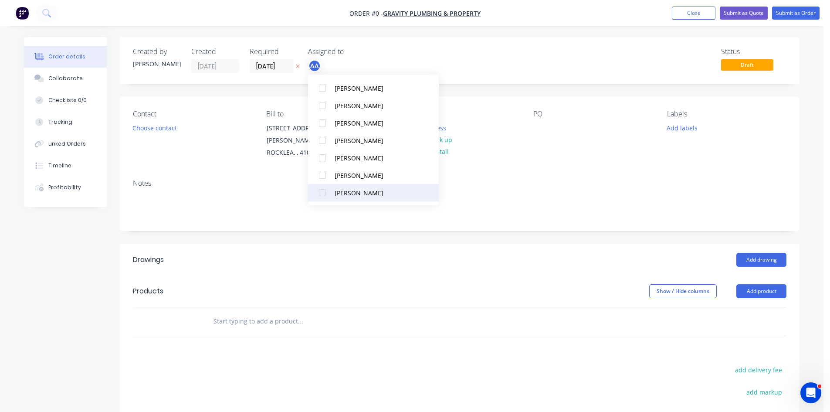
scroll to position [78, 0]
click at [323, 174] on div at bounding box center [322, 174] width 17 height 17
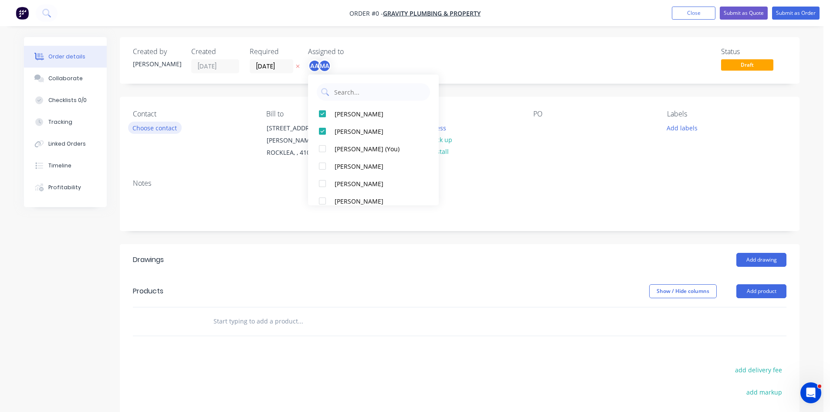
click at [155, 126] on div "Order details Collaborate Checklists 0/0 Tracking Linked Orders Timeline Profit…" at bounding box center [411, 297] width 793 height 521
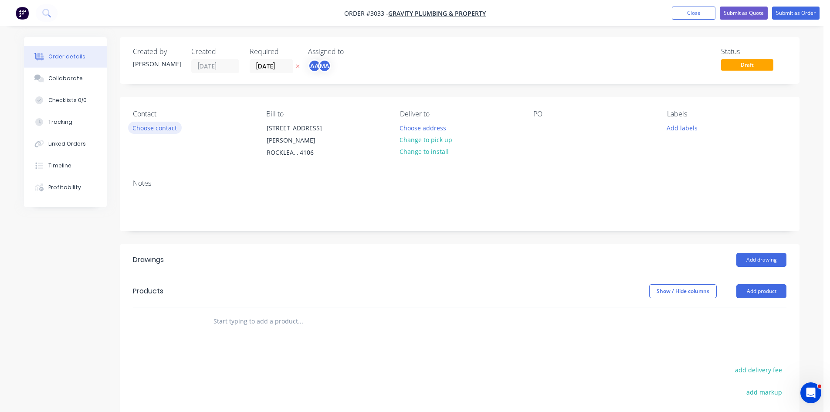
click at [152, 122] on button "Choose contact" at bounding box center [155, 128] width 54 height 12
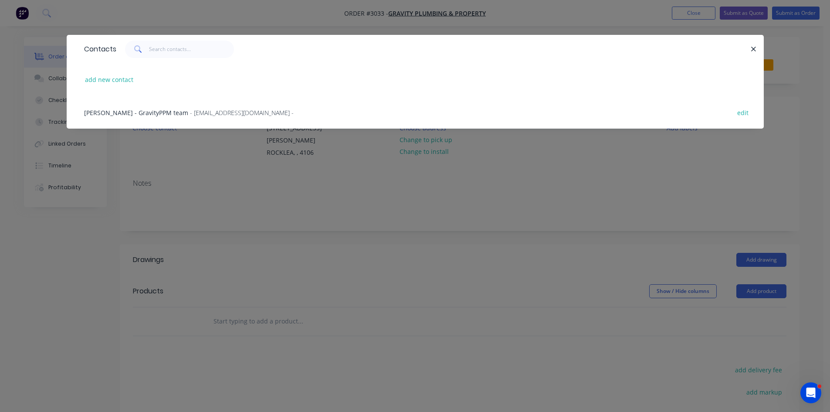
click at [143, 111] on span "[PERSON_NAME] - GravityPPM team" at bounding box center [136, 113] width 104 height 8
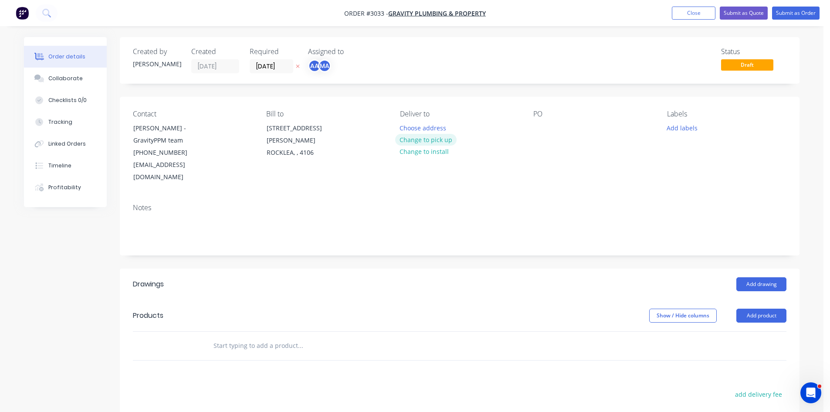
click at [434, 143] on button "Change to pick up" at bounding box center [426, 140] width 62 height 12
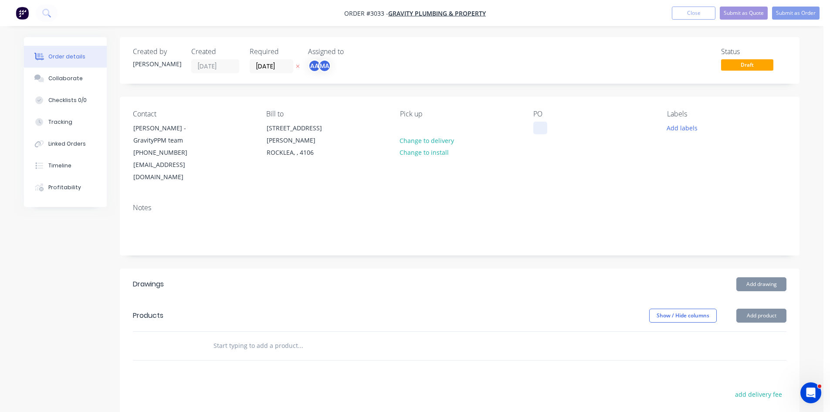
click at [538, 123] on div at bounding box center [540, 128] width 14 height 13
click at [684, 132] on button "Add labels" at bounding box center [682, 128] width 40 height 12
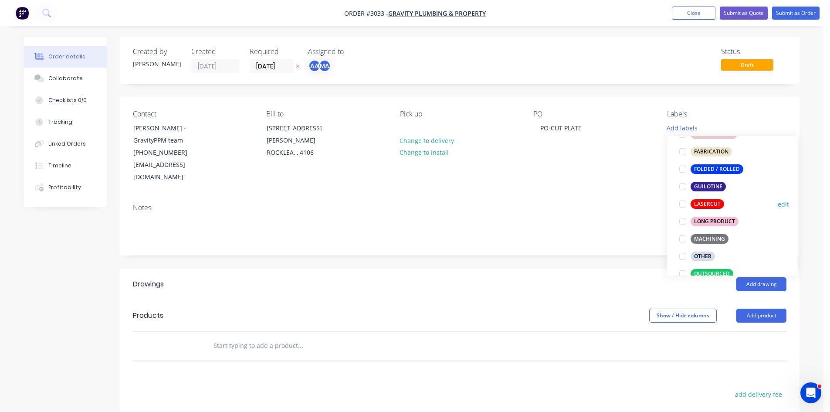
scroll to position [247, 0]
click at [683, 204] on div at bounding box center [682, 202] width 17 height 17
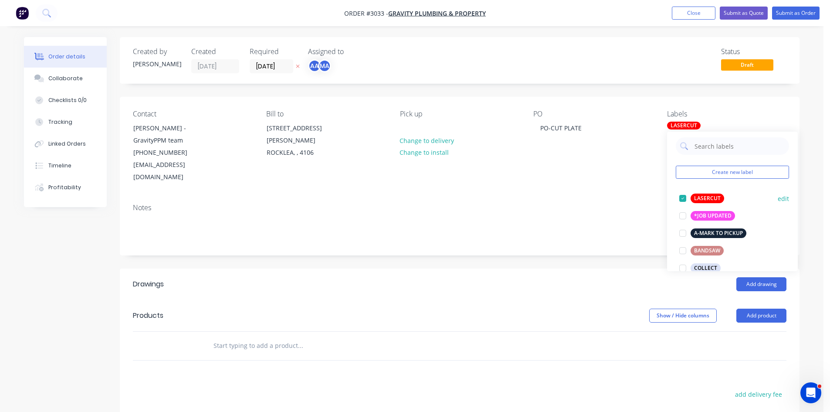
click at [682, 197] on div at bounding box center [682, 198] width 17 height 17
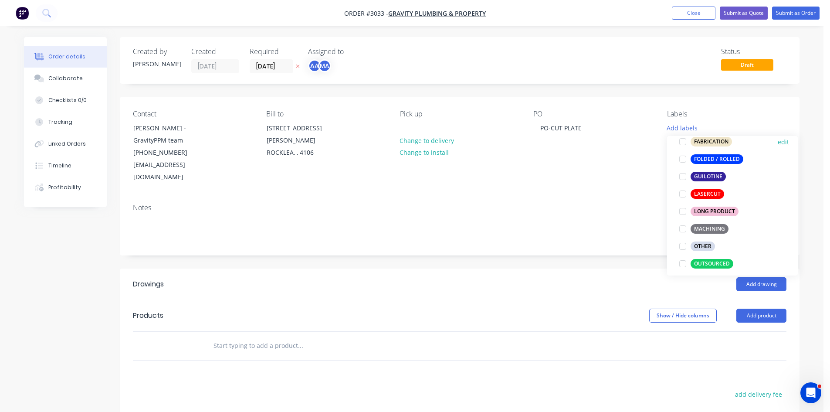
scroll to position [265, 0]
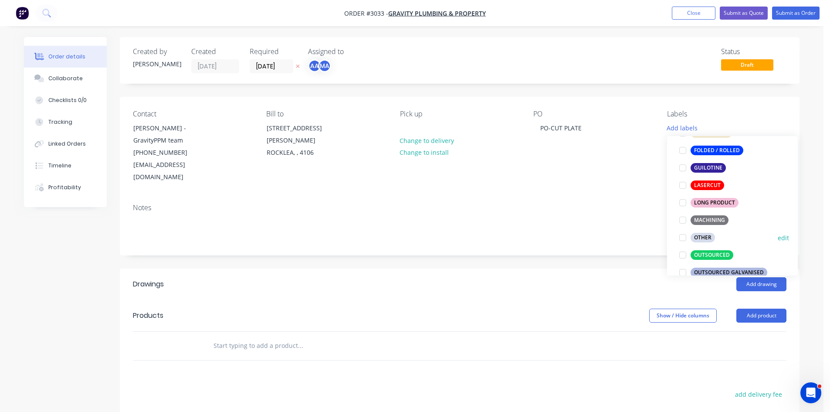
click at [683, 238] on div at bounding box center [682, 237] width 17 height 17
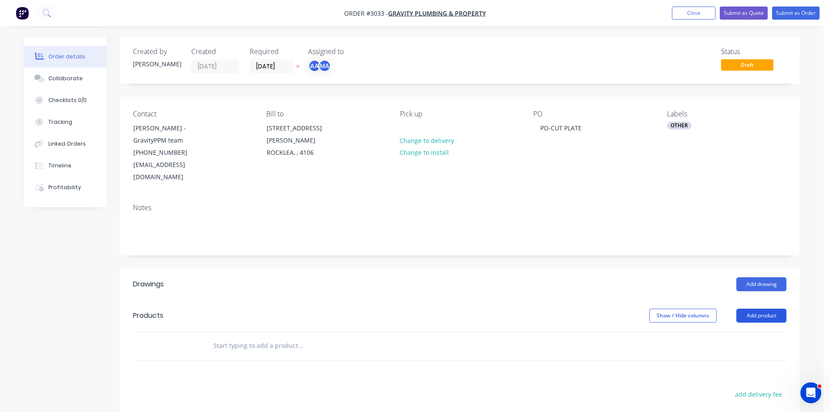
click at [767, 309] on button "Add product" at bounding box center [762, 316] width 50 height 14
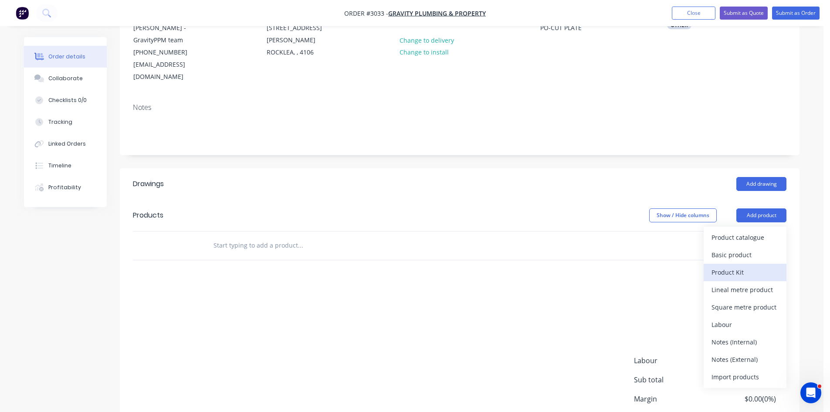
scroll to position [102, 0]
click at [745, 352] on div "Notes (External)" at bounding box center [745, 358] width 67 height 13
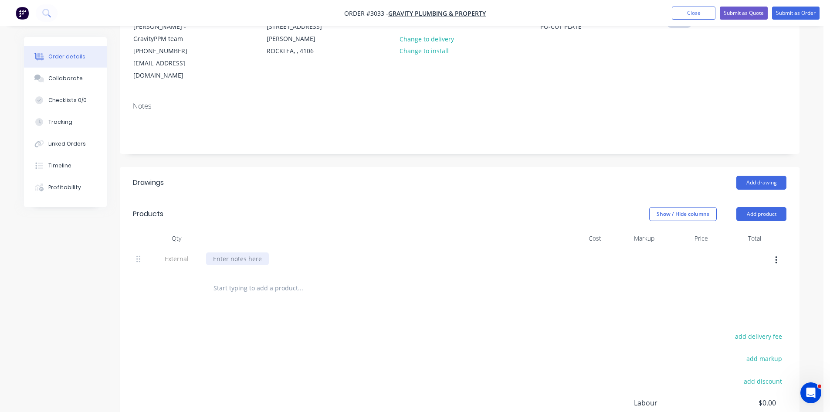
click at [241, 252] on div at bounding box center [237, 258] width 63 height 13
click at [245, 279] on input "text" at bounding box center [300, 287] width 174 height 17
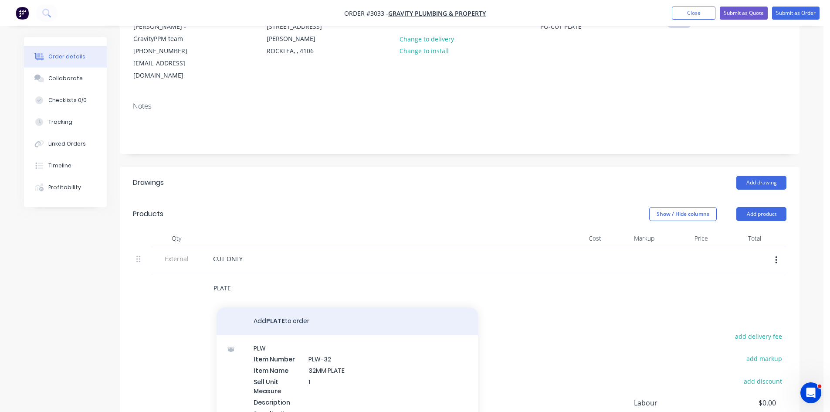
type input "PLATE"
click at [274, 307] on button "Add PLATE to order" at bounding box center [348, 321] width 262 height 28
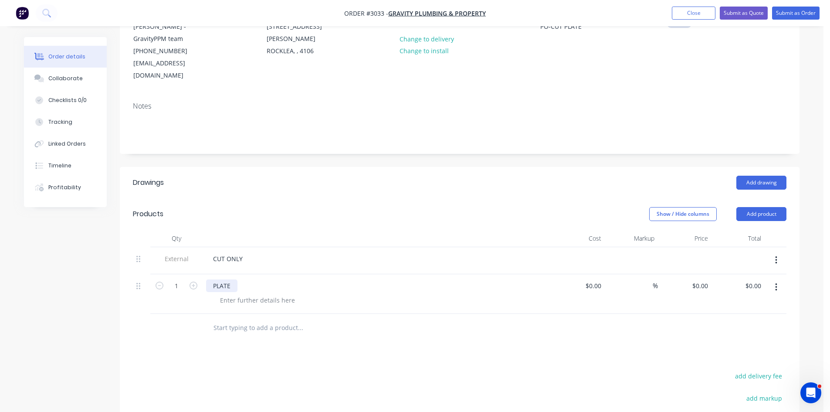
click at [238, 279] on div "PLATE" at bounding box center [221, 285] width 31 height 13
click at [255, 319] on input "text" at bounding box center [300, 327] width 174 height 17
click at [754, 207] on button "Add product" at bounding box center [762, 214] width 50 height 14
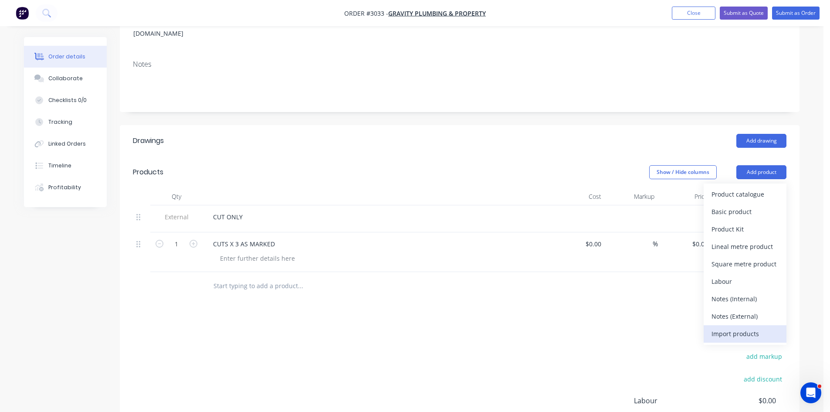
scroll to position [145, 0]
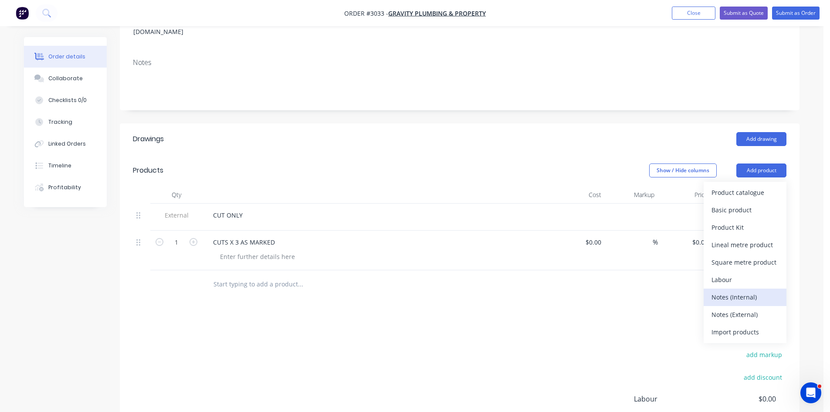
click at [744, 291] on div "Notes (Internal)" at bounding box center [745, 297] width 67 height 13
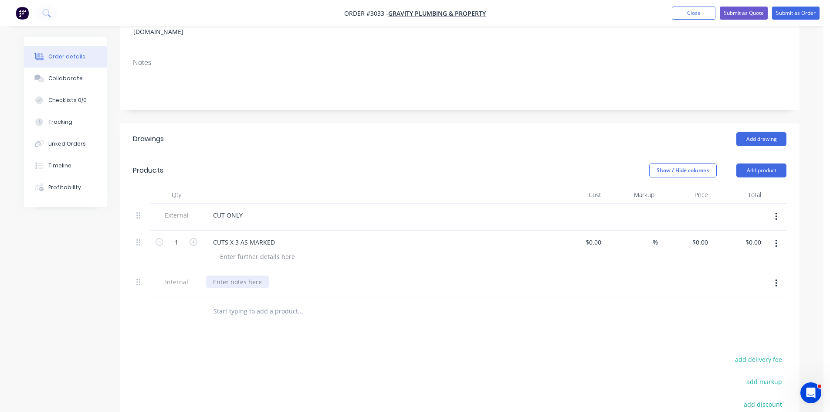
click at [253, 275] on div at bounding box center [237, 281] width 63 height 13
click at [135, 270] on div at bounding box center [141, 283] width 17 height 27
drag, startPoint x: 139, startPoint y: 269, endPoint x: 141, endPoint y: 199, distance: 69.8
click at [141, 204] on div "External CUT ONLY 1 CUTS X 3 AS MARKED $0.00 $0.00 % $0.00 $0.00 $0.00 $0.00 In…" at bounding box center [460, 251] width 654 height 94
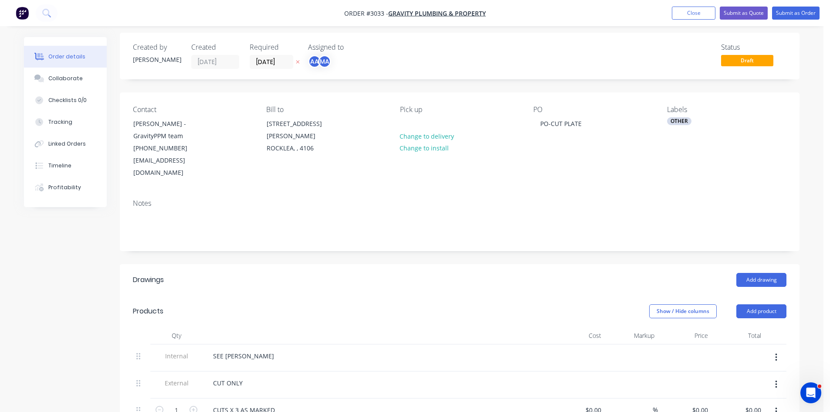
scroll to position [0, 0]
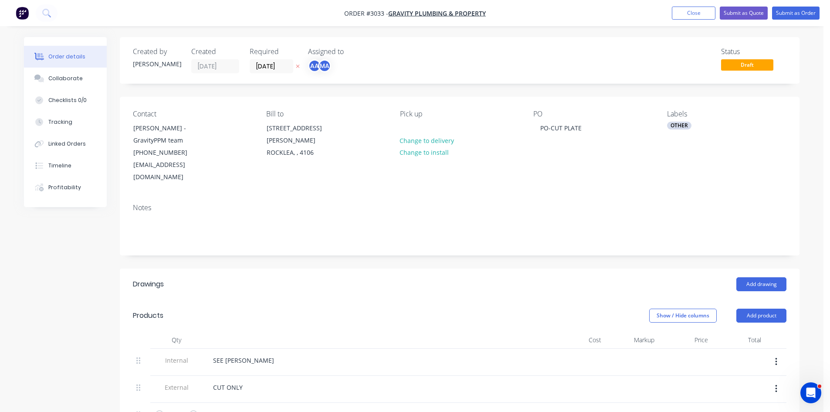
click at [674, 124] on div "OTHER" at bounding box center [679, 126] width 24 height 8
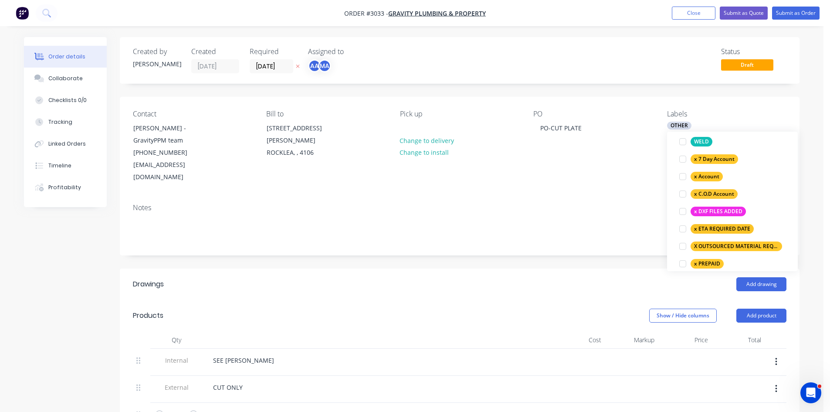
scroll to position [567, 0]
click at [683, 195] on div at bounding box center [682, 192] width 17 height 17
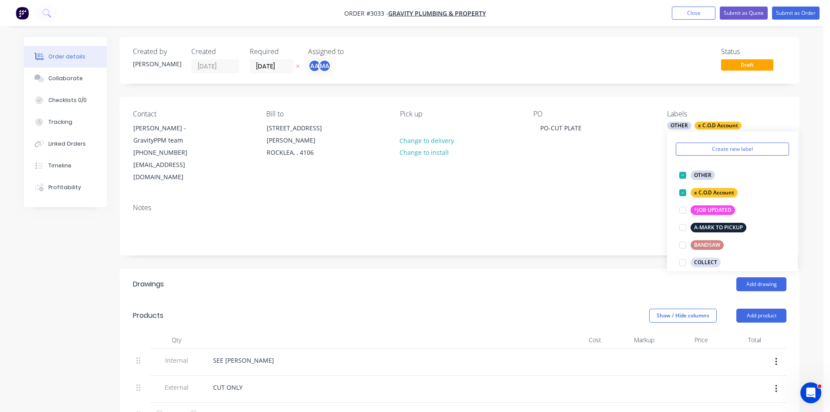
click at [584, 166] on div "PO PO-CUT PLATE" at bounding box center [592, 147] width 119 height 74
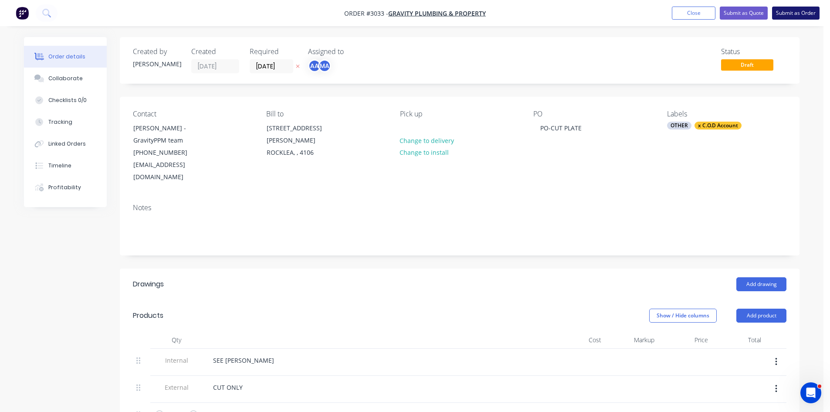
click at [802, 10] on button "Submit as Order" at bounding box center [796, 13] width 48 height 13
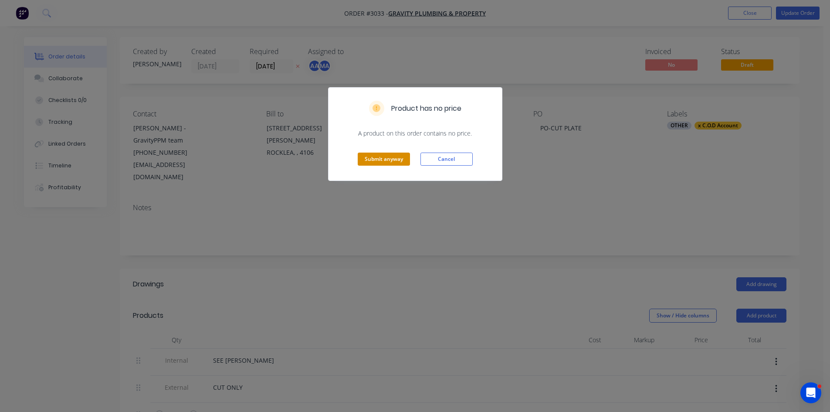
click at [392, 158] on button "Submit anyway" at bounding box center [384, 159] width 52 height 13
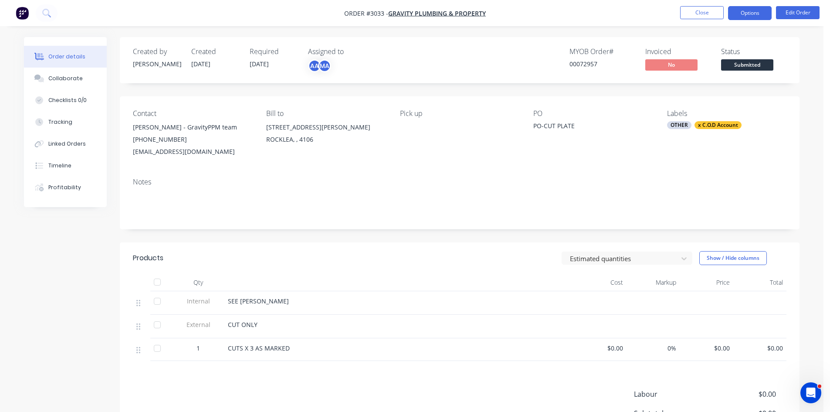
click at [758, 14] on button "Options" at bounding box center [750, 13] width 44 height 14
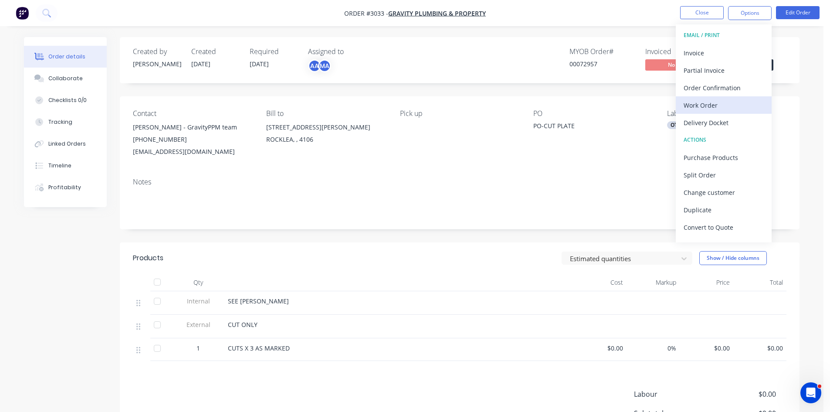
click at [691, 105] on div "Work Order" at bounding box center [724, 105] width 80 height 13
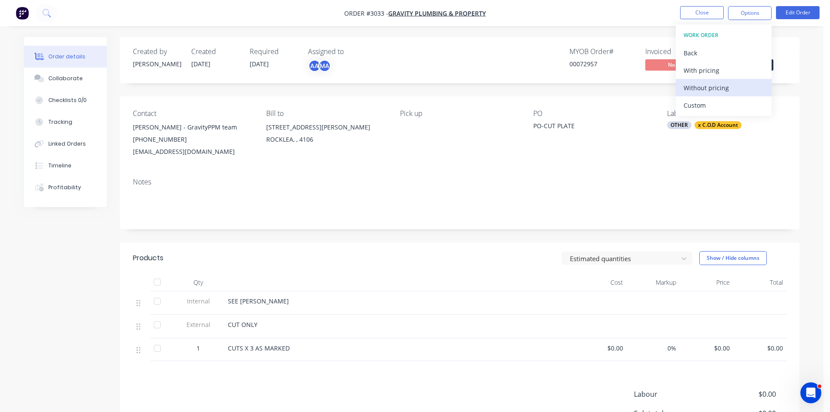
click at [712, 88] on div "Without pricing" at bounding box center [724, 88] width 80 height 13
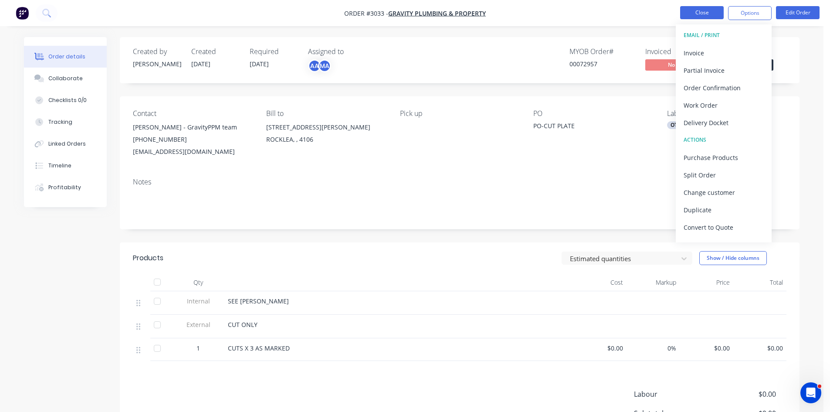
click at [706, 10] on button "Close" at bounding box center [702, 12] width 44 height 13
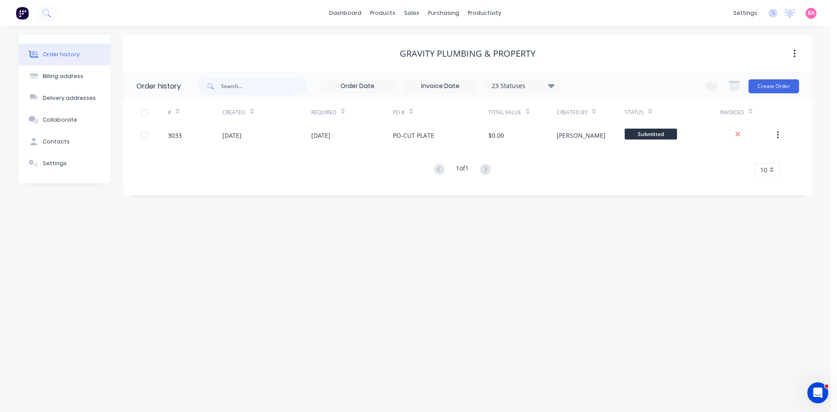
click at [65, 53] on div "Order history" at bounding box center [61, 55] width 37 height 8
click at [441, 39] on div "Sales Orders" at bounding box center [444, 42] width 36 height 8
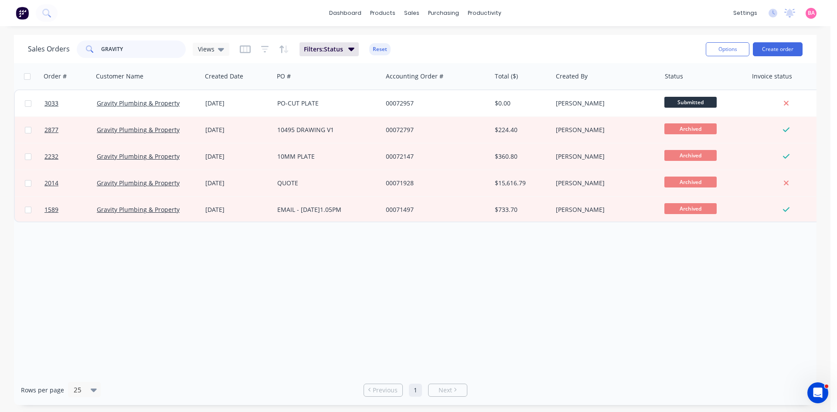
drag, startPoint x: 130, startPoint y: 44, endPoint x: -5, endPoint y: 23, distance: 136.3
click at [0, 23] on html "dashboard products sales purchasing productivity dashboard products Product Cat…" at bounding box center [418, 206] width 837 height 412
type input "n"
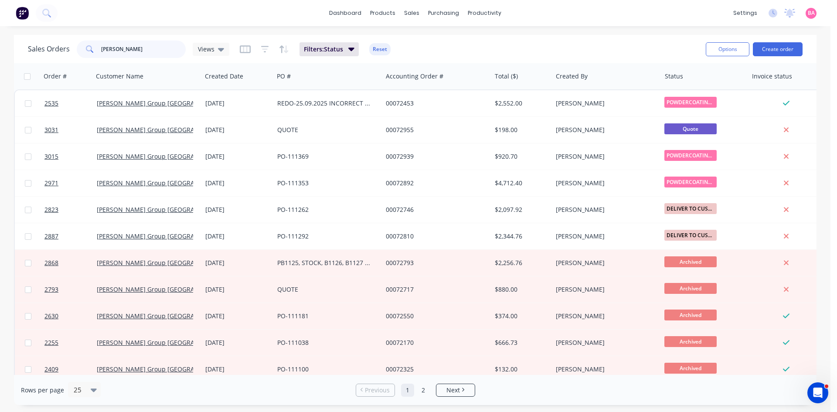
click at [132, 51] on input "[PERSON_NAME]" at bounding box center [143, 49] width 85 height 17
drag, startPoint x: 129, startPoint y: 46, endPoint x: -96, endPoint y: 18, distance: 226.2
click at [0, 18] on html "dashboard products sales purchasing productivity dashboard products Product Cat…" at bounding box center [418, 206] width 837 height 412
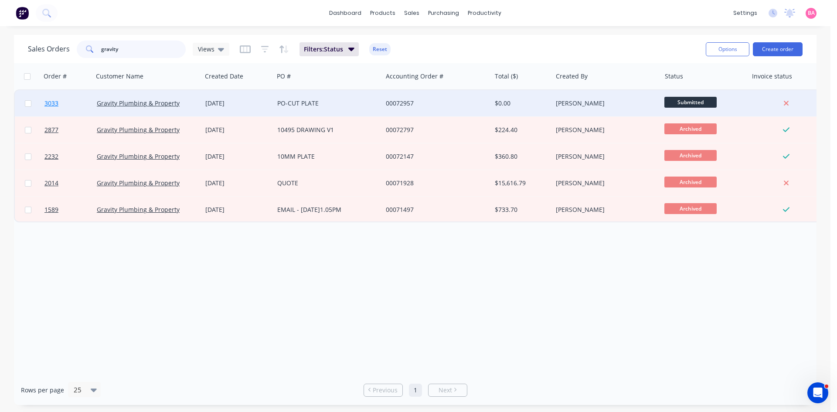
type input "gravity"
click at [52, 104] on span "3033" at bounding box center [51, 103] width 14 height 9
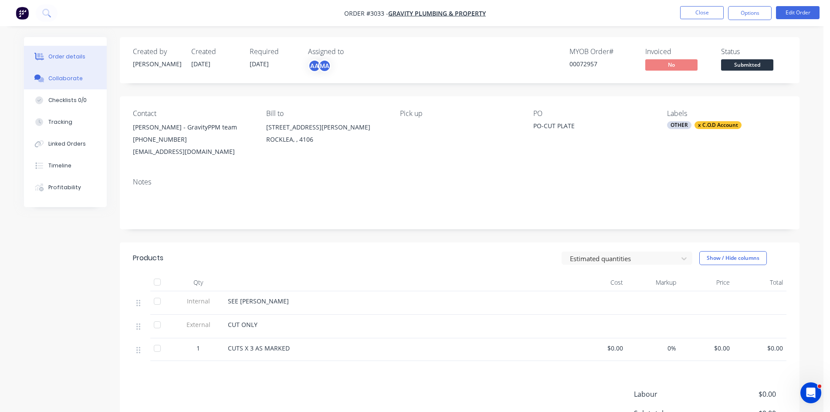
click at [68, 76] on div "Collaborate" at bounding box center [65, 79] width 34 height 8
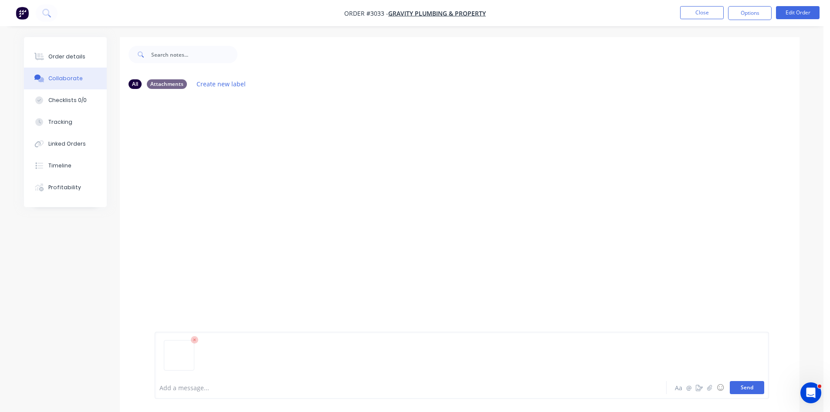
click at [749, 386] on button "Send" at bounding box center [747, 387] width 34 height 13
click at [67, 54] on div "Order details" at bounding box center [66, 57] width 37 height 8
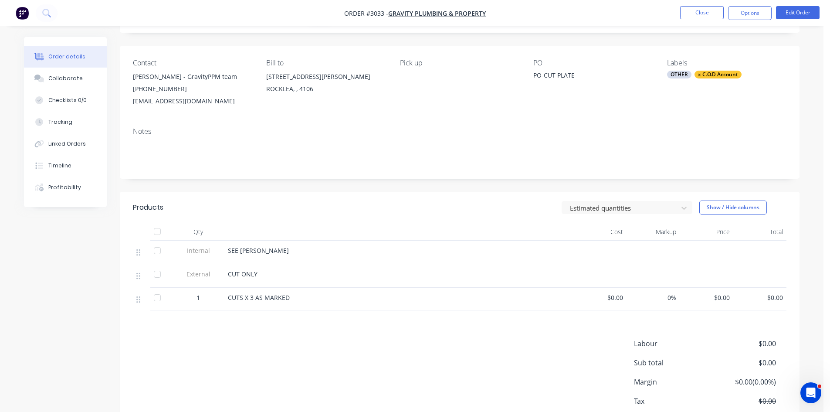
scroll to position [29, 0]
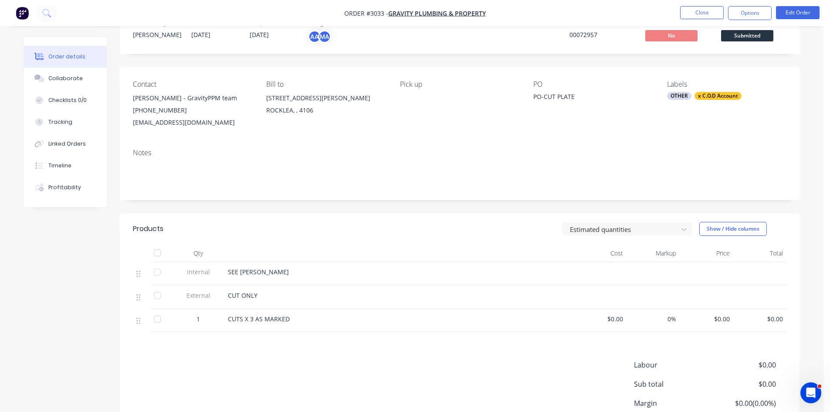
click at [686, 94] on div "OTHER" at bounding box center [679, 96] width 24 height 8
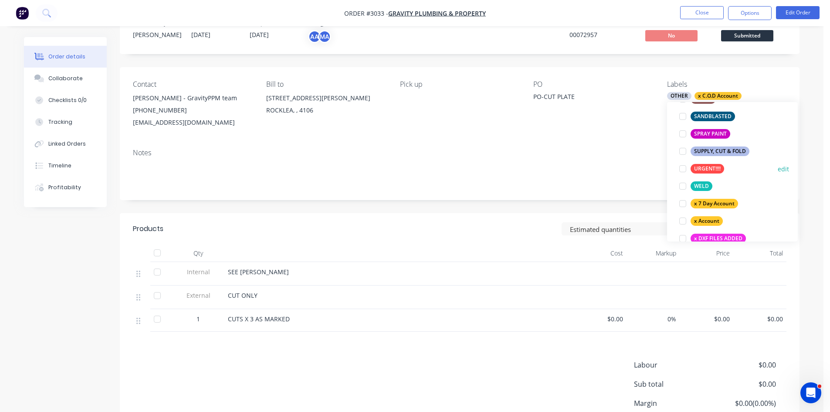
click at [684, 169] on div at bounding box center [682, 168] width 17 height 17
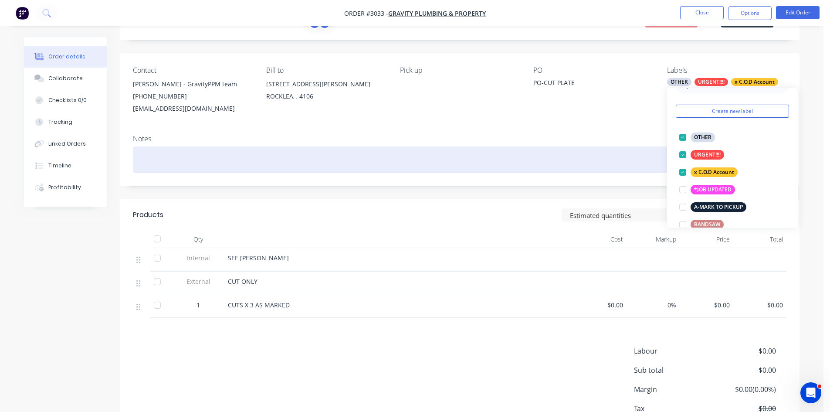
scroll to position [44, 0]
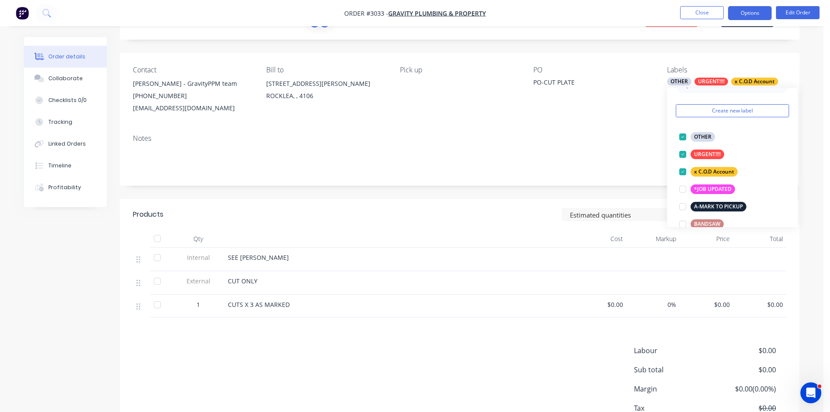
click at [750, 12] on button "Options" at bounding box center [750, 13] width 44 height 14
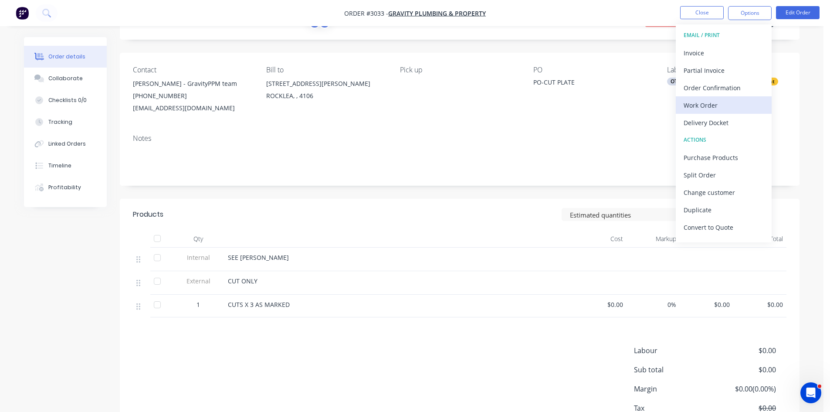
click at [699, 104] on div "Work Order" at bounding box center [724, 105] width 80 height 13
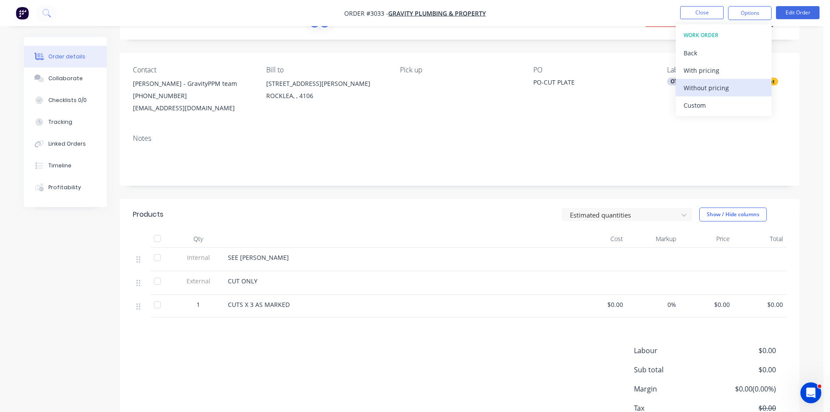
click at [701, 84] on div "Without pricing" at bounding box center [724, 88] width 80 height 13
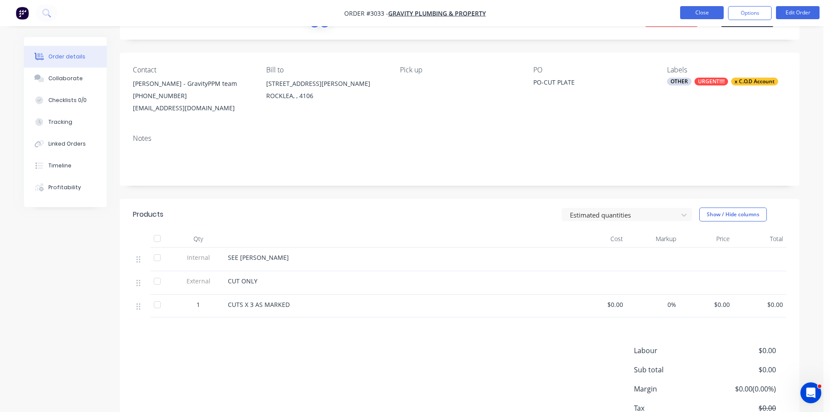
click at [700, 12] on button "Close" at bounding box center [702, 12] width 44 height 13
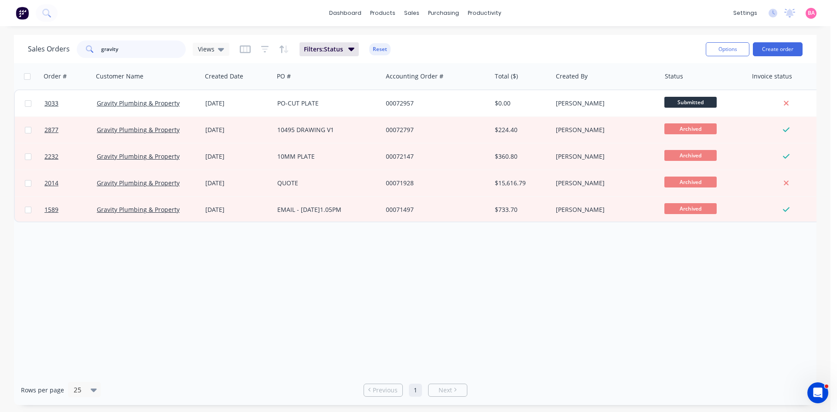
drag, startPoint x: 54, startPoint y: 41, endPoint x: 6, endPoint y: 33, distance: 48.6
click at [6, 33] on div "dashboard products sales purchasing productivity dashboard products Product Cat…" at bounding box center [415, 206] width 830 height 412
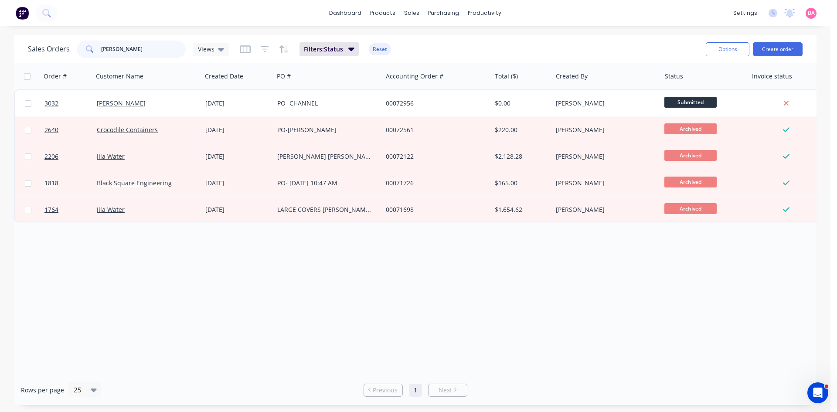
drag, startPoint x: 124, startPoint y: 48, endPoint x: 53, endPoint y: 40, distance: 71.5
click at [72, 50] on div "Sales Orders [PERSON_NAME] Views" at bounding box center [128, 49] width 201 height 17
type input "[PERSON_NAME]"
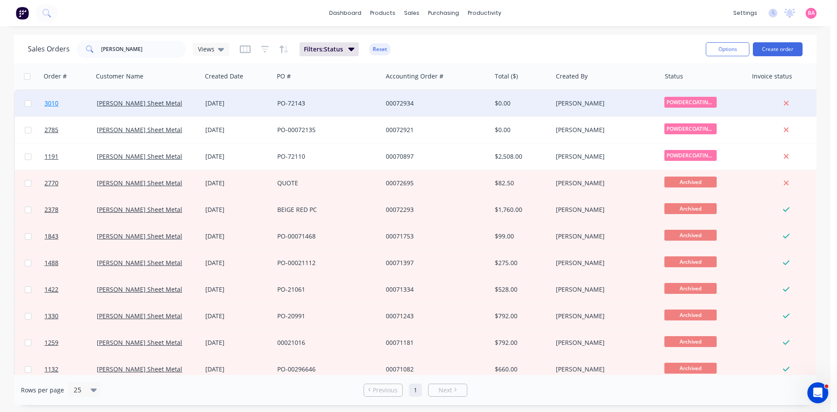
click at [50, 102] on span "3010" at bounding box center [51, 103] width 14 height 9
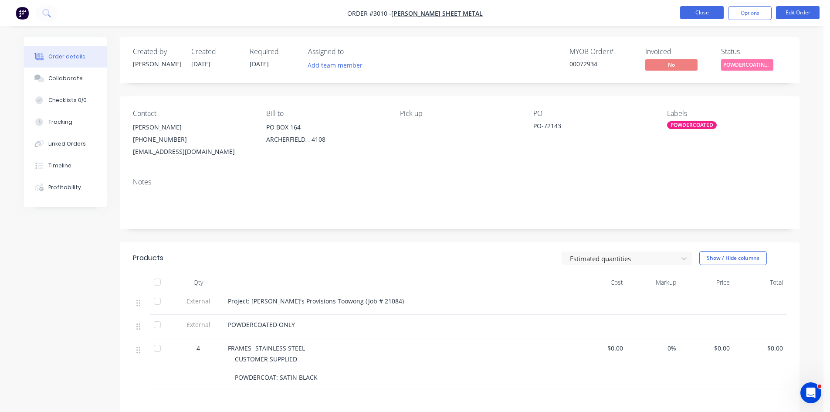
click at [701, 11] on button "Close" at bounding box center [702, 12] width 44 height 13
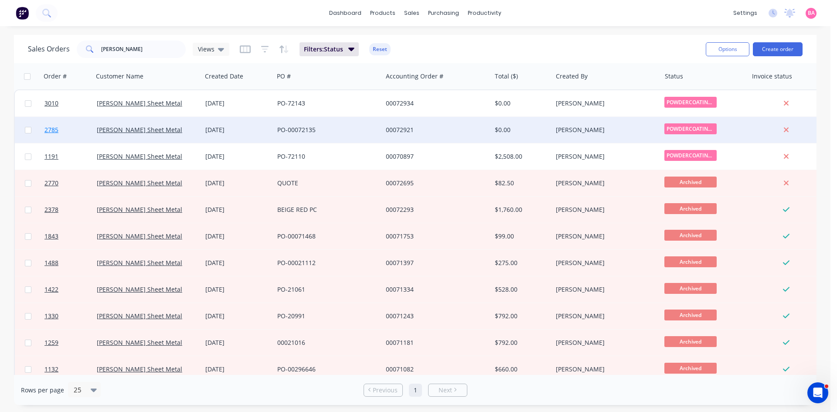
click at [53, 131] on span "2785" at bounding box center [51, 130] width 14 height 9
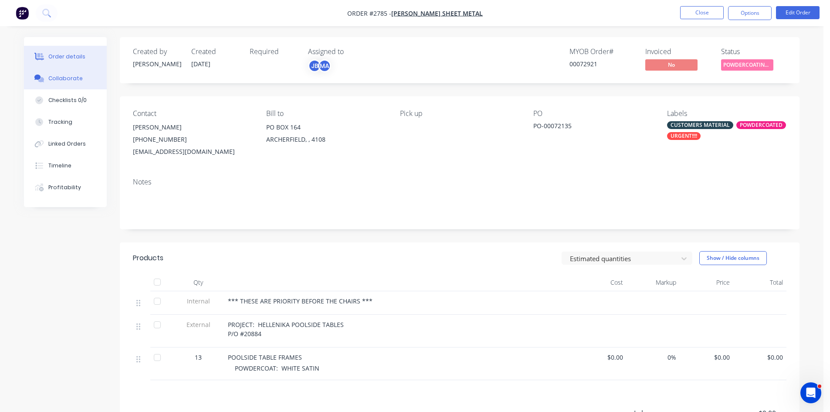
click at [65, 74] on button "Collaborate" at bounding box center [65, 79] width 83 height 22
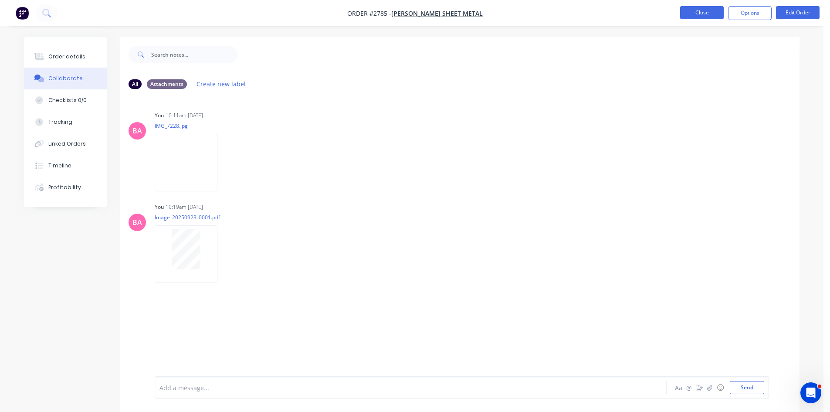
click at [702, 11] on button "Close" at bounding box center [702, 12] width 44 height 13
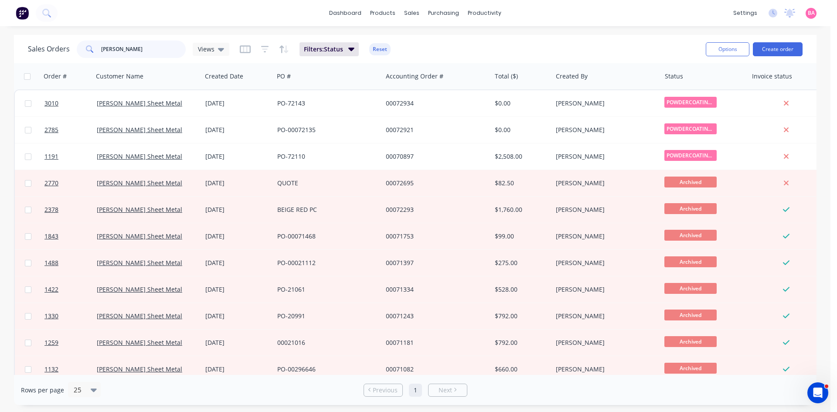
click at [31, 46] on div "Sales Orders [PERSON_NAME] Views" at bounding box center [128, 49] width 201 height 17
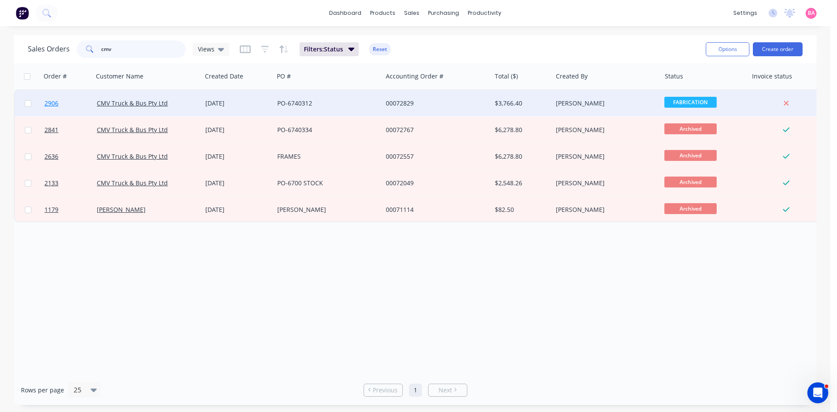
type input "cmv"
click at [50, 105] on span "2906" at bounding box center [51, 103] width 14 height 9
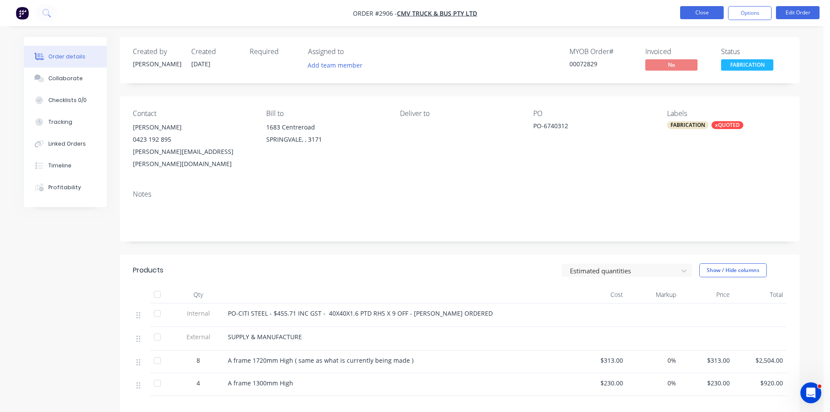
click at [695, 16] on button "Close" at bounding box center [702, 12] width 44 height 13
